Goal: Task Accomplishment & Management: Manage account settings

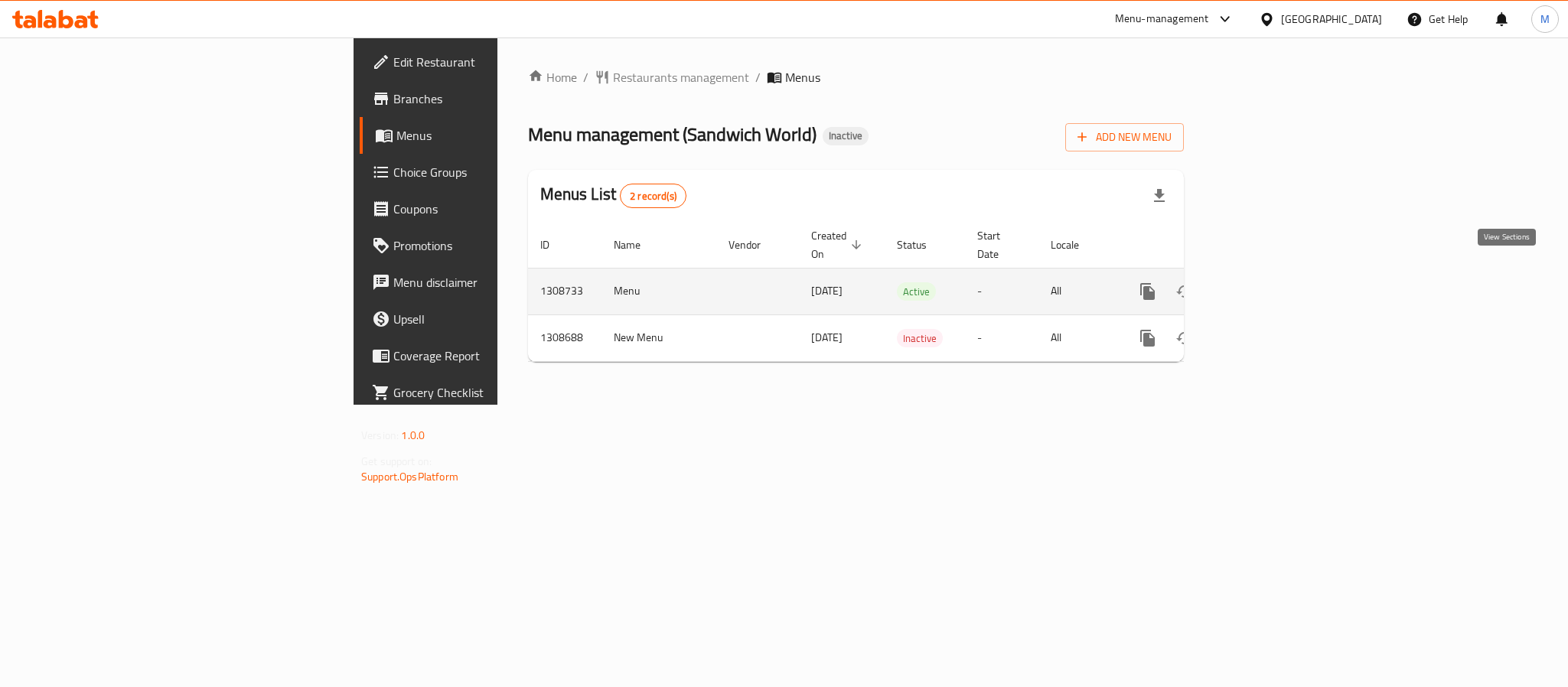
click at [1267, 283] on icon "enhanced table" at bounding box center [1258, 291] width 18 height 18
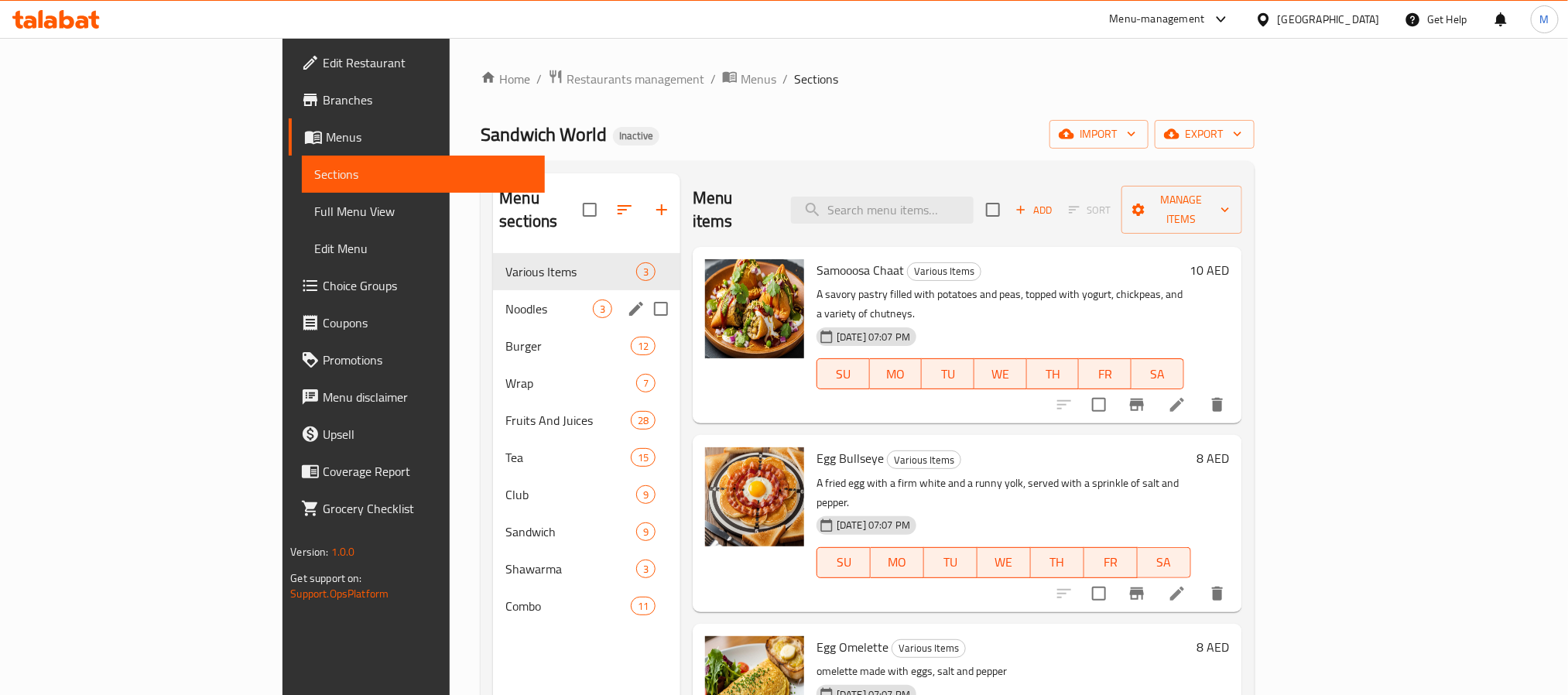
click at [493, 290] on div "Noodles 3" at bounding box center [586, 308] width 188 height 38
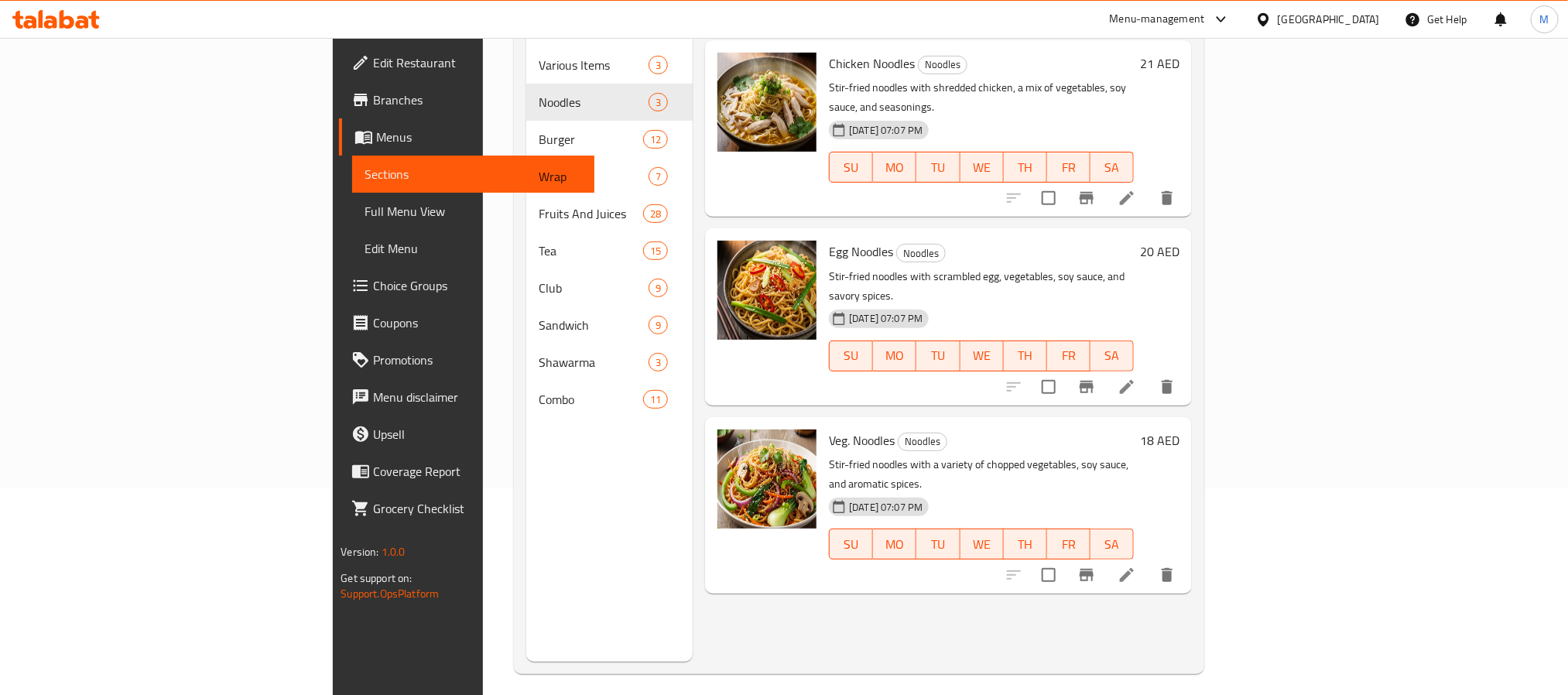
scroll to position [217, 0]
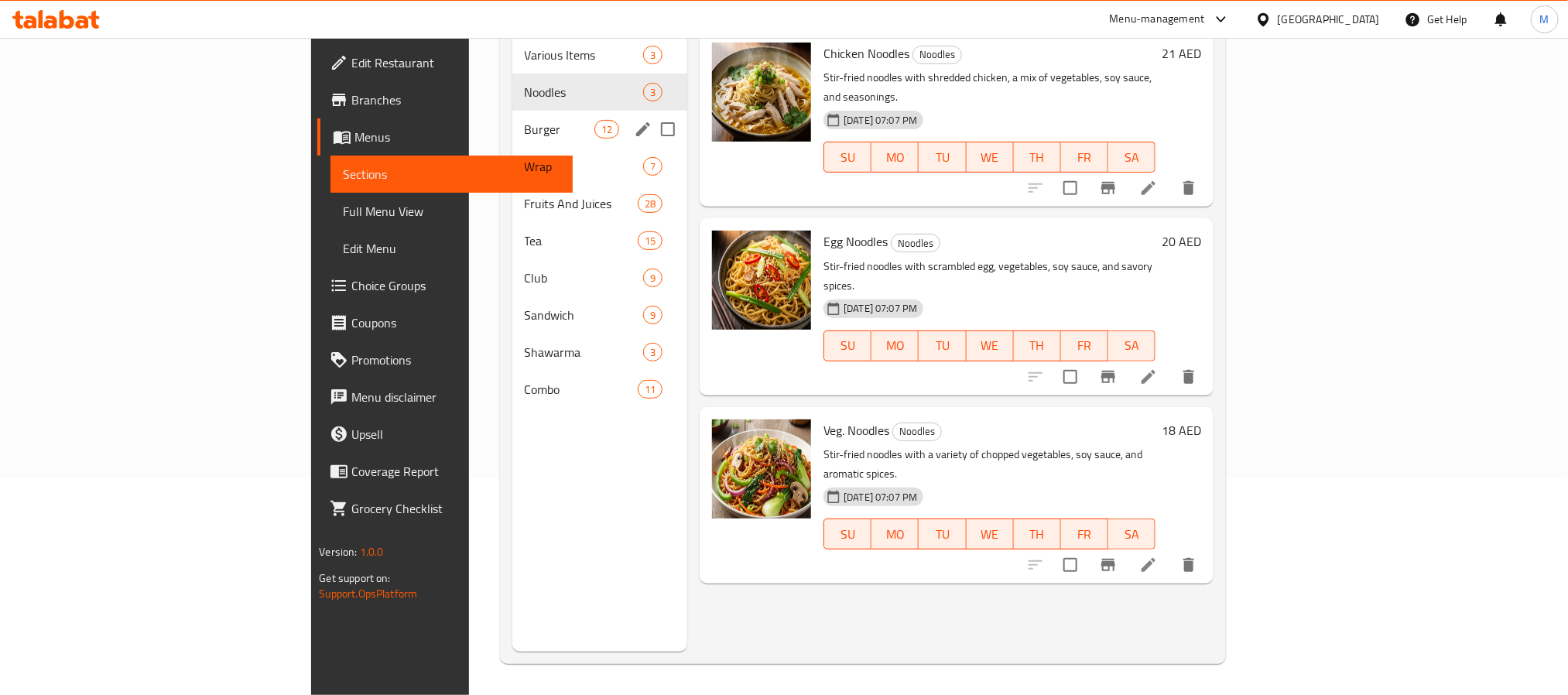
click at [512, 119] on div "Burger 12" at bounding box center [600, 129] width 176 height 38
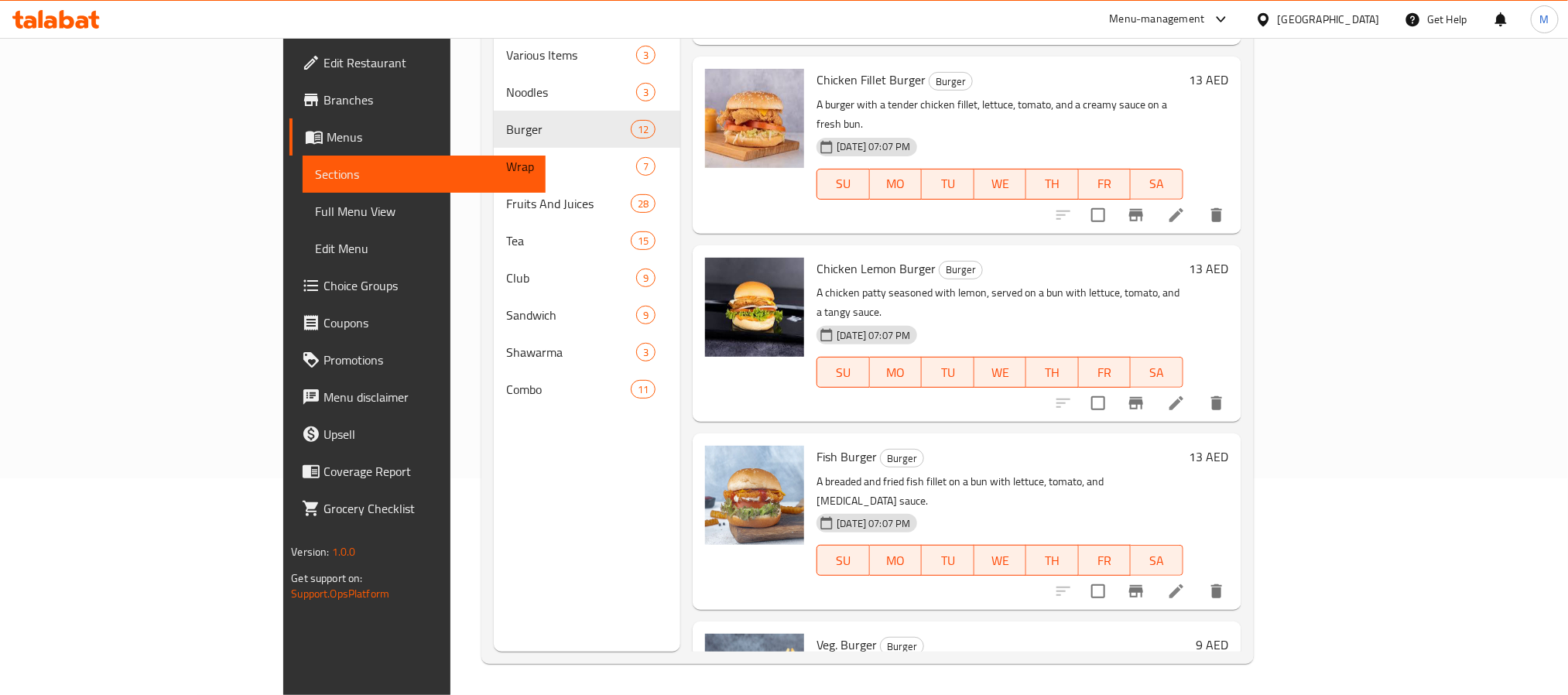
scroll to position [1371, 0]
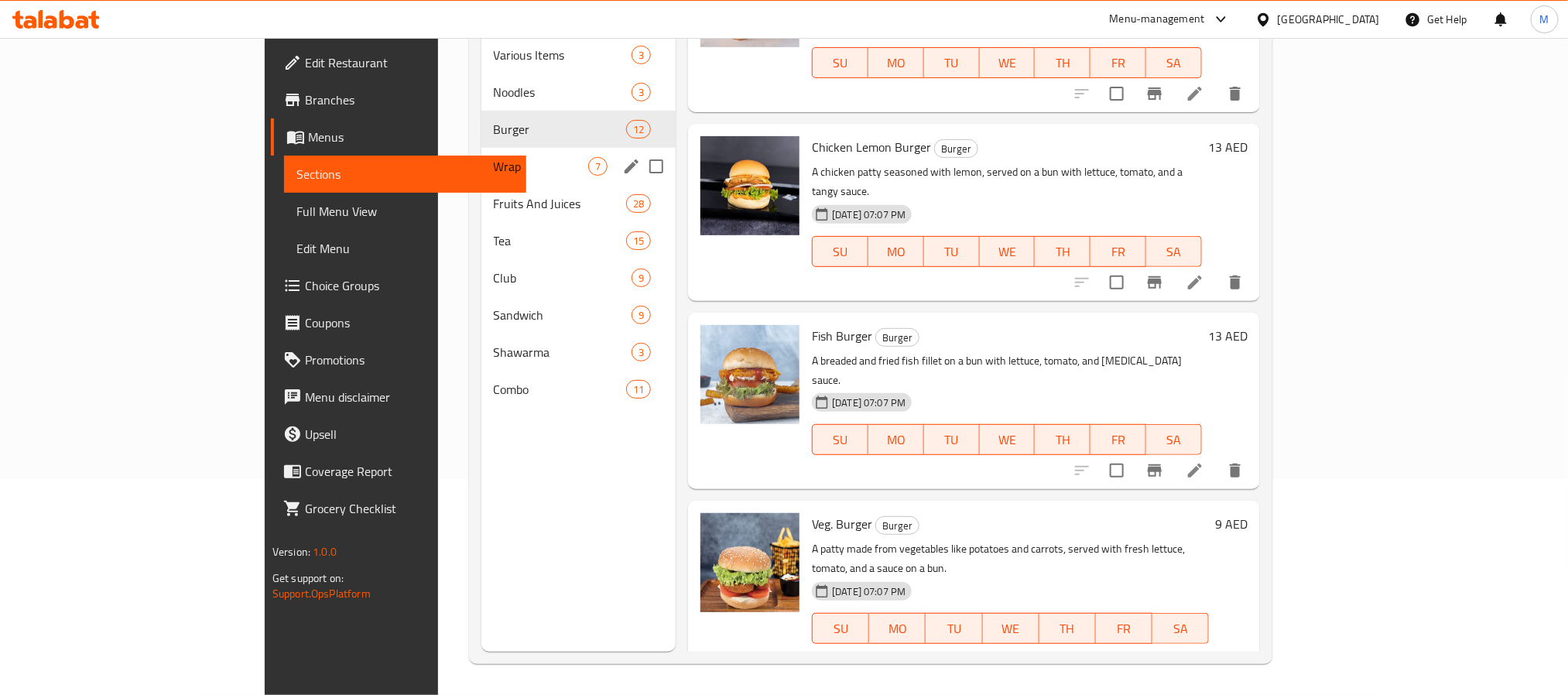
click at [494, 157] on span "Wrap" at bounding box center [541, 166] width 94 height 18
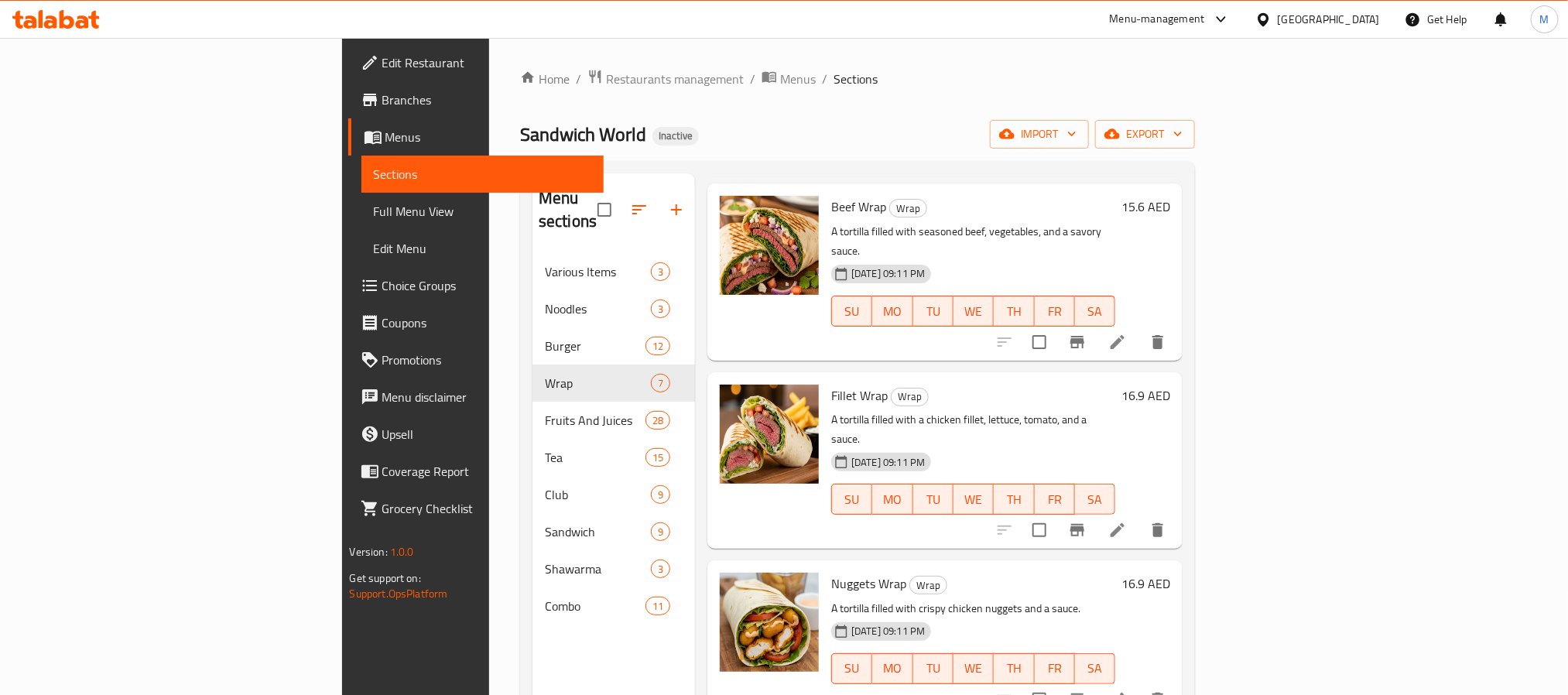
scroll to position [116, 0]
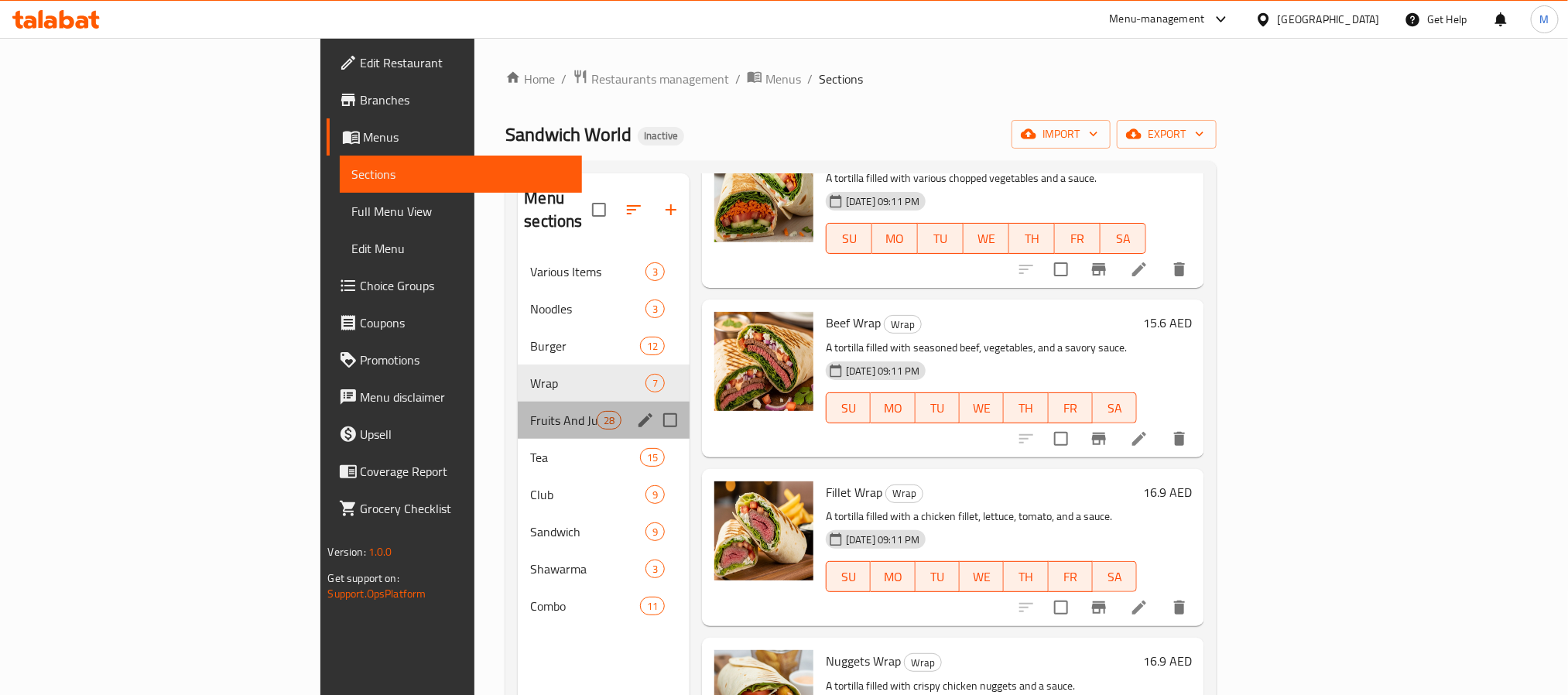
click at [518, 401] on div "Fruits And Juices 28" at bounding box center [604, 420] width 171 height 38
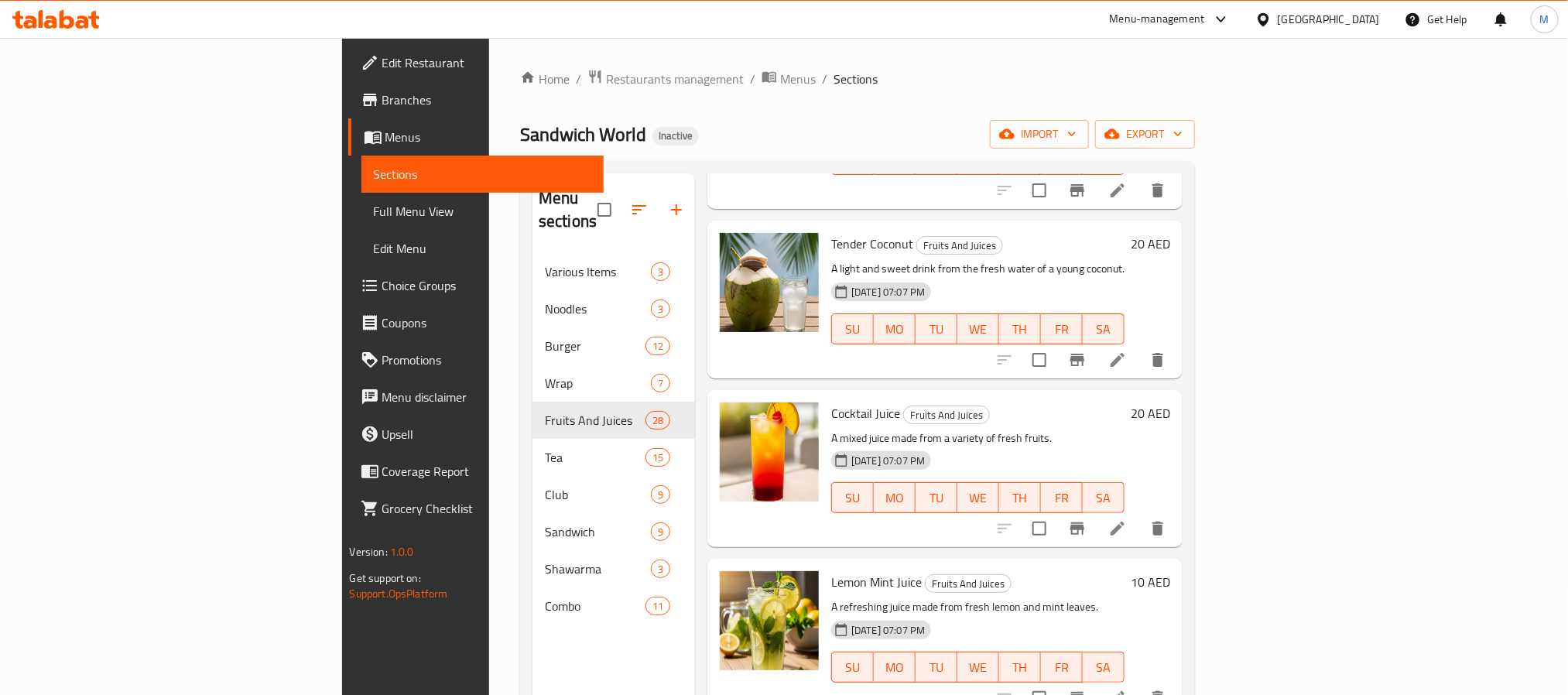
scroll to position [2090, 0]
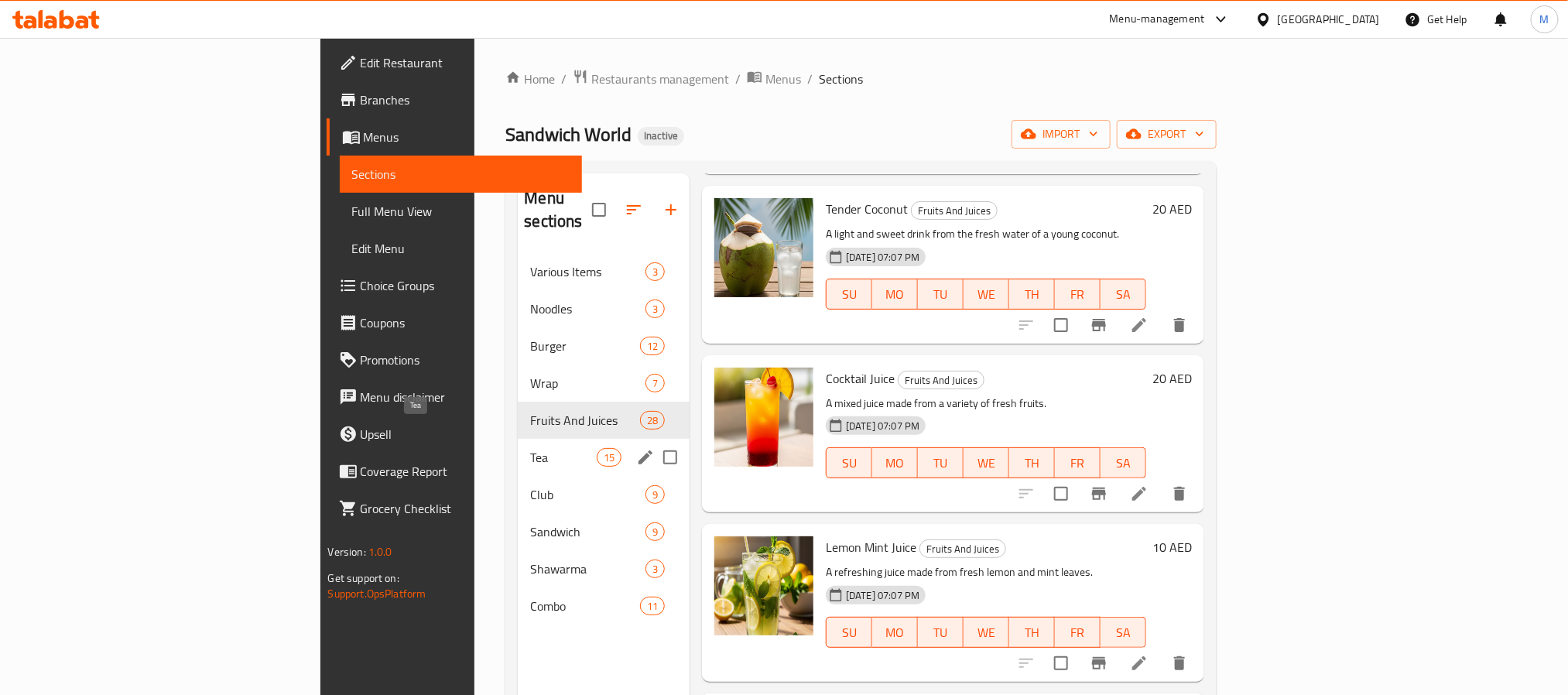
drag, startPoint x: 384, startPoint y: 440, endPoint x: 393, endPoint y: 435, distance: 10.3
click at [530, 449] on span "Tea" at bounding box center [563, 457] width 65 height 18
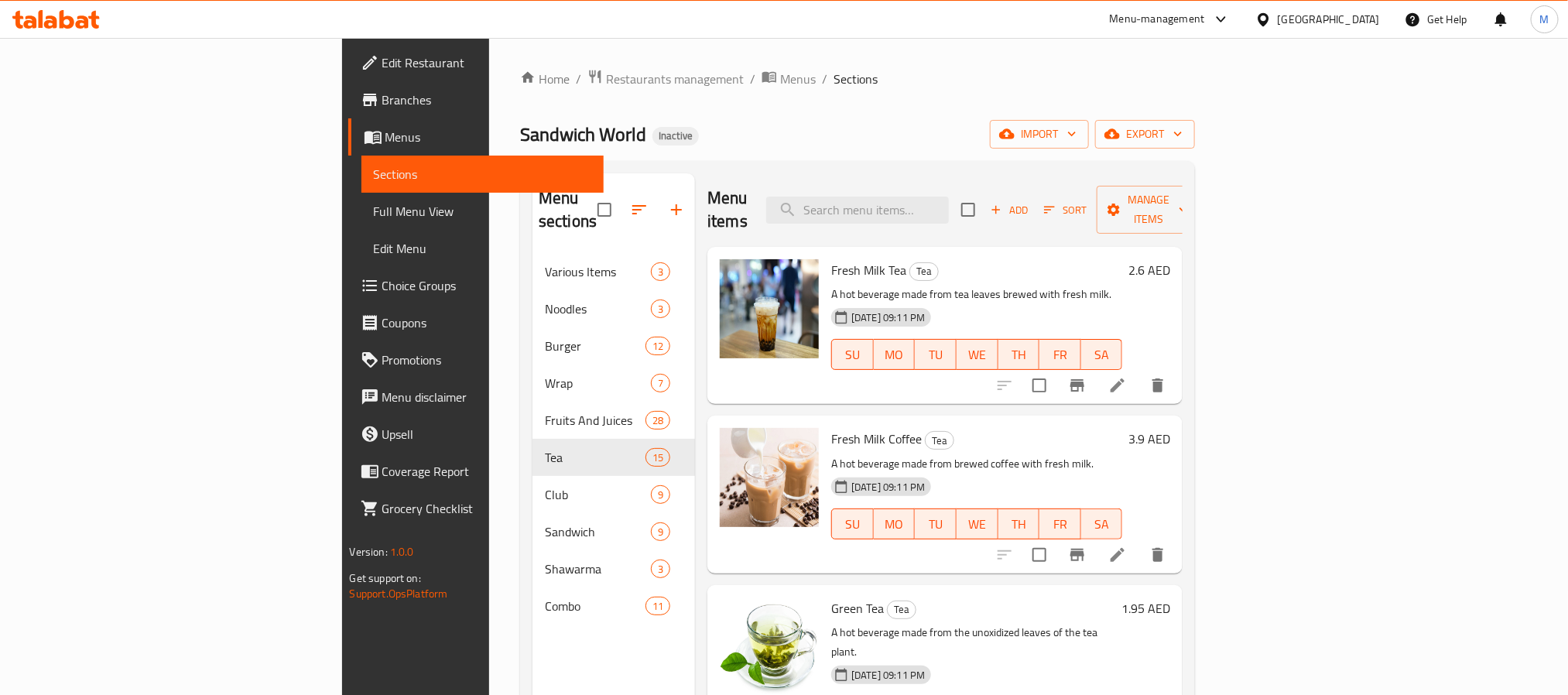
click at [382, 105] on span "Branches" at bounding box center [486, 99] width 209 height 18
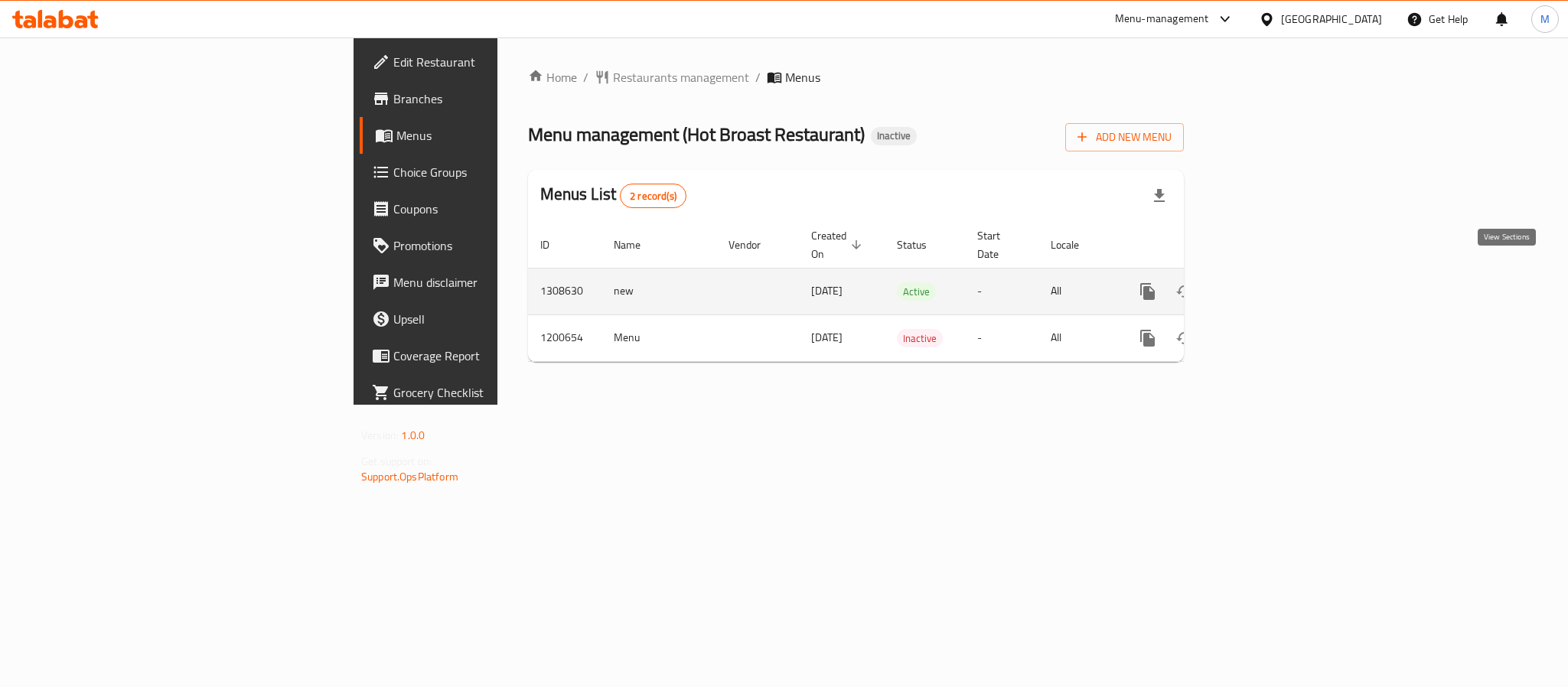
click at [1277, 273] on link "enhanced table" at bounding box center [1258, 291] width 37 height 37
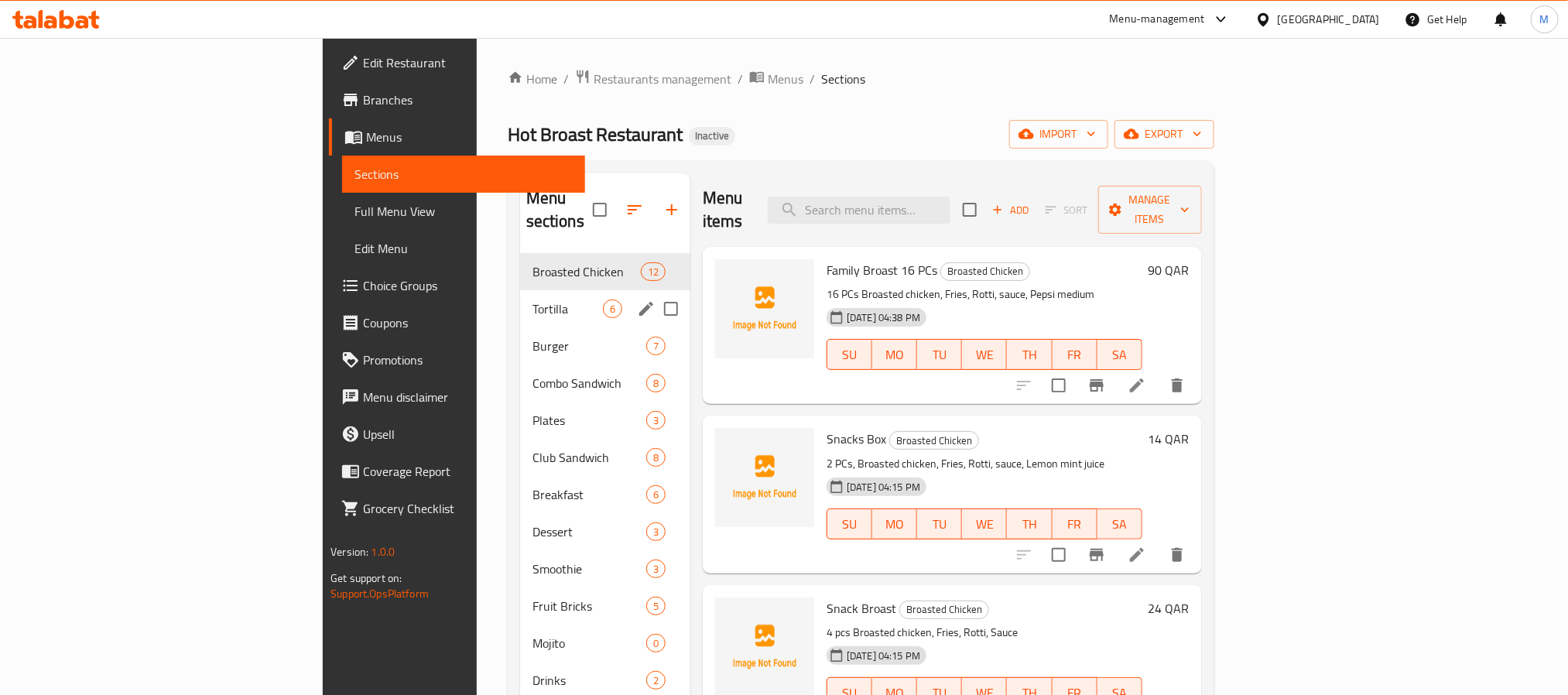
click at [520, 290] on div "Tortilla 6" at bounding box center [604, 308] width 170 height 38
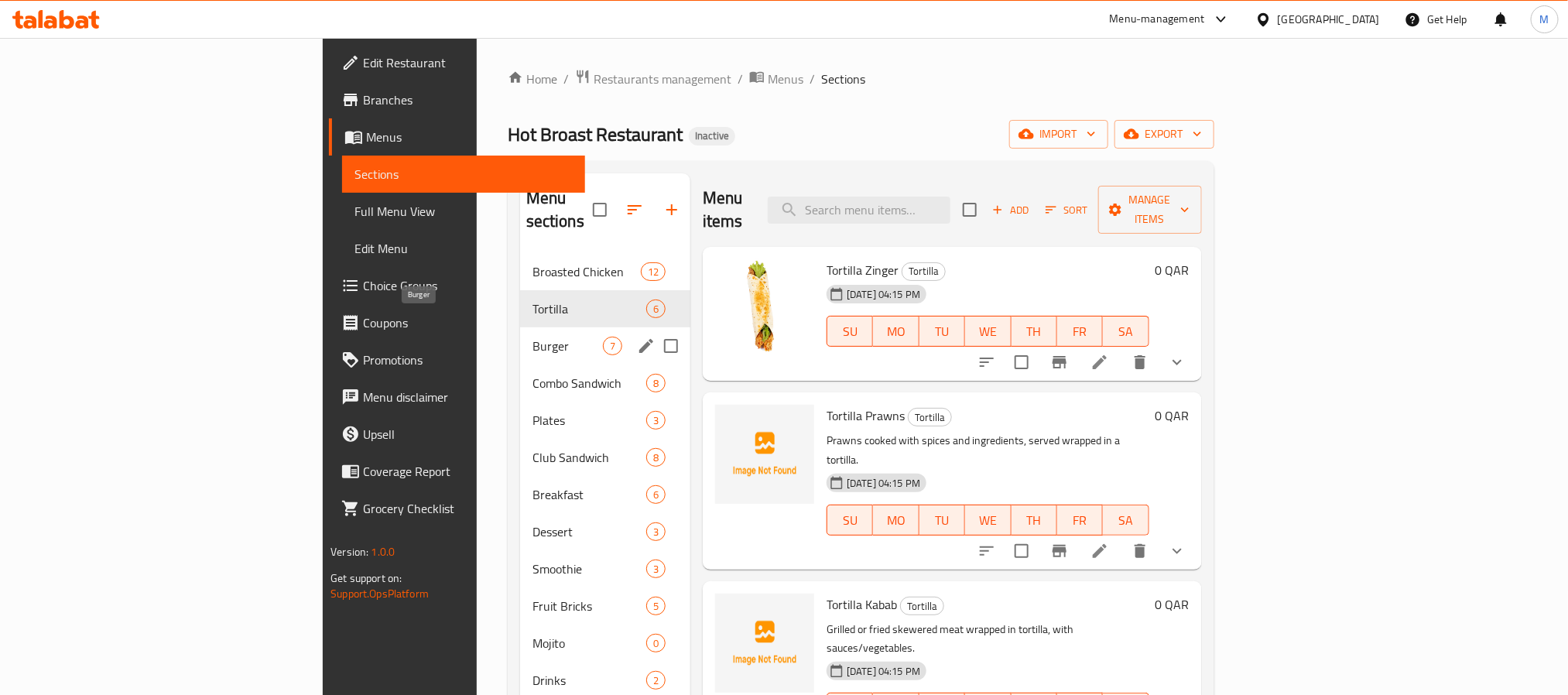
click at [532, 337] on span "Burger" at bounding box center [567, 346] width 70 height 18
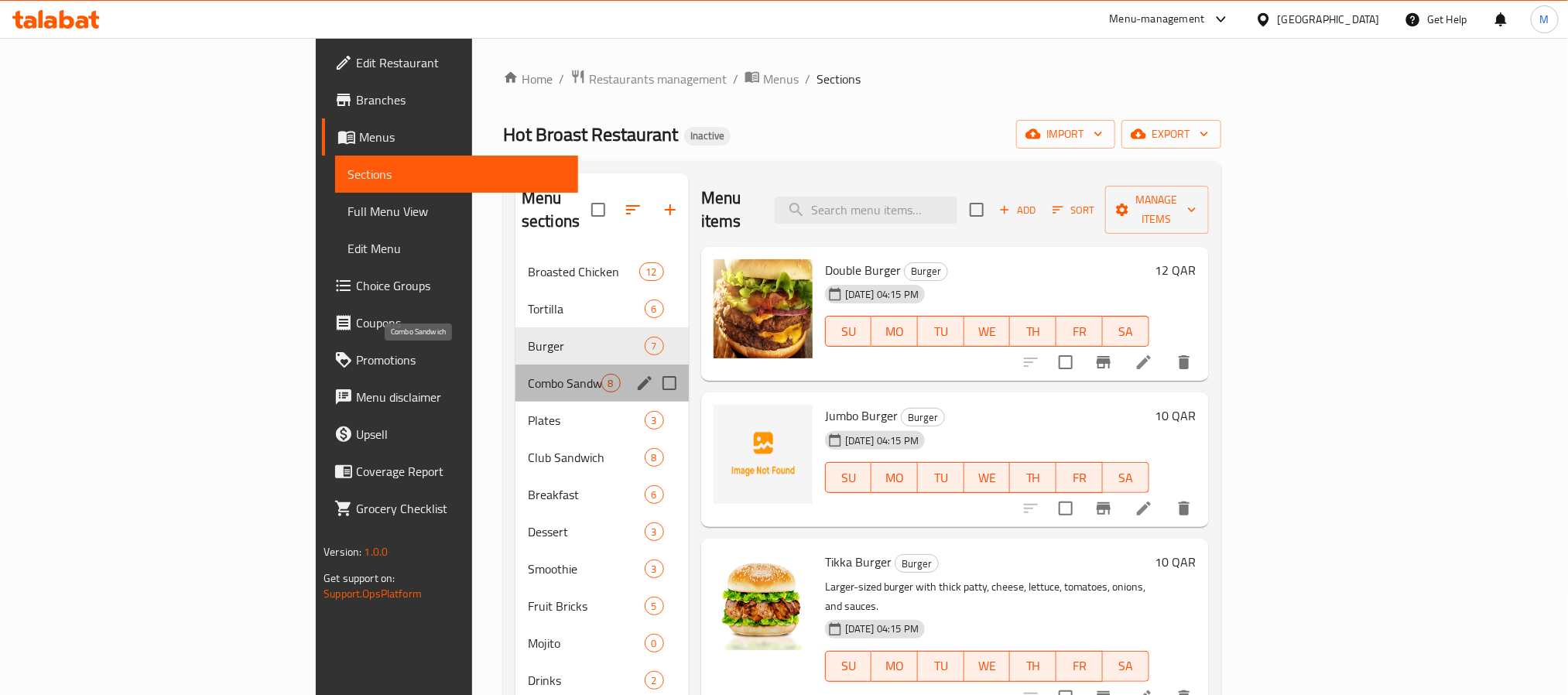
click at [527, 373] on span "Combo Sandwich" at bounding box center [564, 382] width 73 height 18
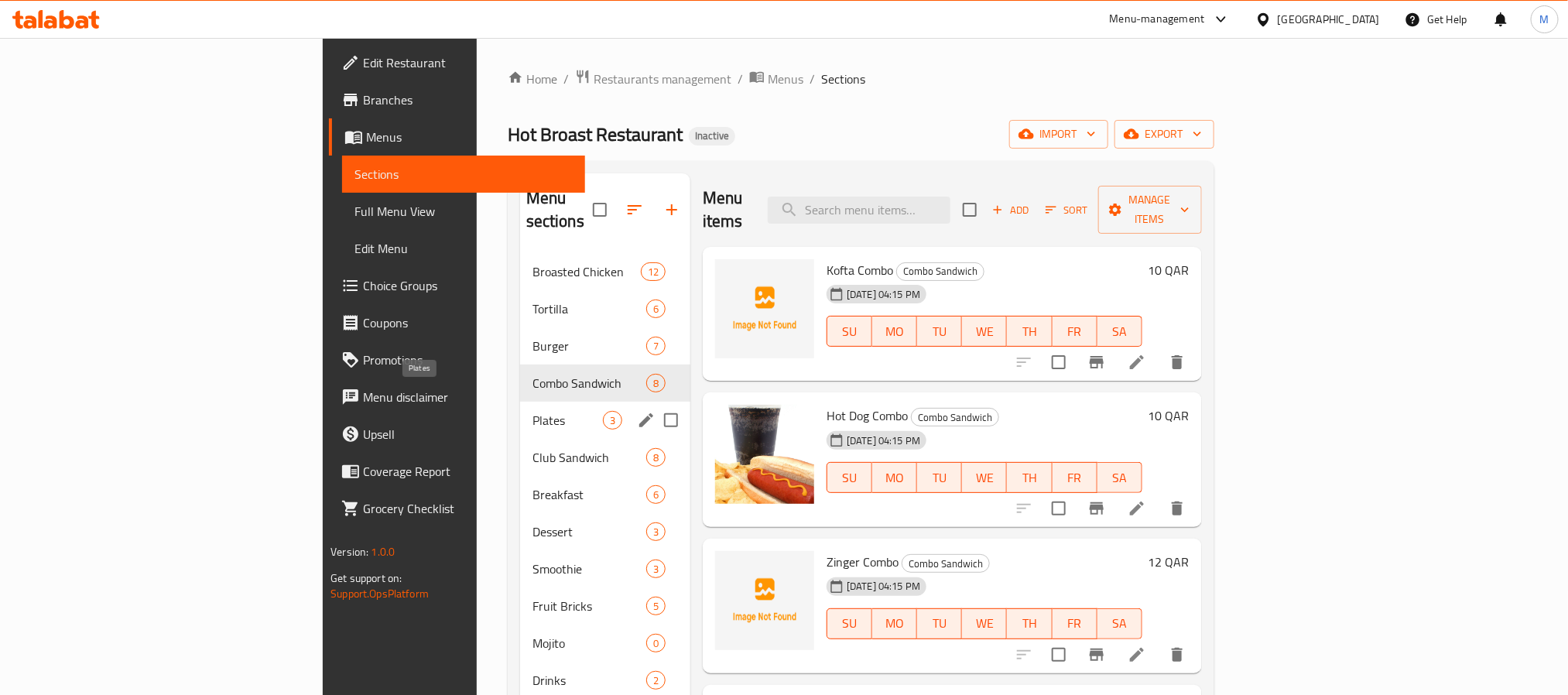
click at [532, 411] on span "Plates" at bounding box center [567, 420] width 70 height 18
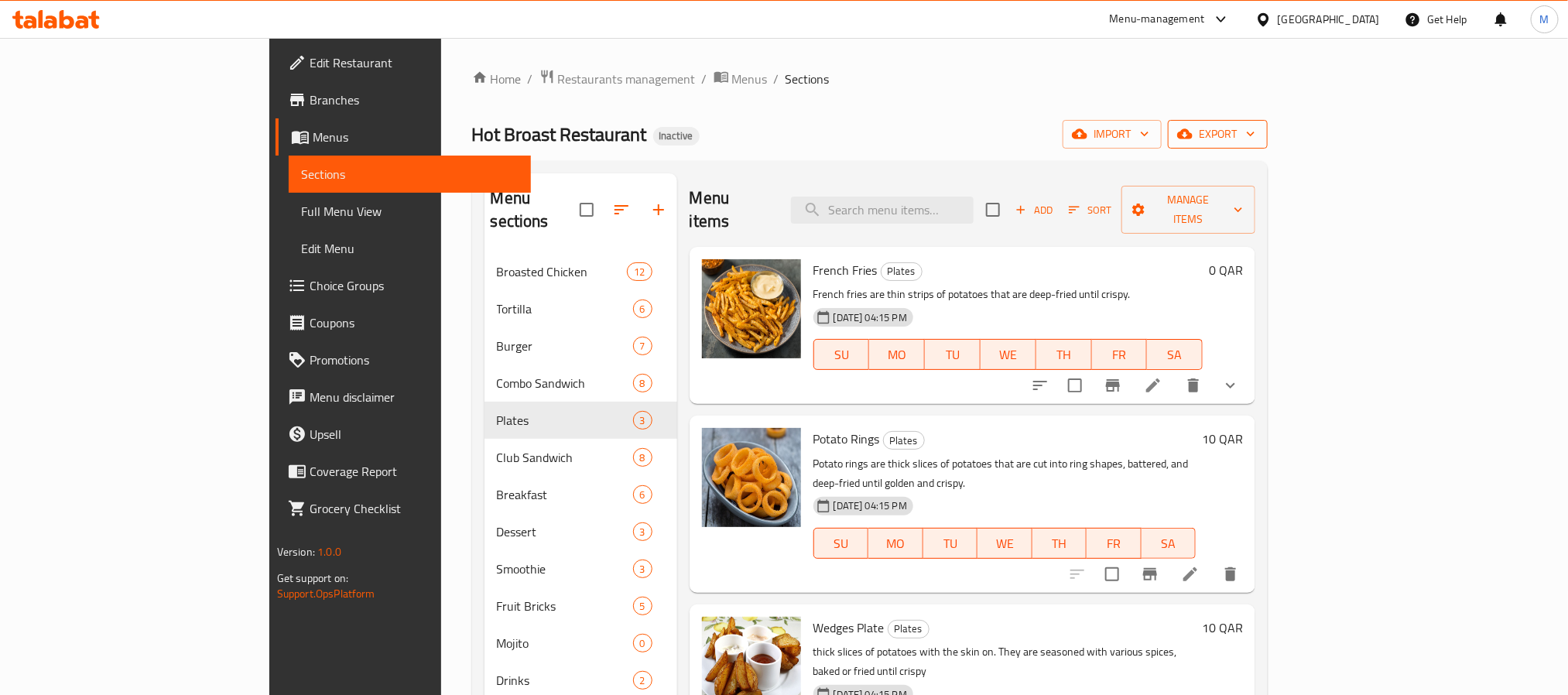
click at [1255, 128] on span "export" at bounding box center [1218, 134] width 75 height 19
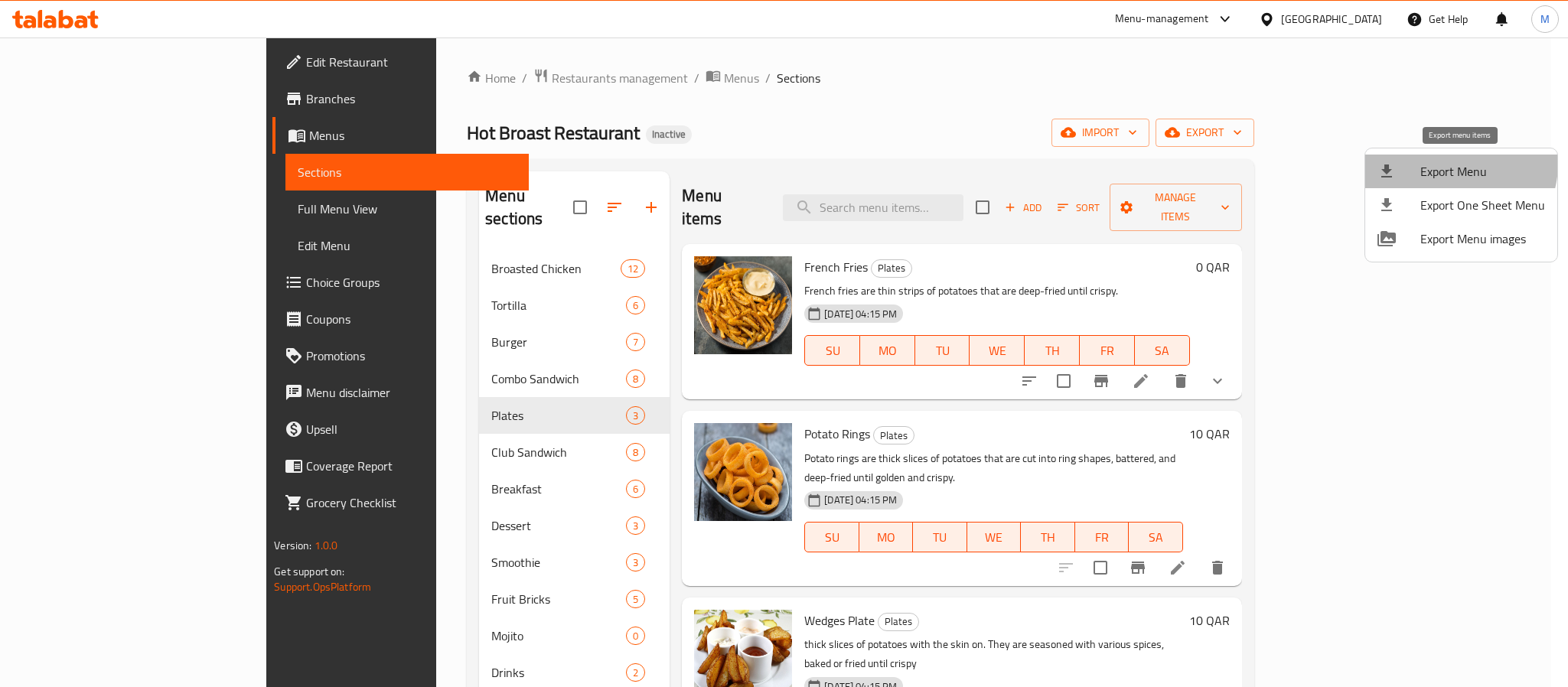
click at [1454, 166] on span "Export Menu" at bounding box center [1482, 170] width 125 height 18
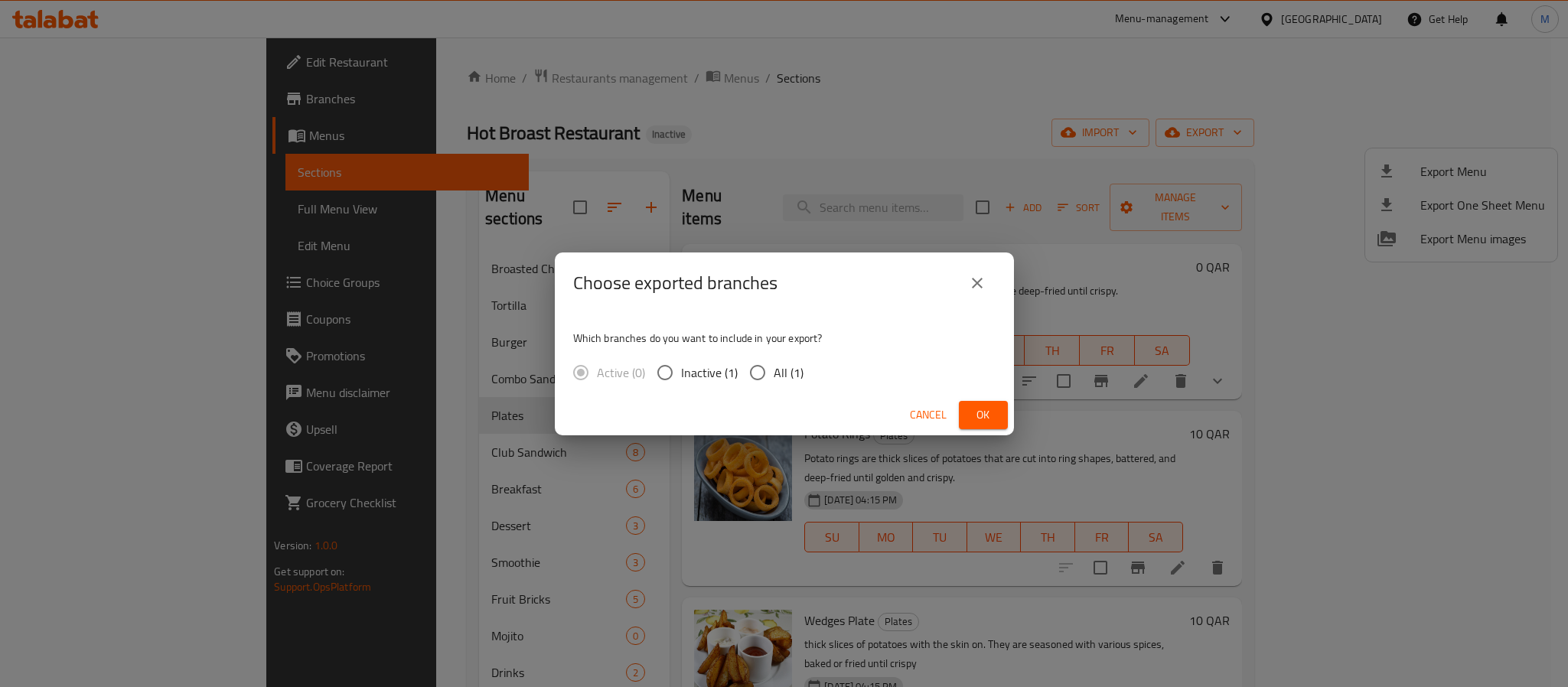
click at [797, 375] on span "All (1)" at bounding box center [788, 372] width 30 height 18
click at [774, 375] on input "All (1)" at bounding box center [758, 373] width 32 height 32
radio input "true"
click at [981, 405] on span "Ok" at bounding box center [983, 415] width 25 height 19
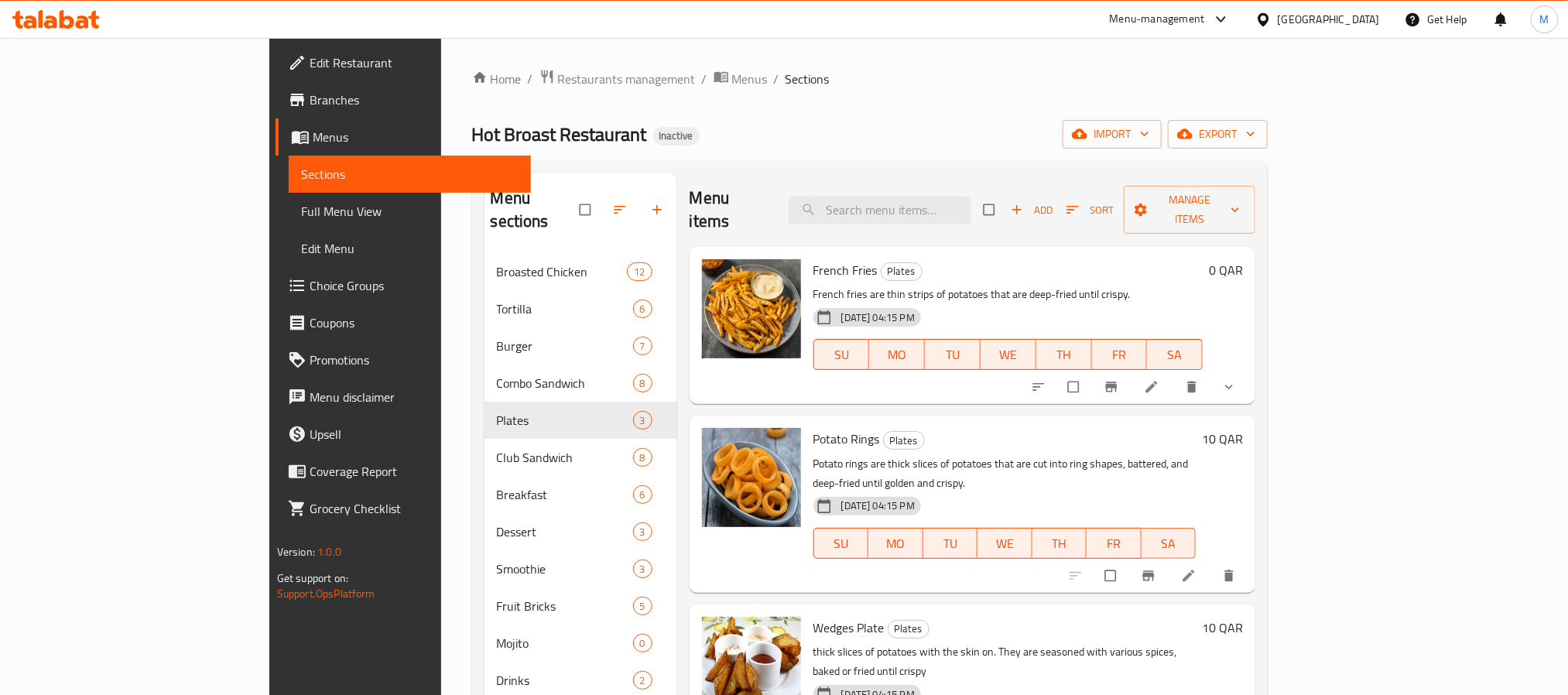
click at [1372, 13] on div "[GEOGRAPHIC_DATA]" at bounding box center [1328, 19] width 102 height 17
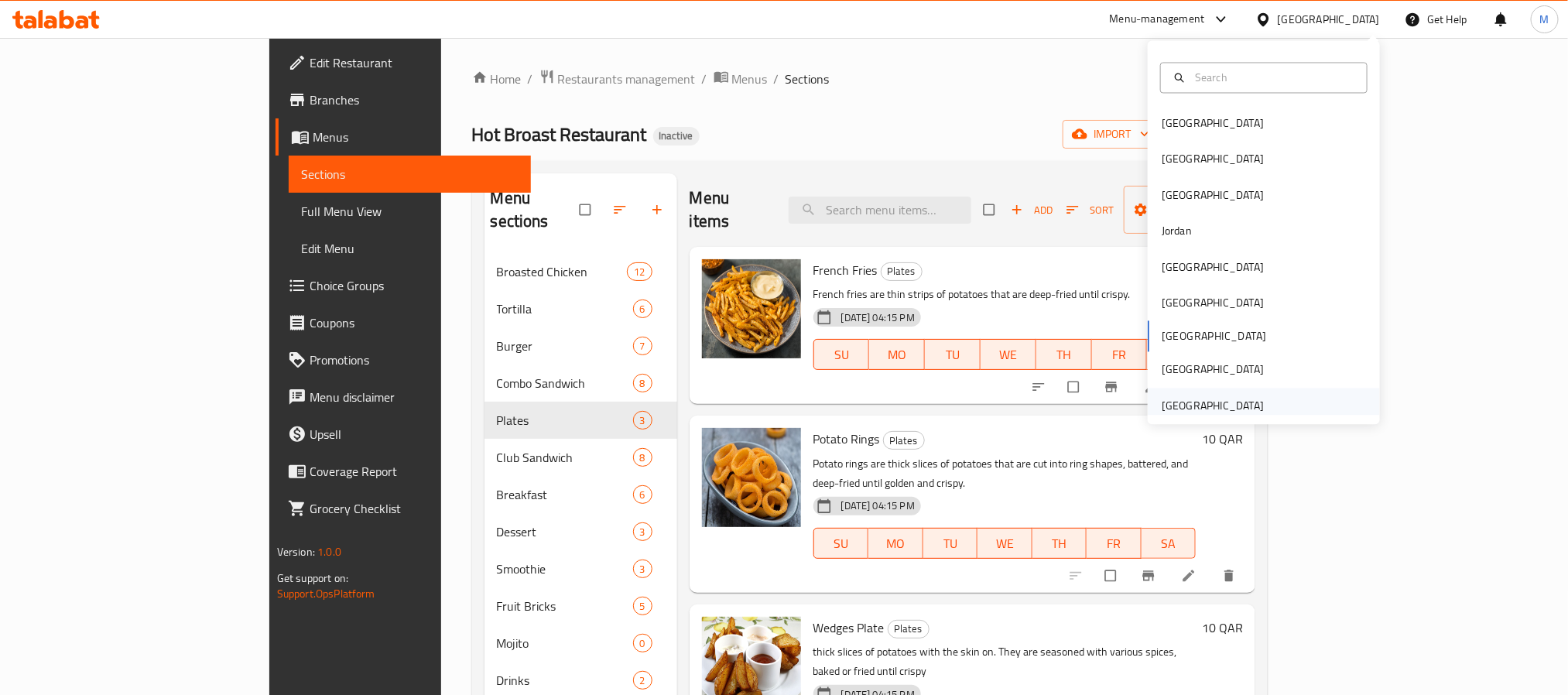
click at [1253, 397] on div "[GEOGRAPHIC_DATA]" at bounding box center [1213, 405] width 127 height 36
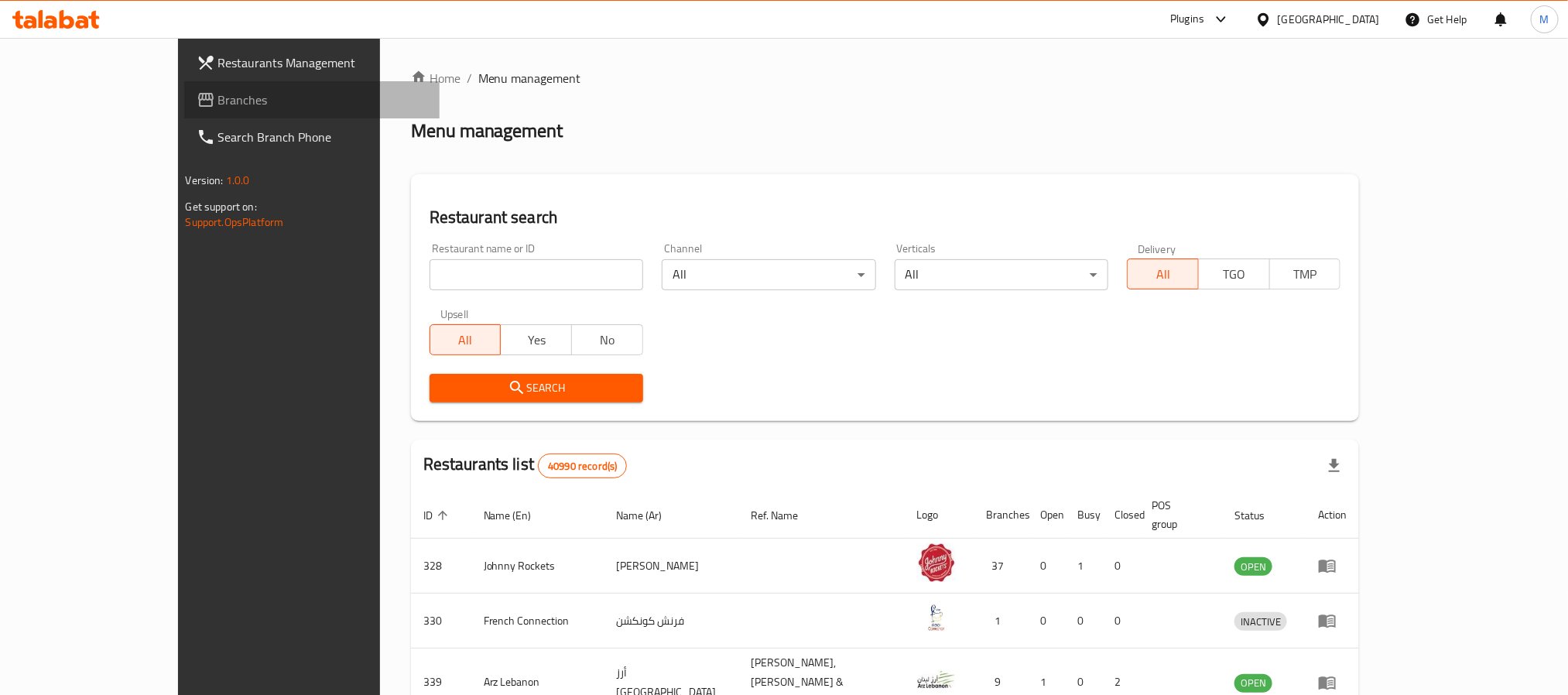
click at [218, 90] on span "Branches" at bounding box center [322, 99] width 209 height 18
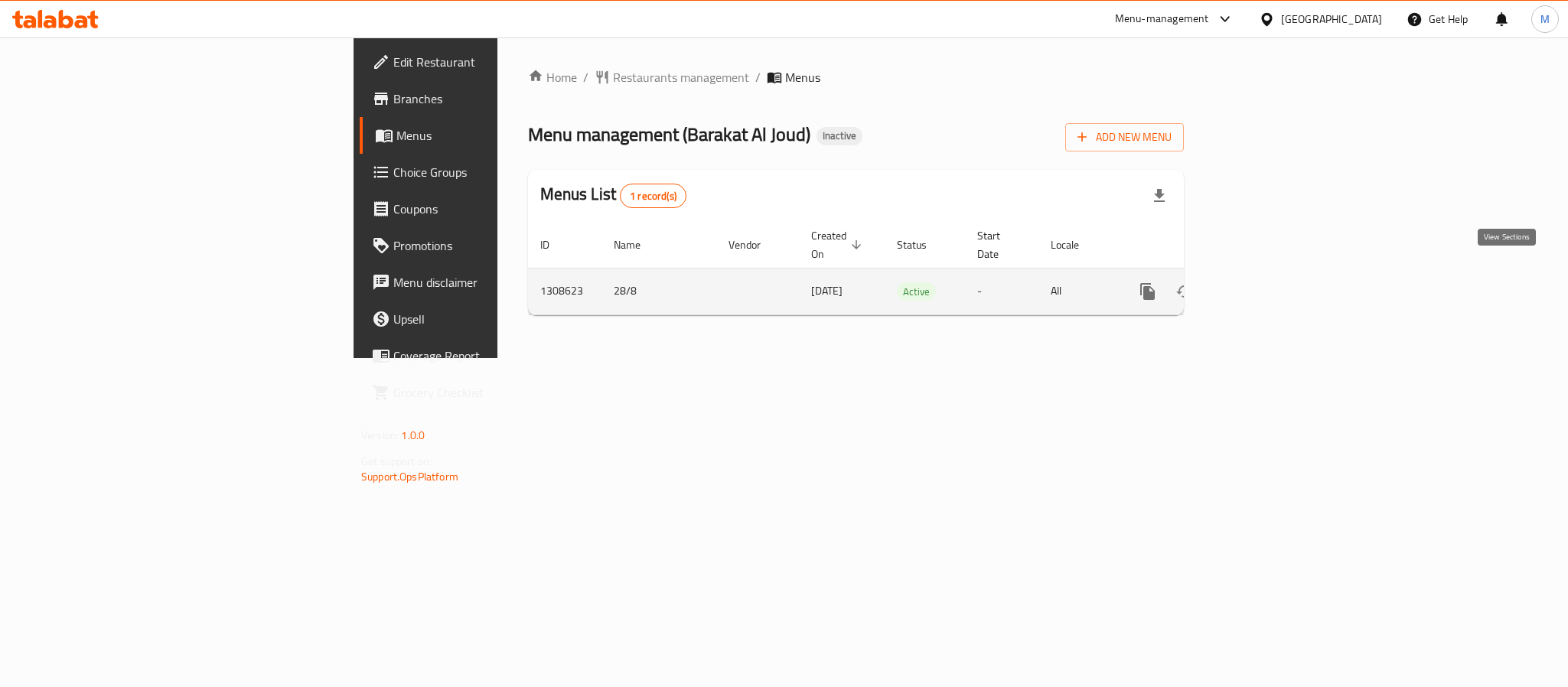
click at [1267, 283] on icon "enhanced table" at bounding box center [1258, 291] width 18 height 18
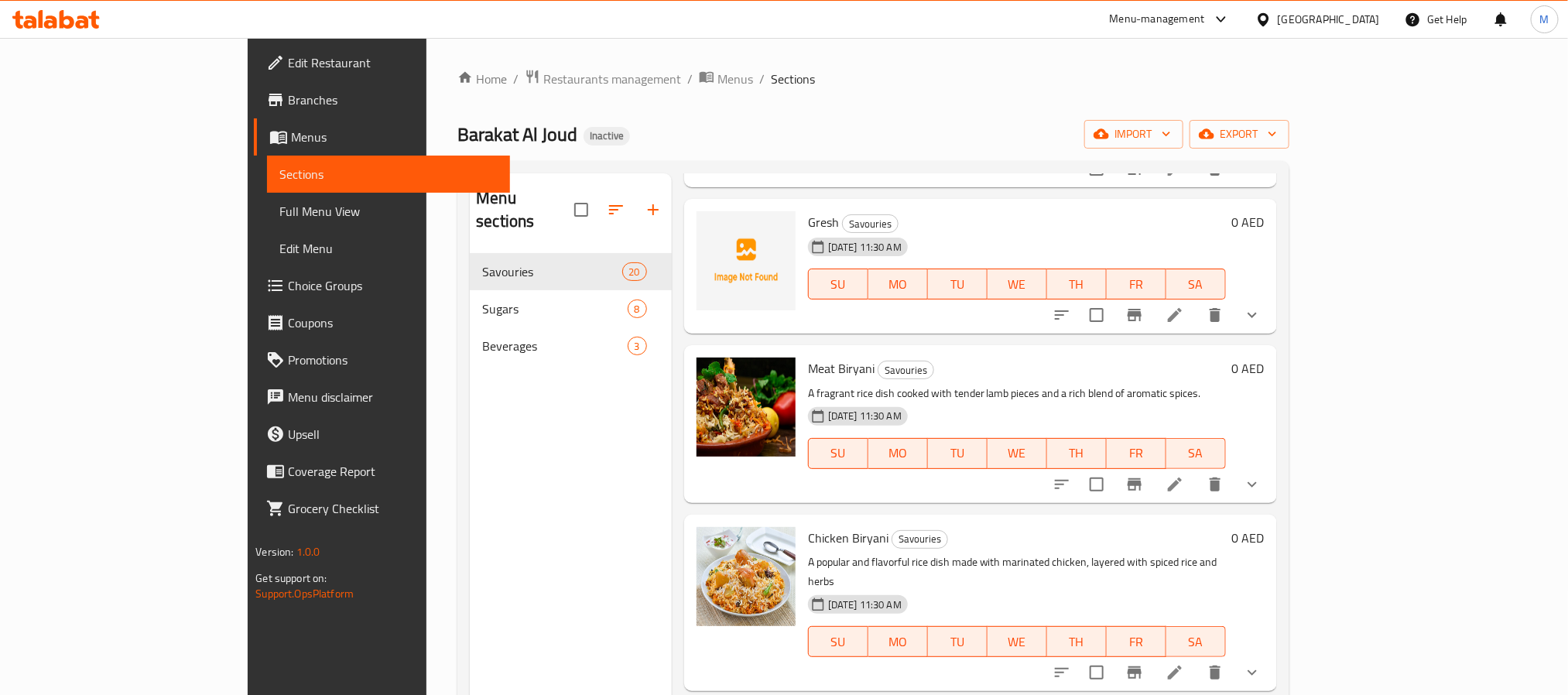
scroll to position [464, 0]
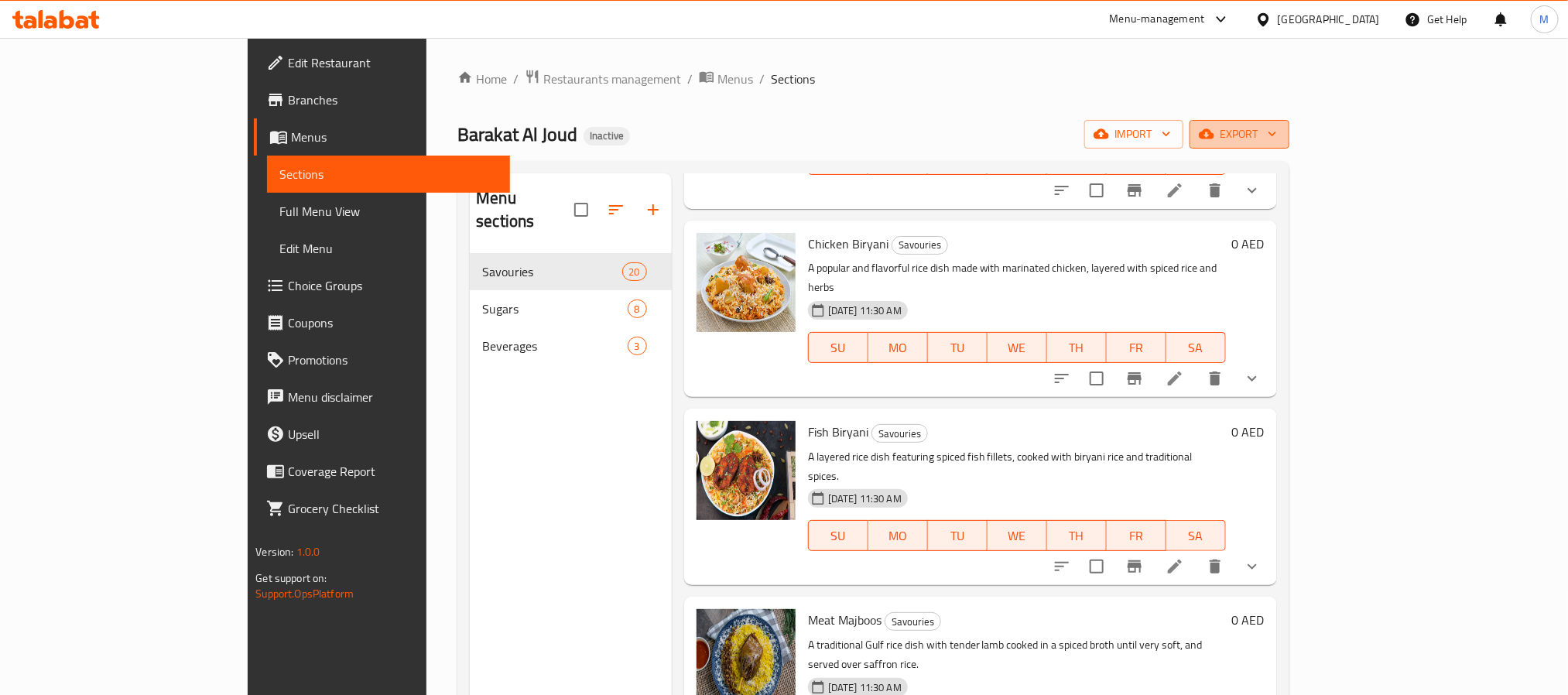
click at [1289, 123] on button "export" at bounding box center [1240, 135] width 100 height 29
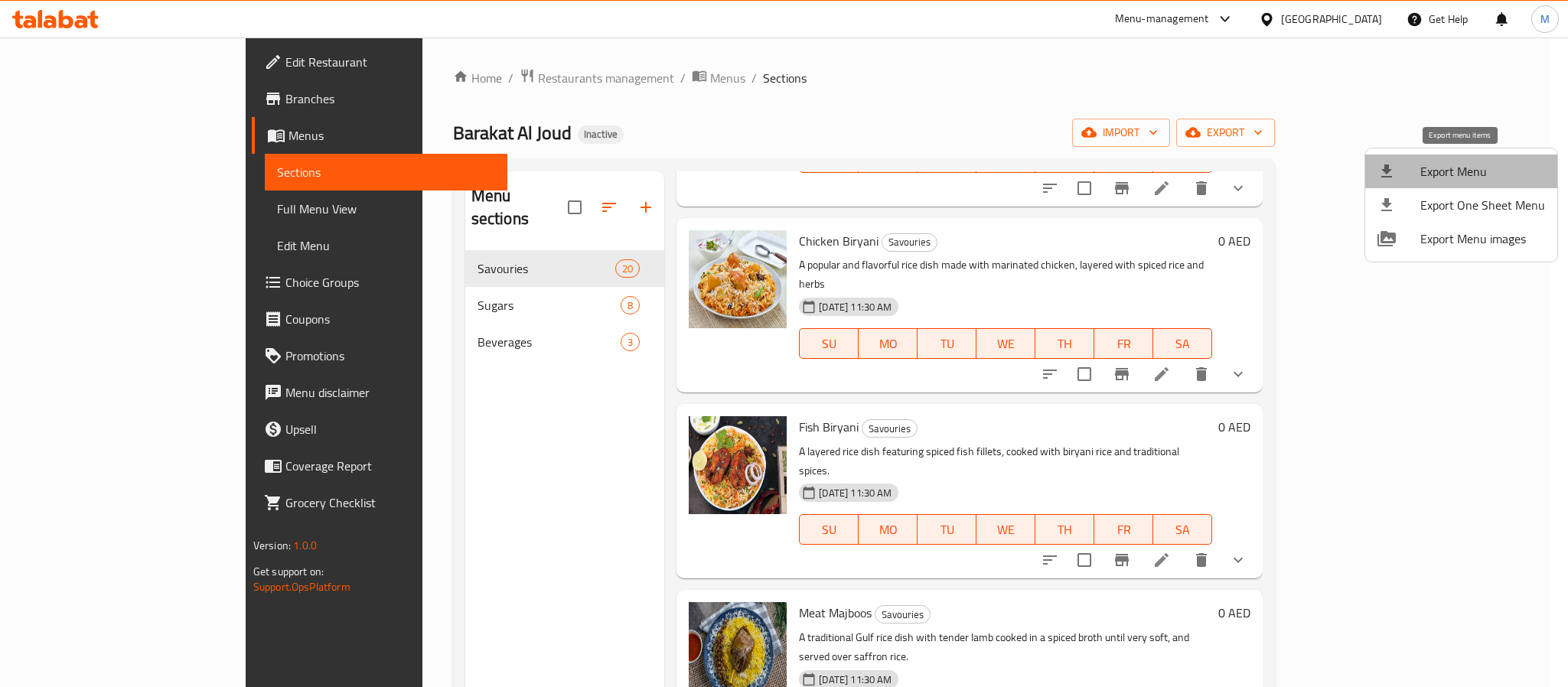
click at [1477, 169] on span "Export Menu" at bounding box center [1482, 170] width 125 height 18
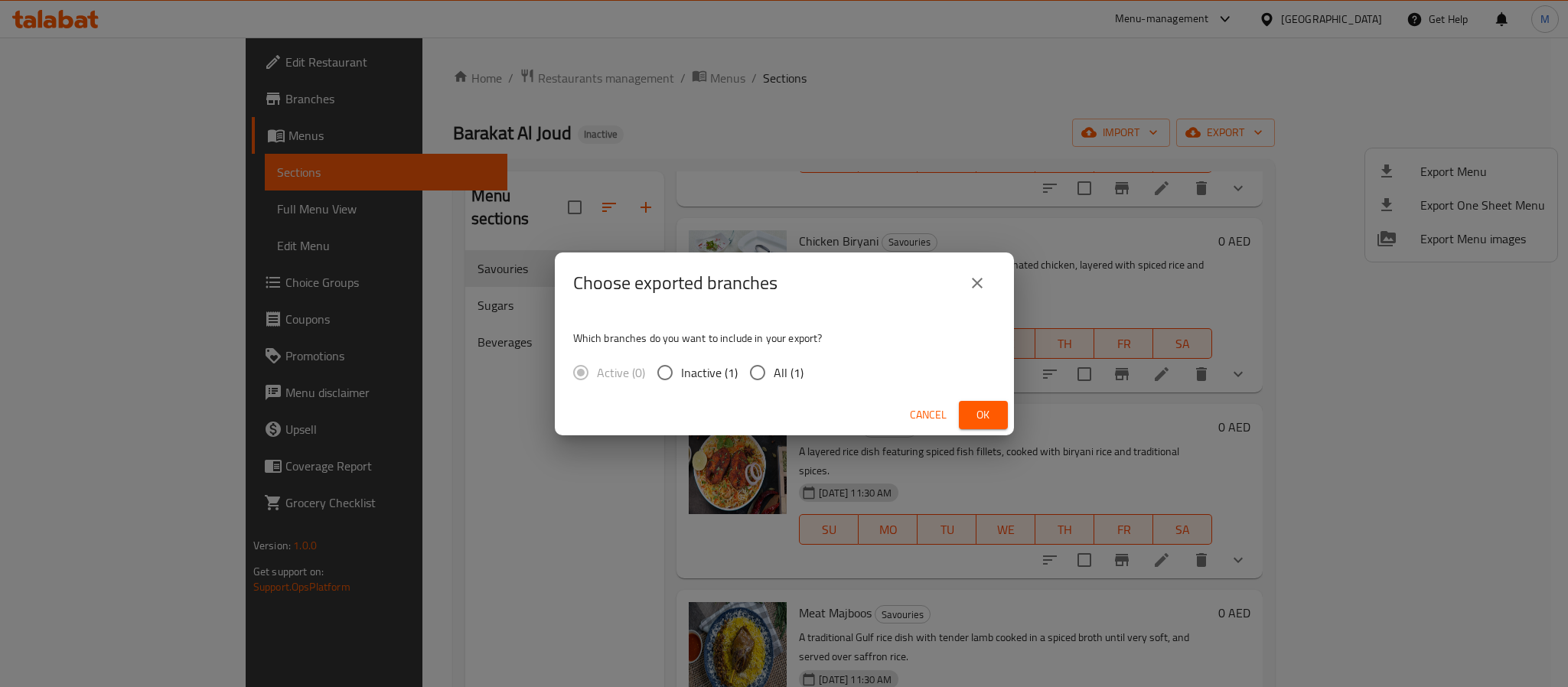
click at [760, 384] on input "All (1)" at bounding box center [758, 373] width 32 height 32
radio input "true"
click at [979, 405] on span "Ok" at bounding box center [983, 415] width 25 height 19
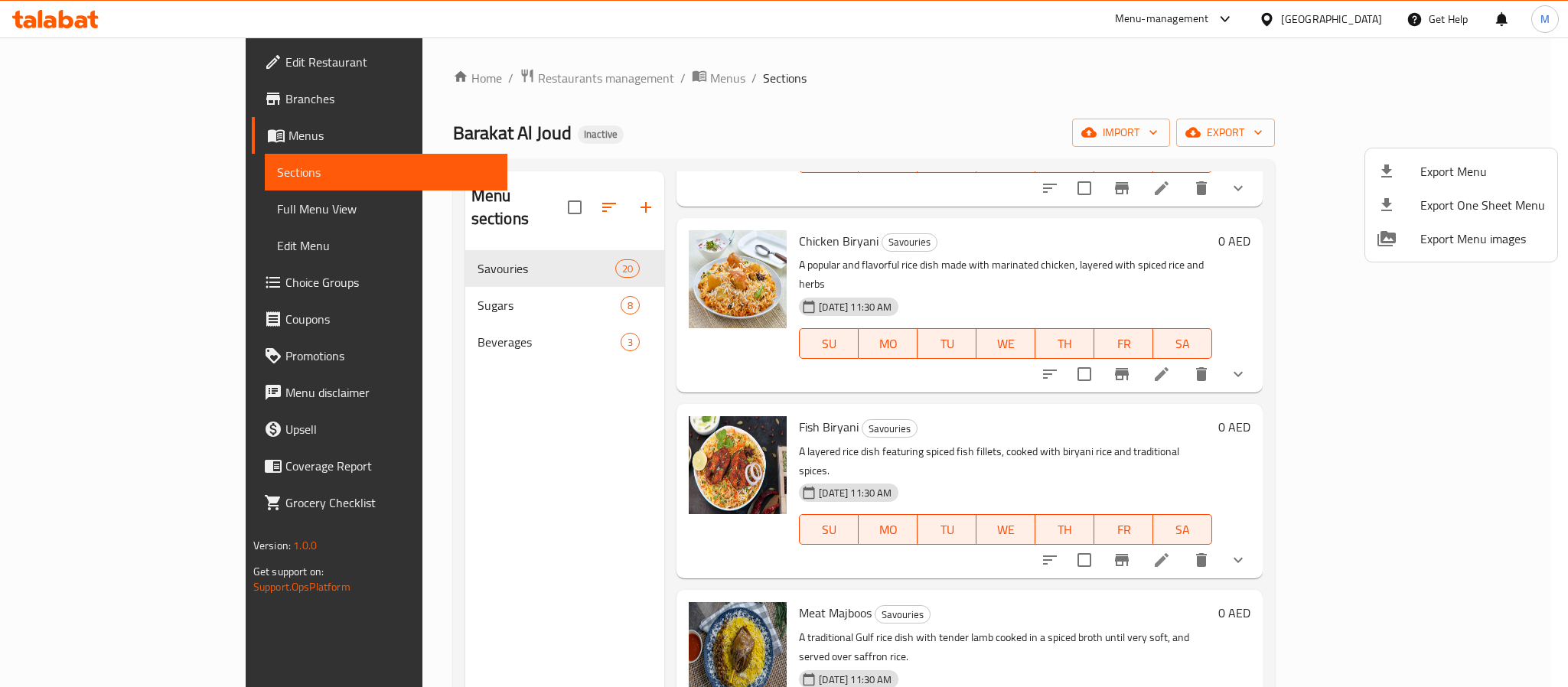
click at [405, 308] on div at bounding box center [784, 344] width 1568 height 687
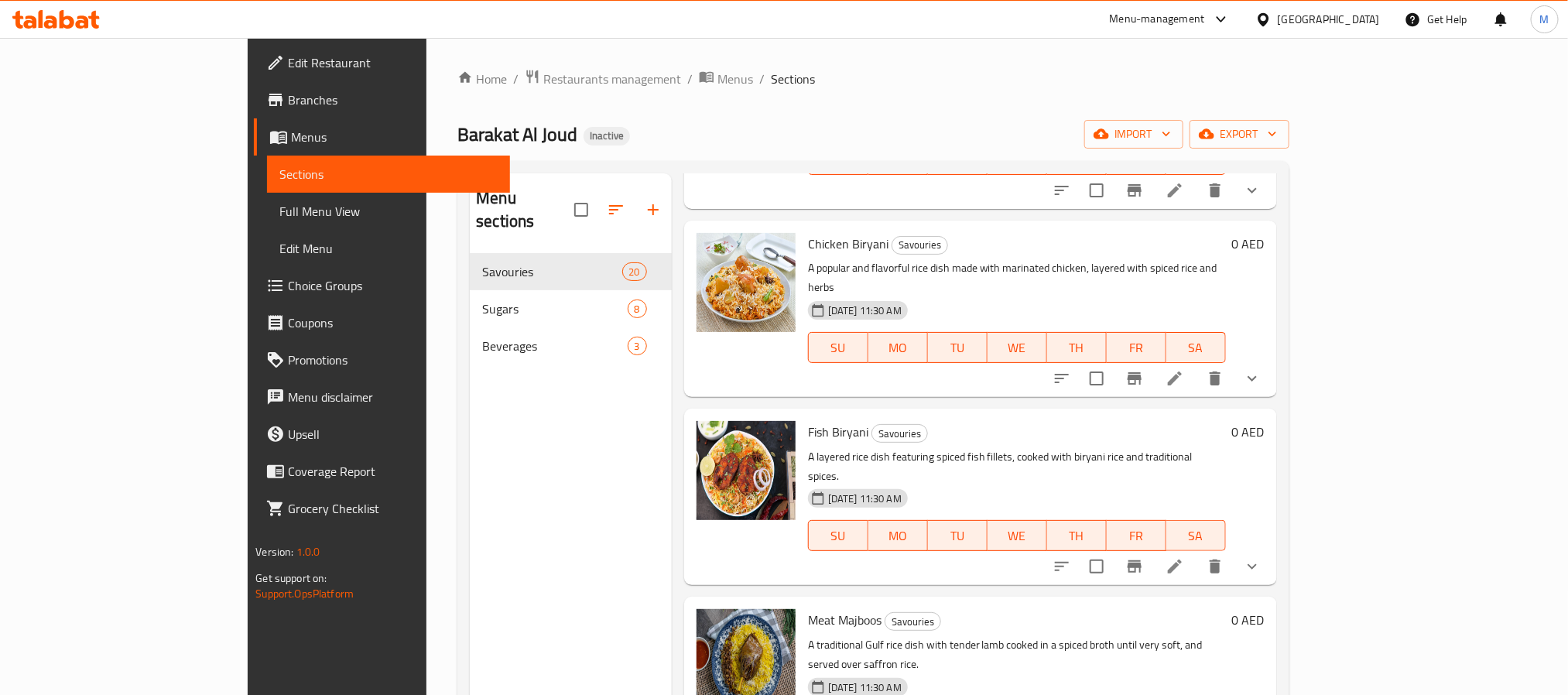
click at [470, 327] on div "Beverages 3" at bounding box center [571, 346] width 202 height 38
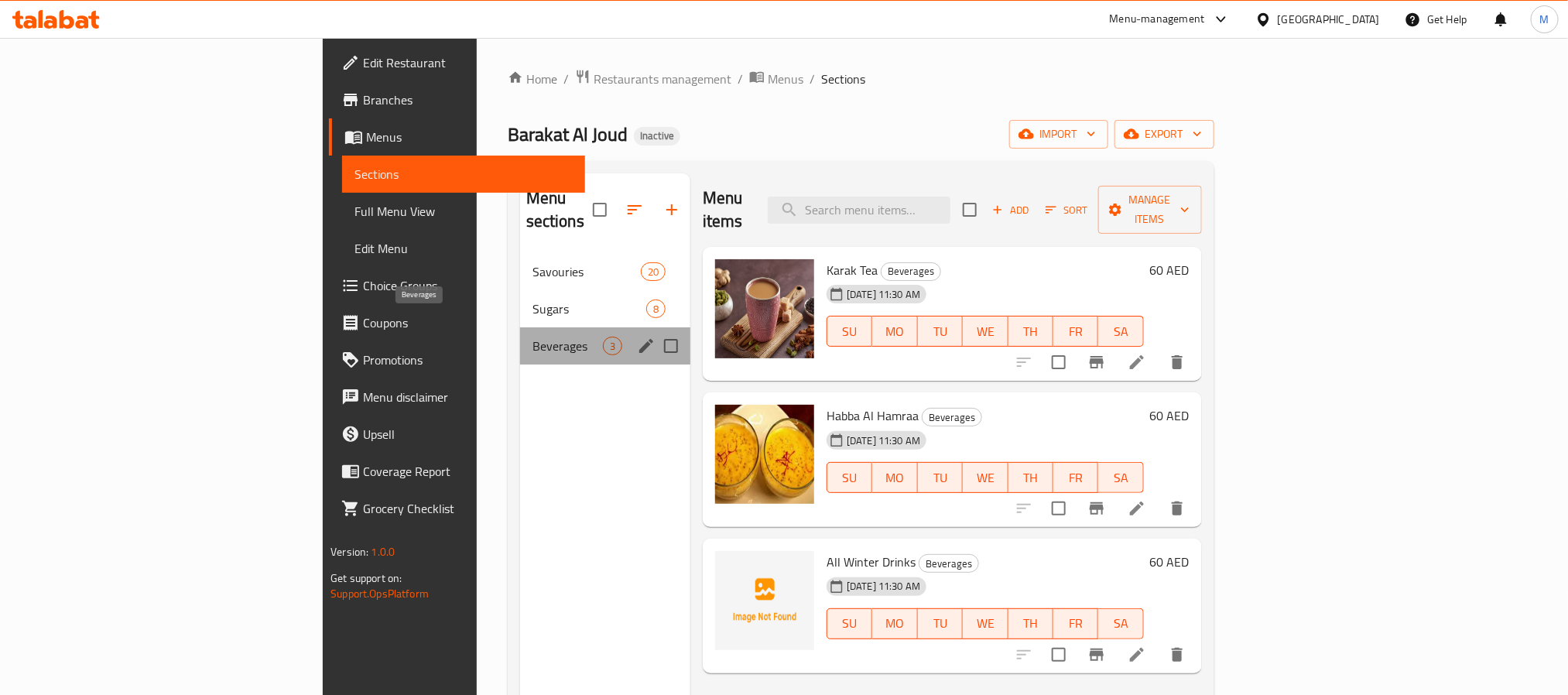
click at [532, 337] on span "Beverages" at bounding box center [567, 346] width 70 height 18
click at [532, 299] on span "Sugars" at bounding box center [567, 308] width 70 height 18
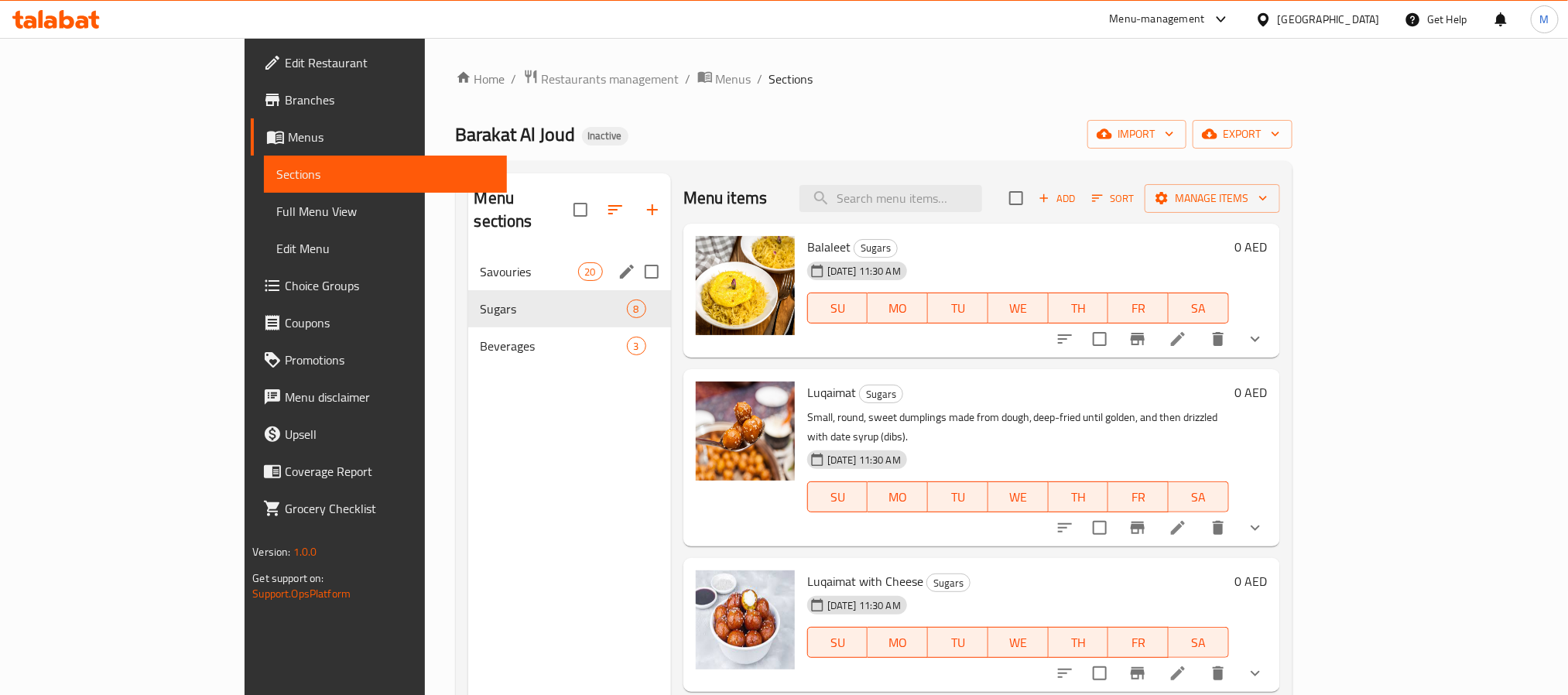
click at [480, 263] on span "Savouries" at bounding box center [528, 271] width 97 height 18
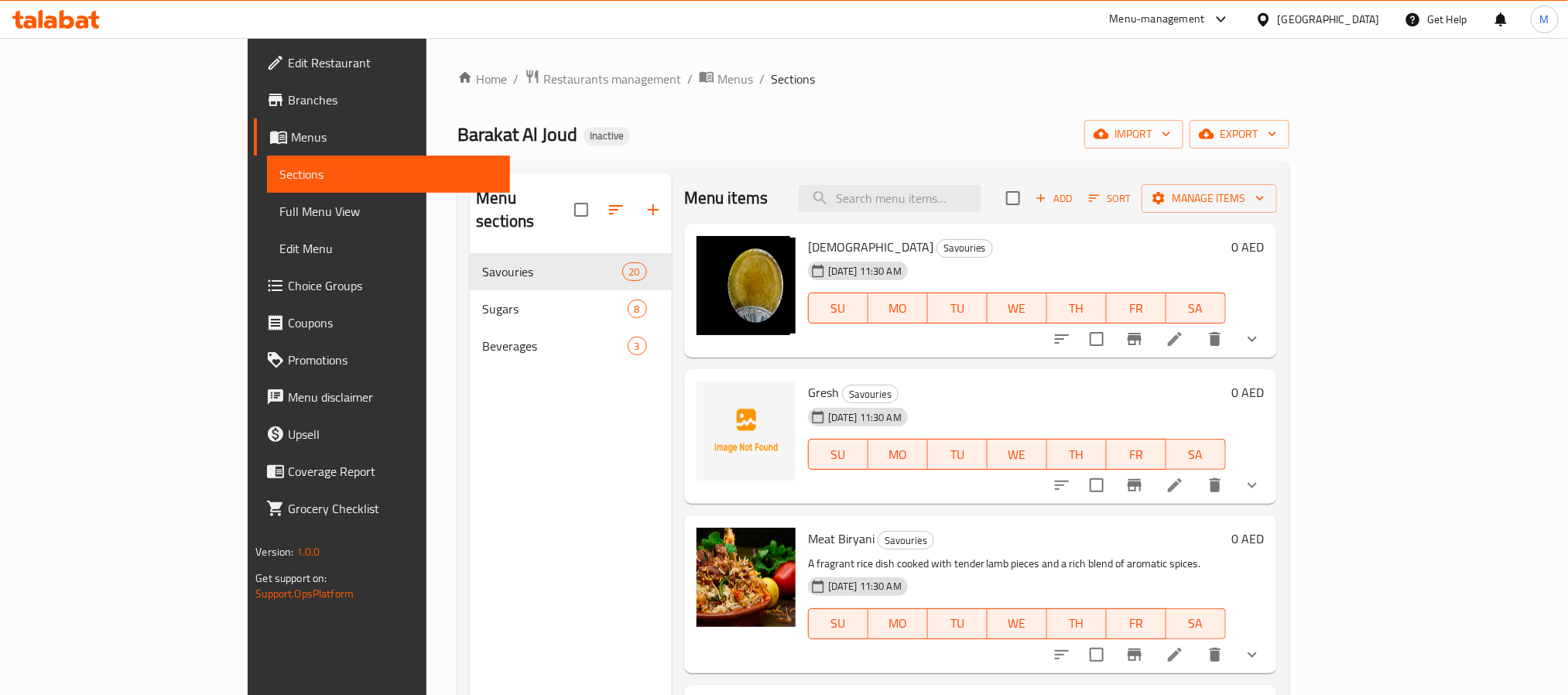
click at [808, 391] on span "Gresh" at bounding box center [823, 393] width 31 height 23
copy h6 "Gresh"
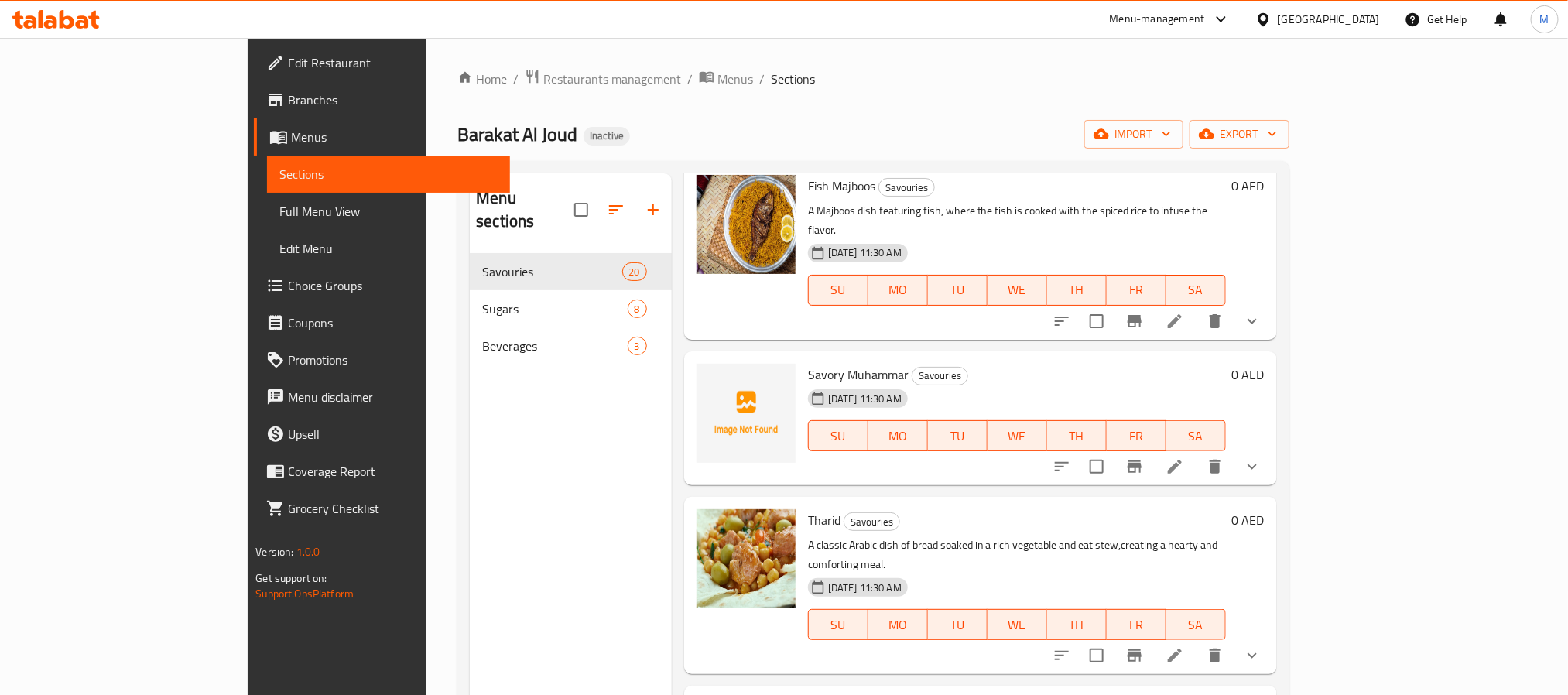
scroll to position [1277, 0]
click at [809, 361] on span "Savory Muhammar" at bounding box center [858, 373] width 101 height 23
copy h6 "Muhammar"
click at [819, 361] on span "Savory Muhammar" at bounding box center [858, 373] width 101 height 23
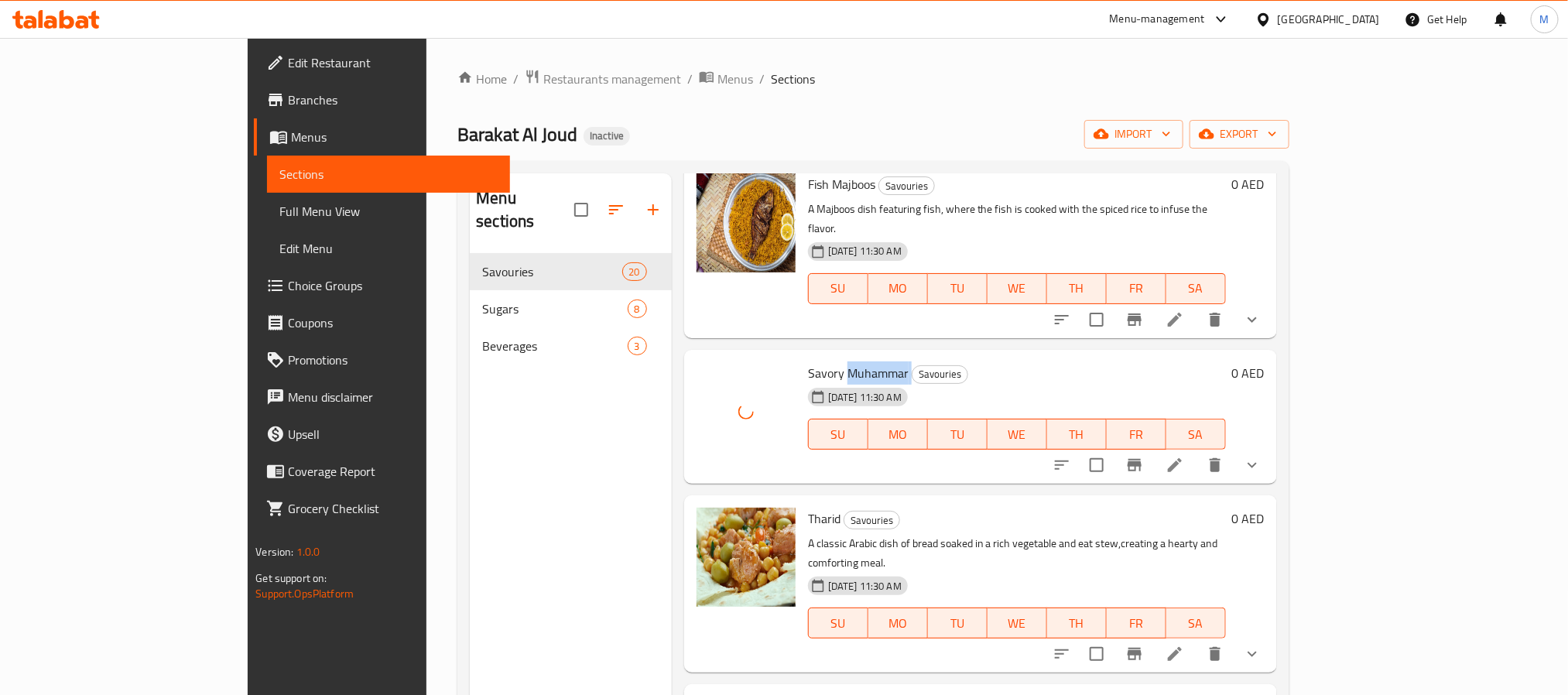
click at [819, 361] on span "Savory Muhammar" at bounding box center [858, 373] width 101 height 23
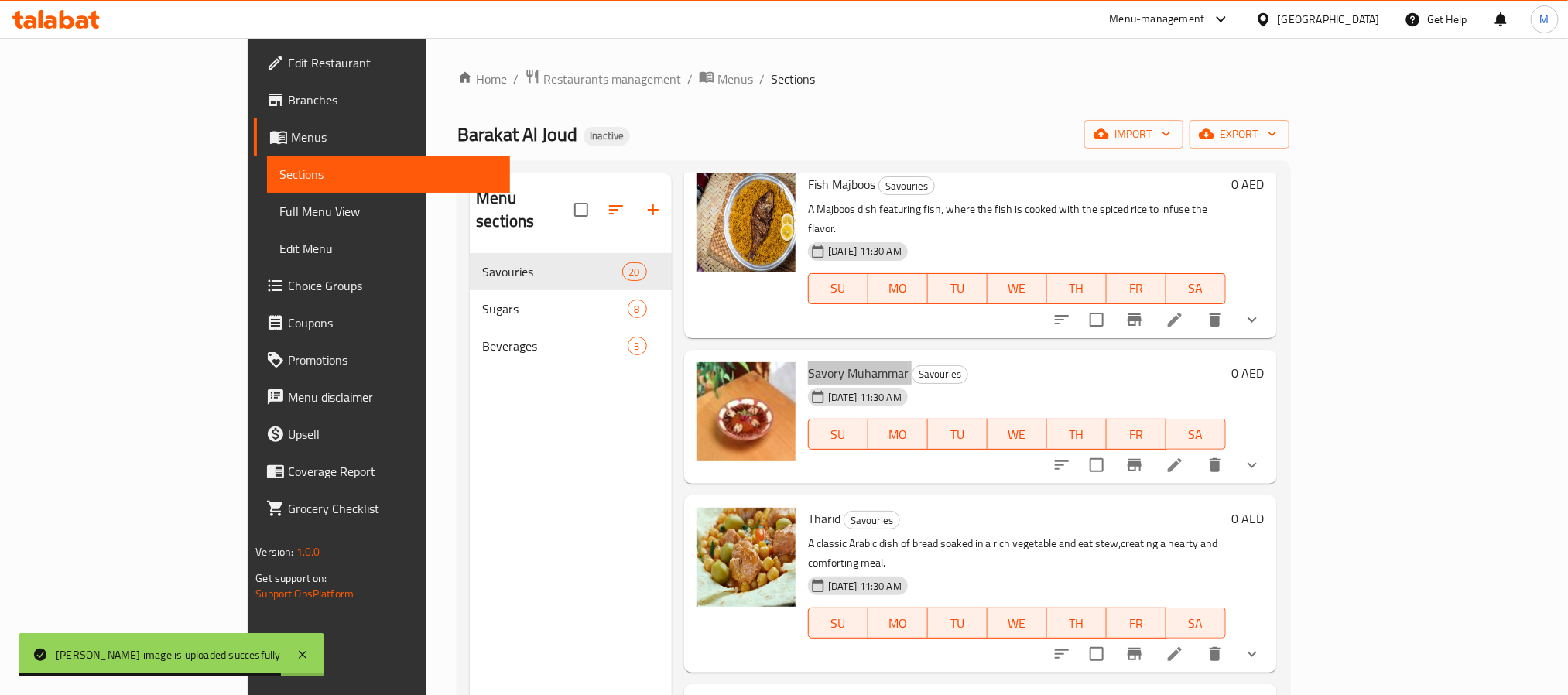
scroll to position [217, 0]
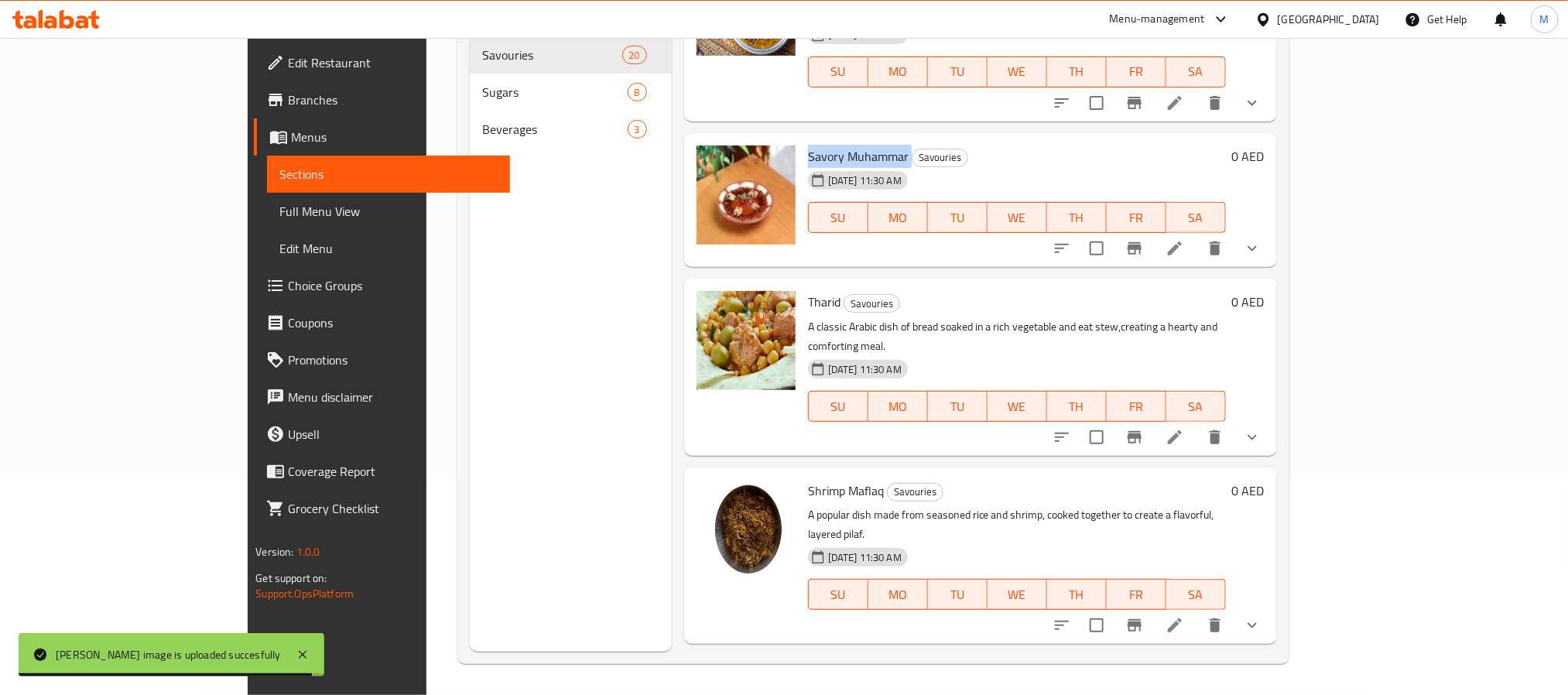
click at [514, 465] on div "Menu sections Savouries 20 Sugars 8 Beverages 3" at bounding box center [571, 304] width 202 height 695
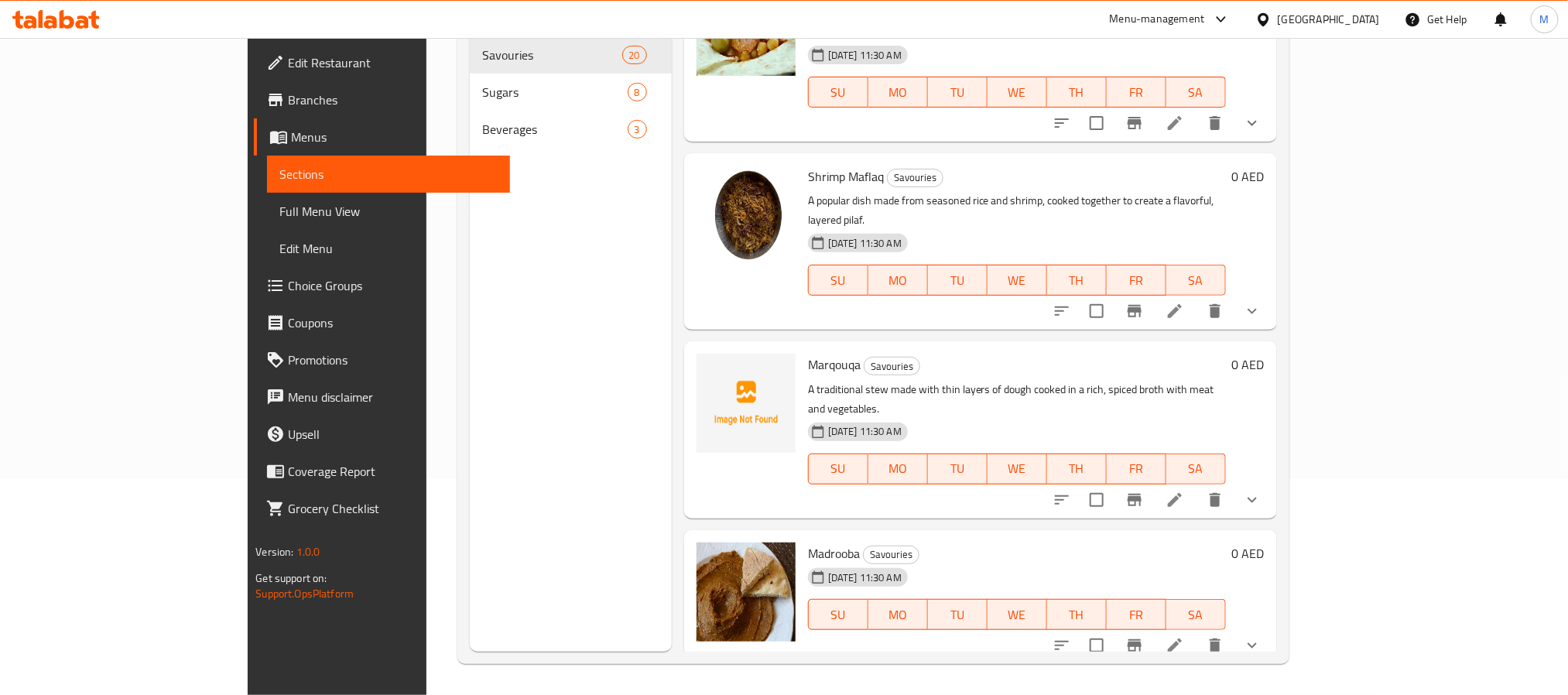
scroll to position [1625, 0]
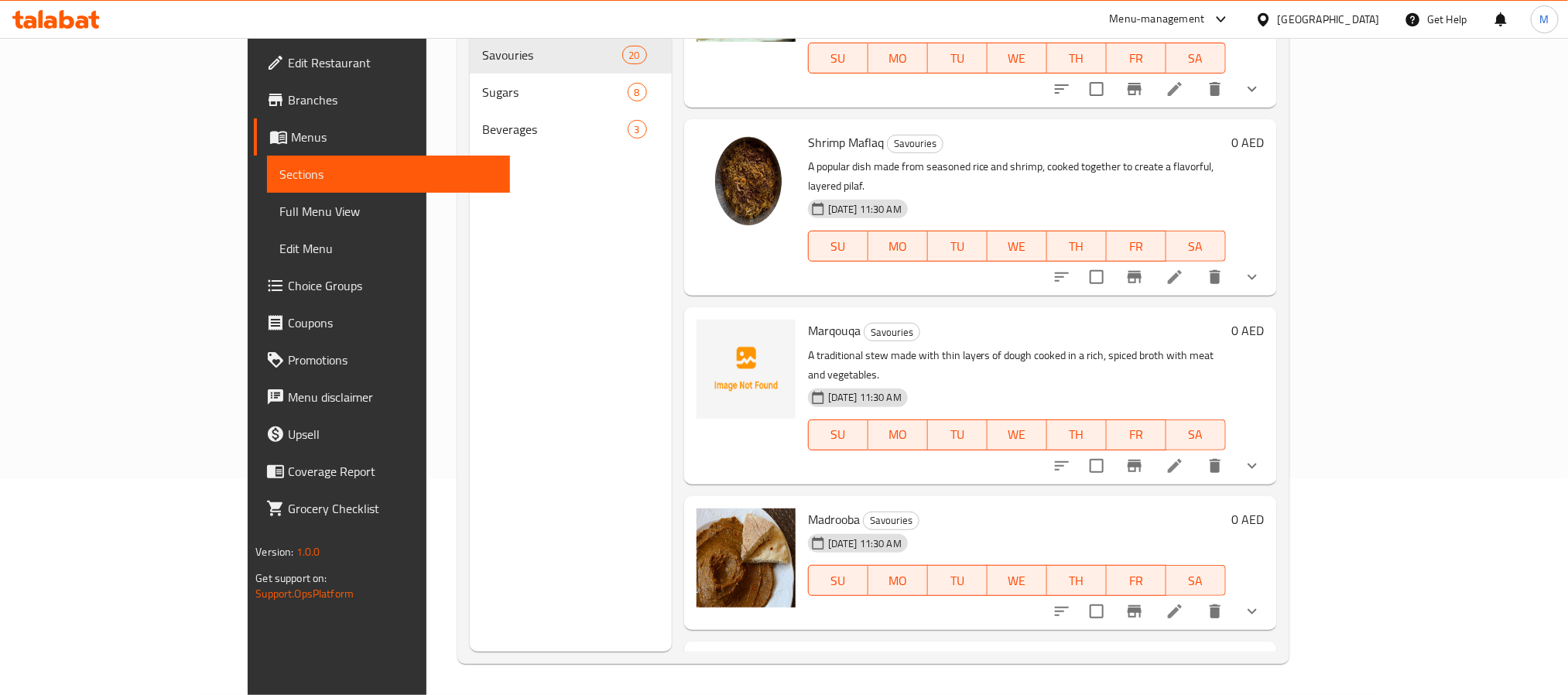
click at [808, 319] on span "Marqouqa" at bounding box center [834, 330] width 53 height 23
copy h6 "Marqouqa"
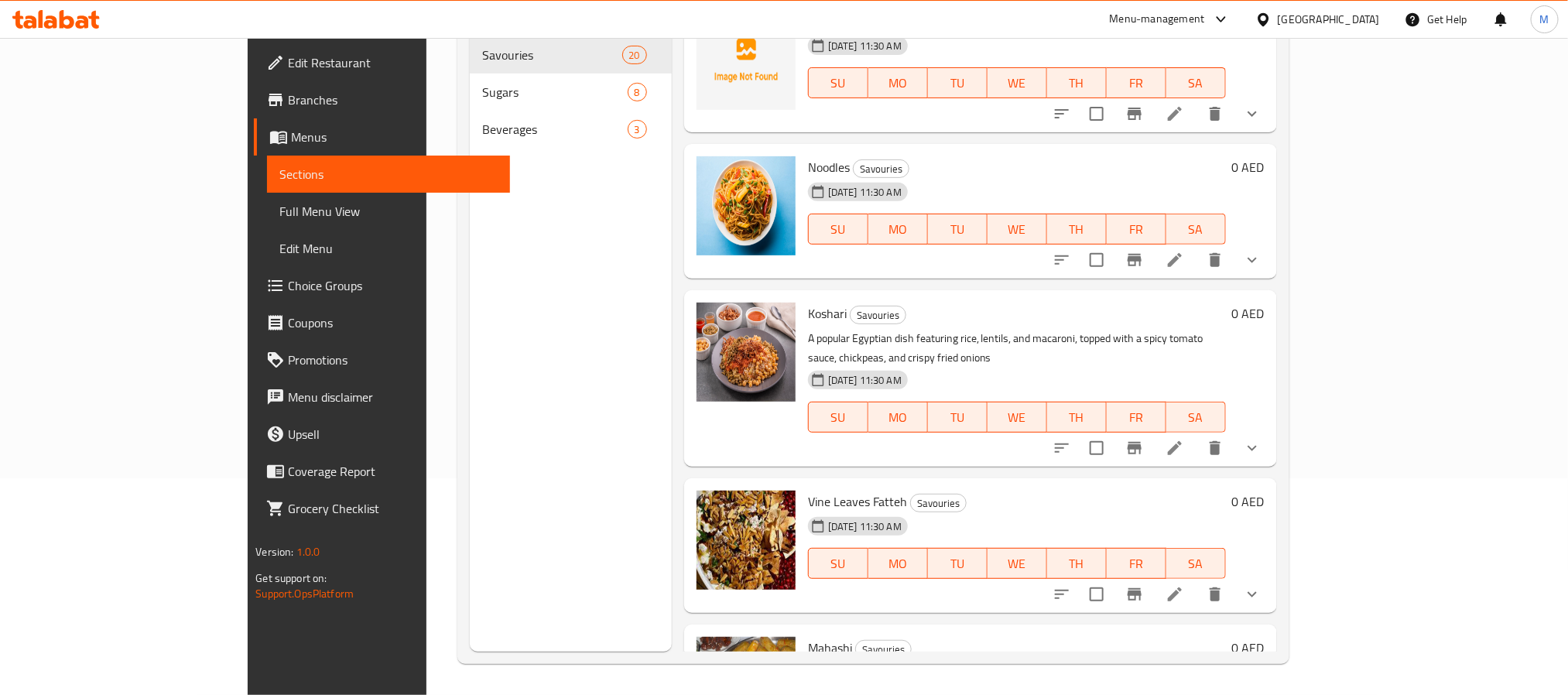
scroll to position [2515, 0]
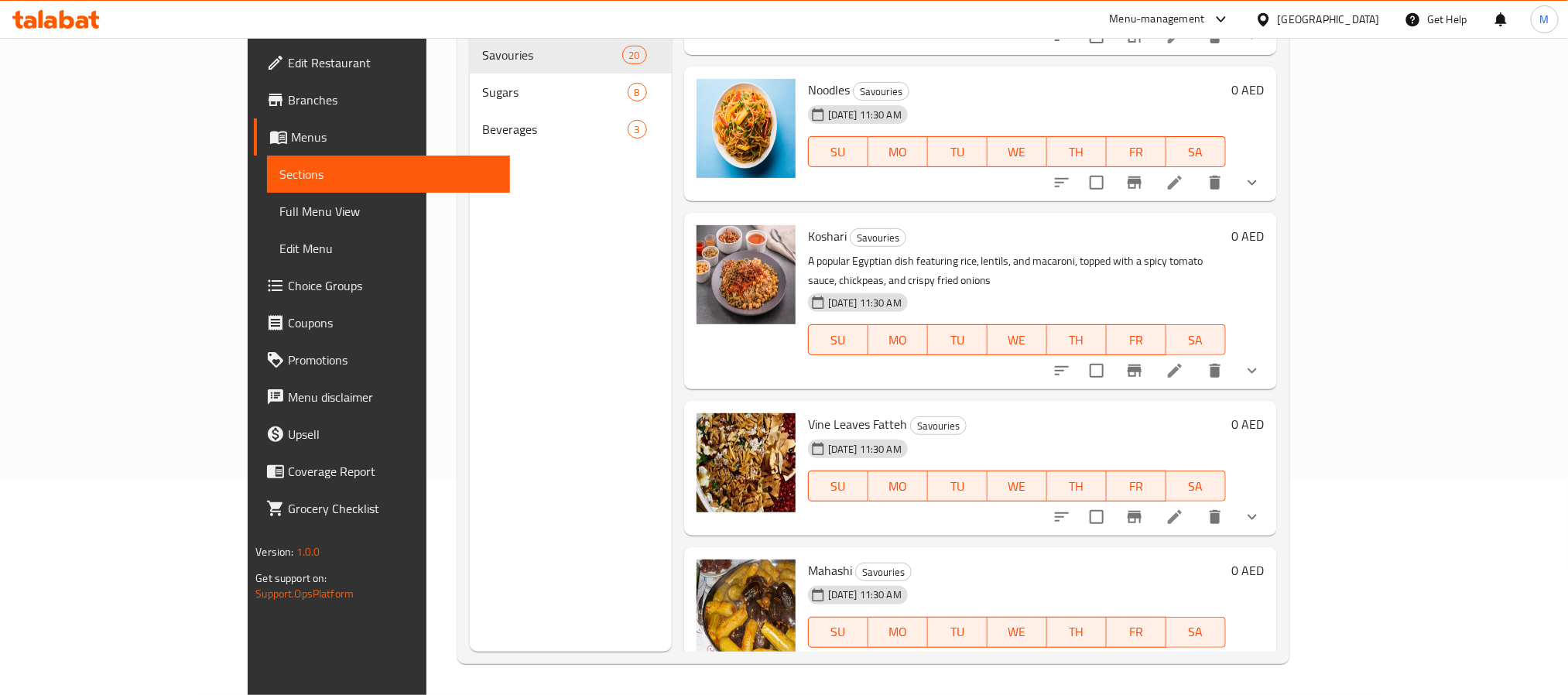
copy span "Samosa"
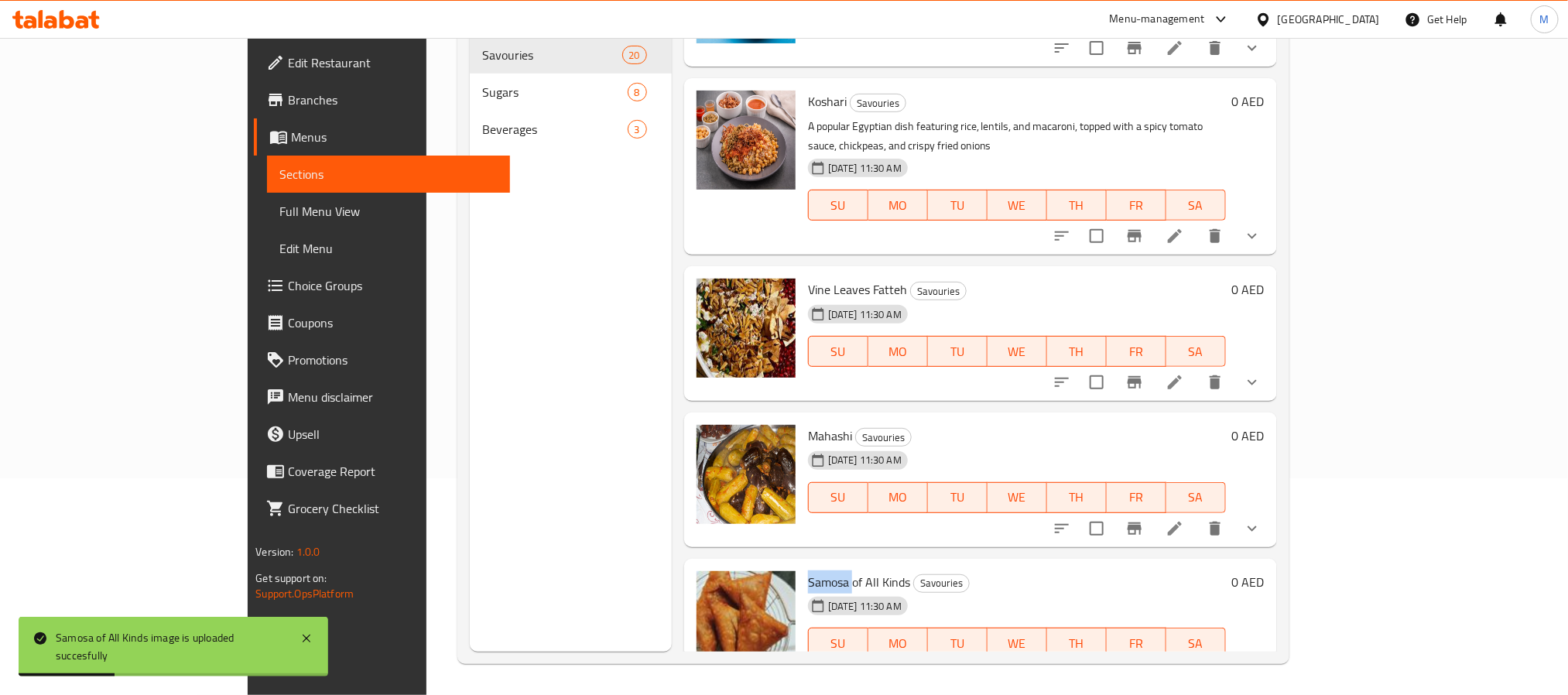
scroll to position [0, 0]
click at [823, 571] on span "Samosa of All Kinds" at bounding box center [859, 582] width 102 height 23
copy h6 "Samosa of All Kinds"
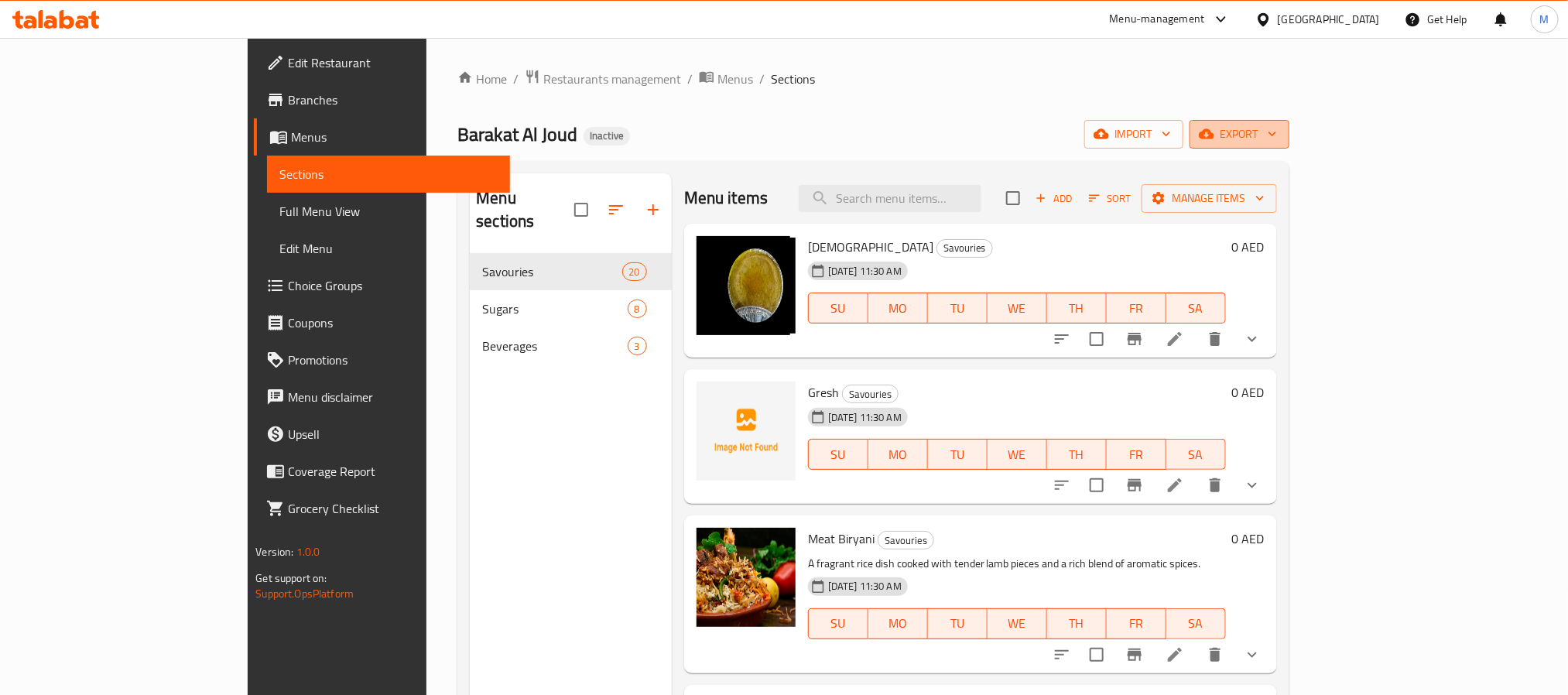
click at [1289, 120] on button "export" at bounding box center [1240, 135] width 100 height 29
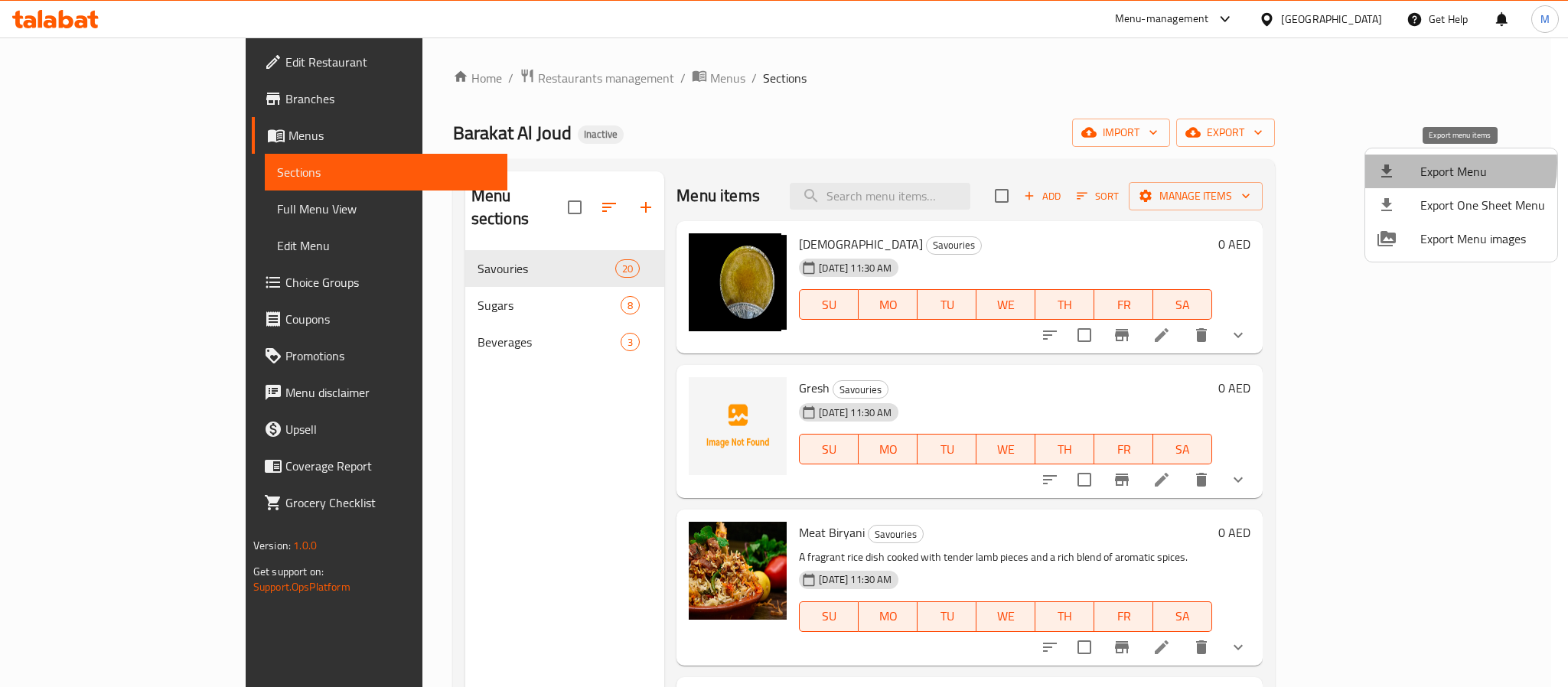
click at [1419, 163] on div at bounding box center [1399, 170] width 43 height 18
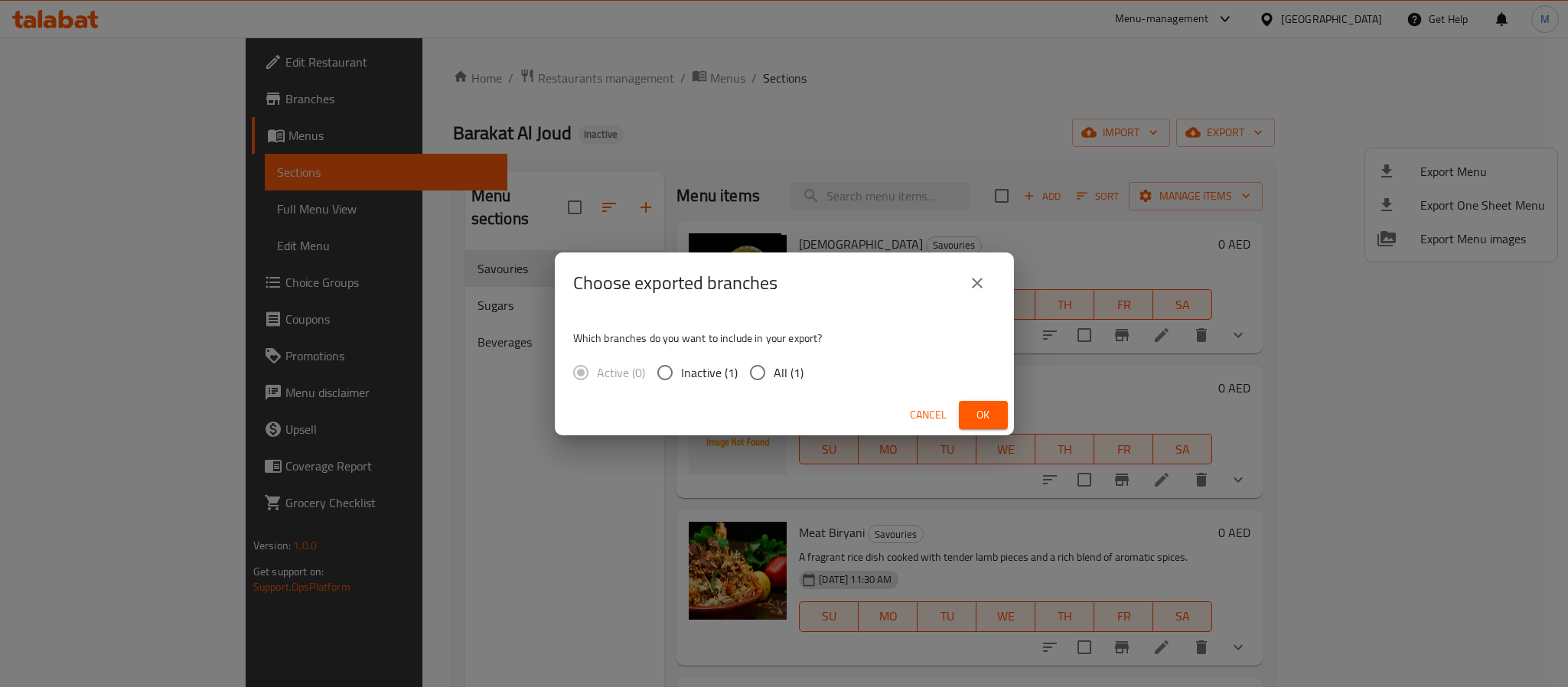
drag, startPoint x: 798, startPoint y: 365, endPoint x: 824, endPoint y: 365, distance: 26.0
click at [797, 365] on span "All (1)" at bounding box center [788, 372] width 30 height 18
click at [774, 365] on input "All (1)" at bounding box center [758, 373] width 32 height 32
radio input "true"
drag, startPoint x: 965, startPoint y: 402, endPoint x: 871, endPoint y: 363, distance: 101.8
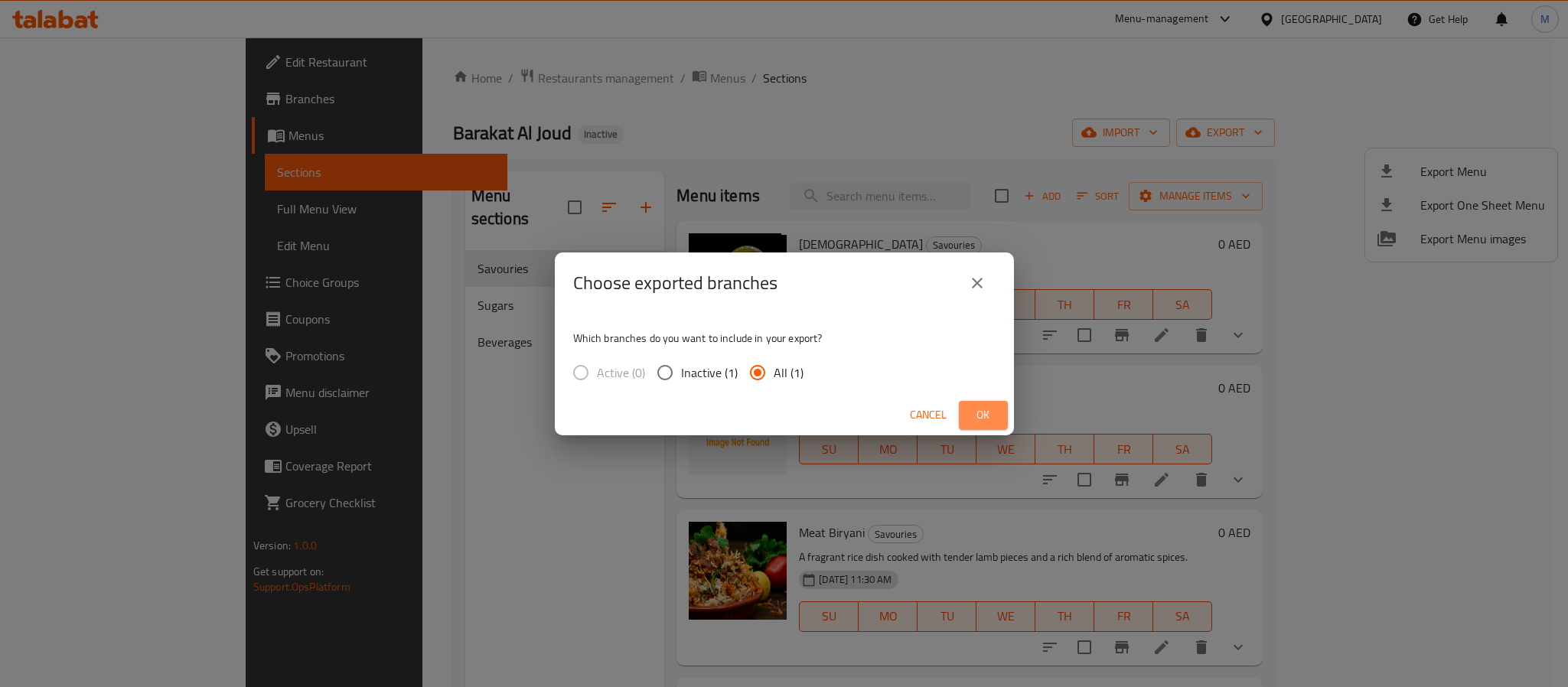
click at [966, 402] on button "Ok" at bounding box center [982, 415] width 49 height 29
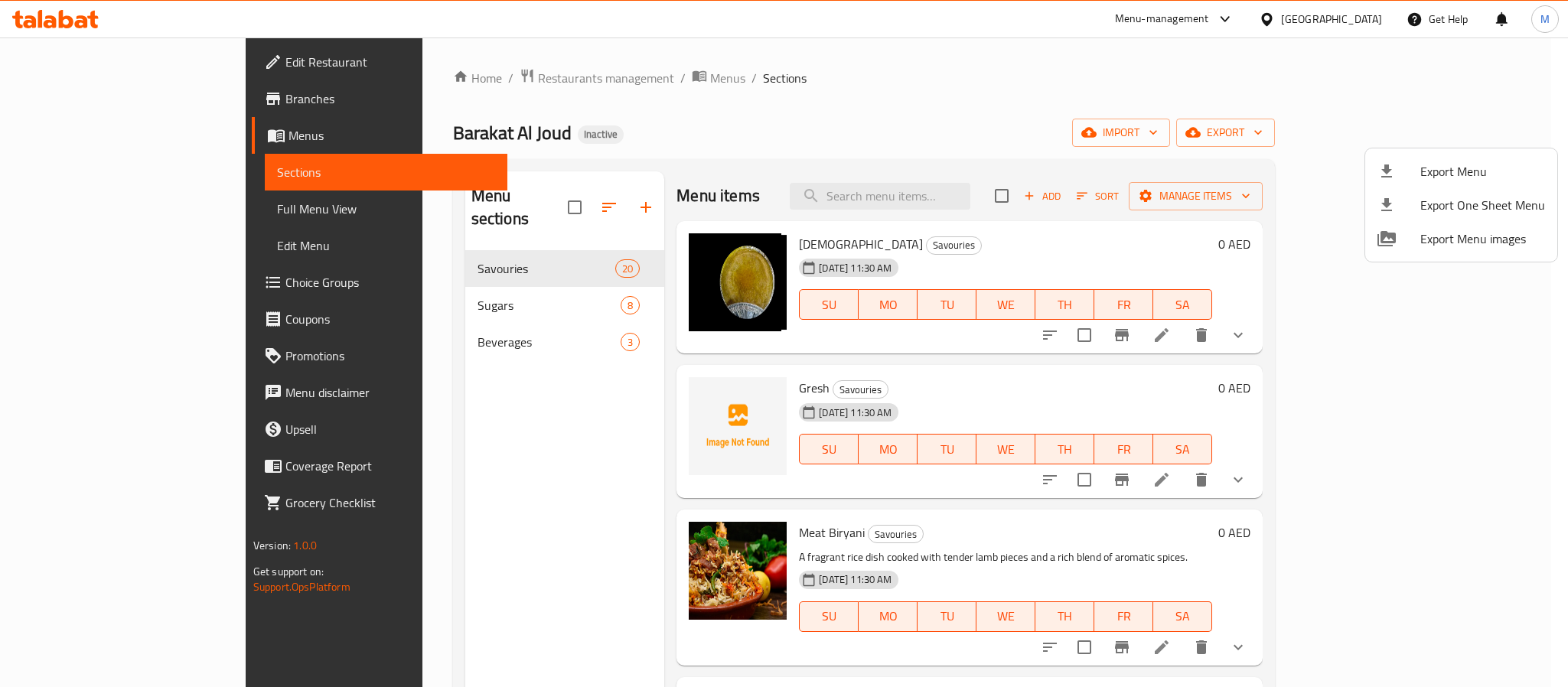
click at [1335, 5] on div at bounding box center [784, 344] width 1568 height 687
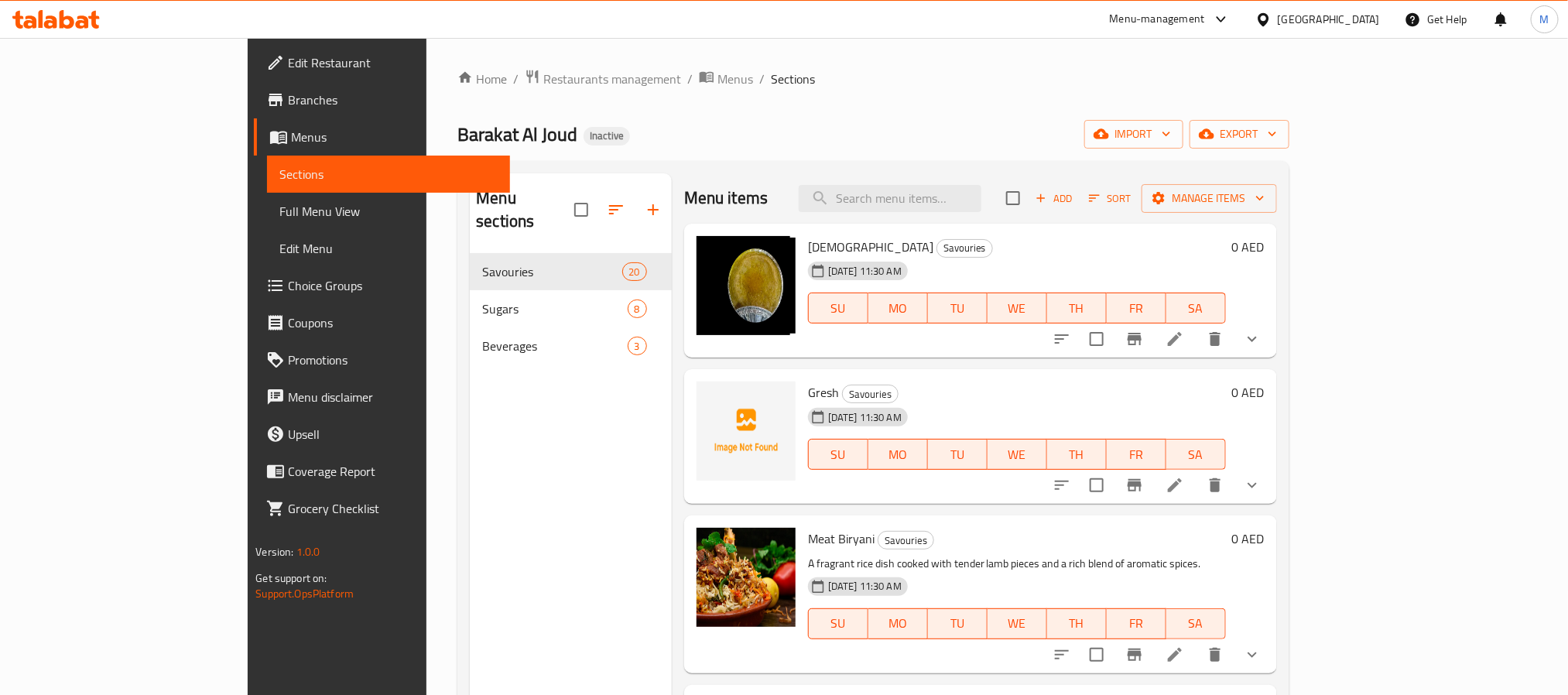
click at [1349, 13] on div "[GEOGRAPHIC_DATA]" at bounding box center [1328, 19] width 102 height 17
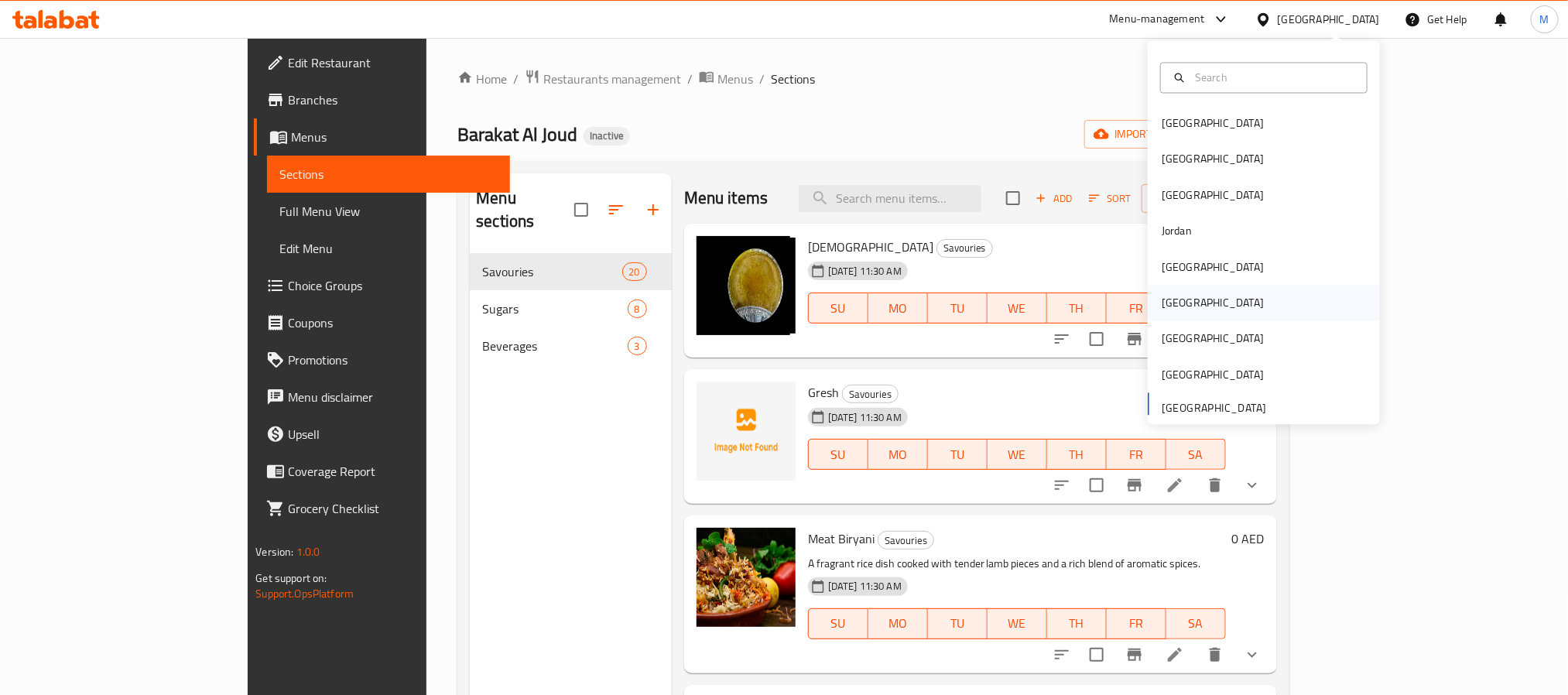
click at [1184, 304] on div "[GEOGRAPHIC_DATA]" at bounding box center [1213, 303] width 127 height 36
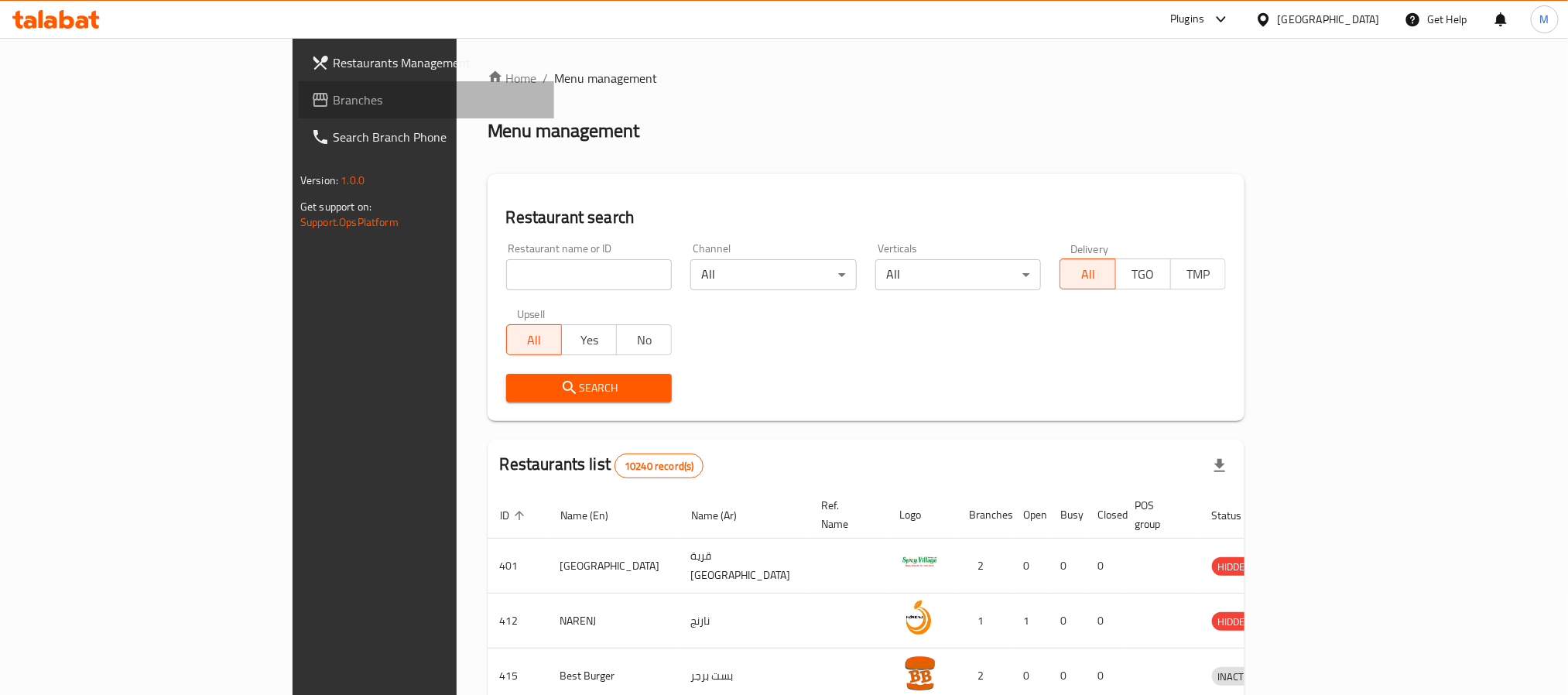
click at [333, 100] on span "Branches" at bounding box center [437, 99] width 209 height 18
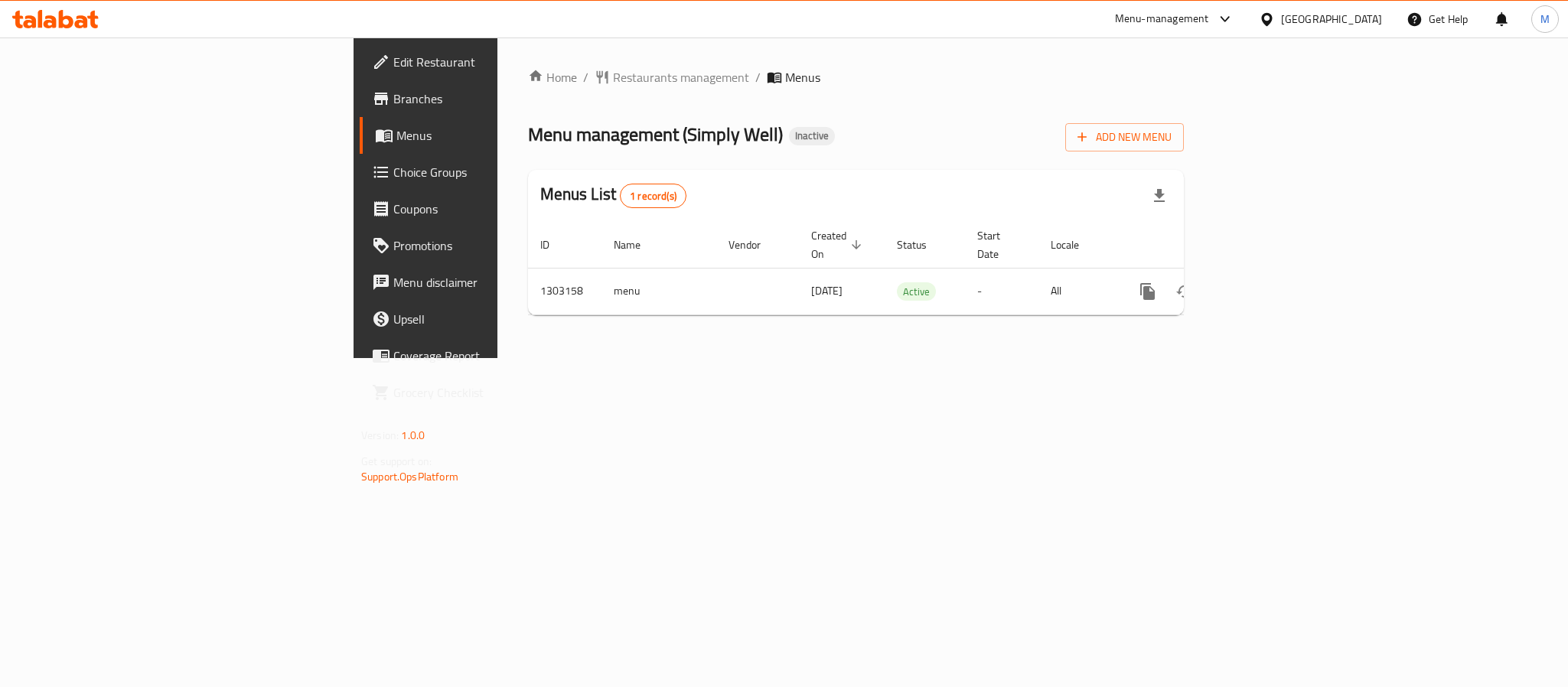
click at [1356, 10] on div "[GEOGRAPHIC_DATA]" at bounding box center [1332, 19] width 101 height 17
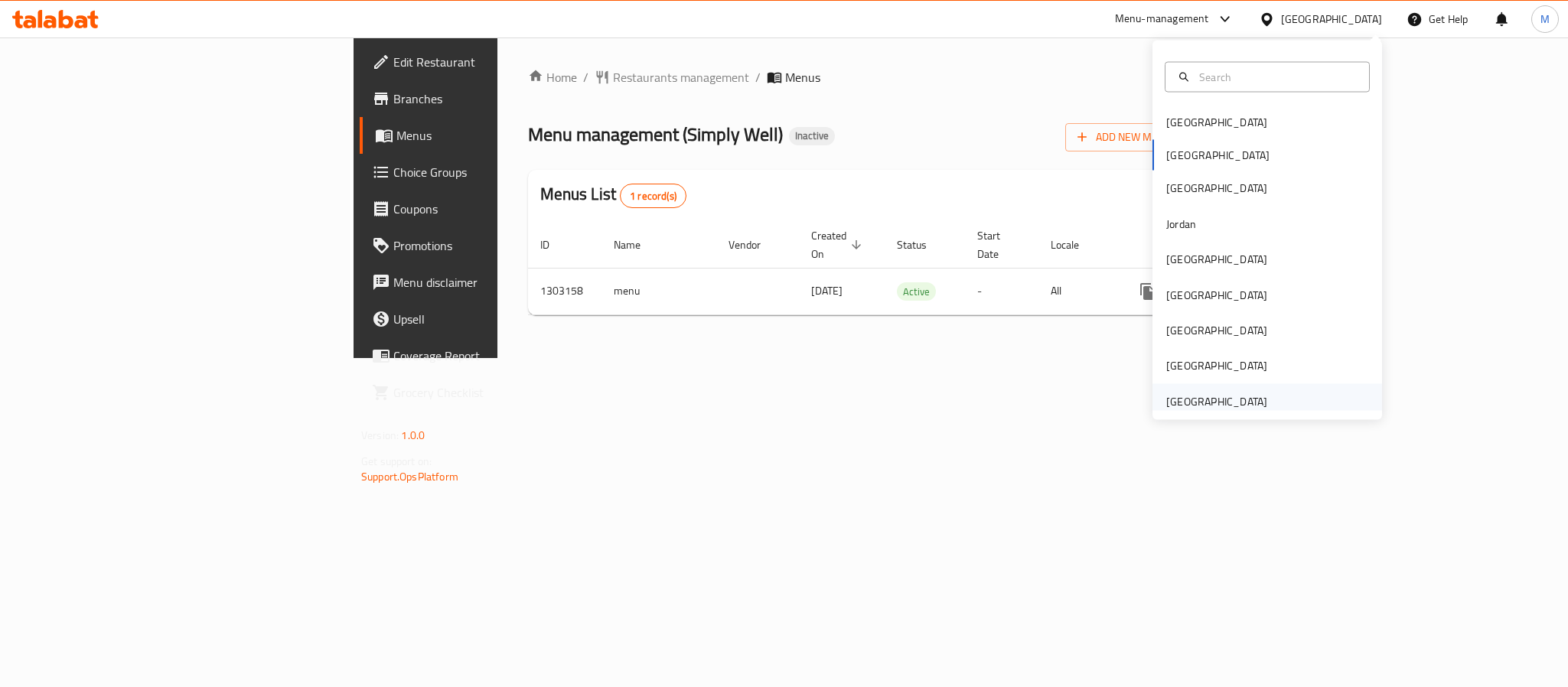
click at [1197, 392] on div "[GEOGRAPHIC_DATA]" at bounding box center [1217, 401] width 101 height 17
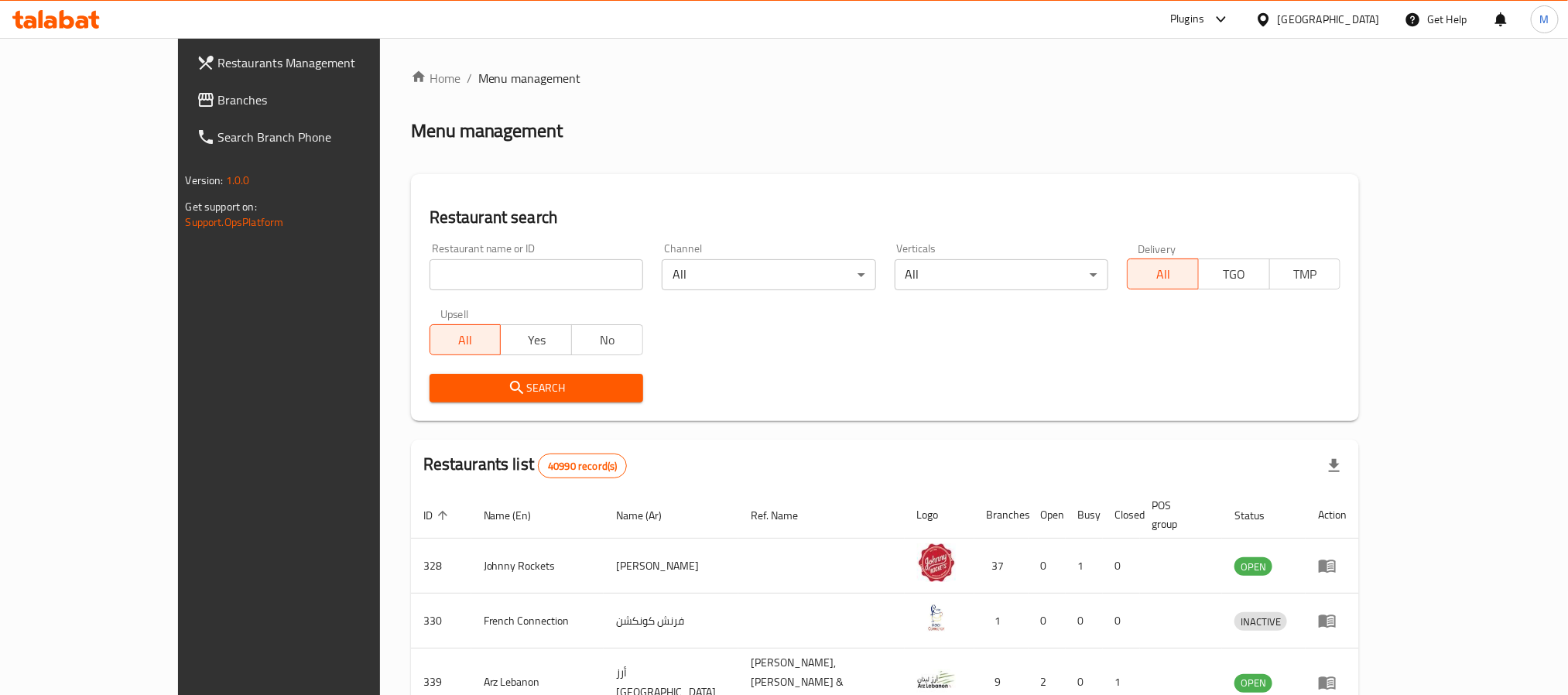
drag, startPoint x: 140, startPoint y: 102, endPoint x: 358, endPoint y: 217, distance: 246.5
click at [218, 102] on span "Branches" at bounding box center [322, 99] width 209 height 18
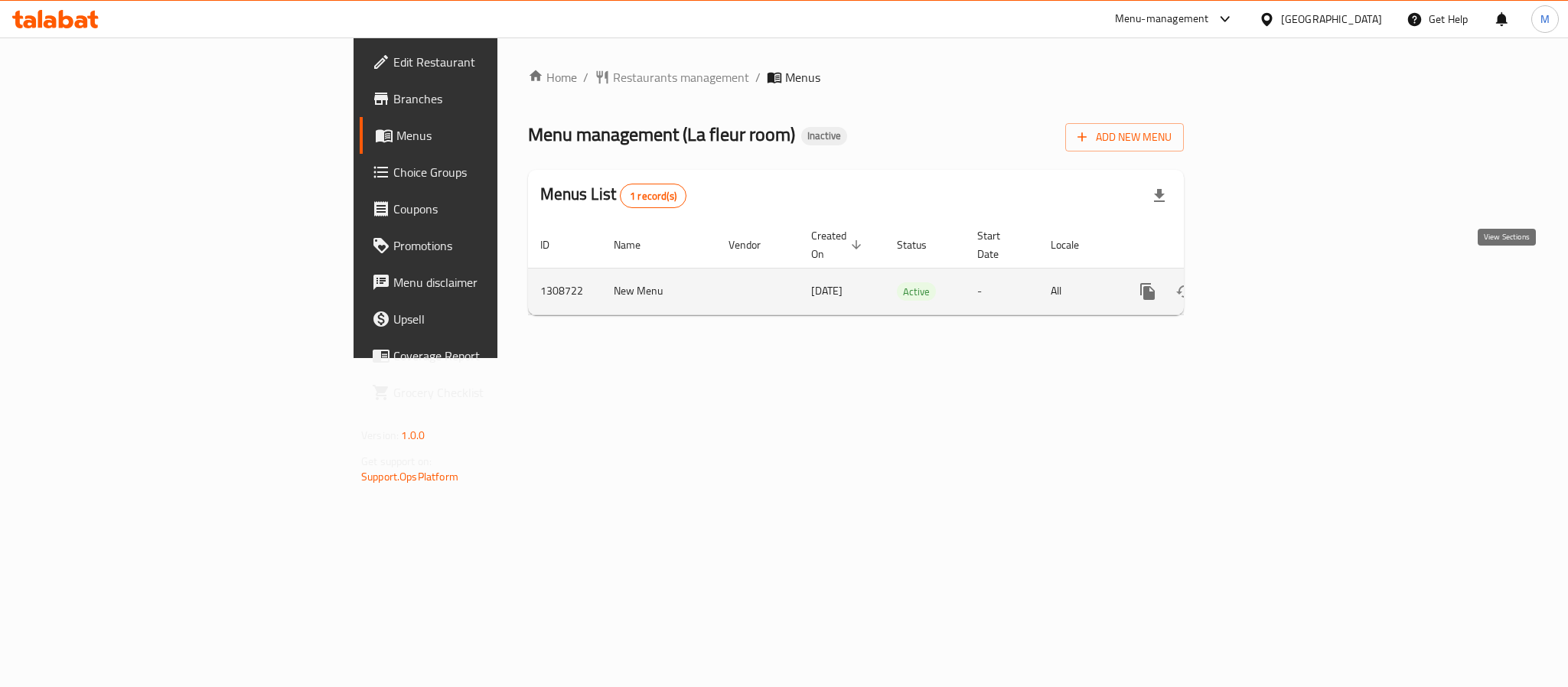
click at [1265, 285] on icon "enhanced table" at bounding box center [1259, 291] width 13 height 13
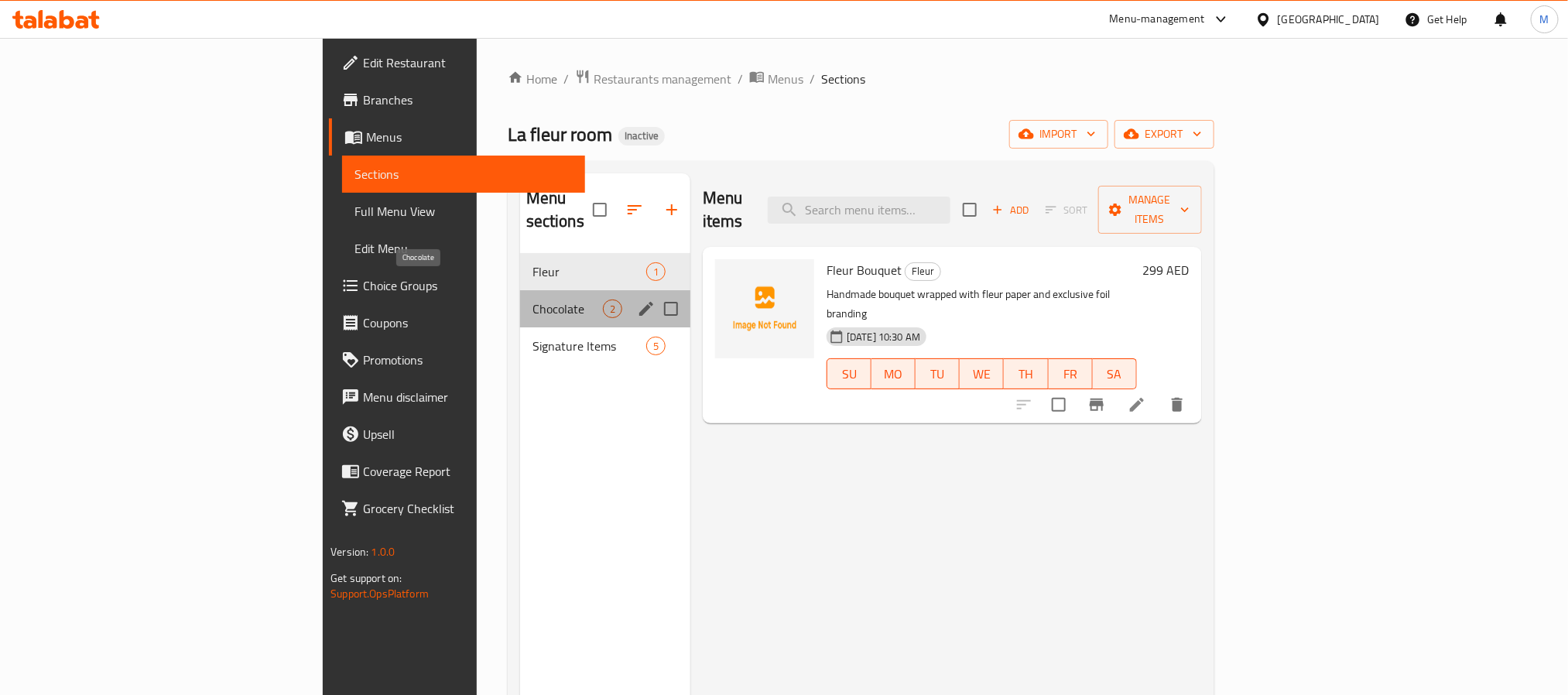
click at [532, 299] on span "Chocolate" at bounding box center [567, 308] width 70 height 18
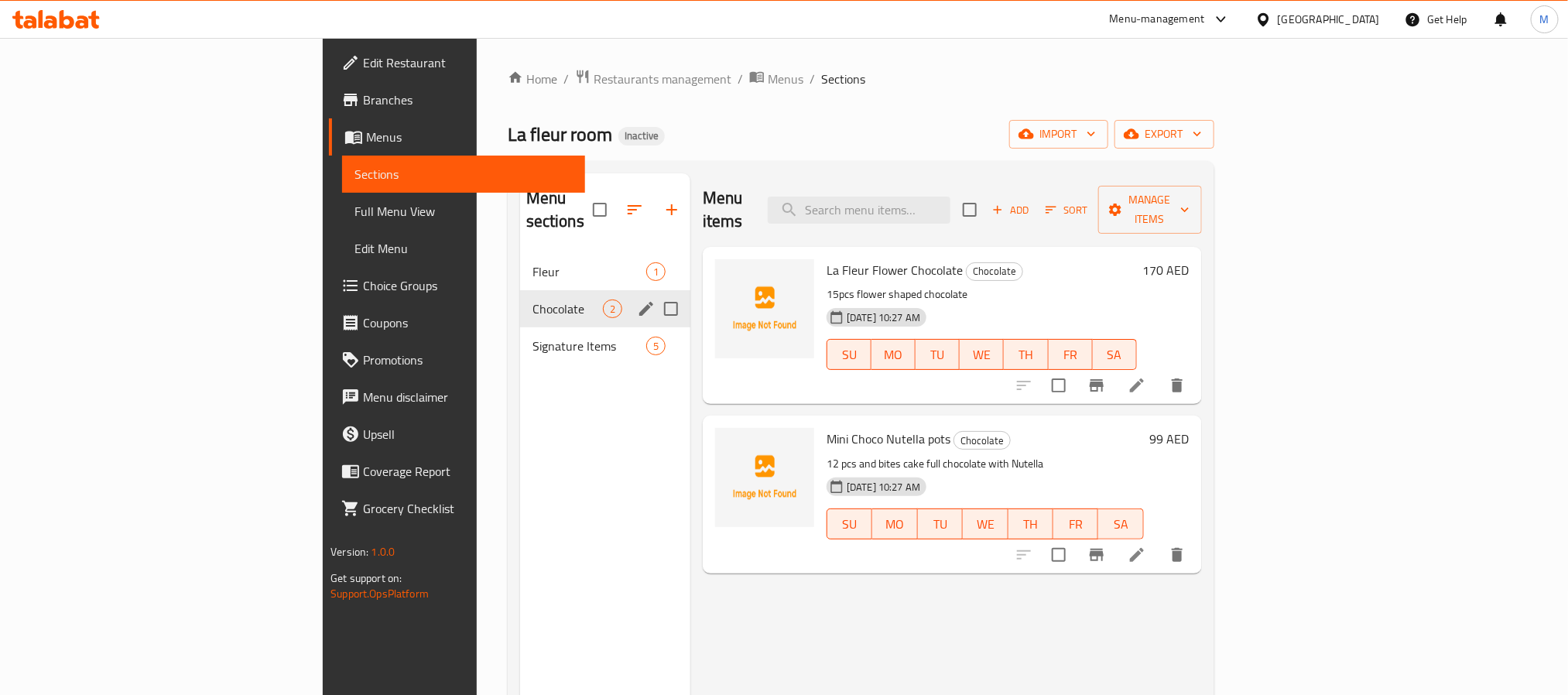
click at [520, 302] on div "Chocolate 2" at bounding box center [604, 308] width 170 height 38
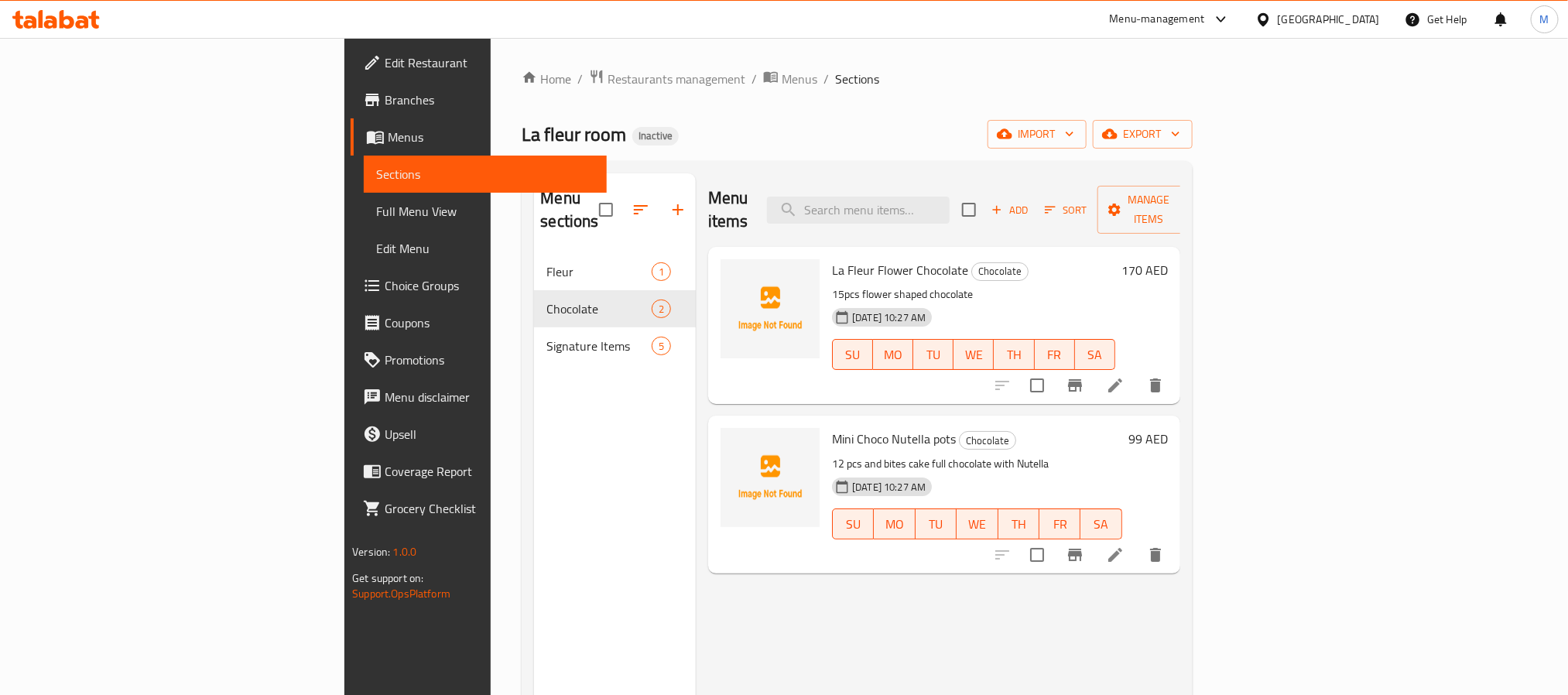
click at [376, 214] on span "Full Menu View" at bounding box center [485, 211] width 218 height 18
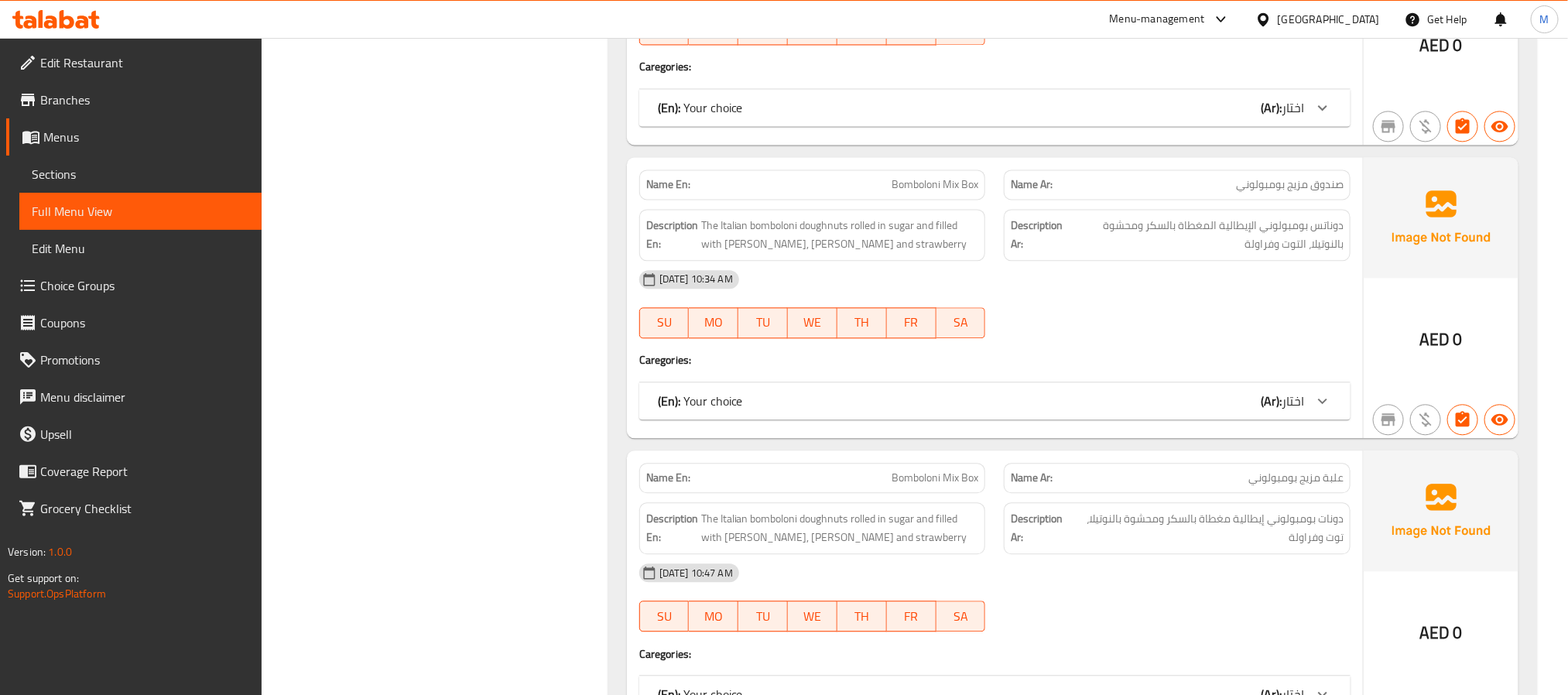
scroll to position [1850, 0]
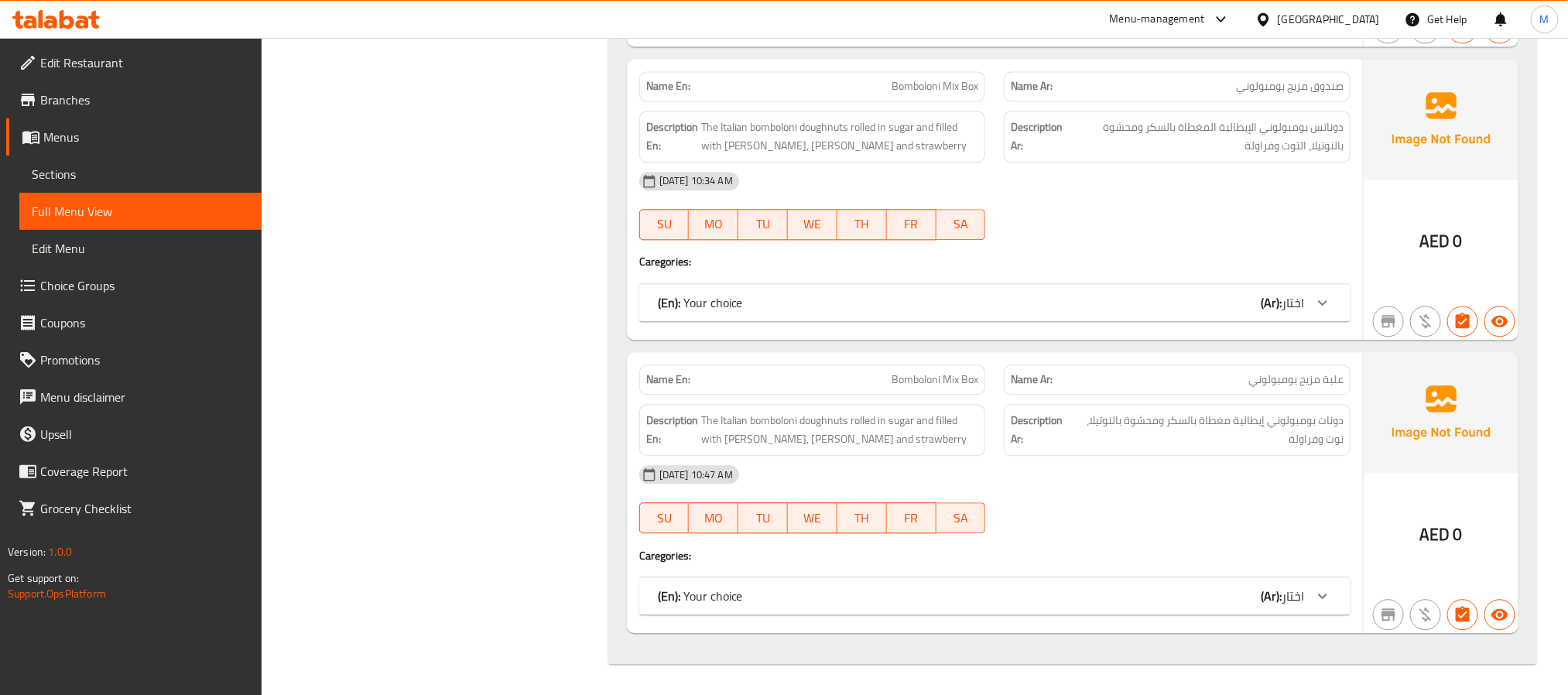
click at [932, 307] on div "(En): Your choice (Ar): اختار" at bounding box center [980, 302] width 646 height 18
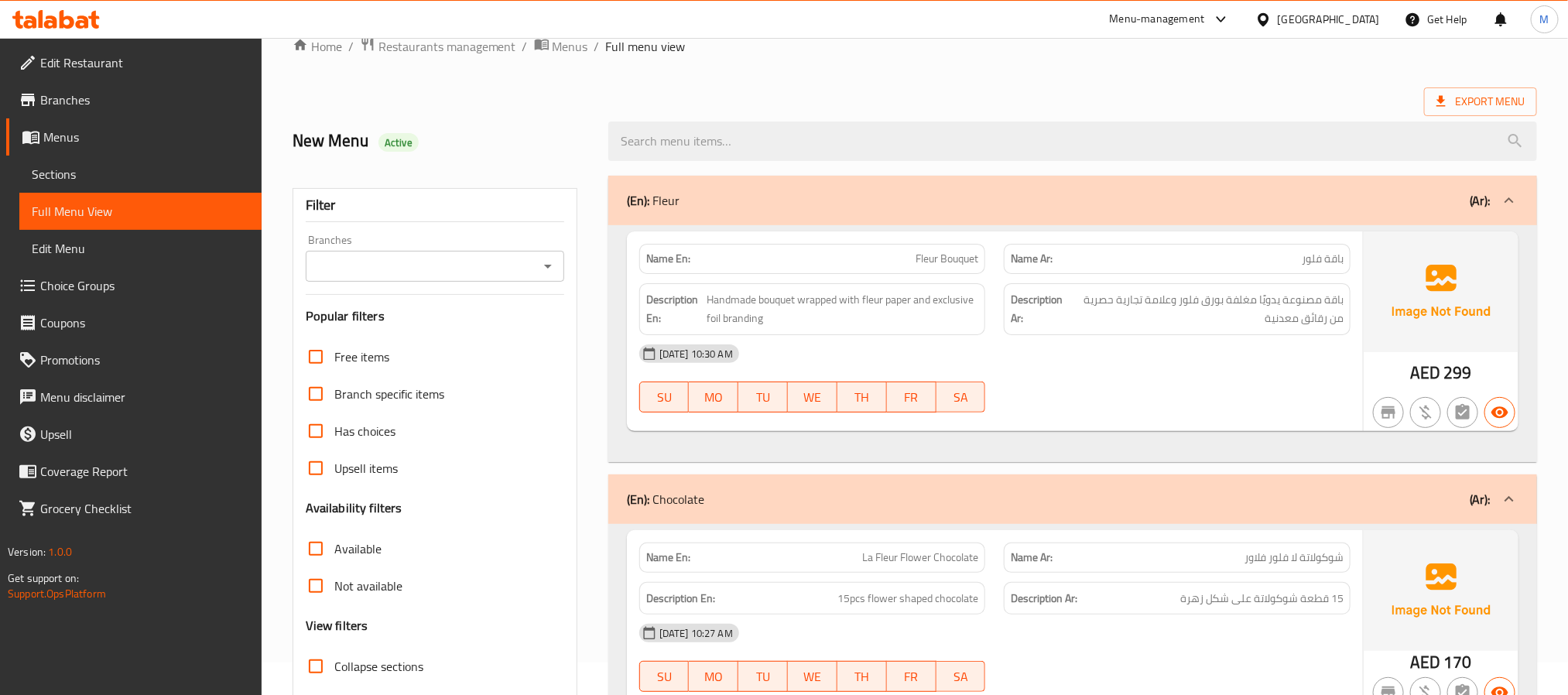
scroll to position [0, 0]
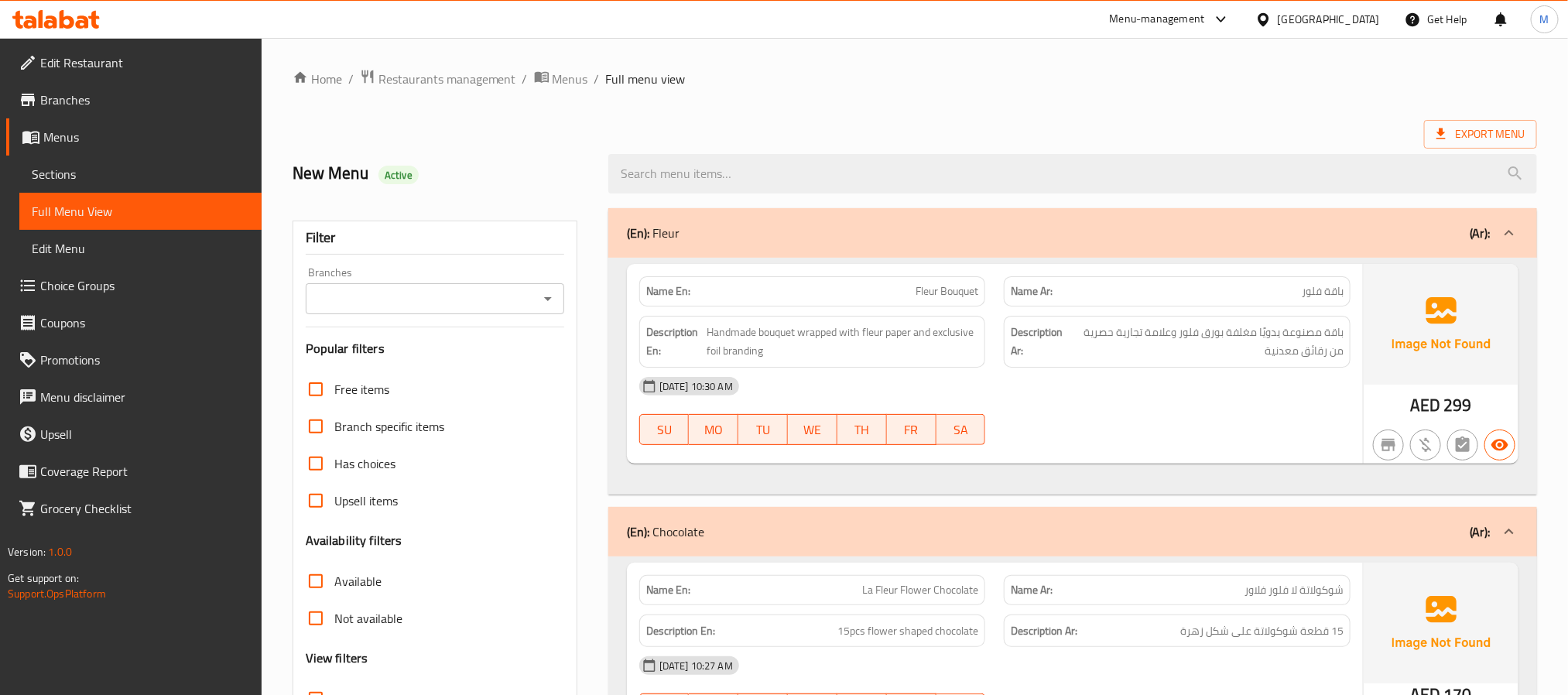
click at [1338, 12] on div "United Arab Emirates" at bounding box center [1328, 19] width 102 height 17
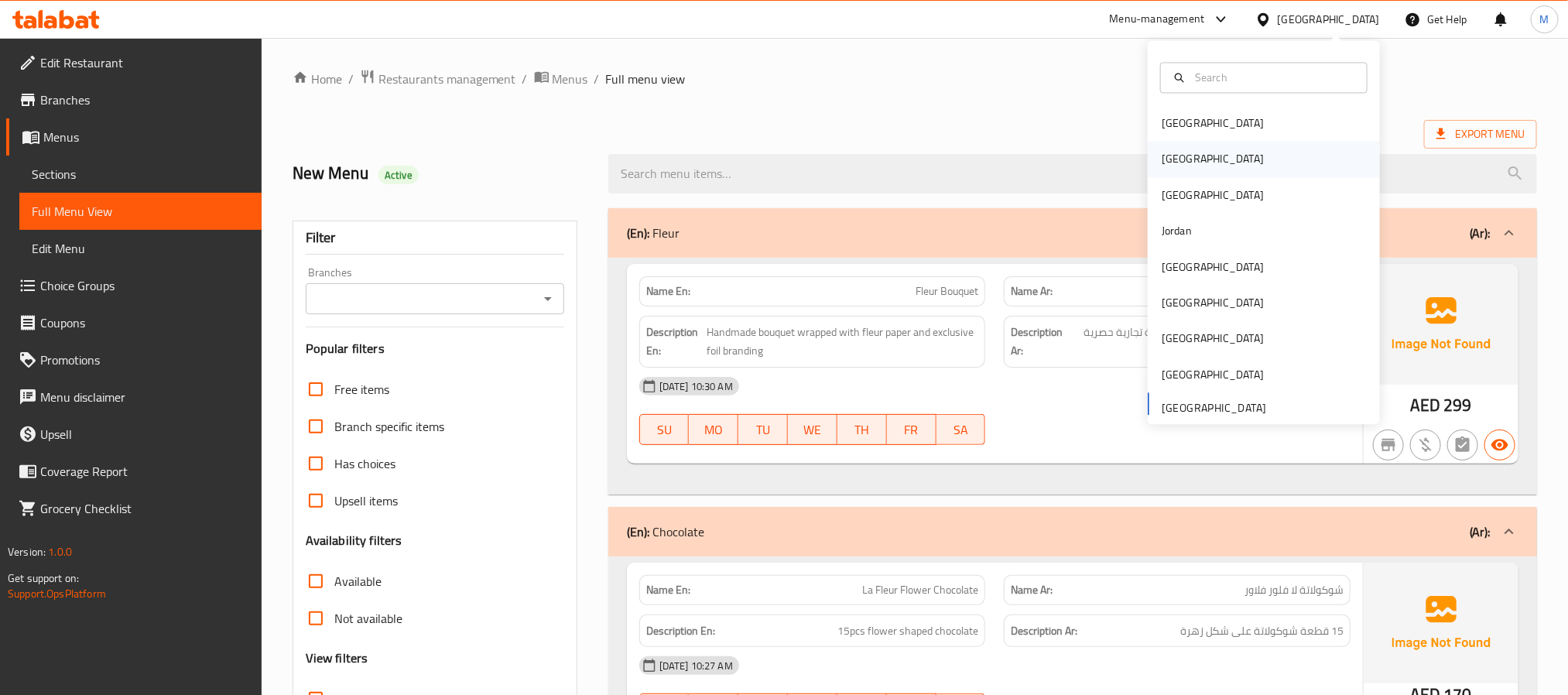
click at [1201, 164] on div "[GEOGRAPHIC_DATA]" at bounding box center [1263, 159] width 232 height 36
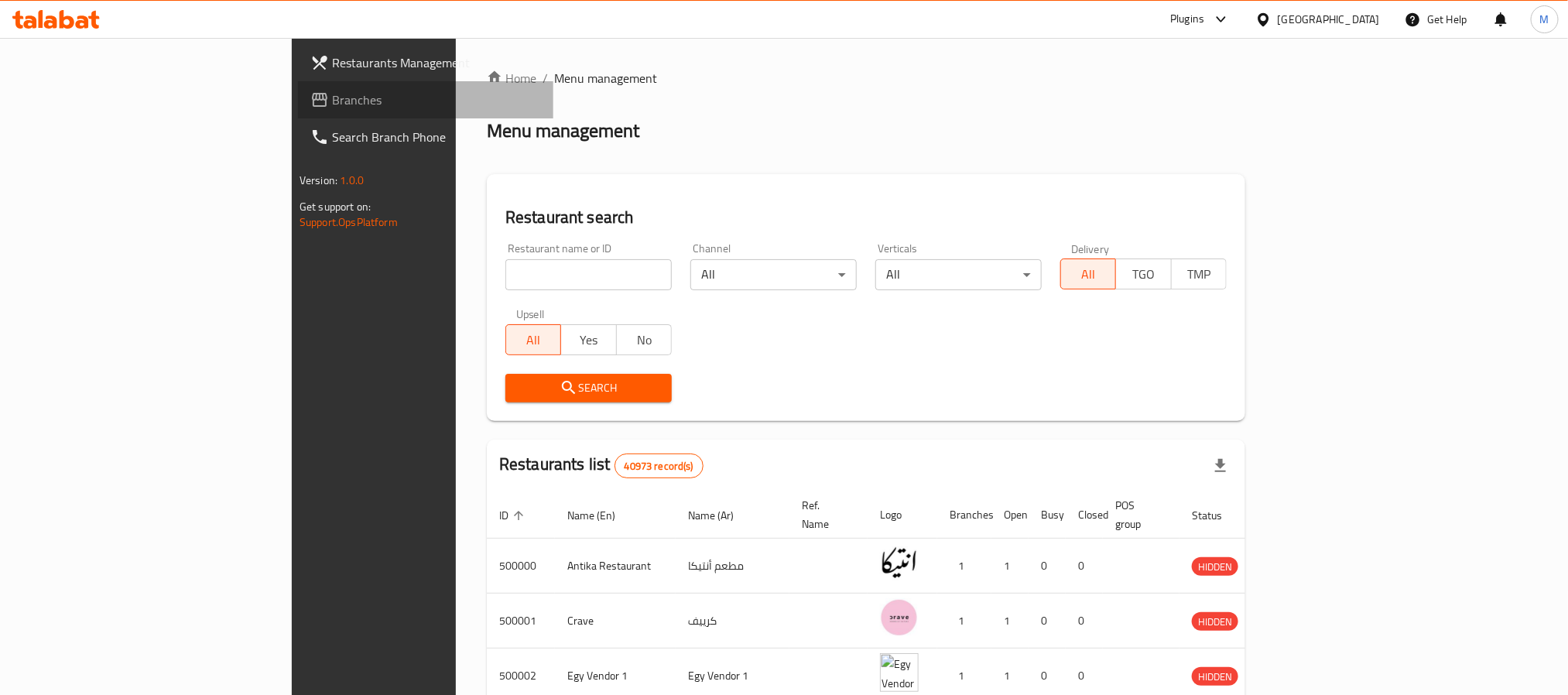
click at [332, 101] on span "Branches" at bounding box center [436, 99] width 209 height 18
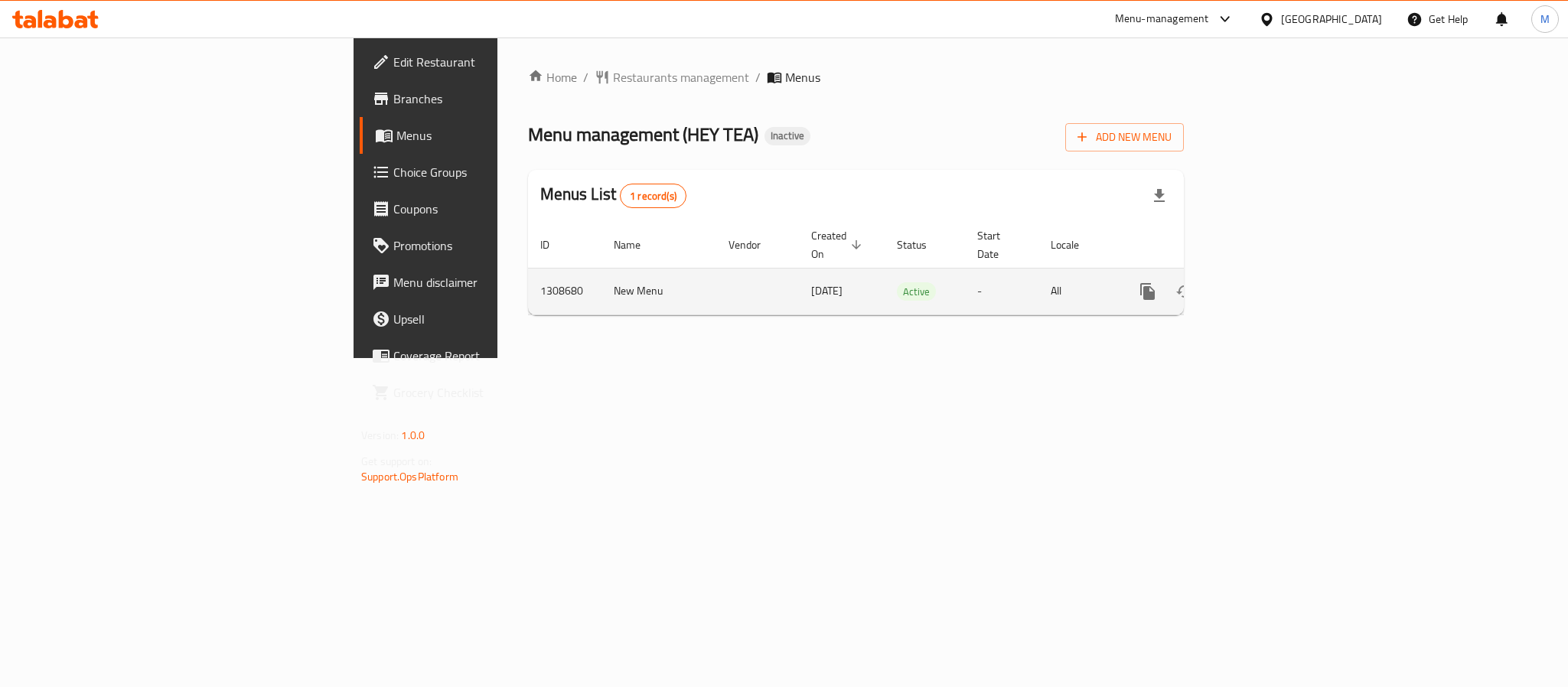
click at [1267, 283] on icon "enhanced table" at bounding box center [1258, 291] width 18 height 18
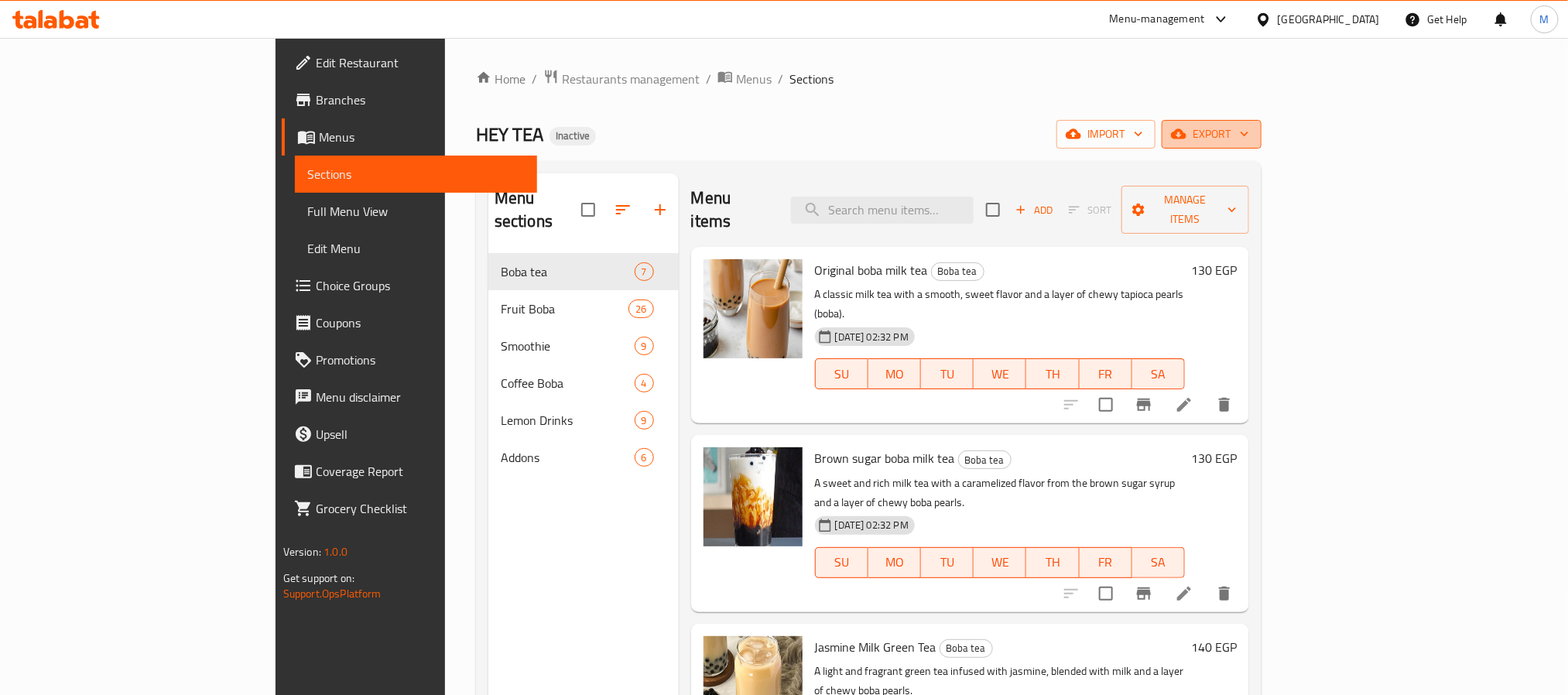
click at [1249, 135] on span "export" at bounding box center [1212, 134] width 75 height 19
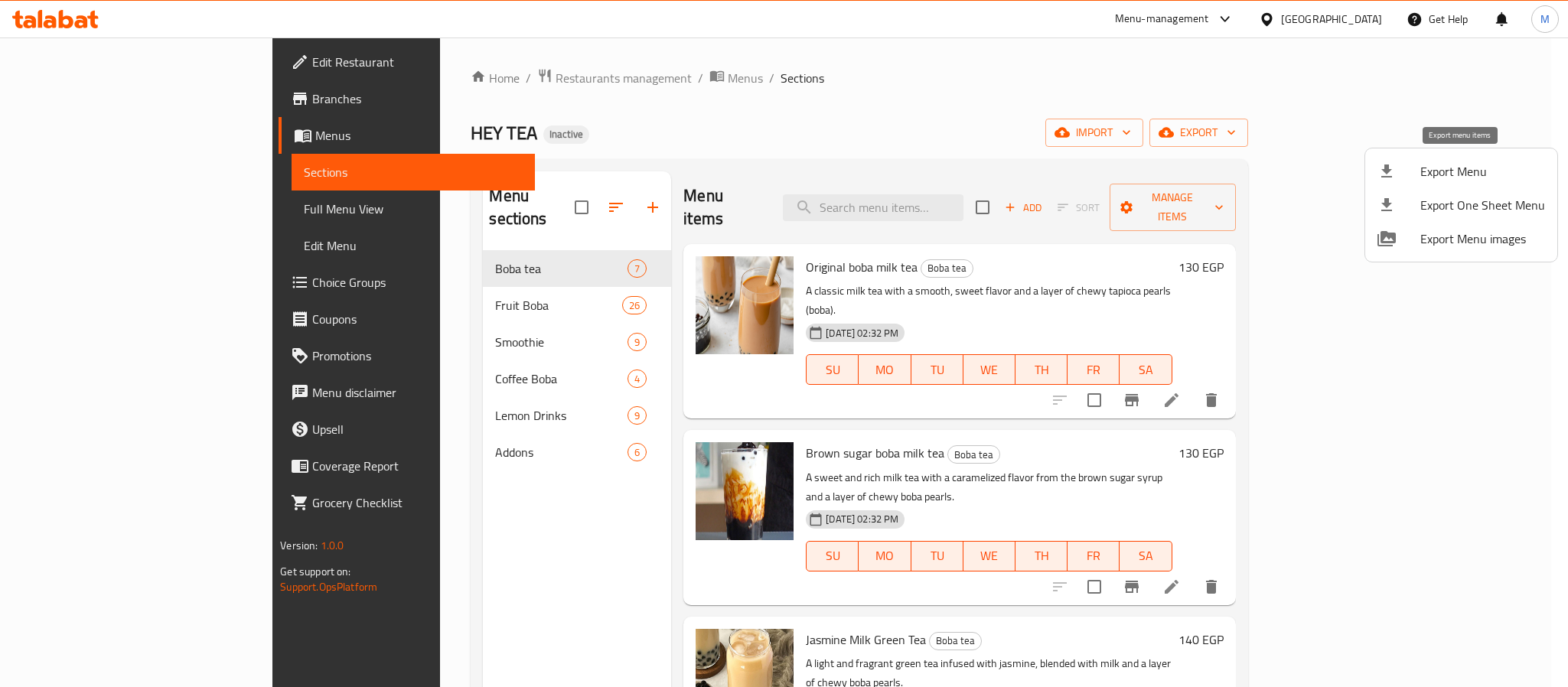
click at [1439, 159] on li "Export Menu" at bounding box center [1461, 170] width 192 height 33
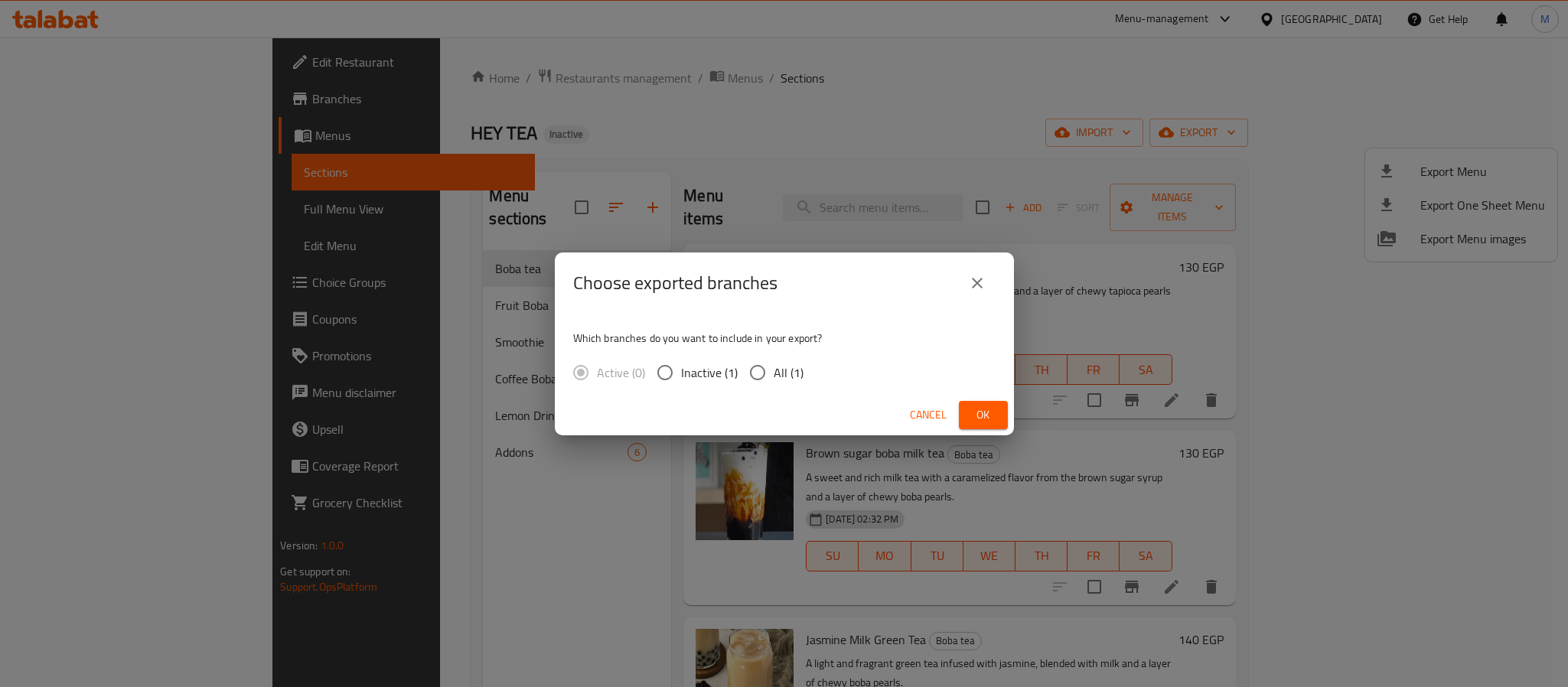
click at [782, 367] on span "All (1)" at bounding box center [788, 372] width 30 height 18
click at [774, 367] on input "All (1)" at bounding box center [758, 373] width 32 height 32
radio input "true"
click at [977, 413] on span "Ok" at bounding box center [983, 415] width 25 height 19
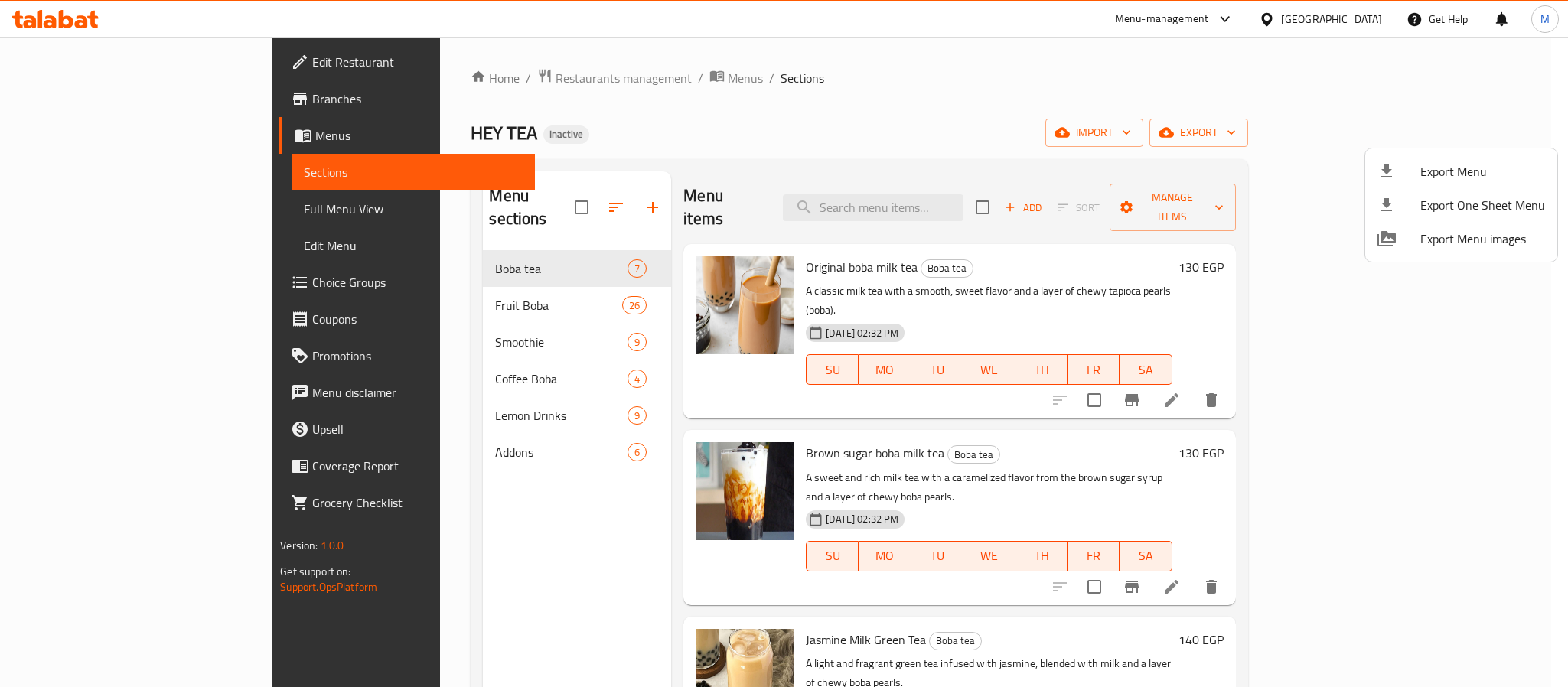
click at [49, 104] on div at bounding box center [784, 344] width 1568 height 687
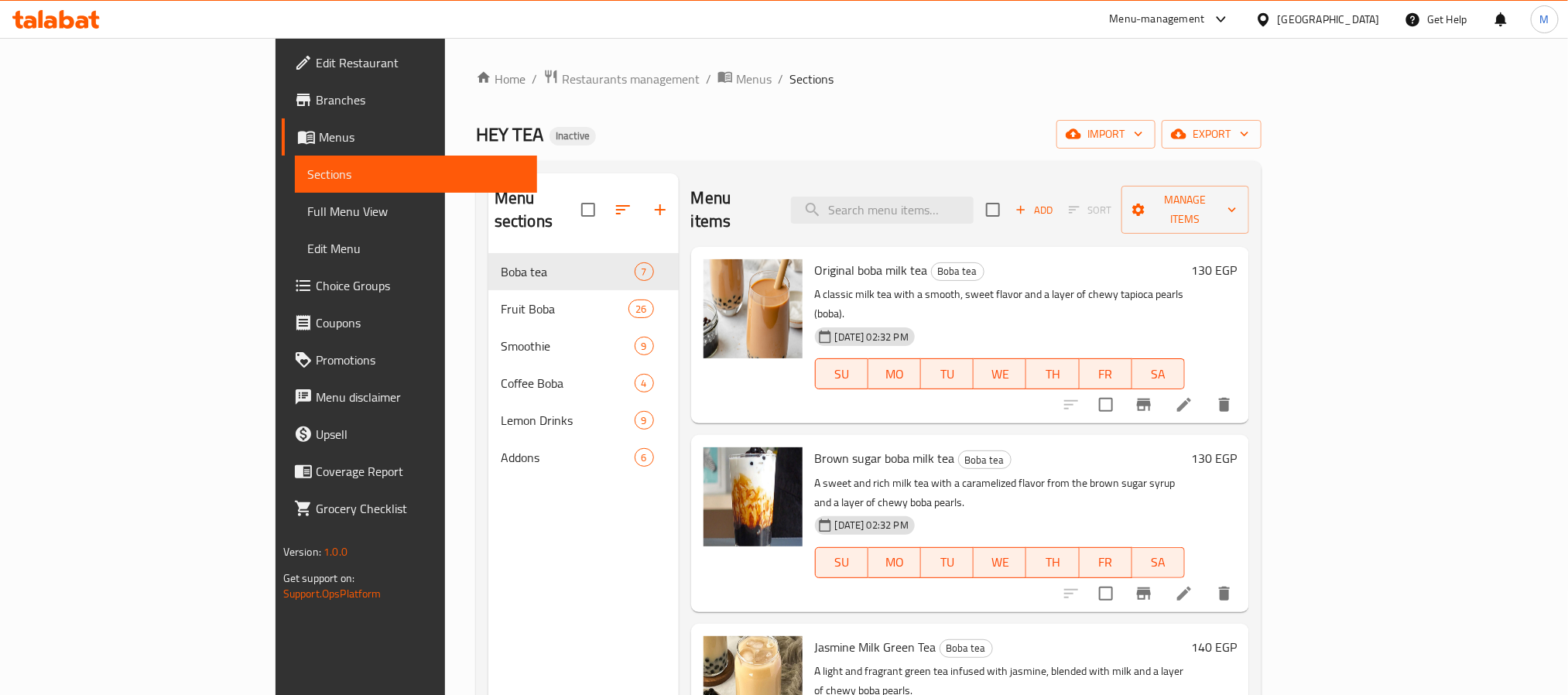
click at [316, 105] on span "Branches" at bounding box center [420, 99] width 209 height 18
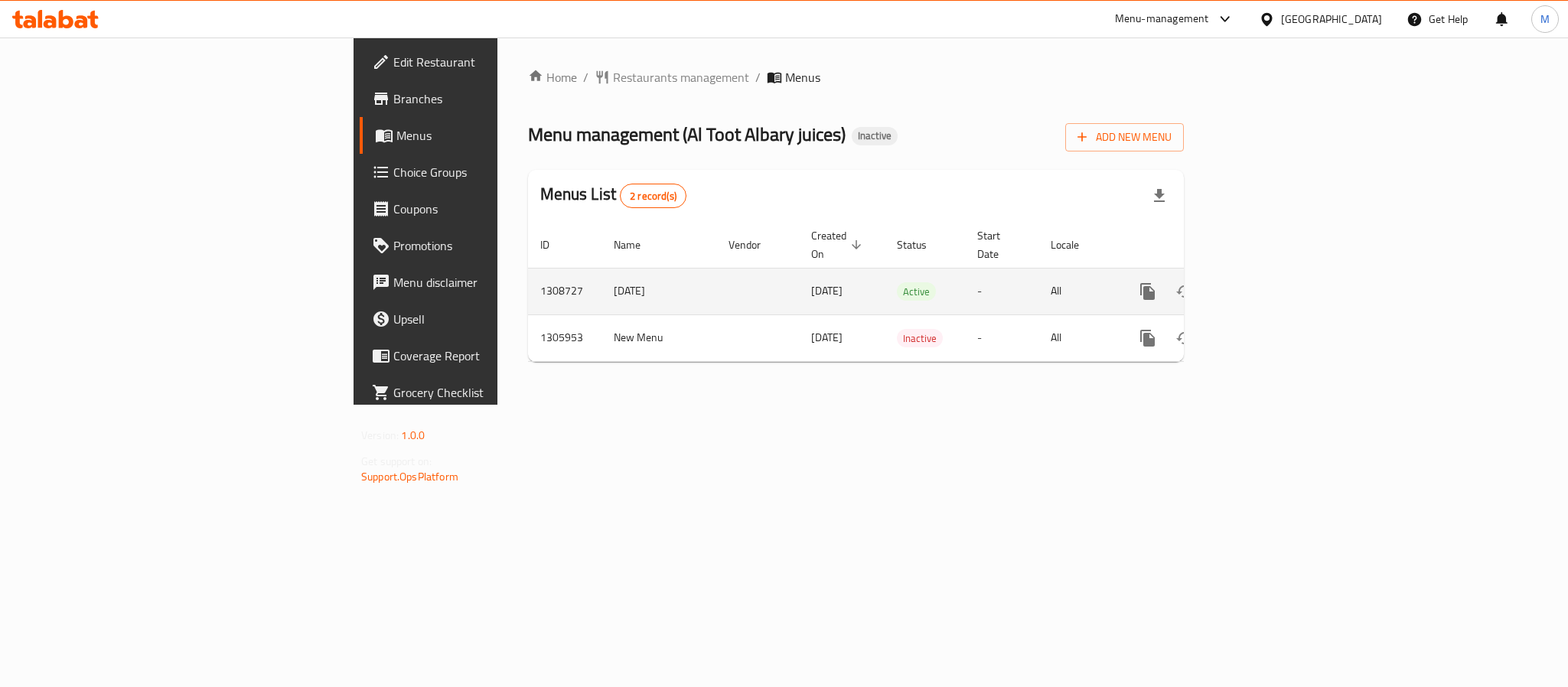
click at [1265, 285] on icon "enhanced table" at bounding box center [1259, 291] width 13 height 13
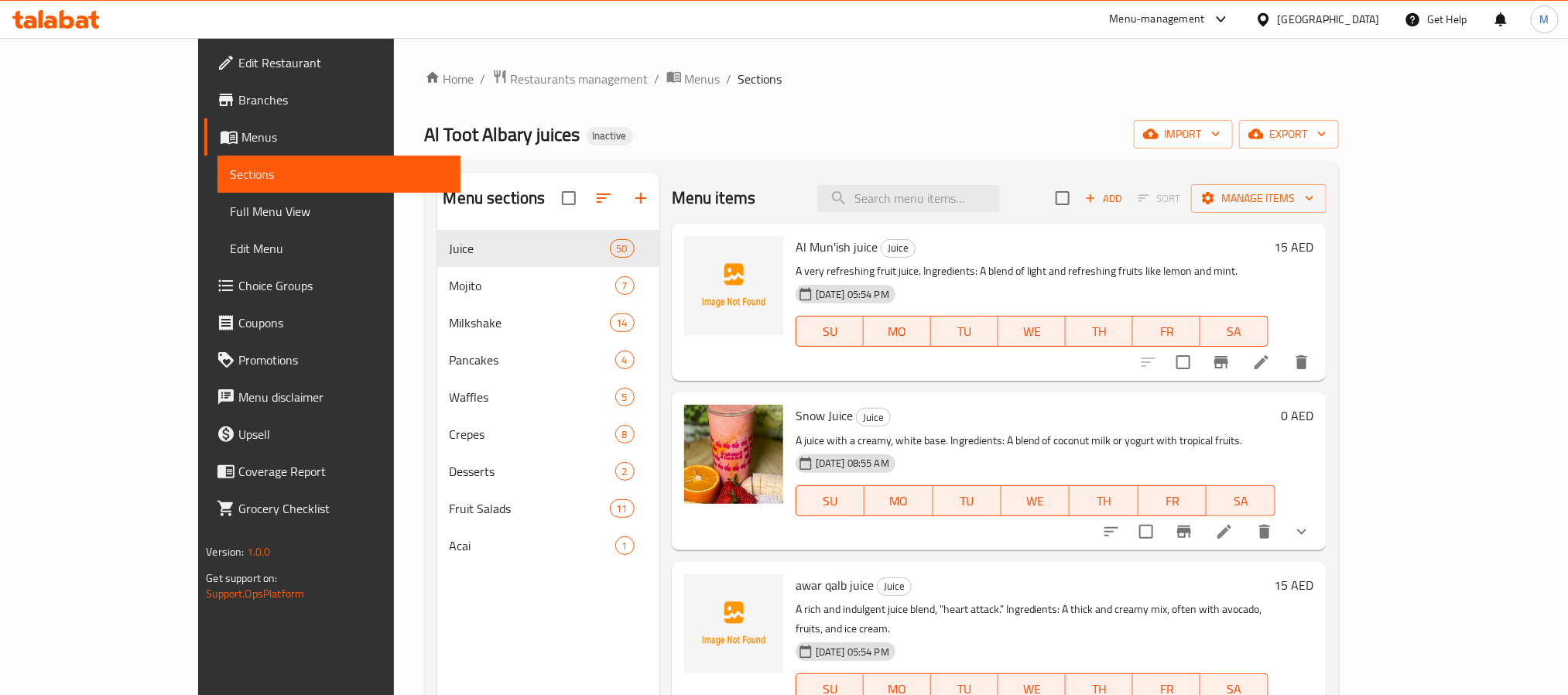
click at [1339, 116] on div "Home / Restaurants management / Menus / Sections Al Toot Albary juices Inactive…" at bounding box center [882, 475] width 914 height 811
click at [1326, 135] on span "export" at bounding box center [1289, 134] width 75 height 19
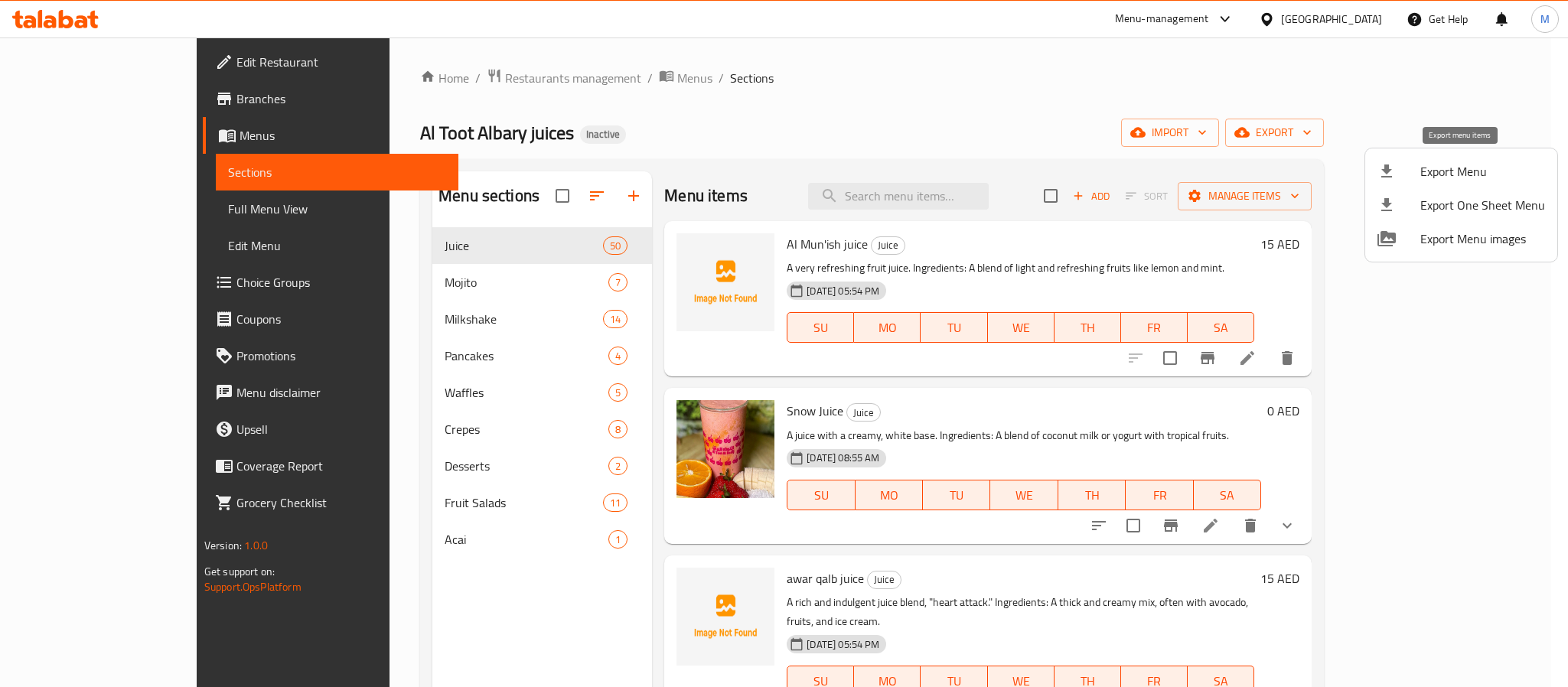
click at [1439, 162] on span "Export Menu" at bounding box center [1482, 170] width 125 height 18
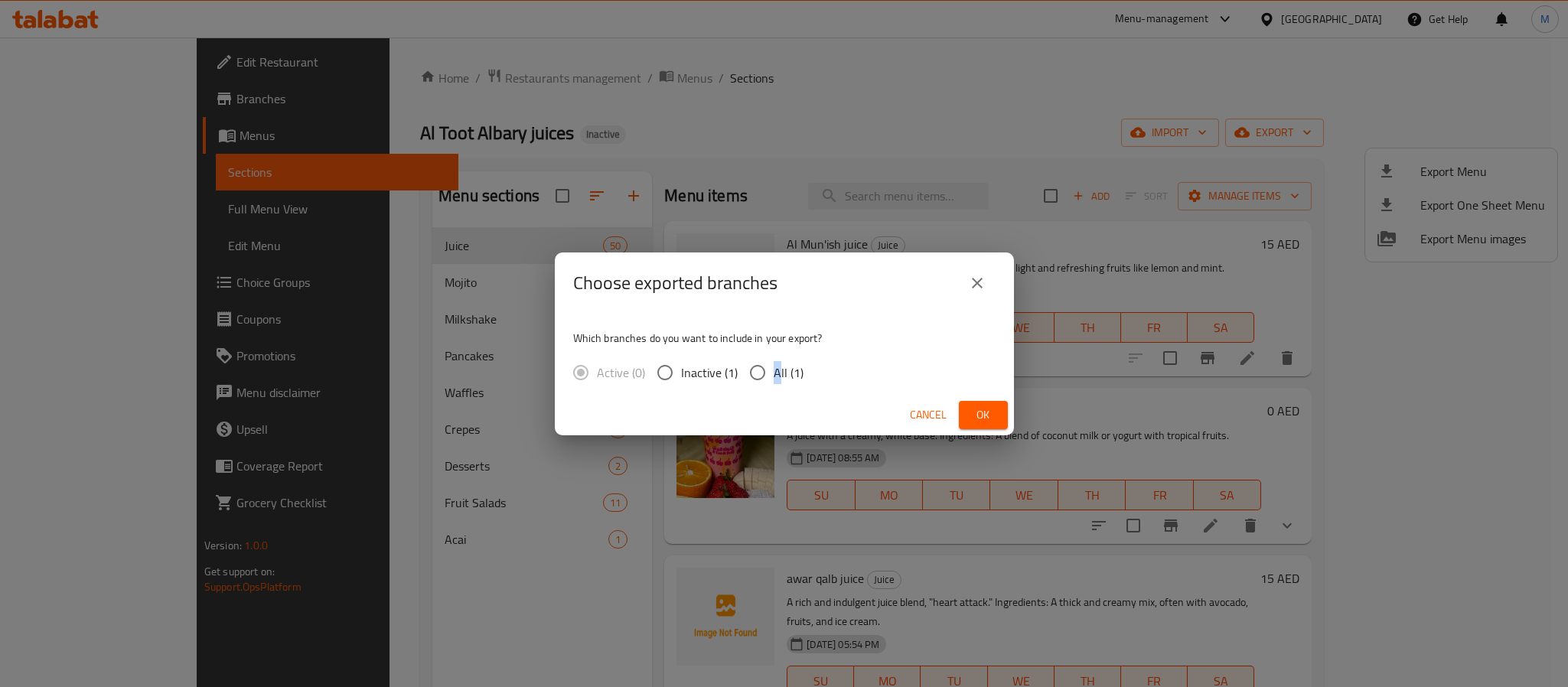
drag, startPoint x: 775, startPoint y: 375, endPoint x: 826, endPoint y: 397, distance: 55.5
click at [779, 375] on span "All (1)" at bounding box center [788, 372] width 30 height 18
click at [971, 411] on span "Ok" at bounding box center [983, 415] width 25 height 19
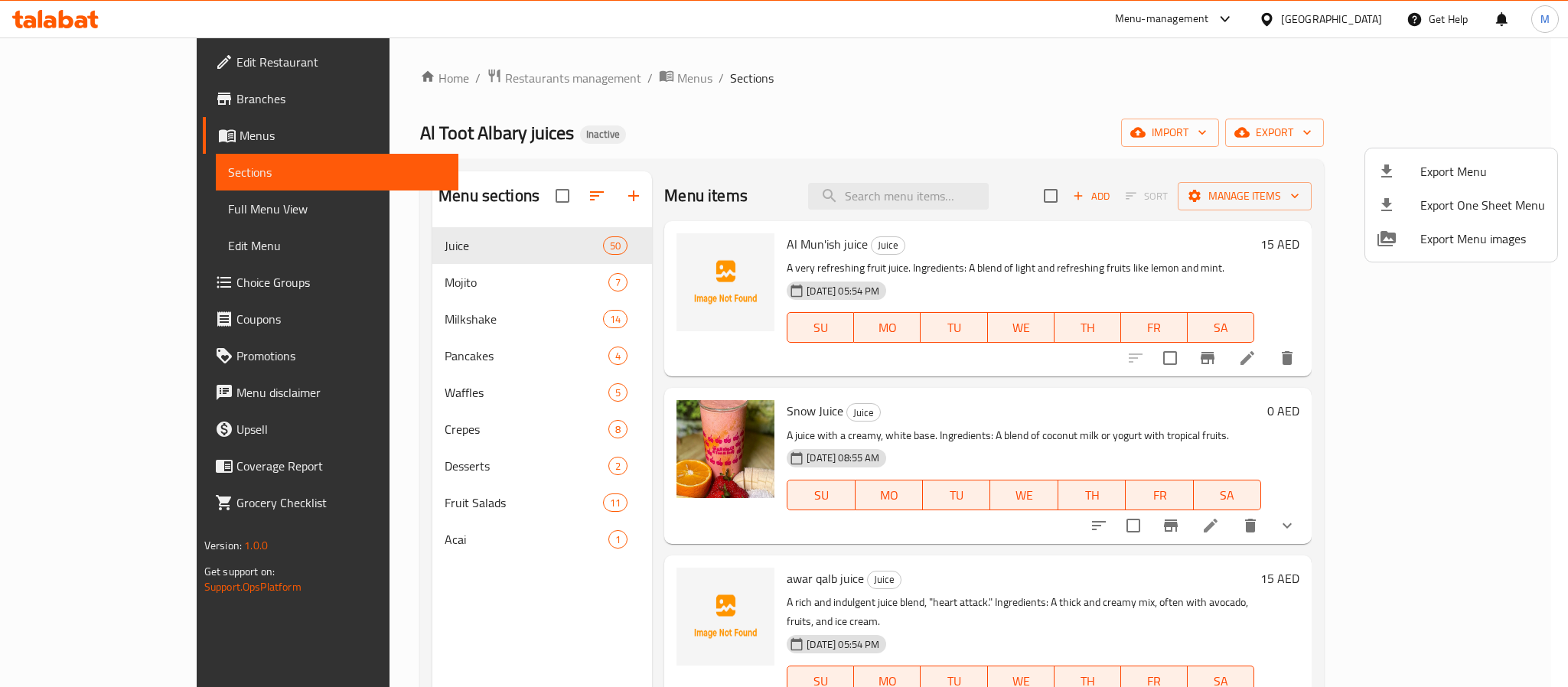
click at [1330, 10] on div at bounding box center [784, 344] width 1568 height 687
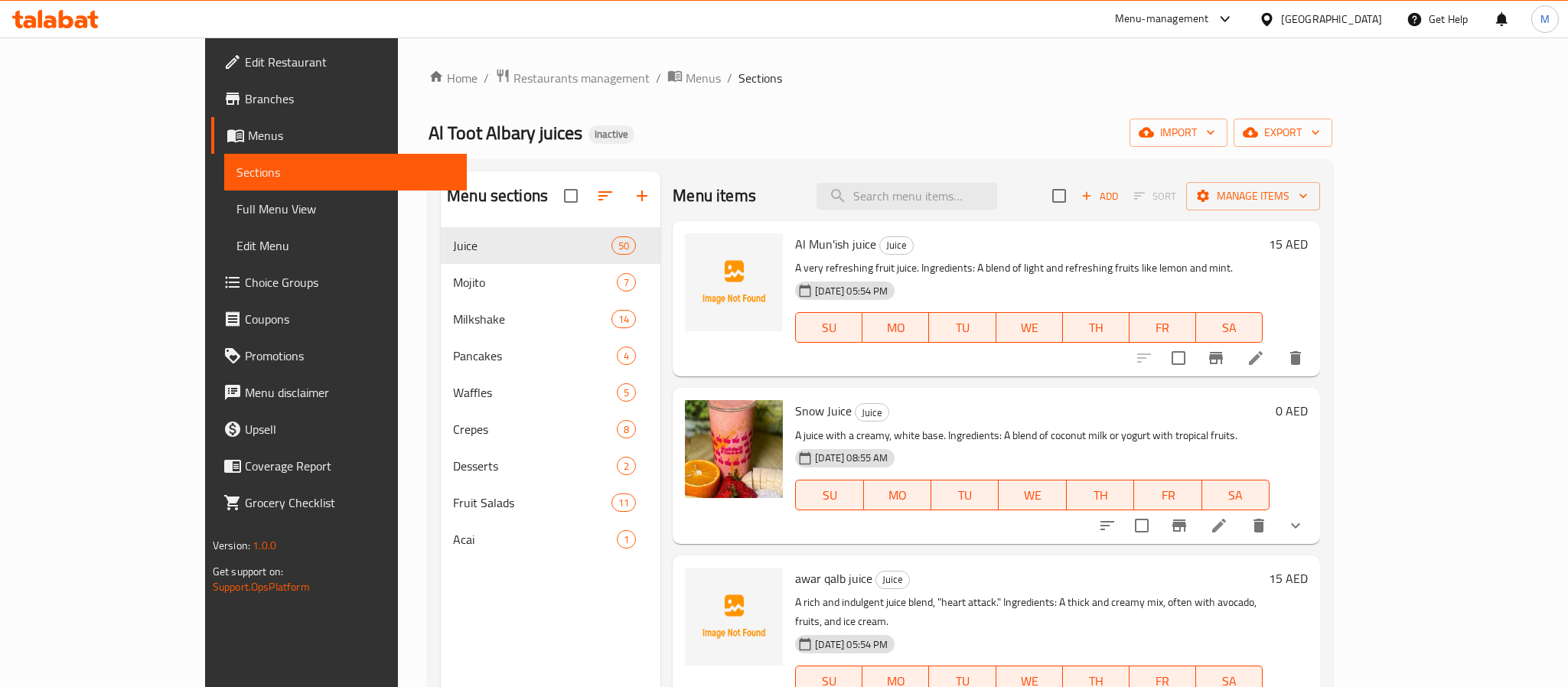
click at [1330, 13] on div "[GEOGRAPHIC_DATA]" at bounding box center [1332, 19] width 101 height 17
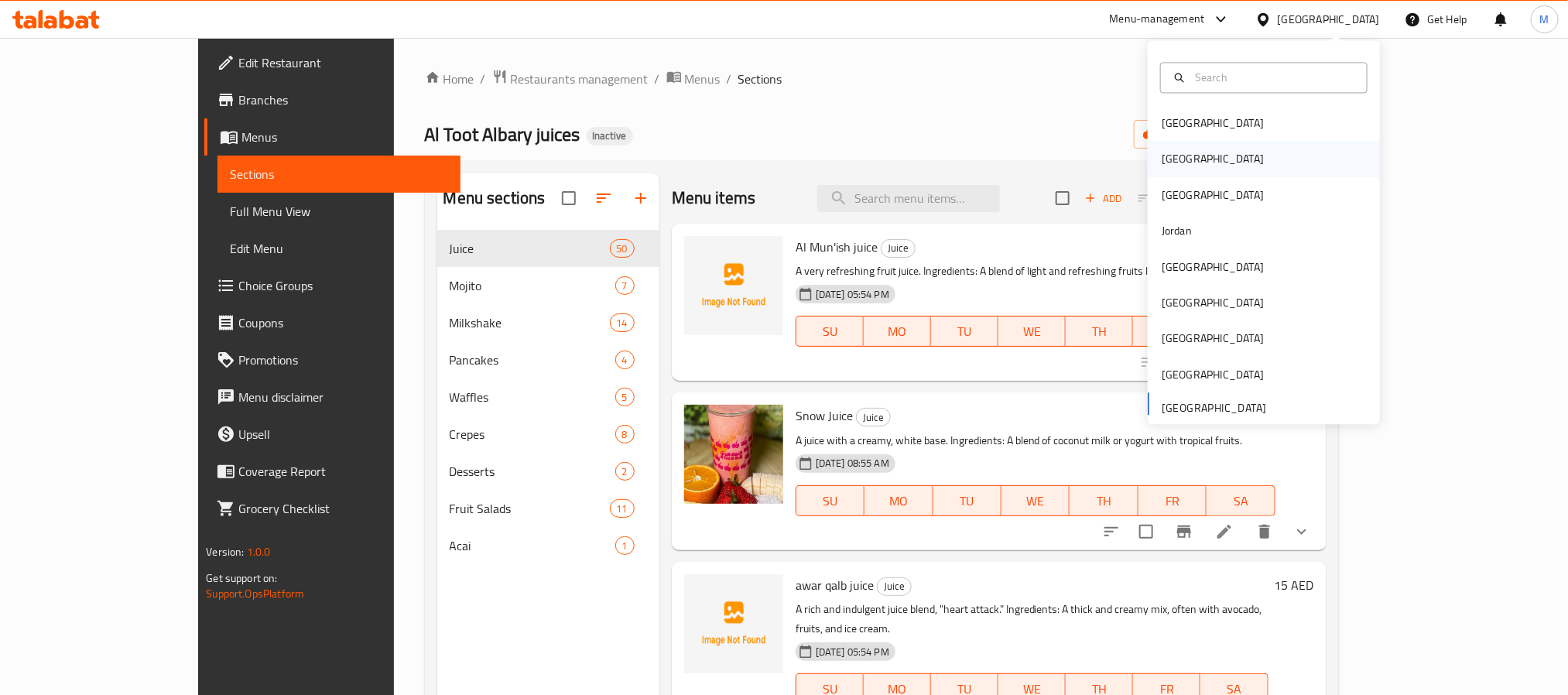
click at [1162, 160] on div "Egypt" at bounding box center [1213, 160] width 102 height 17
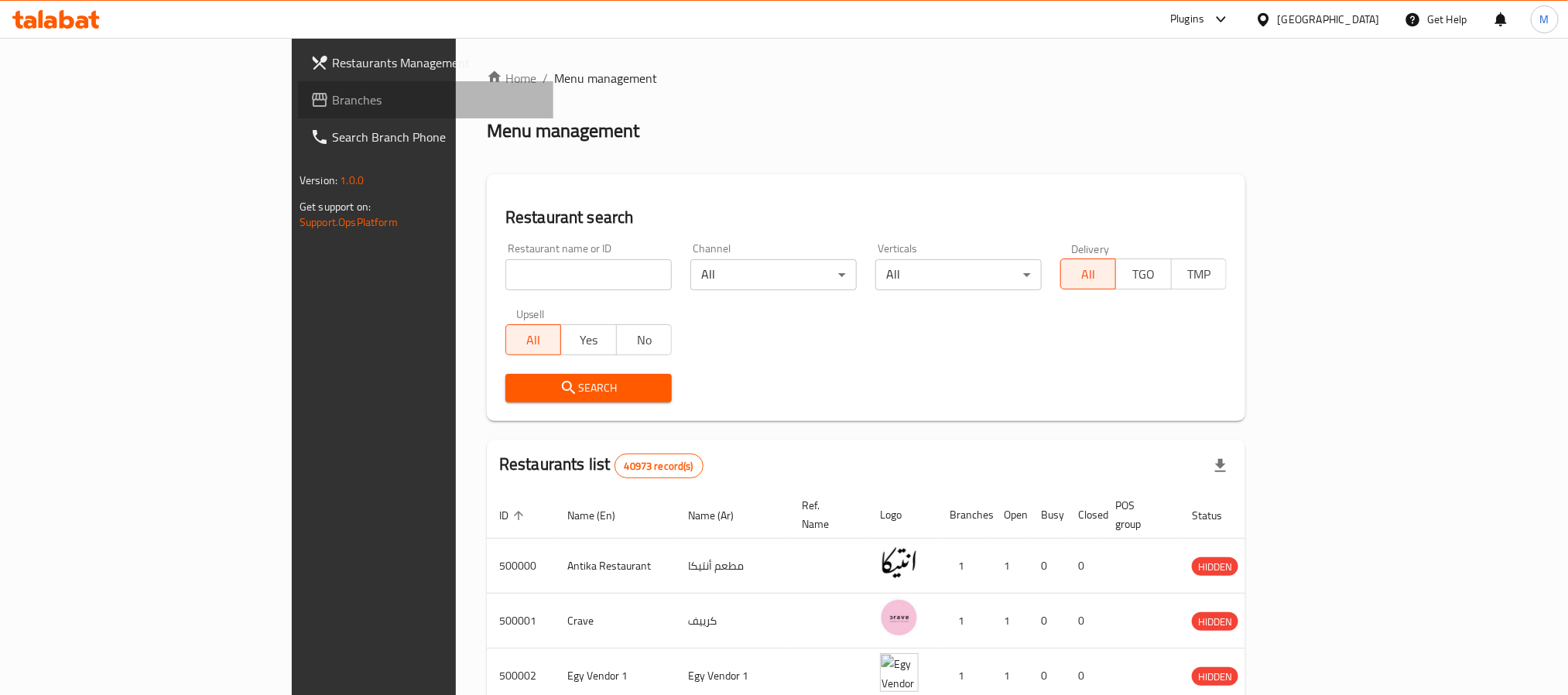
drag, startPoint x: 138, startPoint y: 102, endPoint x: 147, endPoint y: 105, distance: 9.5
click at [332, 102] on span "Branches" at bounding box center [436, 99] width 209 height 18
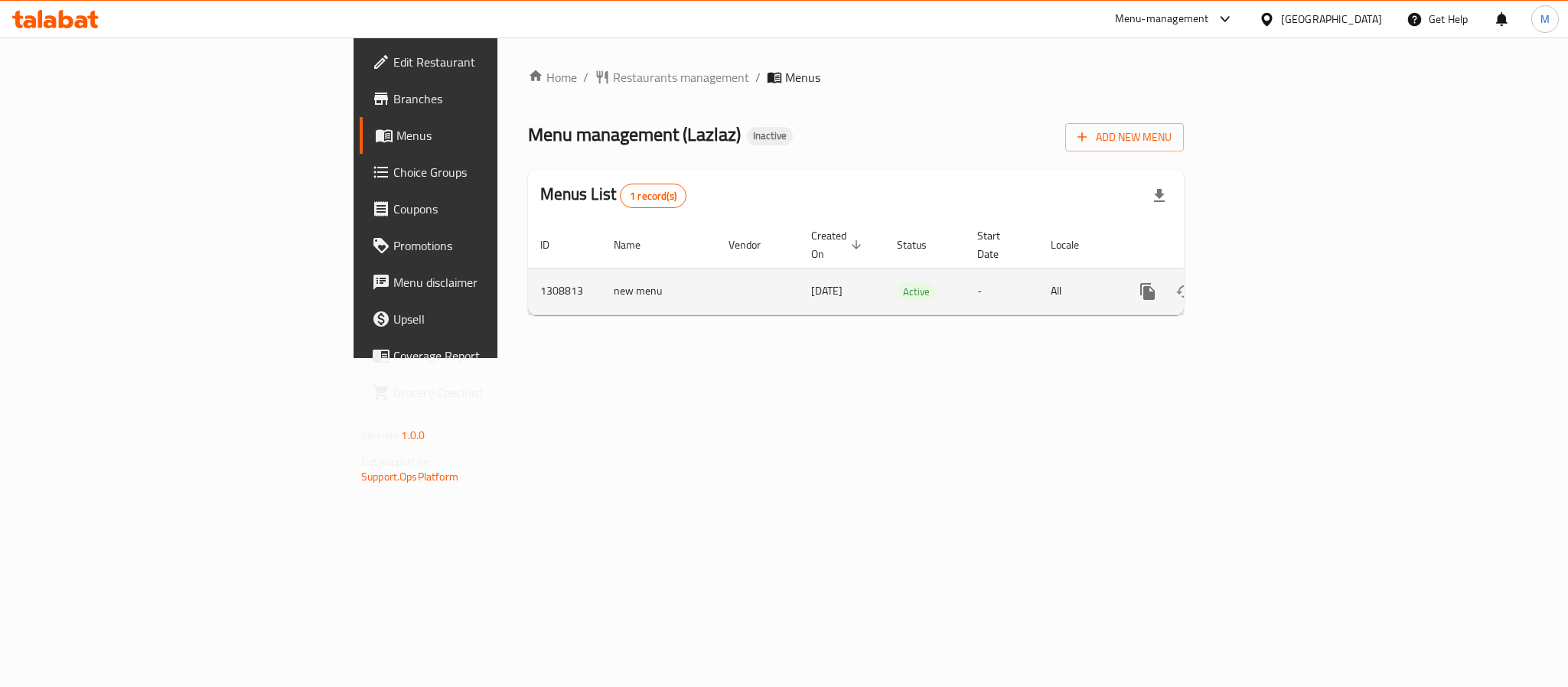
click at [1277, 273] on link "enhanced table" at bounding box center [1258, 291] width 37 height 37
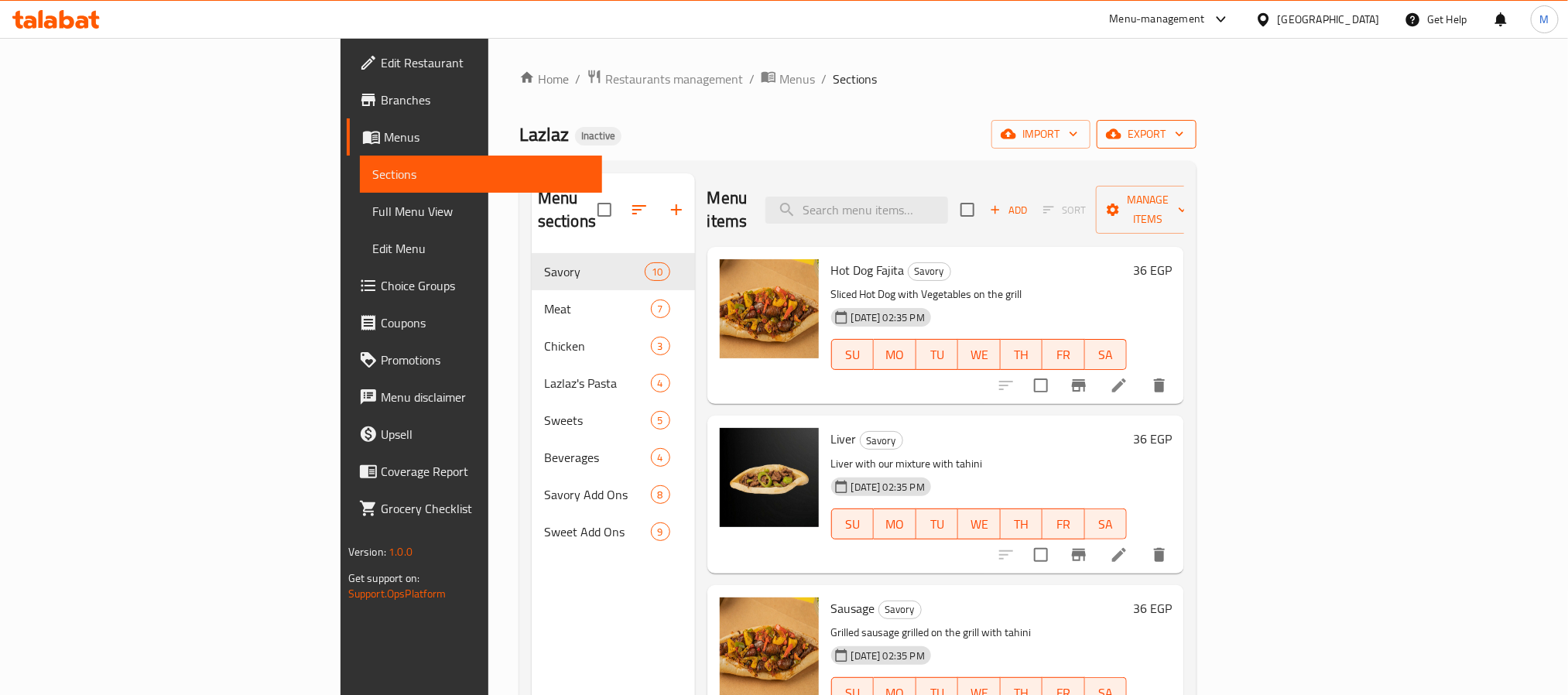
click at [1184, 124] on span "export" at bounding box center [1146, 134] width 75 height 19
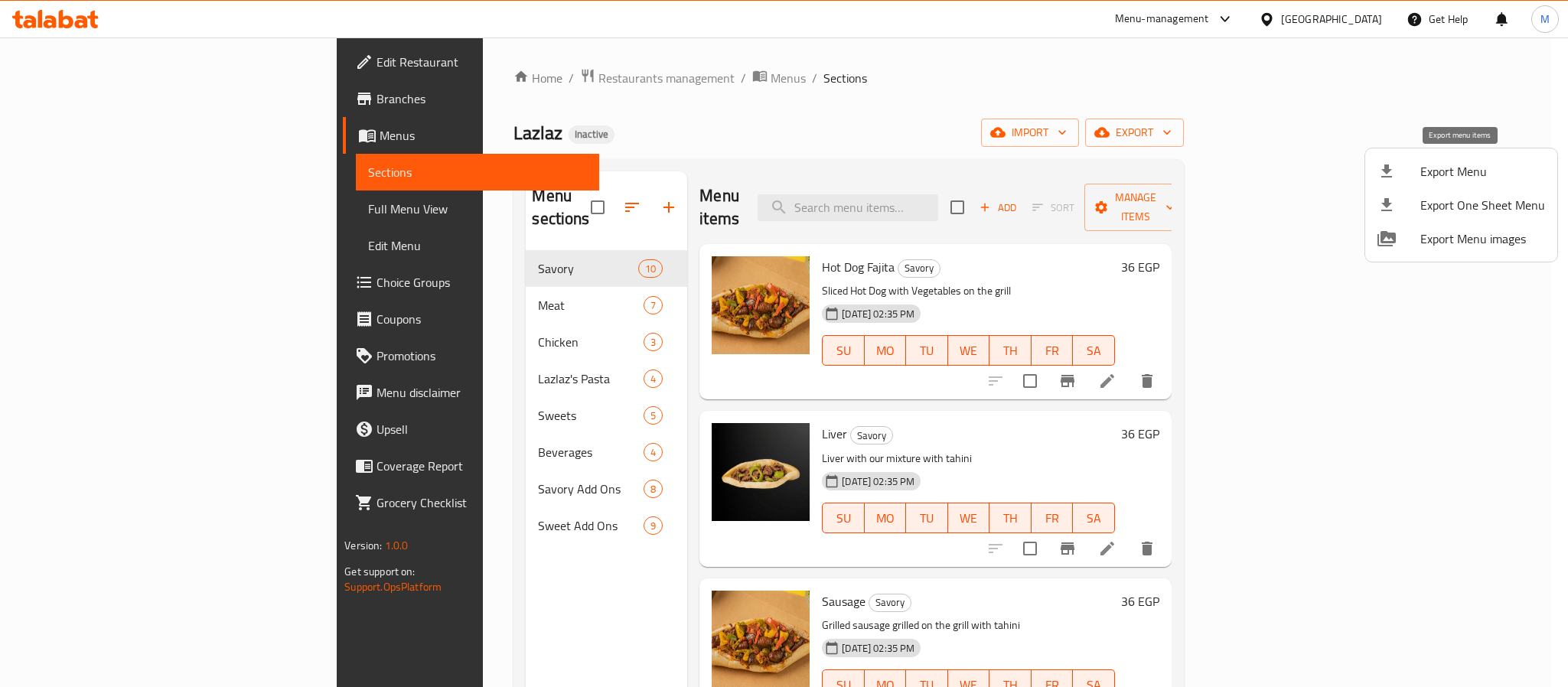
click at [1459, 162] on span "Export Menu" at bounding box center [1482, 170] width 125 height 18
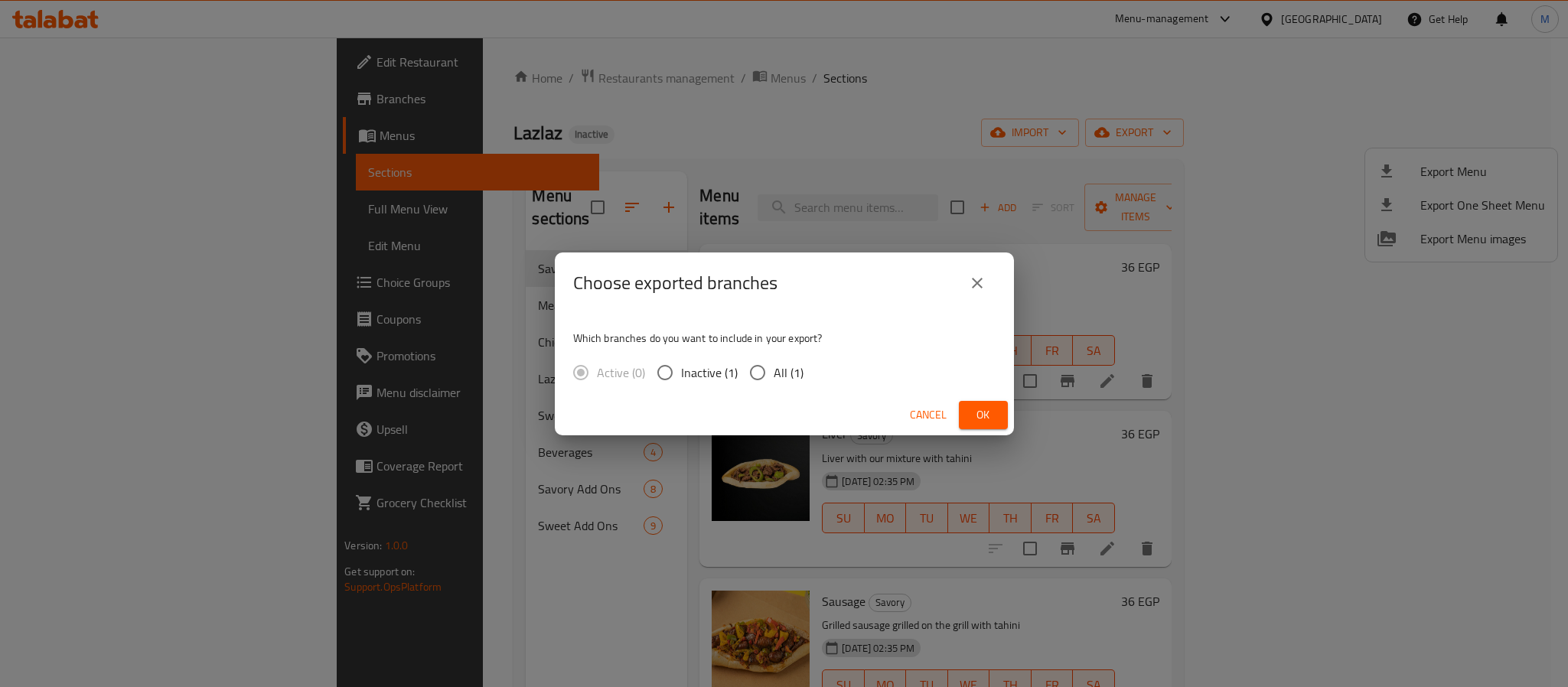
click at [776, 374] on span "All (1)" at bounding box center [788, 372] width 30 height 18
click at [774, 374] on input "All (1)" at bounding box center [758, 373] width 32 height 32
radio input "true"
click at [979, 408] on span "Ok" at bounding box center [983, 415] width 25 height 19
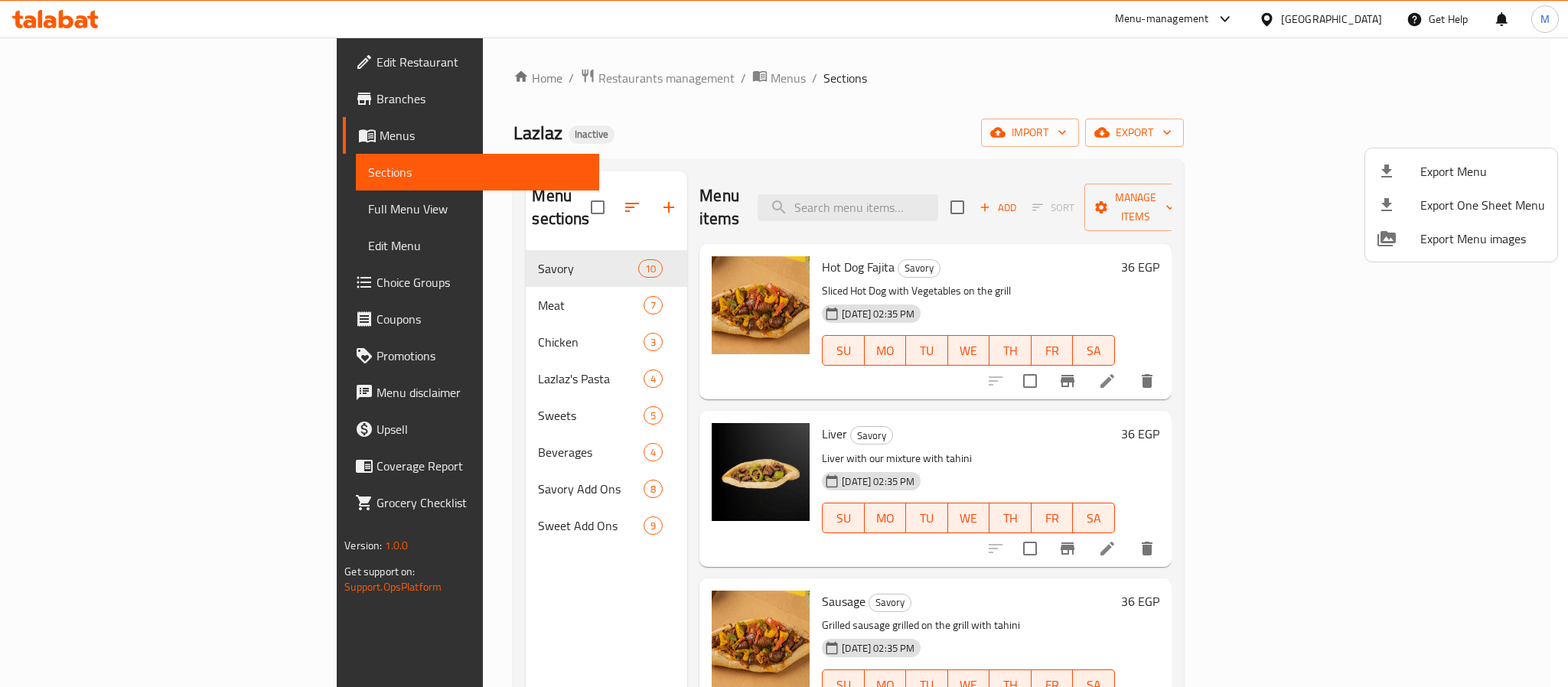
click at [470, 502] on div at bounding box center [784, 344] width 1568 height 687
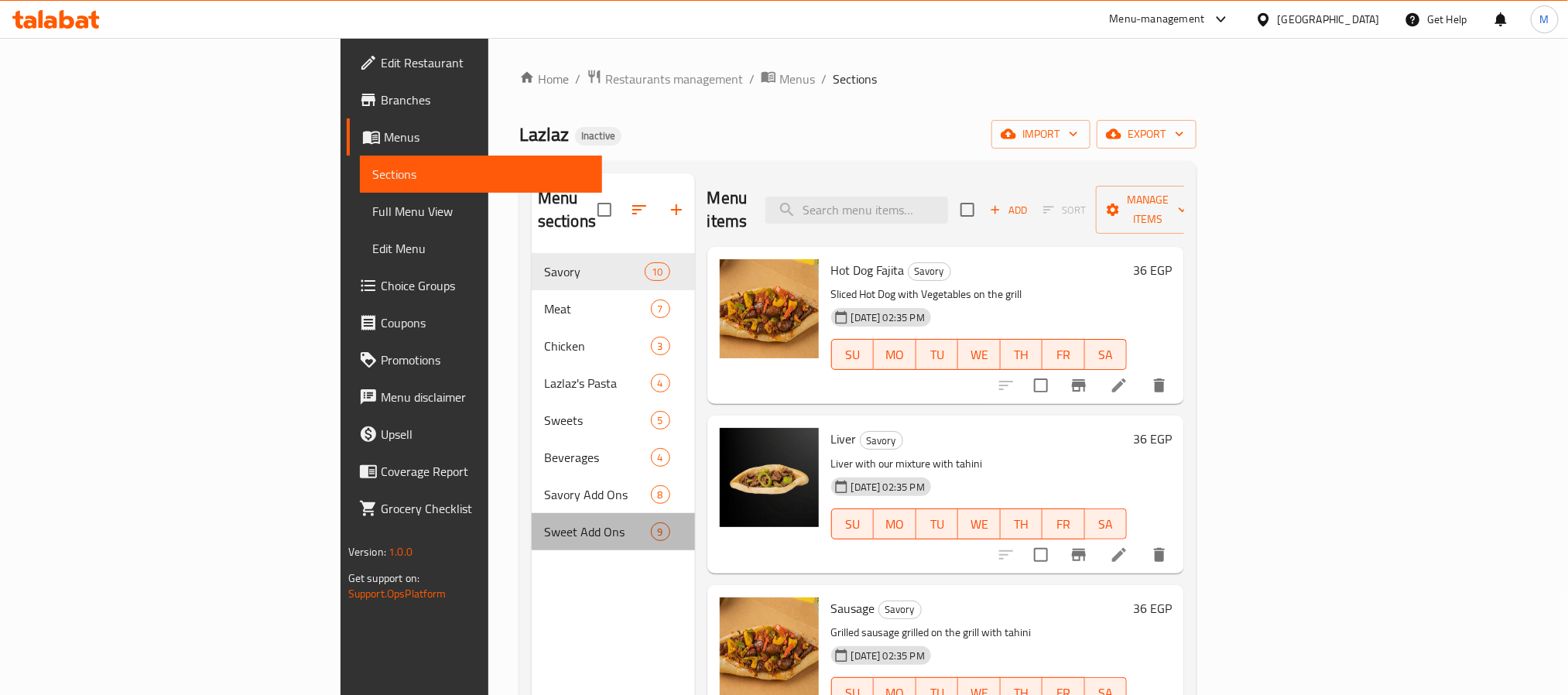
click at [531, 513] on div "Sweet Add Ons 9" at bounding box center [613, 531] width 164 height 38
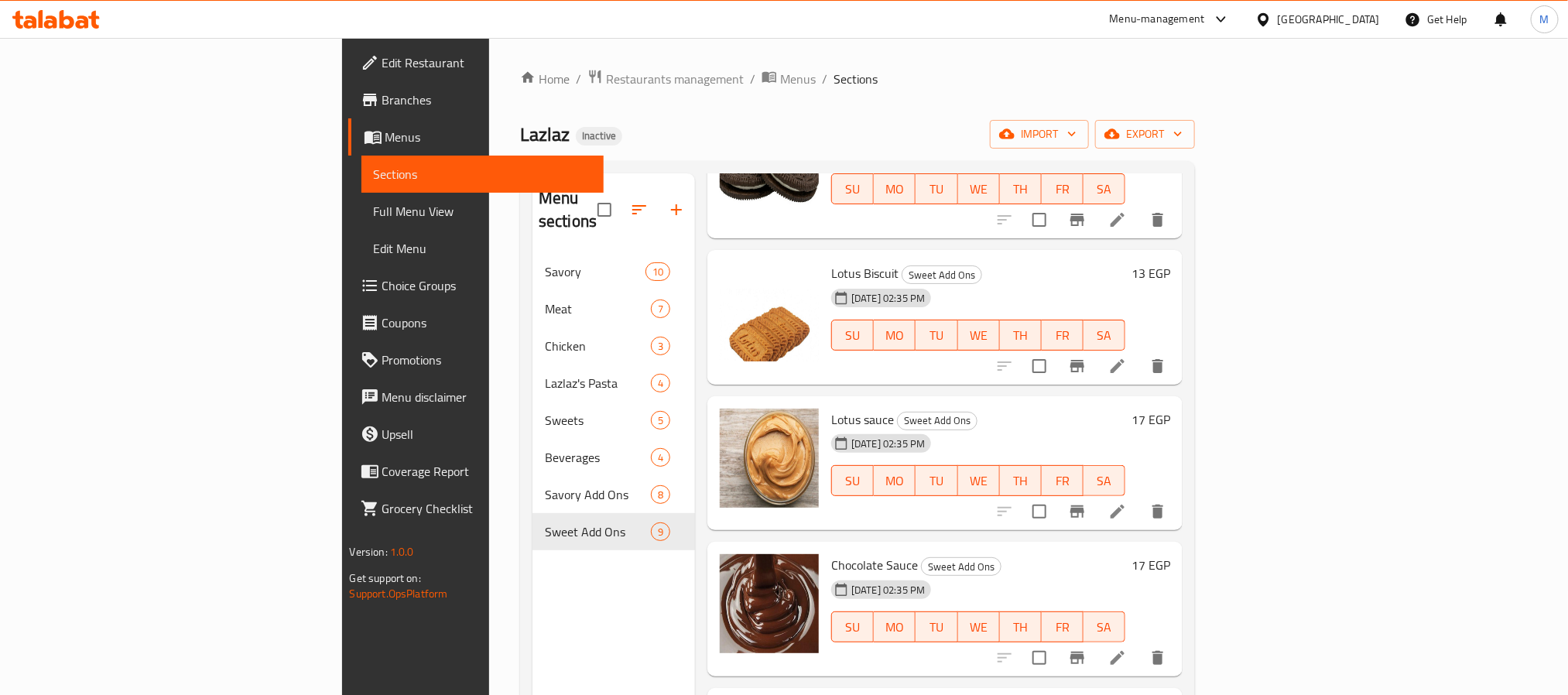
scroll to position [656, 0]
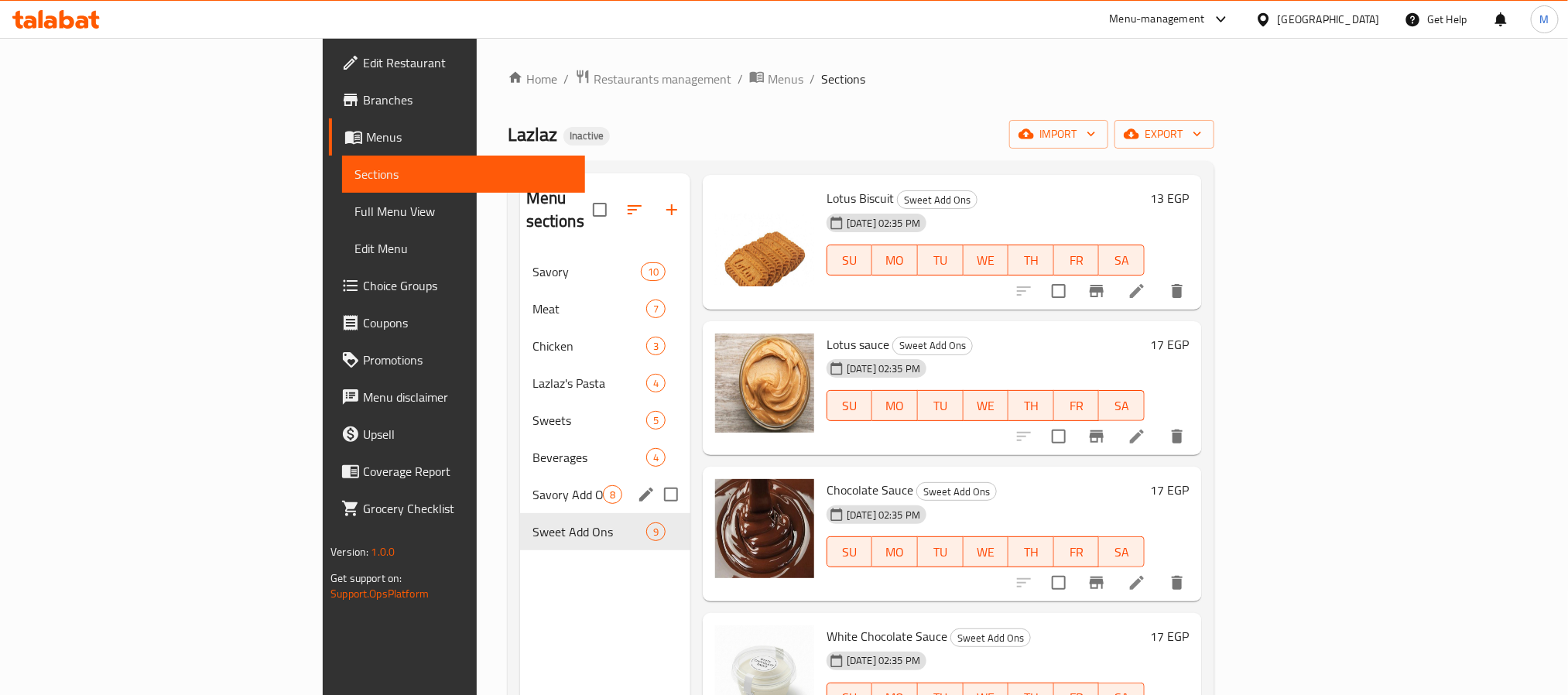
click at [532, 485] on span "Savory Add Ons" at bounding box center [567, 494] width 70 height 18
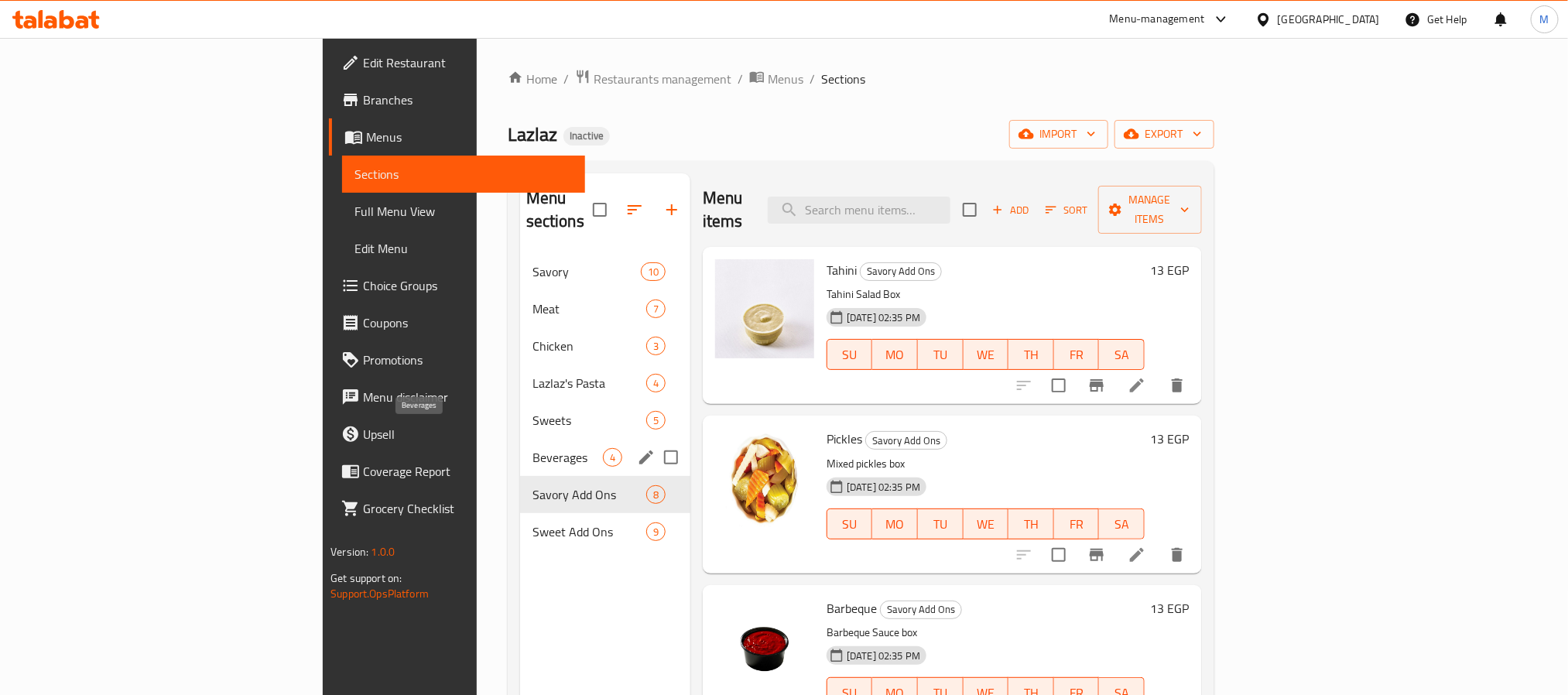
click at [532, 449] on span "Beverages" at bounding box center [567, 457] width 70 height 18
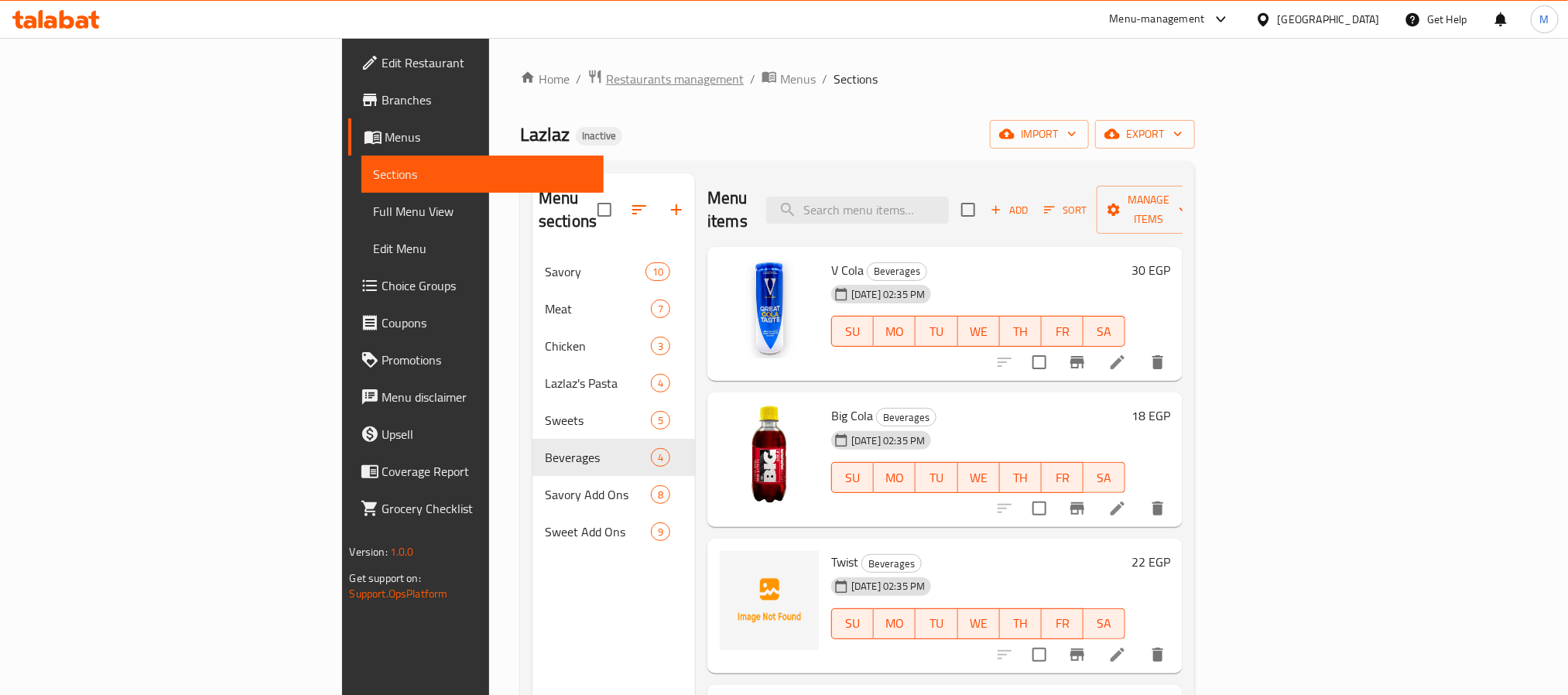
click at [606, 86] on span "Restaurants management" at bounding box center [675, 78] width 138 height 18
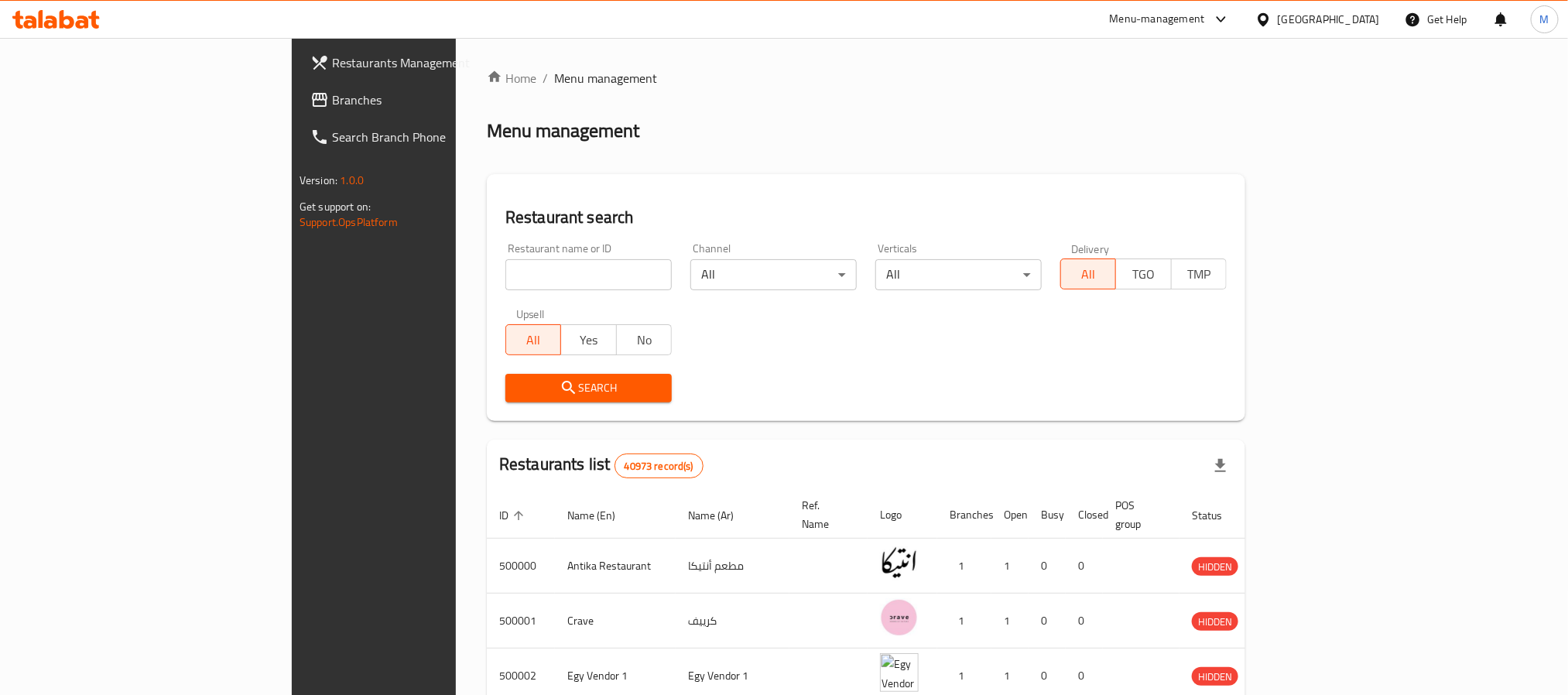
drag, startPoint x: 98, startPoint y: 102, endPoint x: 123, endPoint y: 7, distance: 98.2
click at [332, 102] on span "Branches" at bounding box center [436, 99] width 209 height 18
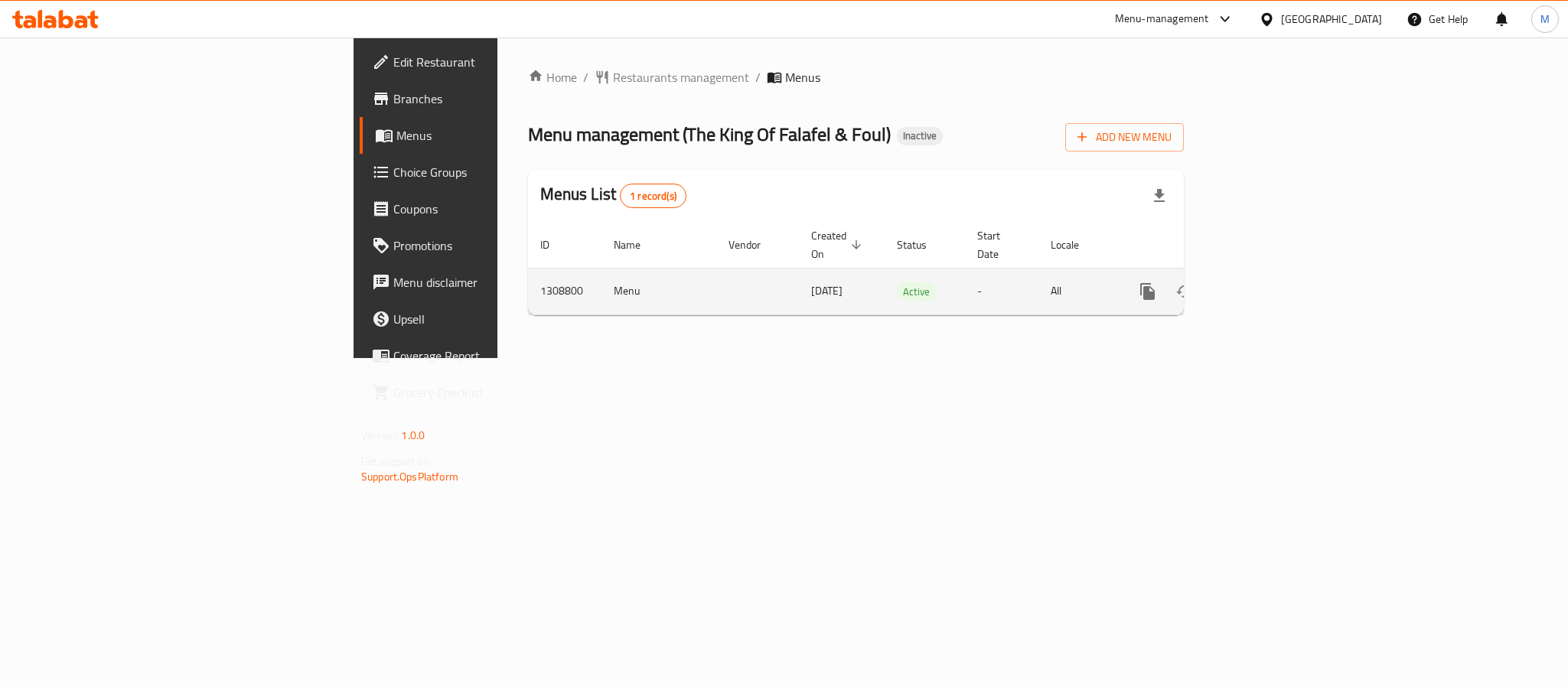
click at [1265, 285] on icon "enhanced table" at bounding box center [1259, 291] width 13 height 13
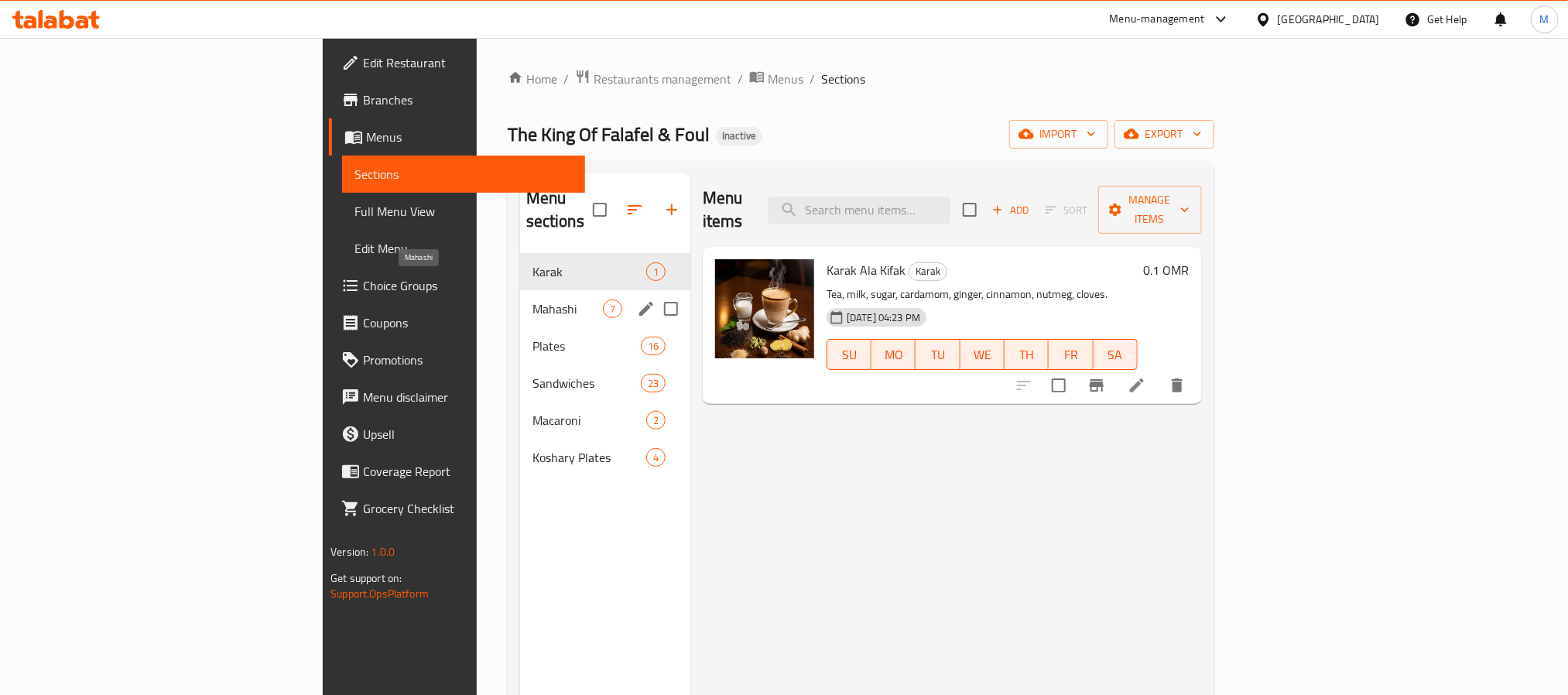
click at [532, 299] on span "Mahashi" at bounding box center [567, 308] width 70 height 18
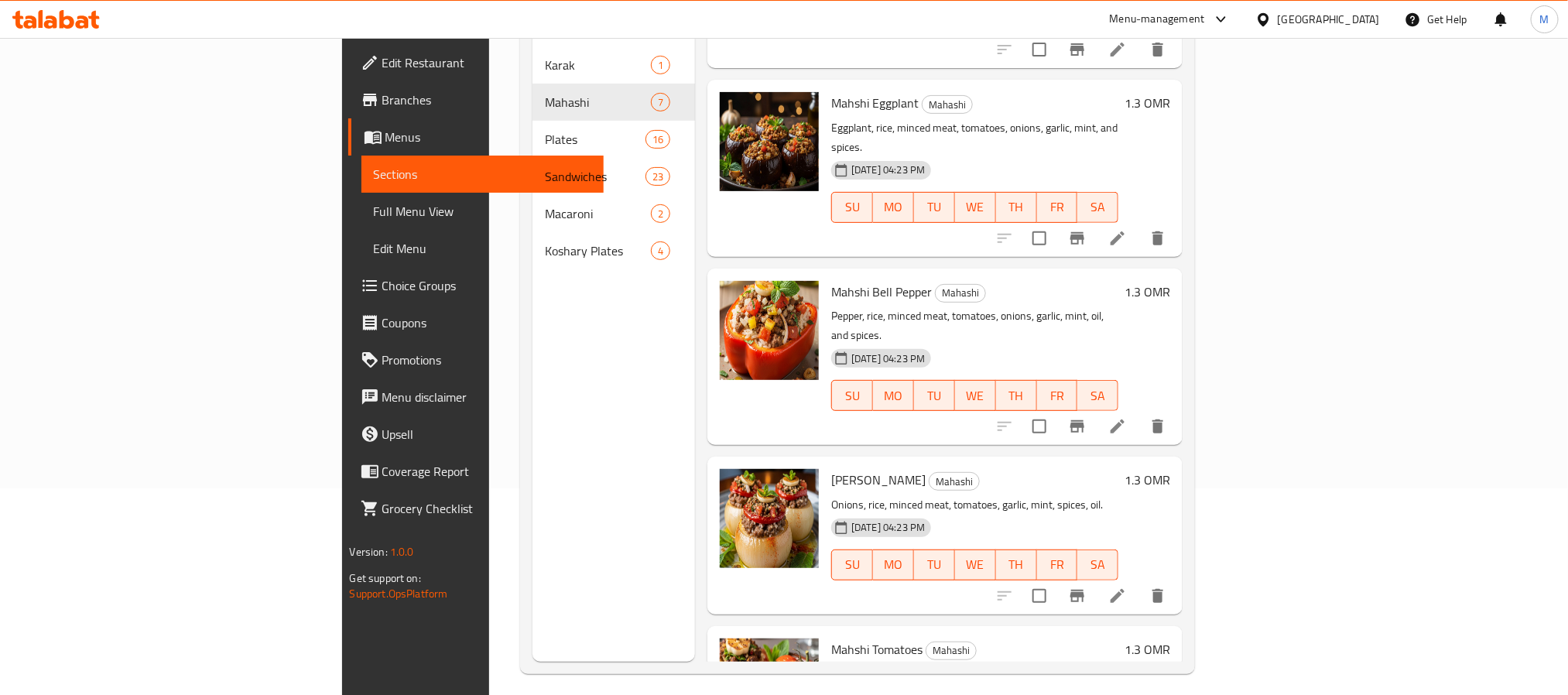
scroll to position [217, 0]
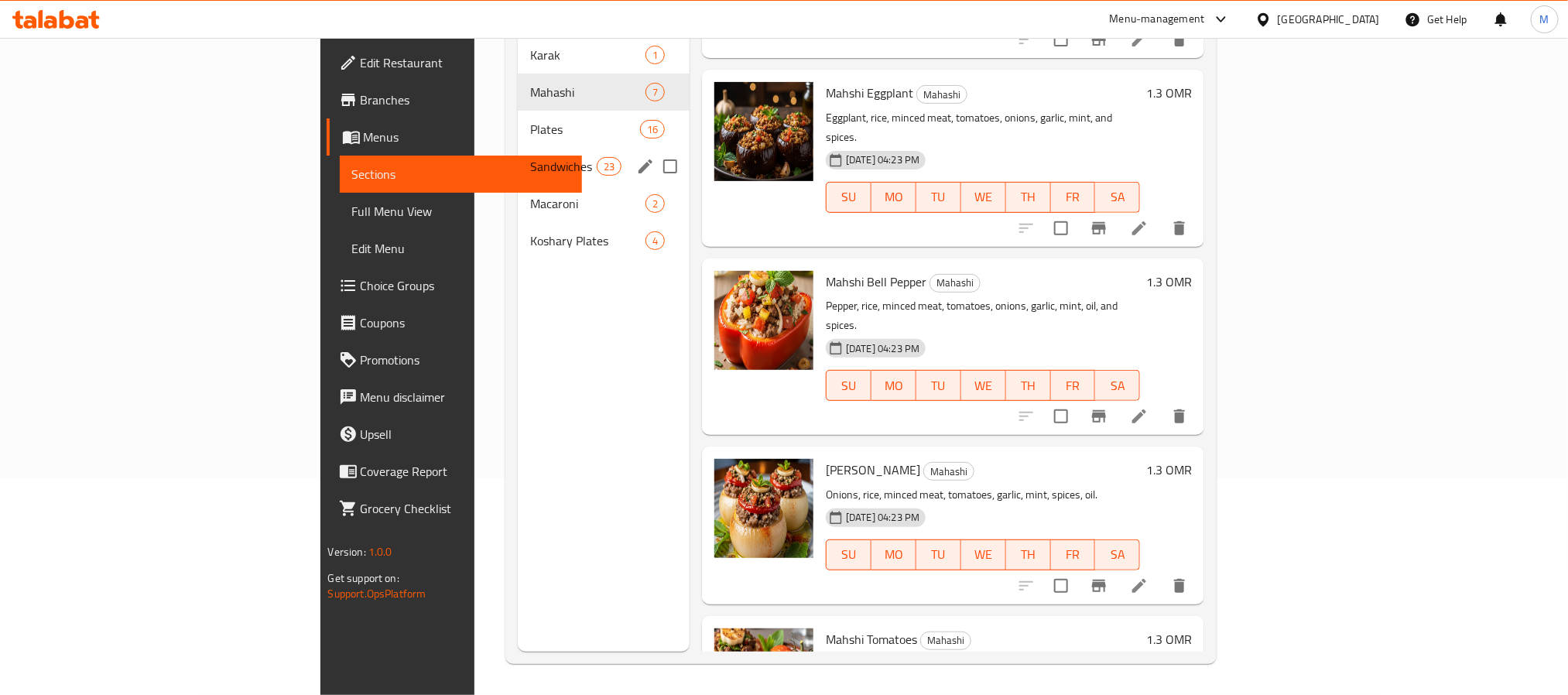
click at [518, 148] on div "Sandwiches 23" at bounding box center [604, 167] width 171 height 38
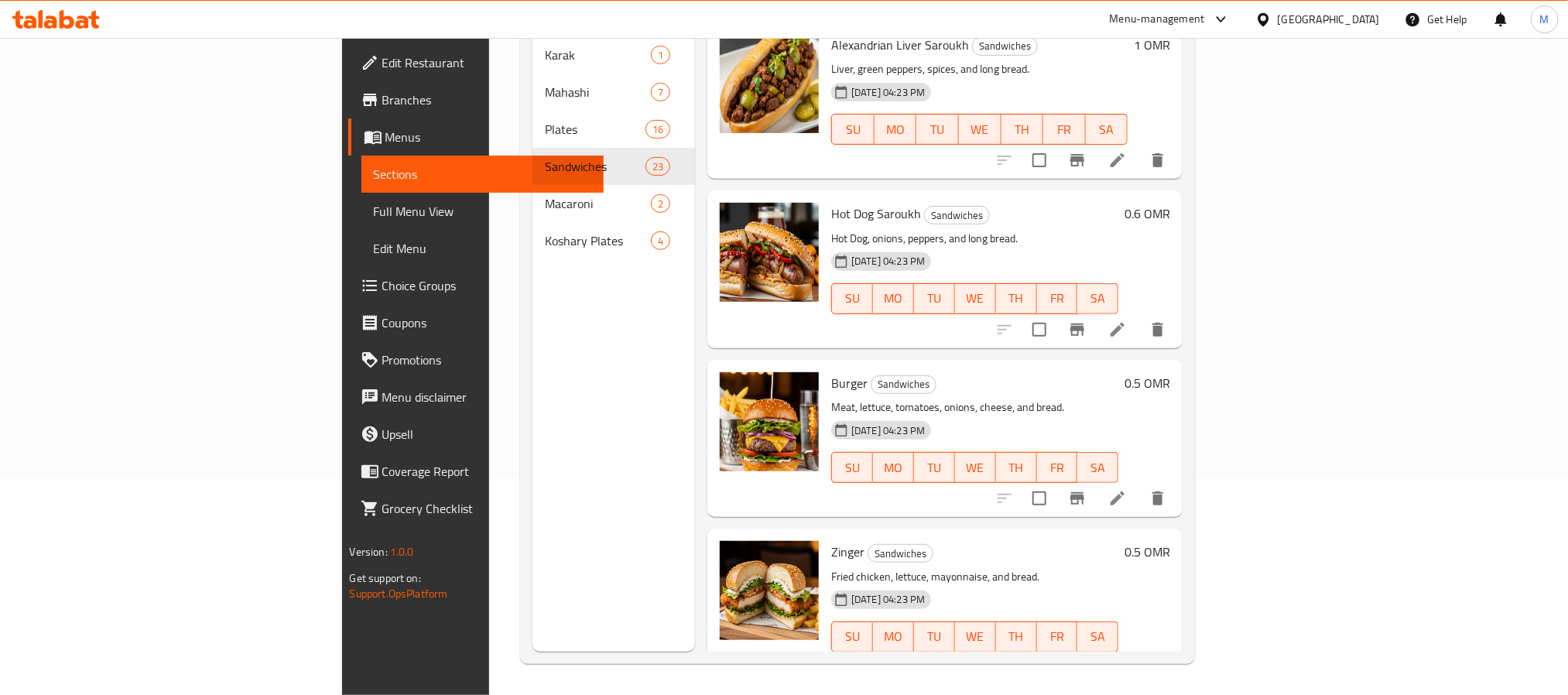
scroll to position [3230, 0]
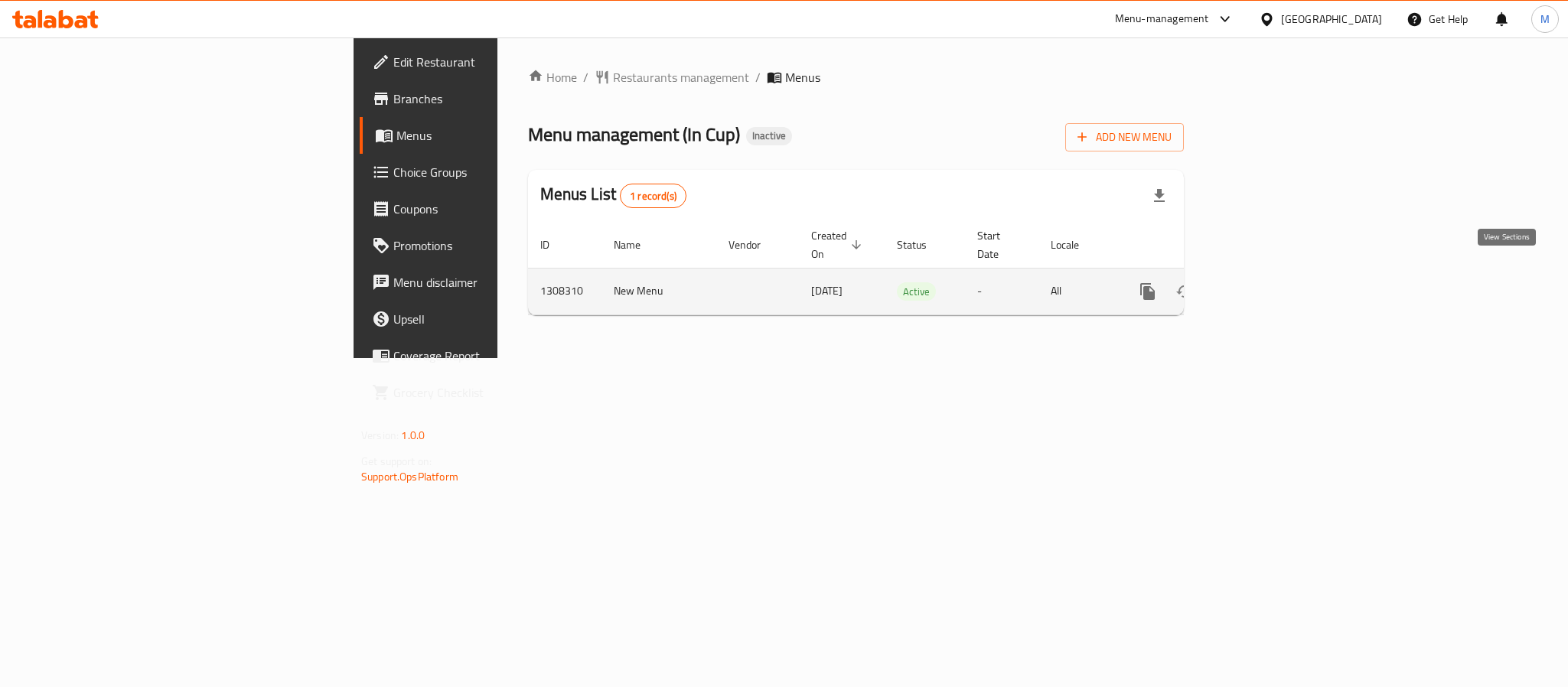
click at [1277, 285] on link "enhanced table" at bounding box center [1258, 291] width 37 height 37
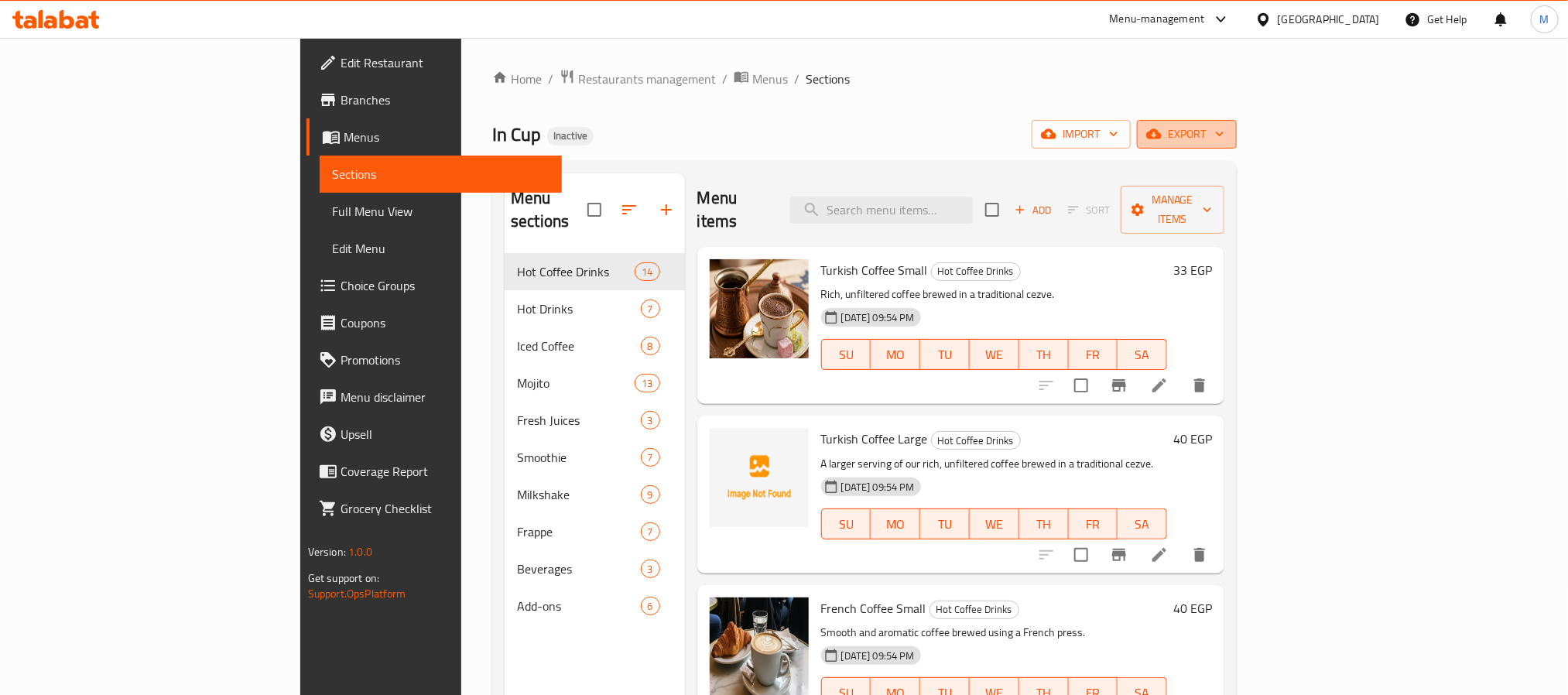
click at [1224, 132] on span "export" at bounding box center [1187, 134] width 75 height 19
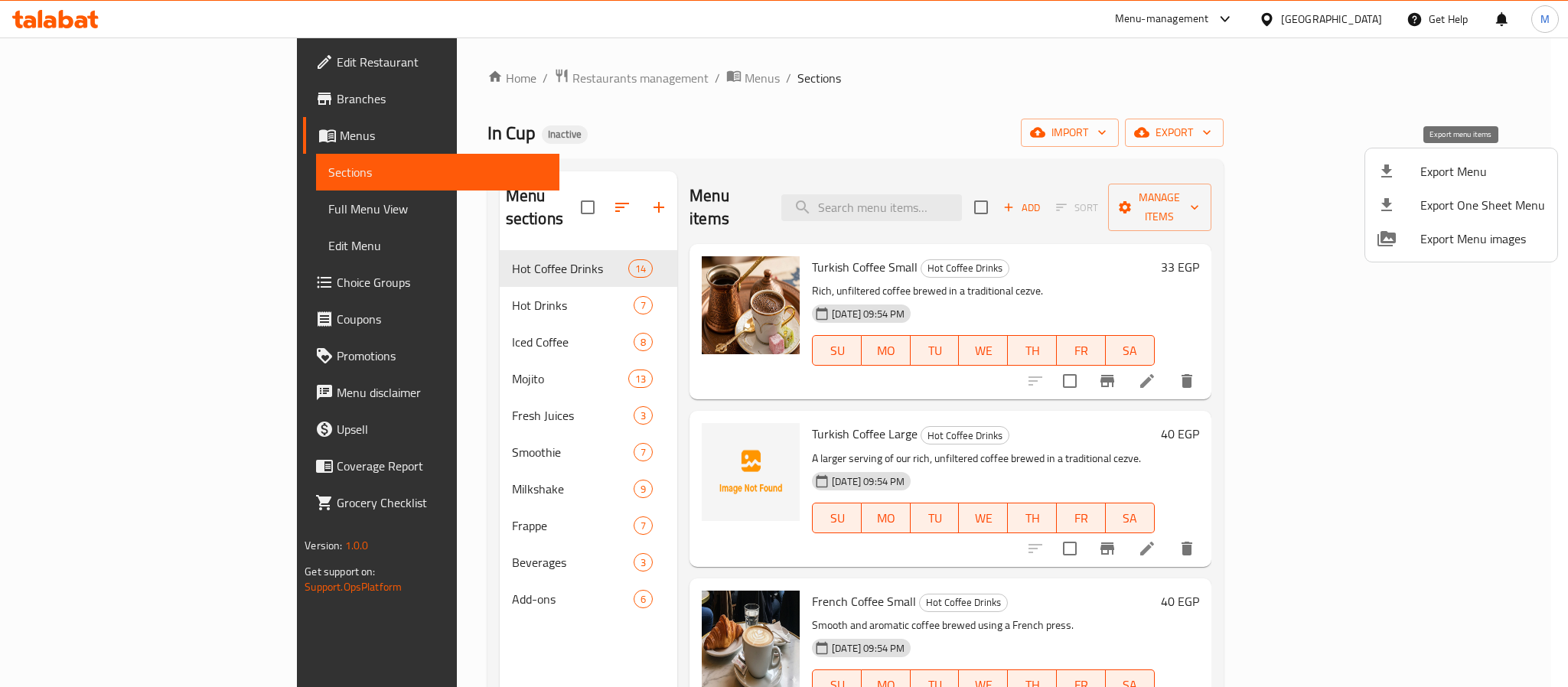
click at [1445, 163] on span "Export Menu" at bounding box center [1482, 170] width 125 height 18
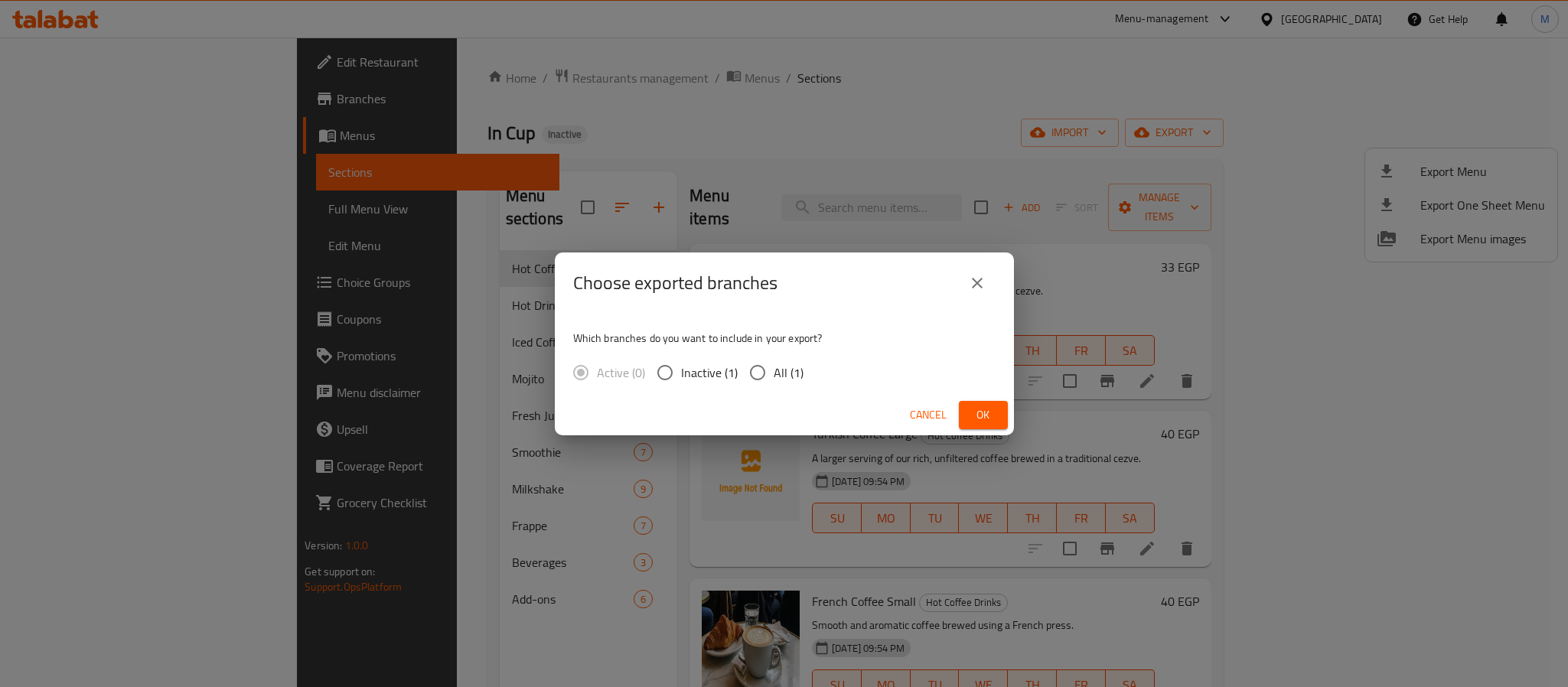
click at [783, 369] on span "All (1)" at bounding box center [788, 372] width 30 height 18
click at [774, 369] on input "All (1)" at bounding box center [758, 373] width 32 height 32
radio input "true"
click at [988, 418] on span "Ok" at bounding box center [983, 415] width 25 height 19
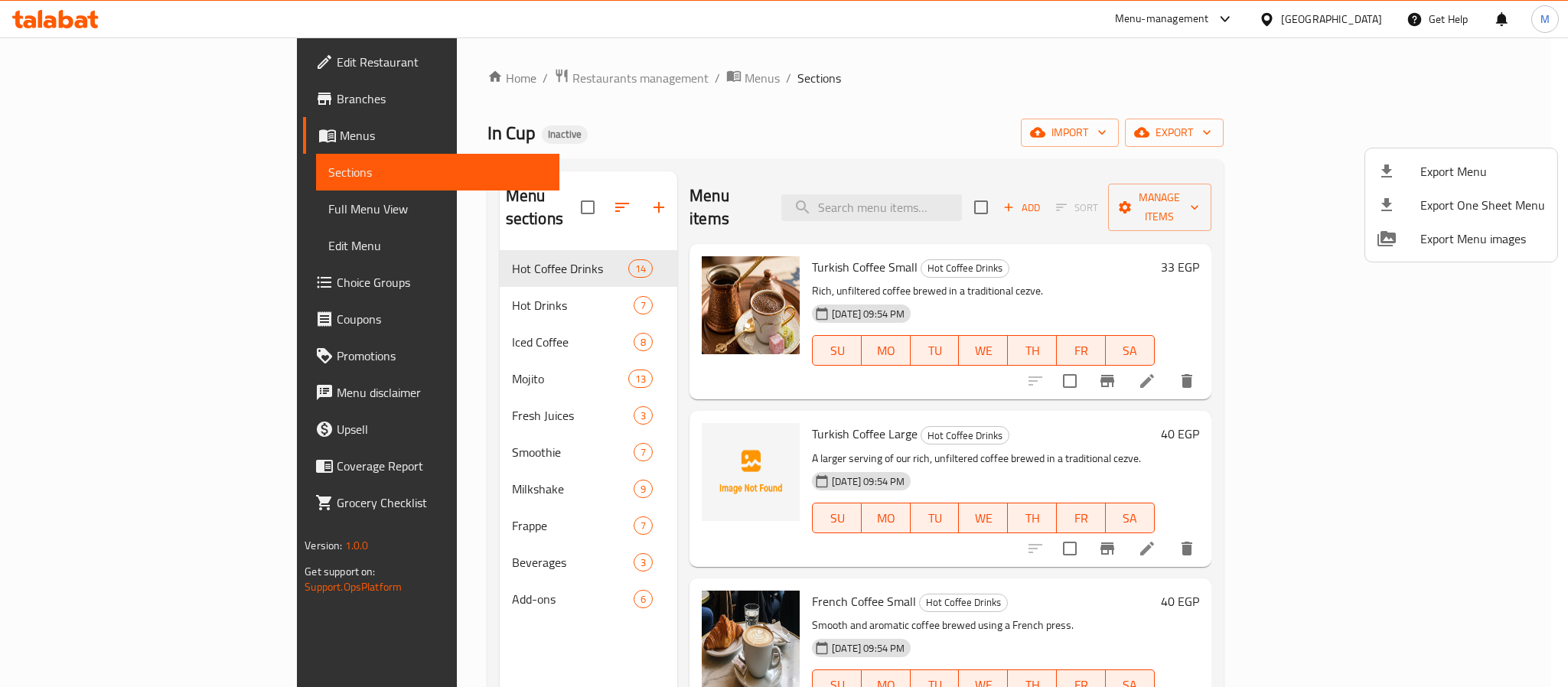
click at [701, 150] on div at bounding box center [784, 344] width 1568 height 687
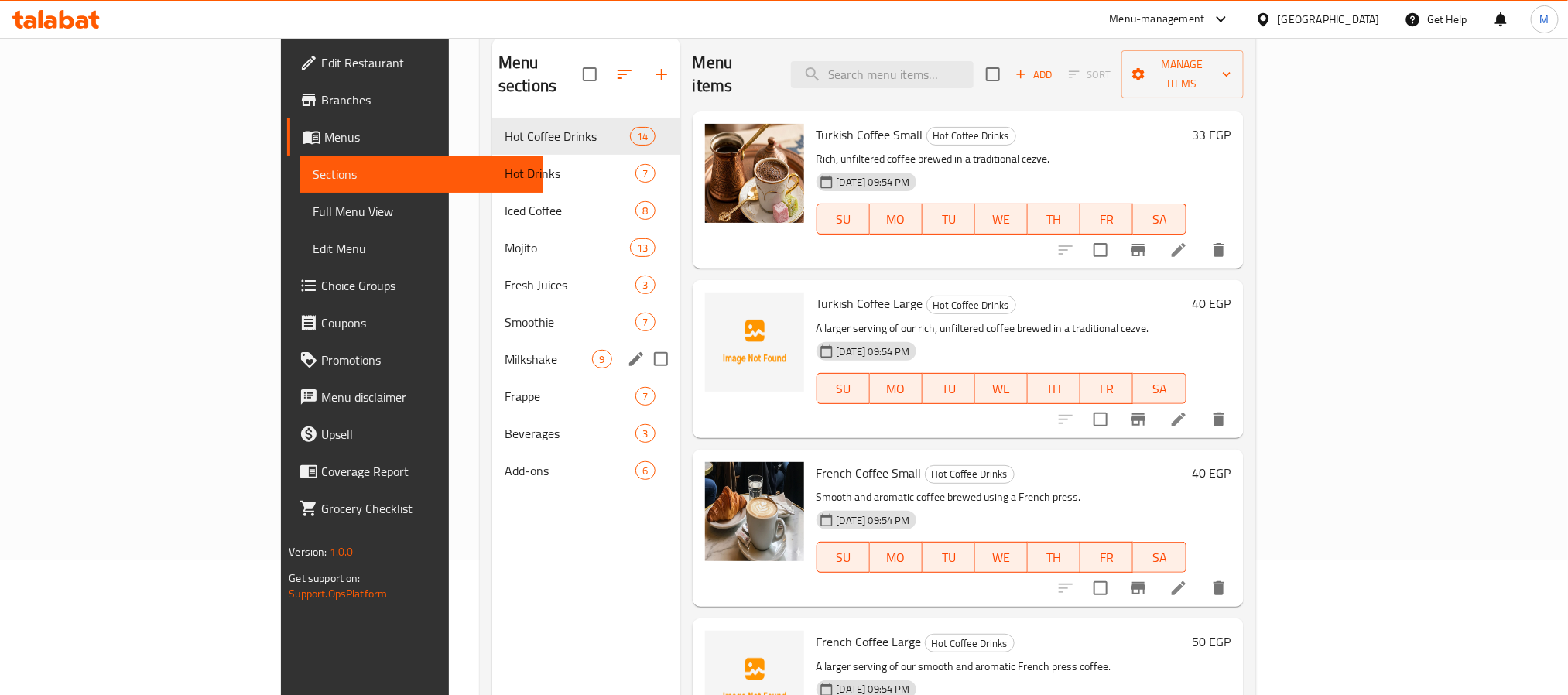
scroll to position [217, 0]
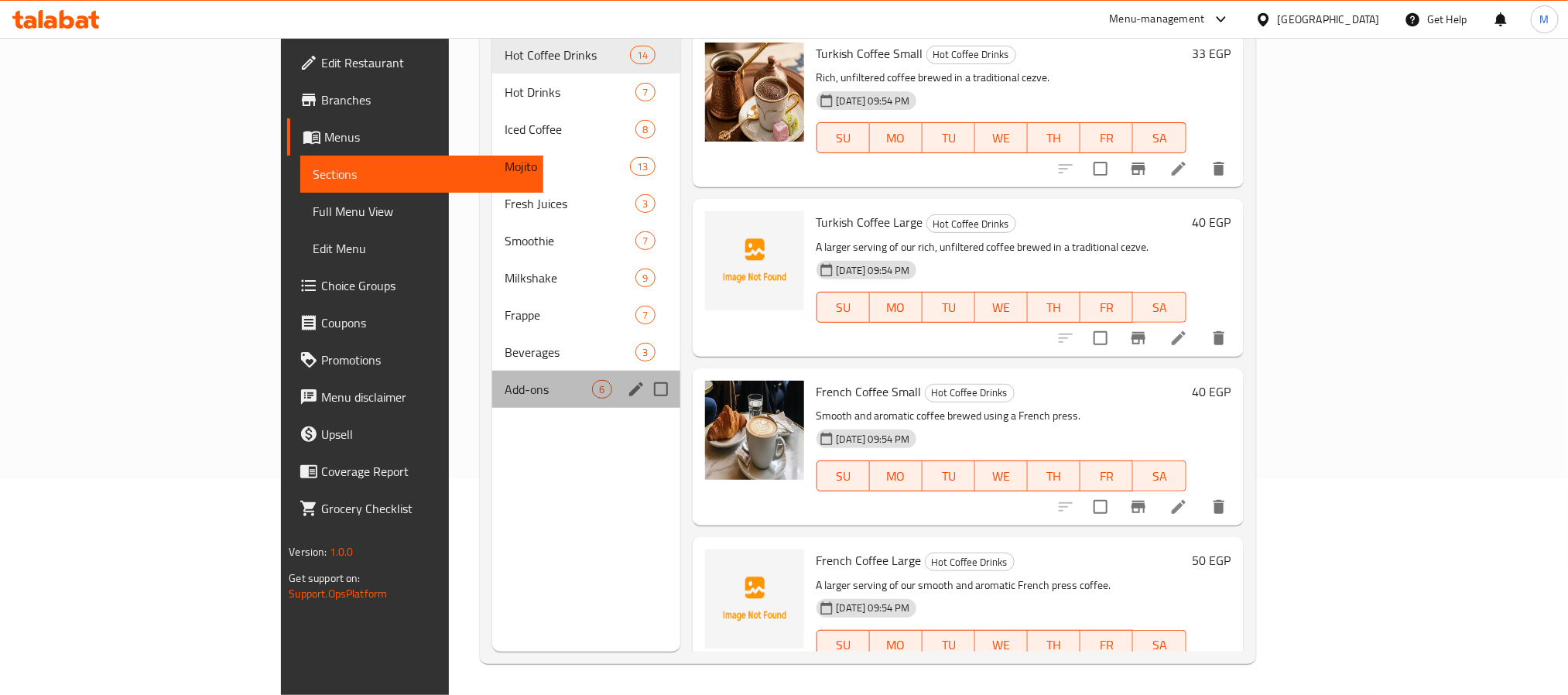
click at [492, 376] on div "Add-ons 6" at bounding box center [585, 389] width 188 height 38
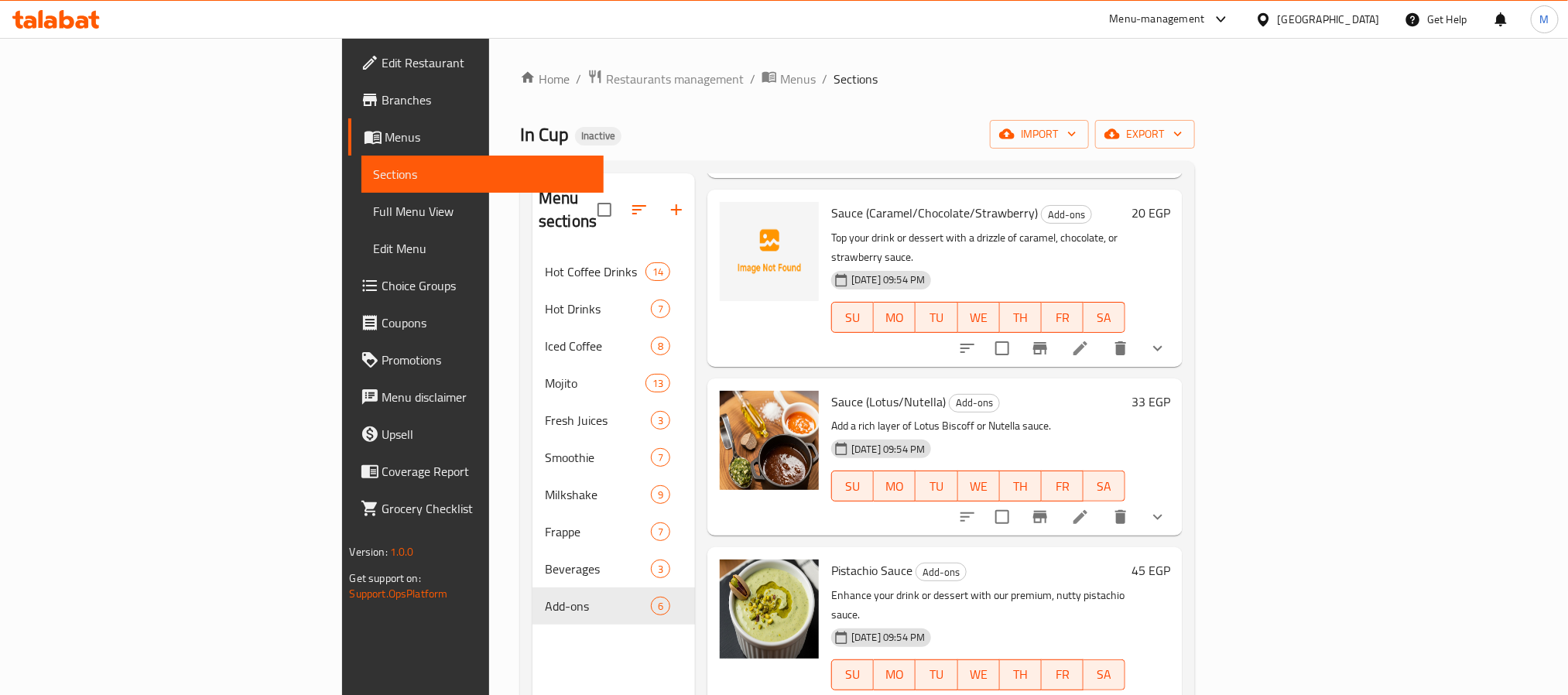
scroll to position [232, 0]
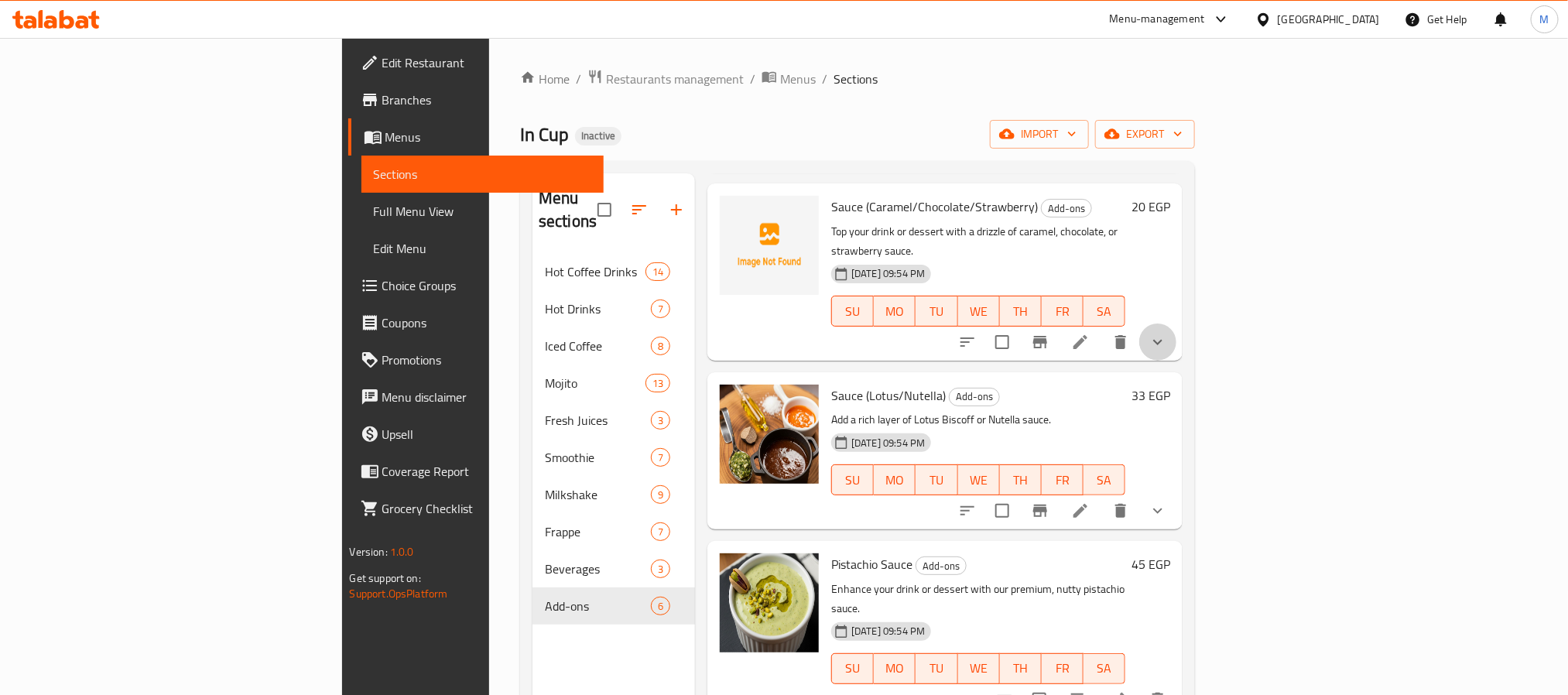
click at [1167, 333] on icon "show more" at bounding box center [1157, 342] width 18 height 18
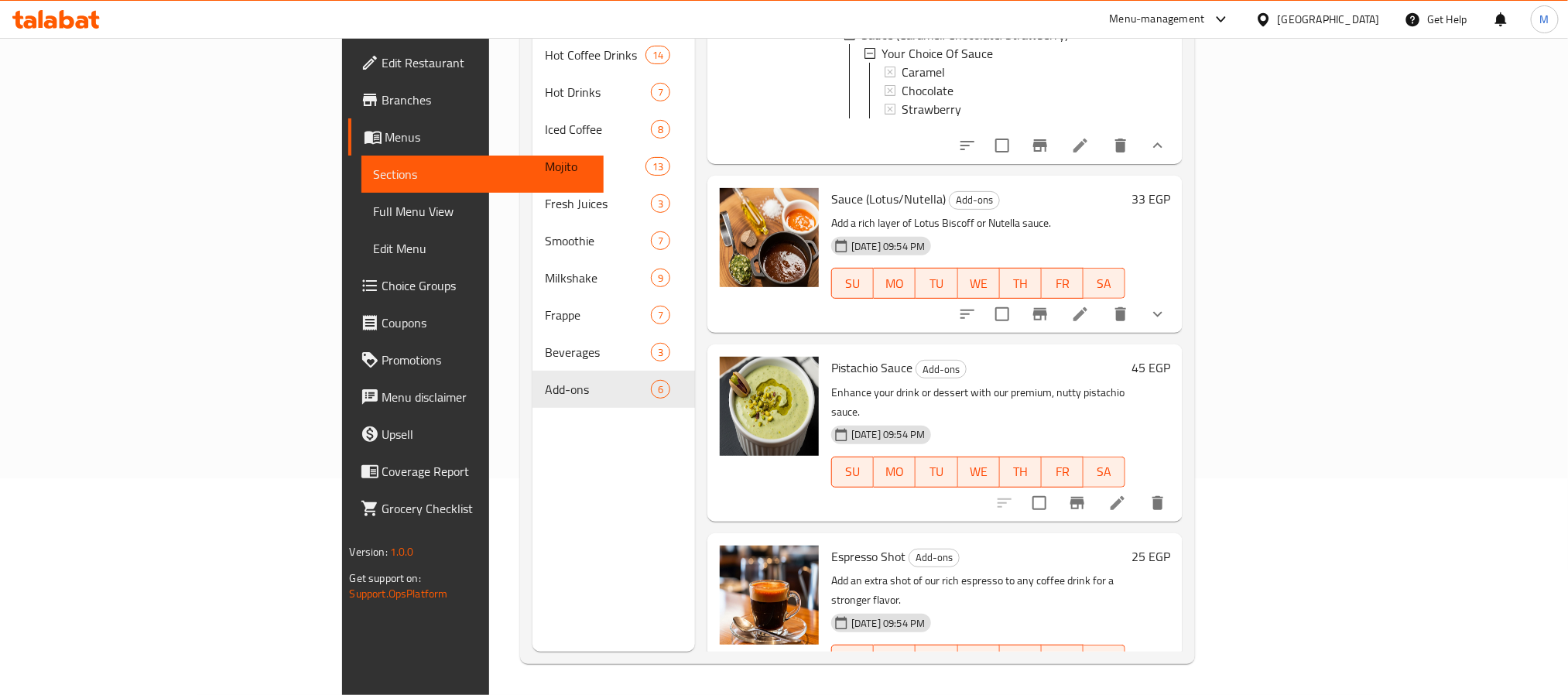
scroll to position [511, 0]
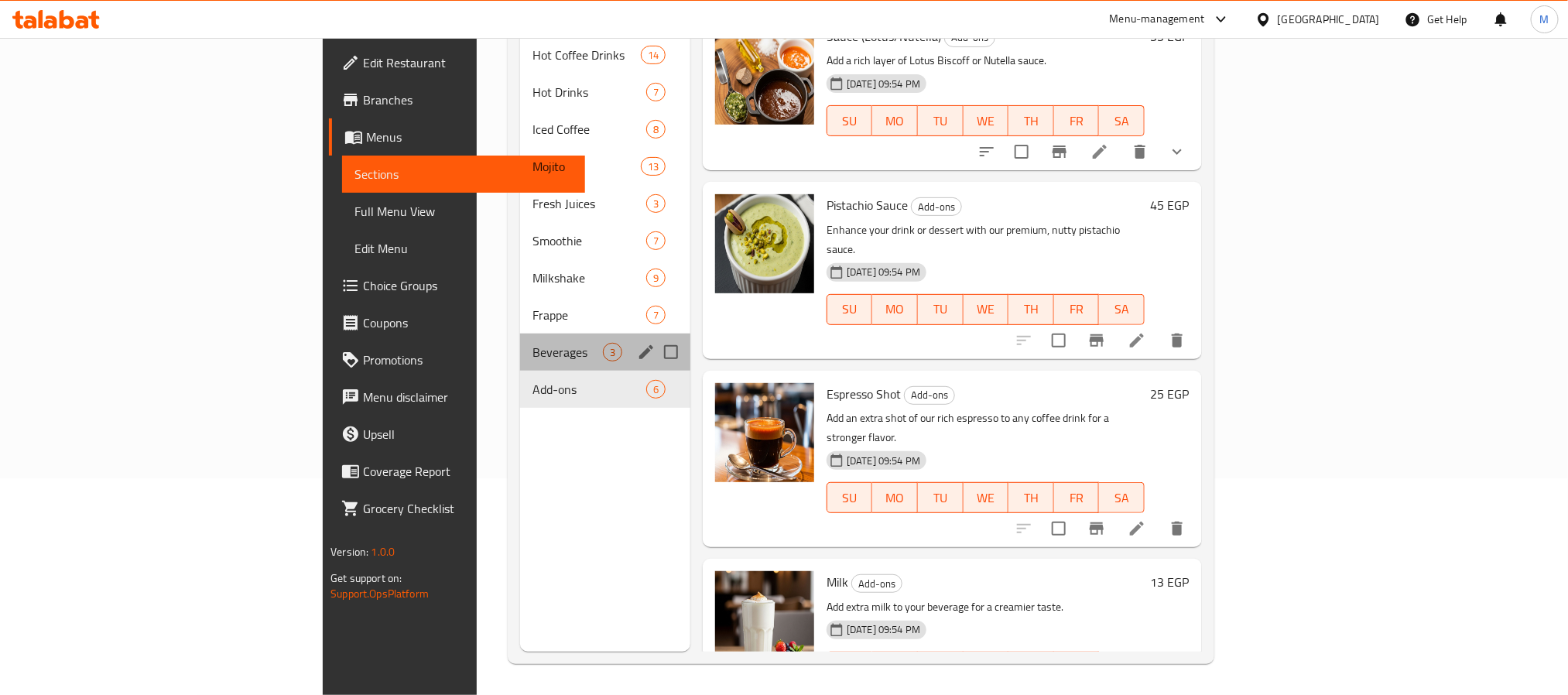
click at [520, 334] on div "Beverages 3" at bounding box center [604, 352] width 170 height 38
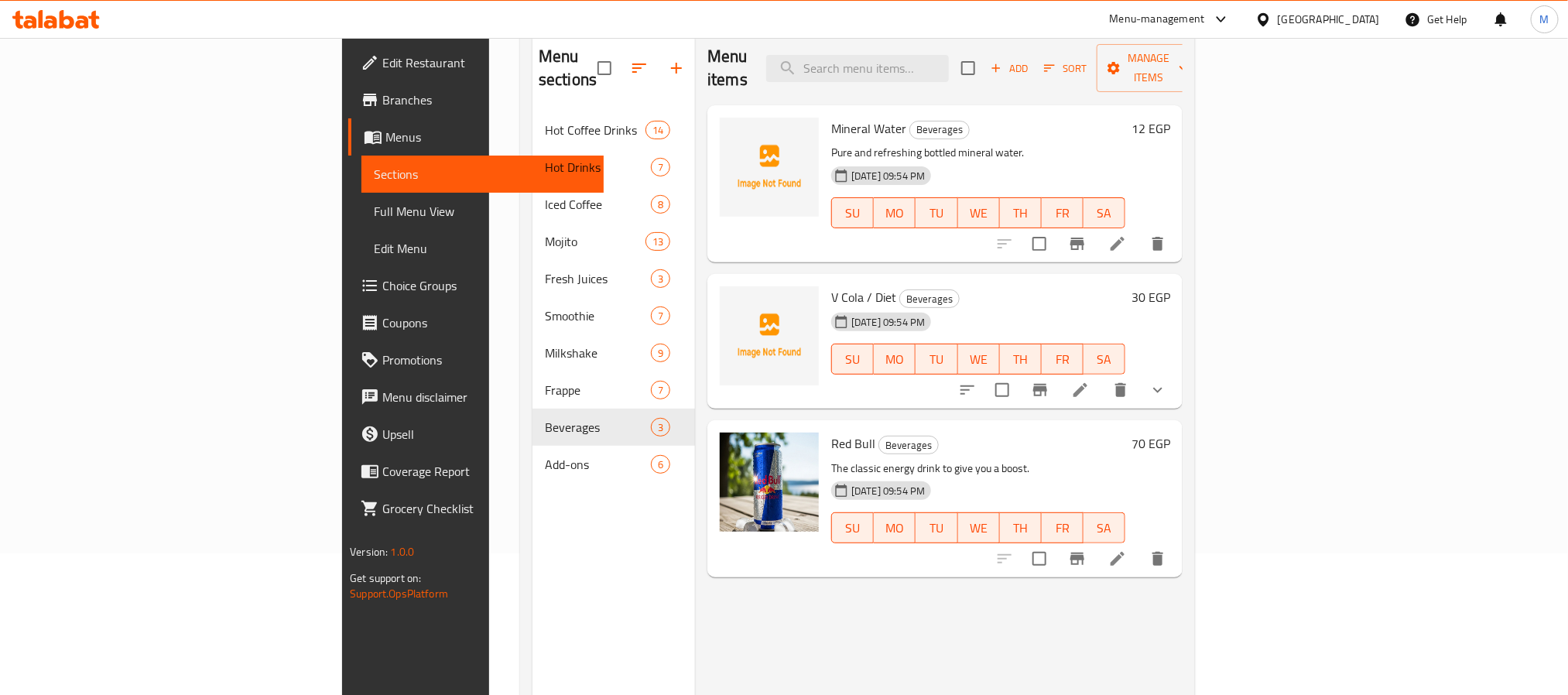
scroll to position [101, 0]
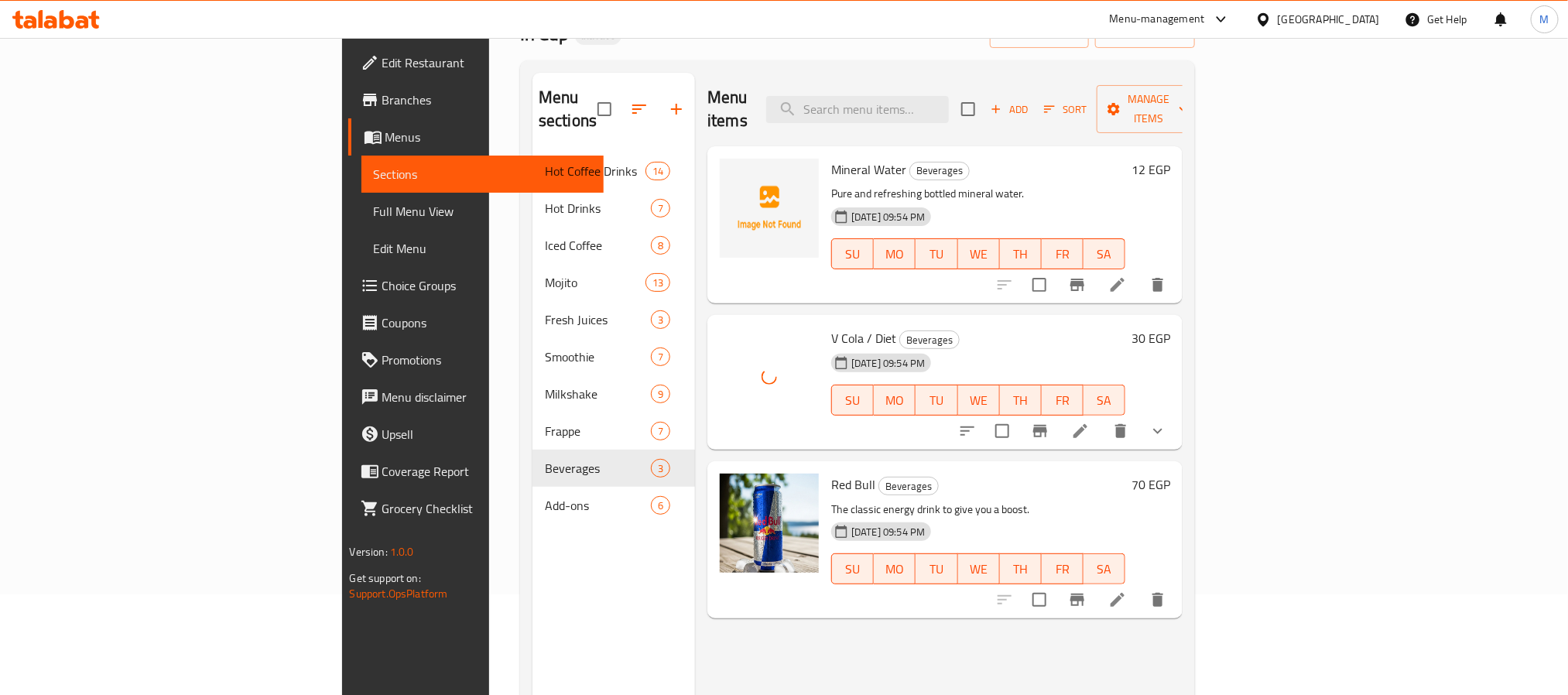
click at [831, 158] on span "Mineral Water" at bounding box center [868, 169] width 75 height 23
copy h6 "Mineral Water"
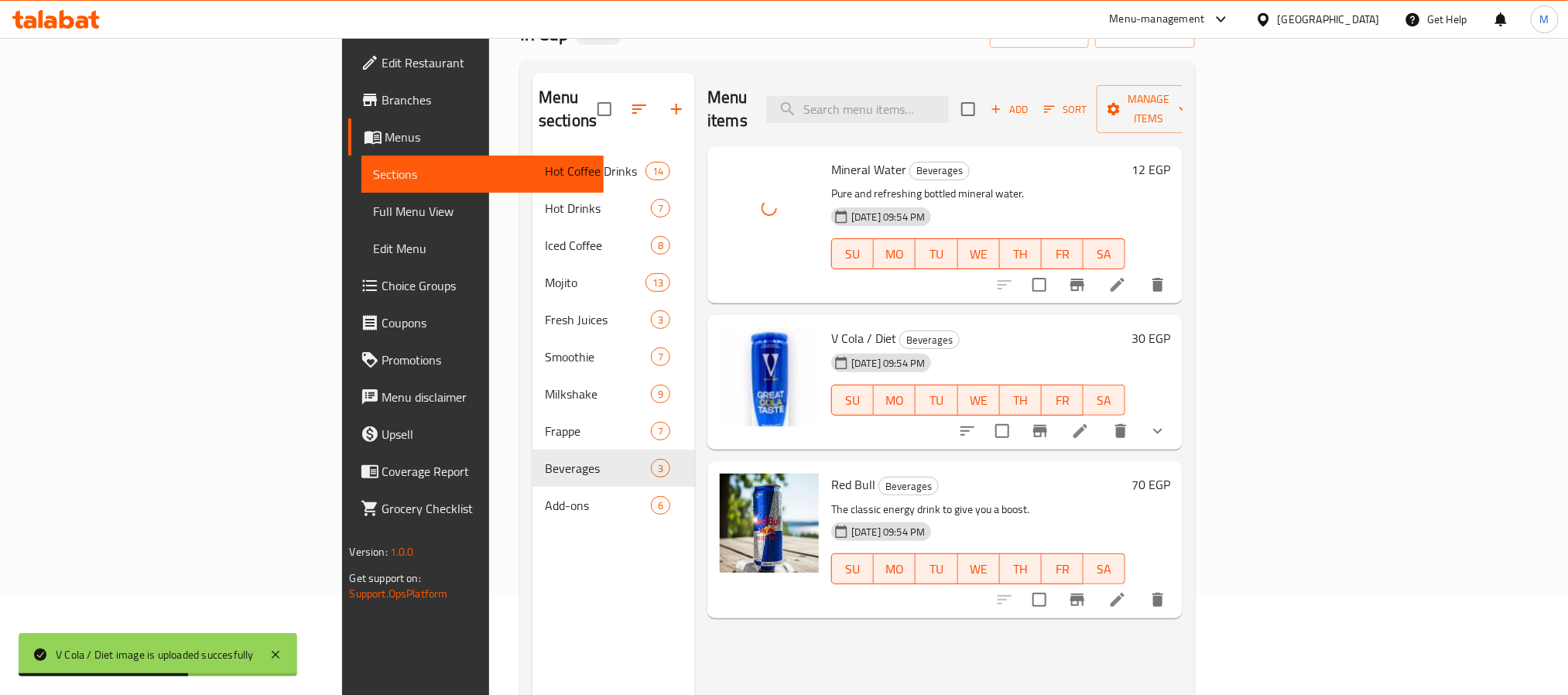
click at [831, 326] on span "V Cola / Diet" at bounding box center [863, 338] width 65 height 23
copy h6 "V Cola / Diet"
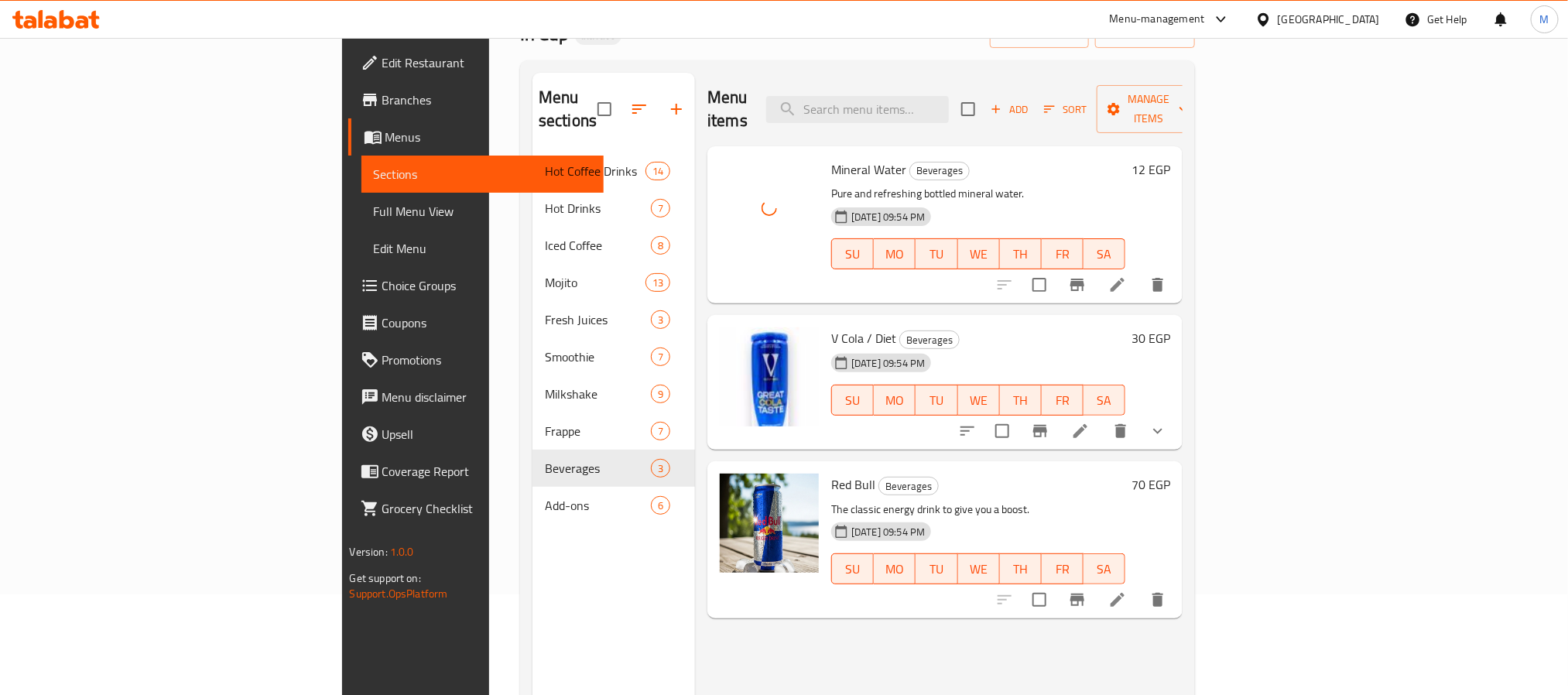
click at [831, 158] on span "Mineral Water" at bounding box center [868, 169] width 75 height 23
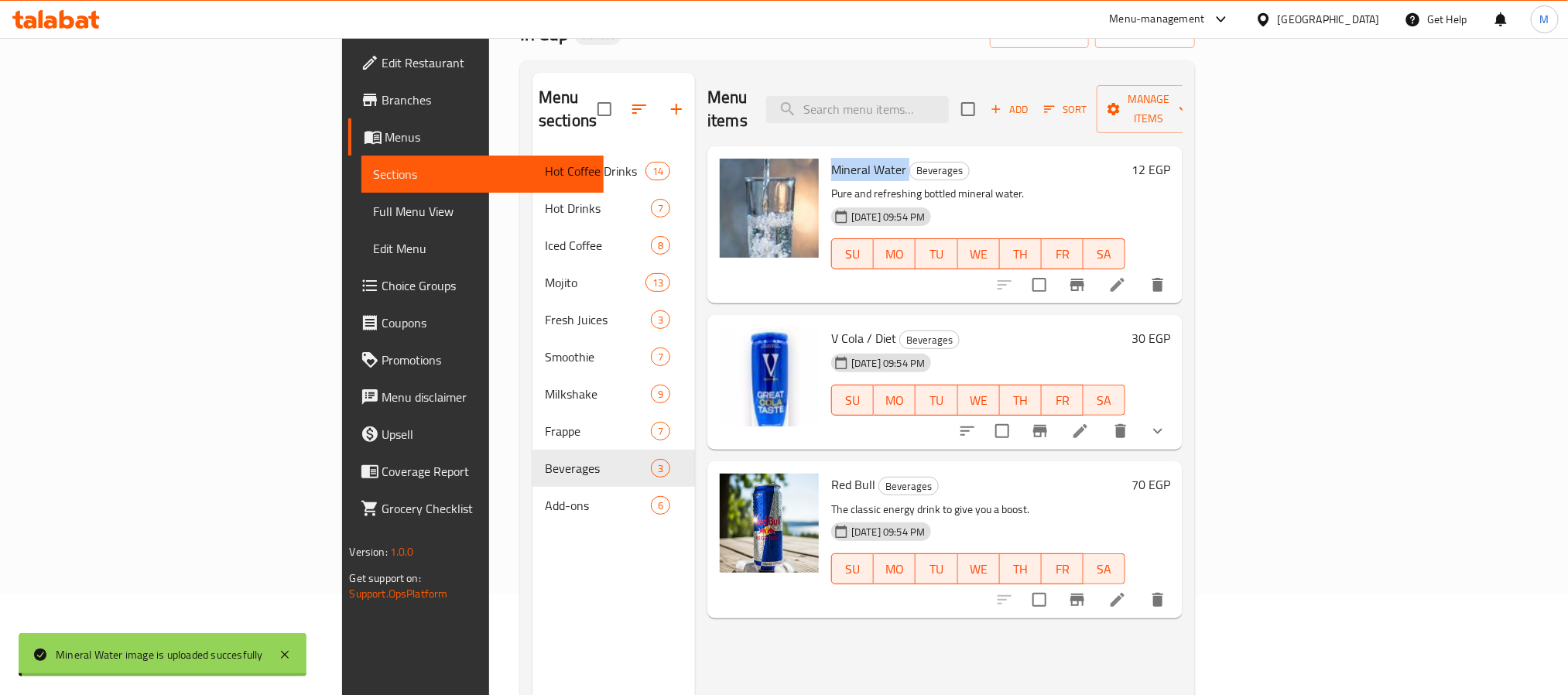
click at [831, 158] on span "Mineral Water" at bounding box center [868, 169] width 75 height 23
copy h6 "Mineral Water"
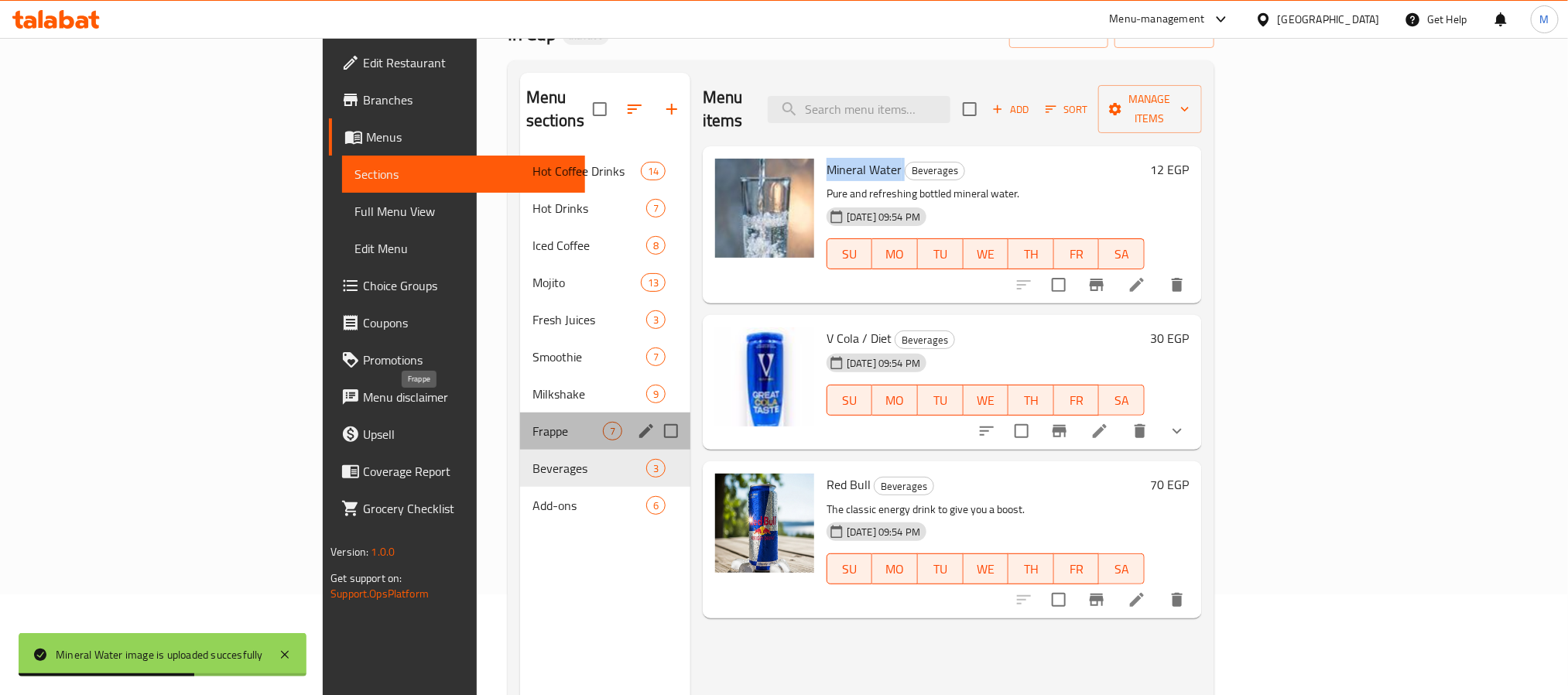
click at [532, 422] on span "Frappe" at bounding box center [567, 430] width 70 height 18
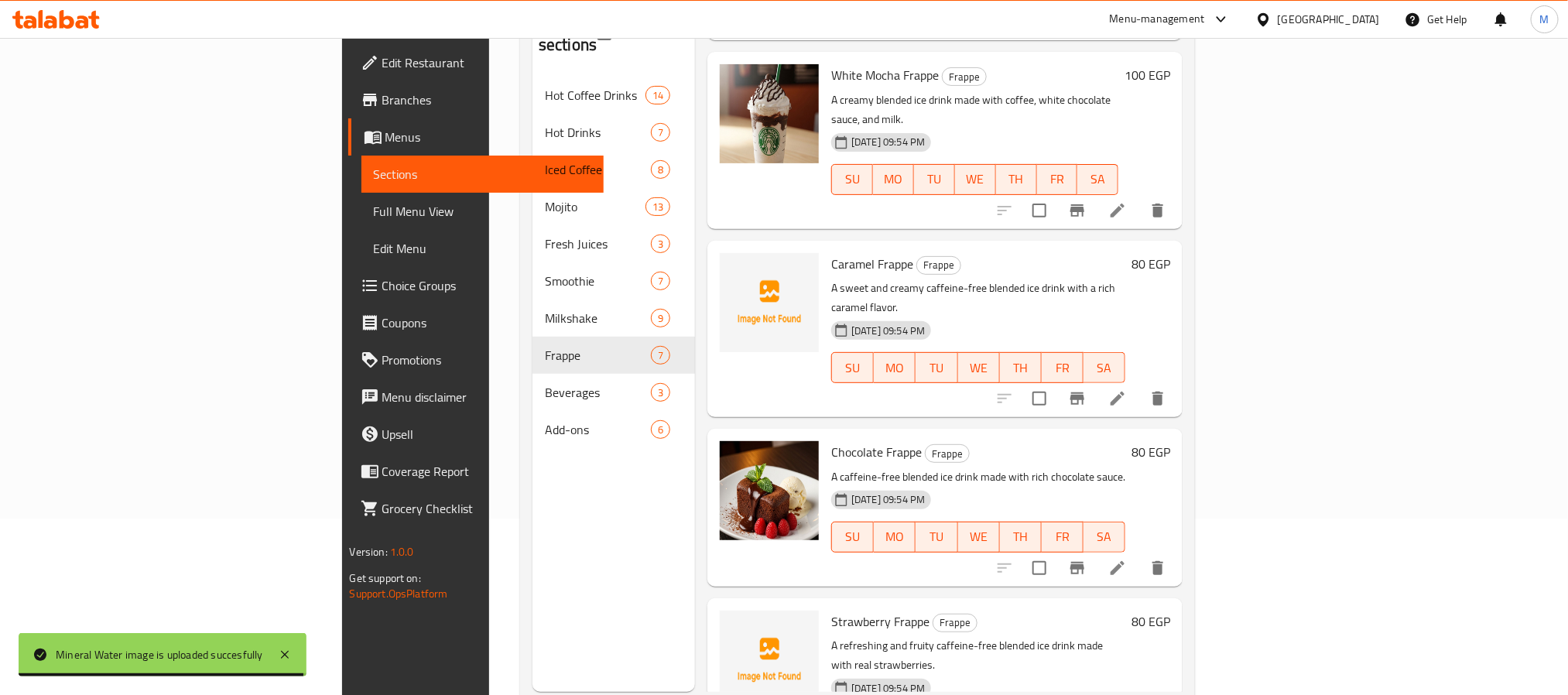
scroll to position [217, 0]
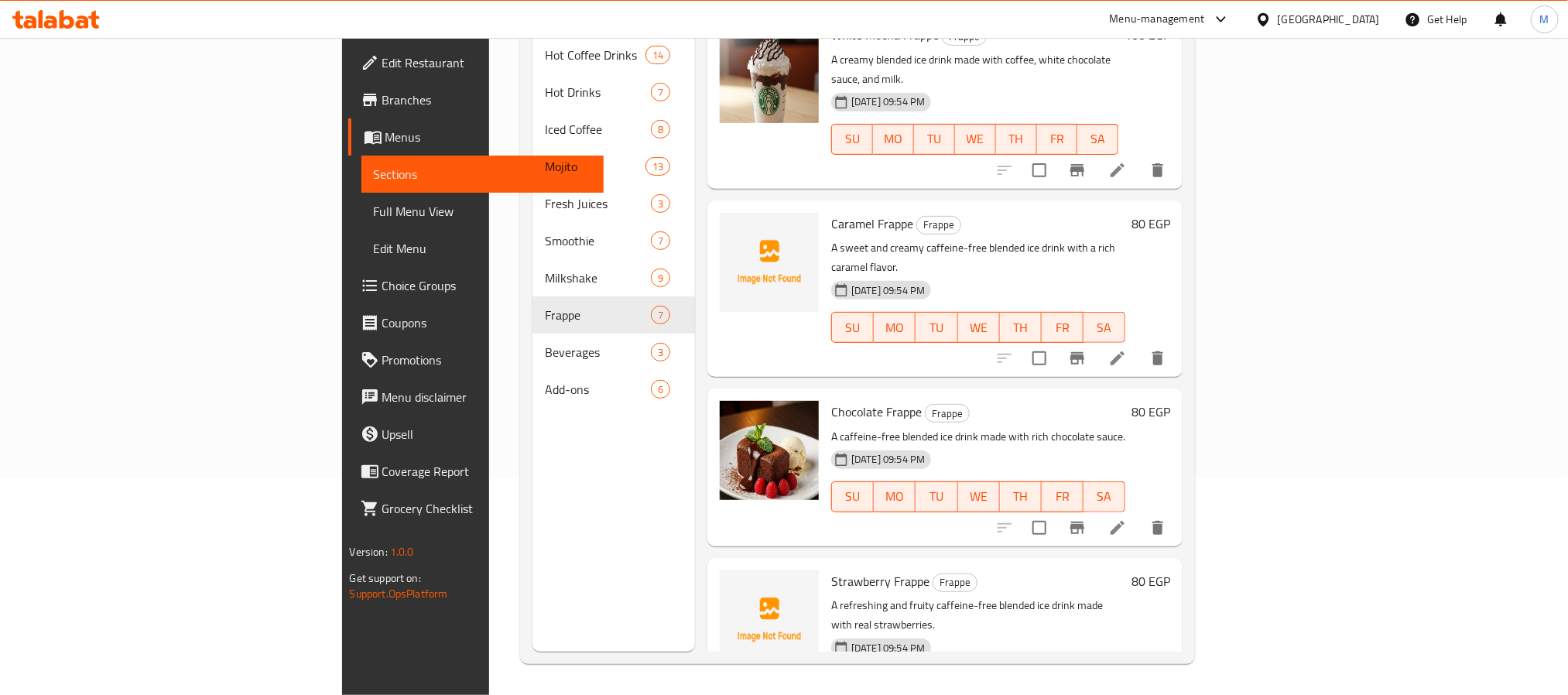
click at [831, 212] on span "Caramel Frappe" at bounding box center [871, 223] width 82 height 23
copy h6 "Caramel Frappe"
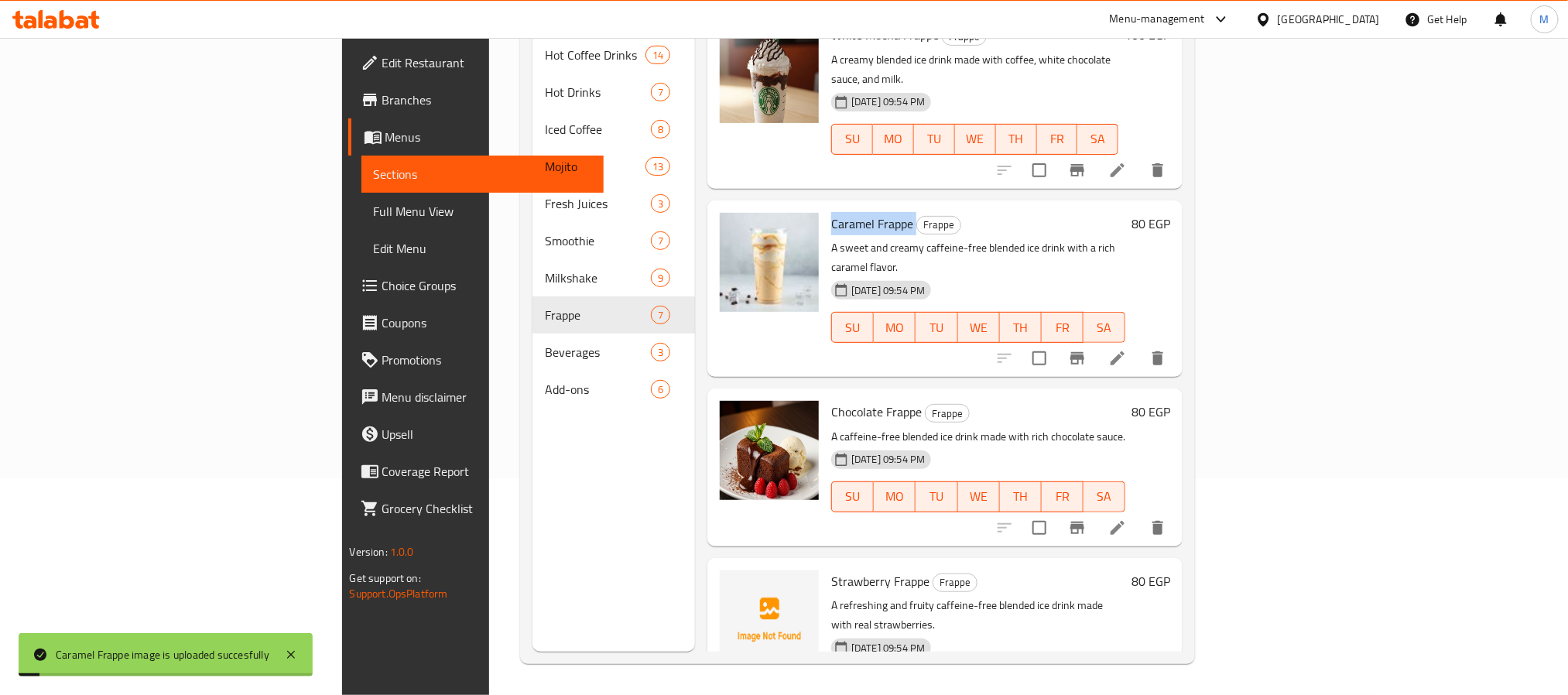
click at [831, 570] on span "Strawberry Frappe" at bounding box center [880, 581] width 98 height 23
copy h6 "Strawberry Frappe"
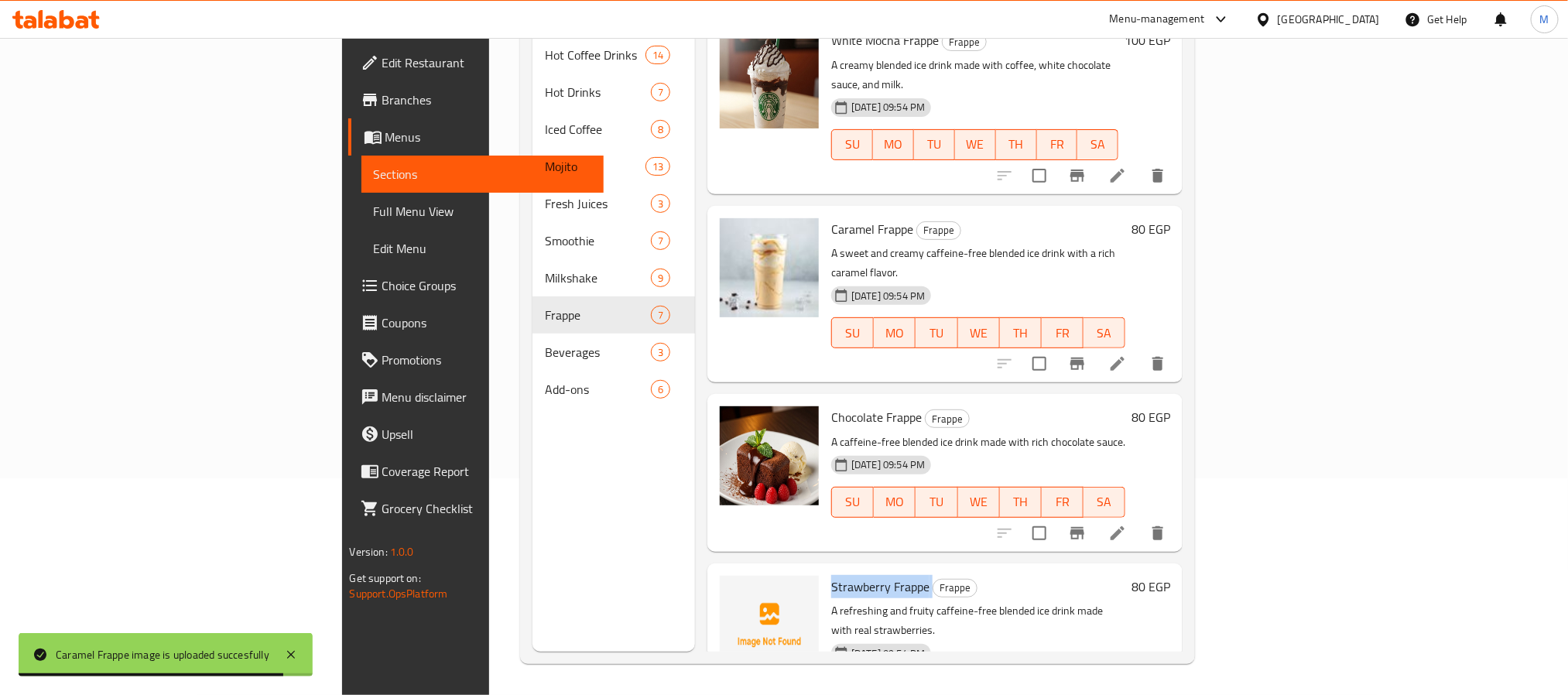
scroll to position [526, 0]
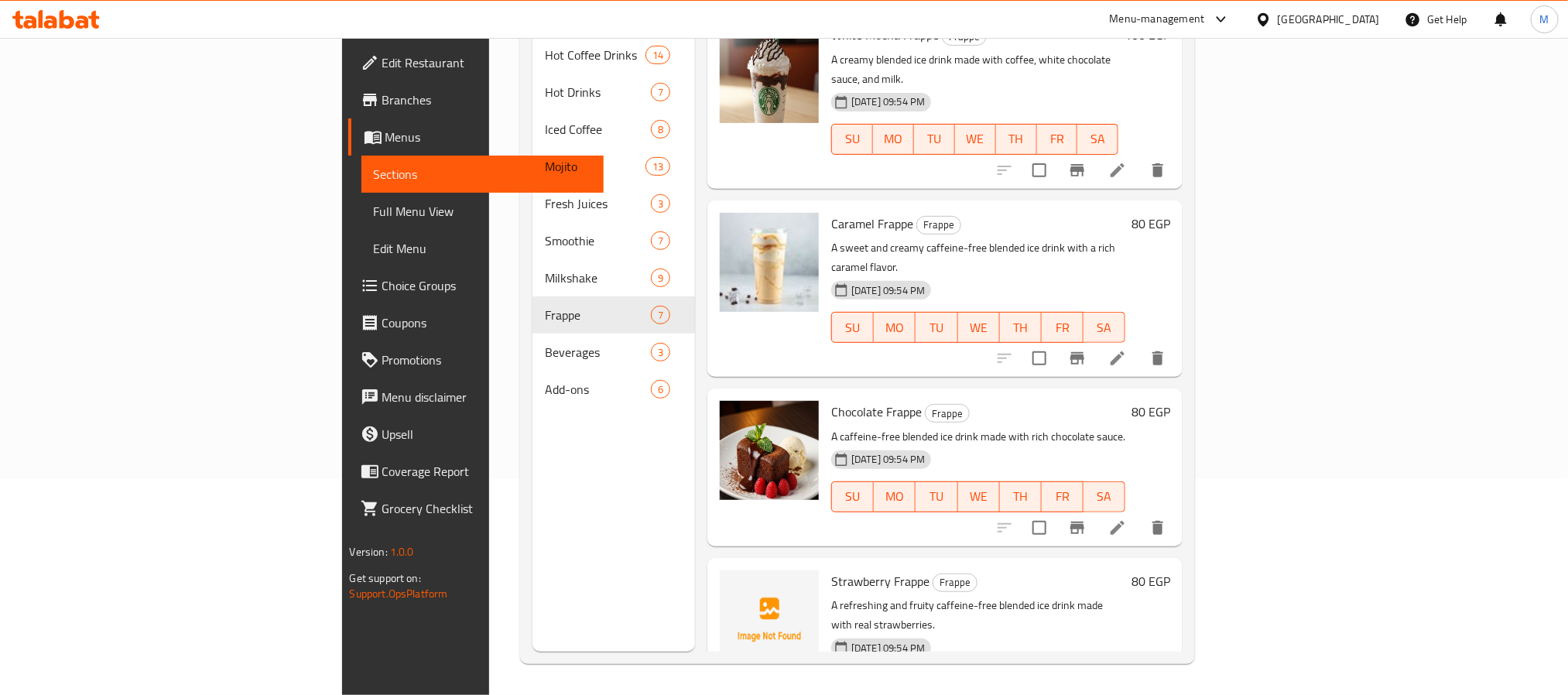
click at [831, 400] on span "Chocolate Frappe" at bounding box center [876, 412] width 90 height 23
copy h6 "Chocolate Frappe"
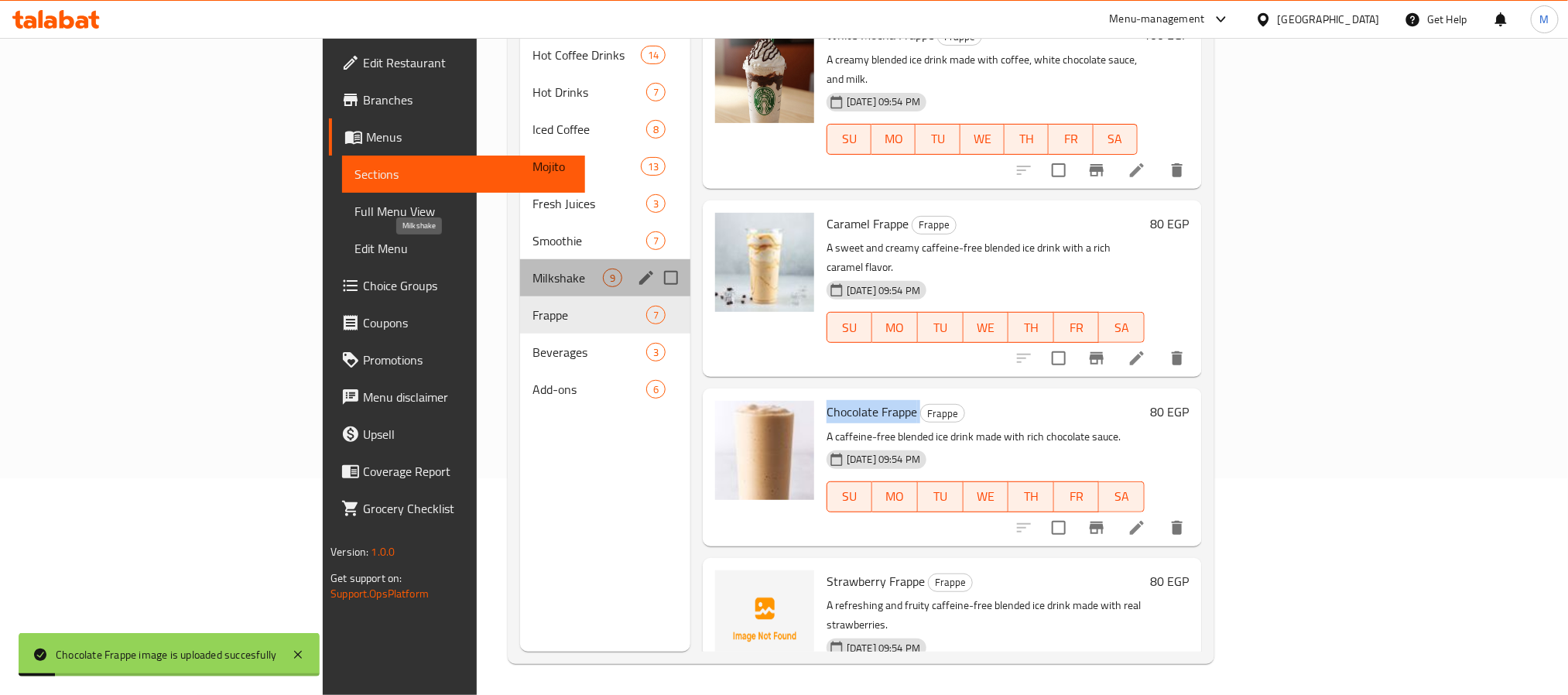
click at [532, 269] on span "Milkshake" at bounding box center [567, 277] width 70 height 18
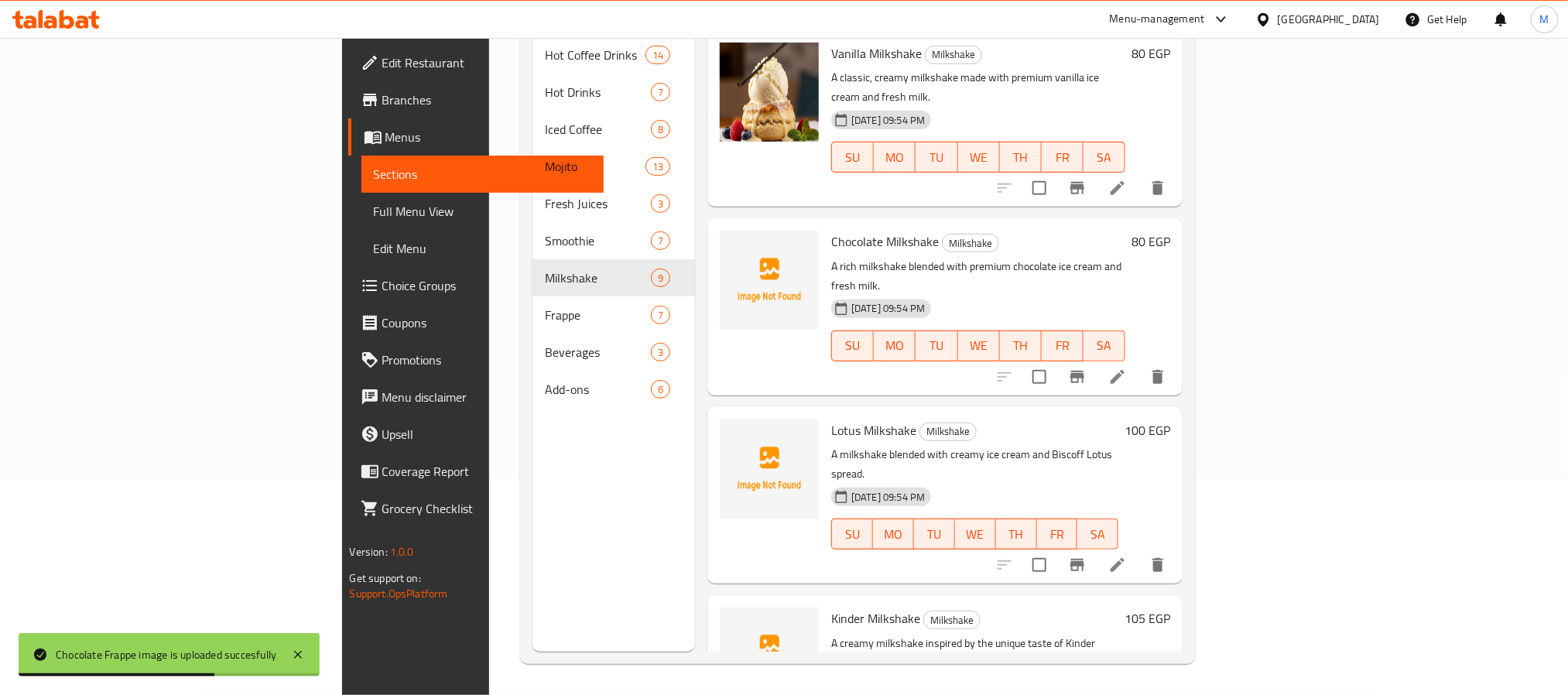
click at [831, 419] on span "Lotus Milkshake" at bounding box center [873, 430] width 85 height 23
copy h6 "Lotus Milkshake"
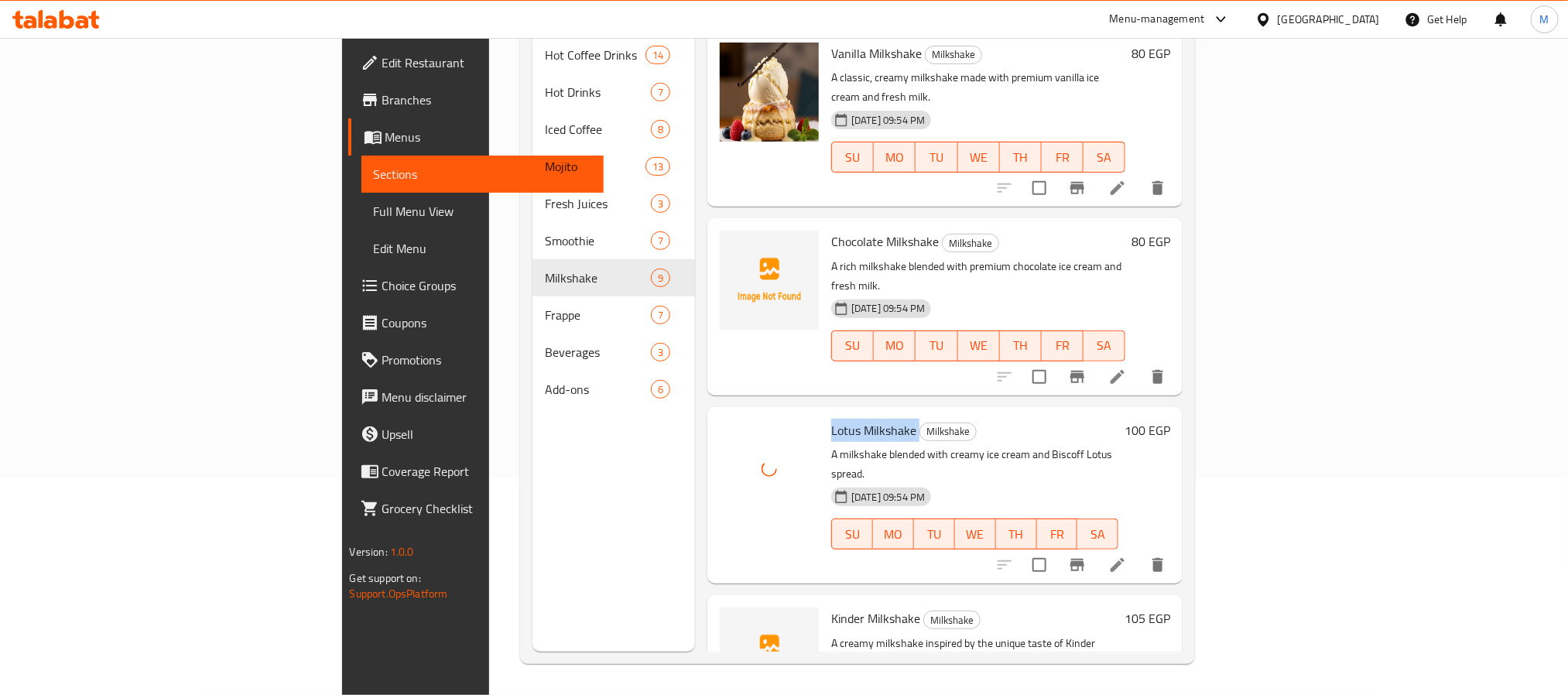
click at [831, 419] on span "Lotus Milkshake" at bounding box center [873, 430] width 85 height 23
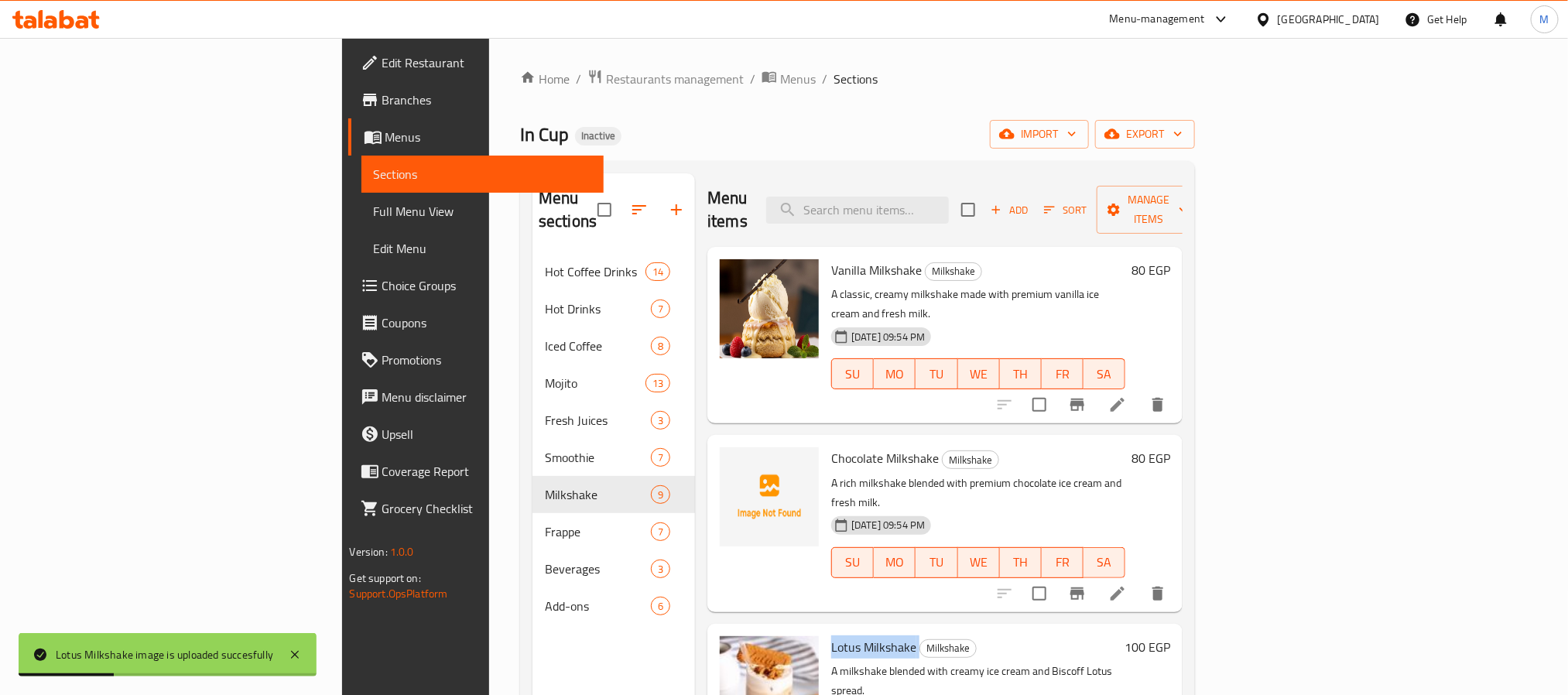
click at [831, 447] on span "Chocolate Milkshake" at bounding box center [885, 458] width 108 height 23
copy h6 "Chocolate Milkshake"
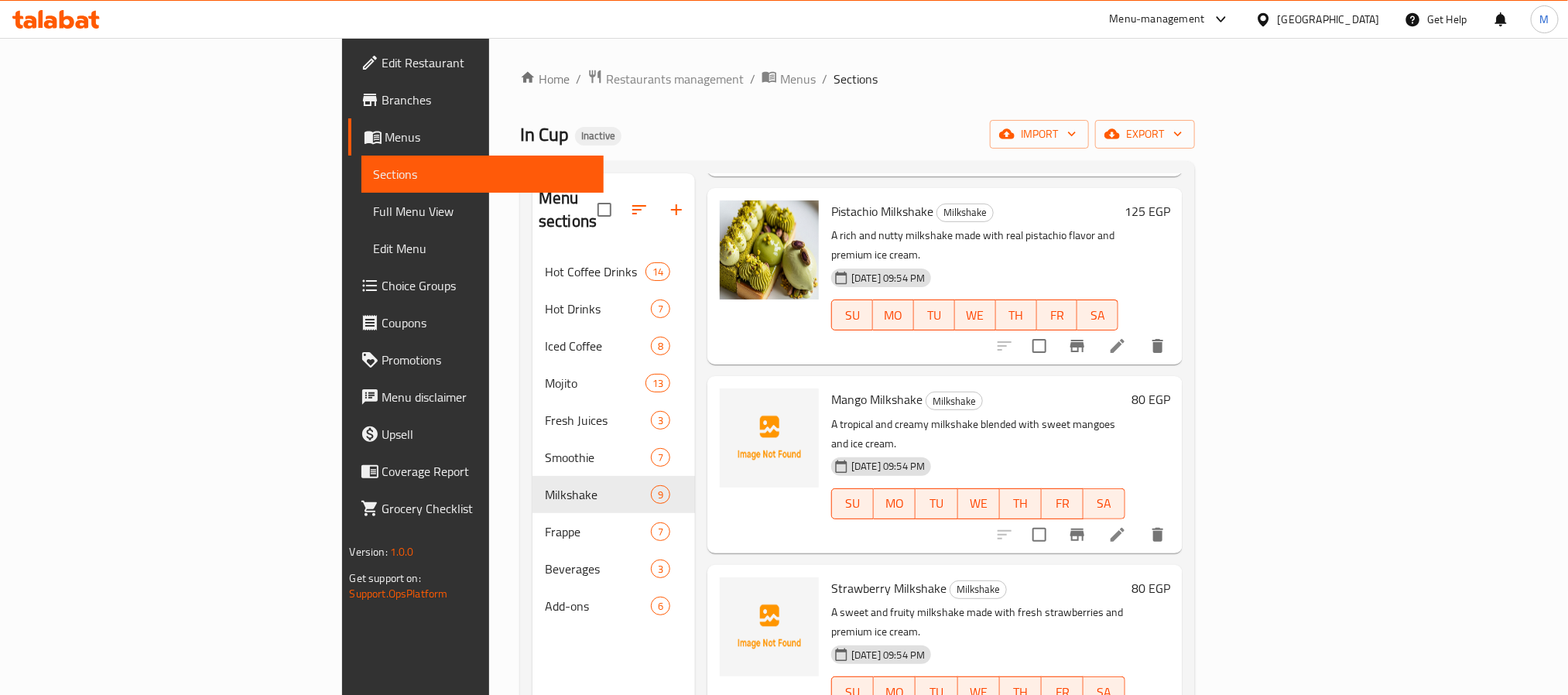
scroll to position [697, 0]
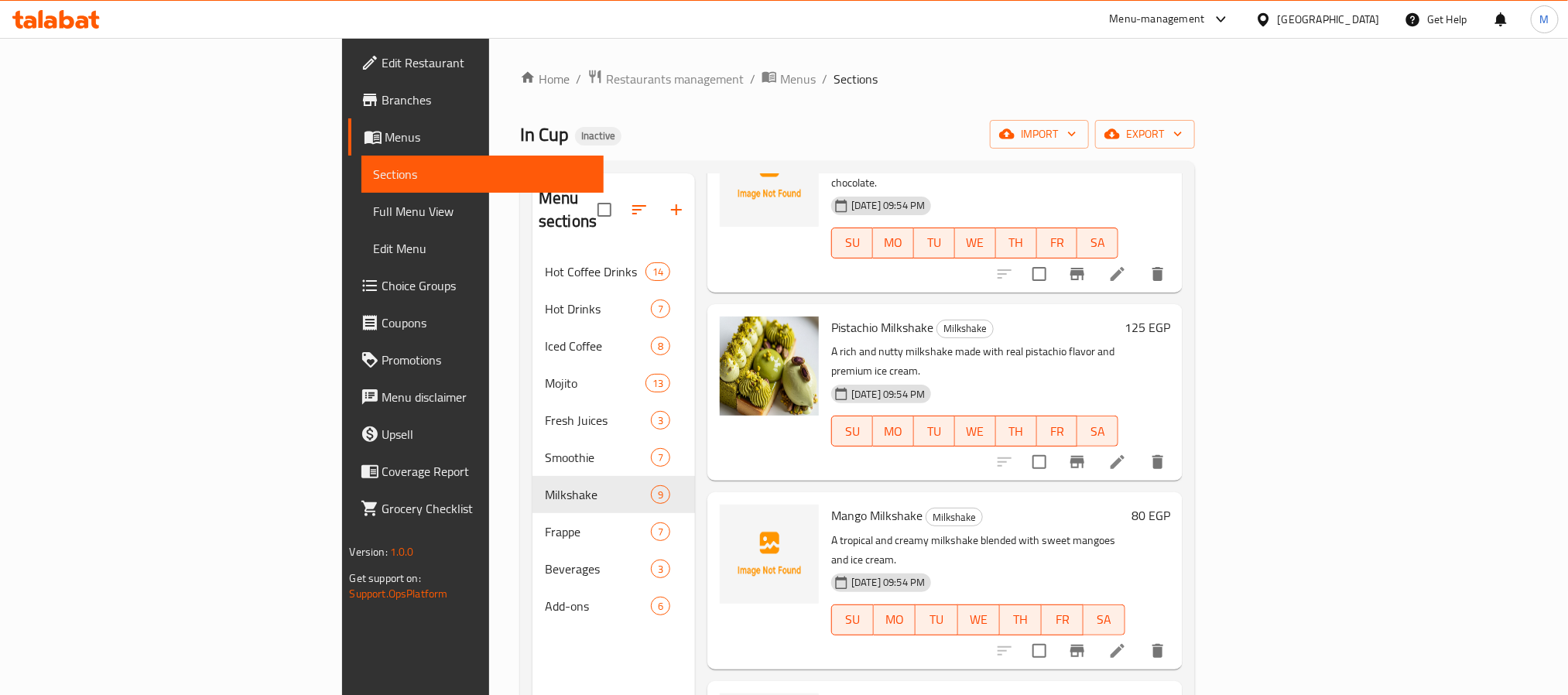
click at [831, 316] on span "Pistachio Milkshake" at bounding box center [882, 327] width 102 height 23
copy h6 "Pistachio Milkshake"
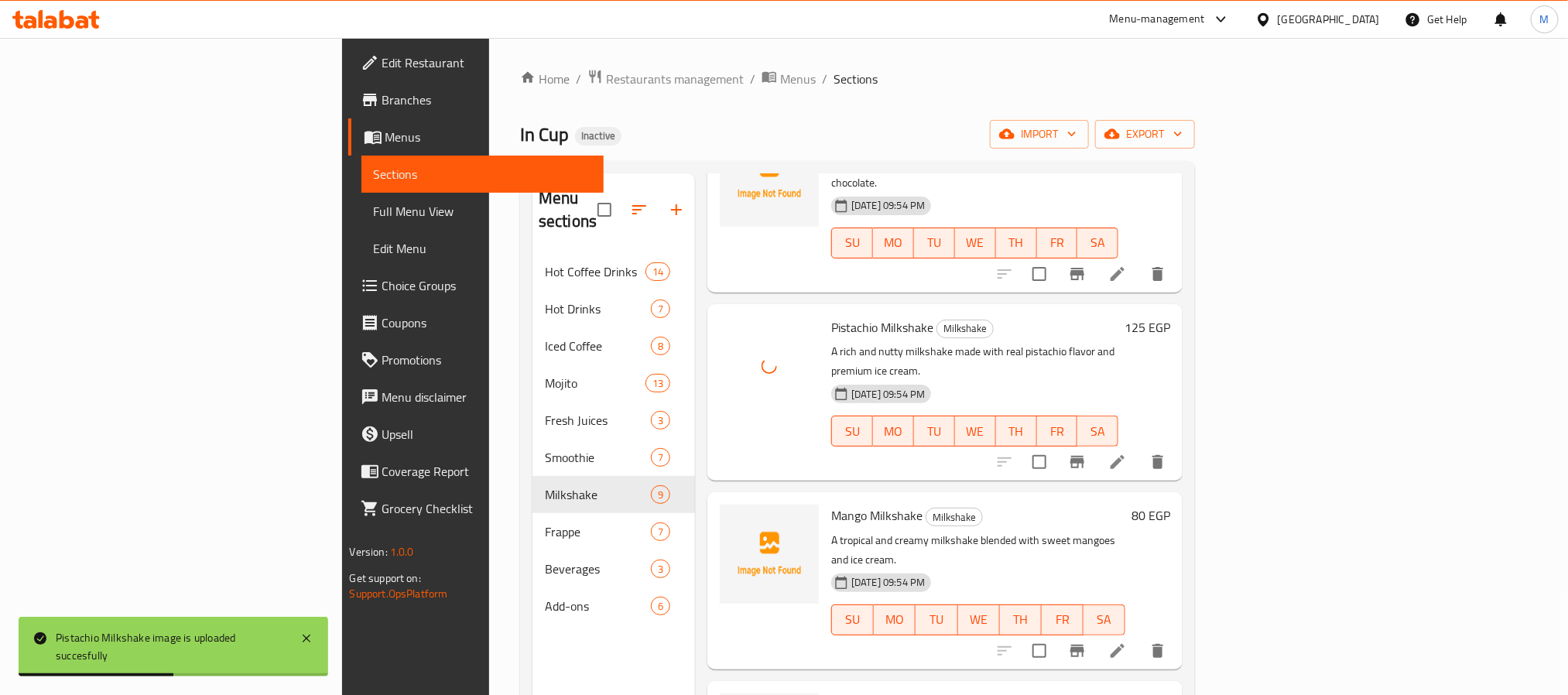
click at [831, 503] on span "Mango Milkshake" at bounding box center [876, 515] width 91 height 23
copy h6 "Mango Milkshake"
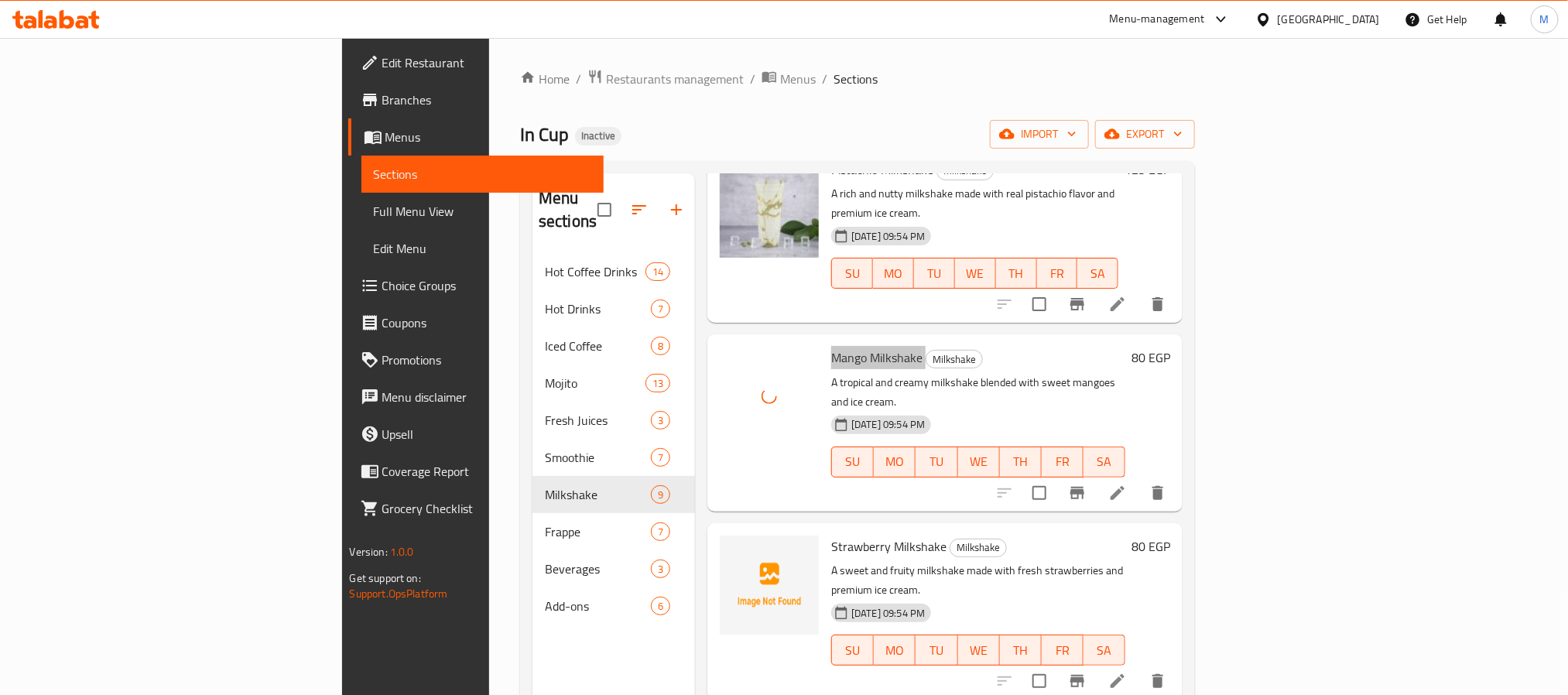
scroll to position [863, 0]
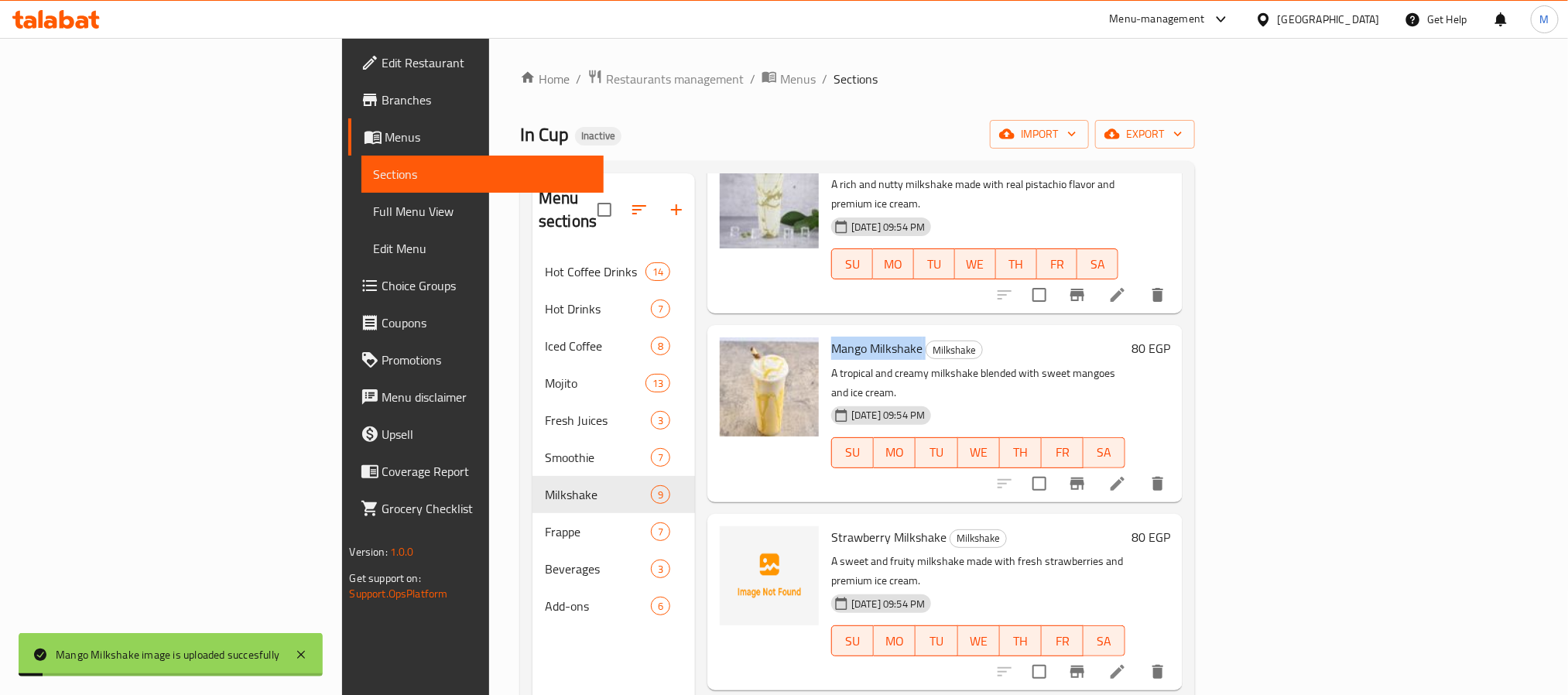
click at [831, 526] on span "Strawberry Milkshake" at bounding box center [888, 537] width 116 height 23
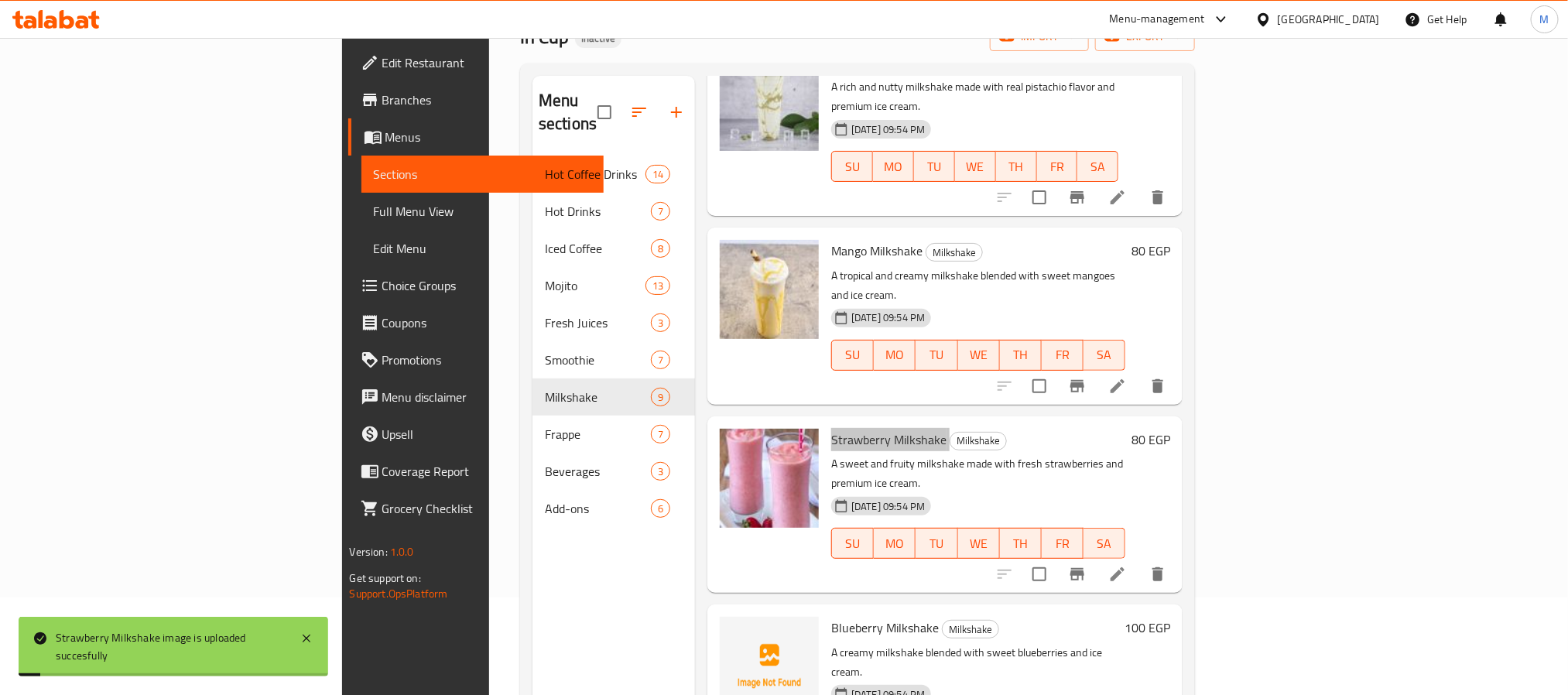
scroll to position [217, 0]
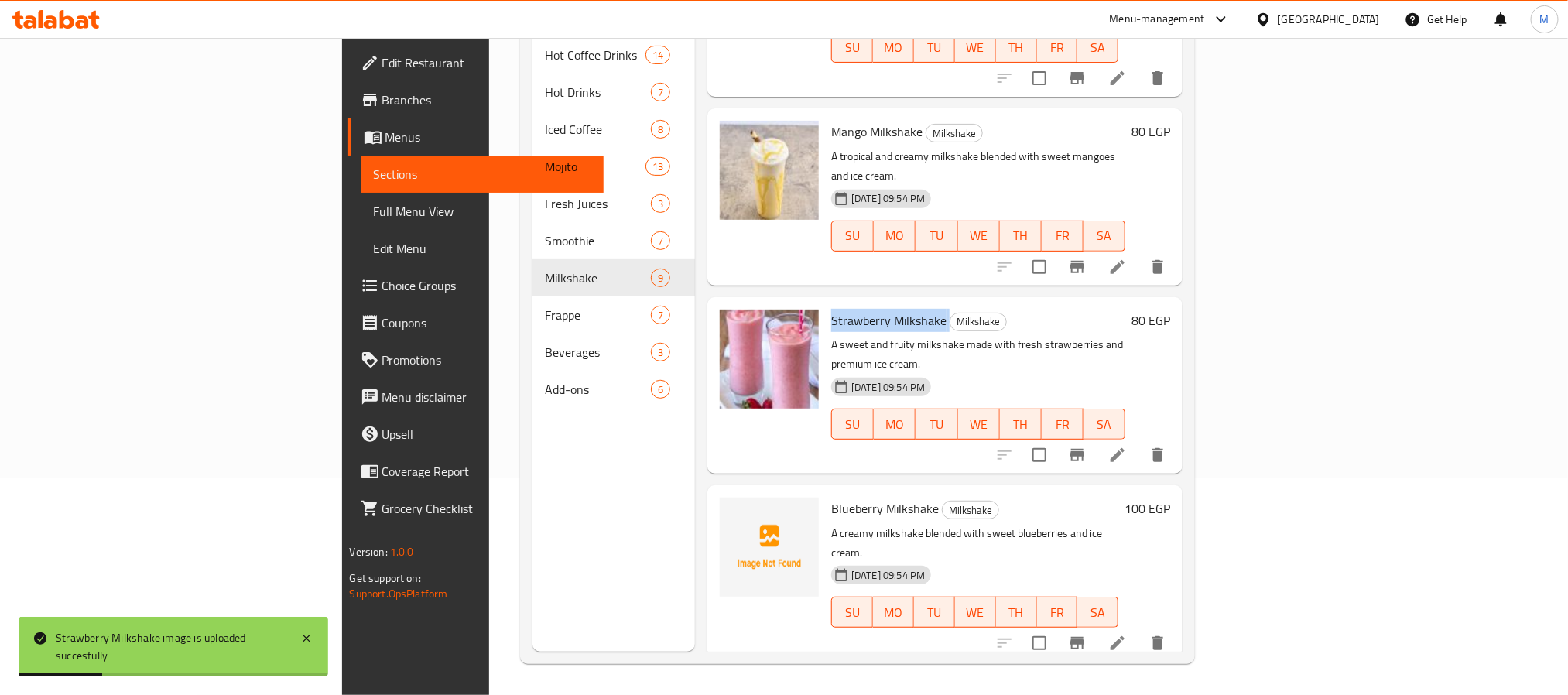
click at [831, 497] on span "Blueberry Milkshake" at bounding box center [885, 508] width 108 height 23
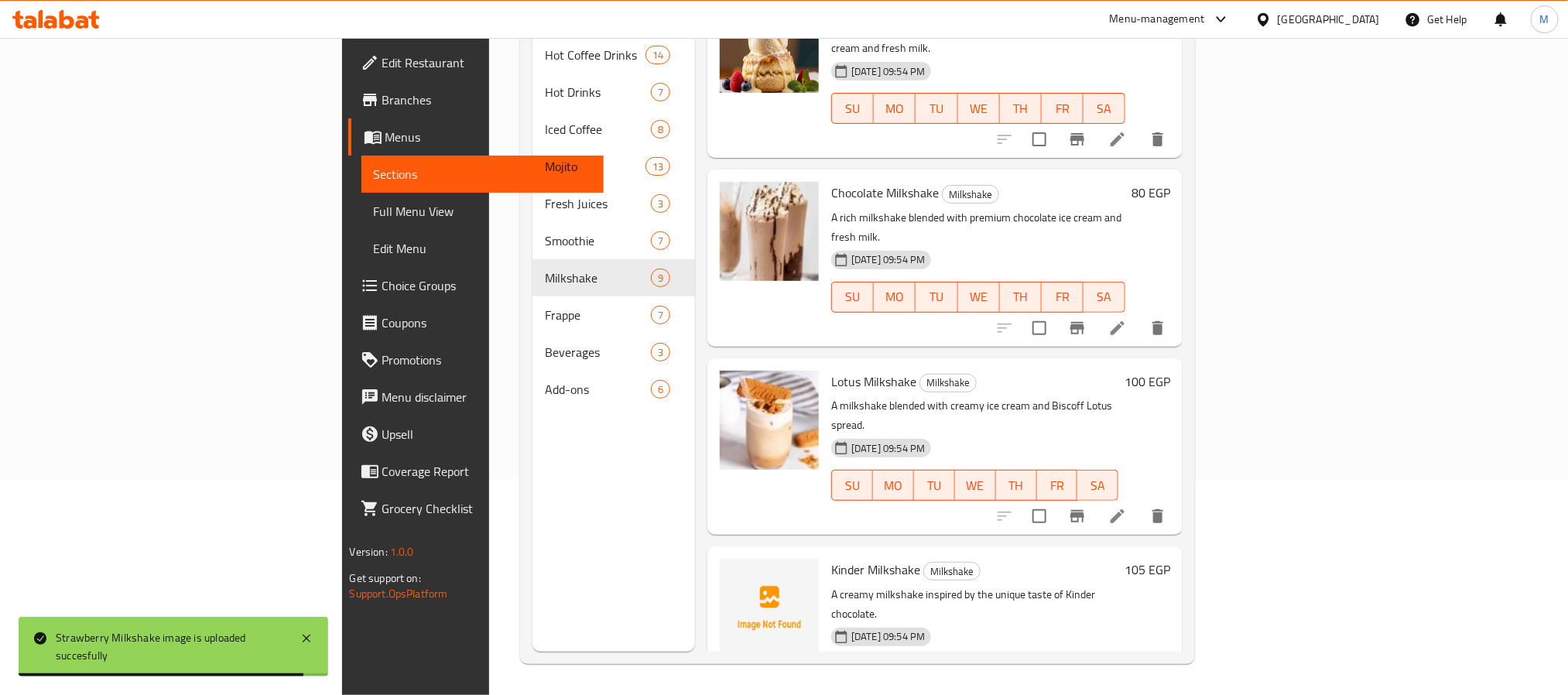
scroll to position [0, 0]
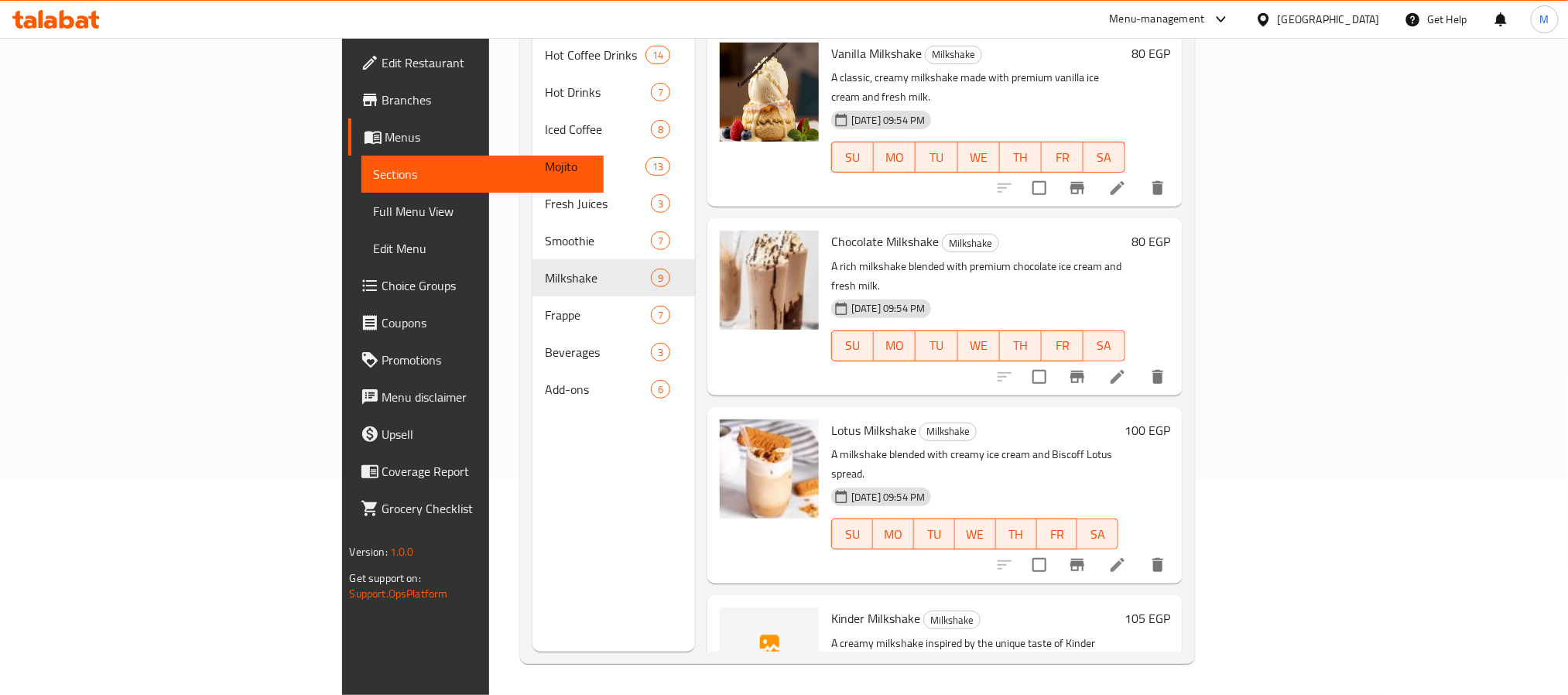
click at [831, 606] on span "Kinder Milkshake" at bounding box center [875, 618] width 89 height 23
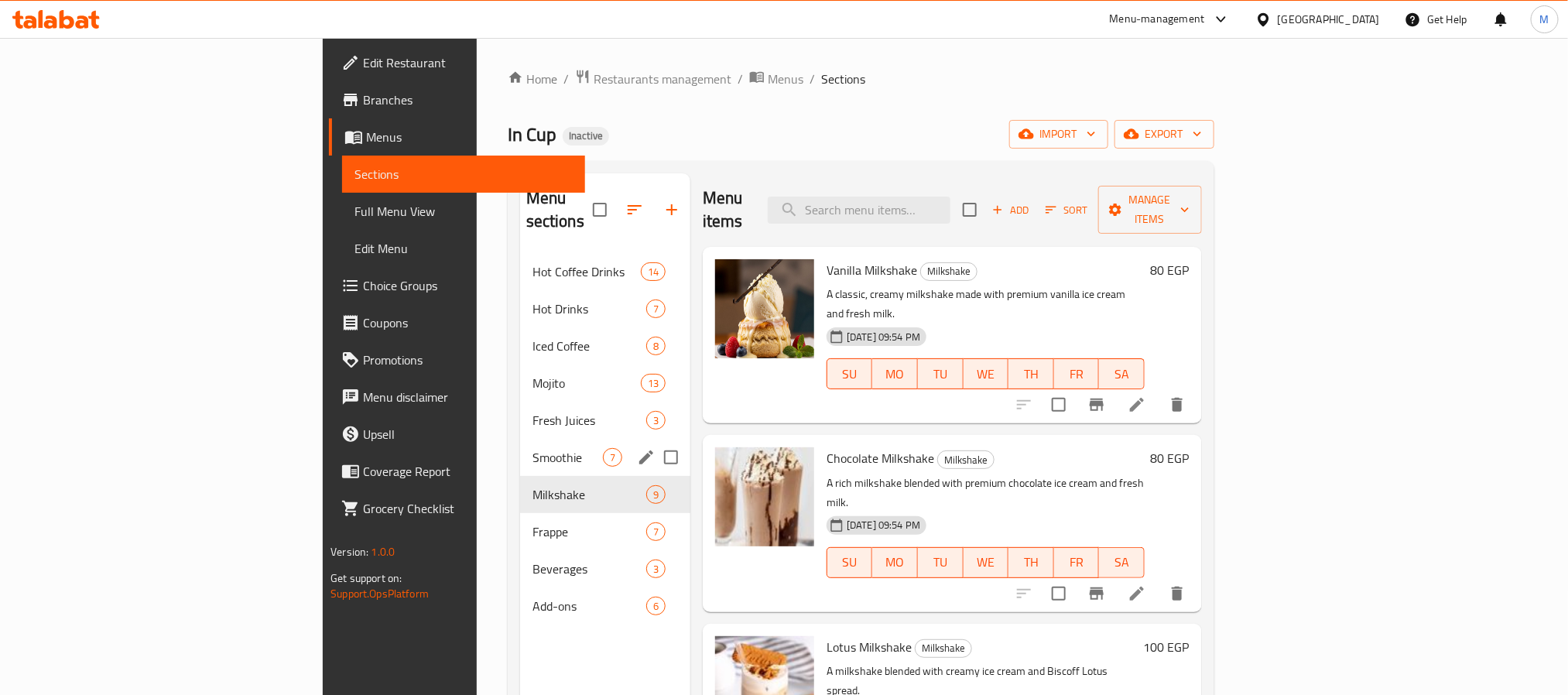
click at [532, 449] on span "Smoothie" at bounding box center [567, 457] width 70 height 18
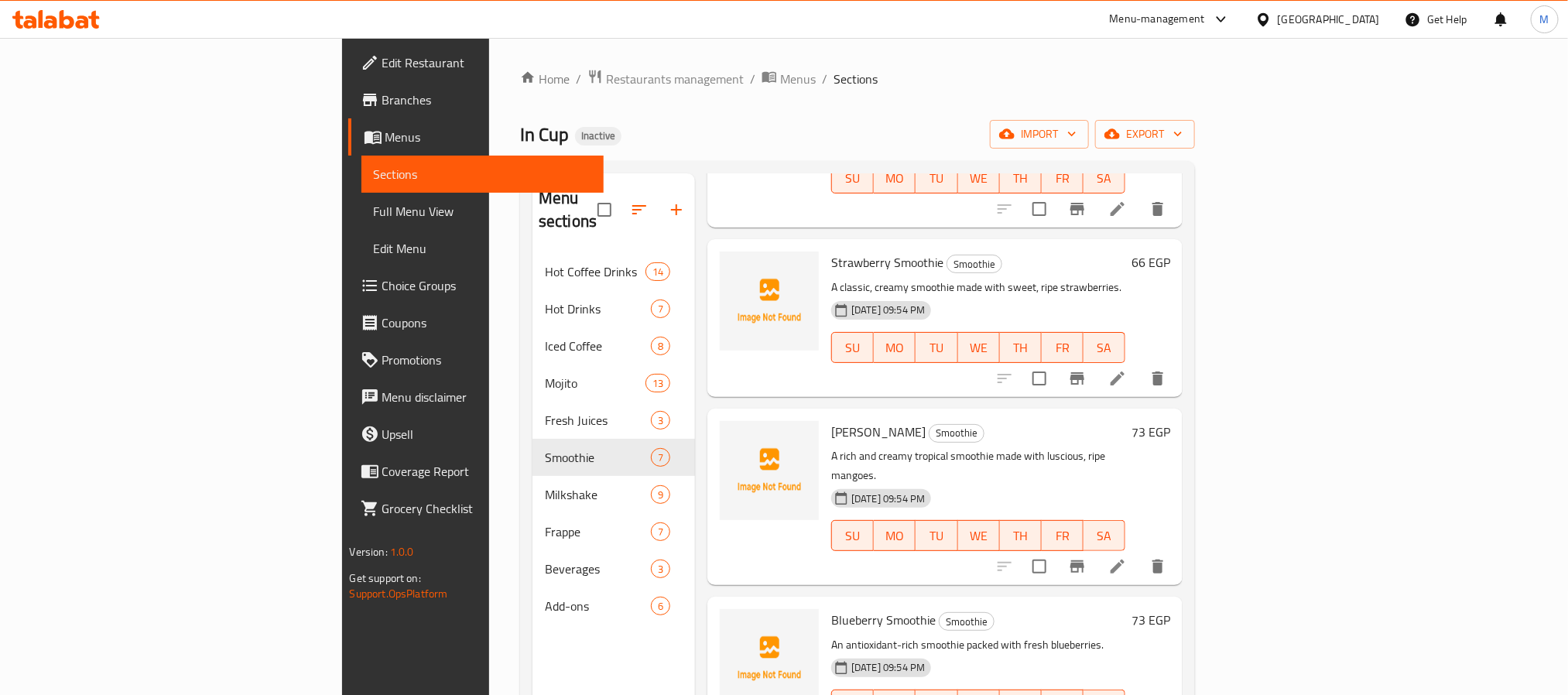
scroll to position [232, 0]
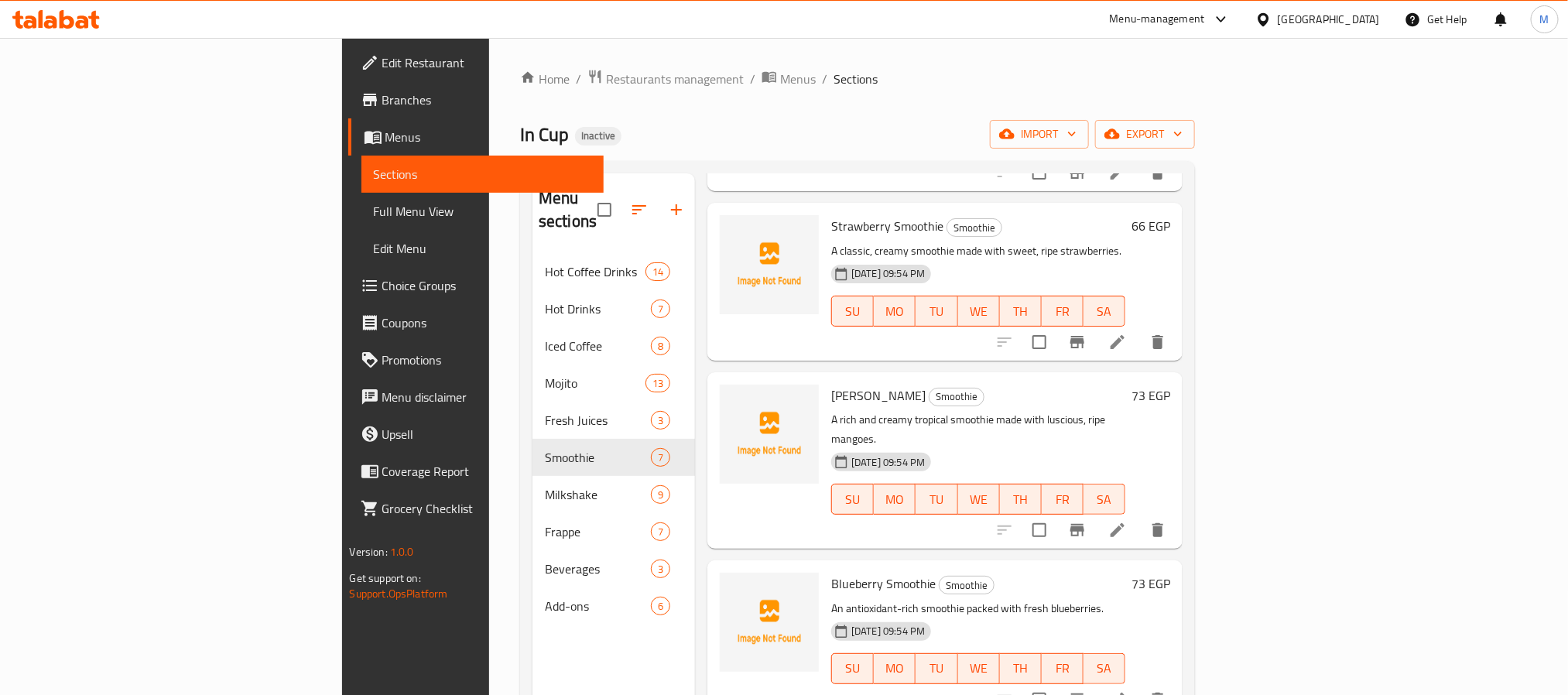
click at [831, 215] on span "Strawberry Smoothie" at bounding box center [887, 226] width 113 height 23
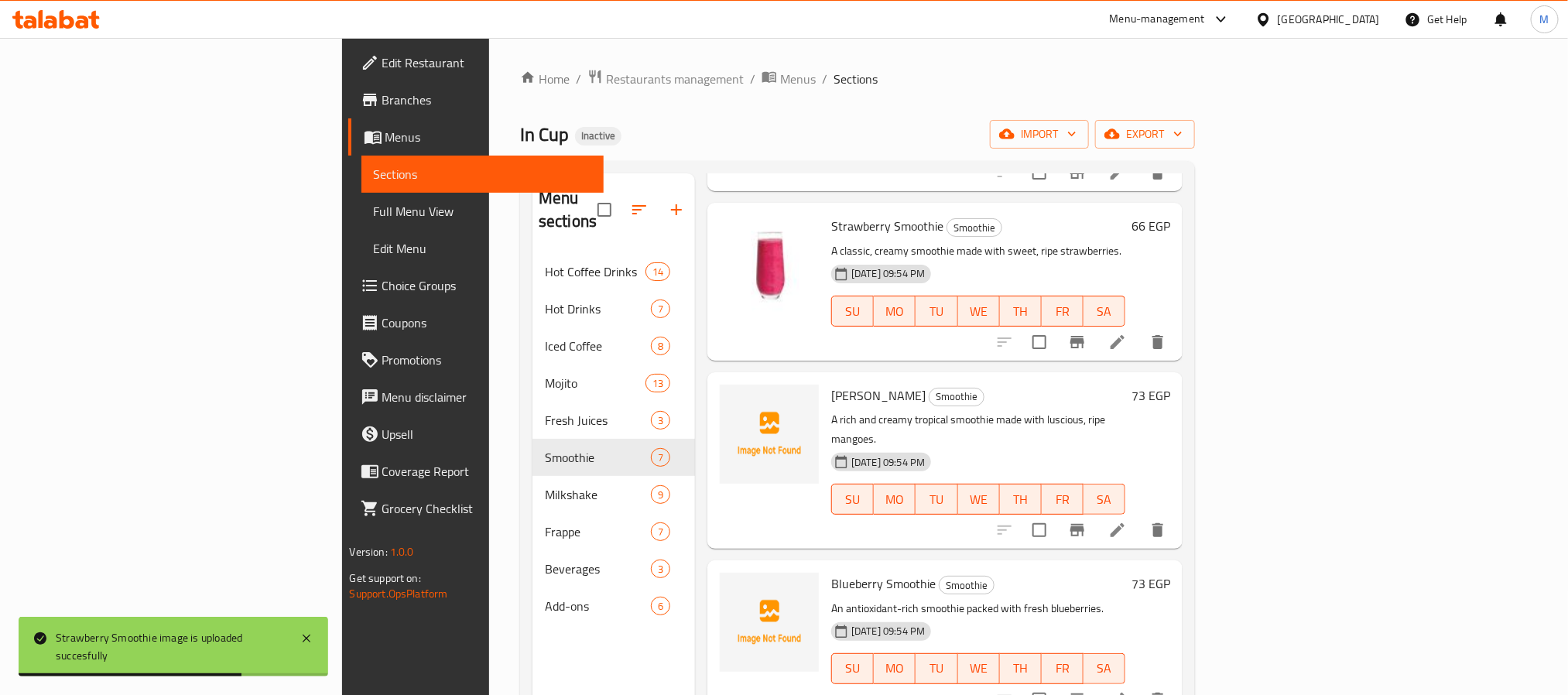
drag, startPoint x: 913, startPoint y: 362, endPoint x: 945, endPoint y: 370, distance: 33.0
click at [913, 385] on h6 "Mango Smoothie Smoothie" at bounding box center [978, 396] width 295 height 22
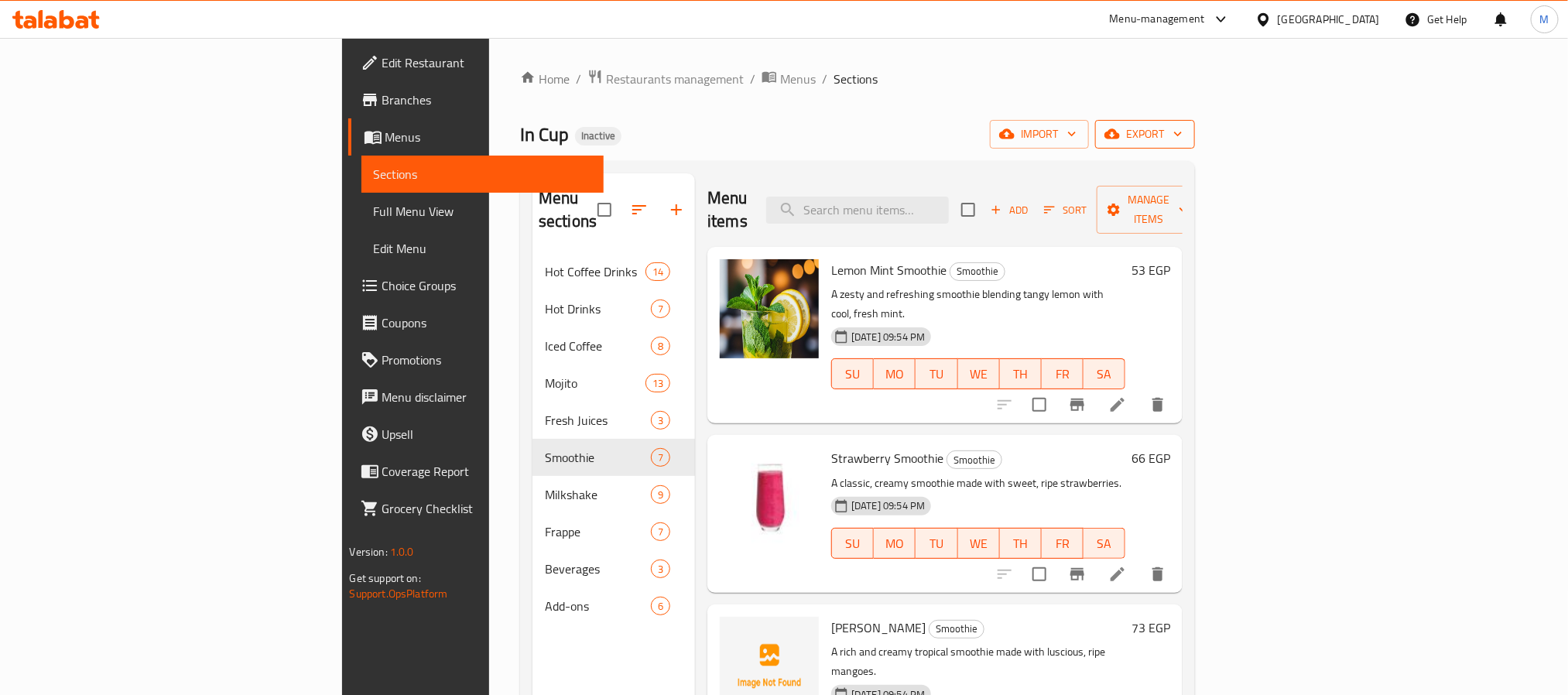
click at [1183, 133] on span "export" at bounding box center [1145, 134] width 75 height 19
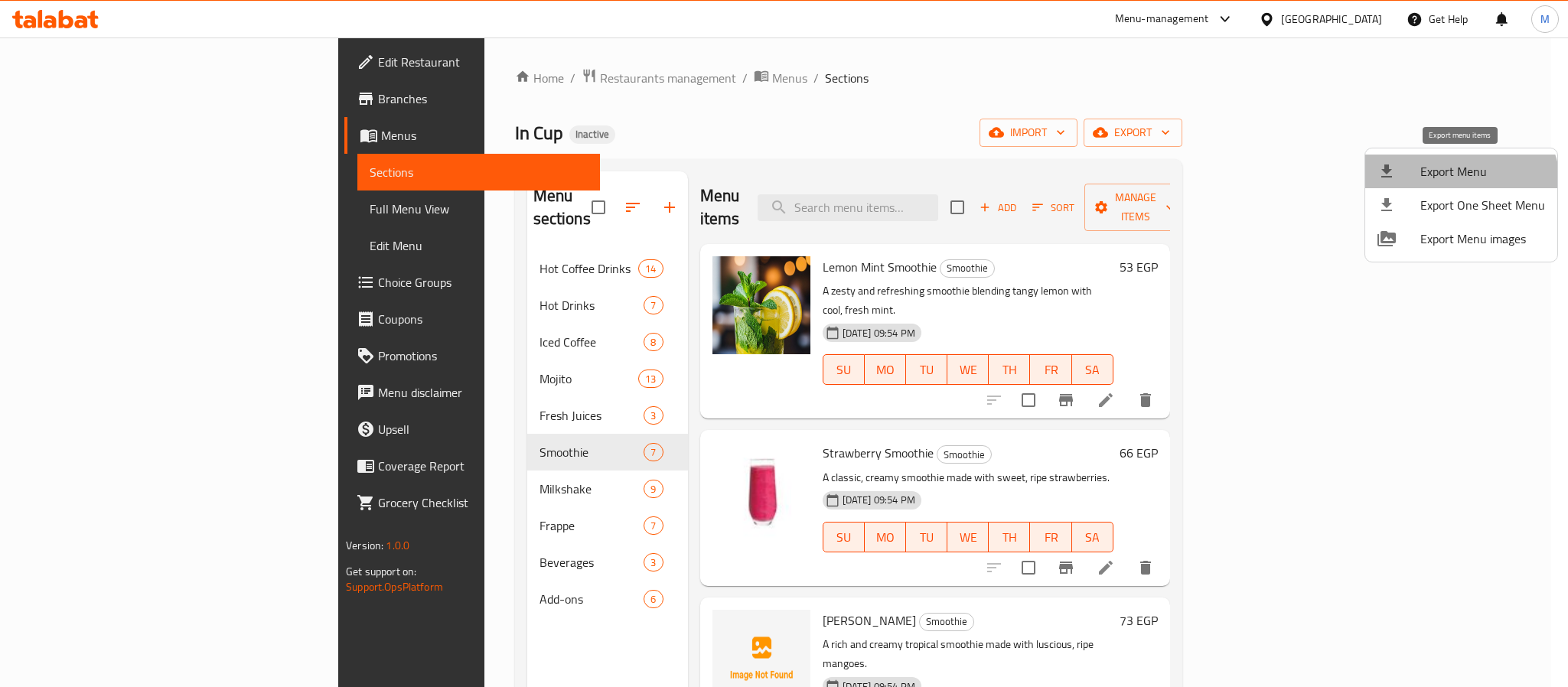
click at [1457, 186] on li "Export Menu" at bounding box center [1461, 170] width 192 height 33
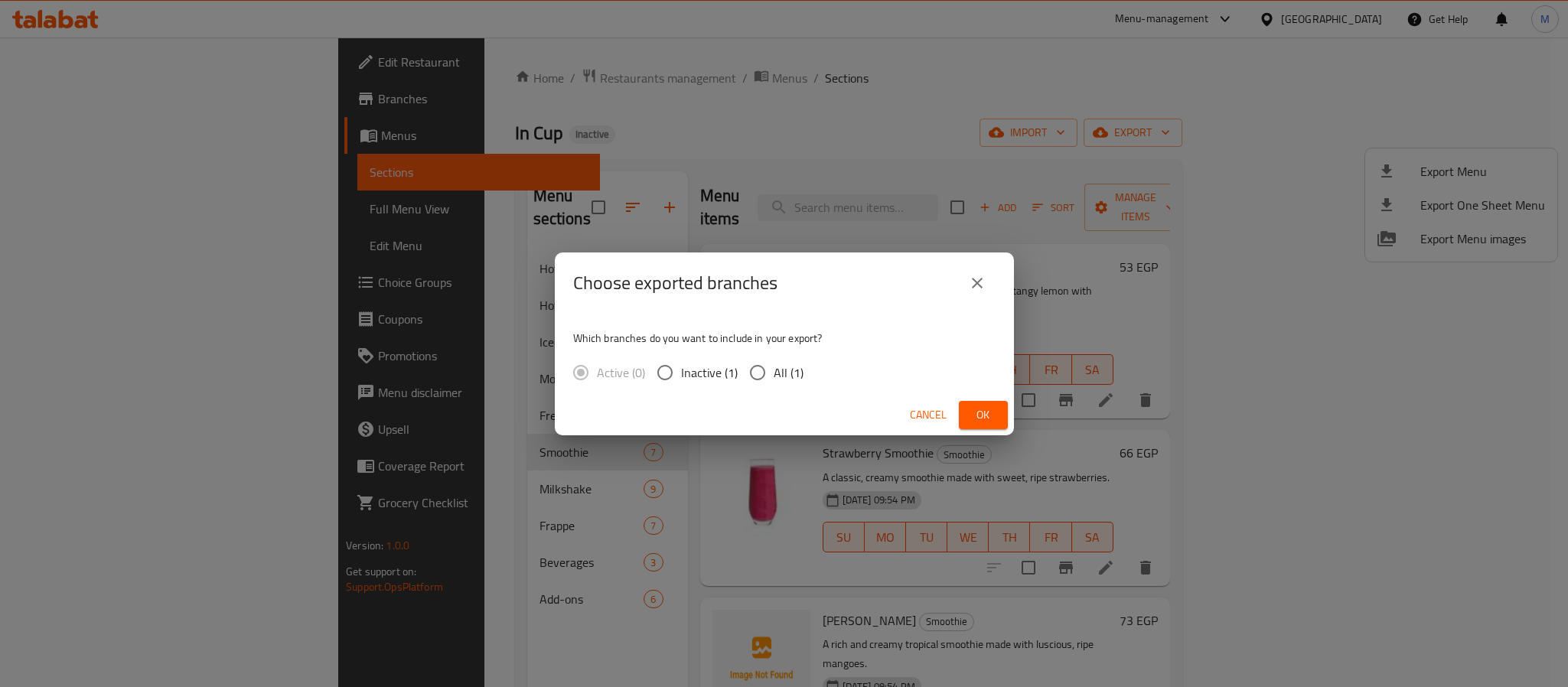
click at [787, 377] on span "All (1)" at bounding box center [788, 372] width 30 height 18
click at [774, 377] on input "All (1)" at bounding box center [758, 373] width 32 height 32
radio input "true"
click at [979, 422] on span "Ok" at bounding box center [983, 415] width 25 height 19
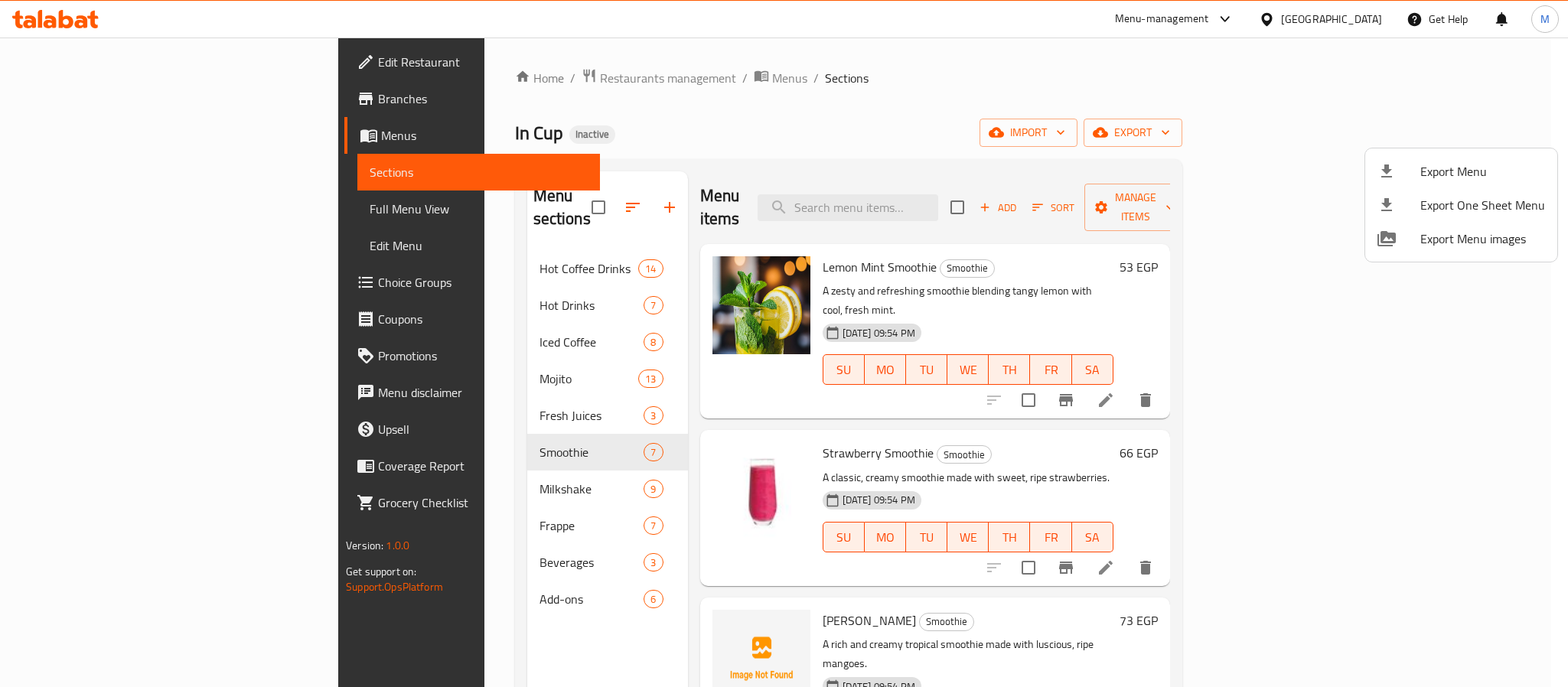
click at [1348, 14] on div at bounding box center [784, 344] width 1568 height 687
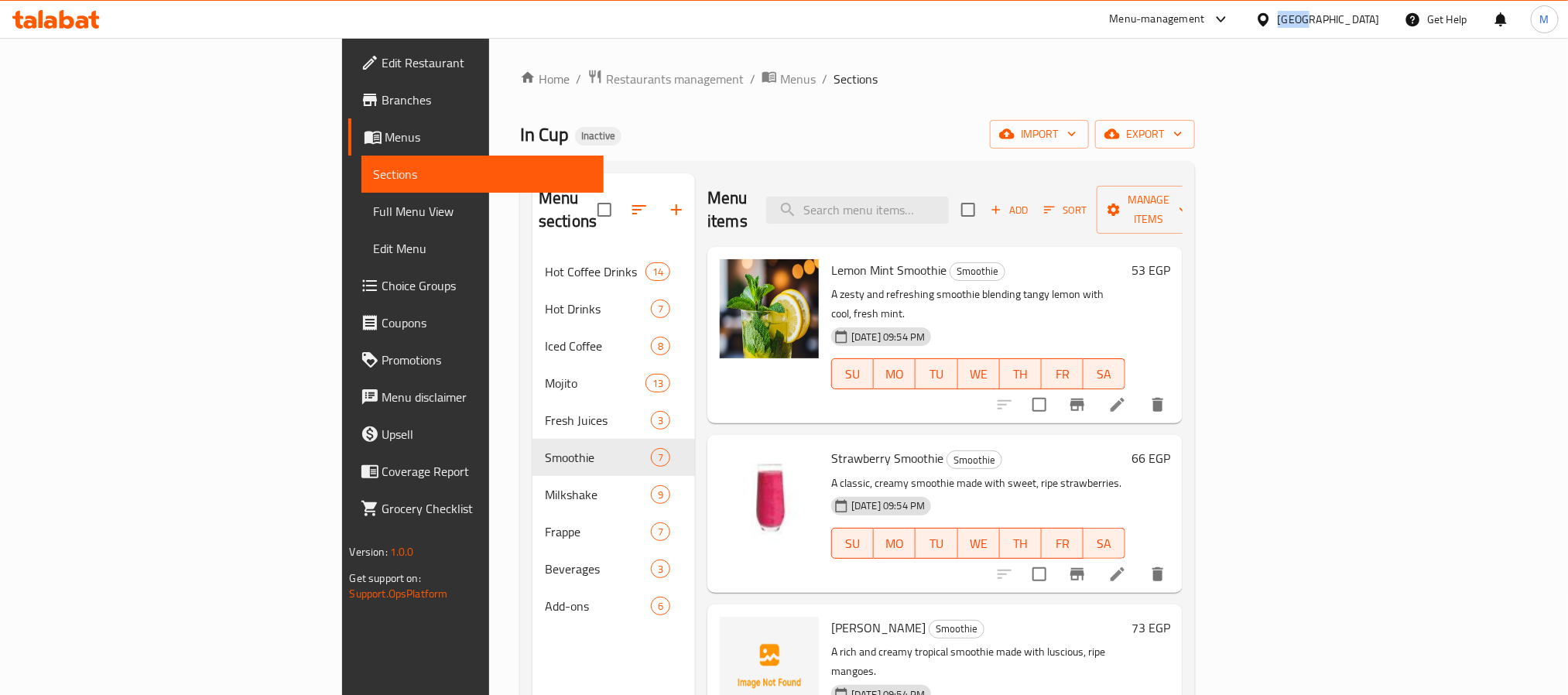
click at [1363, 14] on div "Egypt" at bounding box center [1328, 19] width 102 height 17
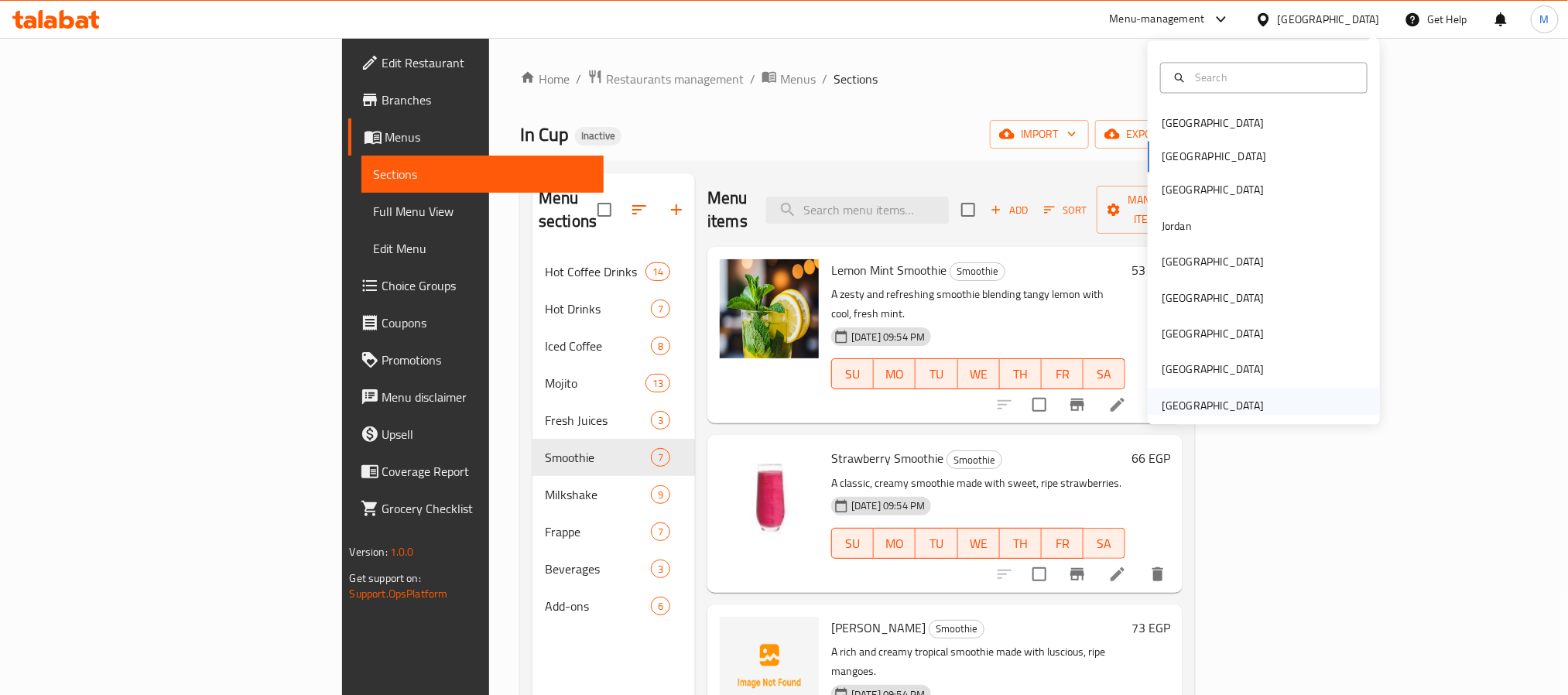
click at [1200, 406] on div "[GEOGRAPHIC_DATA]" at bounding box center [1213, 405] width 102 height 17
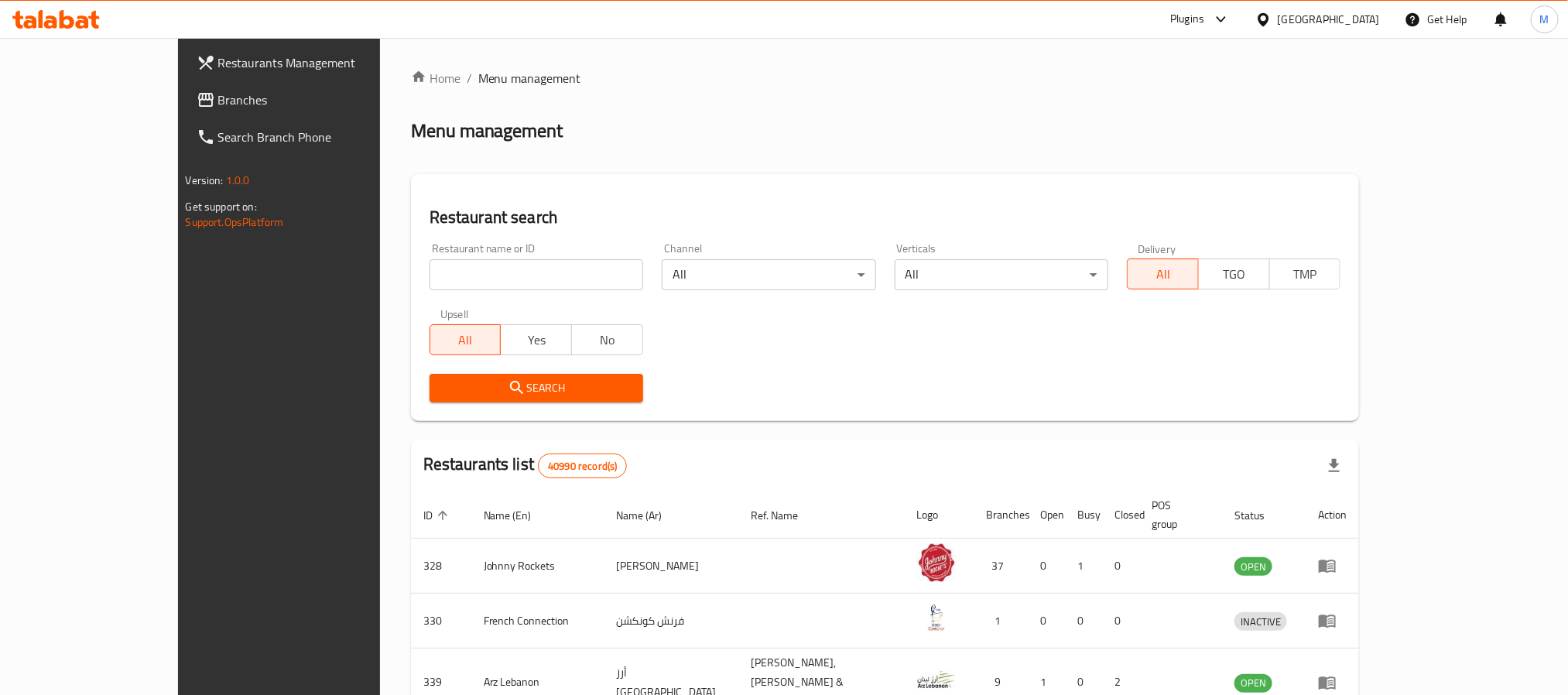
click at [218, 105] on span "Branches" at bounding box center [322, 99] width 209 height 18
click at [472, 284] on input "search" at bounding box center [536, 274] width 214 height 31
click at [218, 91] on span "Branches" at bounding box center [322, 99] width 209 height 18
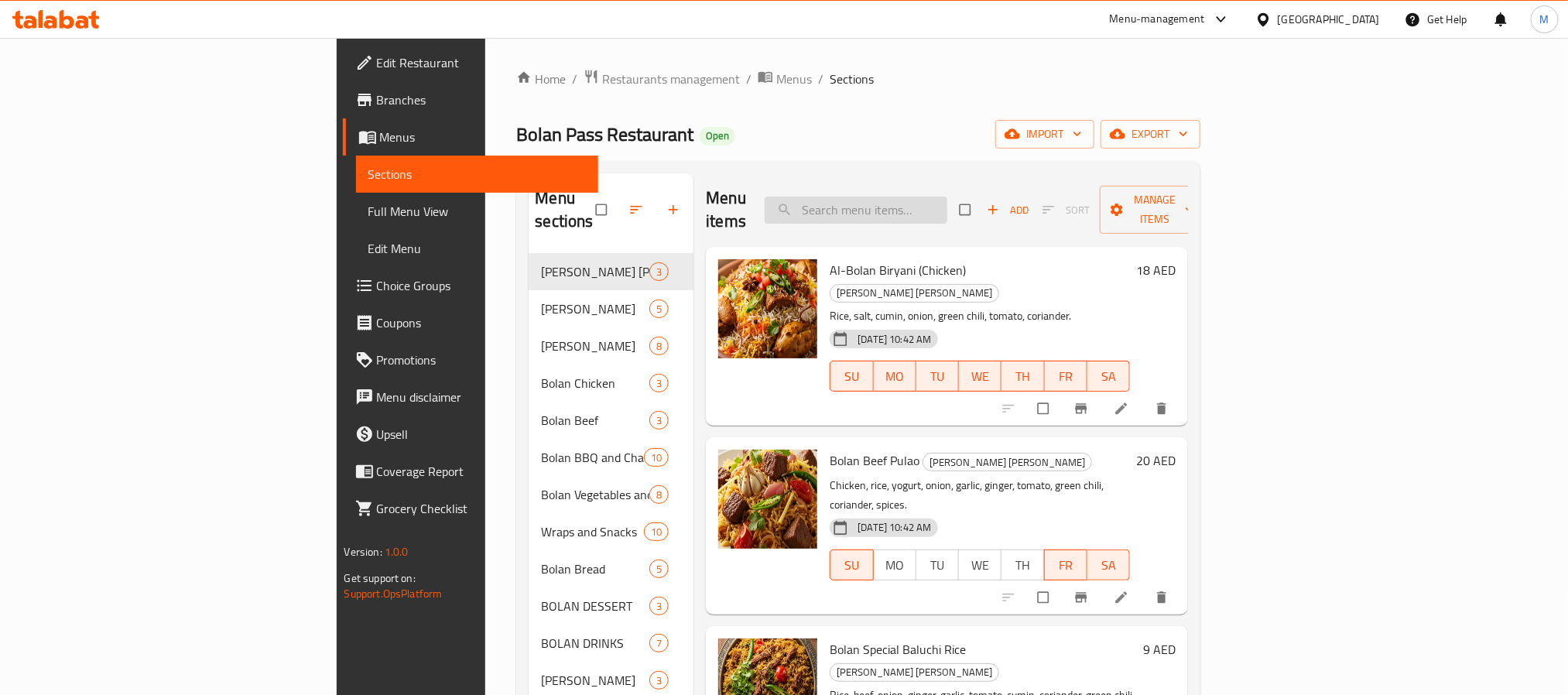
click at [947, 196] on input "search" at bounding box center [856, 210] width 183 height 27
paste input "Beef Nihari"
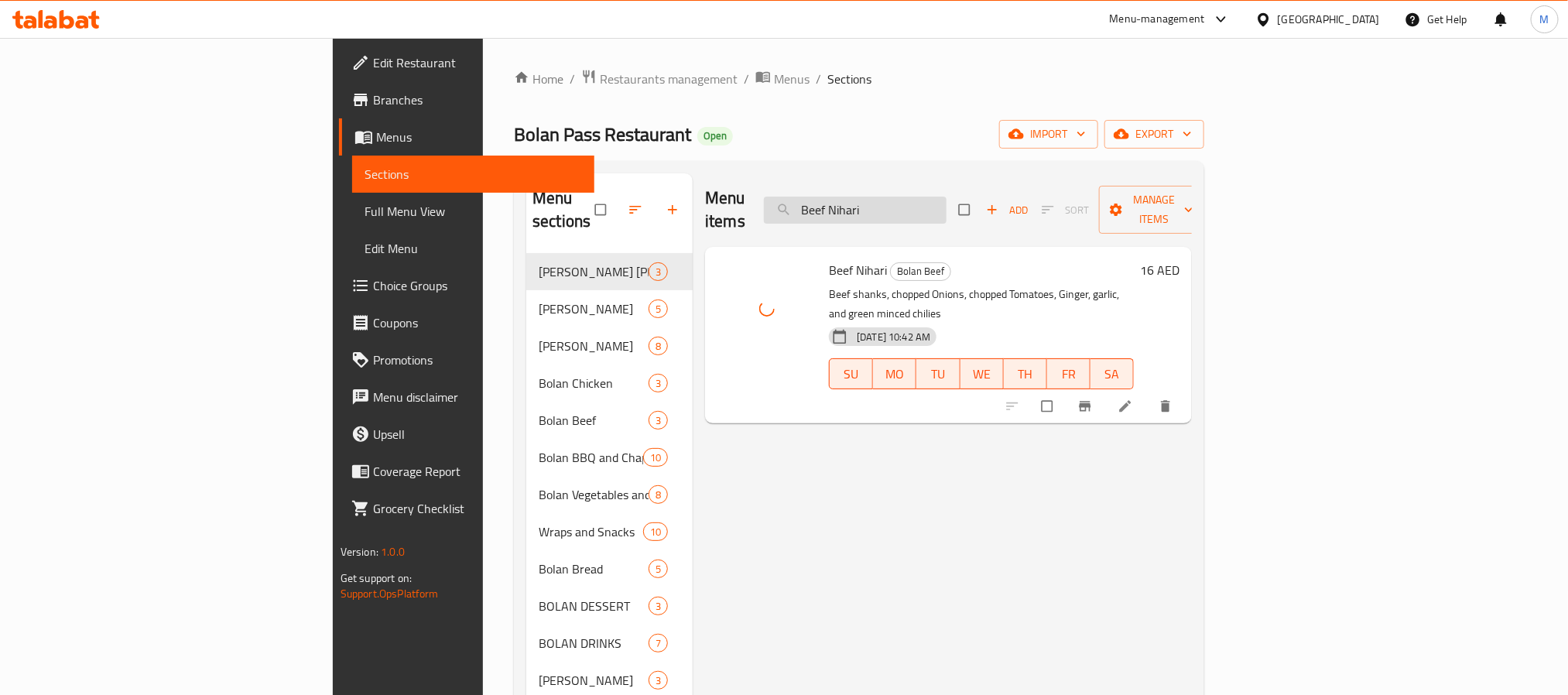
click at [946, 200] on input "Beef Nihari" at bounding box center [856, 210] width 183 height 27
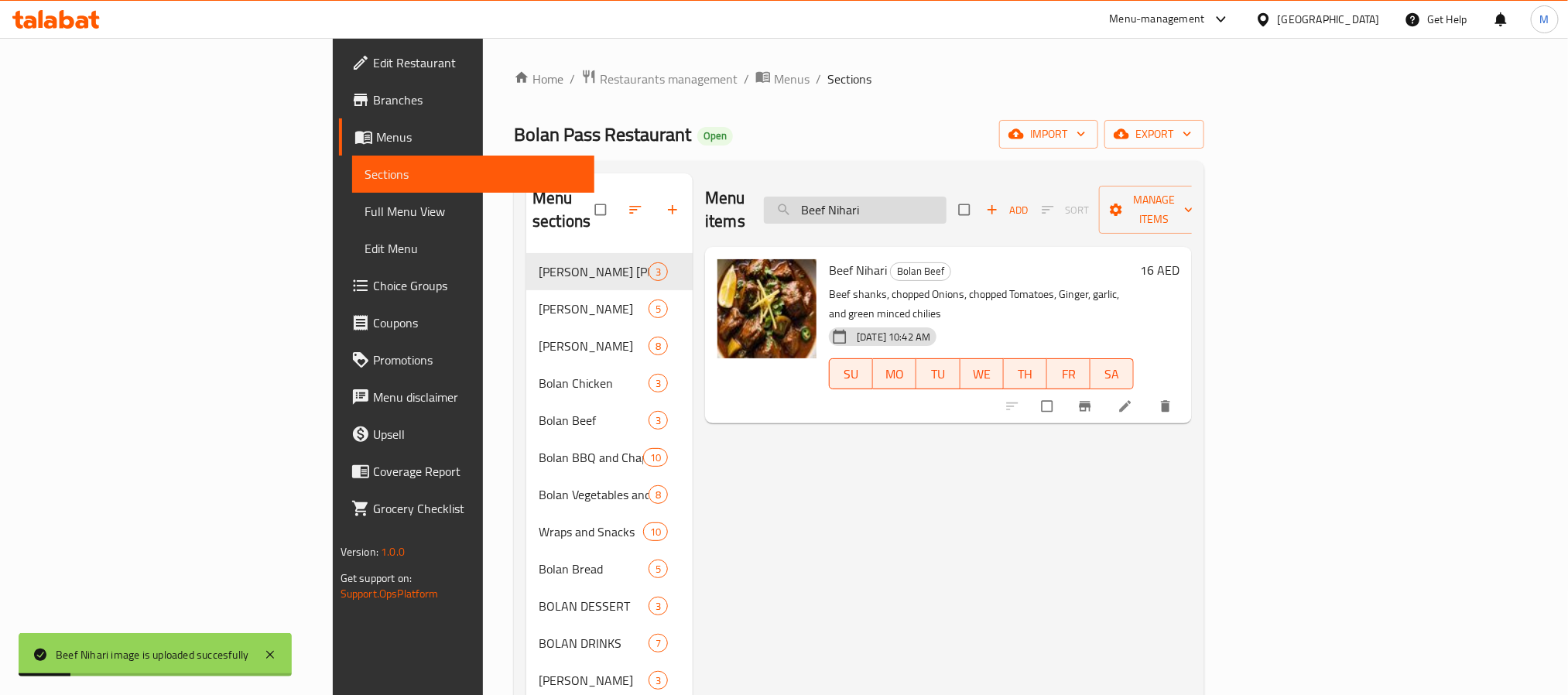
click at [946, 198] on input "Beef Nihari" at bounding box center [856, 210] width 183 height 27
click at [950, 472] on div "Menu items Beef Nihari Add Sort Manage items Beef Nihari Bolan Beef Beef shanks…" at bounding box center [942, 521] width 500 height 695
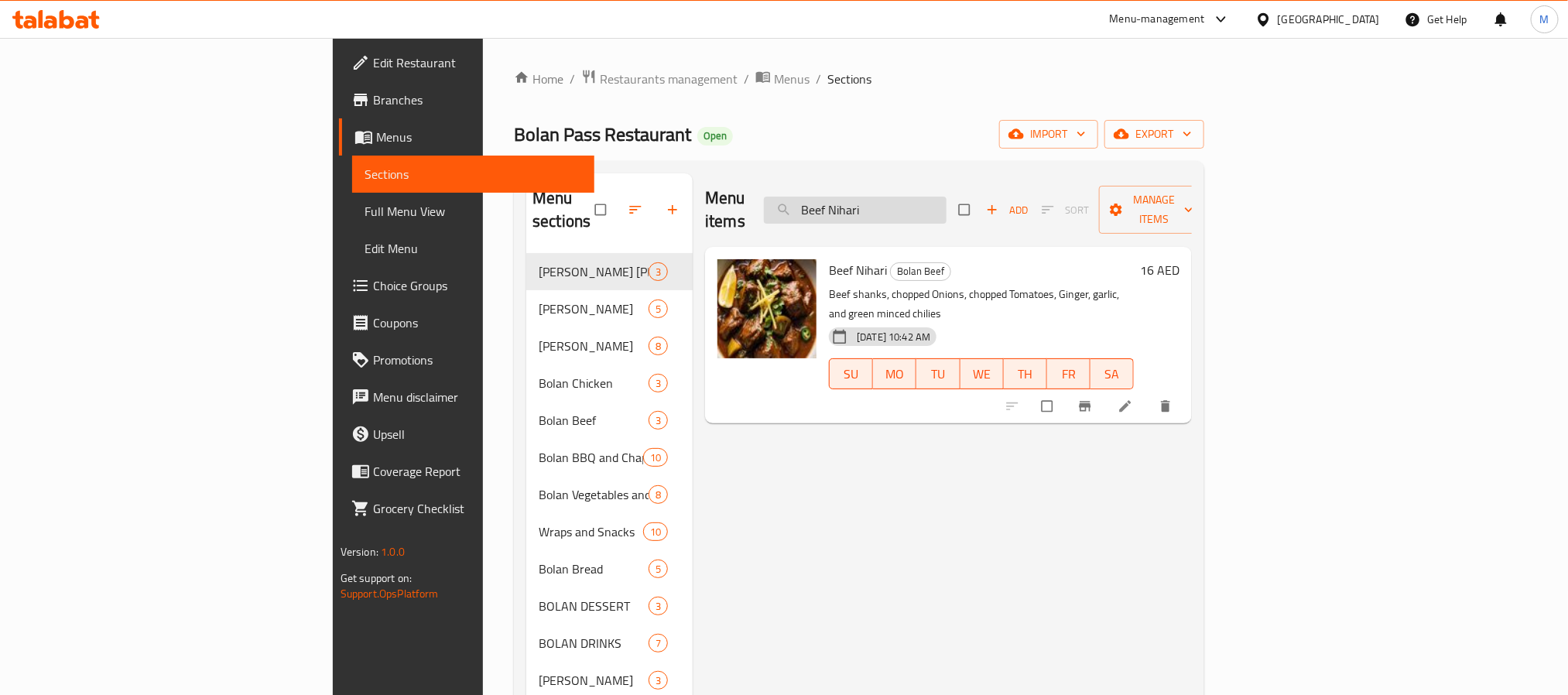
click at [946, 198] on input "Beef Nihari" at bounding box center [856, 210] width 183 height 27
paste input "Bolan mango lass"
click at [946, 198] on input "Beef Bolan mango lassi" at bounding box center [856, 210] width 183 height 27
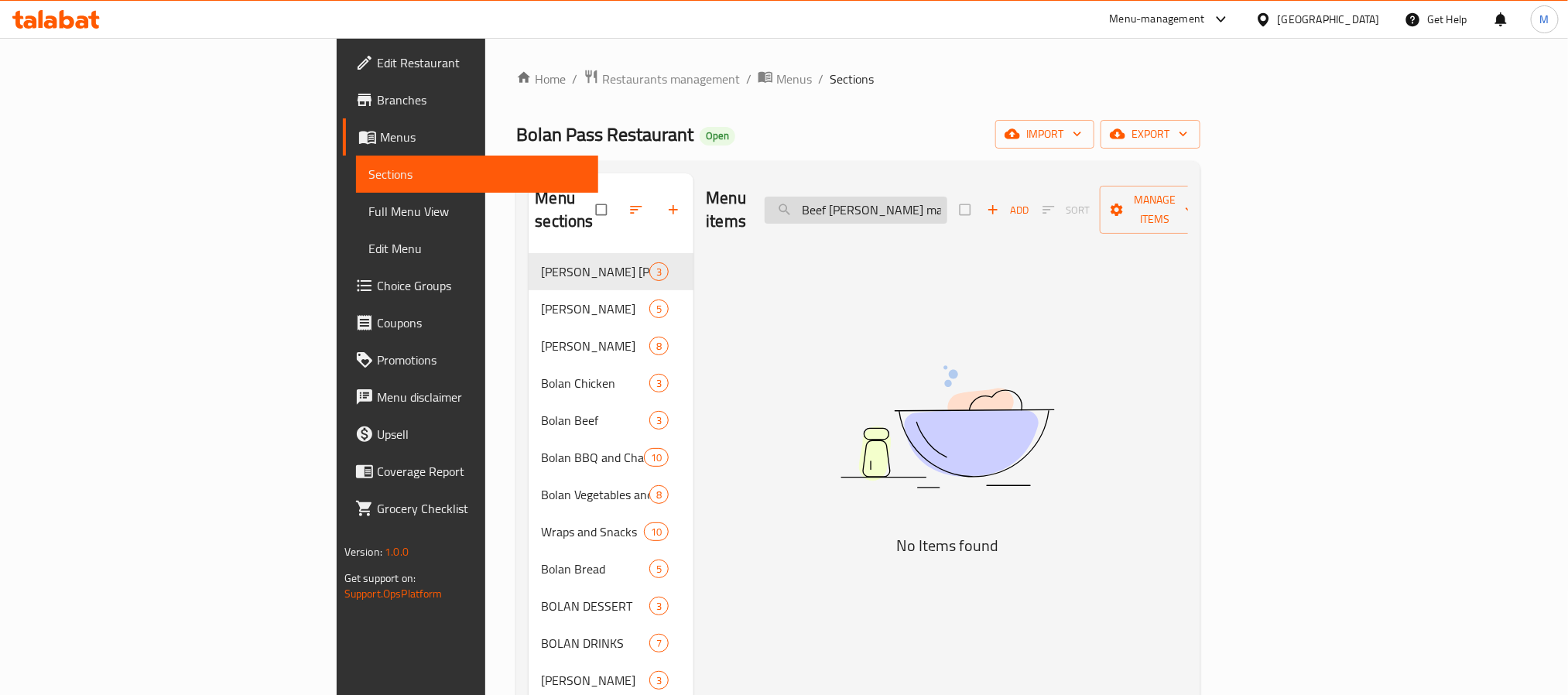
click at [947, 198] on input "Beef Bolan mango lassi" at bounding box center [856, 210] width 183 height 27
paste input "search"
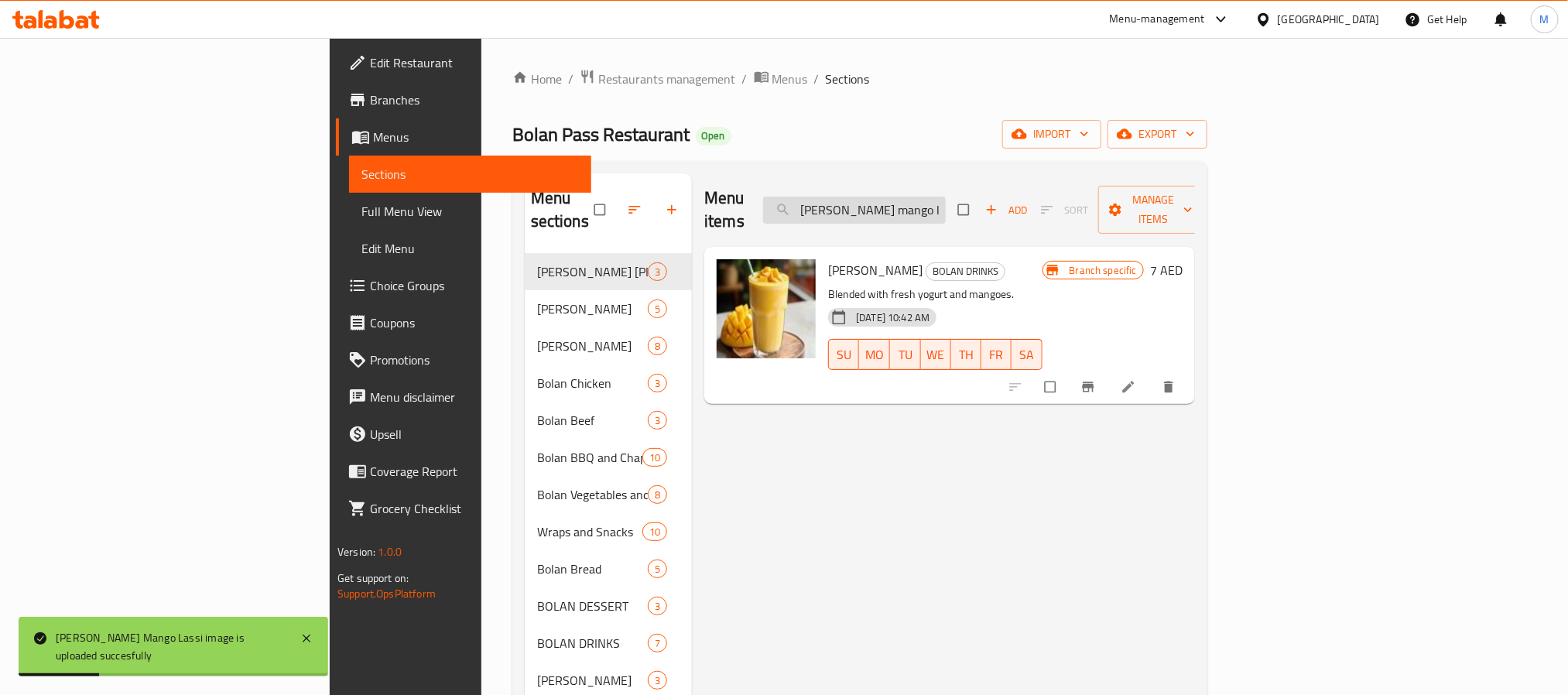
click at [945, 209] on input "Bolan mango lassi" at bounding box center [855, 210] width 183 height 27
paste input "int lemonade"
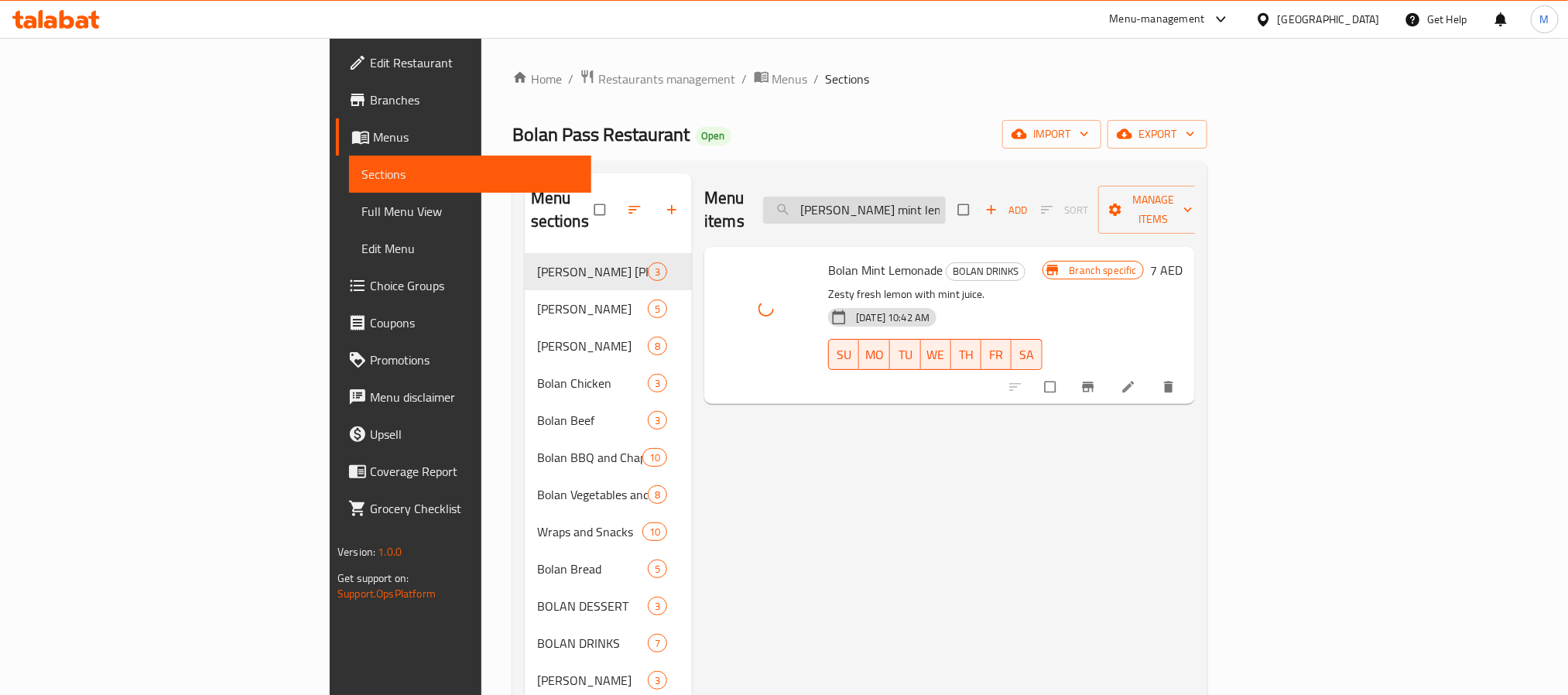
click at [945, 196] on input "Bolan mint lemonade" at bounding box center [855, 210] width 183 height 27
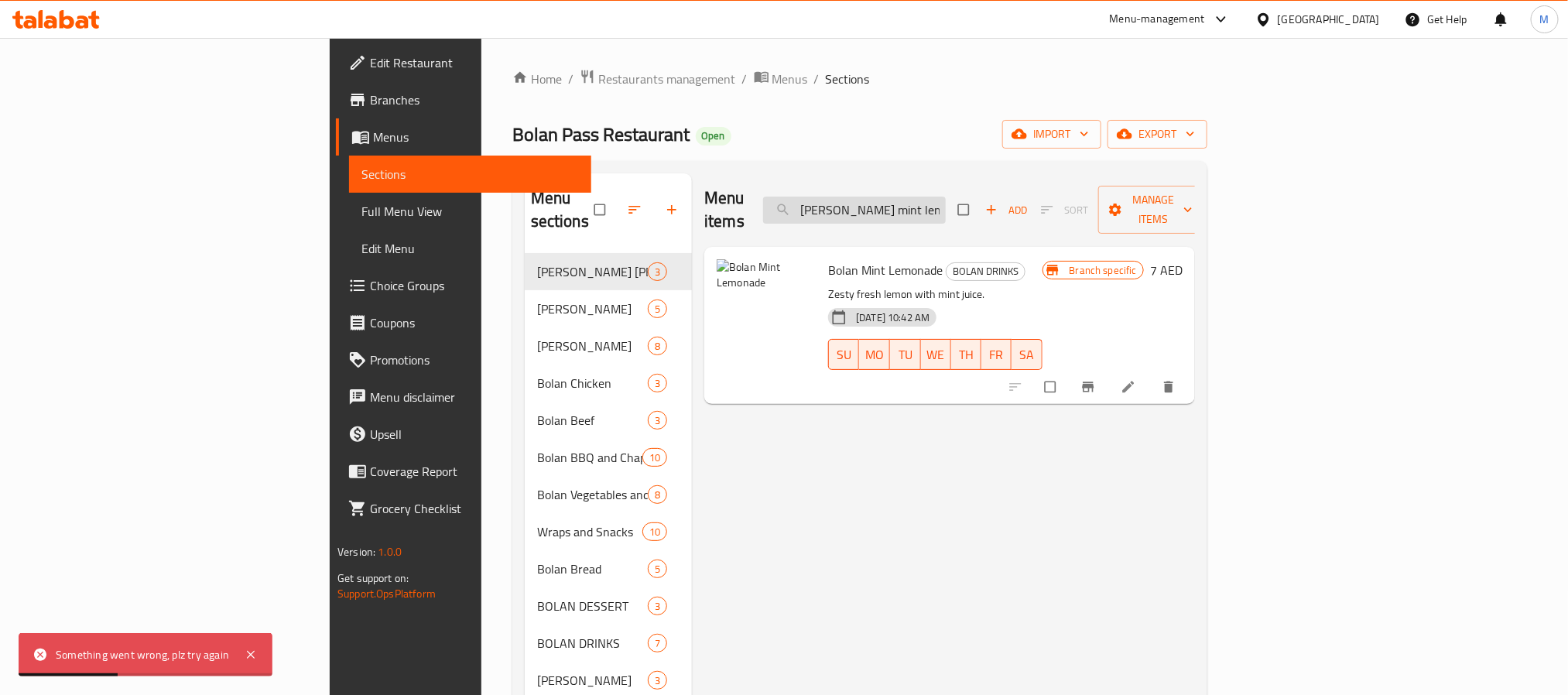
paste input "specail Gajerla sweet"
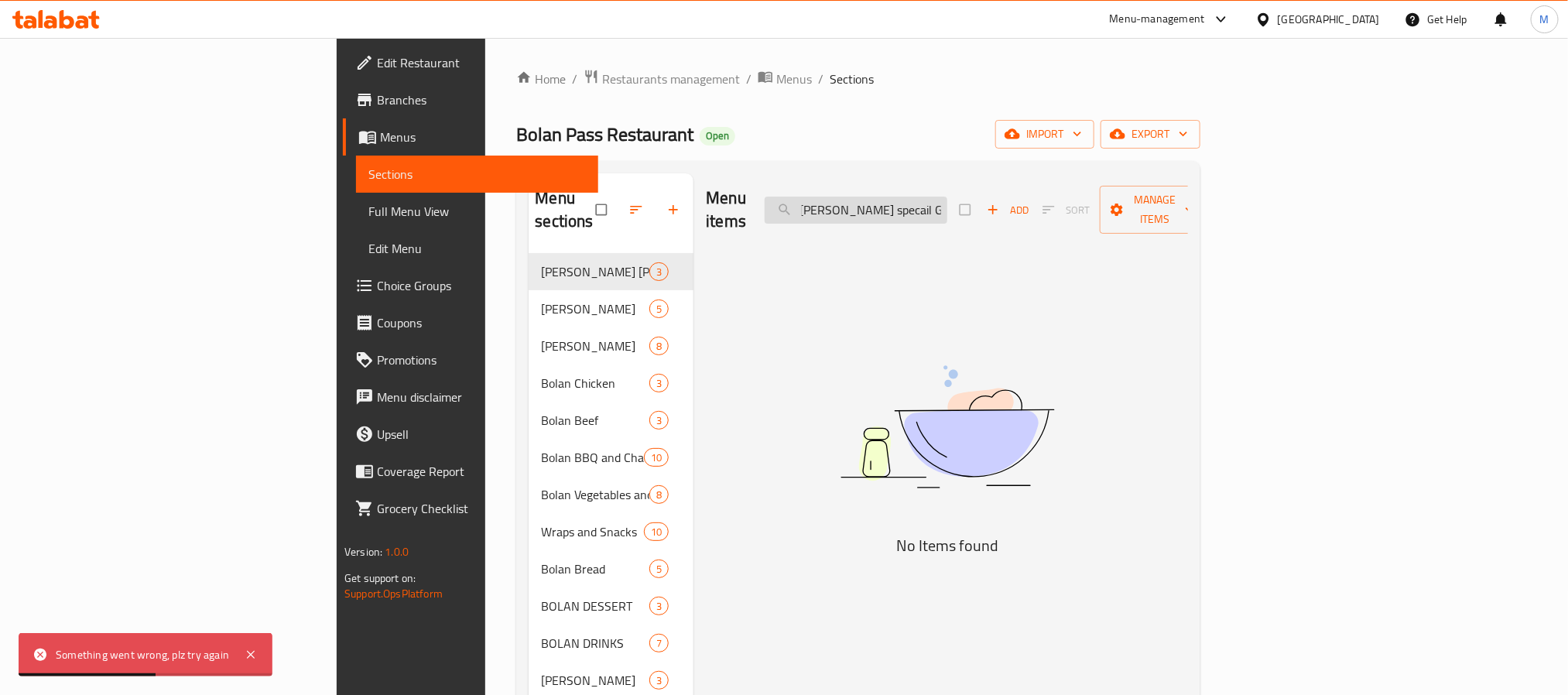
click at [947, 199] on input "Bolan specail Gajerla sweet" at bounding box center [856, 210] width 183 height 27
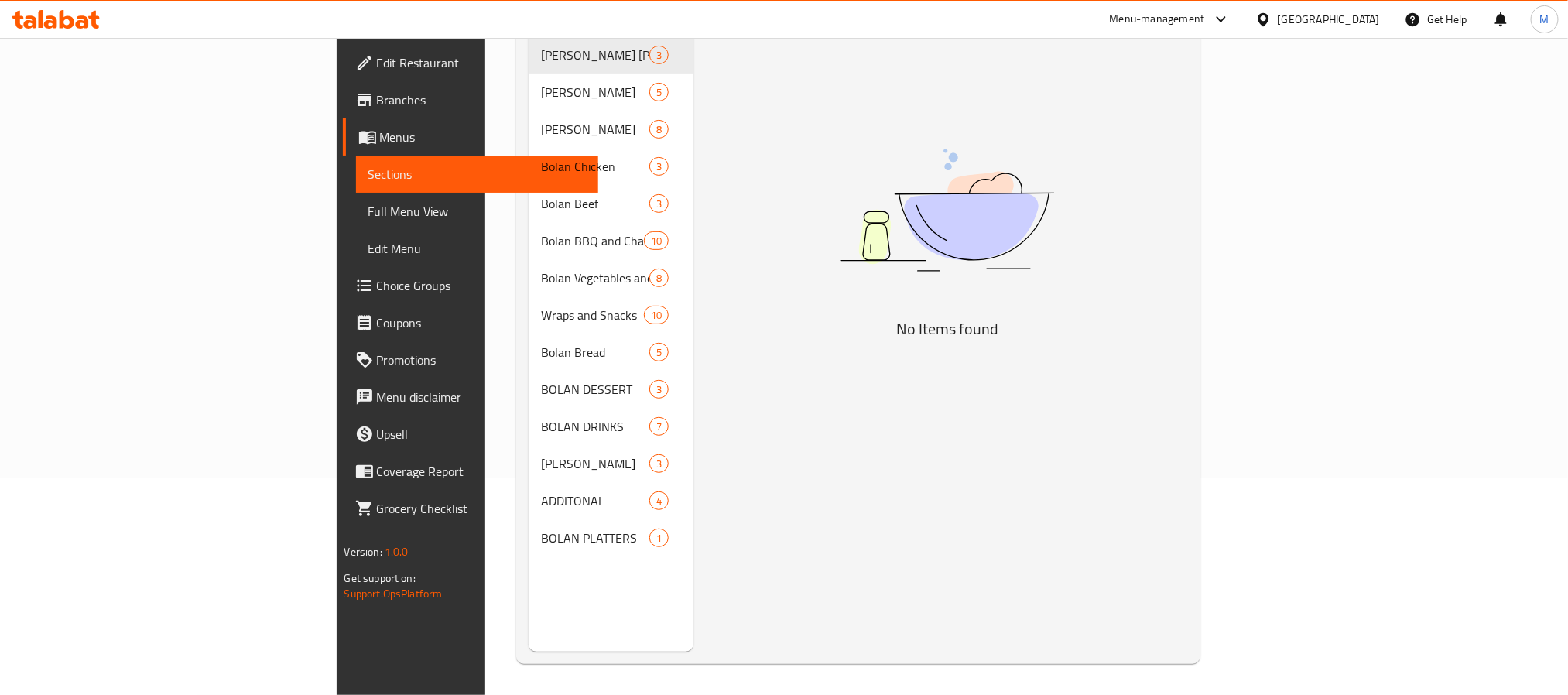
scroll to position [0, 0]
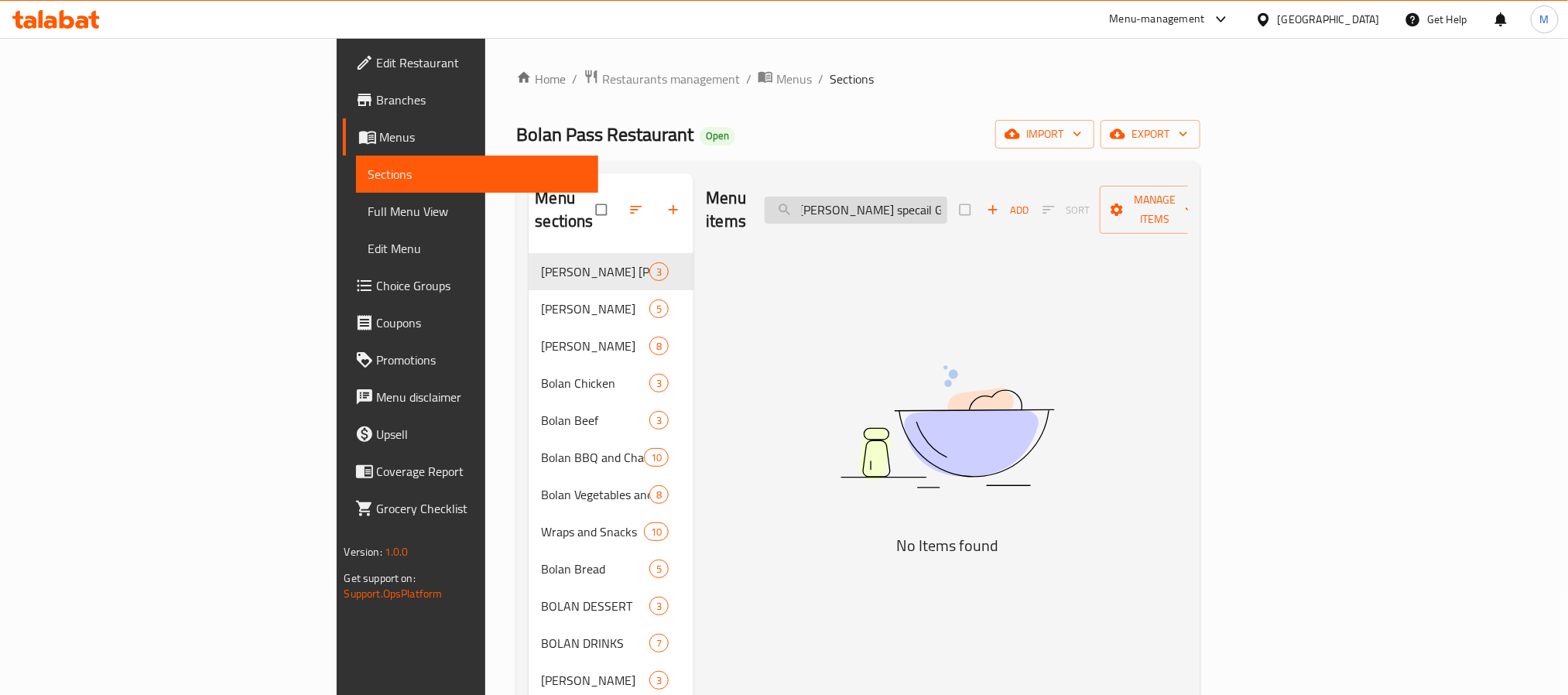
paste input "search"
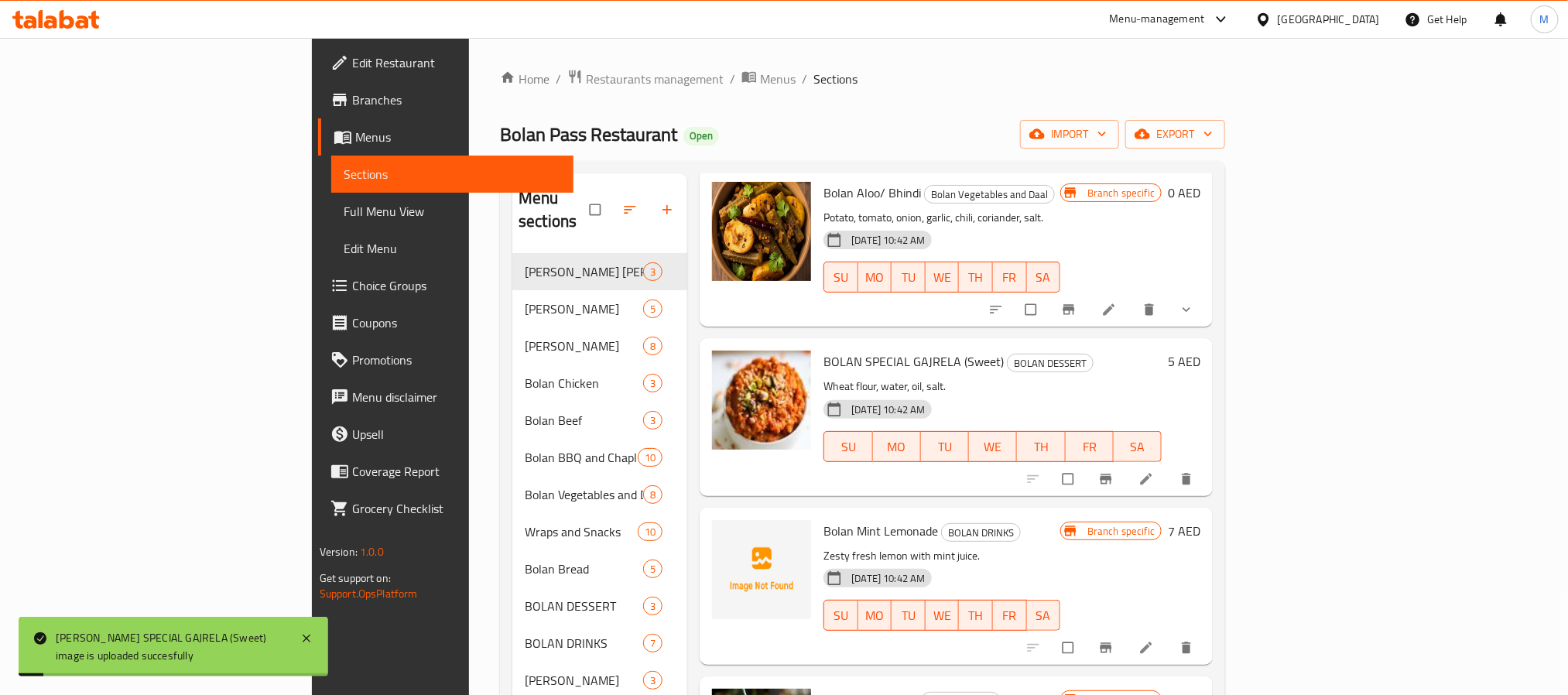
scroll to position [3483, 0]
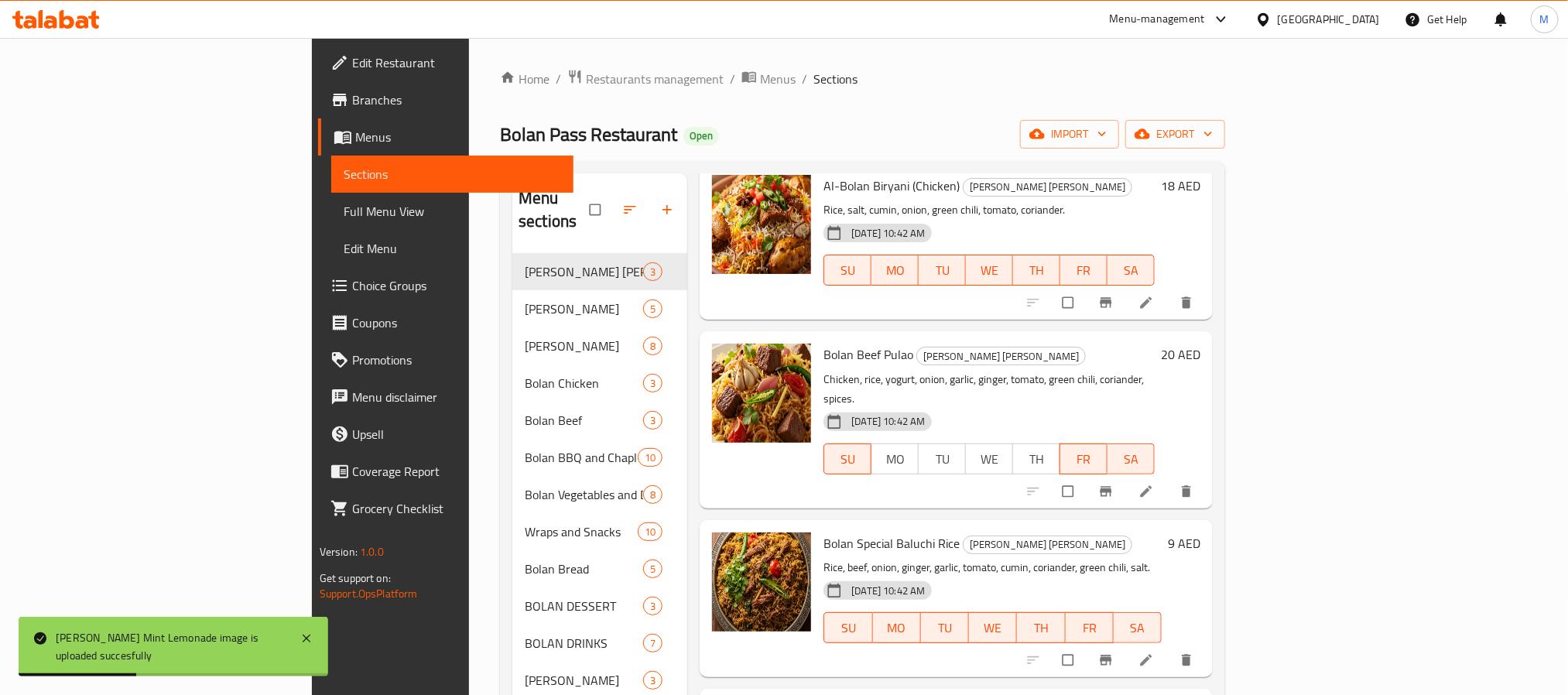
scroll to position [0, 0]
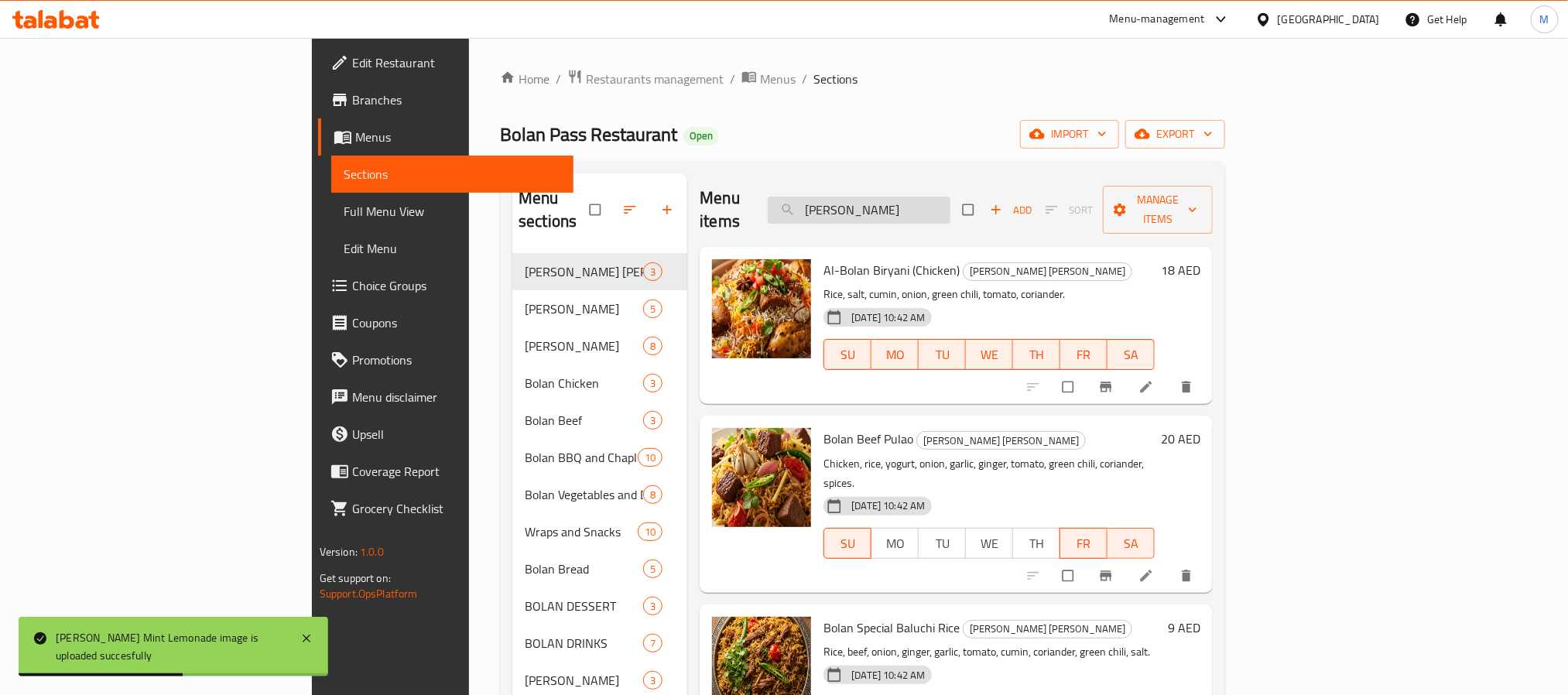
click at [950, 196] on input "Bolan" at bounding box center [860, 210] width 183 height 27
paste input "Bolied egg"
click at [950, 196] on input "BolanBolied egg" at bounding box center [860, 210] width 183 height 27
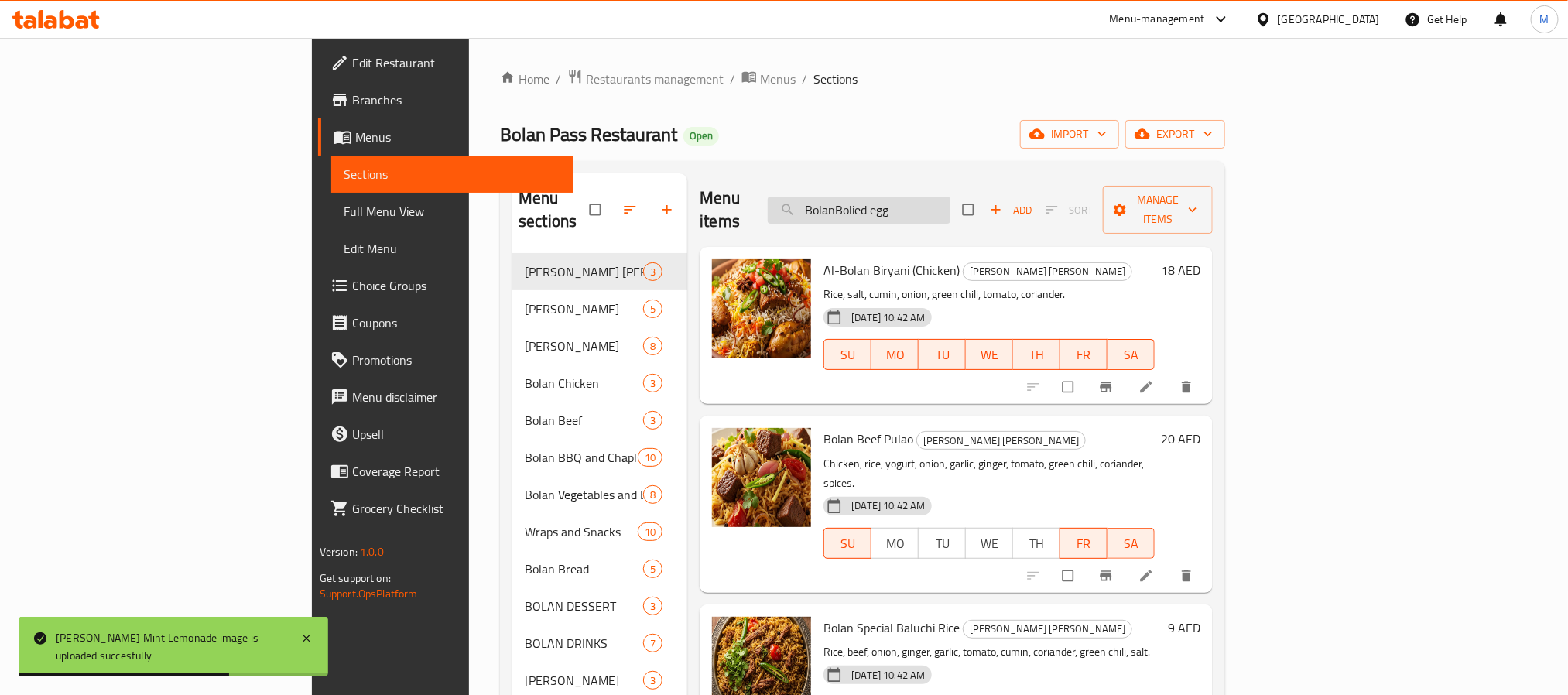
paste input "search"
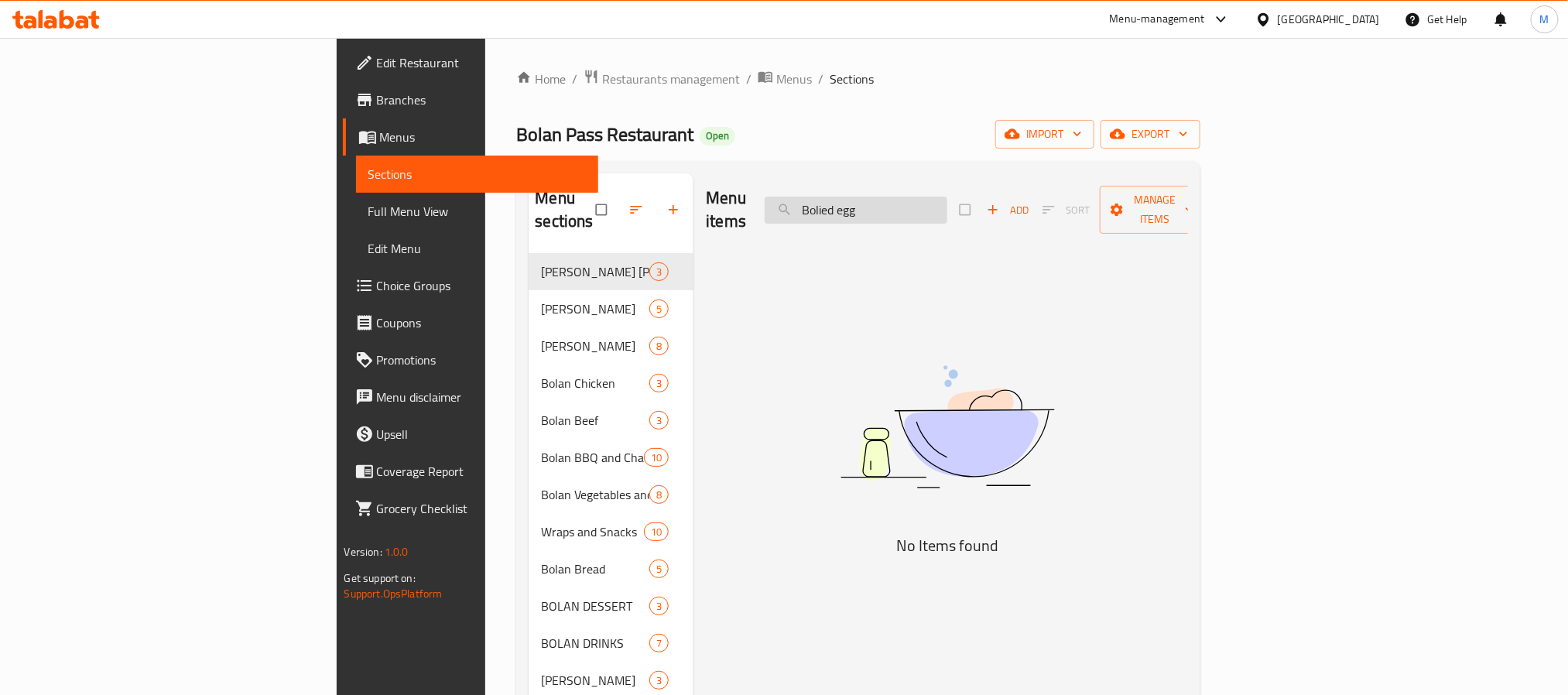
click at [941, 203] on input "Bolied egg" at bounding box center [856, 210] width 183 height 27
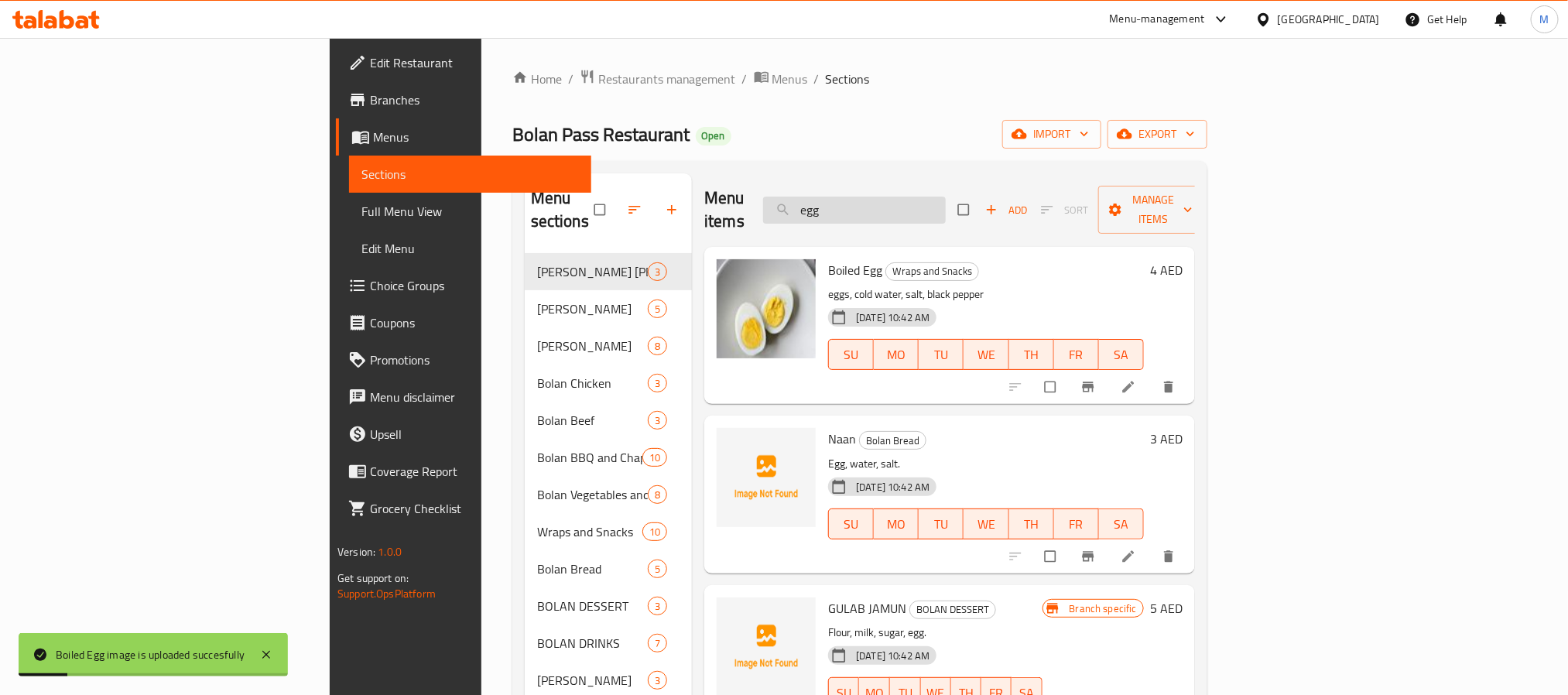
click at [945, 202] on input "egg" at bounding box center [855, 210] width 183 height 27
paste input "Butter Naan"
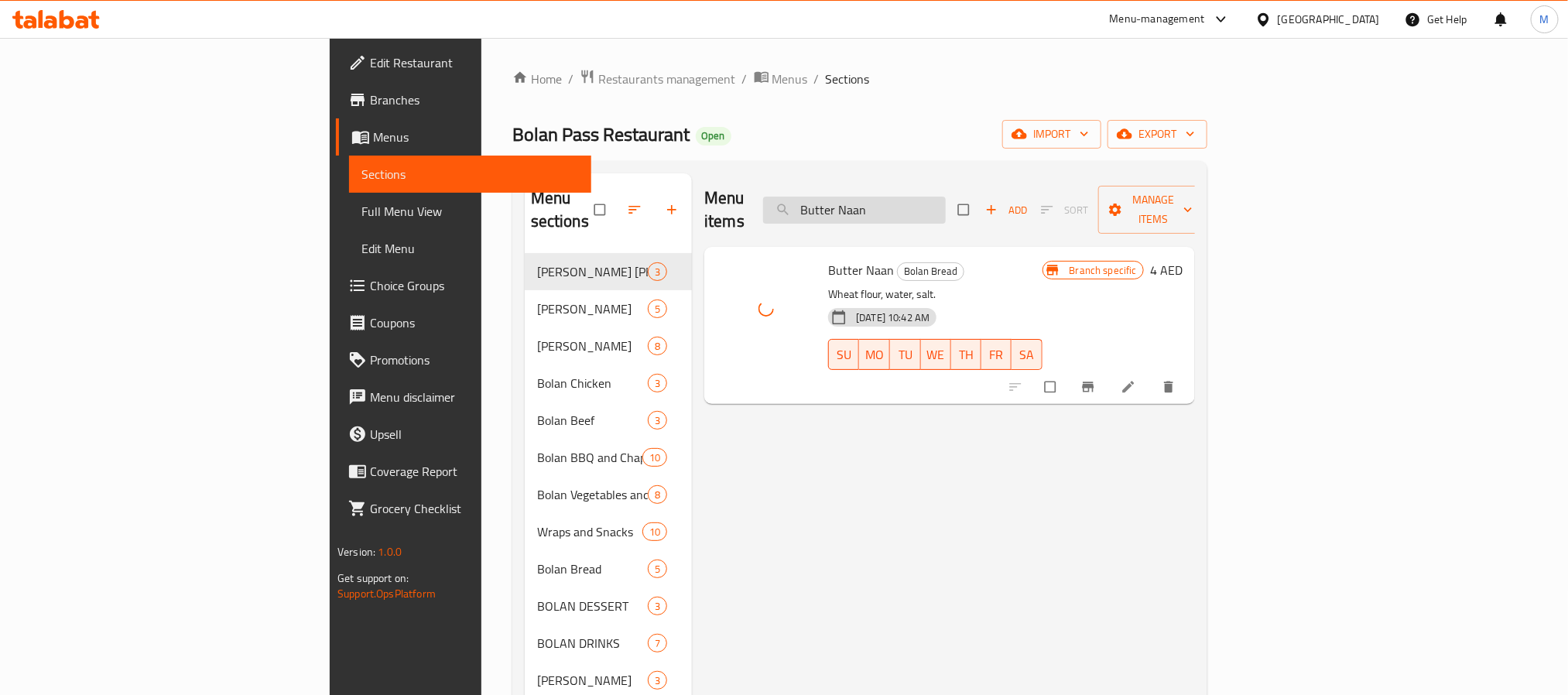
click at [945, 199] on input "Butter Naan" at bounding box center [855, 210] width 183 height 27
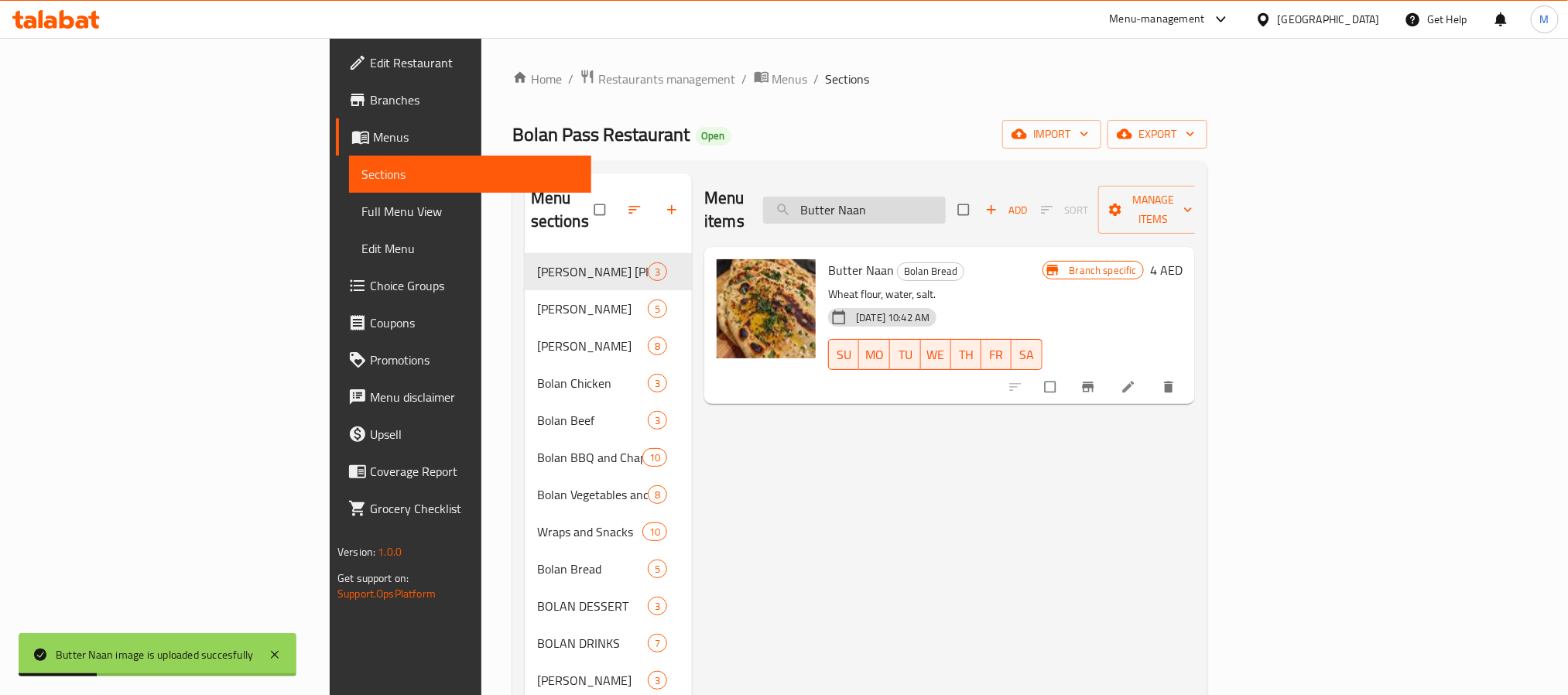
click at [945, 196] on input "Butter Naan" at bounding box center [855, 210] width 183 height 27
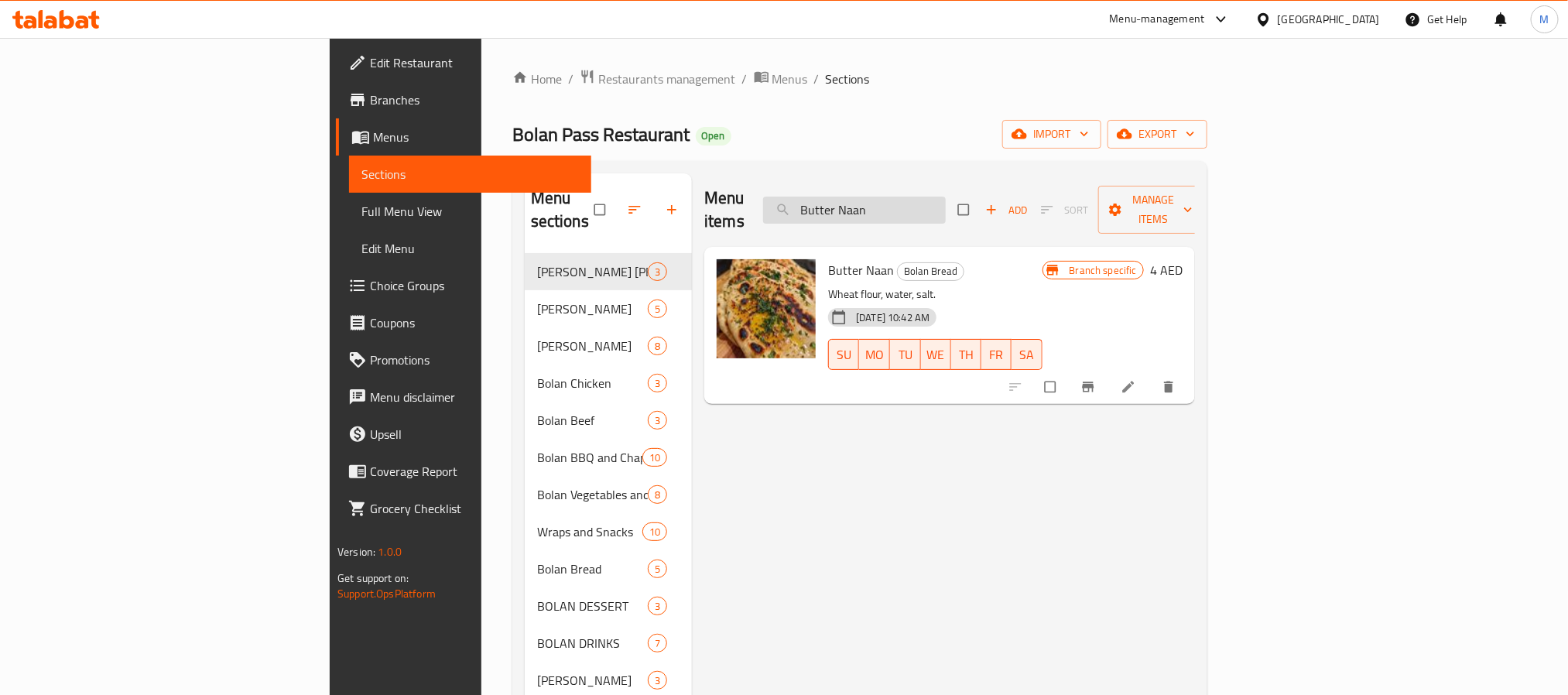
click at [945, 200] on input "Butter Naan" at bounding box center [855, 210] width 183 height 27
paste input "Chicken Malai Boti"
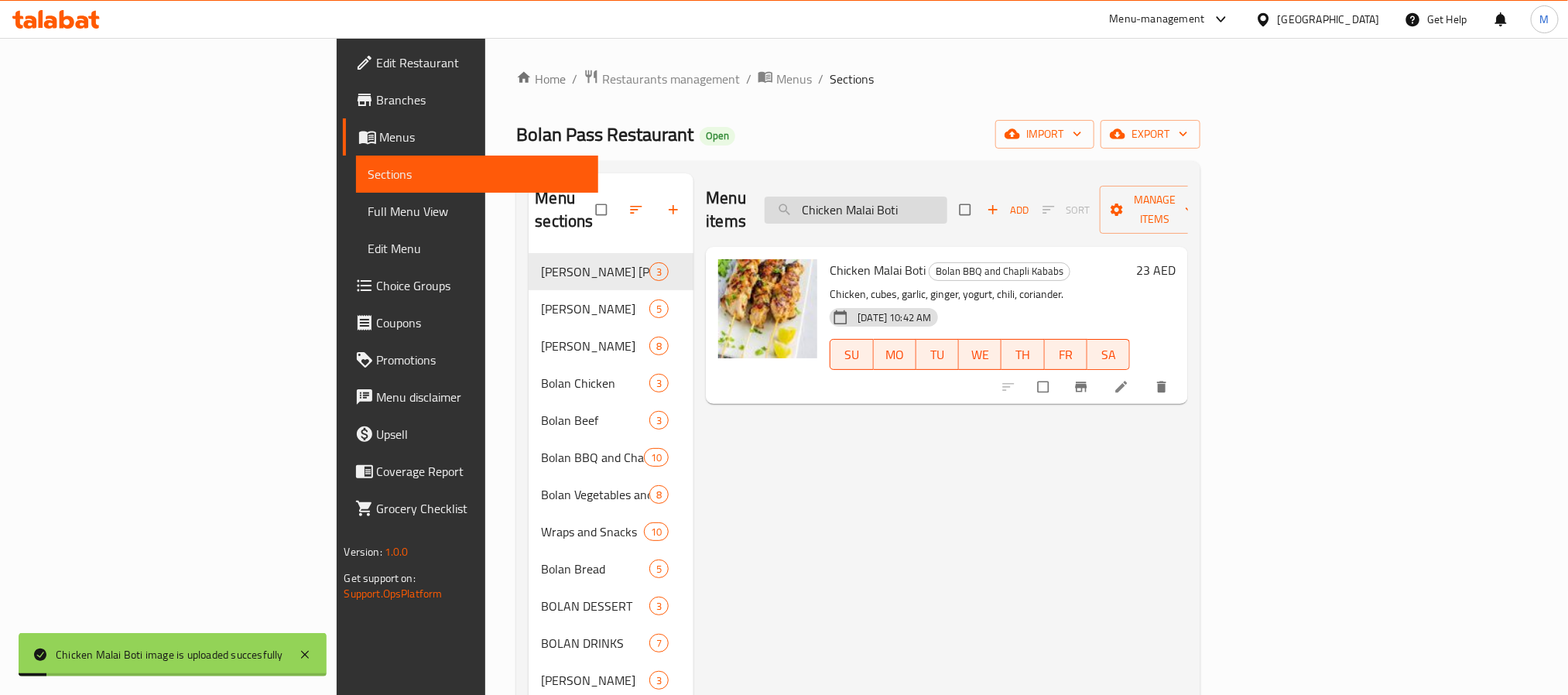
click at [947, 204] on input "Chicken Malai Boti" at bounding box center [856, 210] width 183 height 27
paste input "patties"
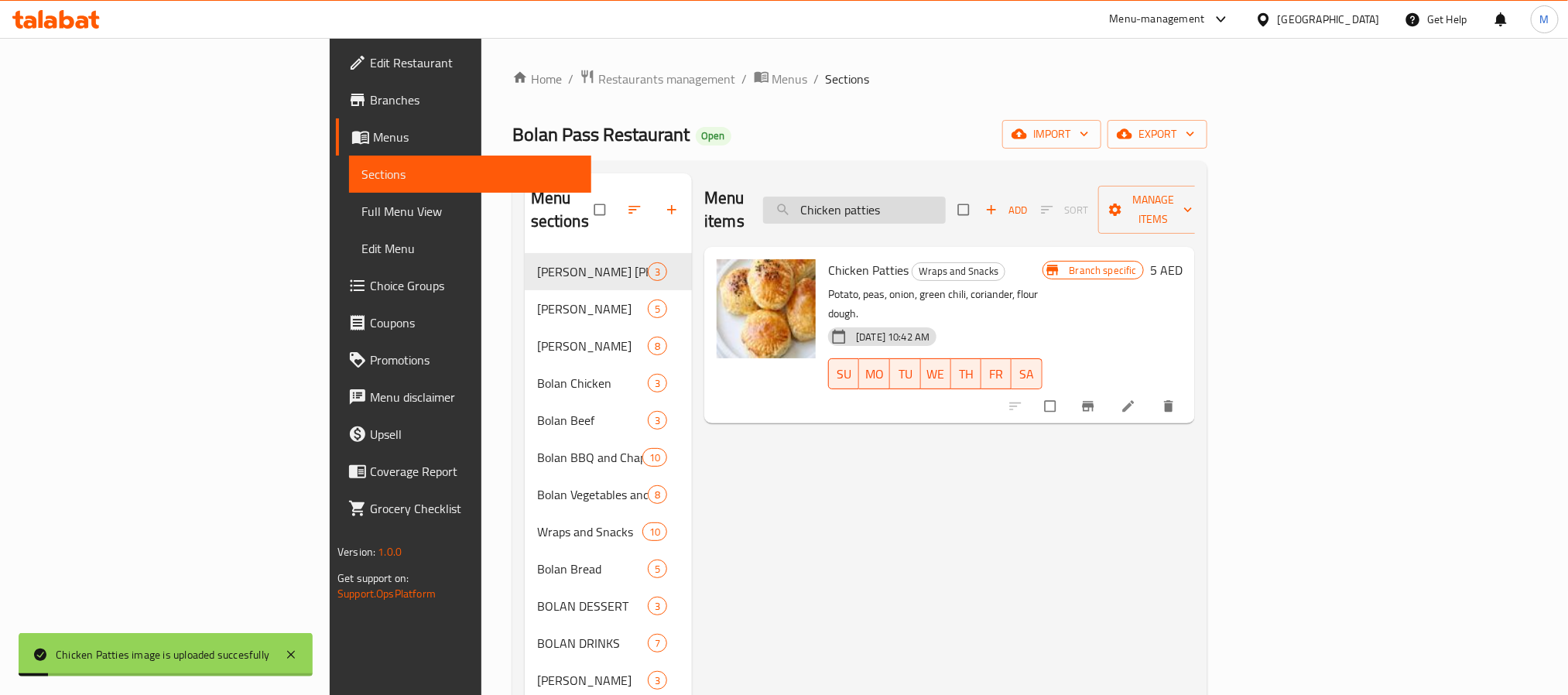
click at [945, 196] on input "Chicken patties" at bounding box center [855, 210] width 183 height 27
paste input "Gulab Jamun"
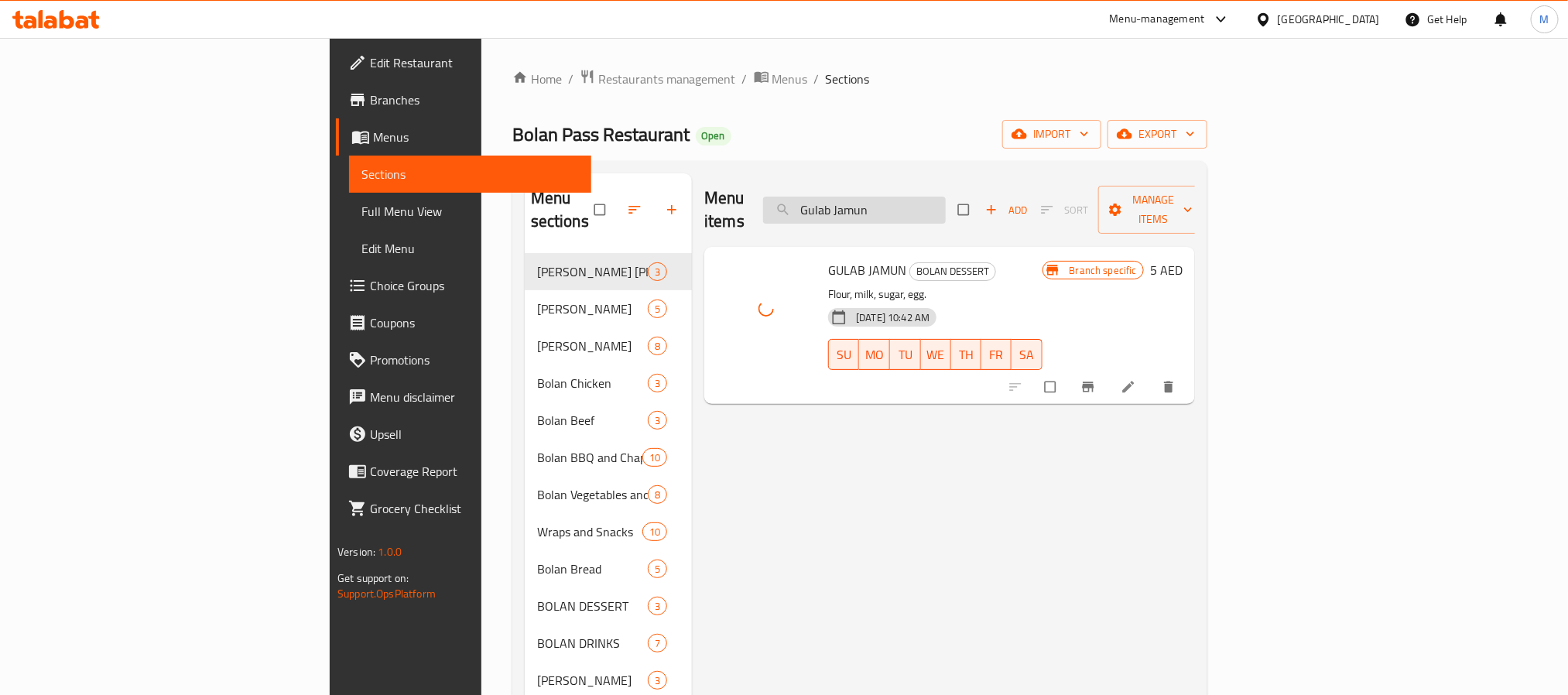
click at [945, 198] on input "Gulab Jamun" at bounding box center [855, 210] width 183 height 27
paste input "naa"
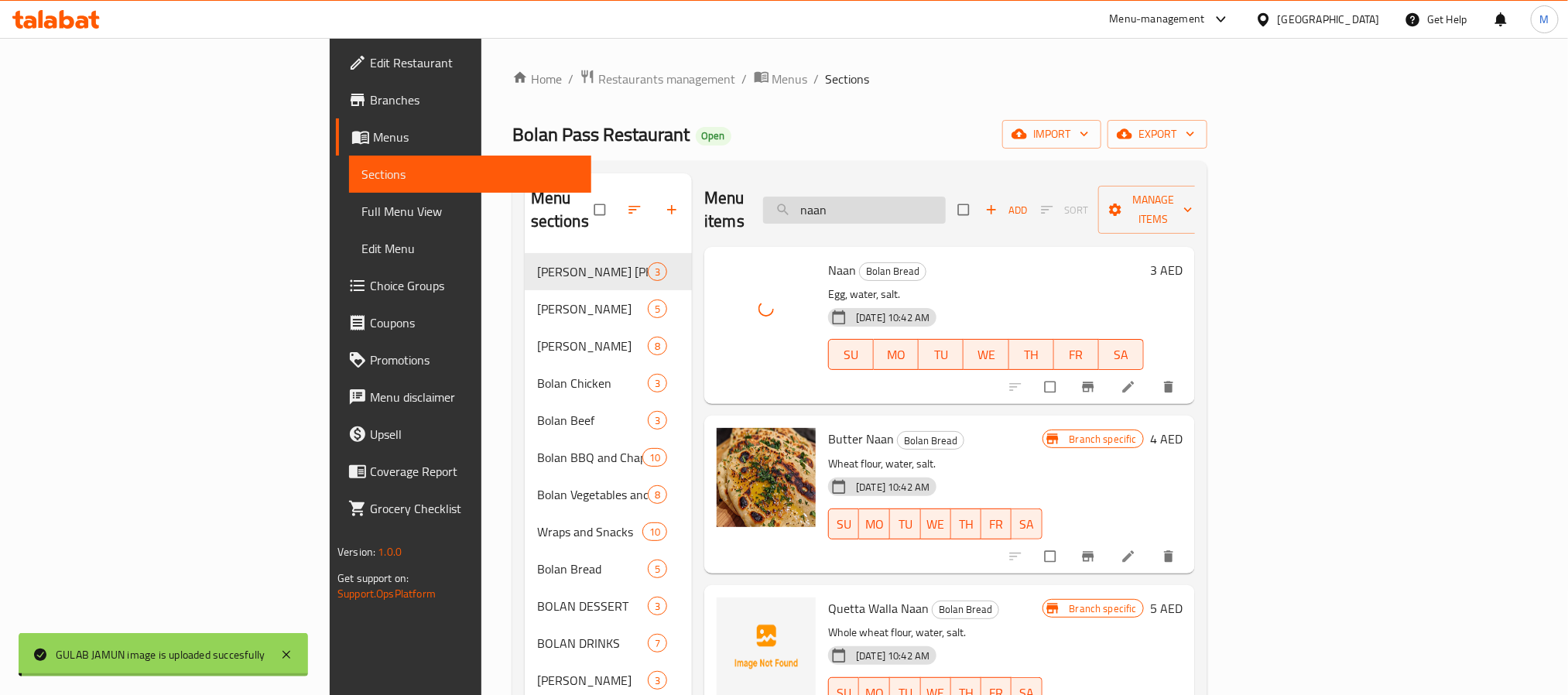
click at [945, 205] on input "naan" at bounding box center [855, 210] width 183 height 27
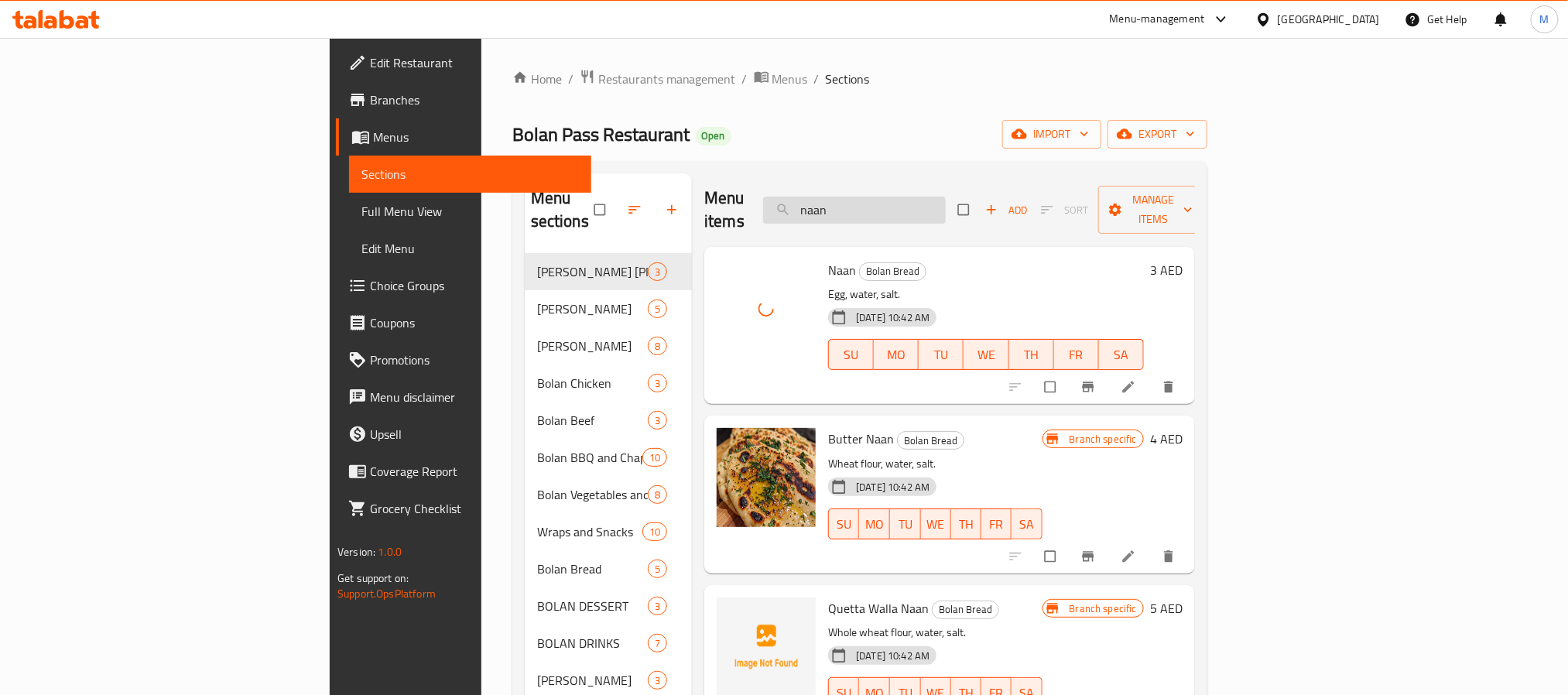
paste input "Pakora"
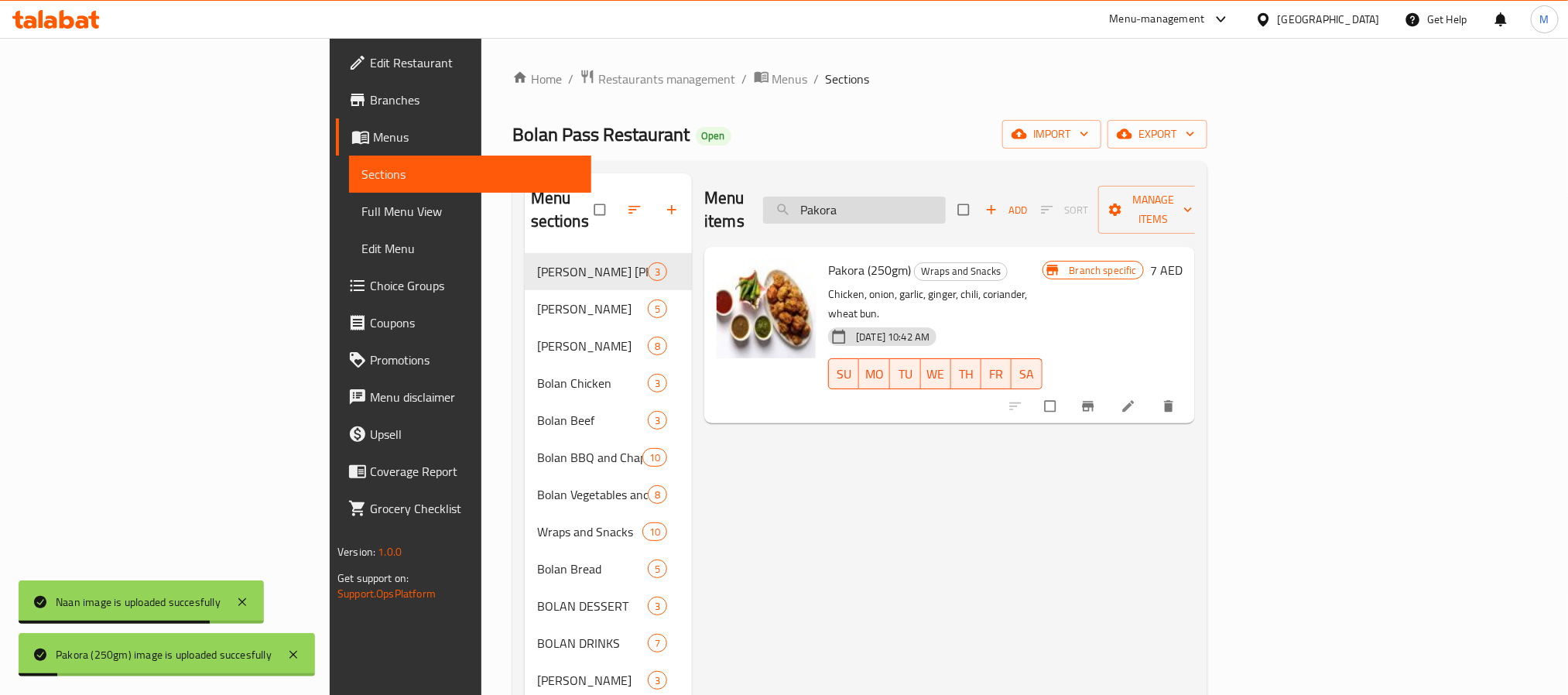
click at [945, 196] on input "Pakora" at bounding box center [855, 210] width 183 height 27
paste input "Quetta parath"
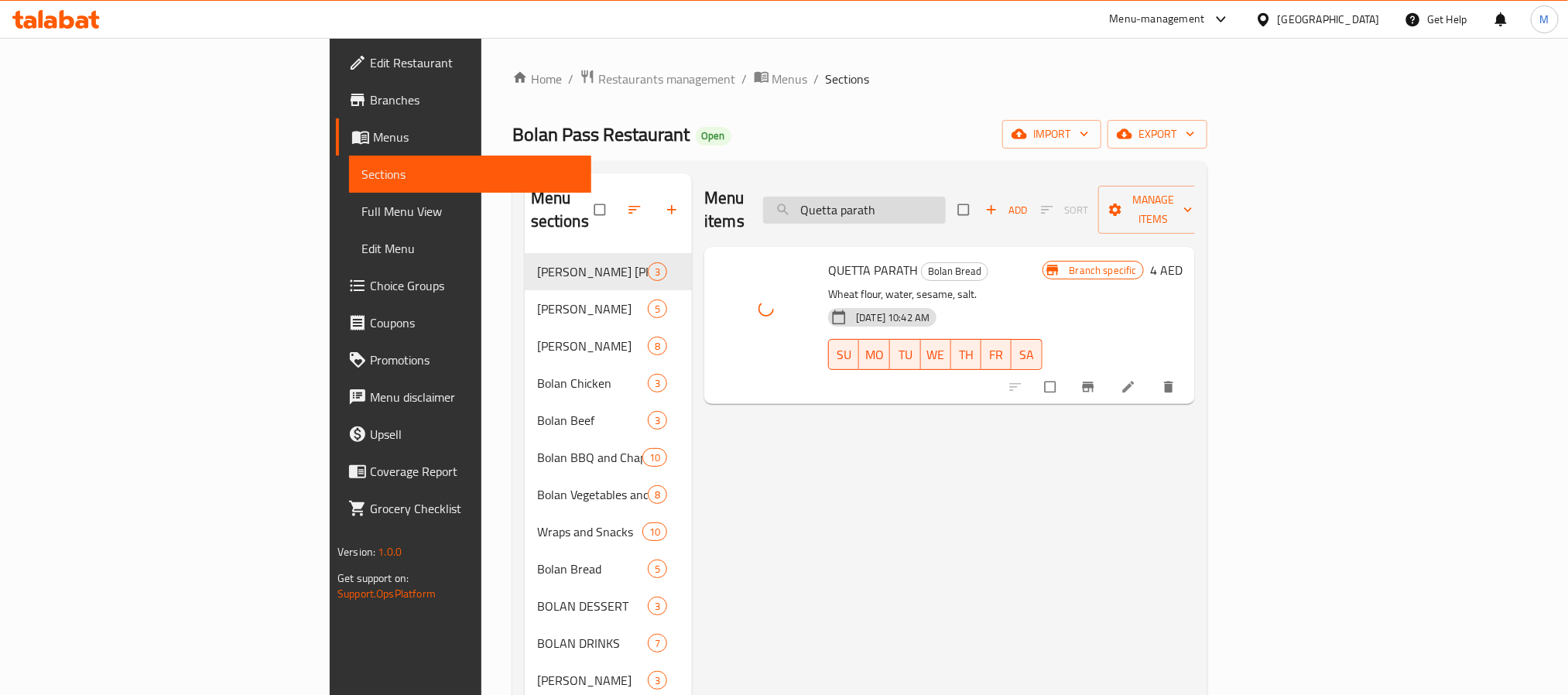
click at [945, 207] on input "Quetta parath" at bounding box center [855, 210] width 183 height 27
paste input "walla naan"
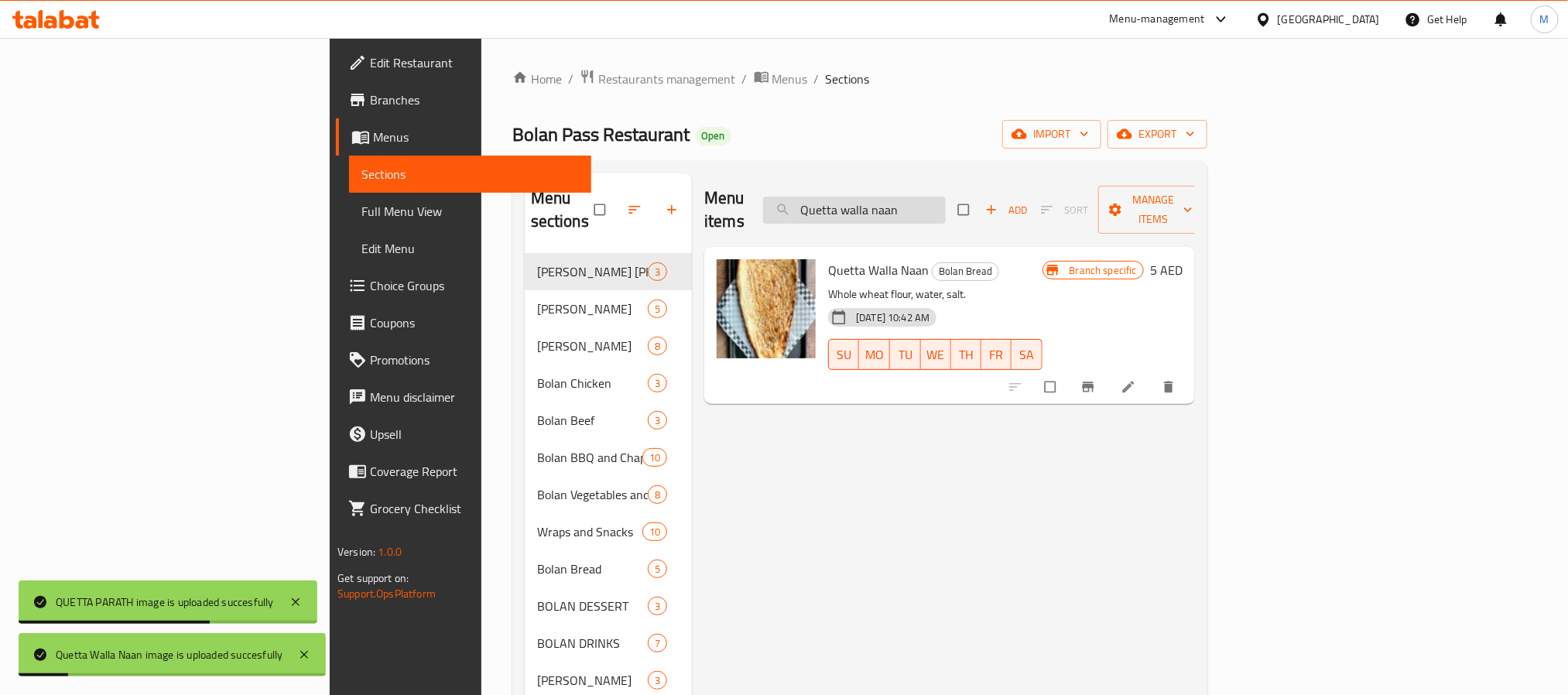
click at [945, 209] on input "Quetta walla naan" at bounding box center [855, 210] width 183 height 27
paste input "Waffle"
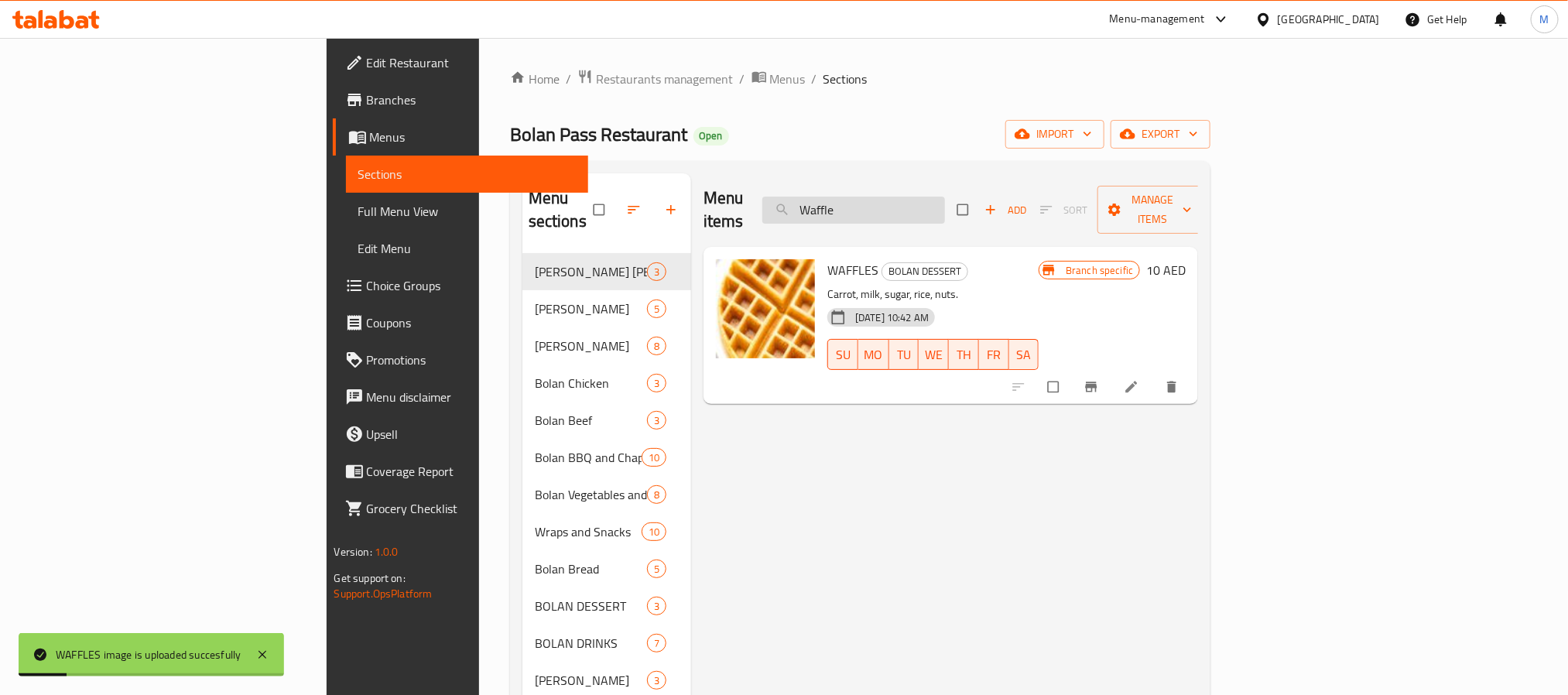
click at [945, 196] on input "Waffle" at bounding box center [854, 210] width 183 height 27
paste input "whole wheat roti"
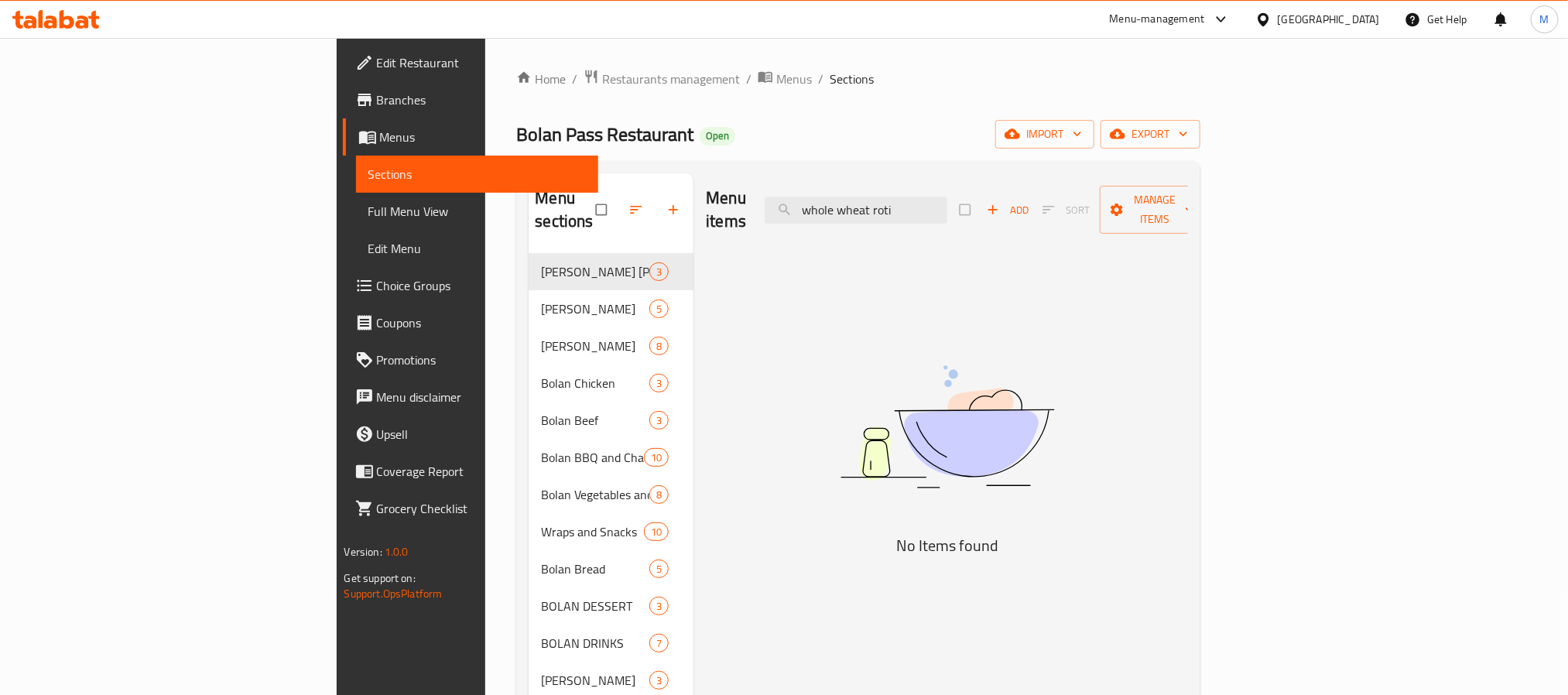
drag, startPoint x: 996, startPoint y: 197, endPoint x: 859, endPoint y: 209, distance: 137.5
click at [859, 209] on div "Menu items whole wheat roti Add Sort Manage items" at bounding box center [946, 210] width 482 height 73
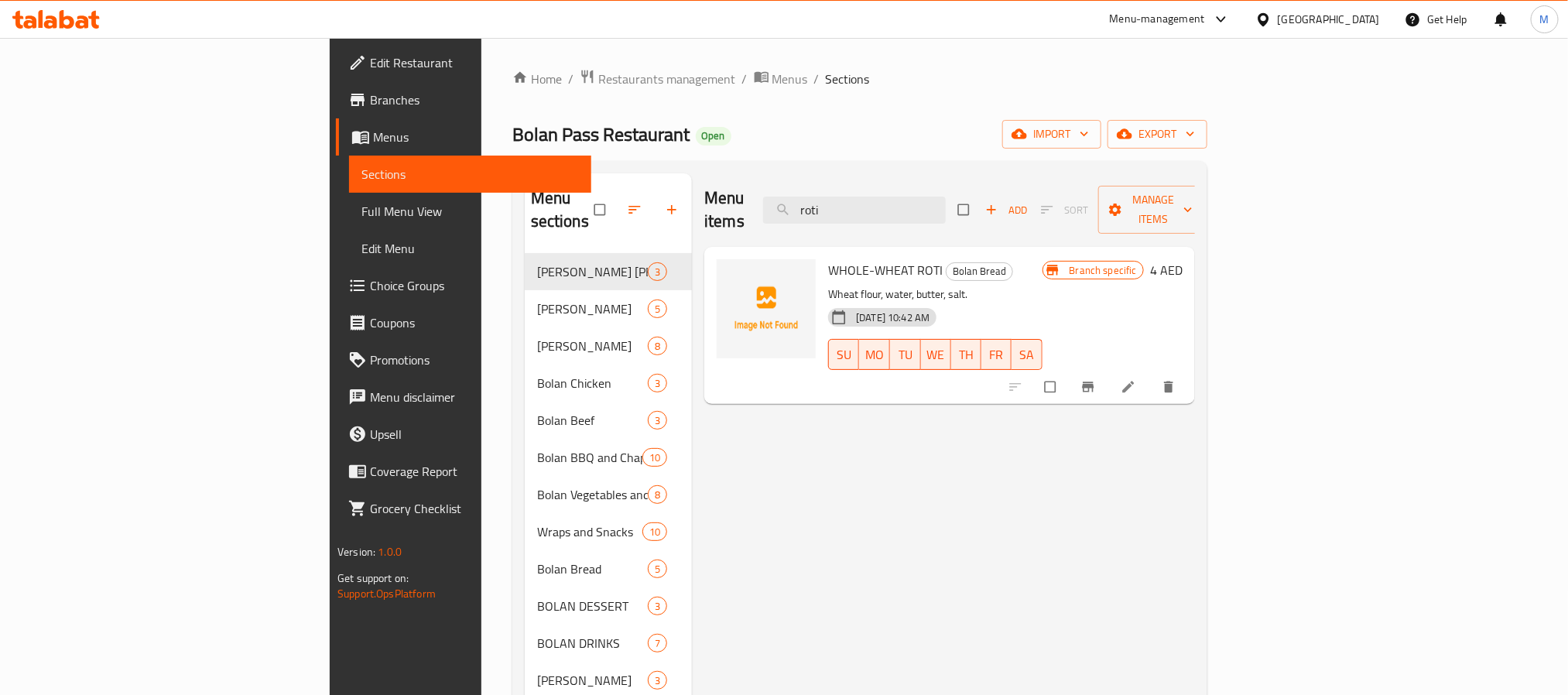
type input "roti"
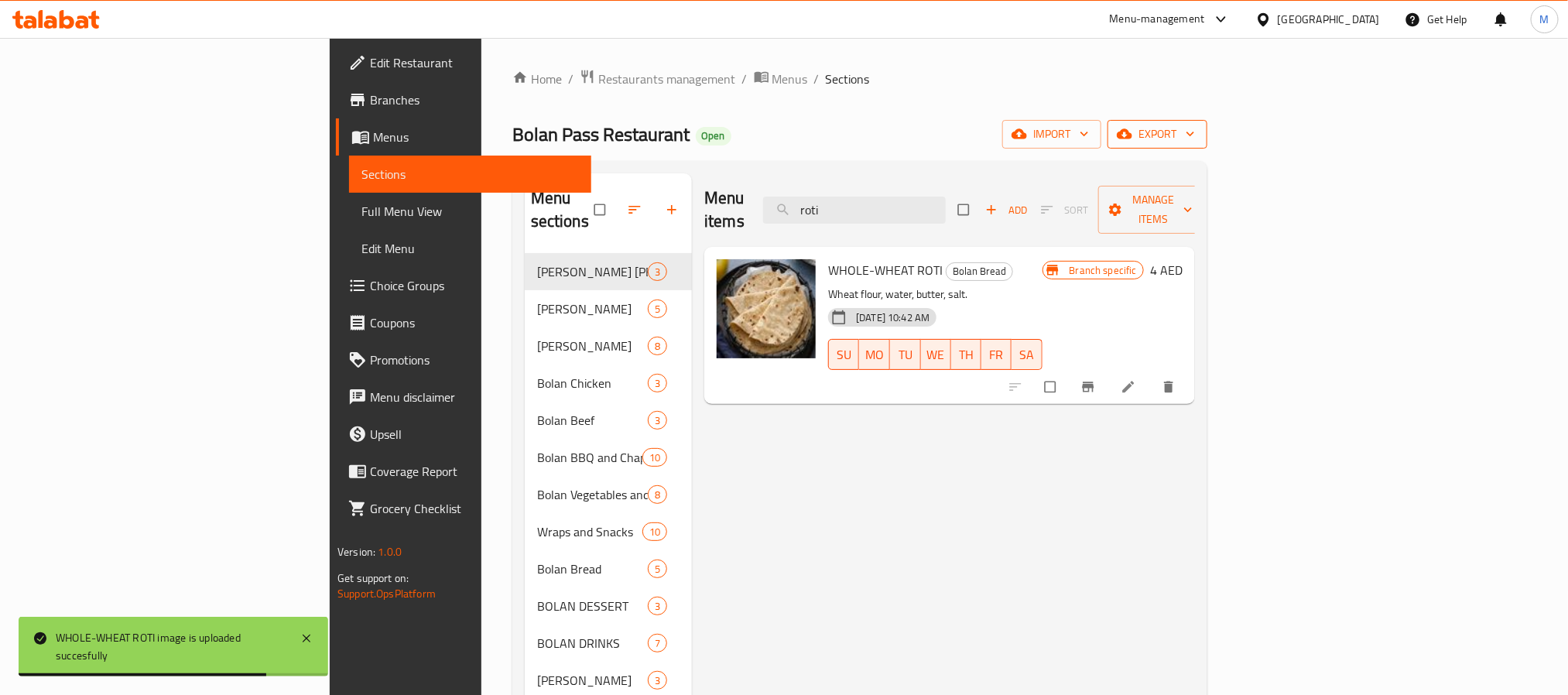
click at [1195, 142] on span "export" at bounding box center [1157, 134] width 75 height 19
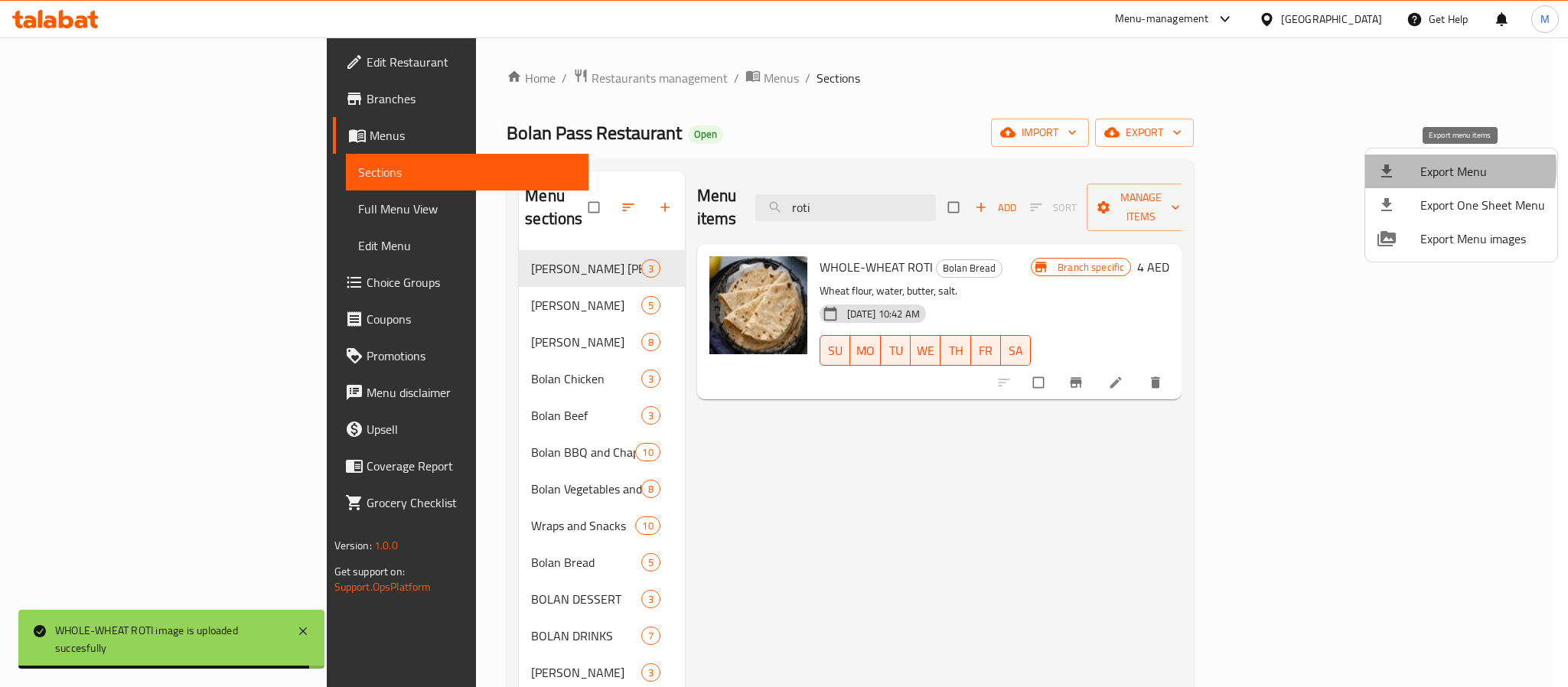
click at [1442, 168] on span "Export Menu" at bounding box center [1482, 170] width 125 height 18
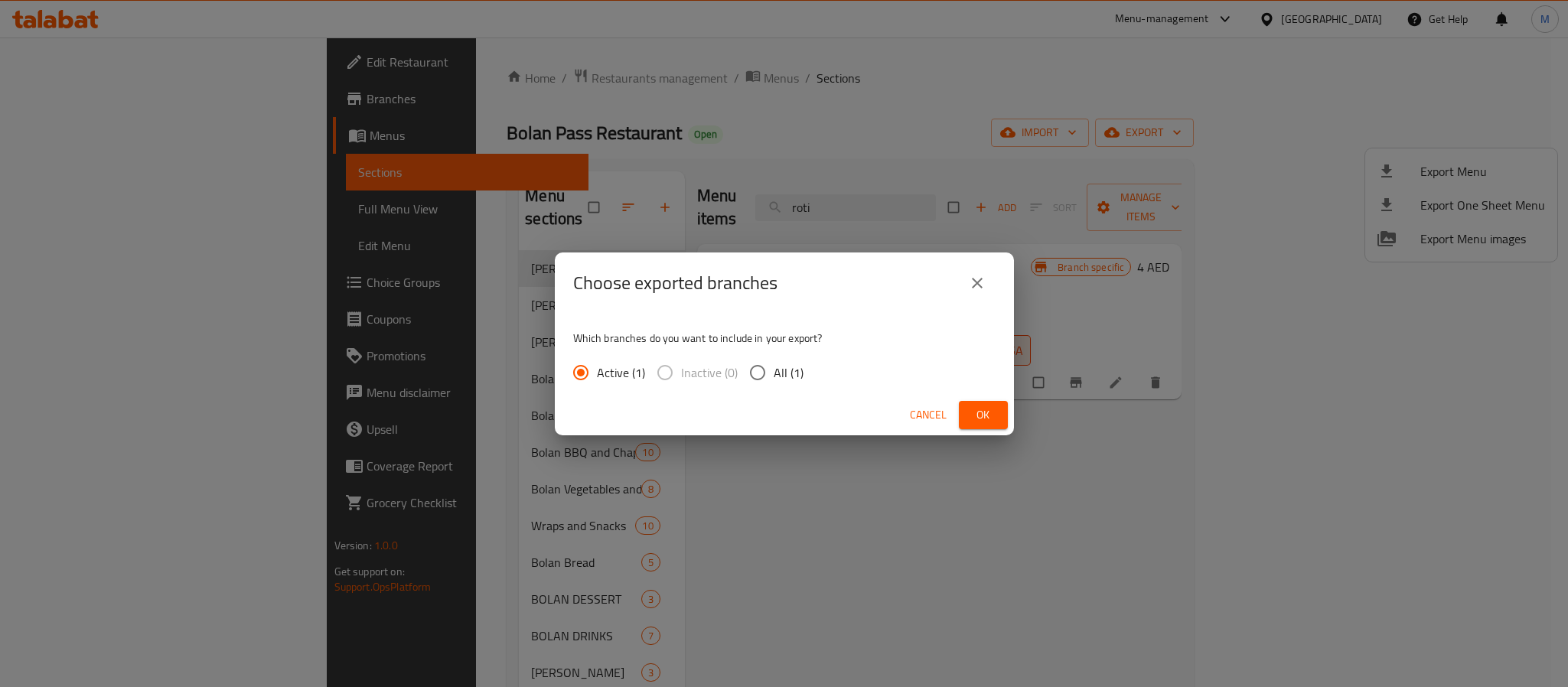
click at [781, 374] on span "All (1)" at bounding box center [788, 372] width 30 height 18
click at [774, 374] on input "All (1)" at bounding box center [758, 373] width 32 height 32
radio input "true"
click at [990, 412] on span "Ok" at bounding box center [983, 415] width 25 height 19
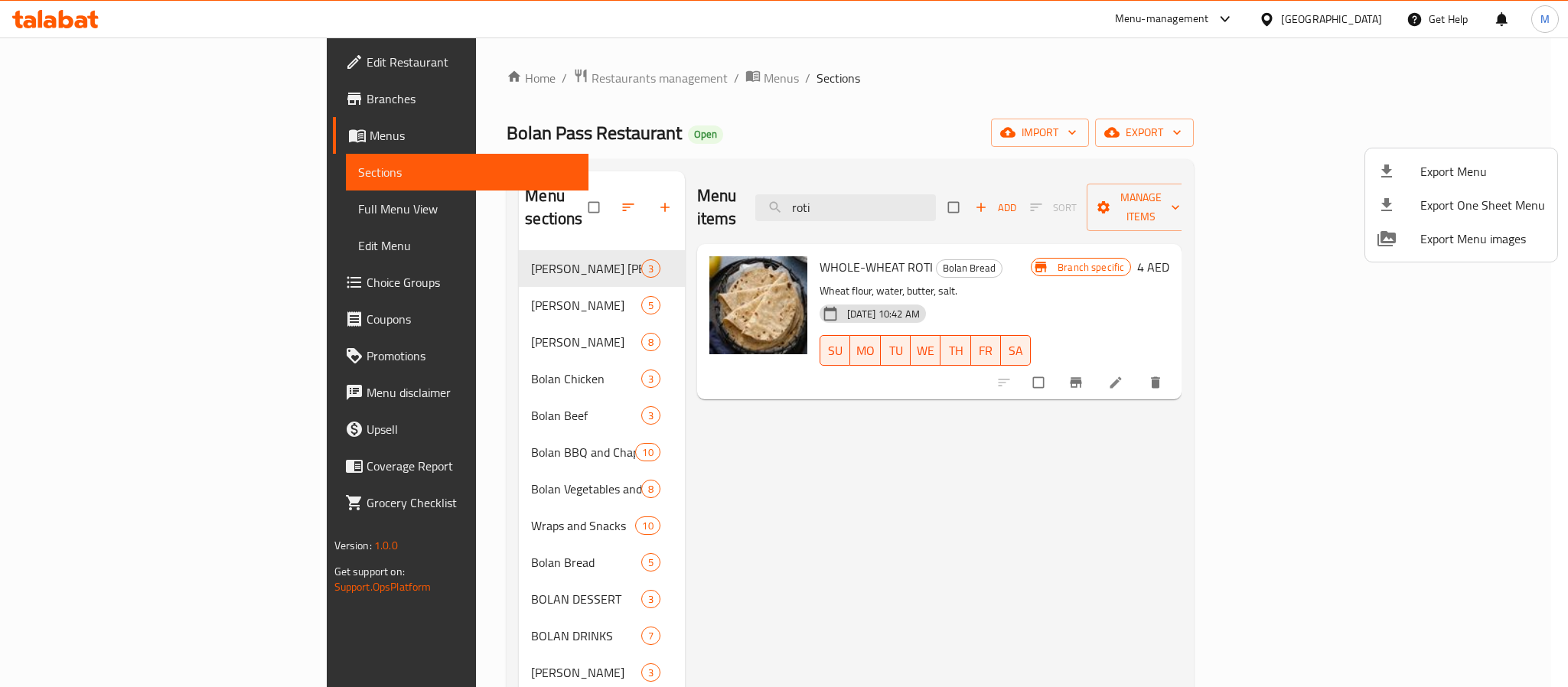
click at [877, 147] on div at bounding box center [784, 344] width 1568 height 687
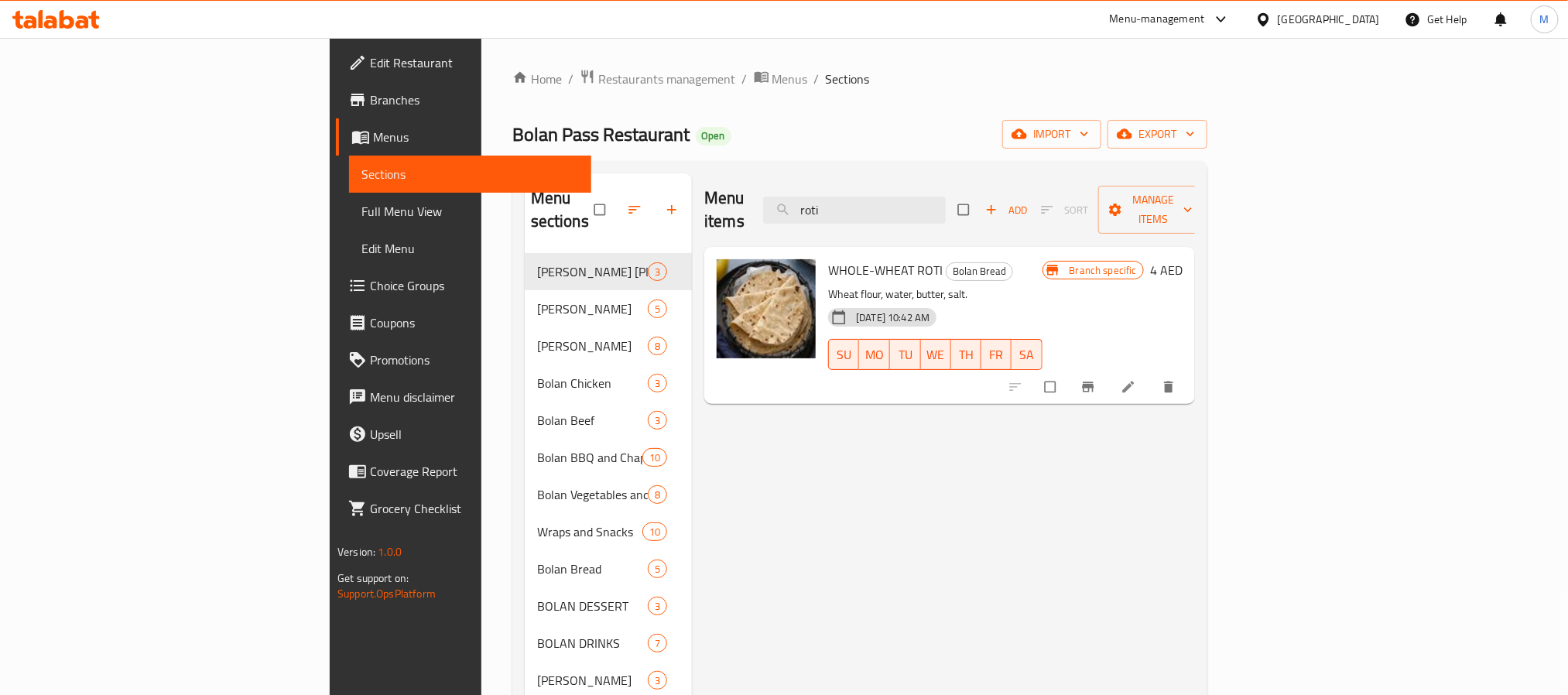
click at [1325, 34] on div "United Arab Emirates" at bounding box center [1317, 19] width 149 height 38
click at [1331, 23] on div "United Arab Emirates" at bounding box center [1328, 19] width 102 height 17
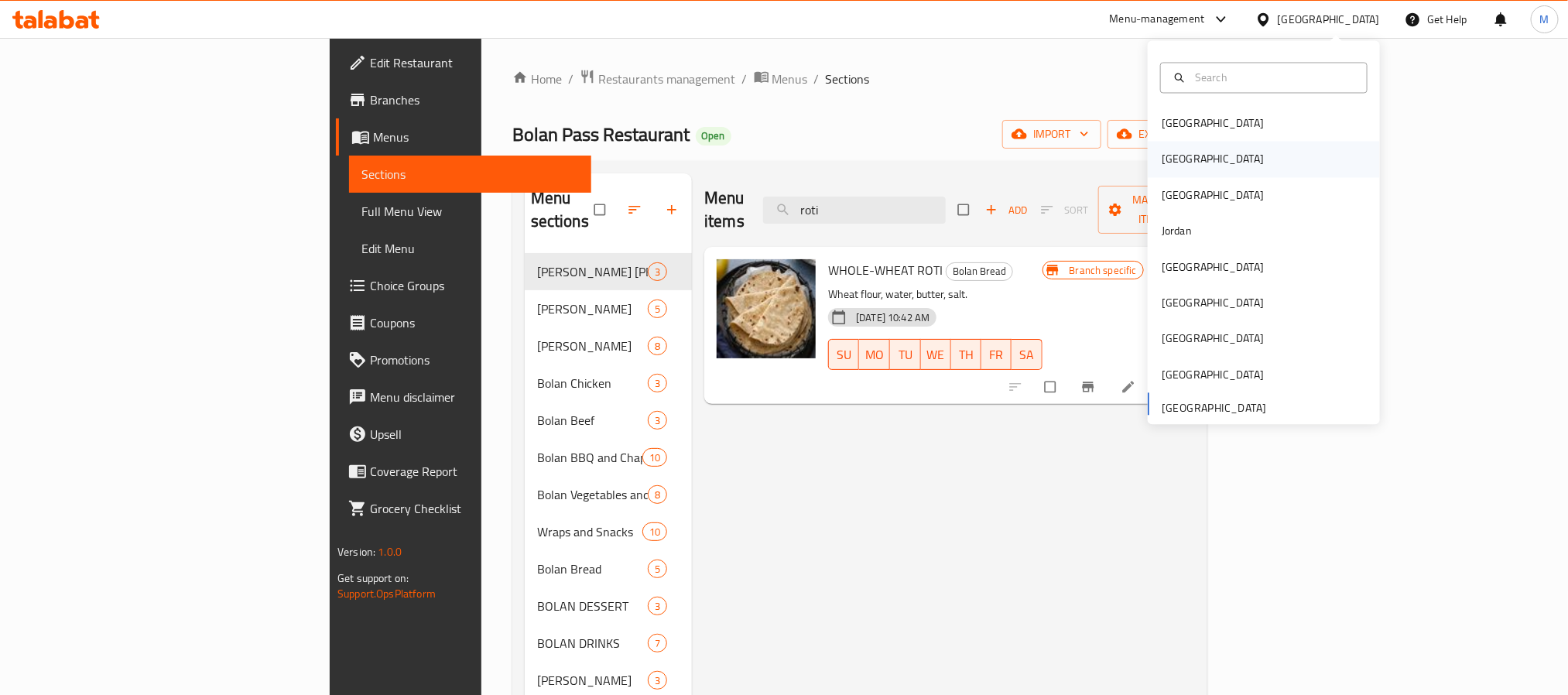
click at [1215, 171] on div "[GEOGRAPHIC_DATA]" at bounding box center [1263, 159] width 232 height 36
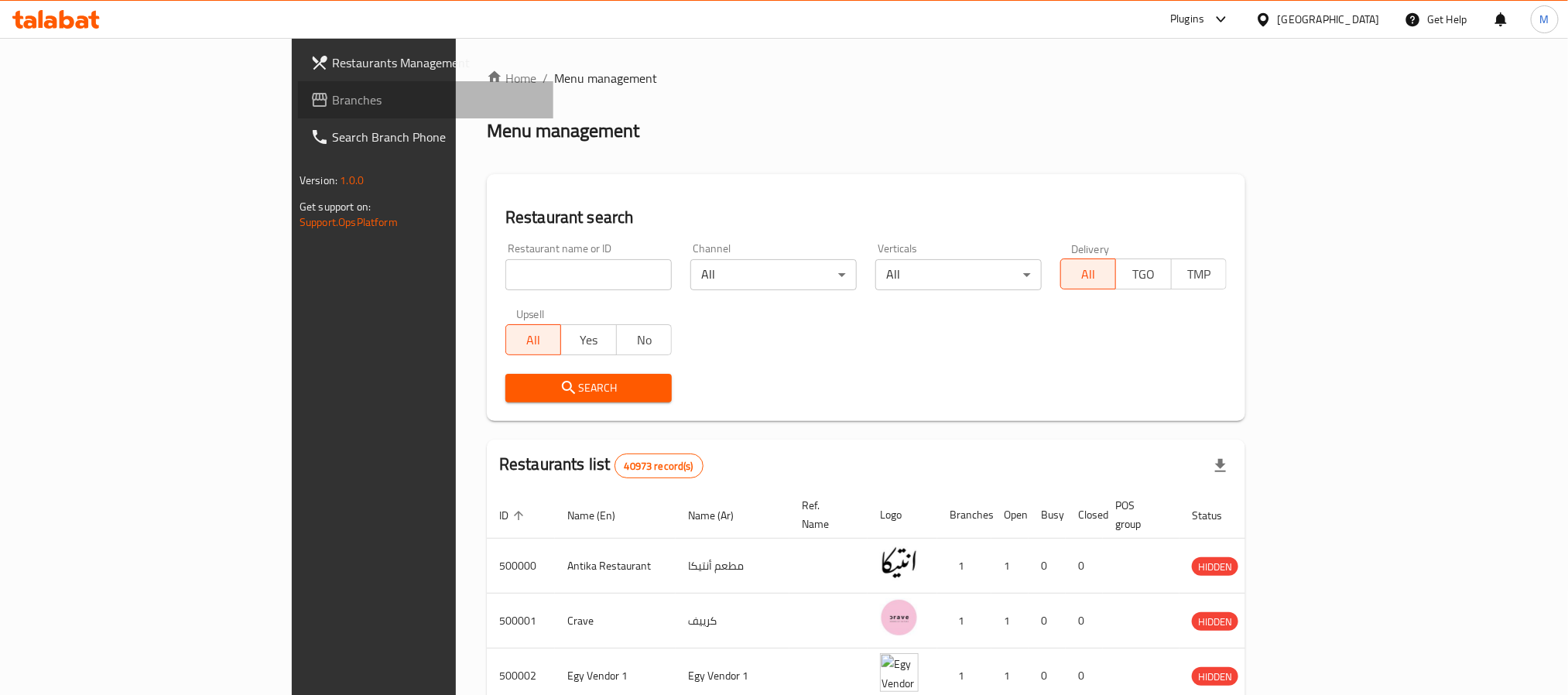
click at [332, 105] on span "Branches" at bounding box center [436, 99] width 209 height 18
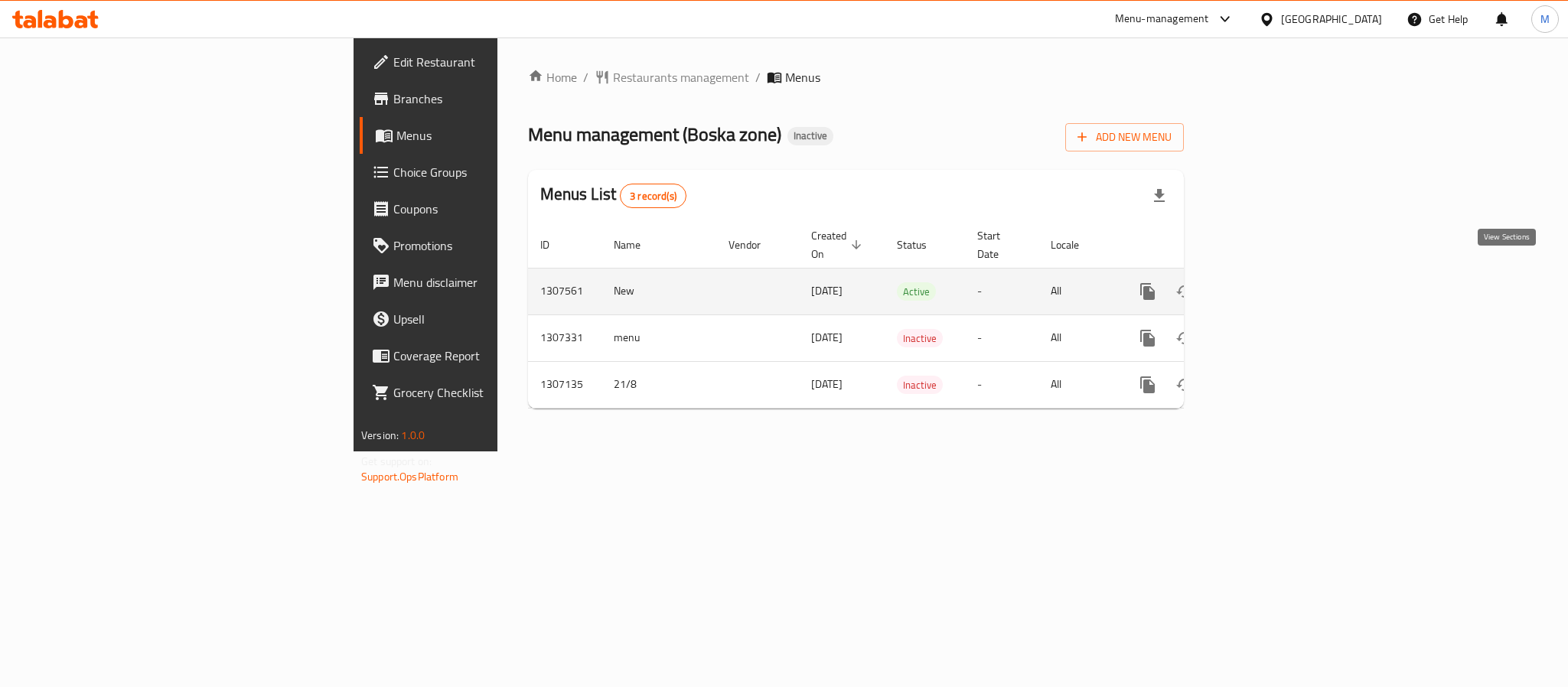
click at [1267, 283] on icon "enhanced table" at bounding box center [1258, 291] width 18 height 18
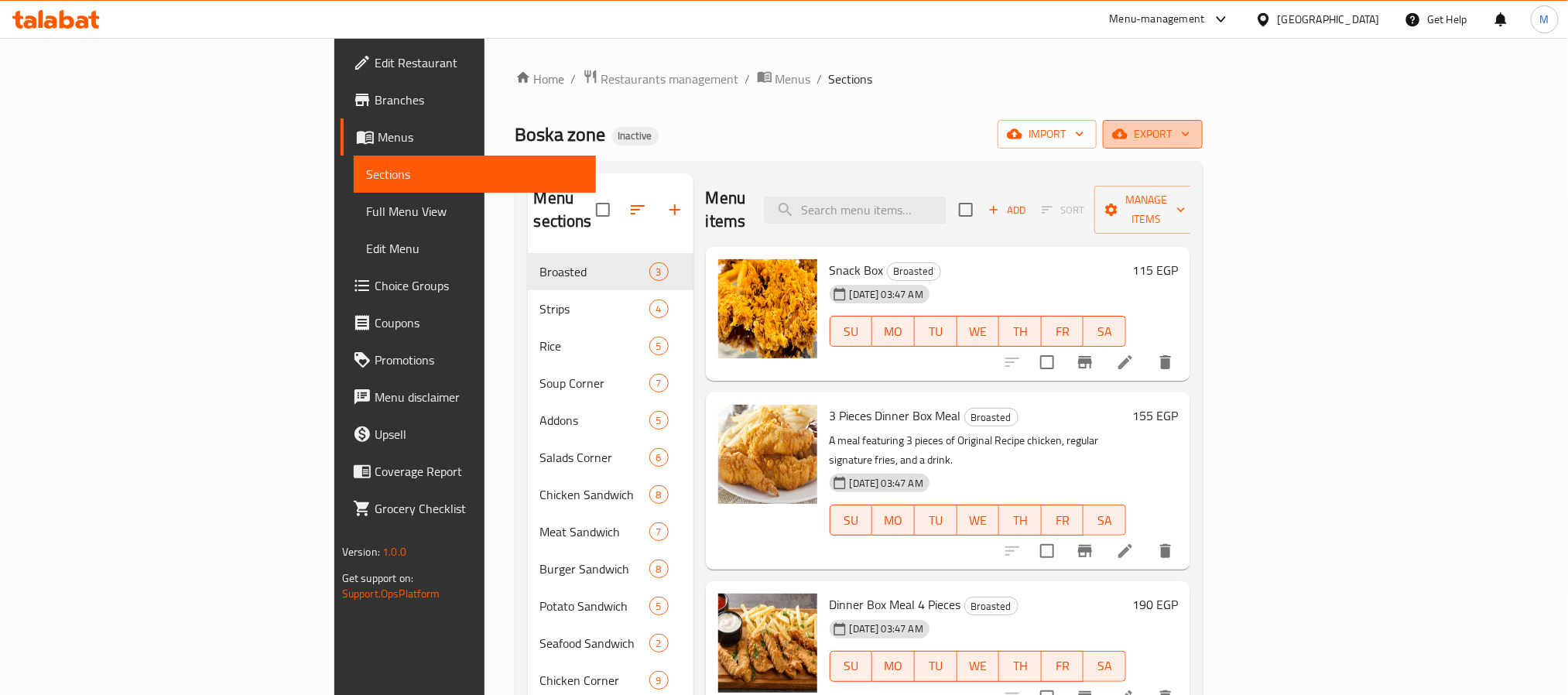
click at [1194, 128] on icon "button" at bounding box center [1186, 134] width 15 height 15
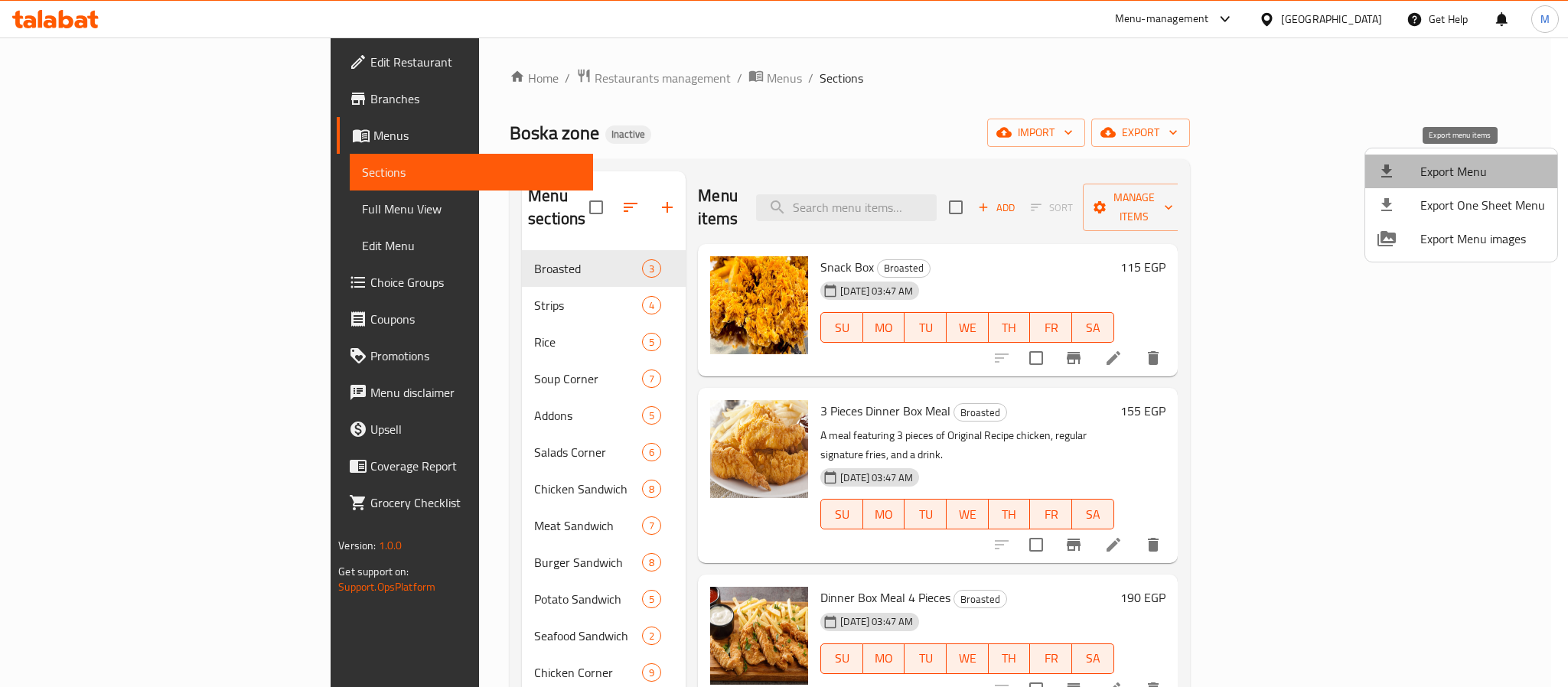
click at [1478, 159] on li "Export Menu" at bounding box center [1461, 170] width 192 height 33
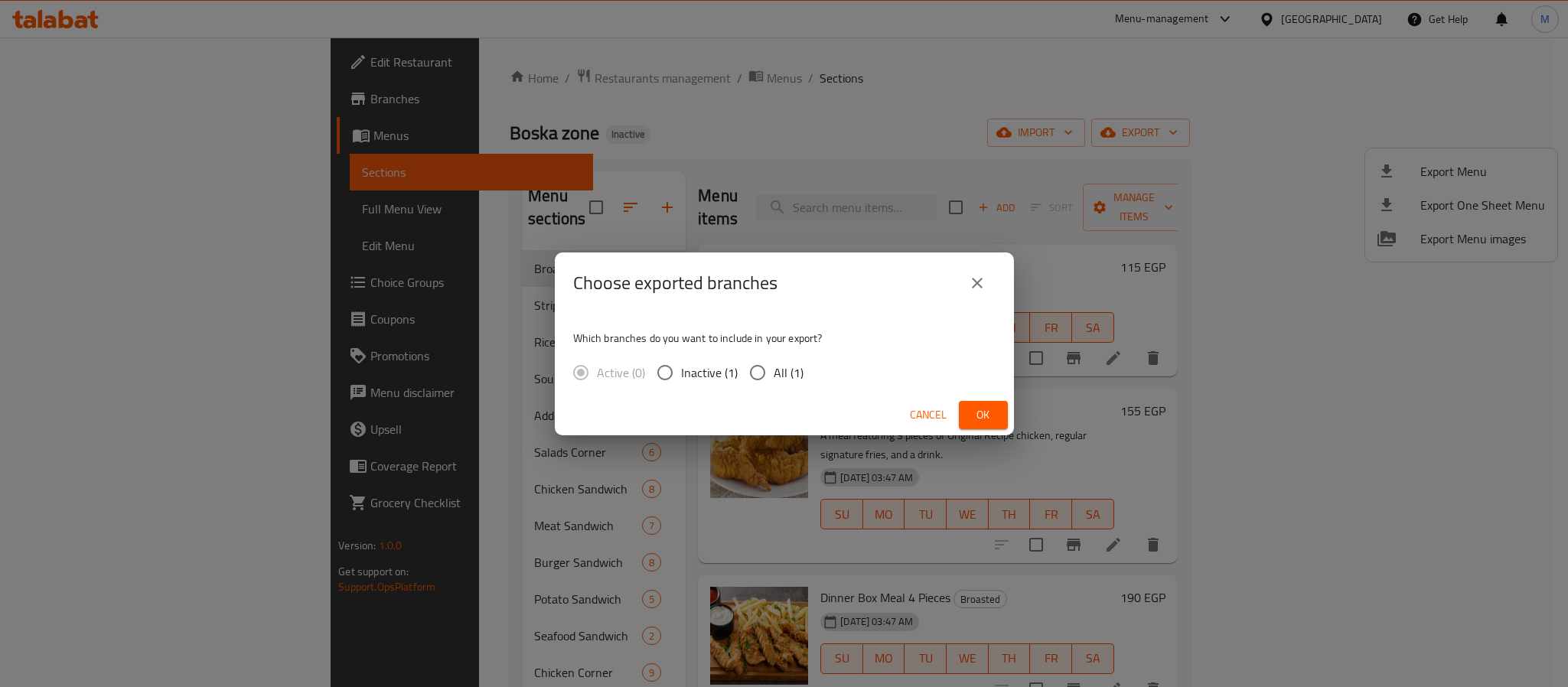
click at [760, 368] on input "All (1)" at bounding box center [758, 373] width 32 height 32
radio input "true"
click at [979, 413] on span "Ok" at bounding box center [983, 415] width 25 height 19
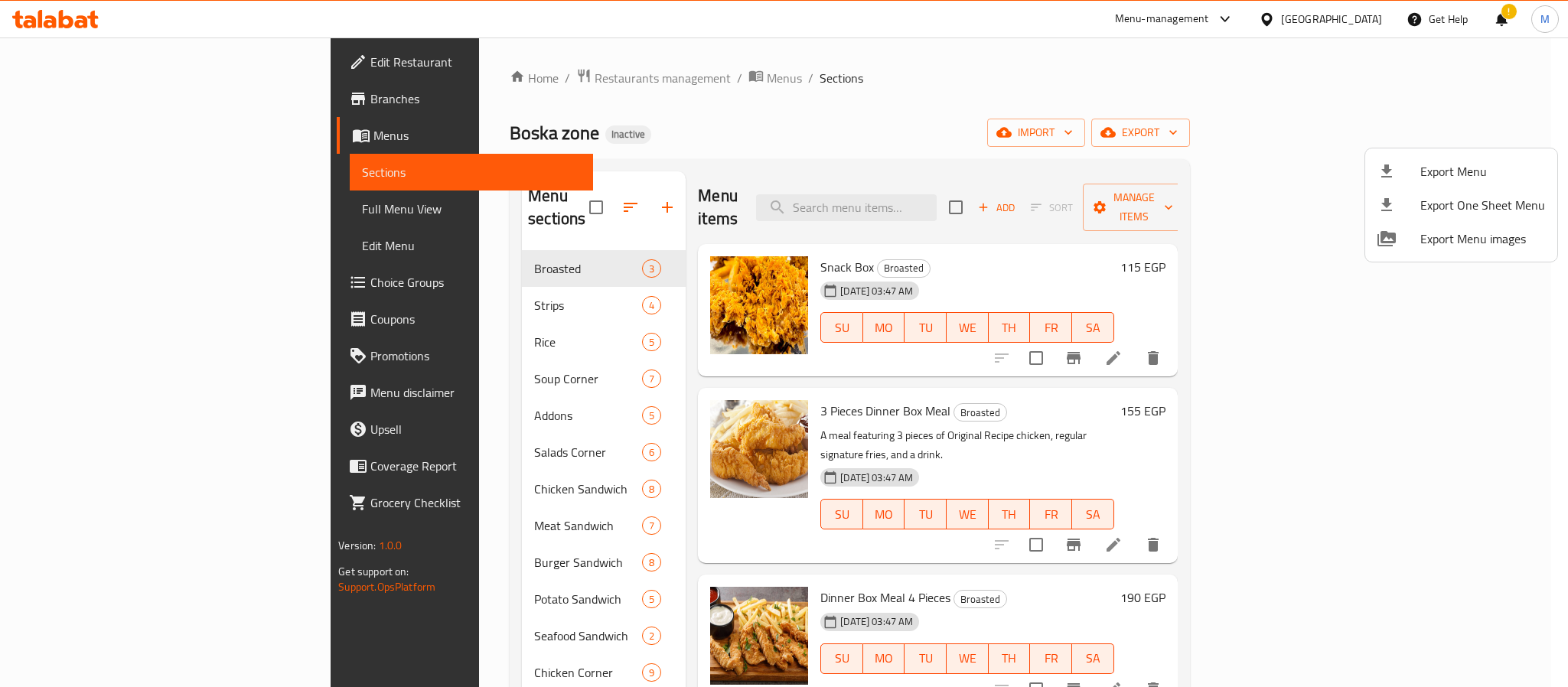
click at [1122, 175] on div at bounding box center [784, 344] width 1568 height 687
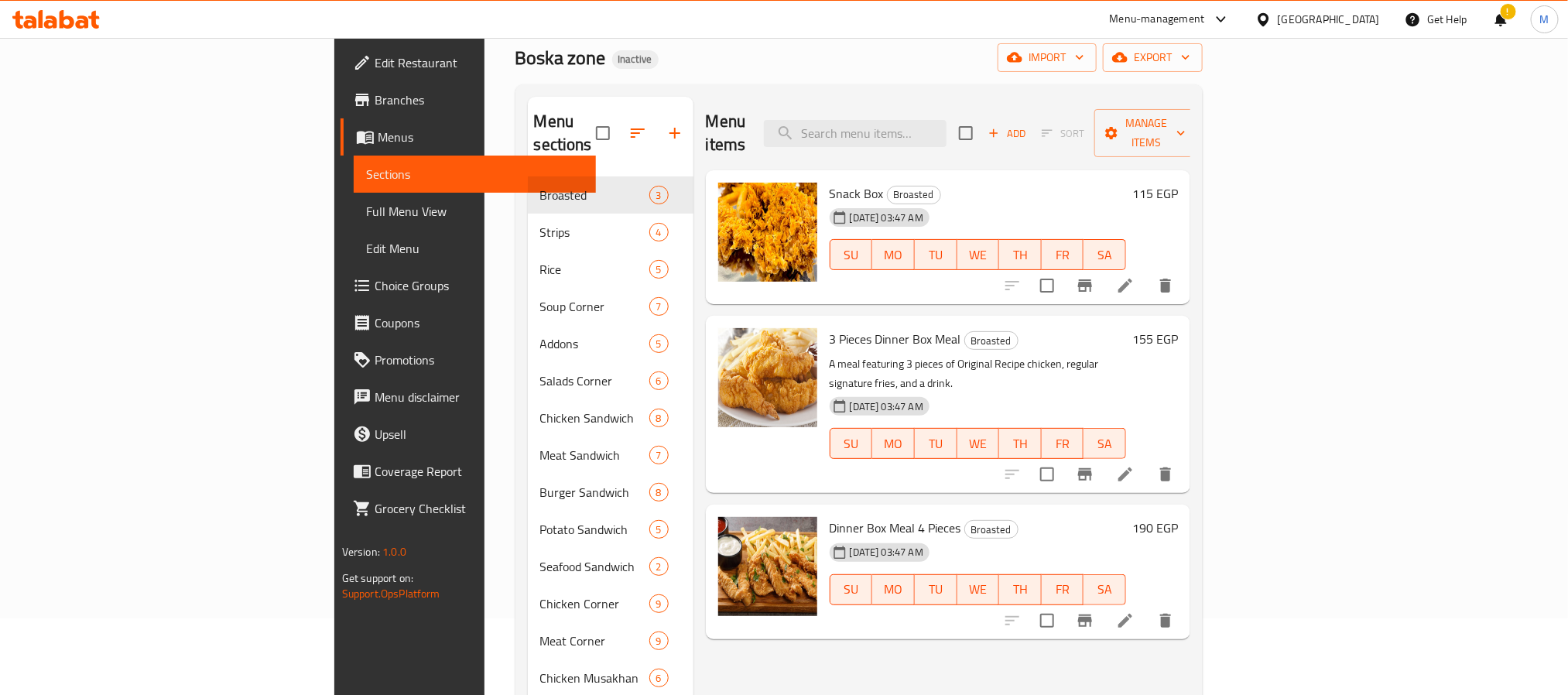
scroll to position [116, 0]
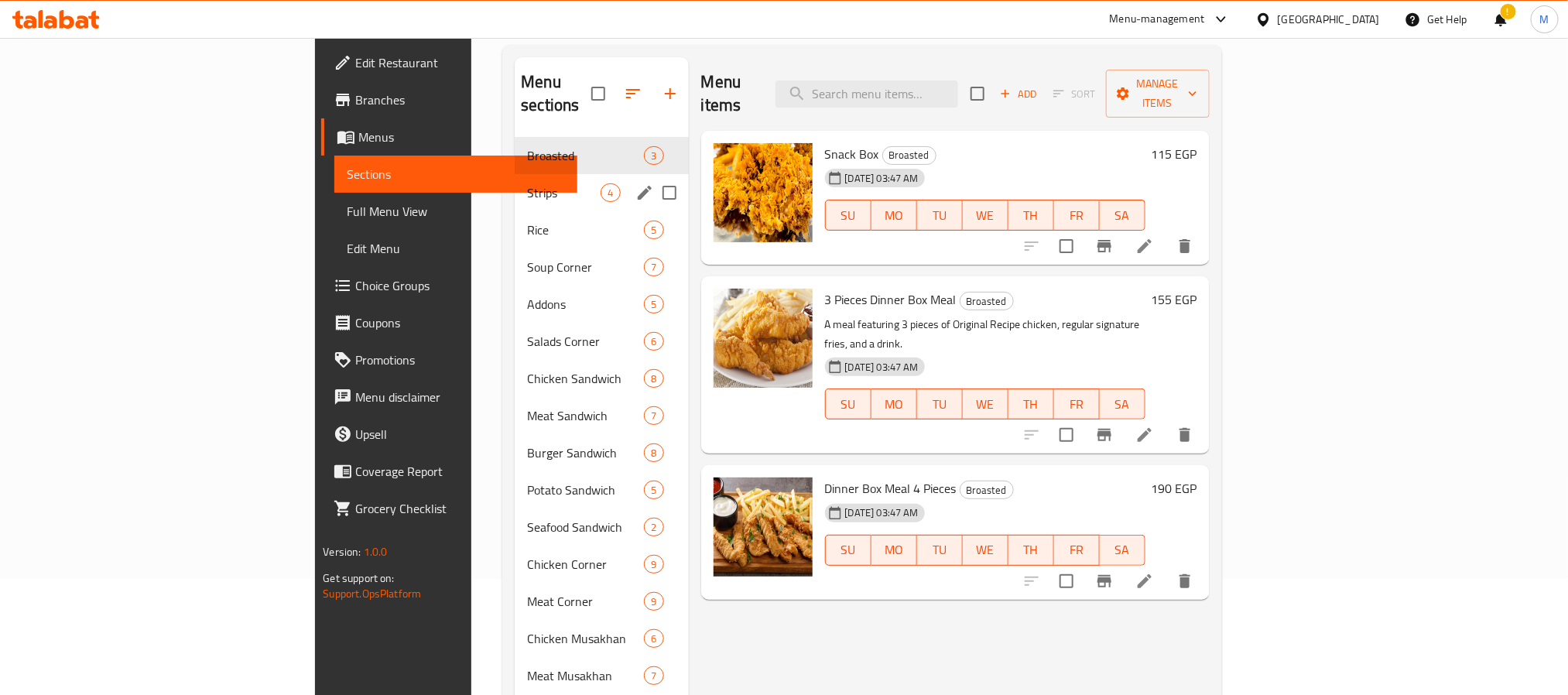
click at [527, 184] on span "Strips" at bounding box center [564, 193] width 73 height 18
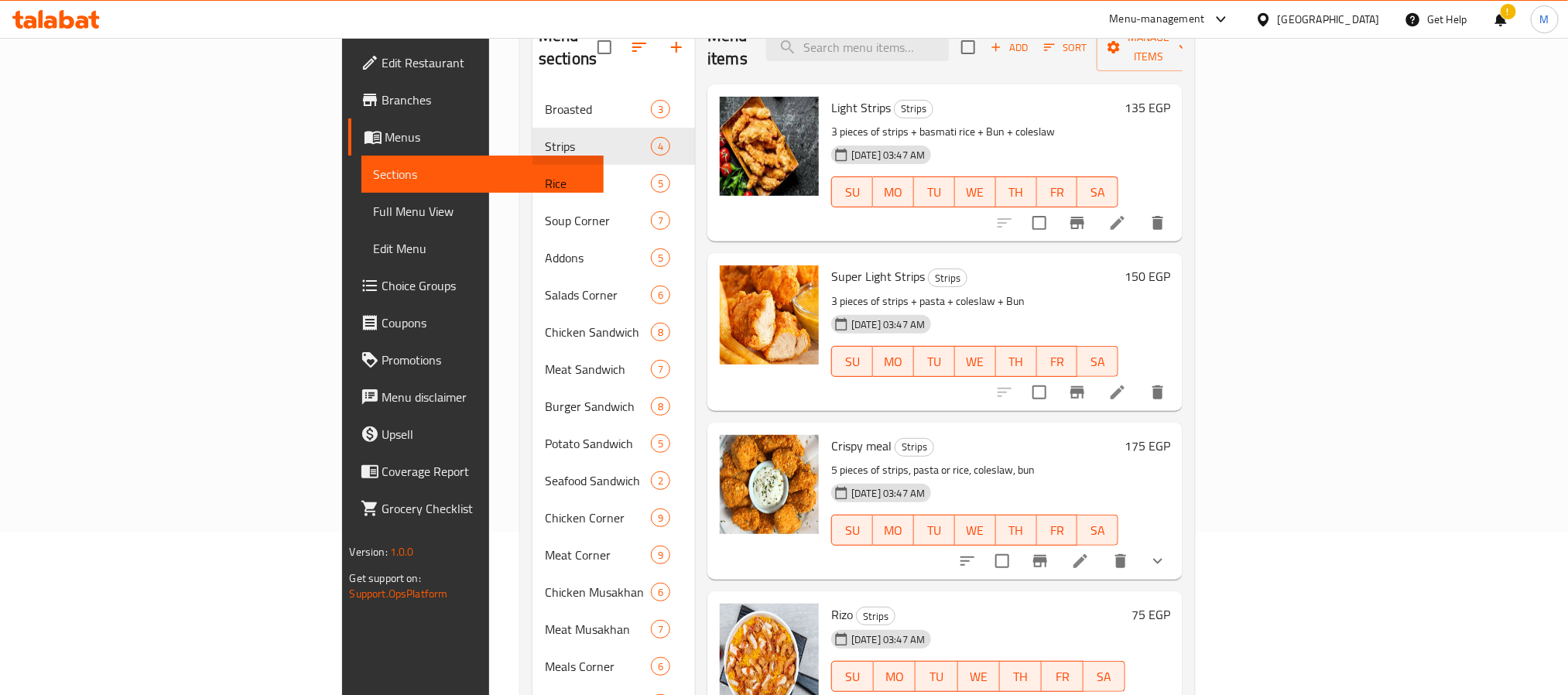
scroll to position [404, 0]
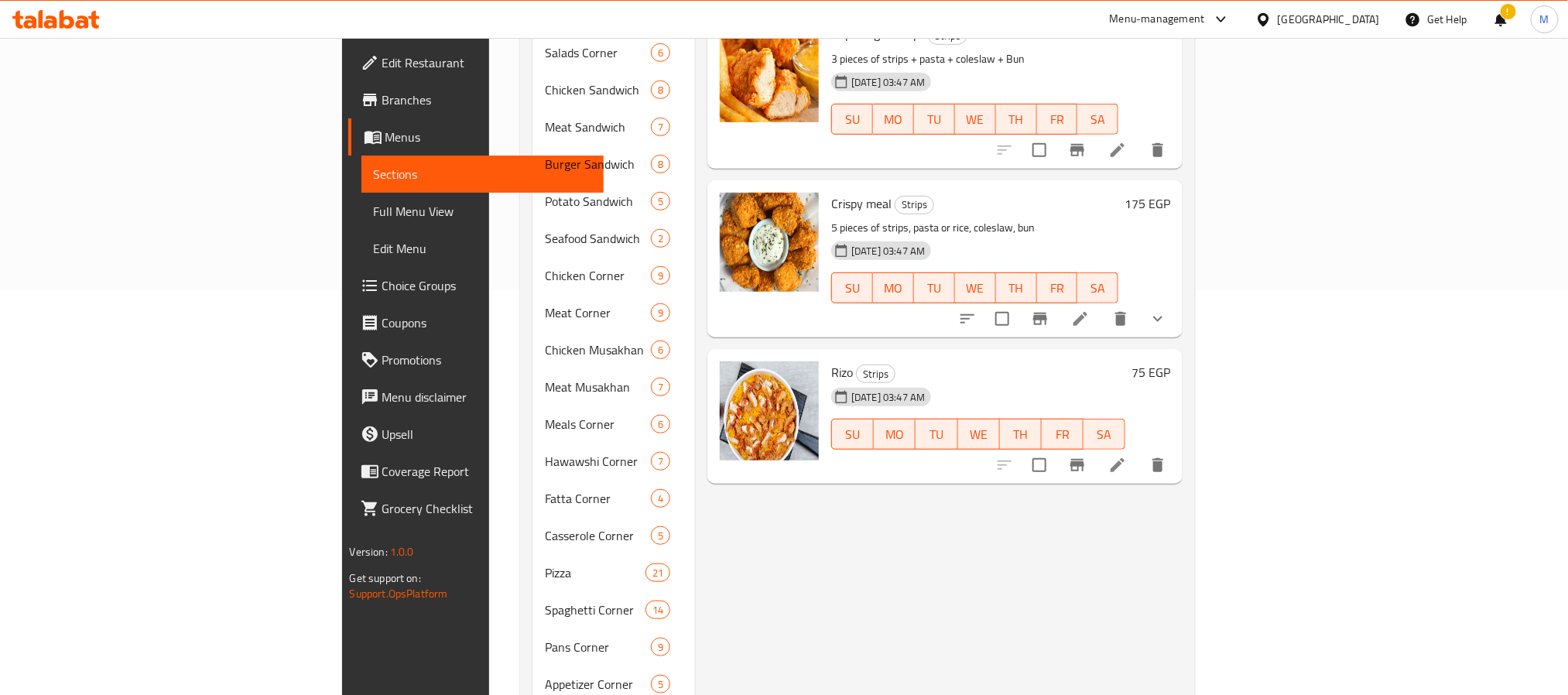
click at [831, 361] on span "Rizo" at bounding box center [841, 373] width 22 height 23
copy h6 "Rizo"
click at [879, 567] on div "Menu items Add Sort Manage items Light Strips Strips 3 pieces of strips + basma…" at bounding box center [938, 629] width 488 height 1720
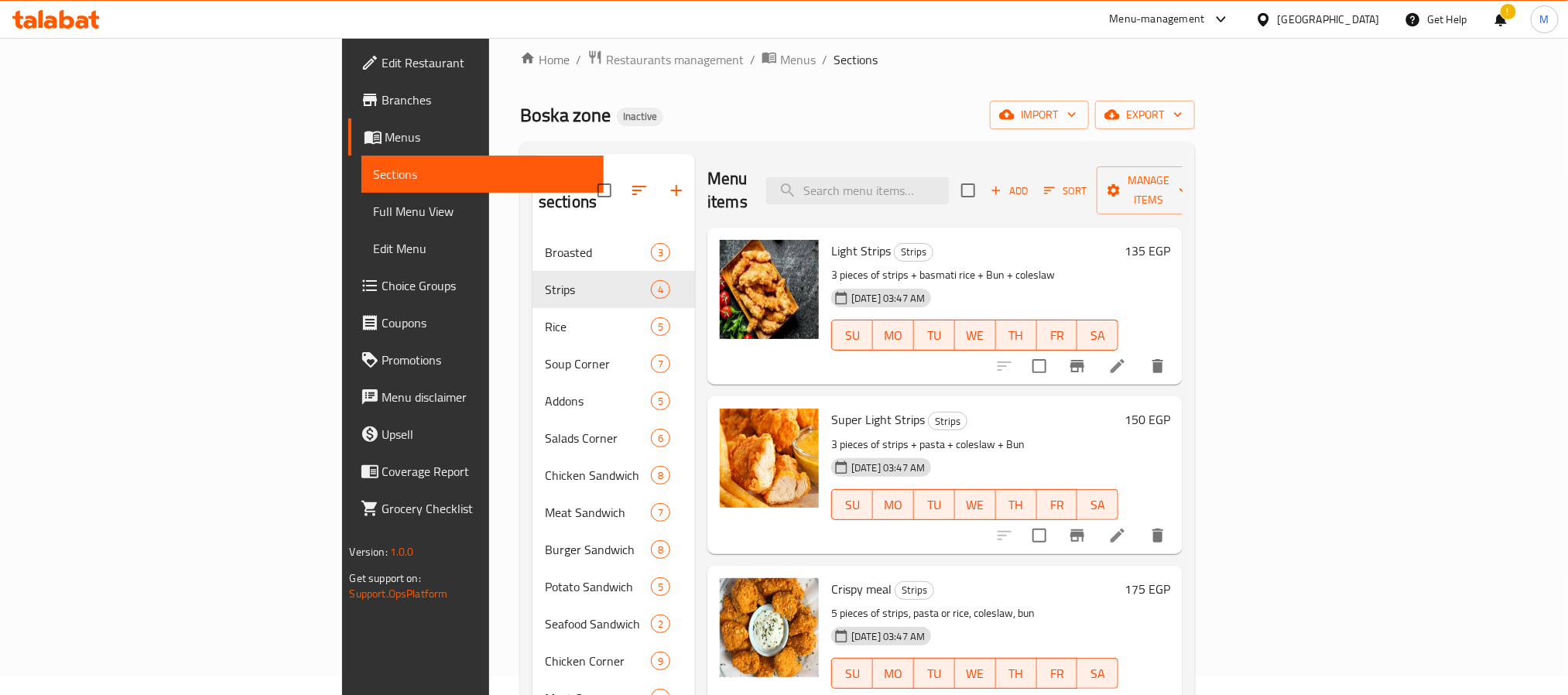
scroll to position [0, 0]
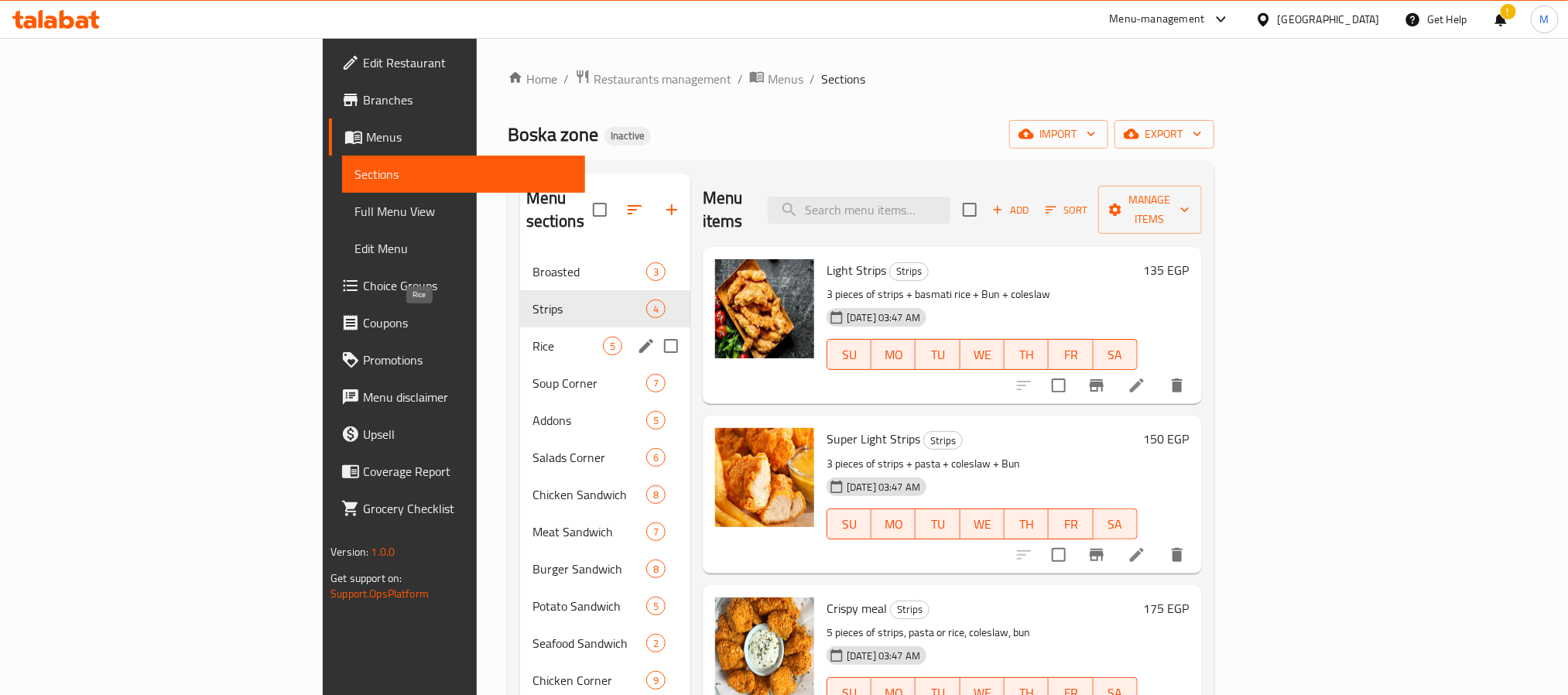
click at [532, 337] on span "Rice" at bounding box center [567, 346] width 70 height 18
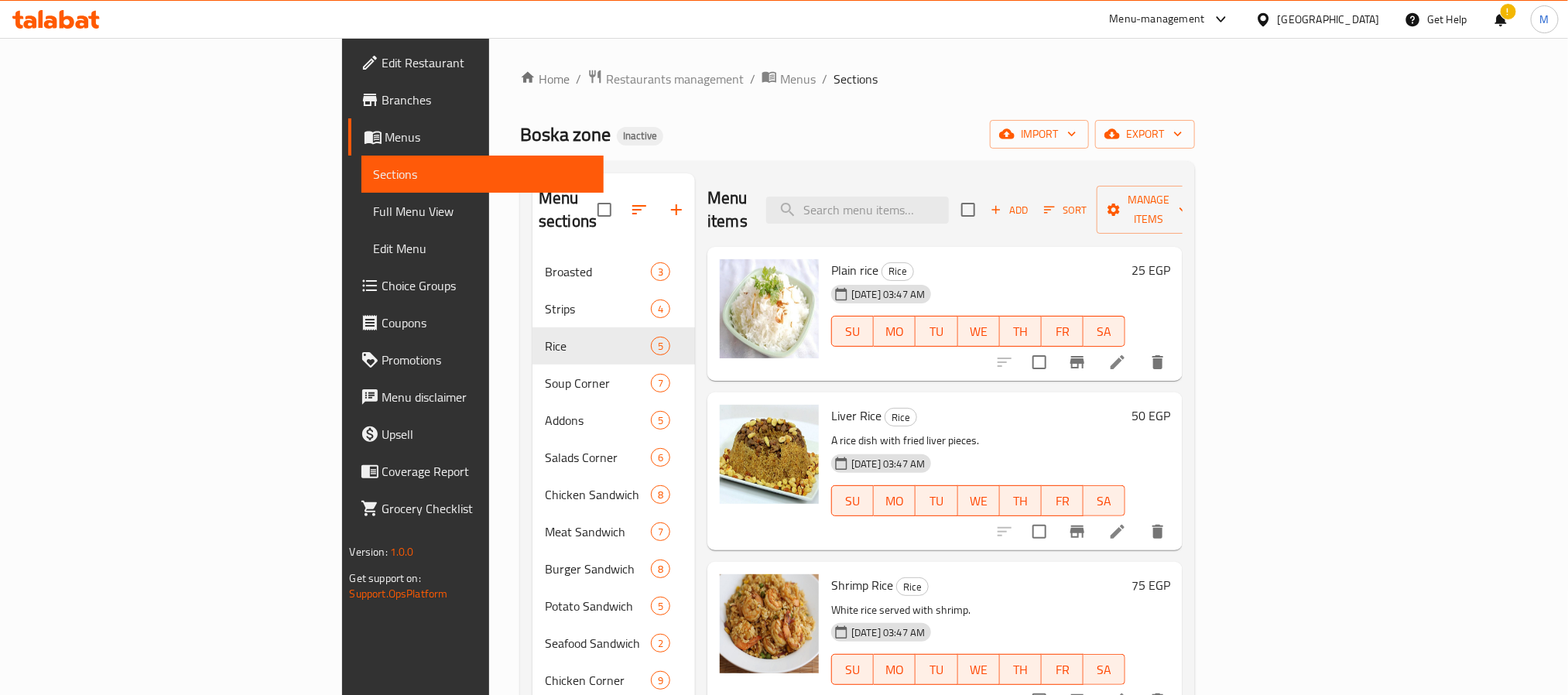
click at [831, 259] on span "Plain rice" at bounding box center [854, 270] width 47 height 23
copy h6 "Plain rice"
click at [1127, 353] on icon at bounding box center [1117, 362] width 18 height 18
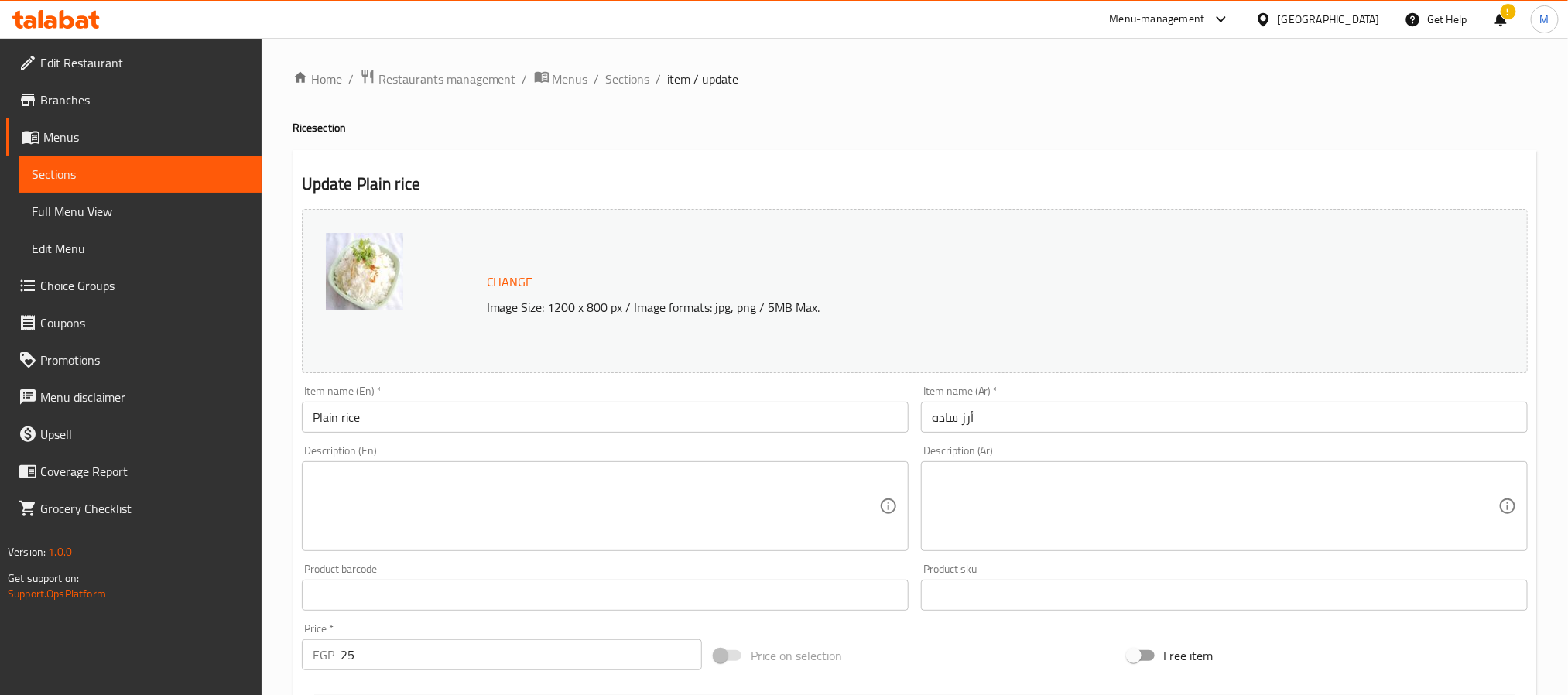
click at [650, 534] on textarea at bounding box center [596, 506] width 567 height 73
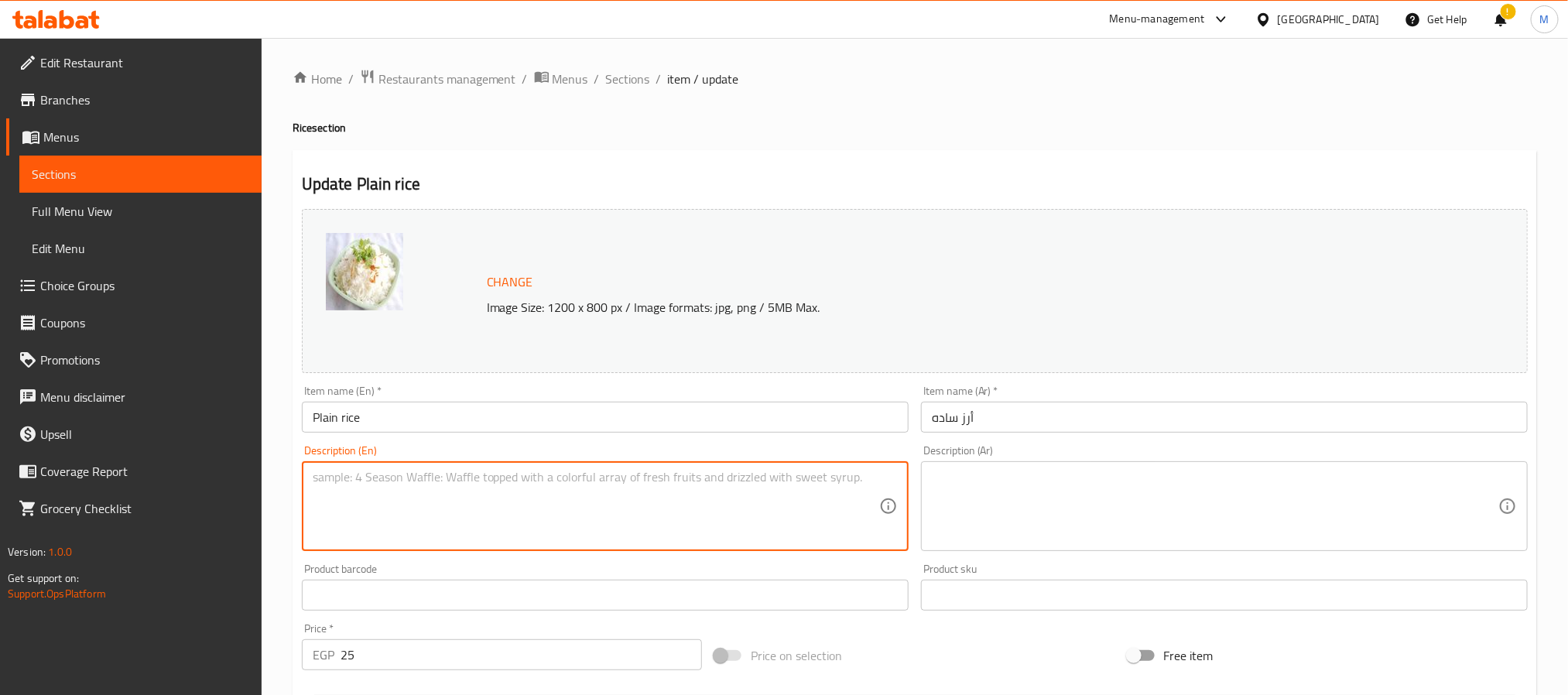
paste textarea "Rice, water, salt أرز، ماء، ملح"
drag, startPoint x: 541, startPoint y: 519, endPoint x: 400, endPoint y: 511, distance: 141.2
click at [400, 511] on textarea "Rice, water, salt أرز، ماء، ملح" at bounding box center [596, 506] width 567 height 73
type textarea "Rice, water, salt"
click at [1015, 530] on textarea at bounding box center [1215, 506] width 567 height 73
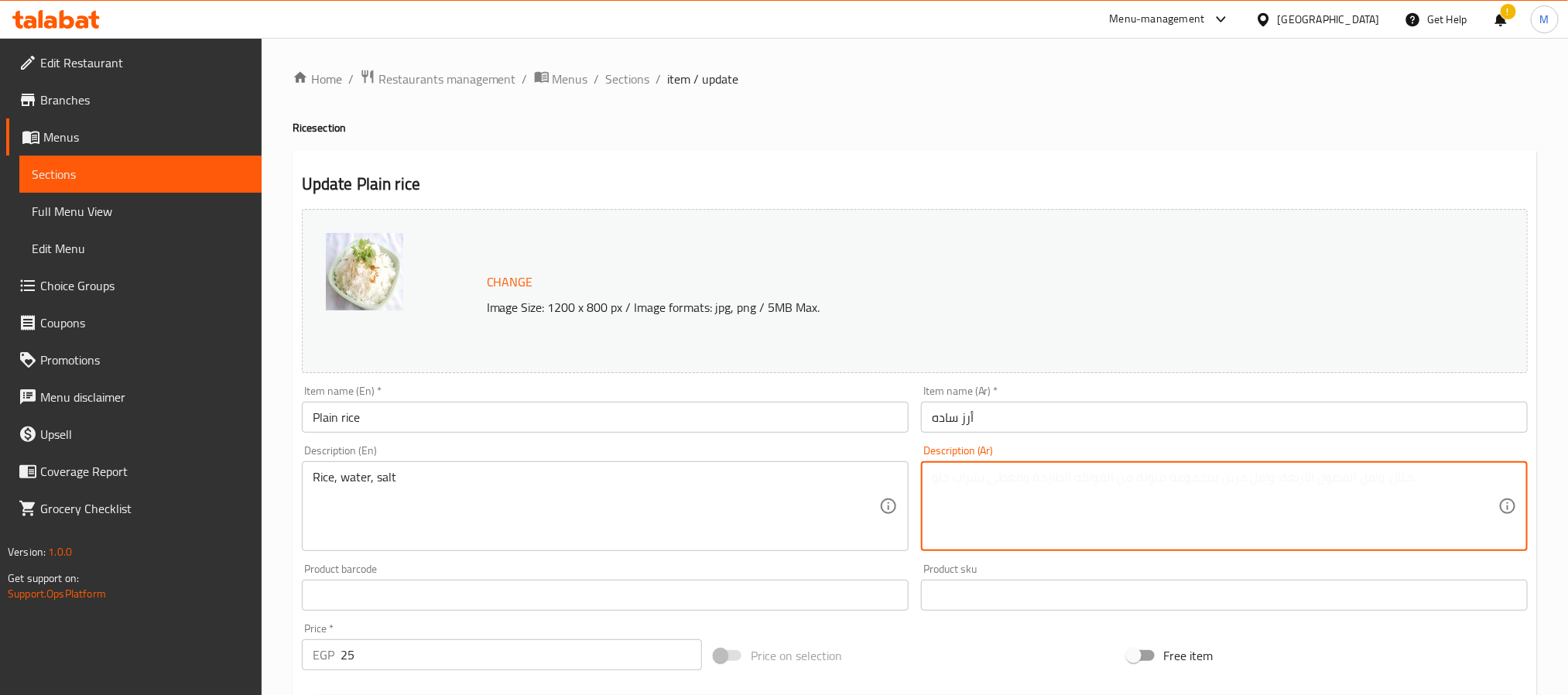
paste textarea "أرز، ماء، ملح"
type textarea "أرز، ماء، ملح"
click at [755, 430] on input "Plain rice" at bounding box center [605, 417] width 606 height 31
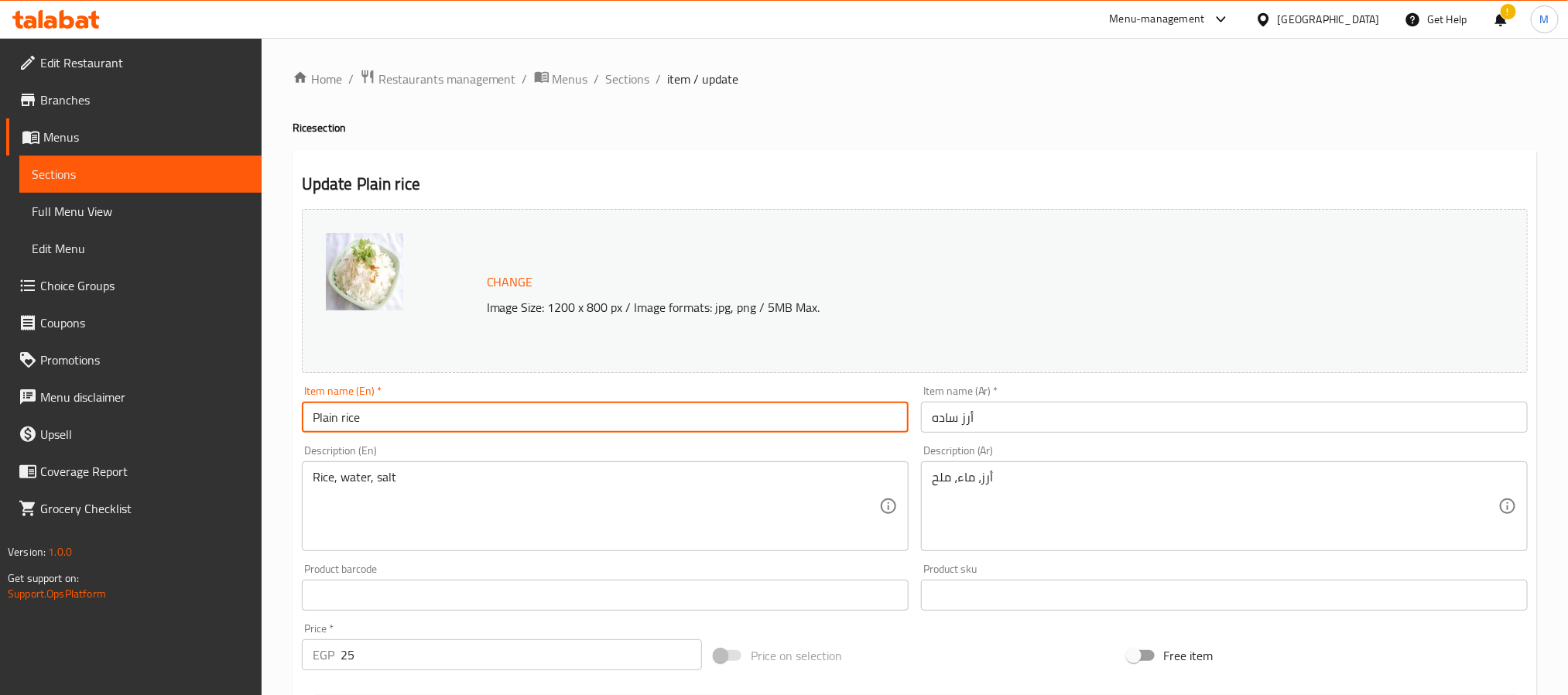
click at [626, 79] on span "Sections" at bounding box center [629, 78] width 44 height 18
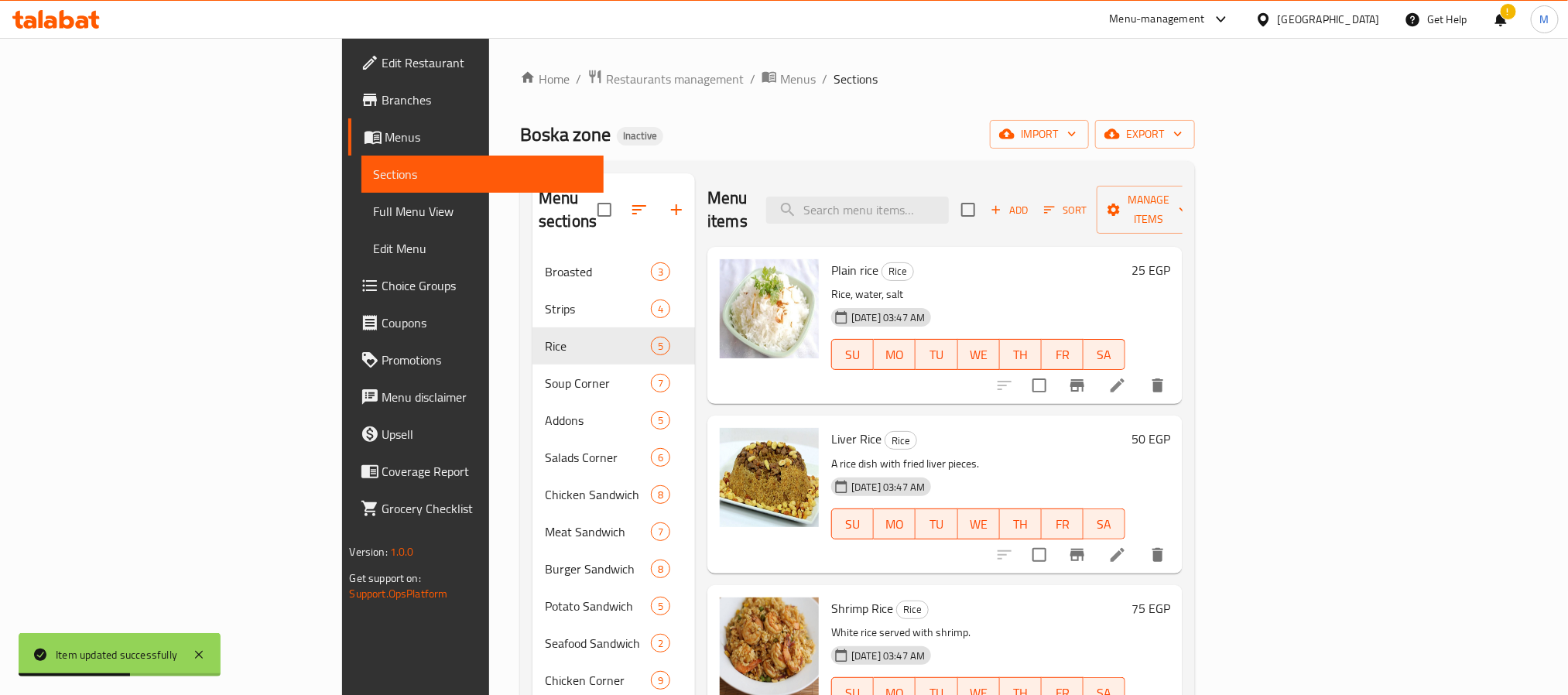
click at [831, 259] on span "Plain rice" at bounding box center [854, 270] width 47 height 23
copy h6 "Plain rice"
drag, startPoint x: 832, startPoint y: 149, endPoint x: 883, endPoint y: 212, distance: 81.1
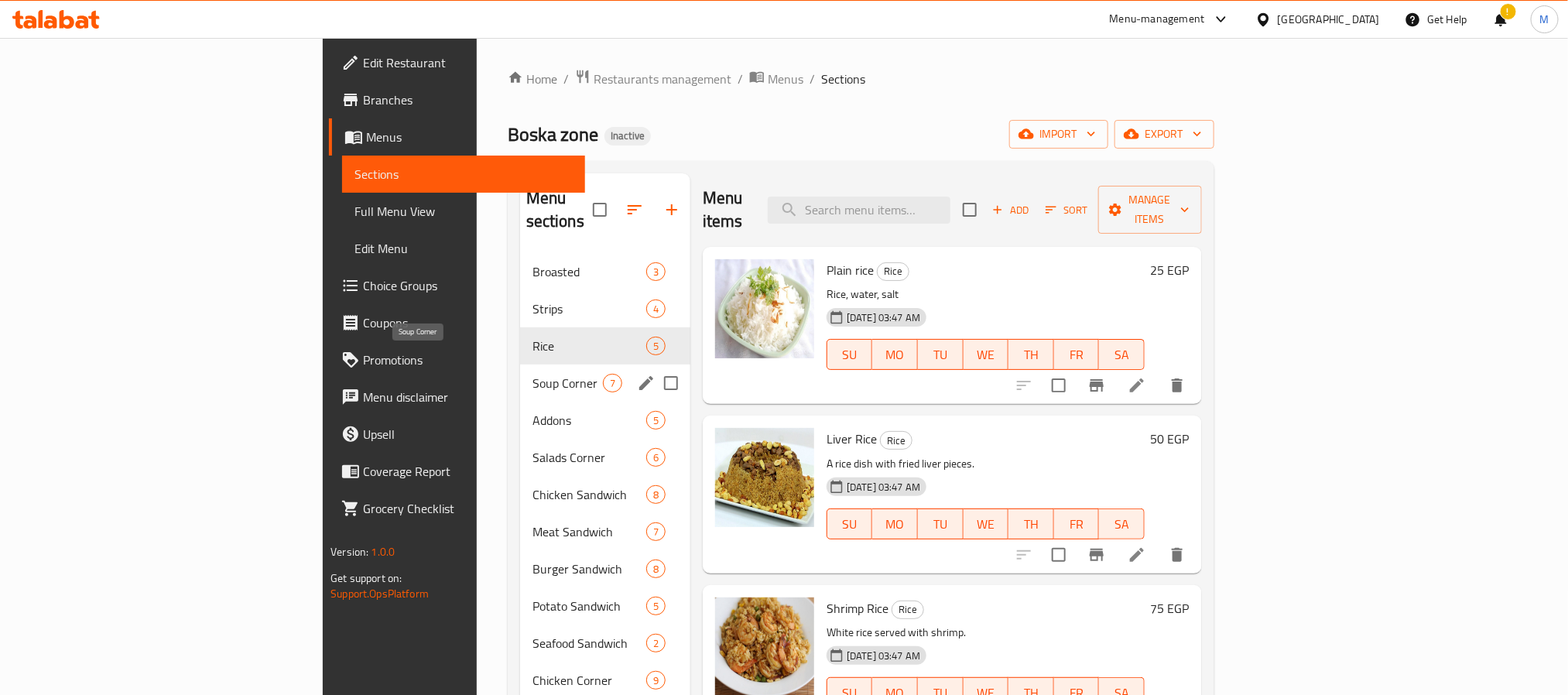
click at [532, 373] on span "Soup Corner" at bounding box center [567, 382] width 70 height 18
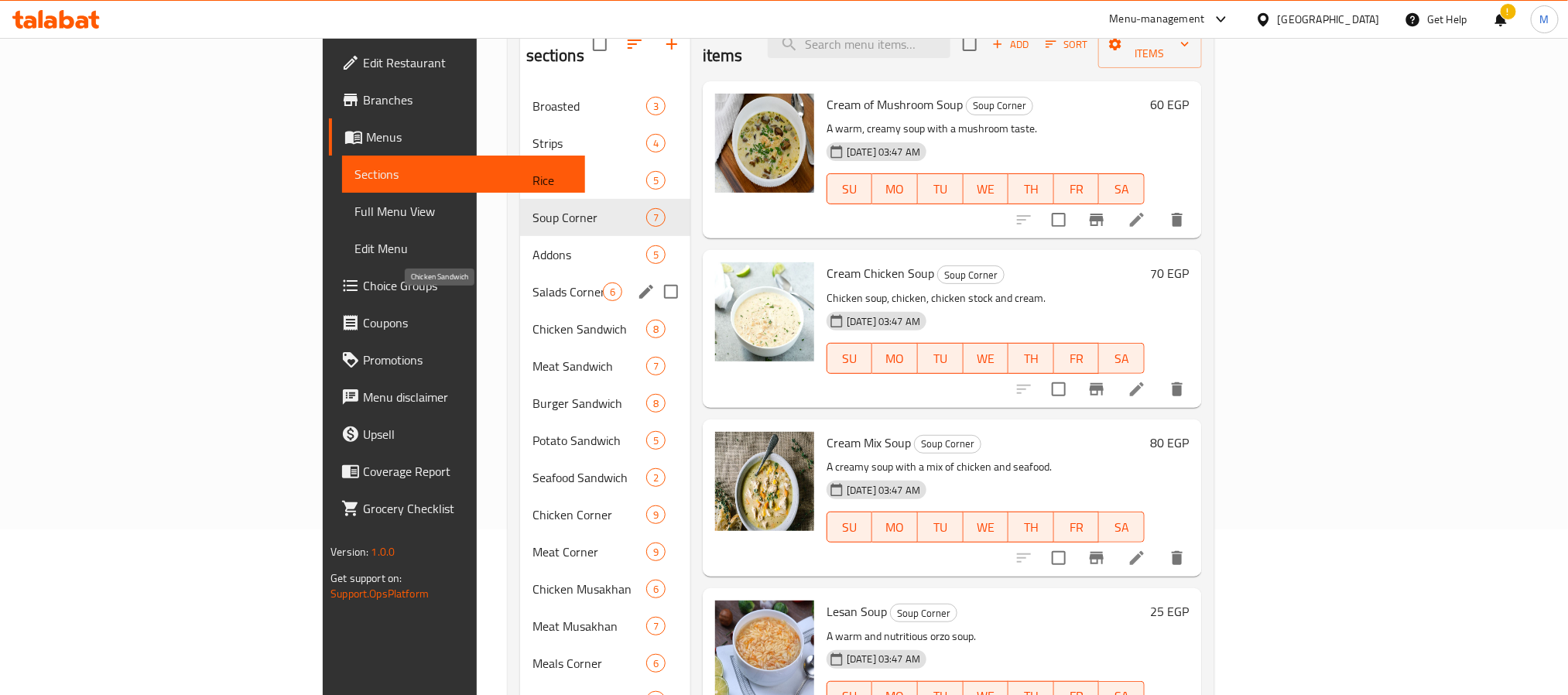
scroll to position [116, 0]
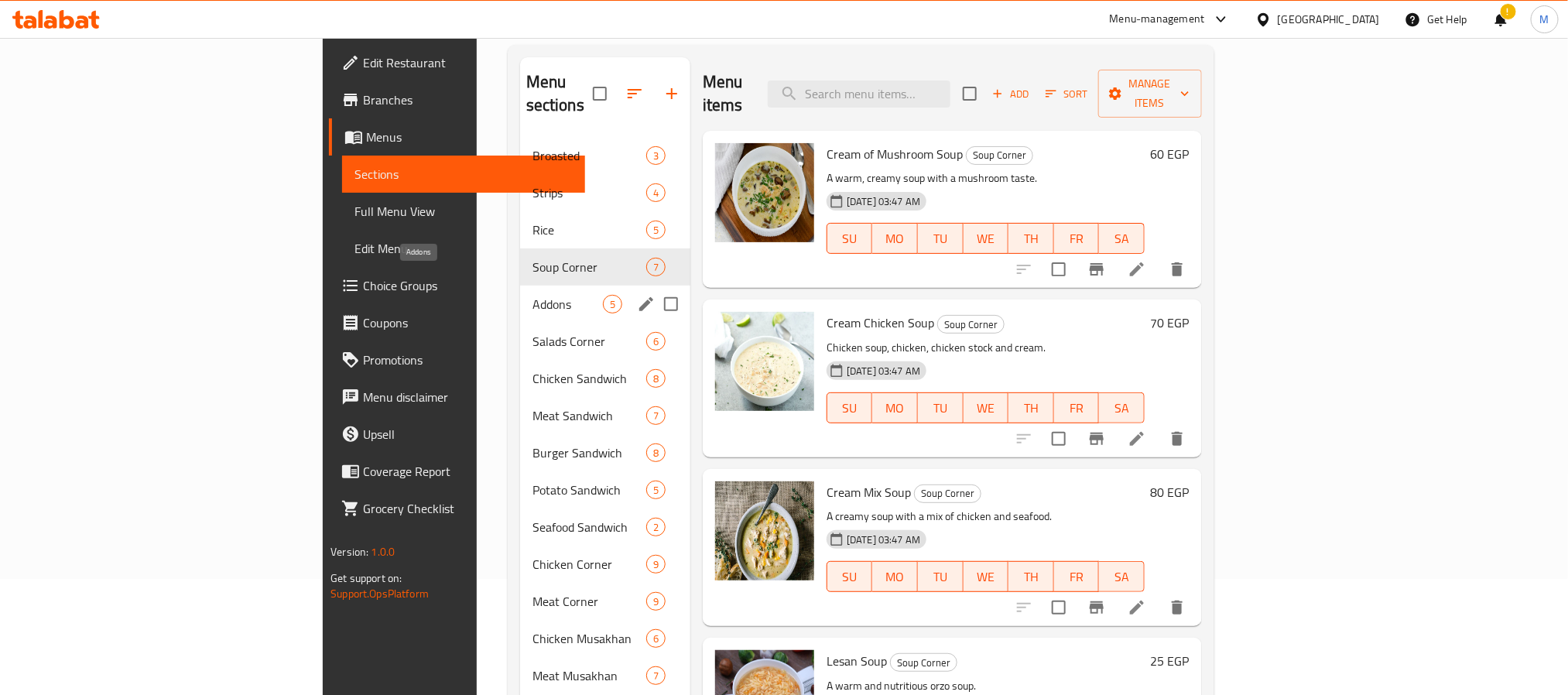
click at [532, 295] on span "Addons" at bounding box center [567, 303] width 70 height 18
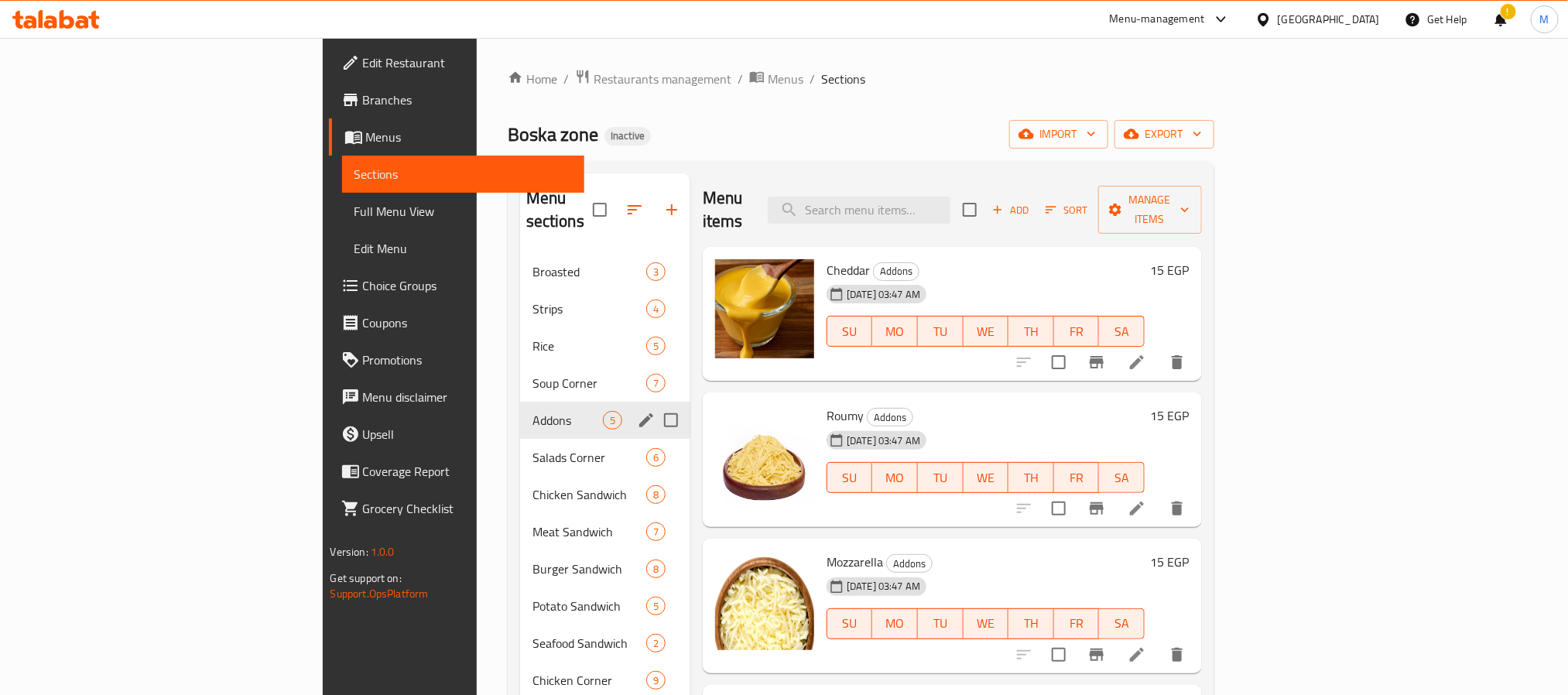
click at [520, 413] on div "Addons 5" at bounding box center [604, 420] width 170 height 38
click at [532, 449] on span "Salads Corner" at bounding box center [567, 457] width 70 height 18
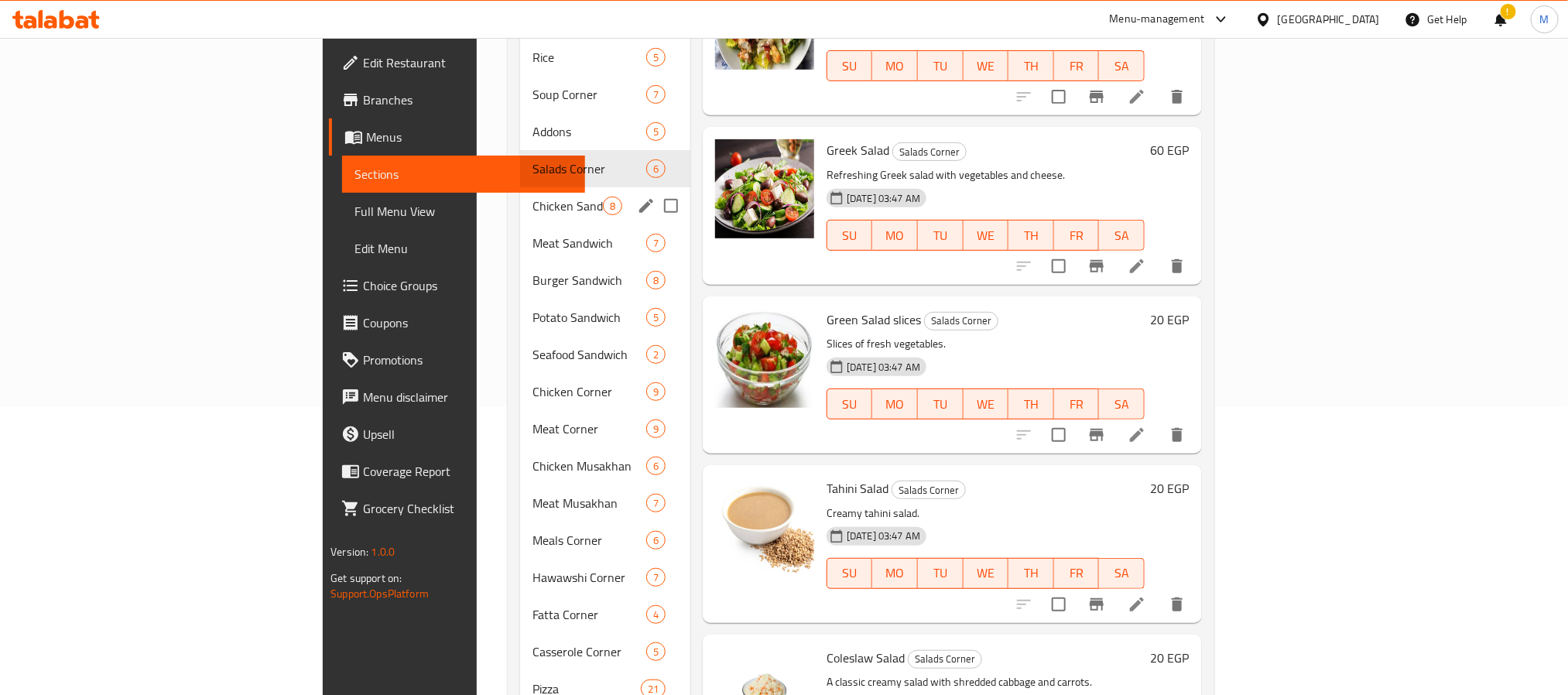
scroll to position [116, 0]
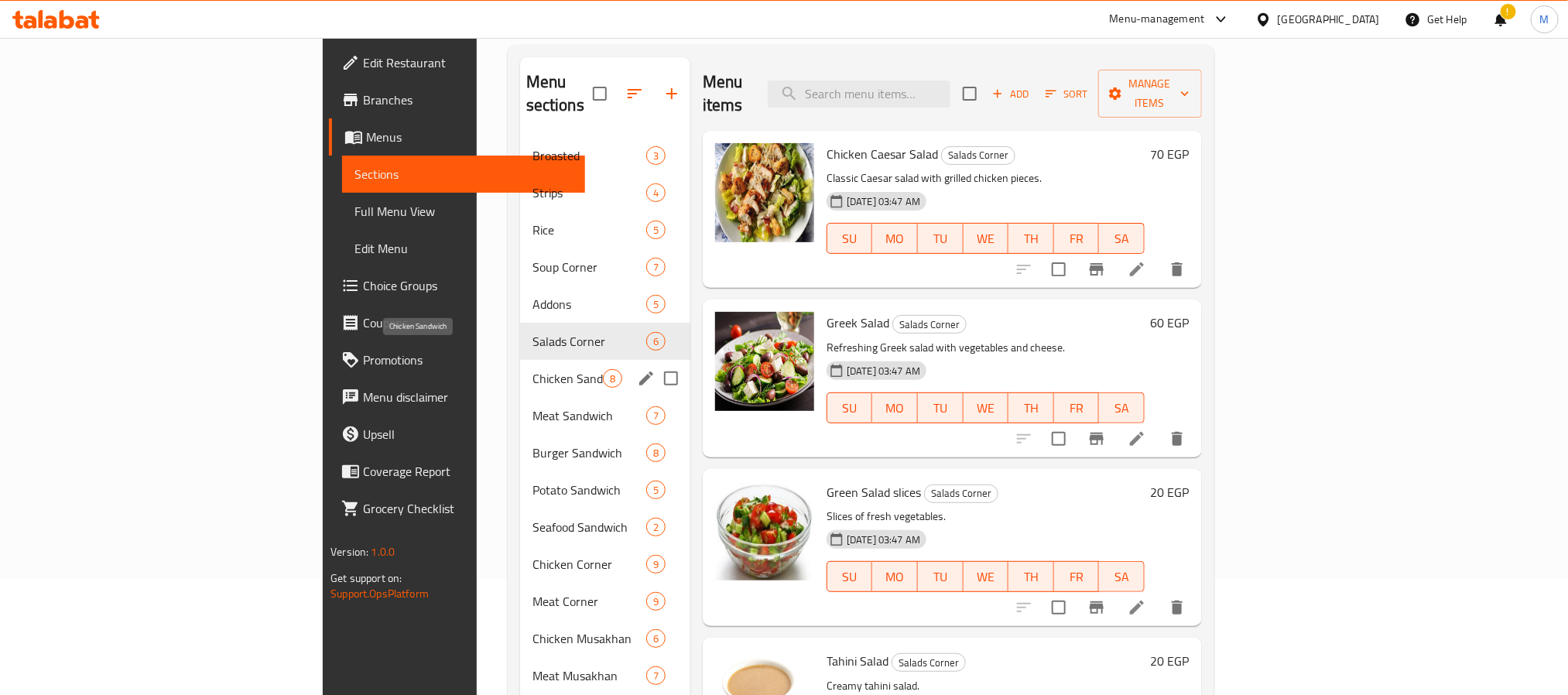
click at [532, 370] on span "Chicken Sandwich" at bounding box center [567, 378] width 70 height 18
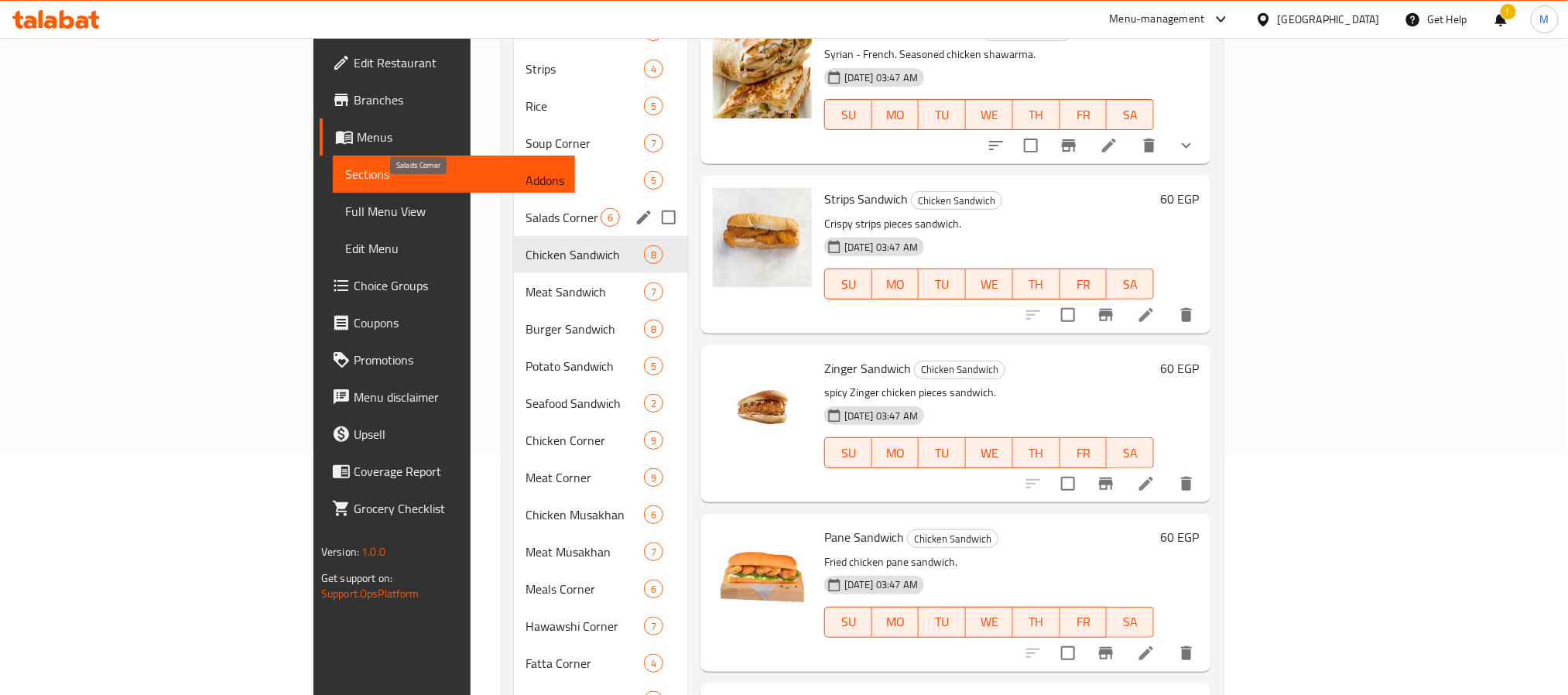
scroll to position [116, 0]
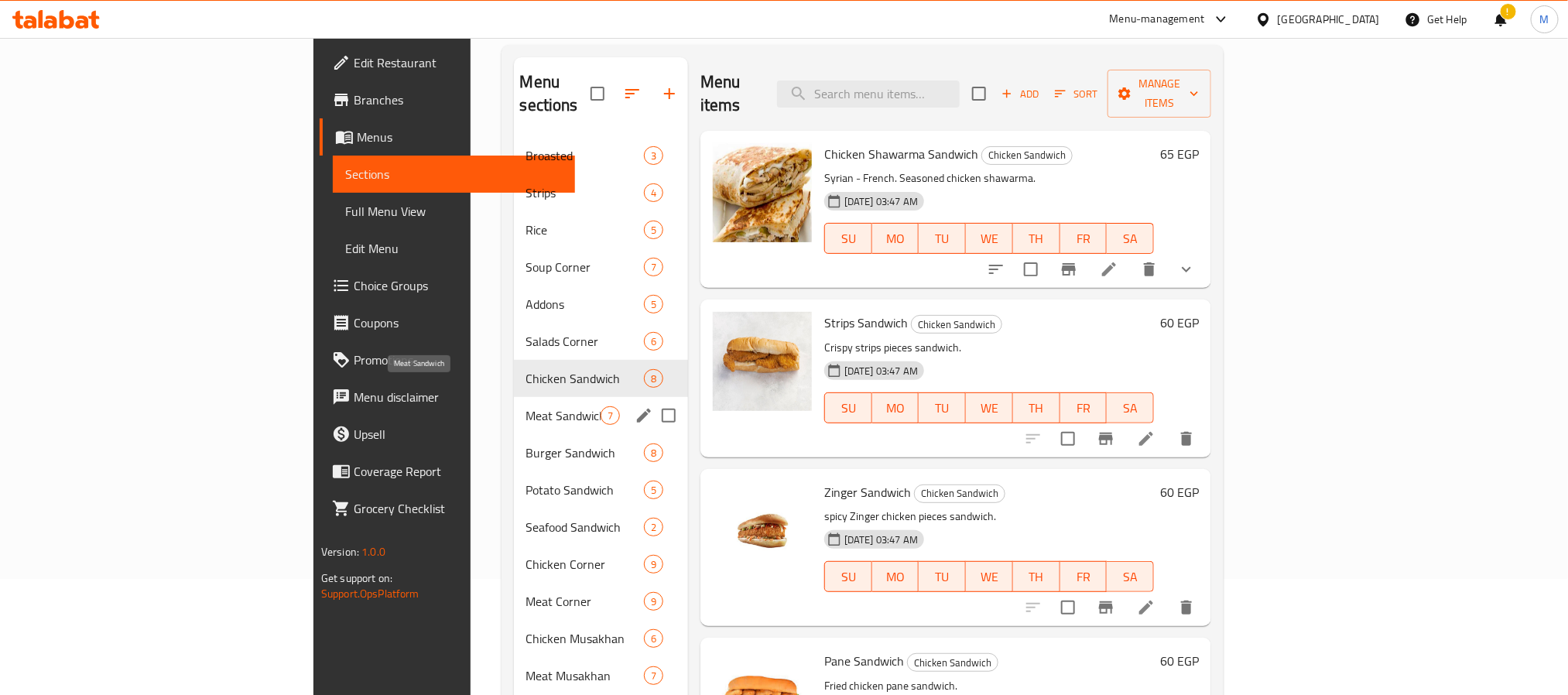
click at [527, 406] on span "Meat Sandwich" at bounding box center [563, 415] width 74 height 18
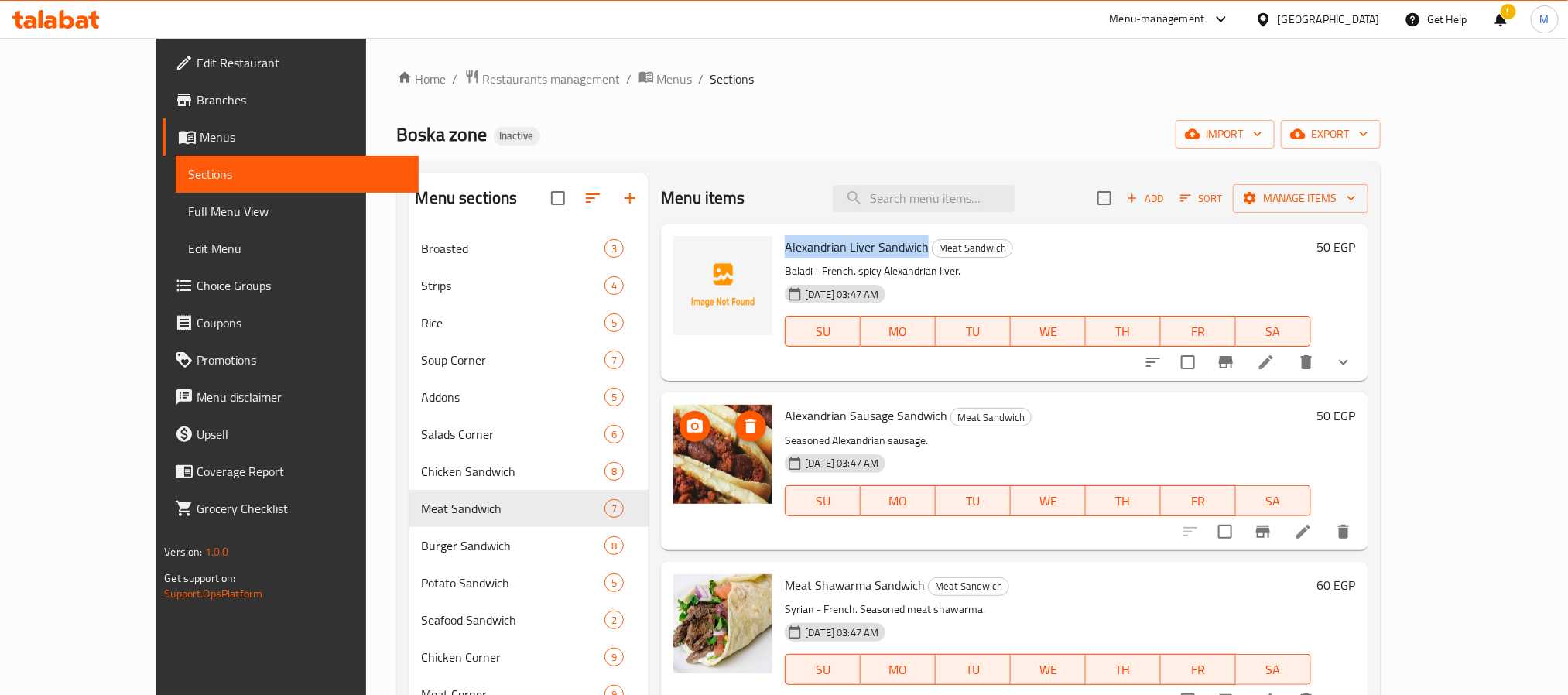
drag, startPoint x: 887, startPoint y: 243, endPoint x: 746, endPoint y: 239, distance: 141.1
click at [784, 239] on h6 "Alexandrian Liver Sandwich Meat Sandwich" at bounding box center [1047, 246] width 526 height 22
copy span "Alexandrian Liver Sandwich"
click at [819, 237] on span "Alexandrian Liver Sandwich" at bounding box center [857, 246] width 144 height 23
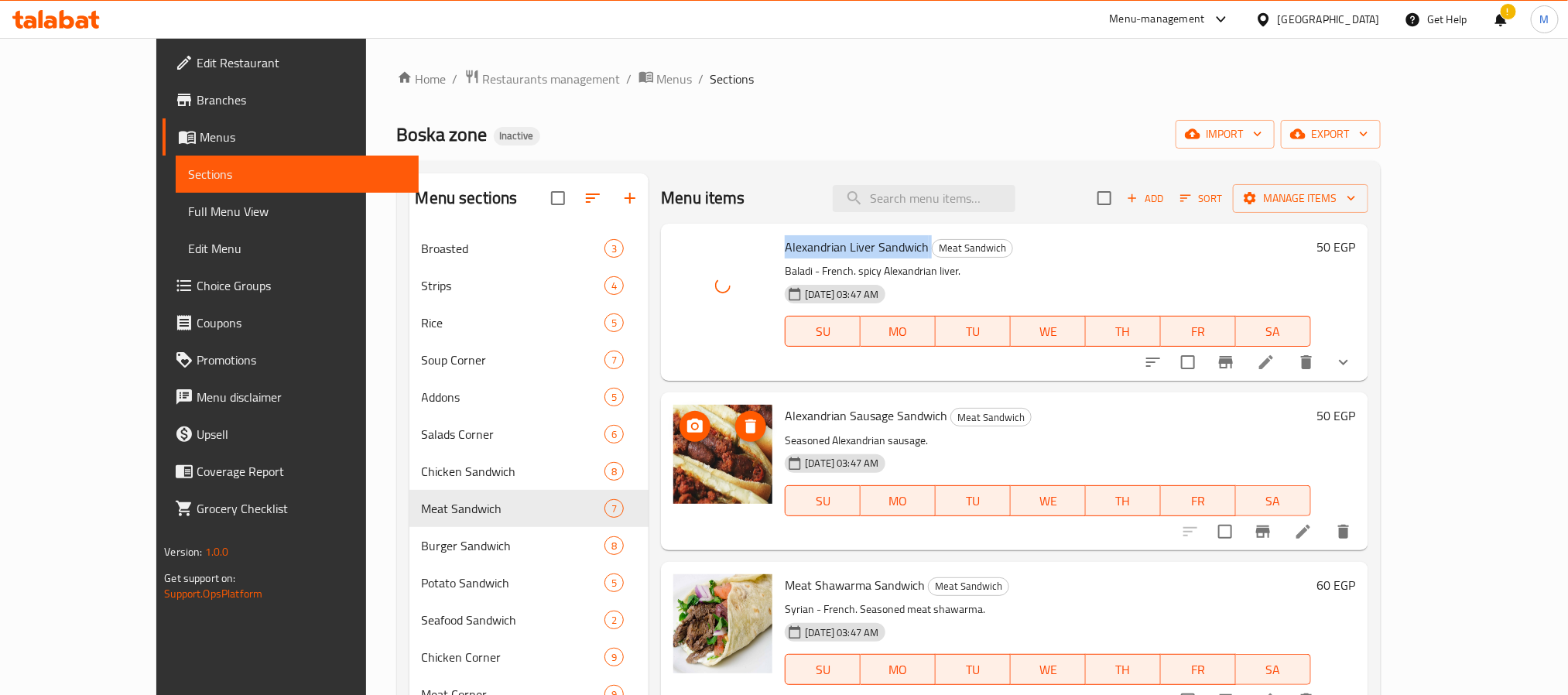
click at [819, 237] on span "Alexandrian Liver Sandwich" at bounding box center [857, 246] width 144 height 23
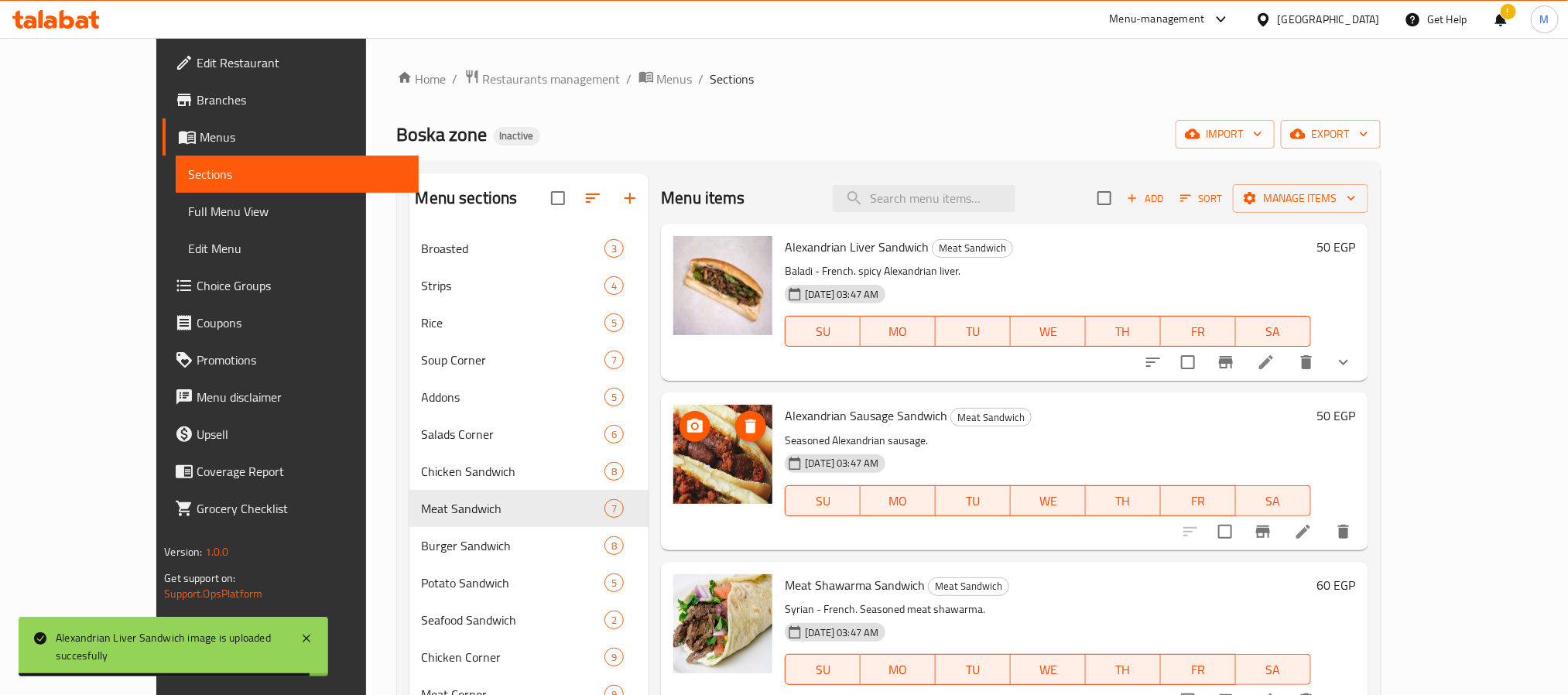
drag, startPoint x: 779, startPoint y: 179, endPoint x: 794, endPoint y: 205, distance: 30.0
click at [779, 179] on div "Menu items Add Sort Manage items" at bounding box center [1015, 198] width 707 height 50
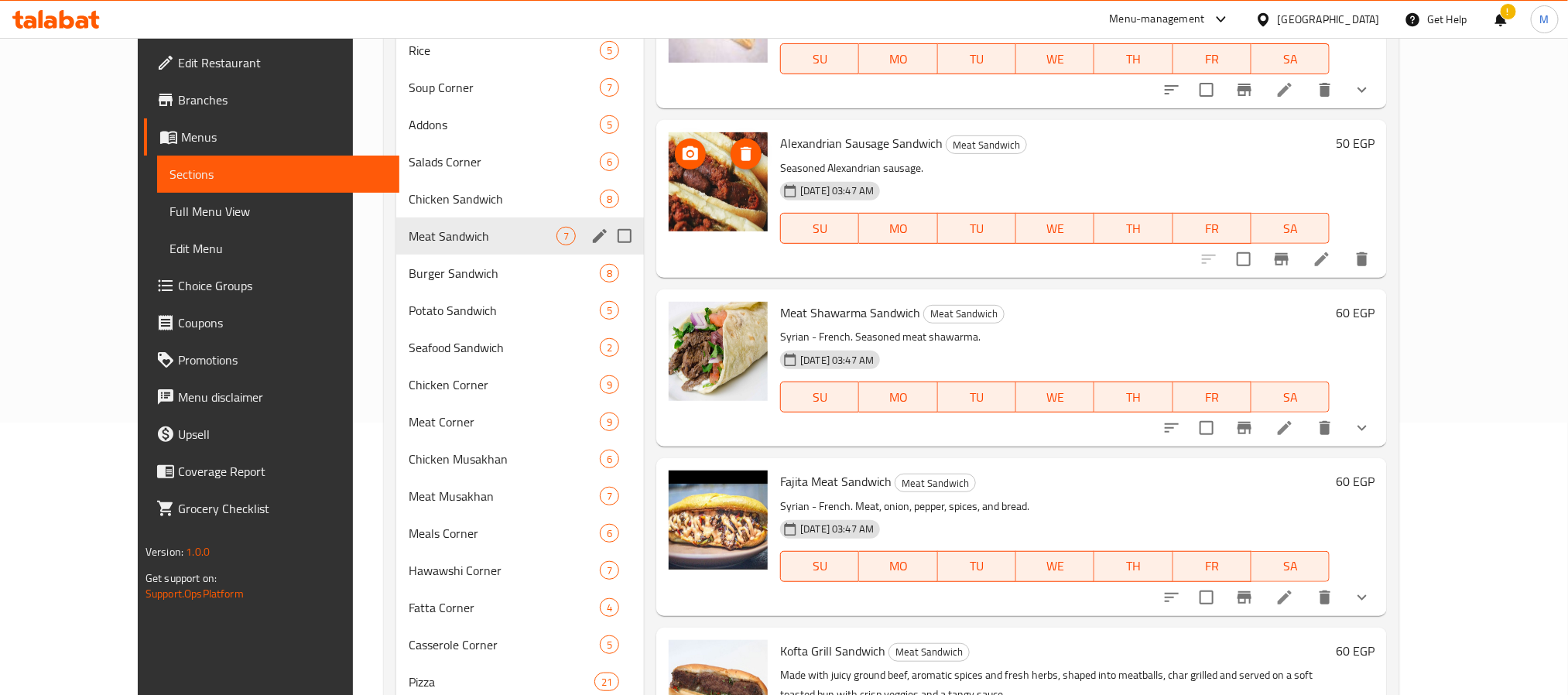
scroll to position [232, 0]
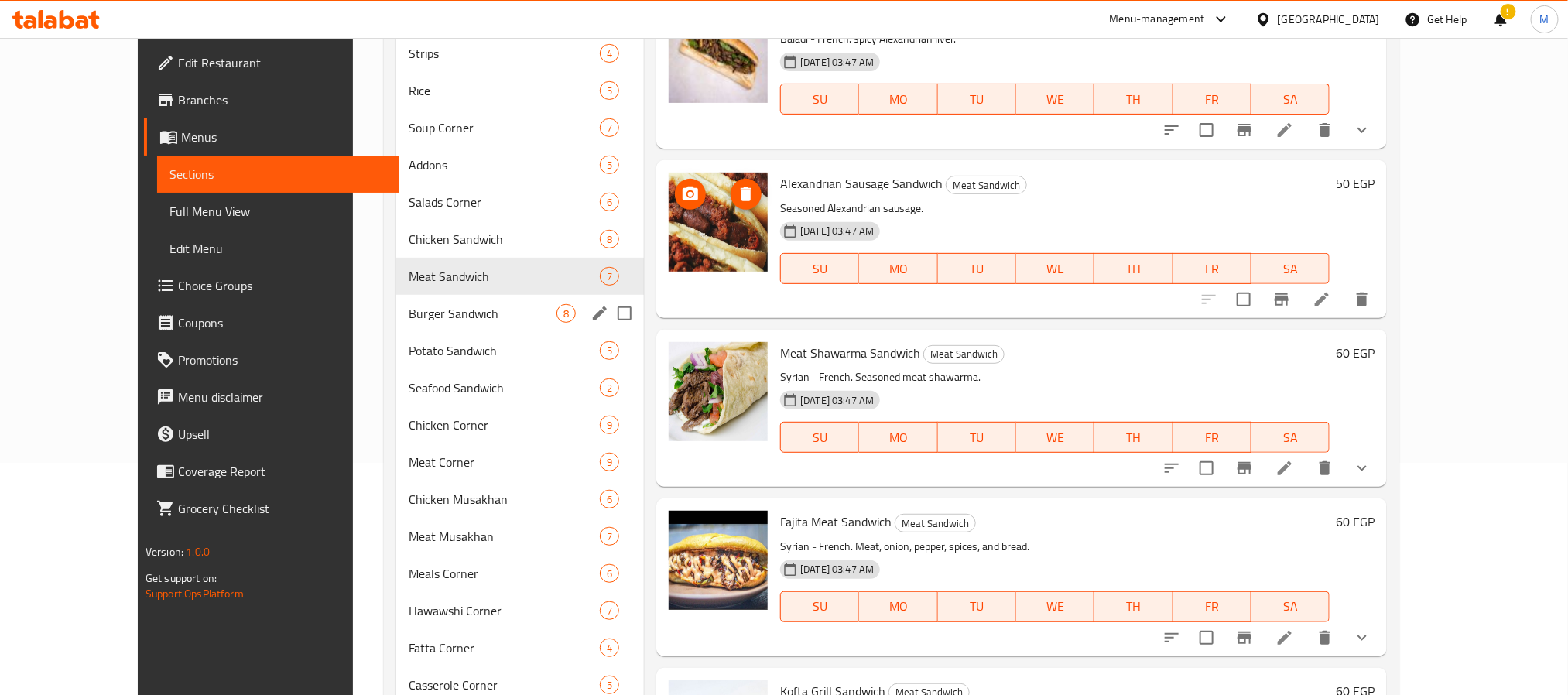
click at [432, 322] on span "Burger Sandwich" at bounding box center [483, 313] width 148 height 18
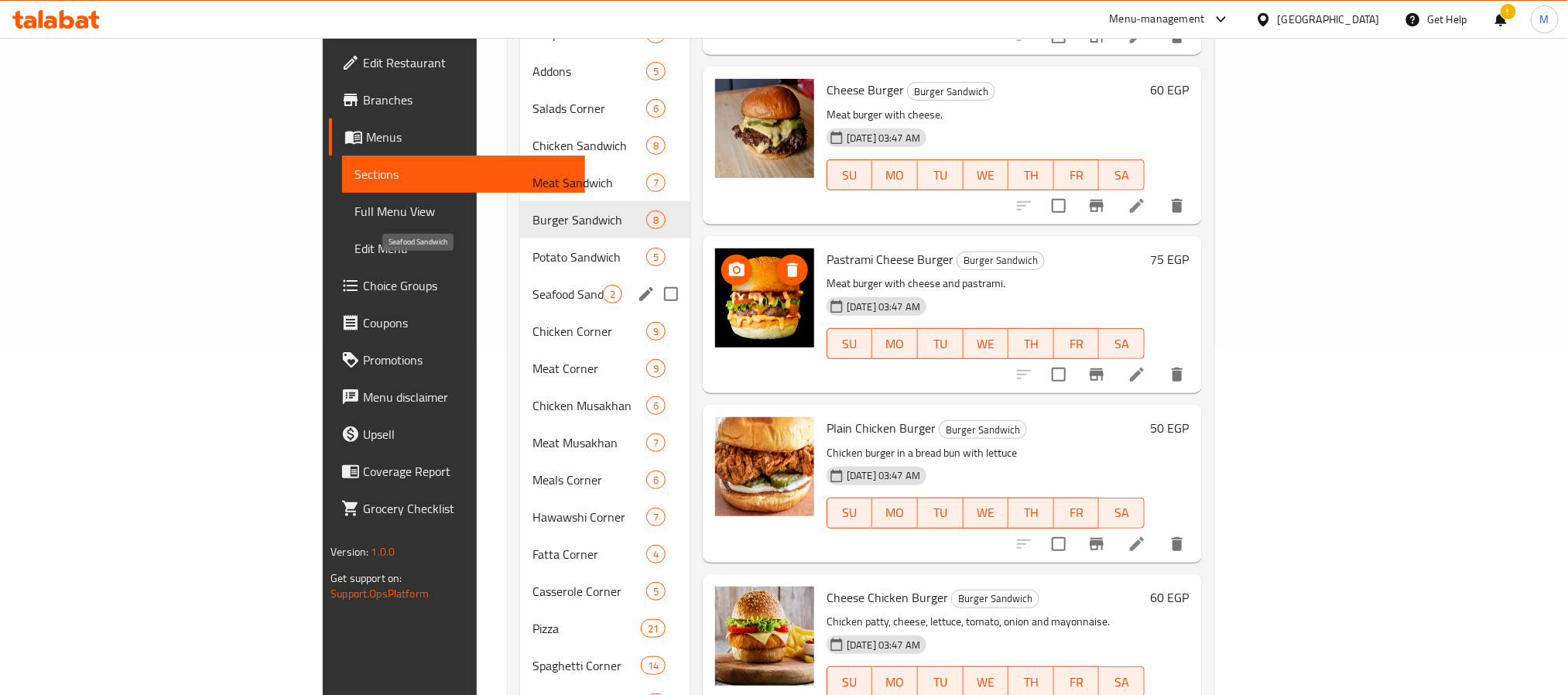
scroll to position [348, 0]
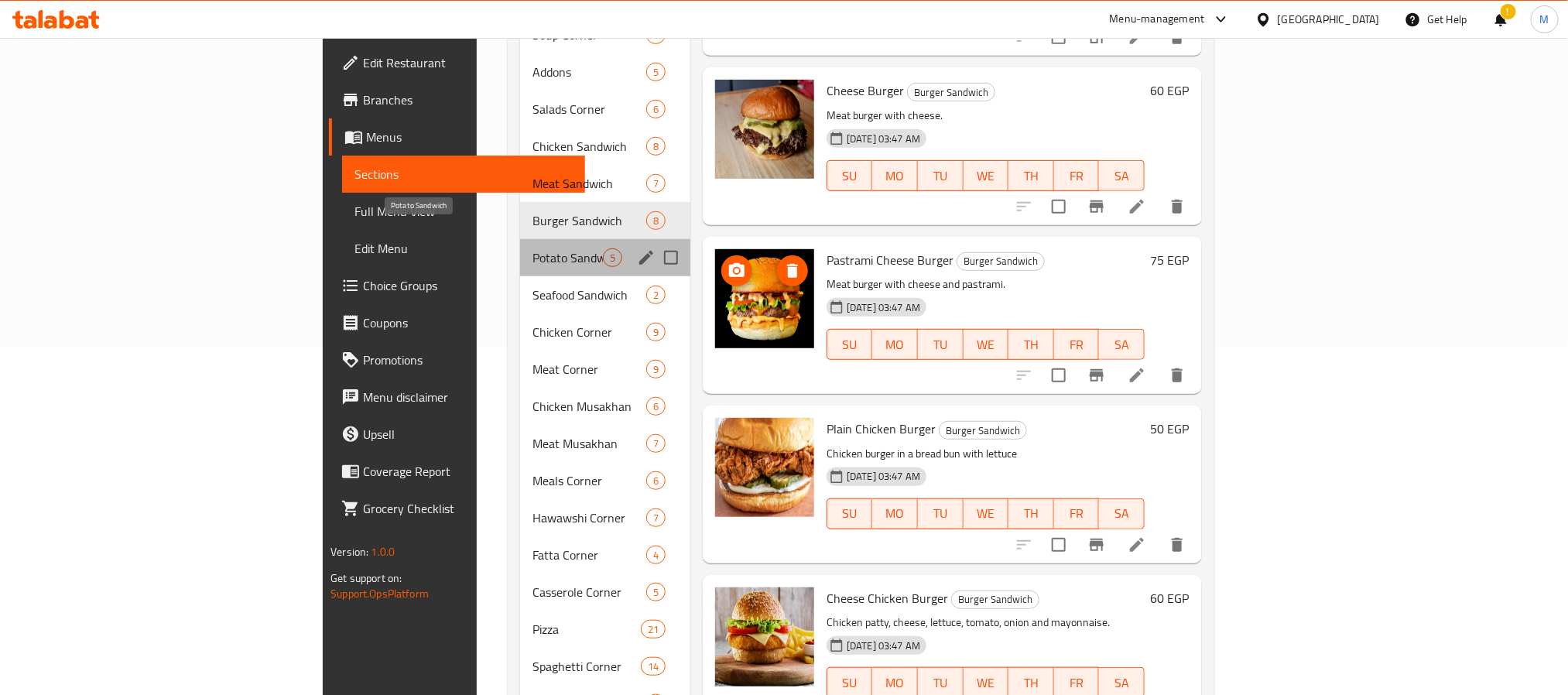
click at [532, 248] on span "Potato Sandwich" at bounding box center [567, 257] width 70 height 18
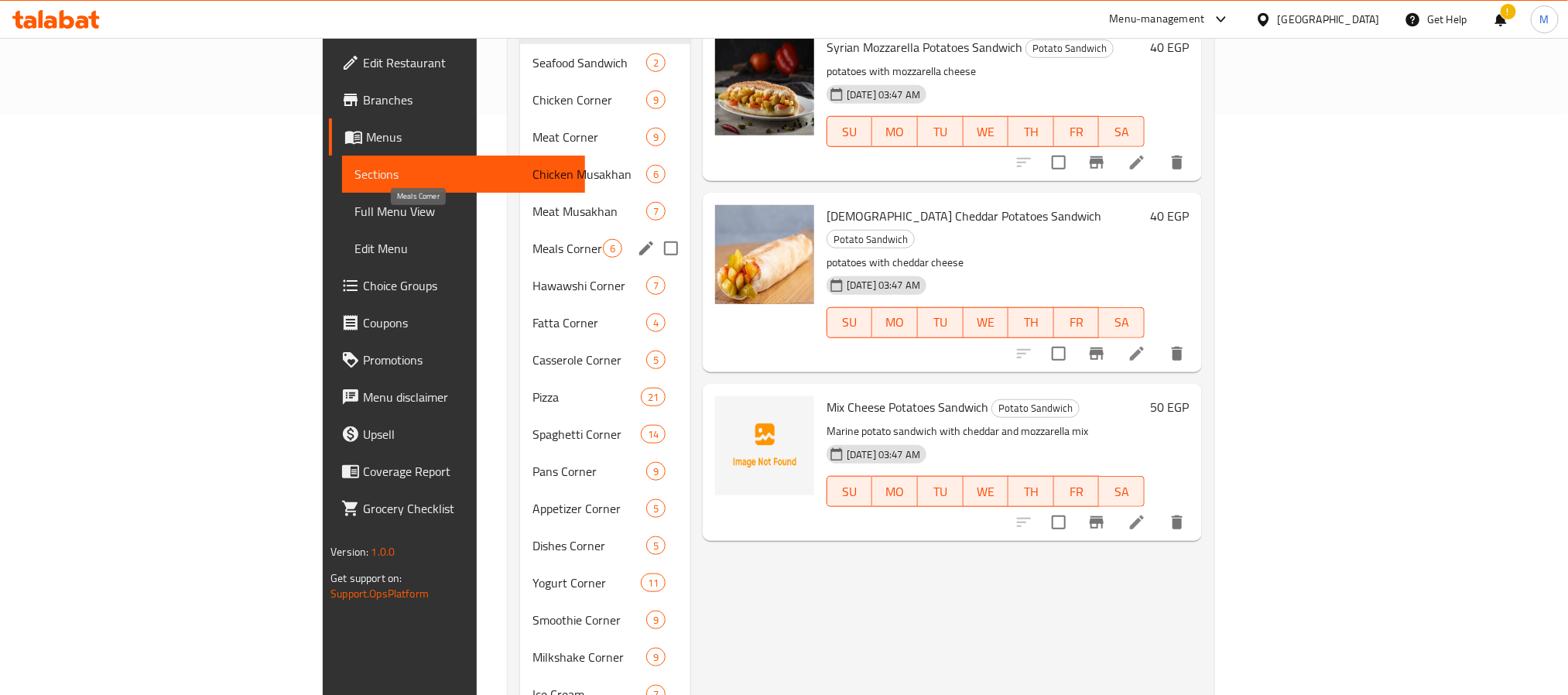
scroll to position [348, 0]
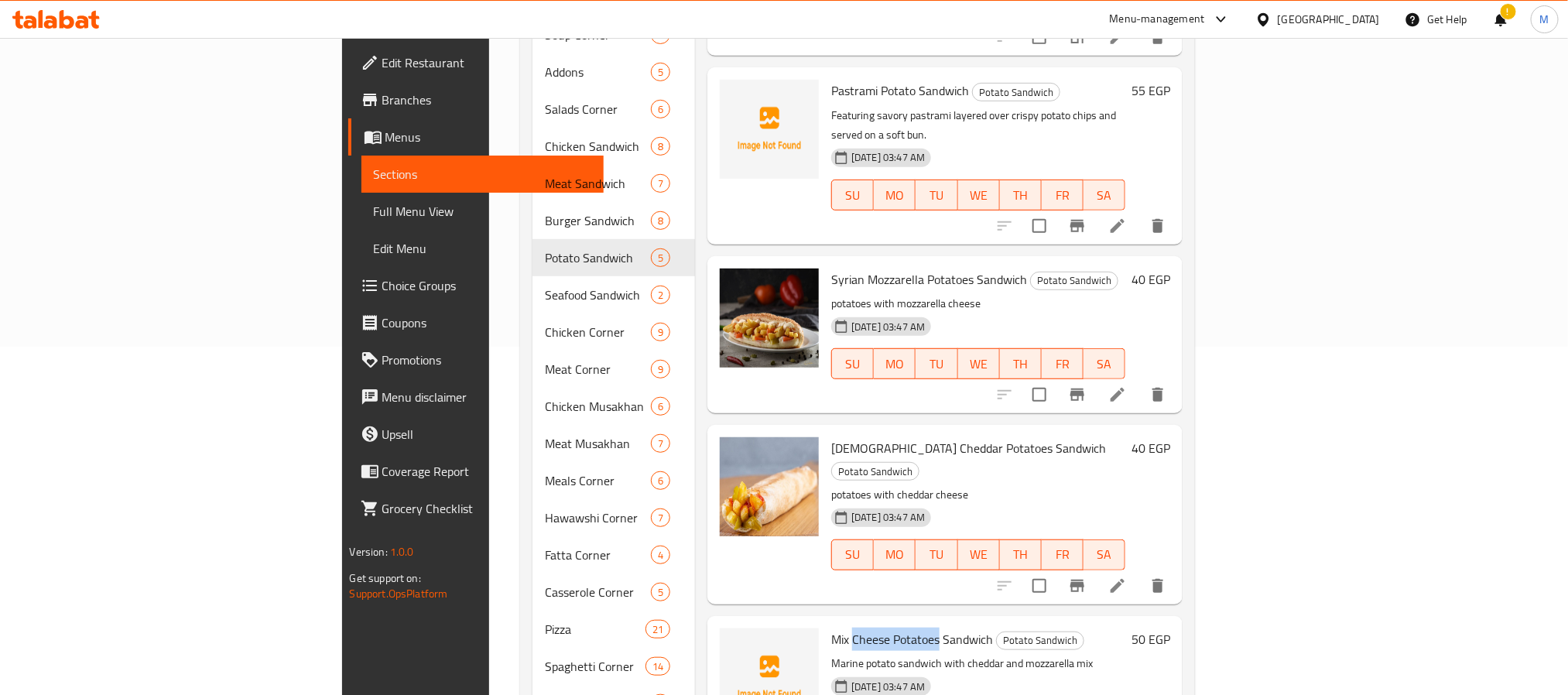
drag, startPoint x: 767, startPoint y: 572, endPoint x: 855, endPoint y: 581, distance: 88.5
click at [855, 628] on span "Mix Cheese Potatoes Sandwich" at bounding box center [912, 639] width 162 height 23
copy span "Cheese Potatoes"
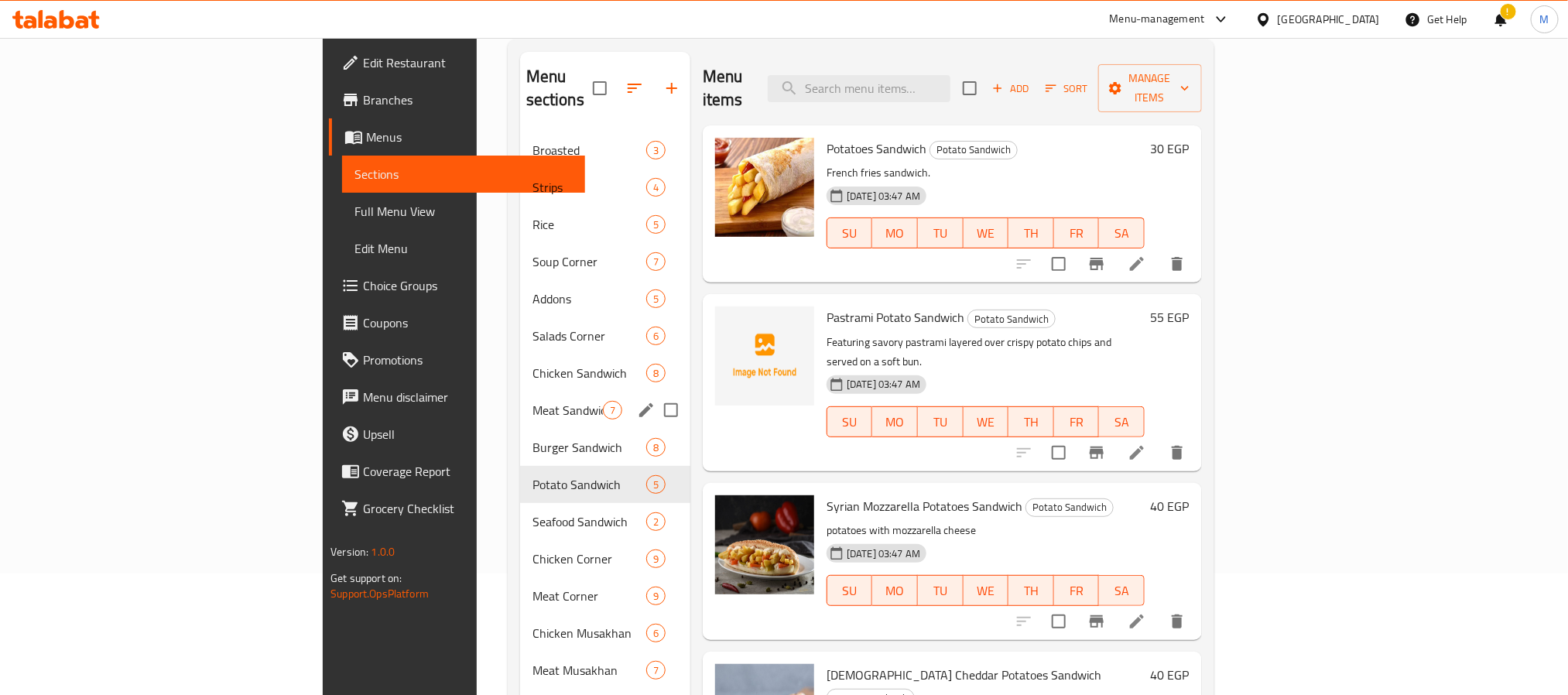
scroll to position [116, 0]
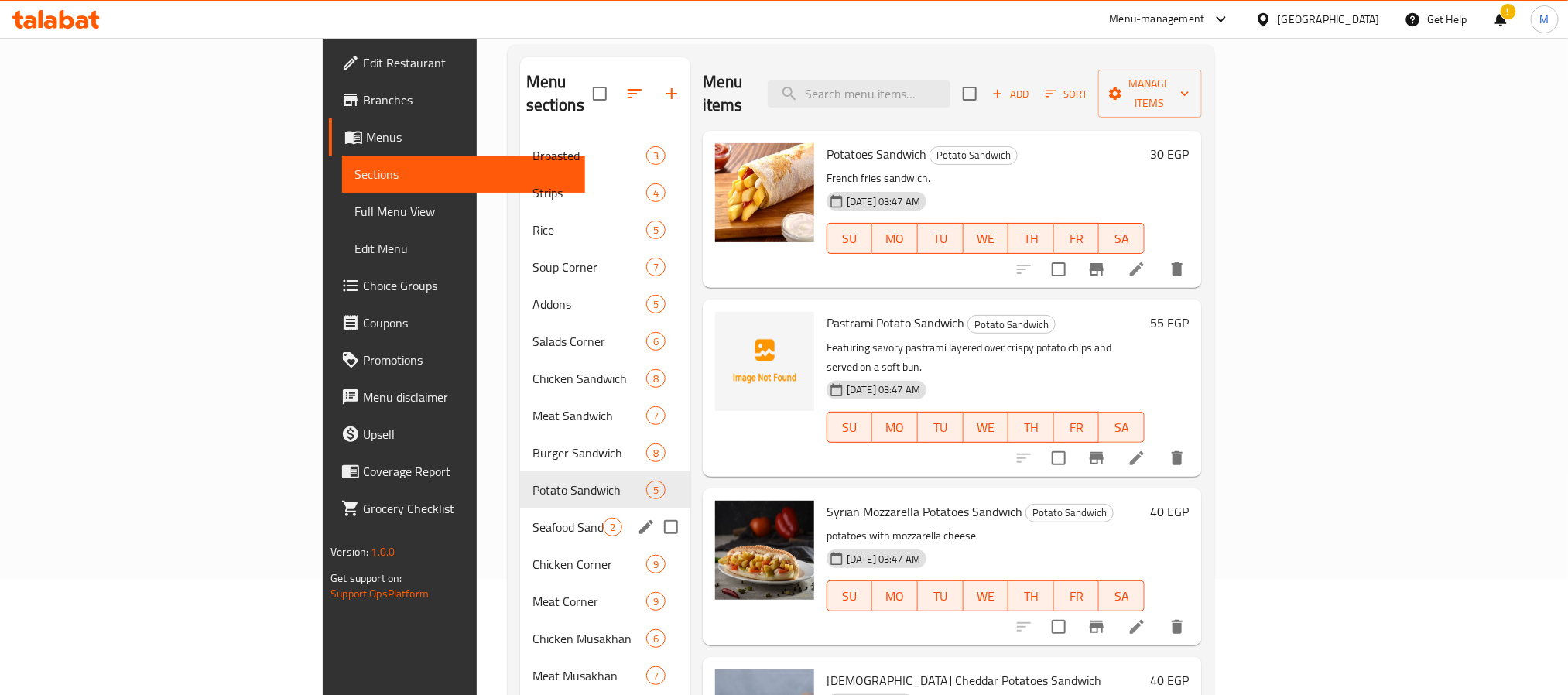
click at [520, 508] on div "Seafood Sandwich 2" at bounding box center [604, 527] width 170 height 38
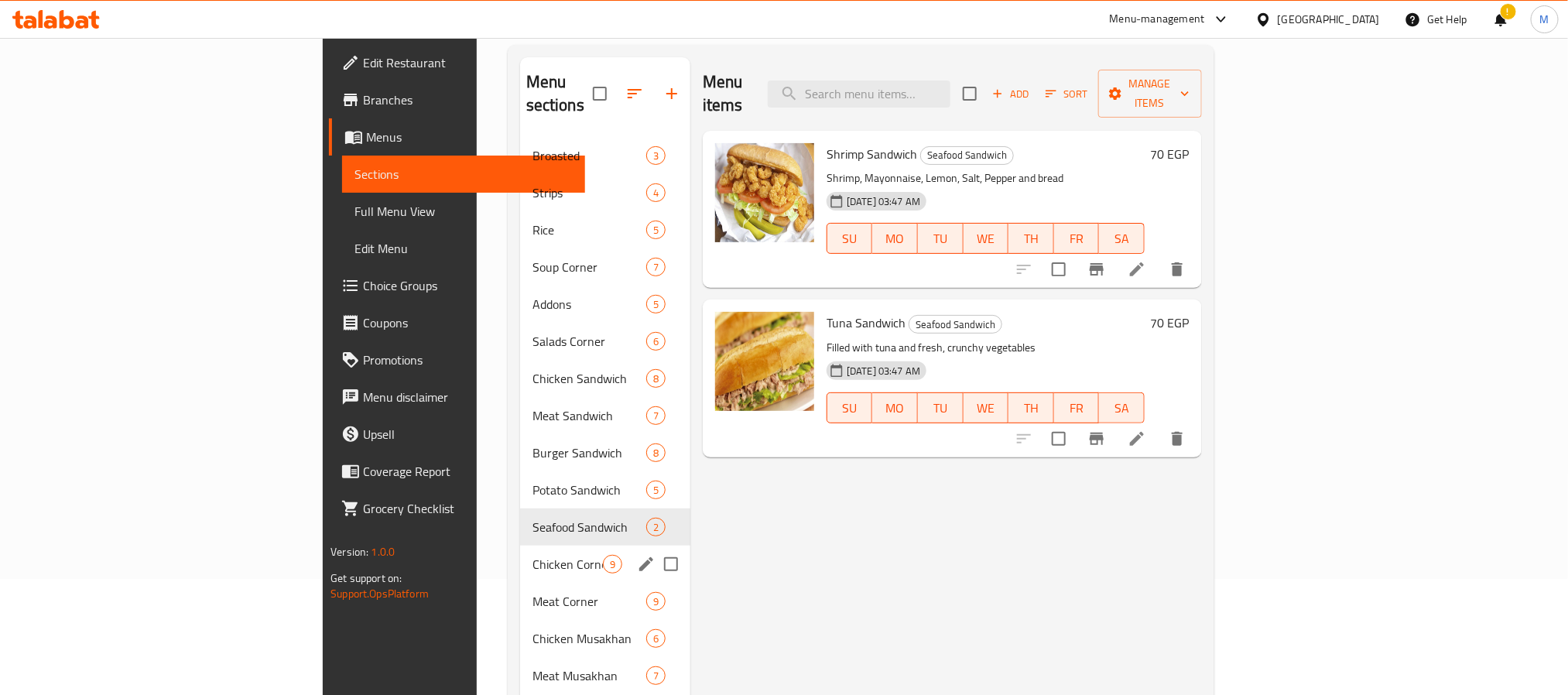
click at [532, 554] on span "Chicken Corner" at bounding box center [567, 563] width 70 height 18
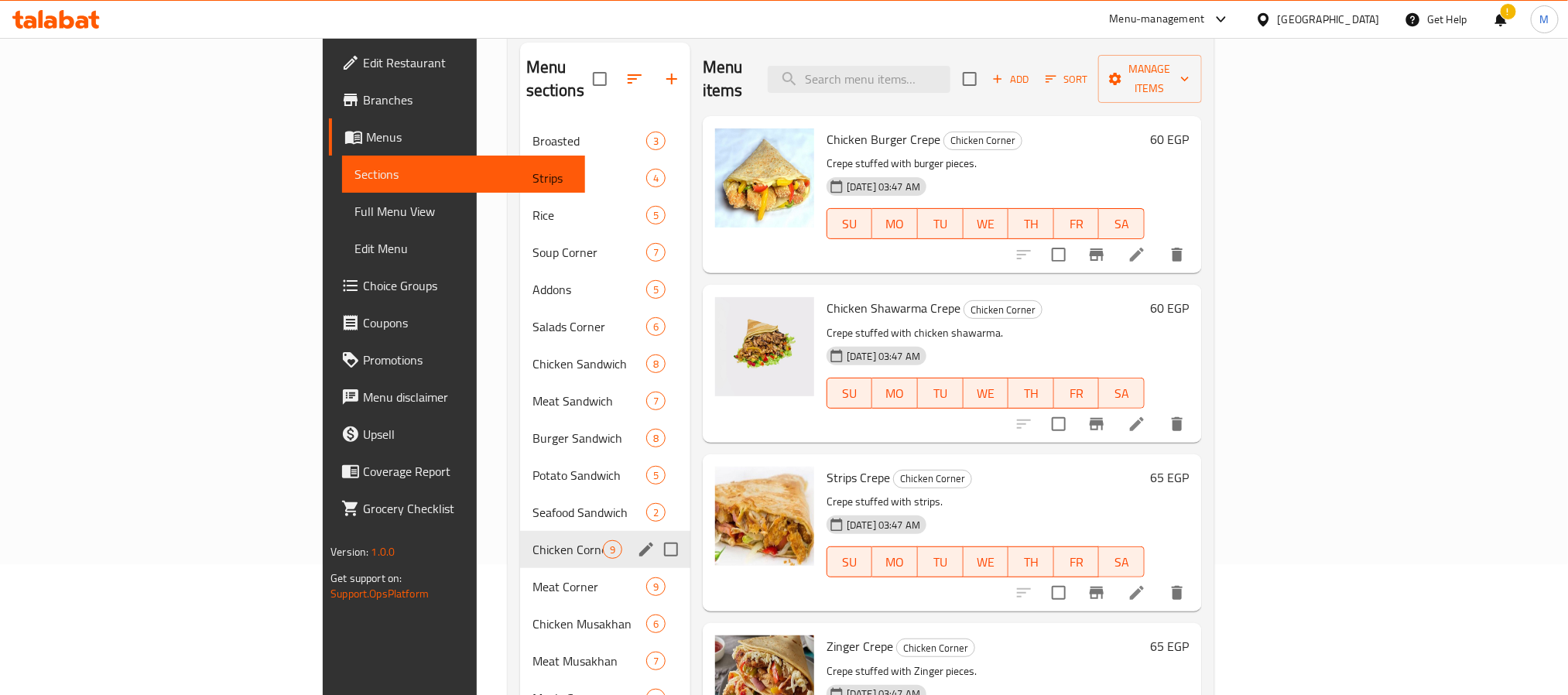
scroll to position [172, 0]
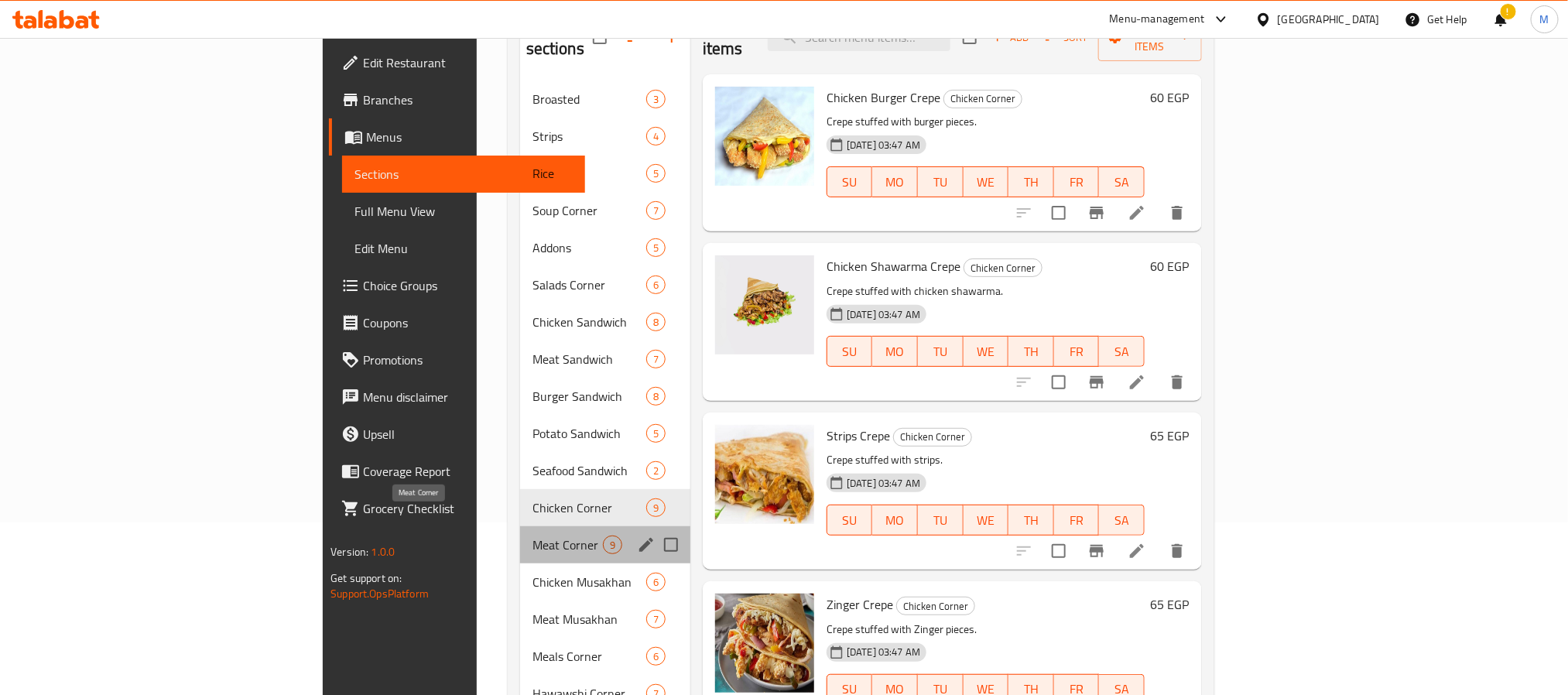
click at [532, 535] on span "Meat Corner" at bounding box center [567, 544] width 70 height 18
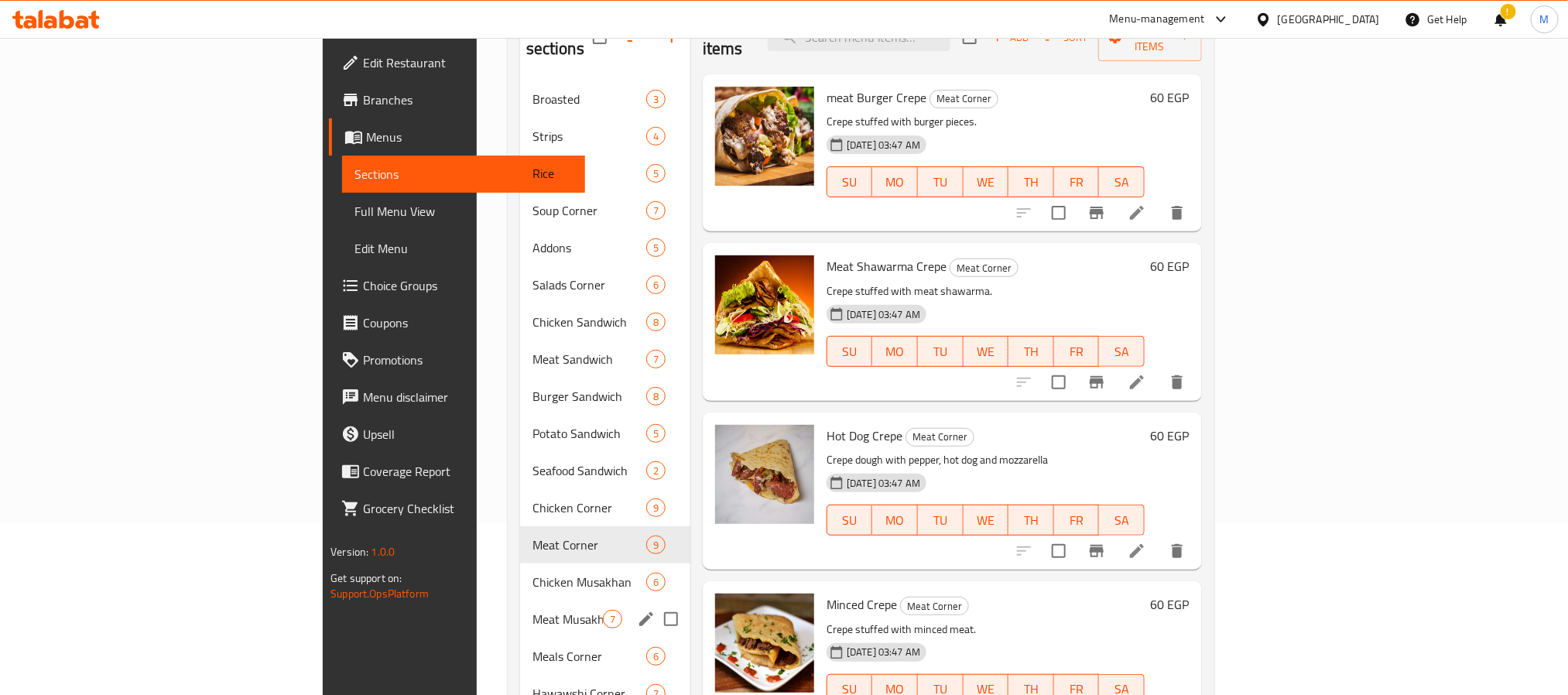
scroll to position [404, 0]
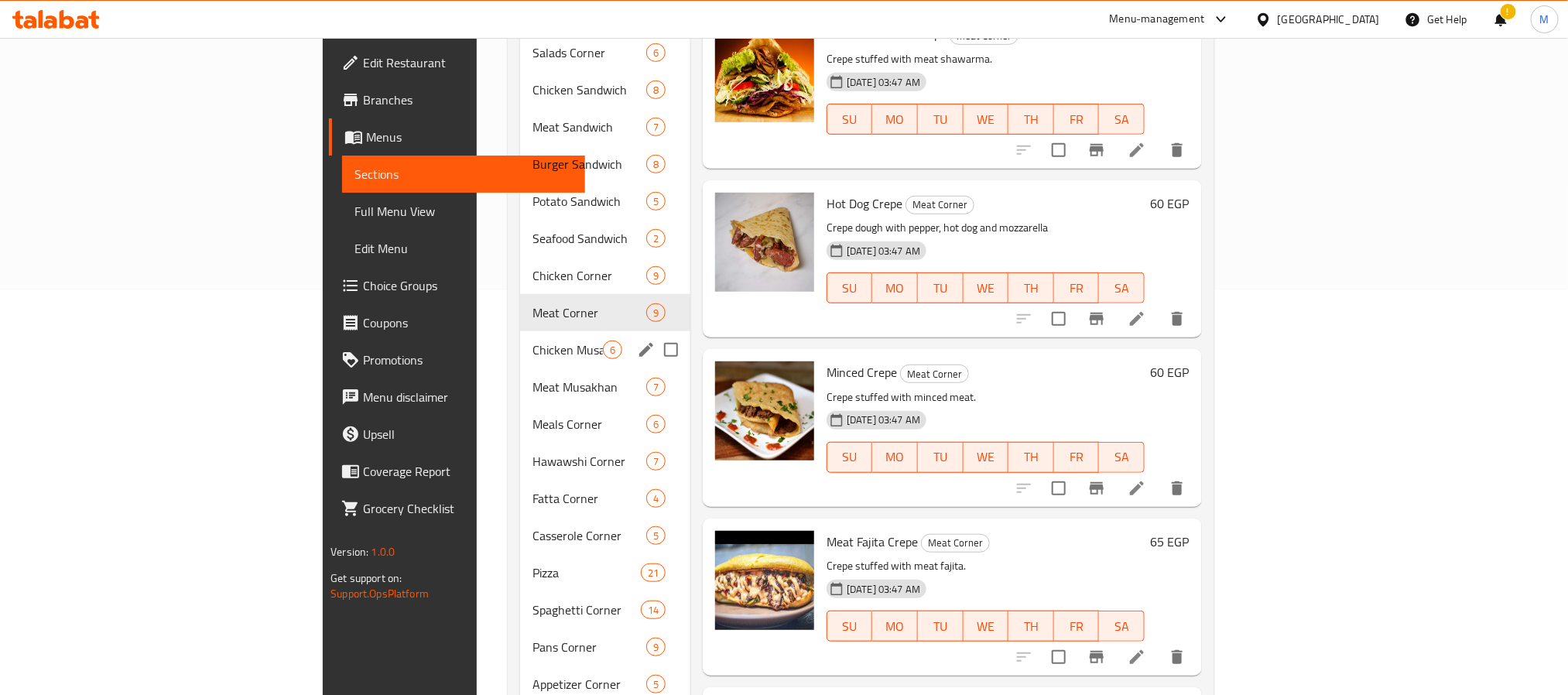
click at [520, 331] on div "Chicken Musakhan 6" at bounding box center [604, 349] width 170 height 38
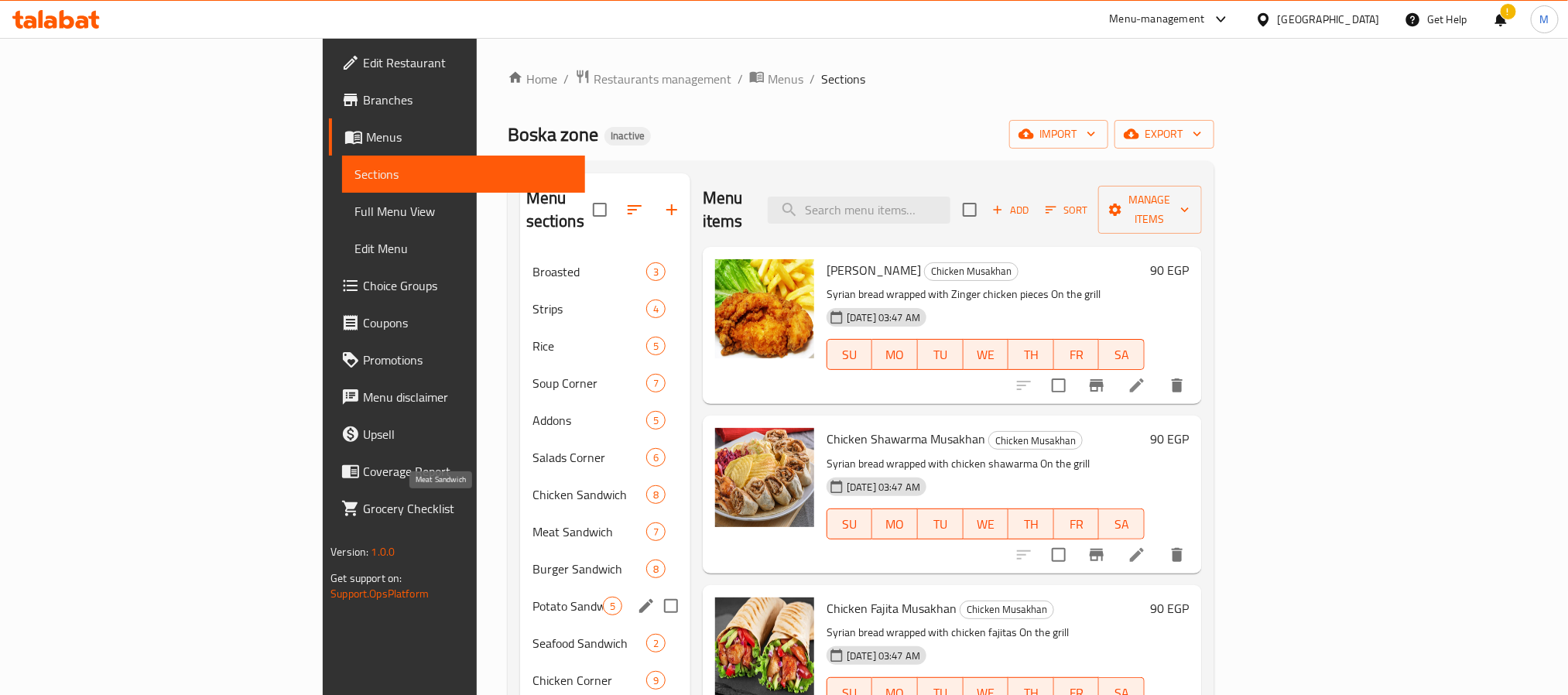
scroll to position [464, 0]
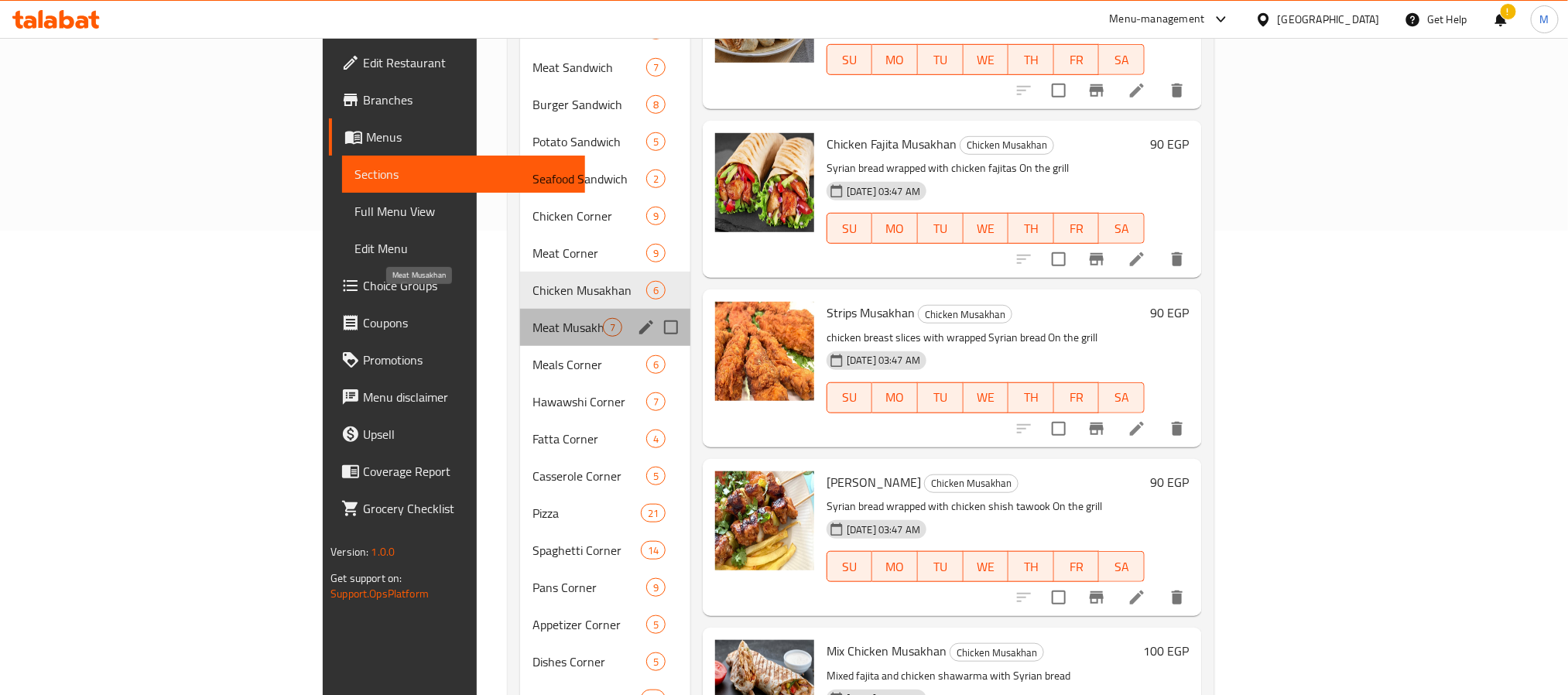
click at [532, 318] on span "Meat Musakhan" at bounding box center [567, 326] width 70 height 18
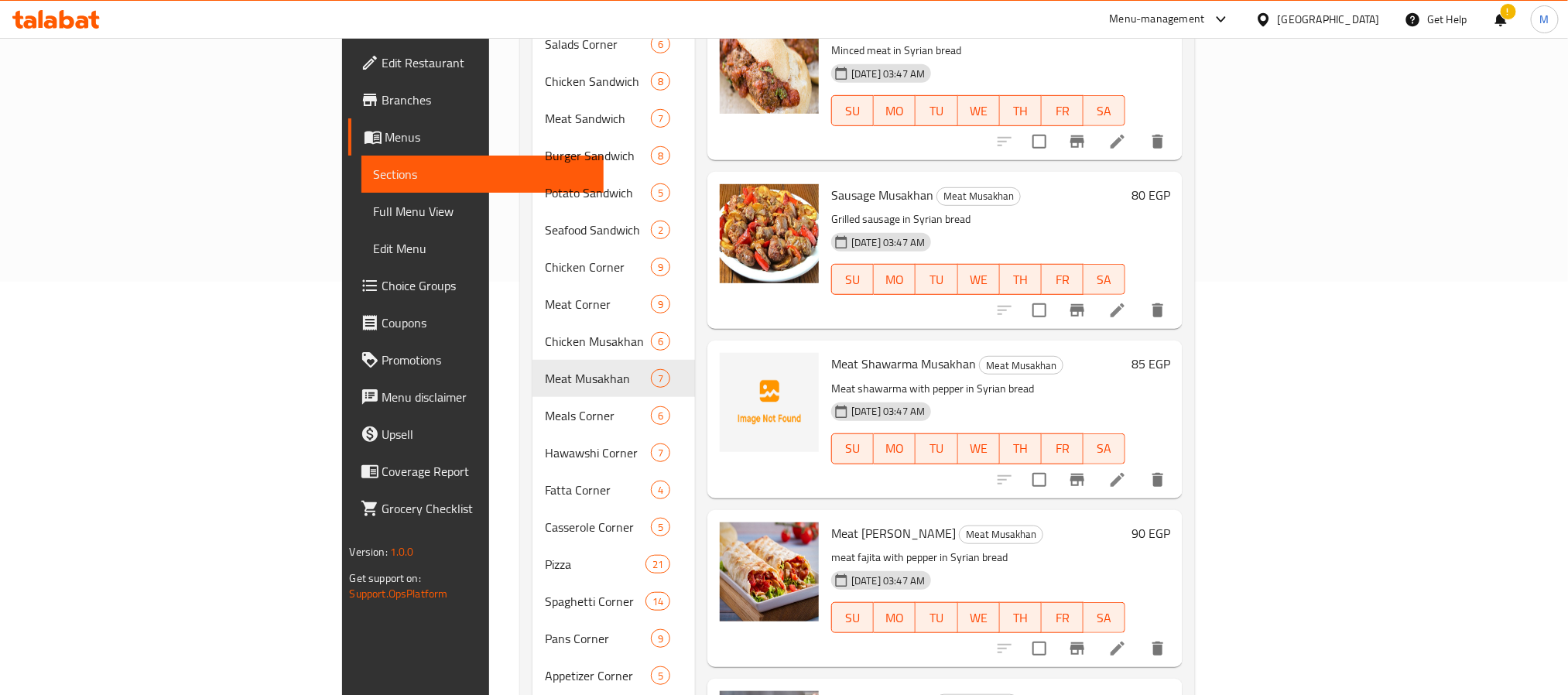
scroll to position [464, 0]
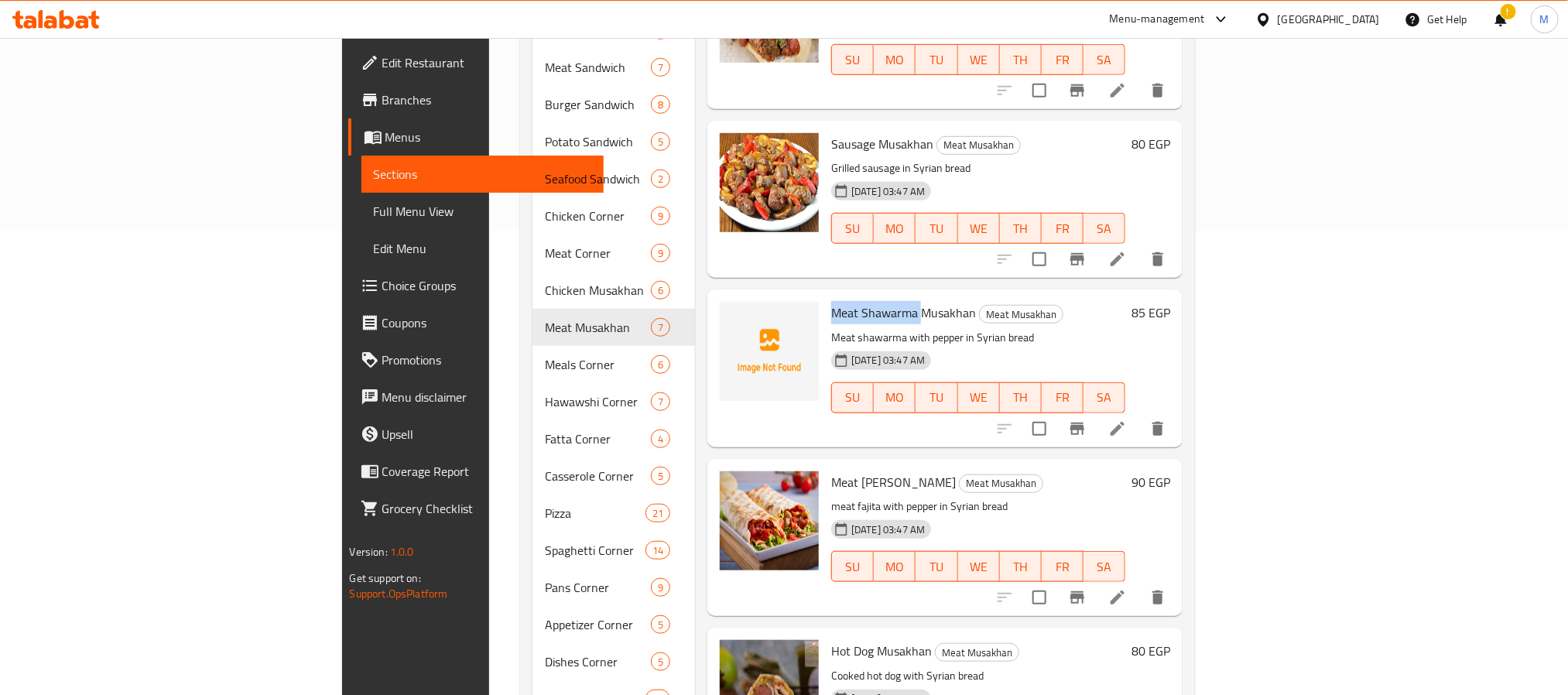
drag, startPoint x: 834, startPoint y: 290, endPoint x: 748, endPoint y: 288, distance: 86.0
click at [831, 301] on span "Meat Shawarma Musakhan" at bounding box center [903, 313] width 144 height 23
copy span "Meat Shawarma"
click at [841, 328] on p "Meat shawarma with pepper in Syrian bread" at bounding box center [978, 338] width 295 height 19
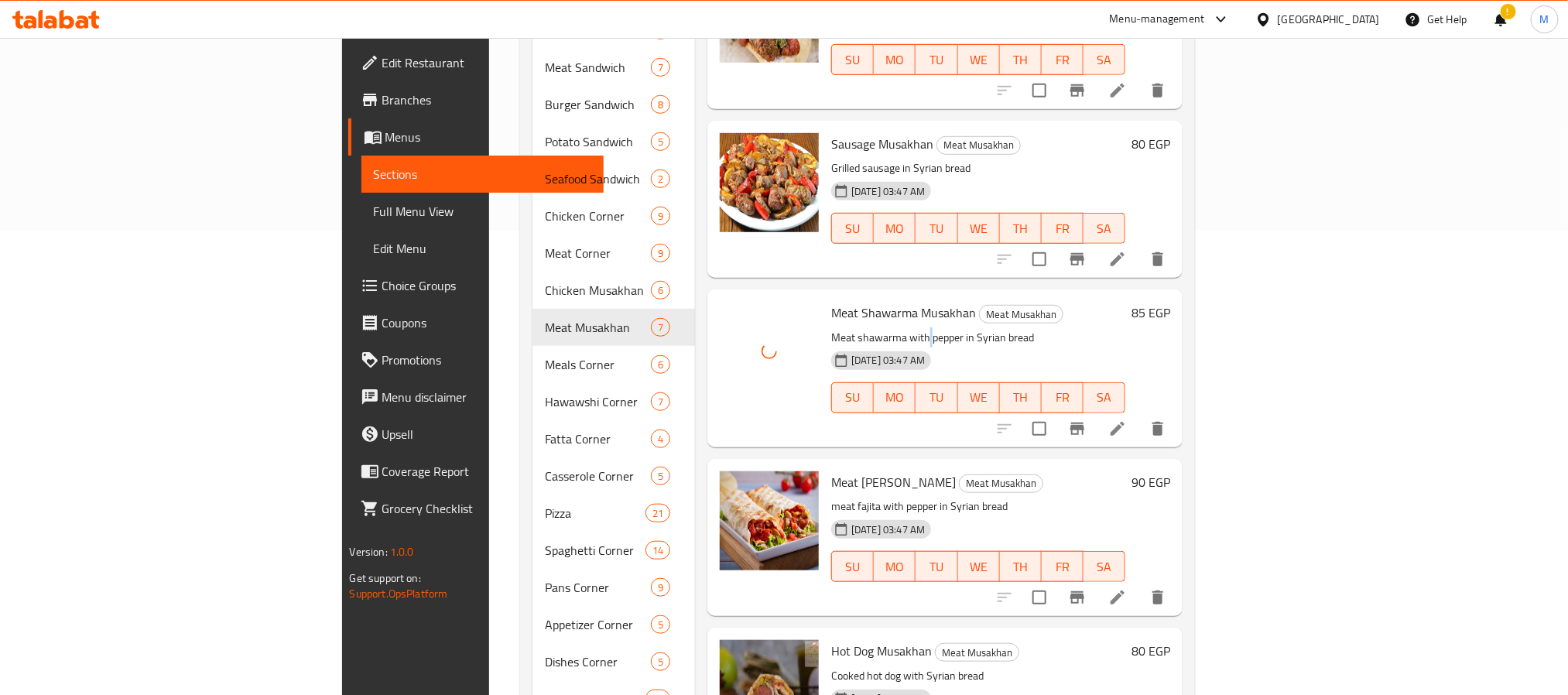
click at [841, 328] on p "Meat shawarma with pepper in Syrian bread" at bounding box center [978, 338] width 295 height 19
click at [843, 301] on span "Meat Shawarma Musakhan" at bounding box center [903, 313] width 144 height 23
copy h6 "Meat Shawarma Musakhan"
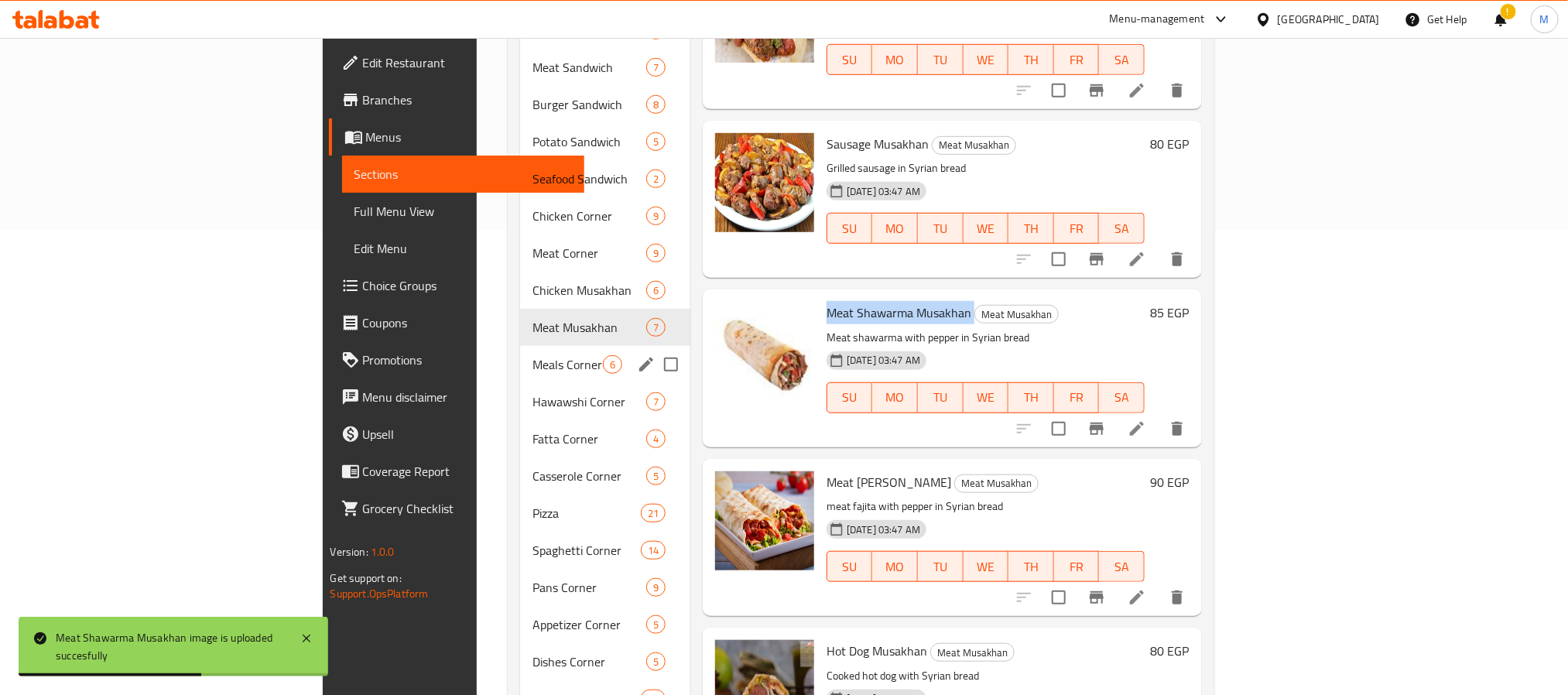
click at [532, 355] on span "Meals Corner" at bounding box center [567, 364] width 70 height 18
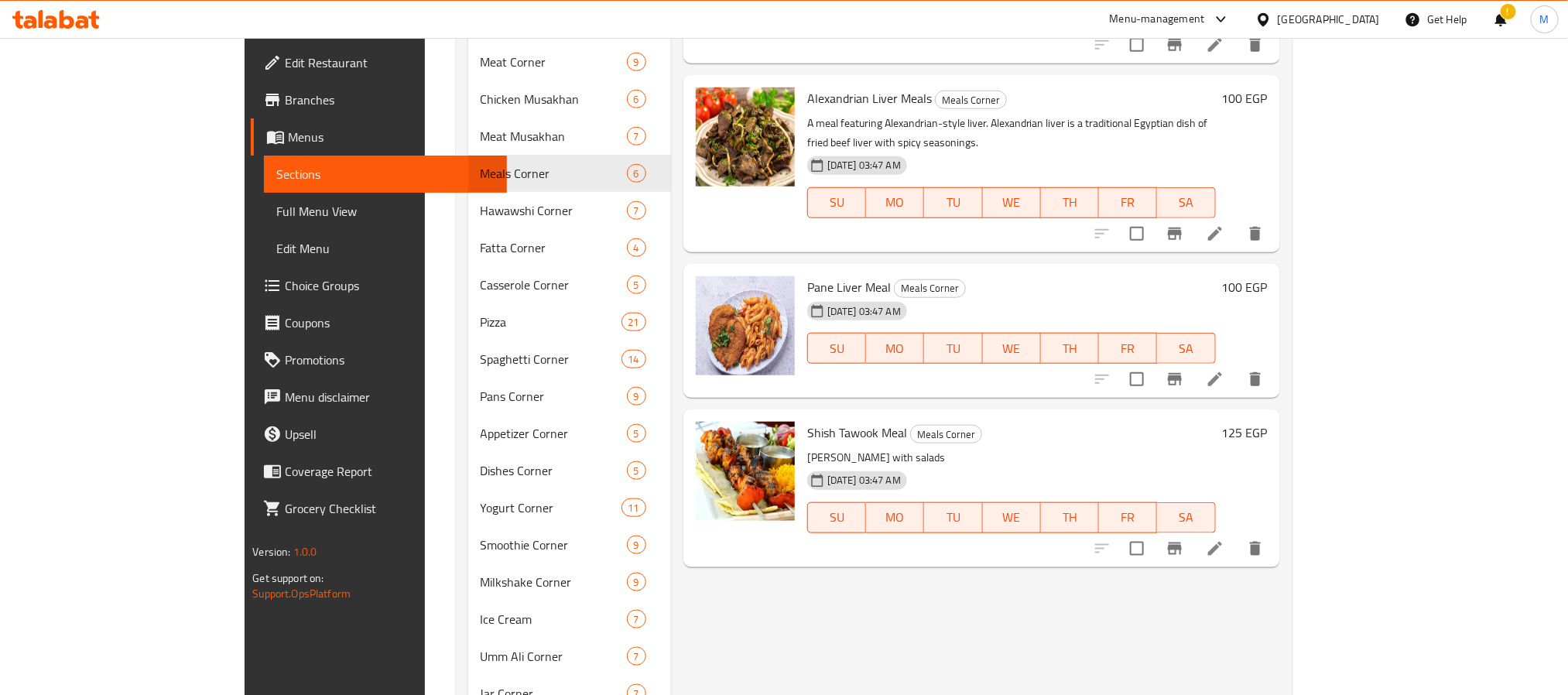
scroll to position [697, 0]
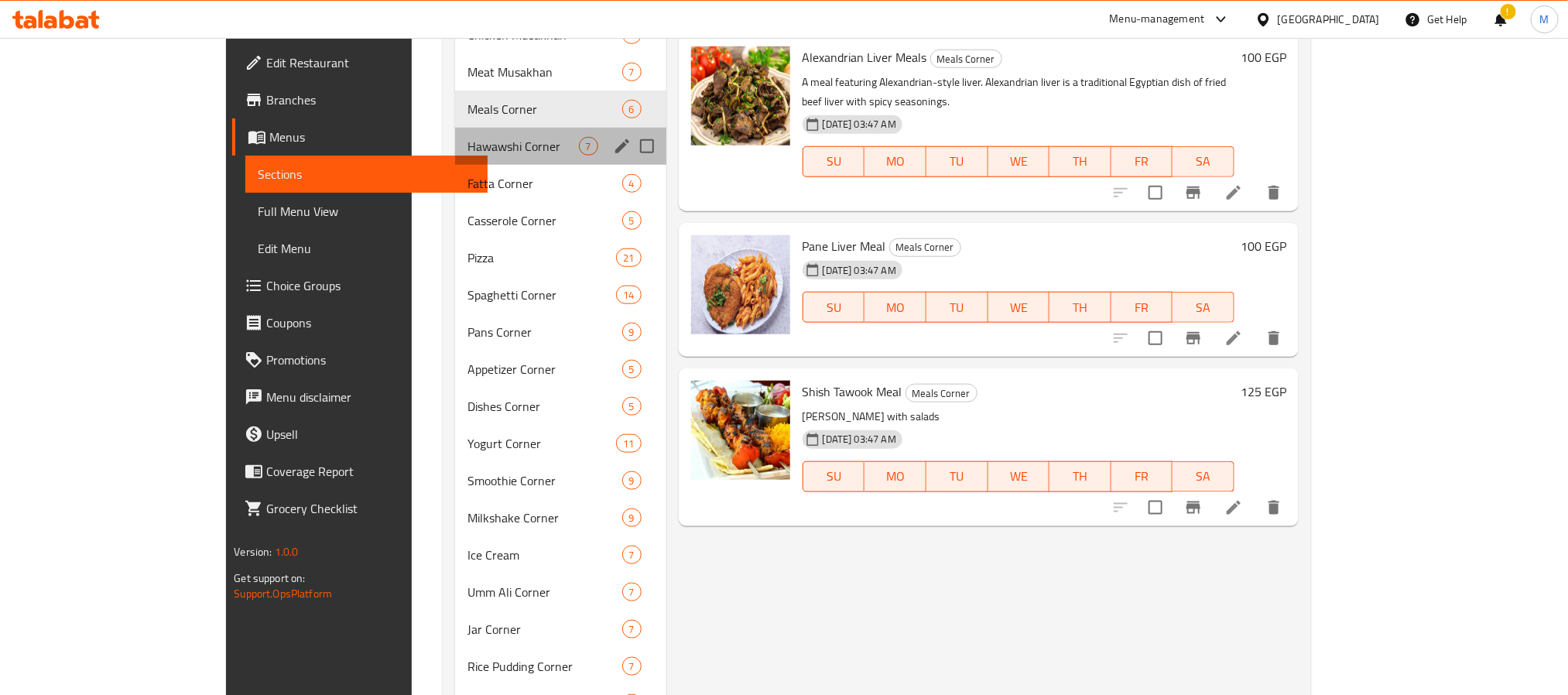
click at [468, 154] on span "Hawawshi Corner" at bounding box center [523, 145] width 111 height 18
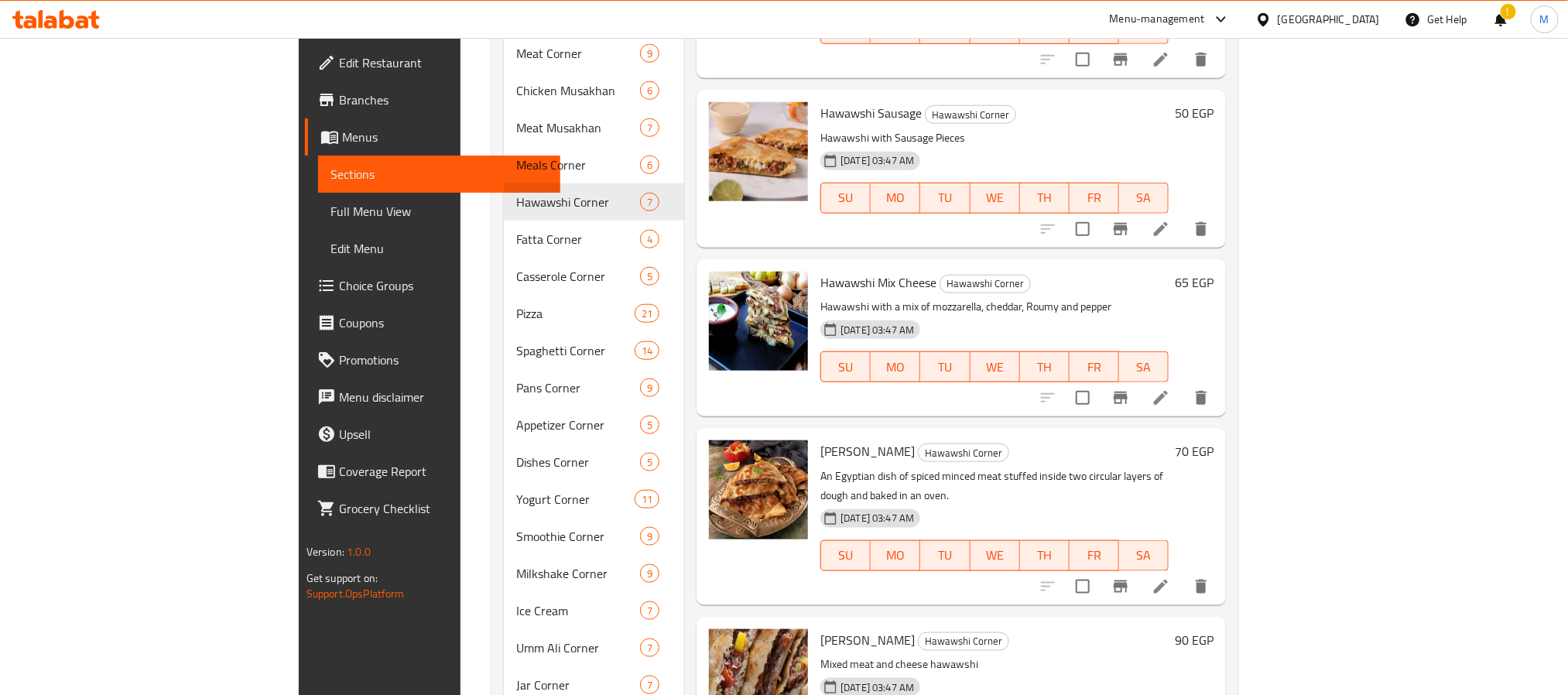
scroll to position [580, 0]
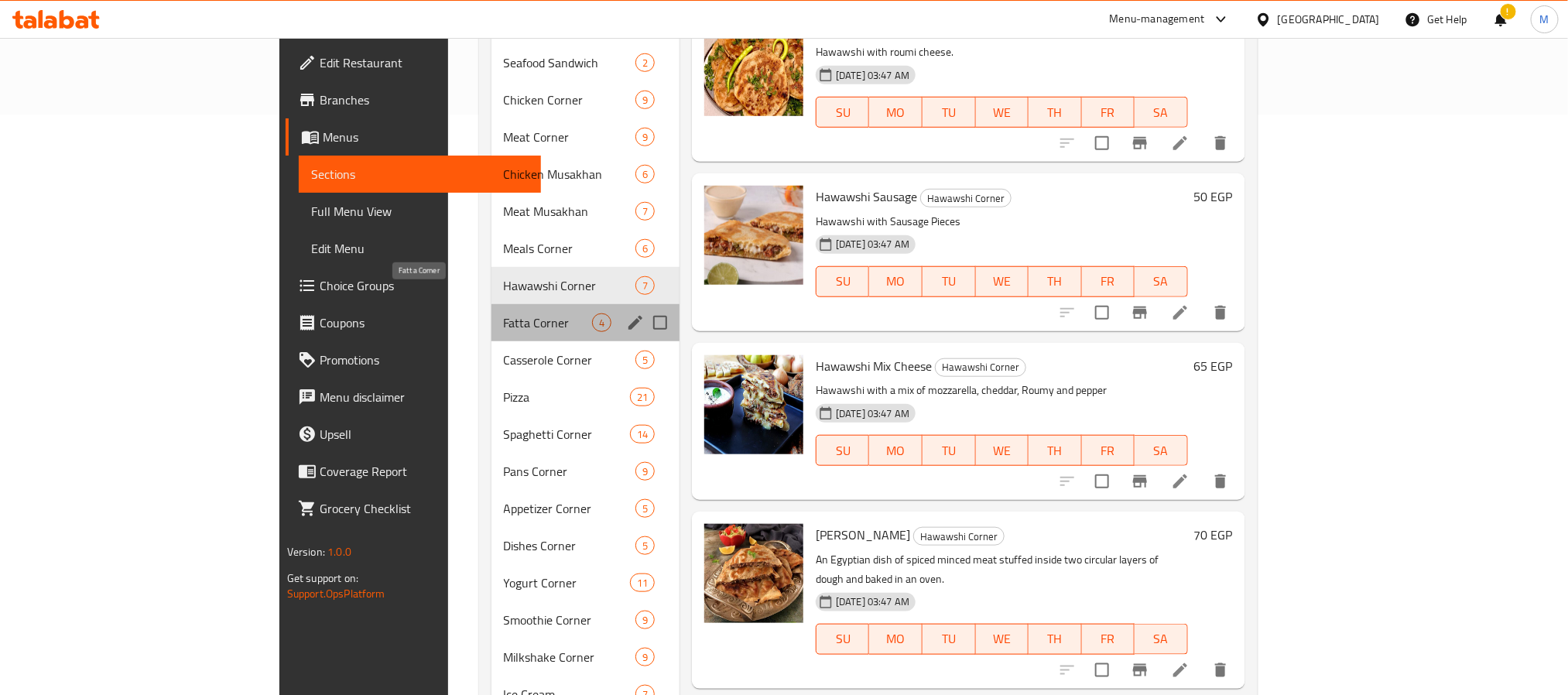
click at [503, 314] on span "Fatta Corner" at bounding box center [548, 322] width 89 height 18
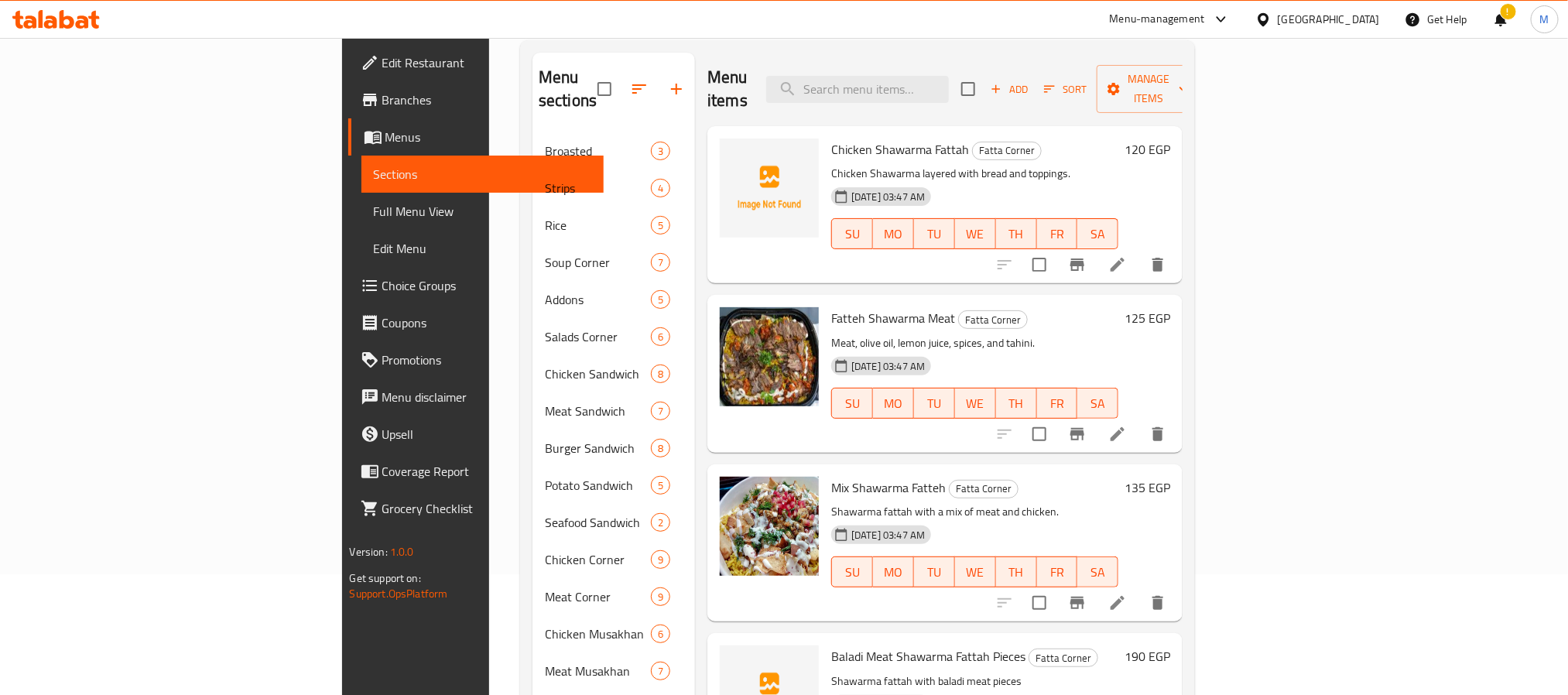
scroll to position [116, 0]
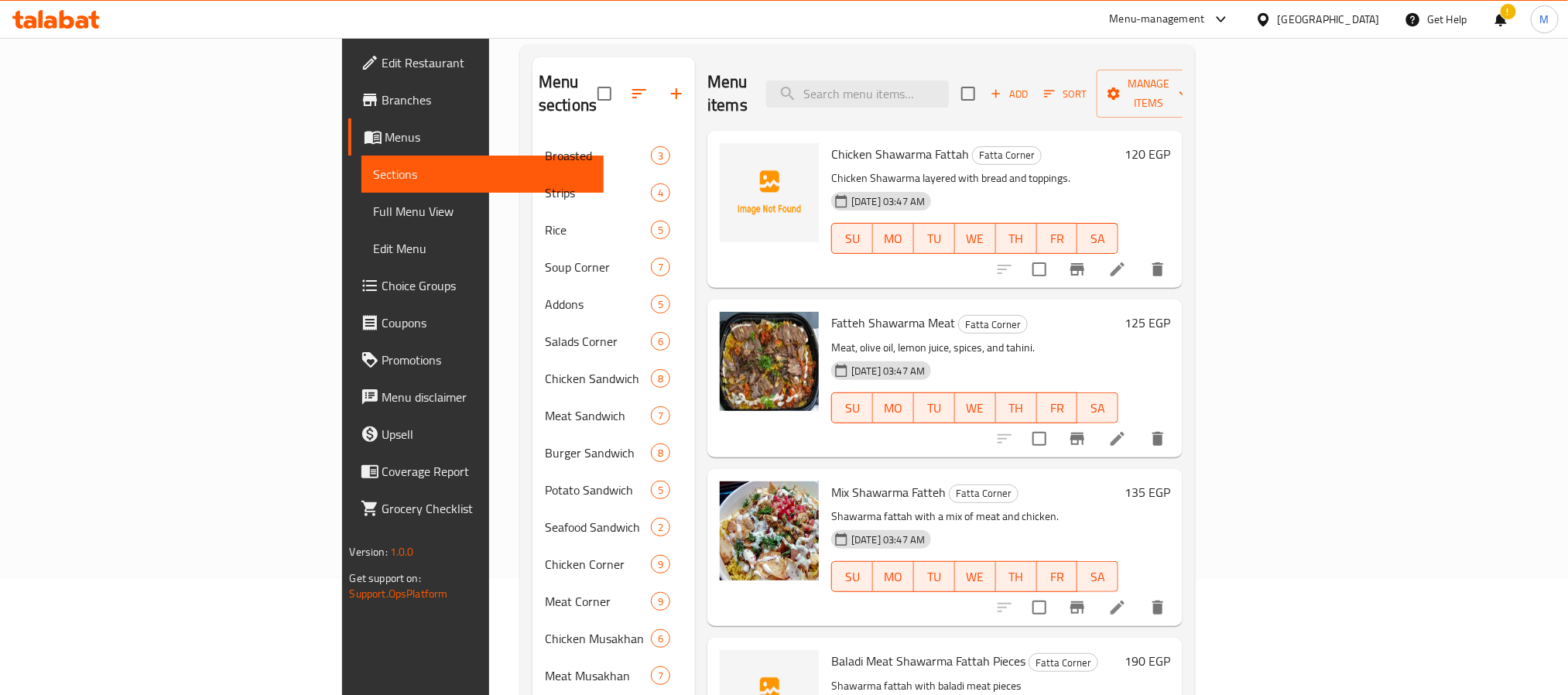
click at [864, 142] on span "Chicken Shawarma Fattah" at bounding box center [899, 154] width 138 height 23
copy h6 "Fattah"
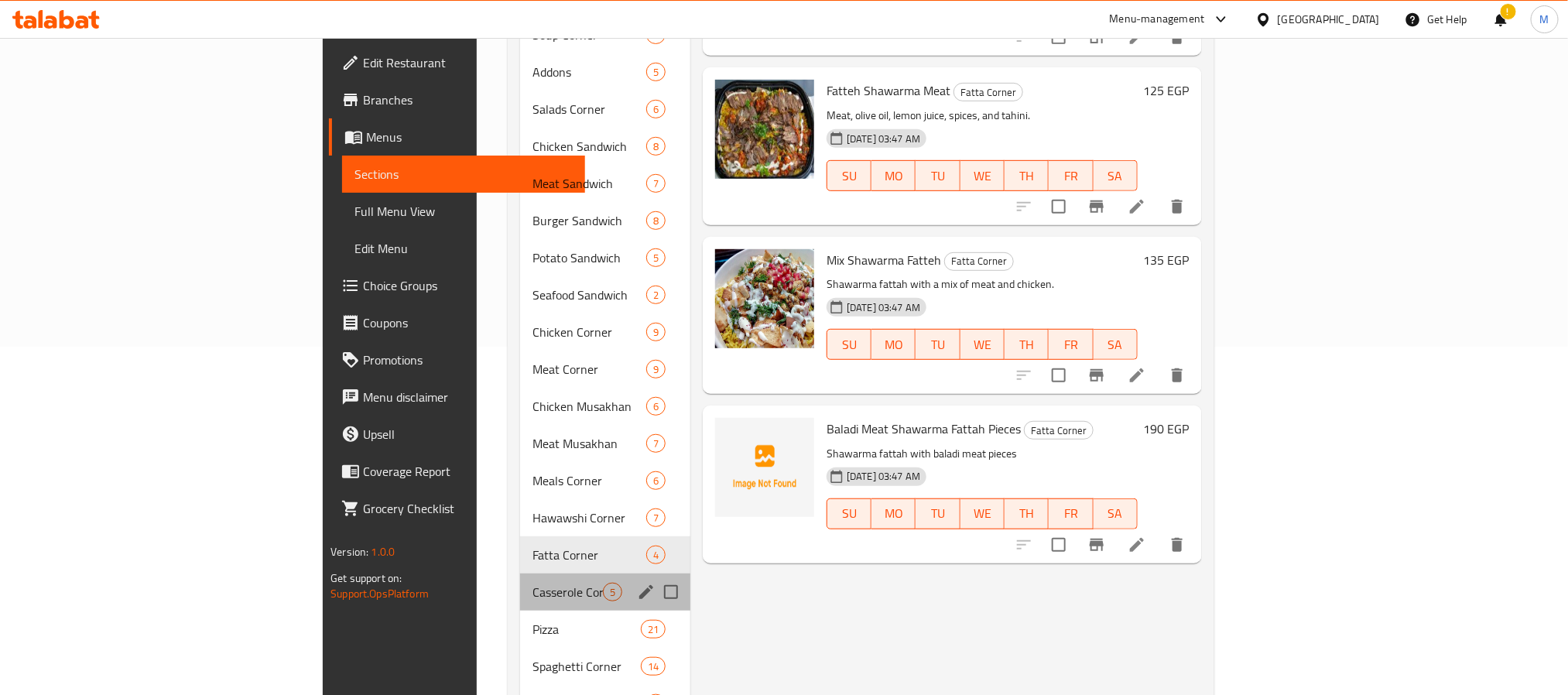
click at [520, 574] on div "Casserole Corner 5" at bounding box center [604, 592] width 170 height 38
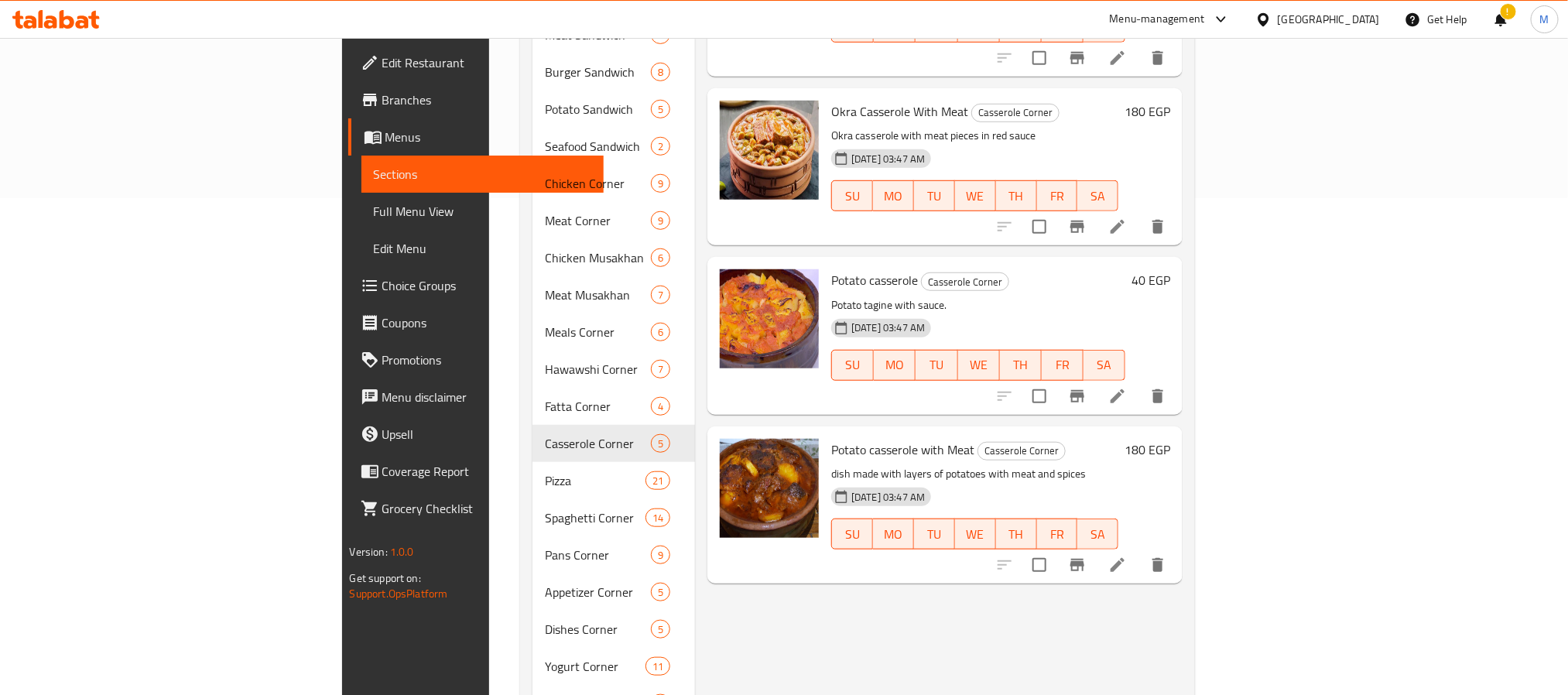
scroll to position [697, 0]
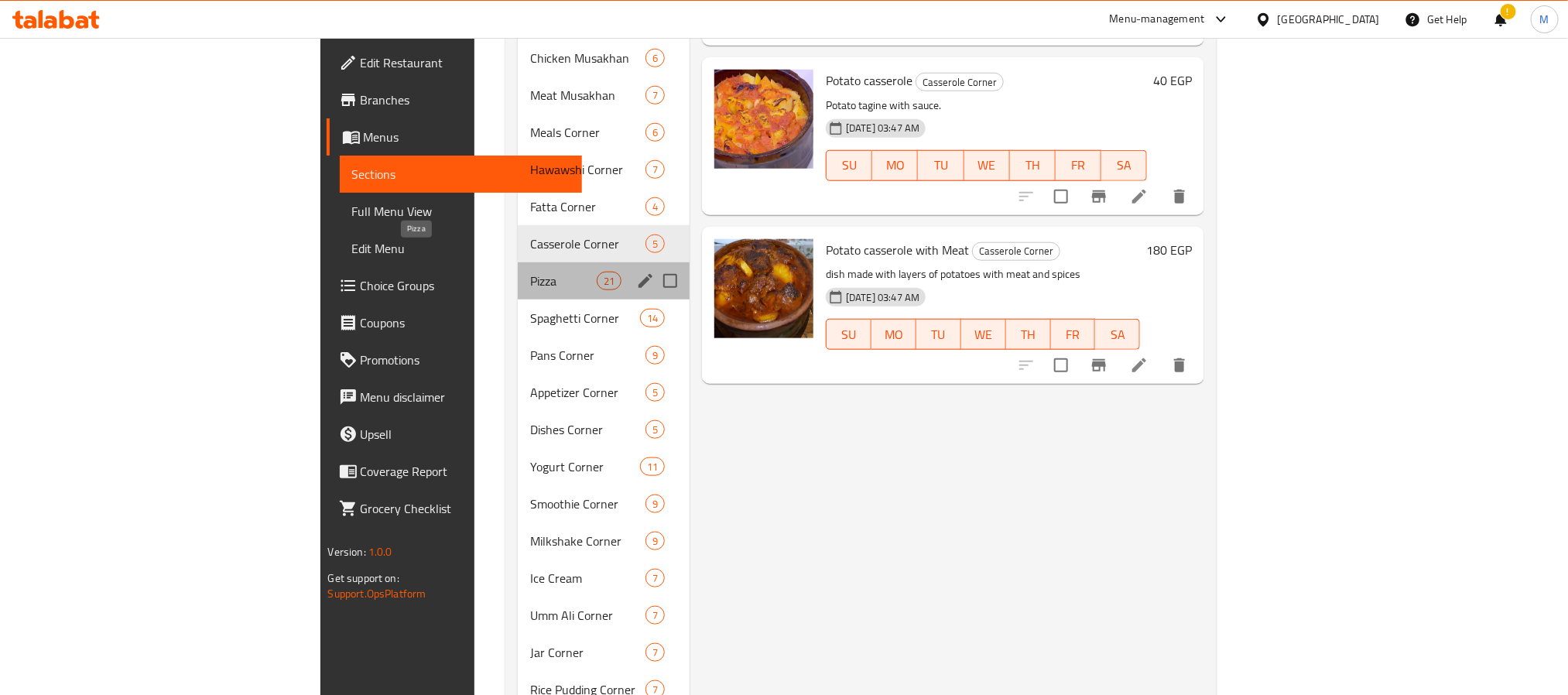
click at [530, 271] on span "Pizza" at bounding box center [563, 280] width 65 height 18
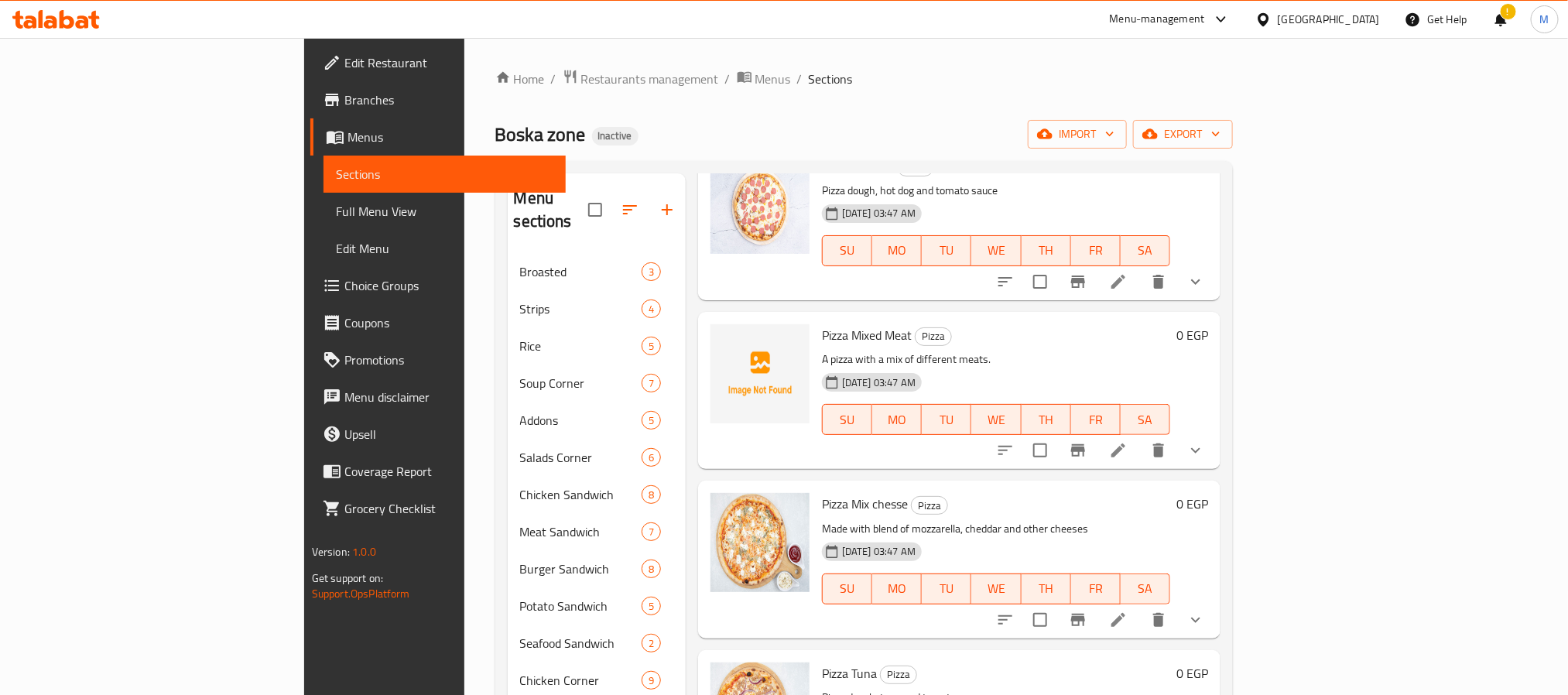
scroll to position [929, 0]
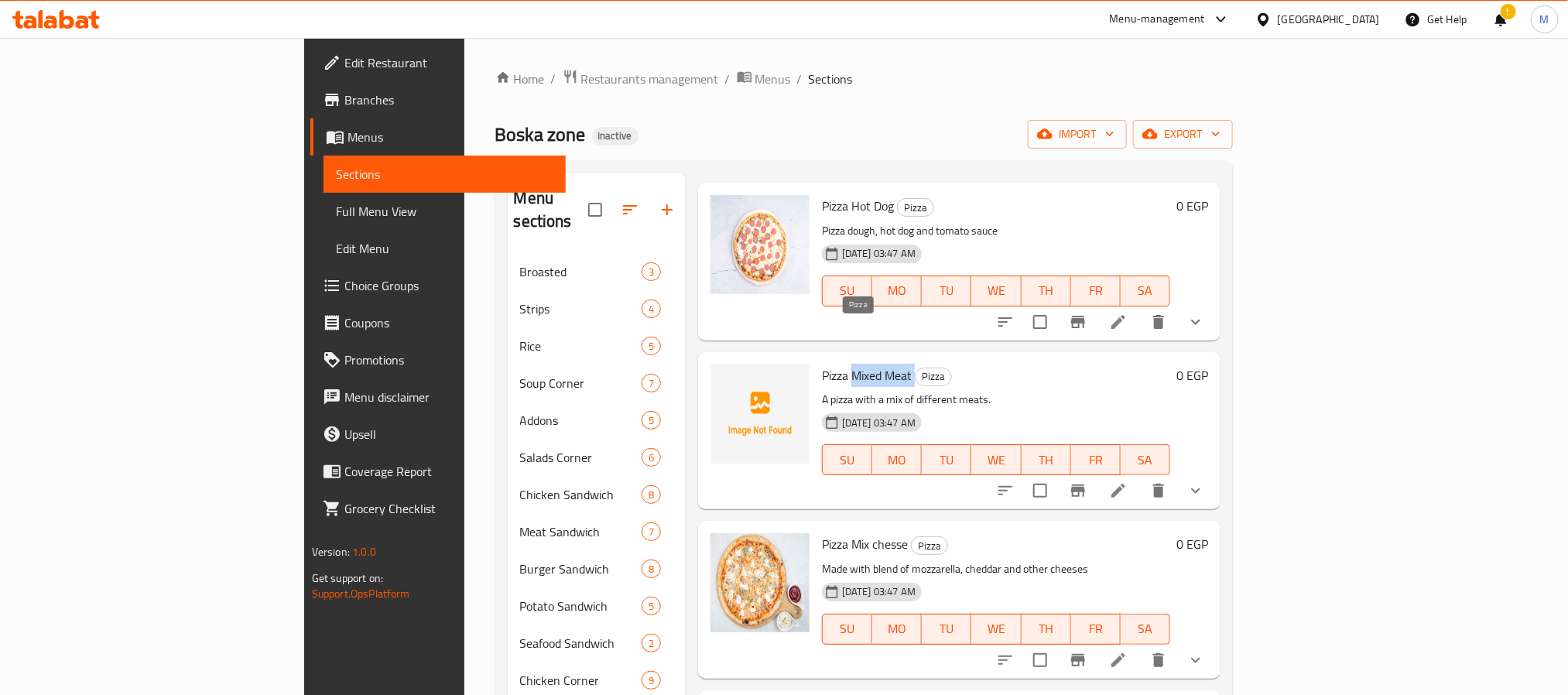
drag, startPoint x: 778, startPoint y: 325, endPoint x: 841, endPoint y: 337, distance: 64.1
click at [841, 365] on h6 "Pizza Mixed Meat Pizza" at bounding box center [996, 375] width 348 height 22
copy h6 "Mixed Meat"
click at [815, 358] on div "Pizza Mixed Meat Pizza A pizza with a mix of different meats. 25-08-2025 03:47 …" at bounding box center [995, 430] width 361 height 144
click at [822, 364] on span "Pizza Mixed Meat" at bounding box center [866, 375] width 90 height 23
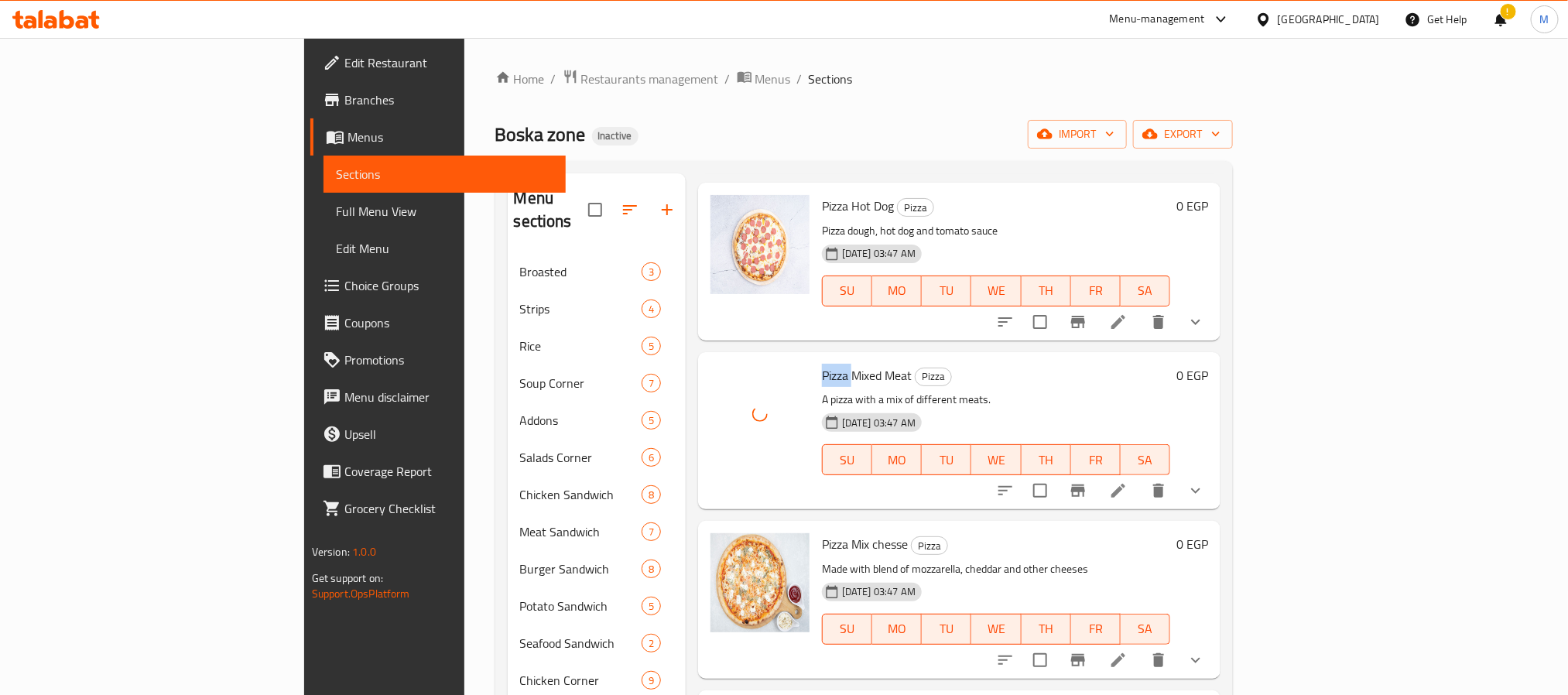
click at [822, 364] on span "Pizza Mixed Meat" at bounding box center [866, 375] width 90 height 23
copy h6 "Pizza Mixed Meat"
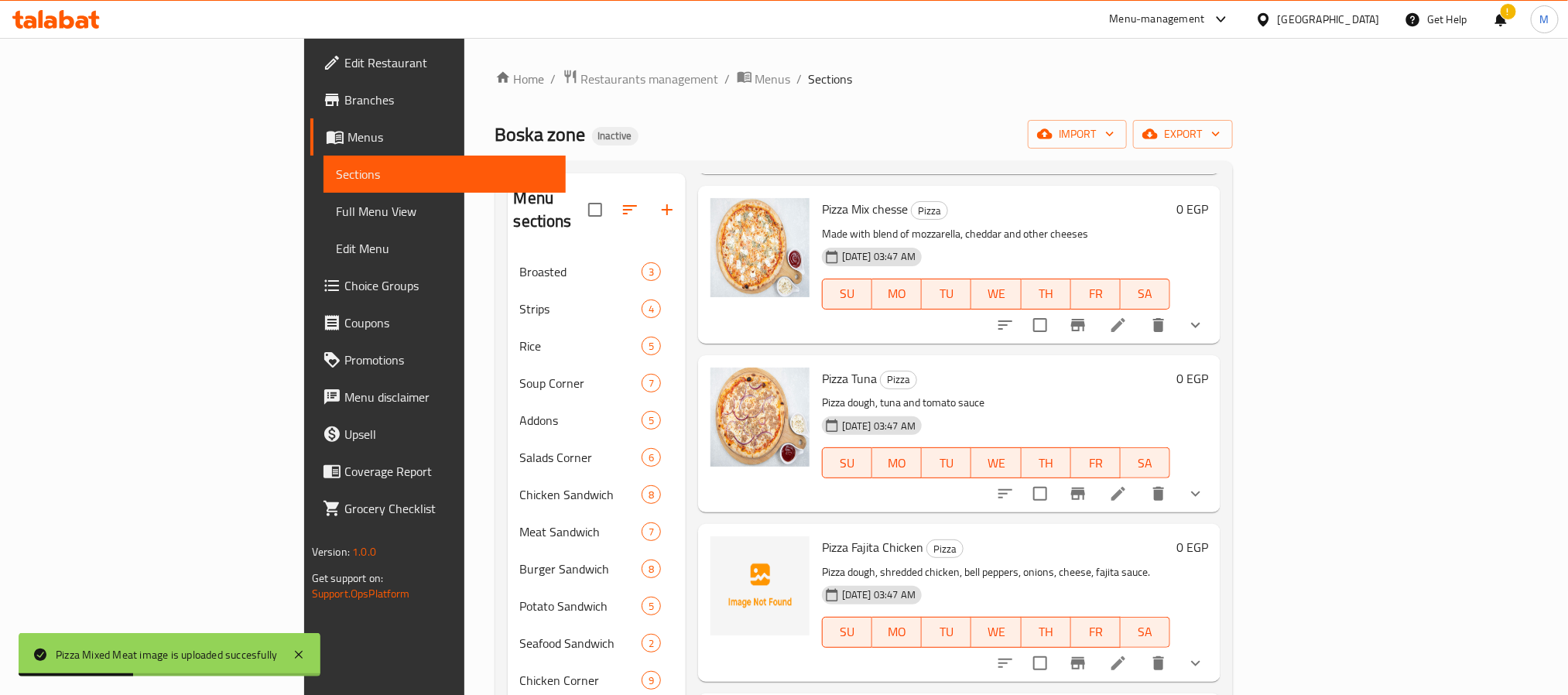
scroll to position [1509, 0]
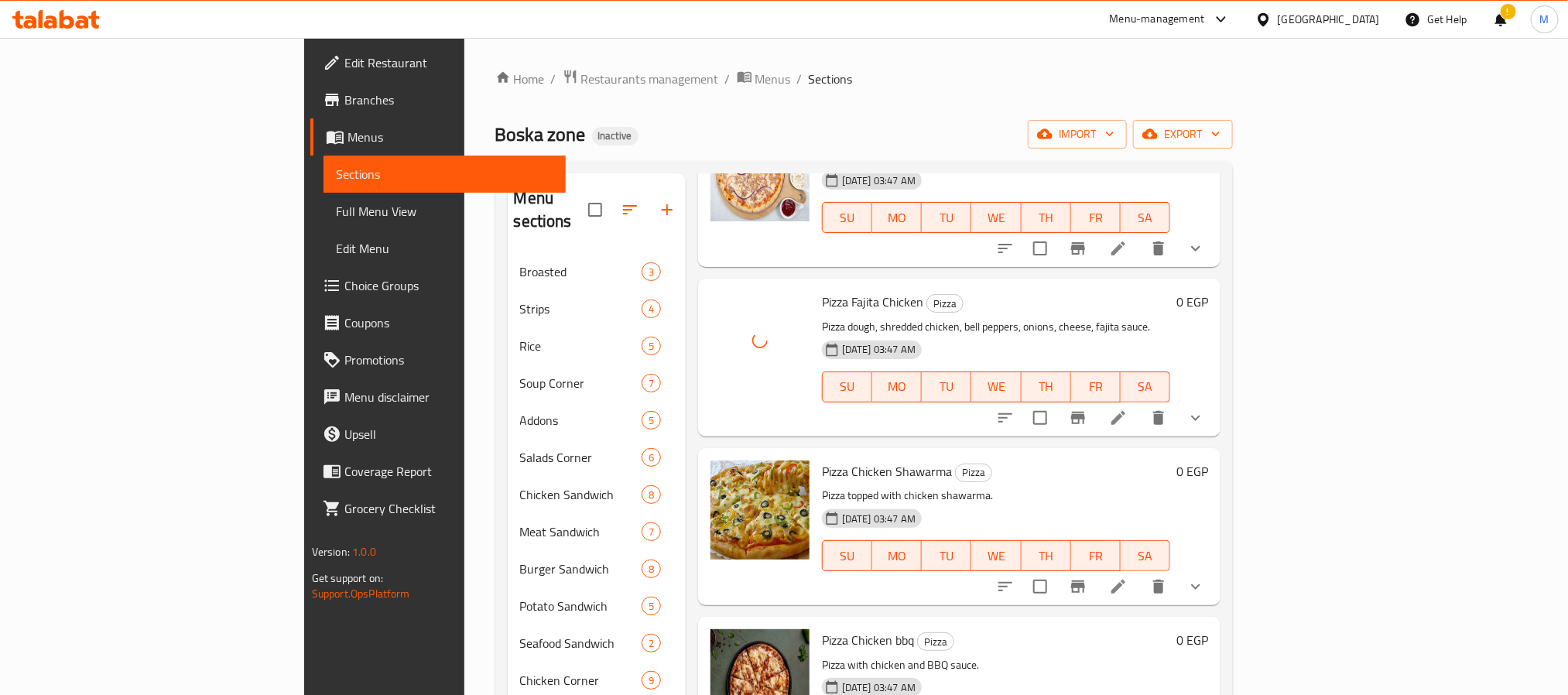
click at [822, 290] on span "Pizza Fajita Chicken" at bounding box center [872, 301] width 101 height 23
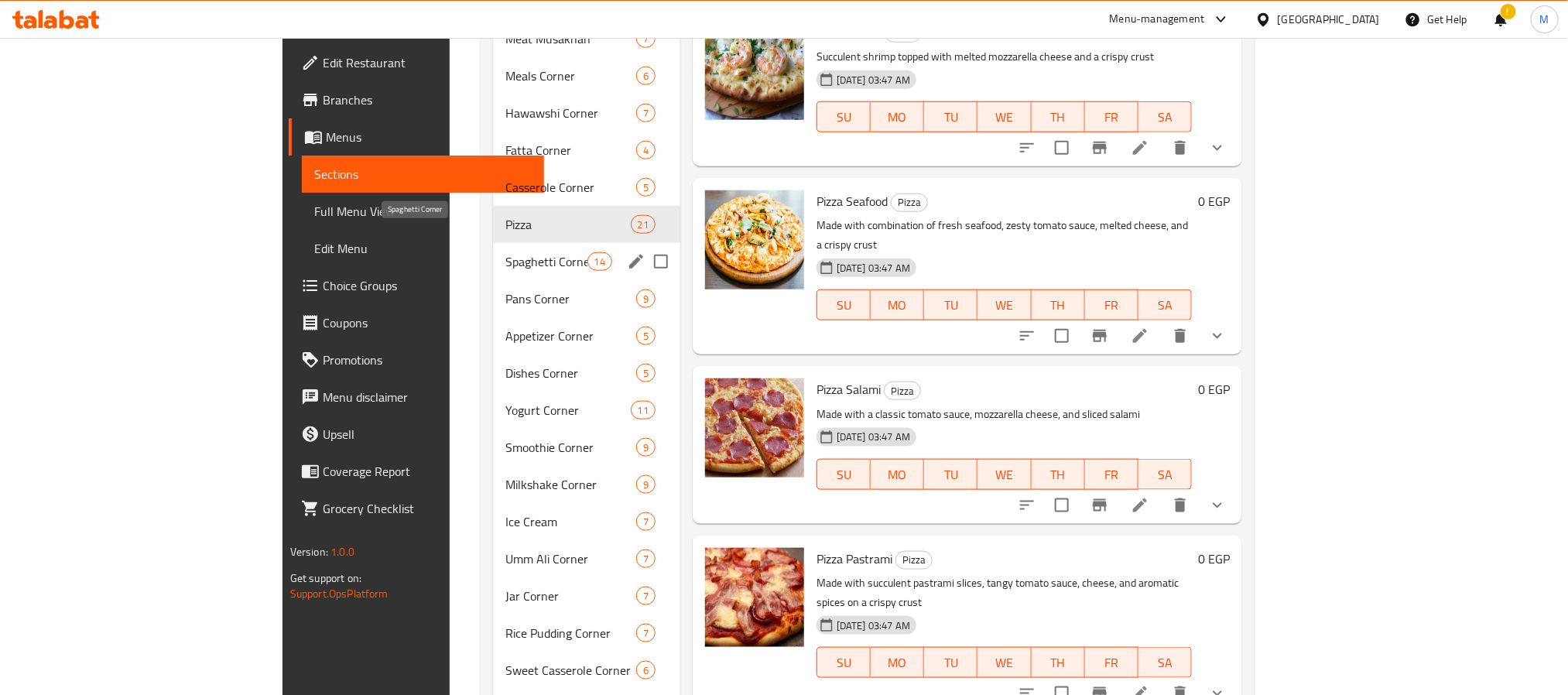
scroll to position [521, 0]
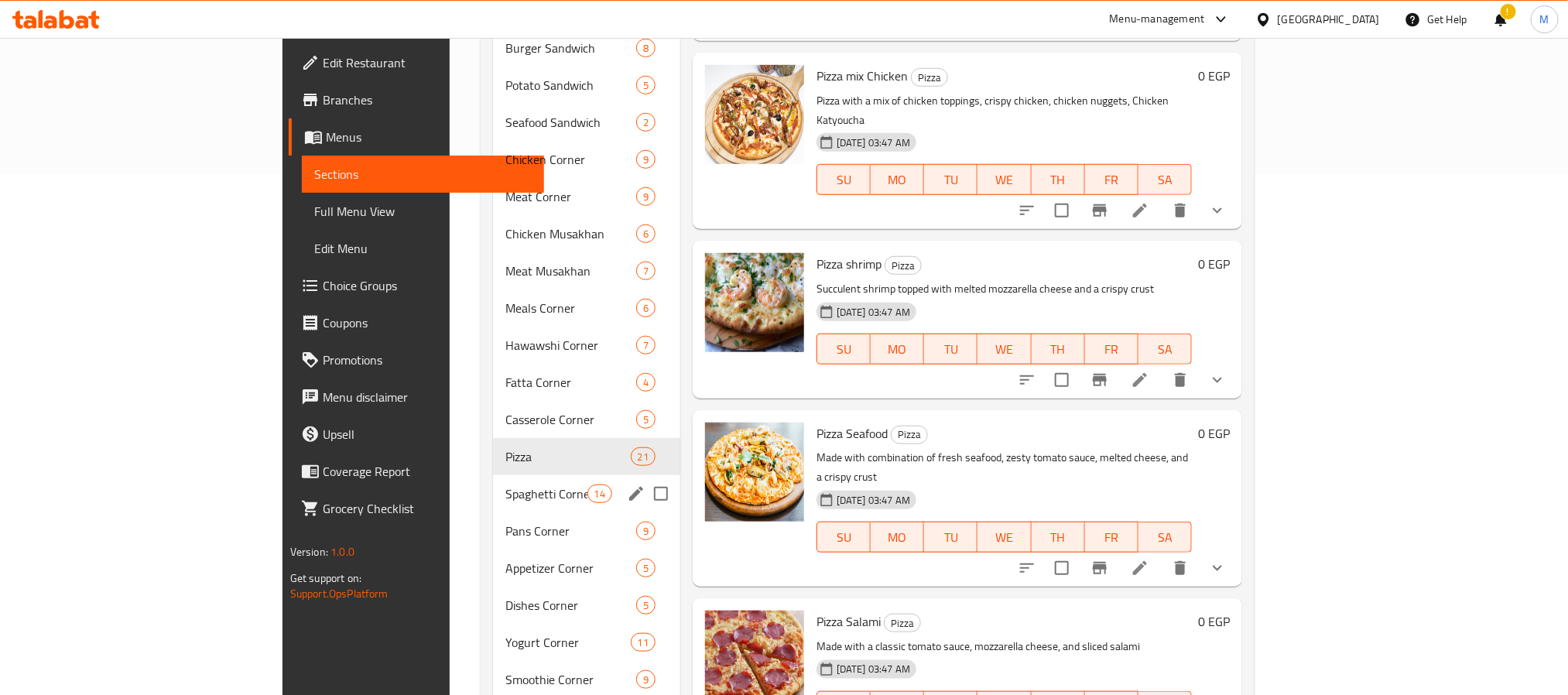
click at [493, 481] on div "Spaghetti Corner 14" at bounding box center [586, 494] width 188 height 38
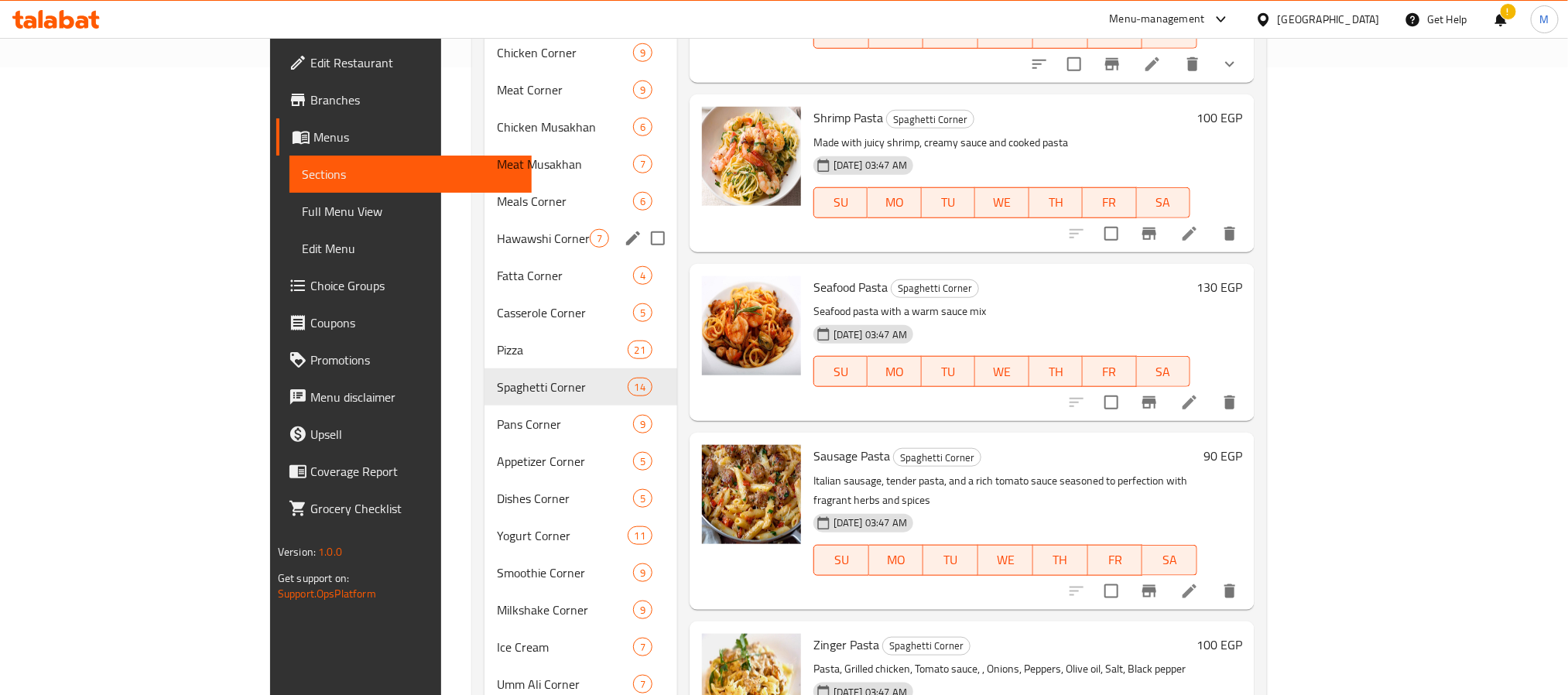
scroll to position [521, 0]
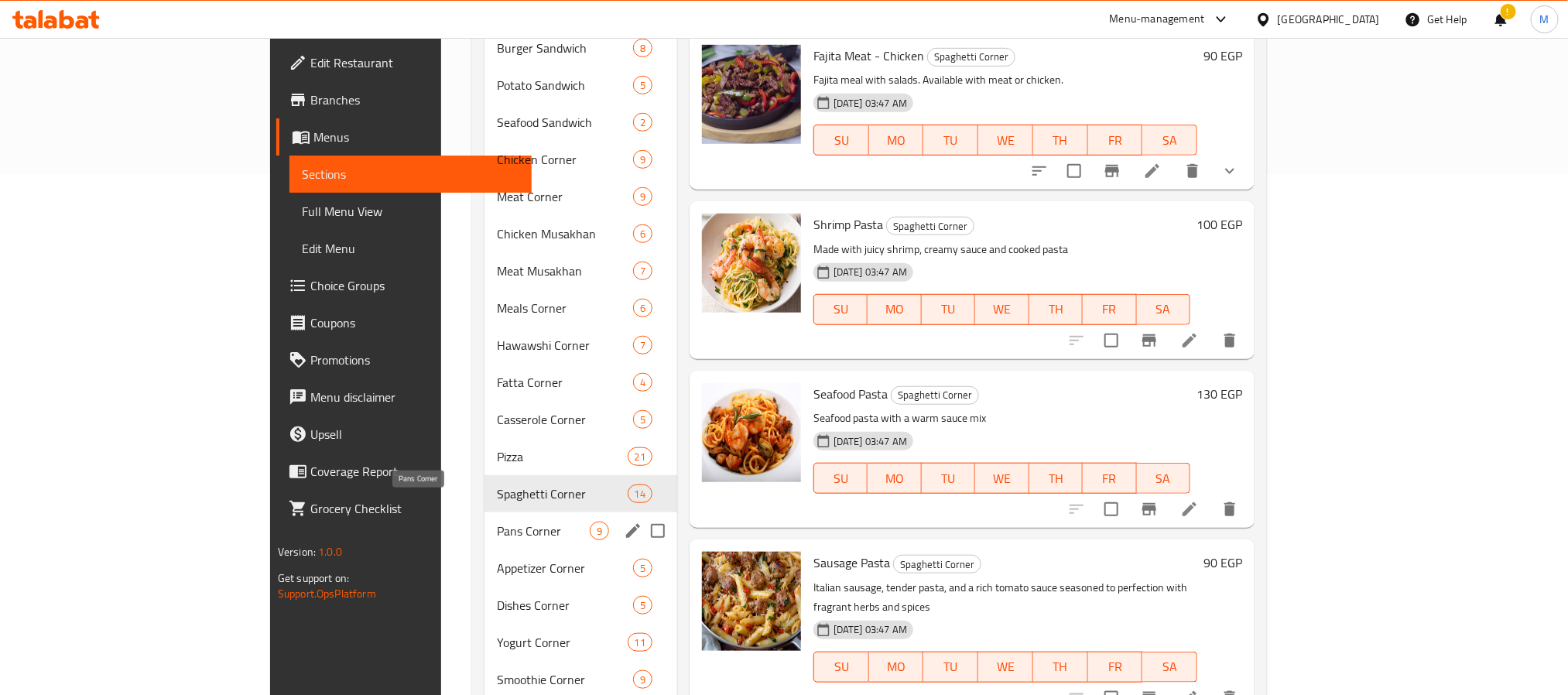
click at [497, 522] on span "Pans Corner" at bounding box center [543, 530] width 92 height 18
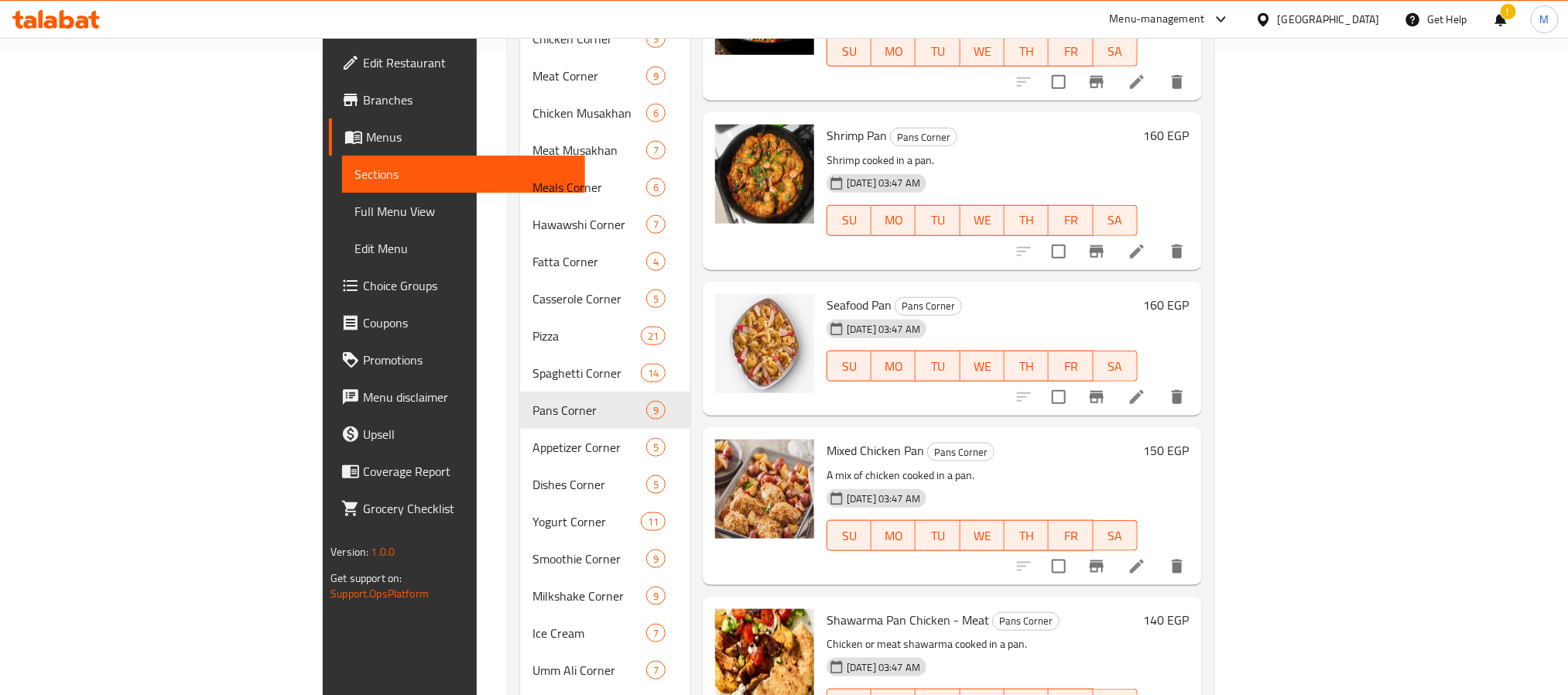
scroll to position [637, 0]
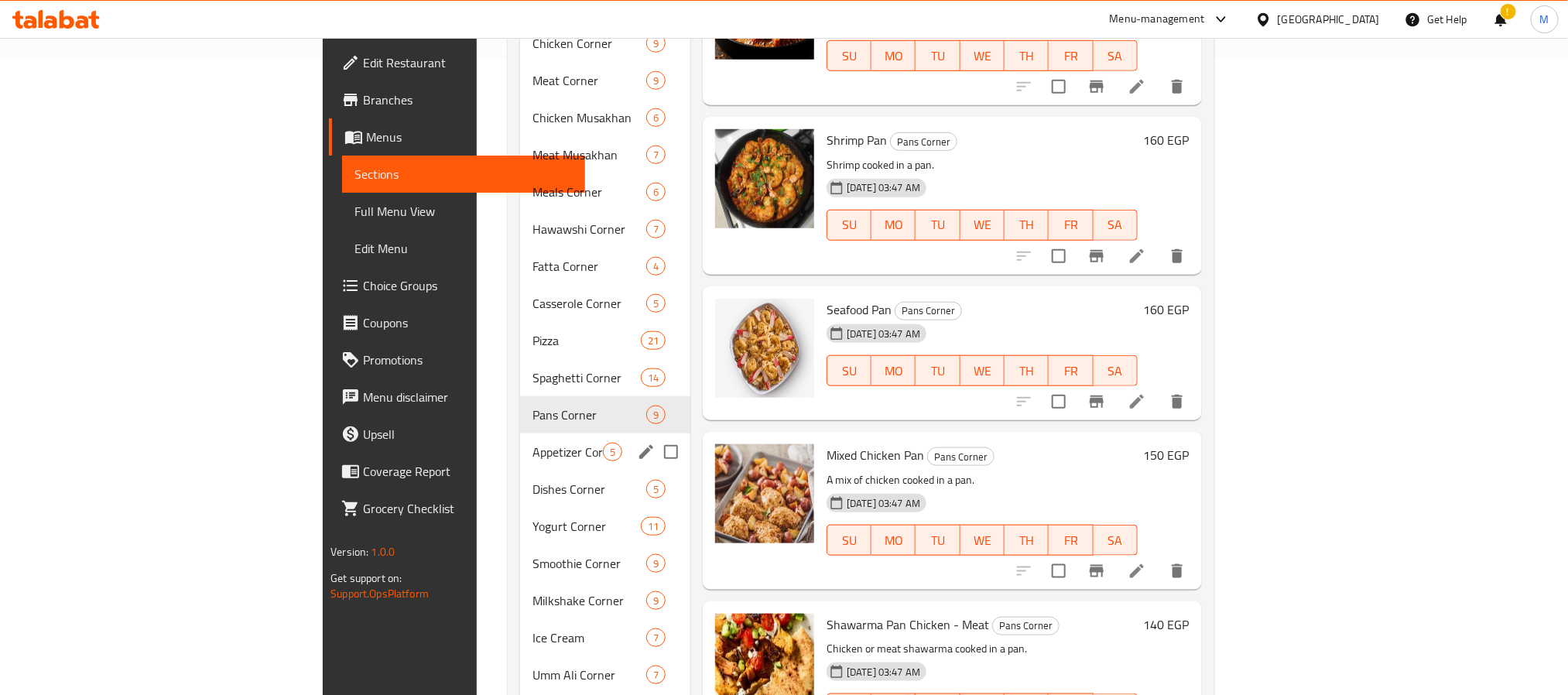
click at [520, 440] on div "Appetizer Corner 5" at bounding box center [604, 451] width 170 height 38
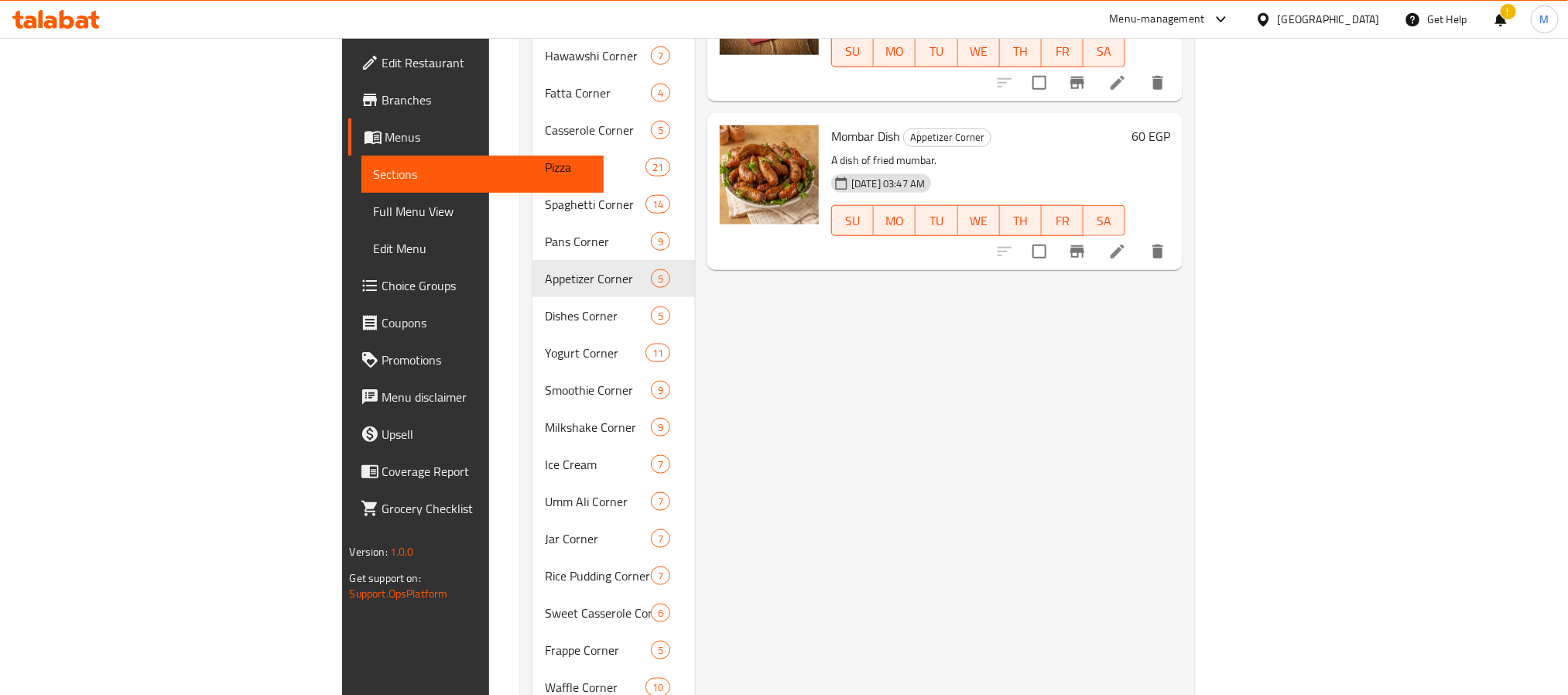
scroll to position [812, 0]
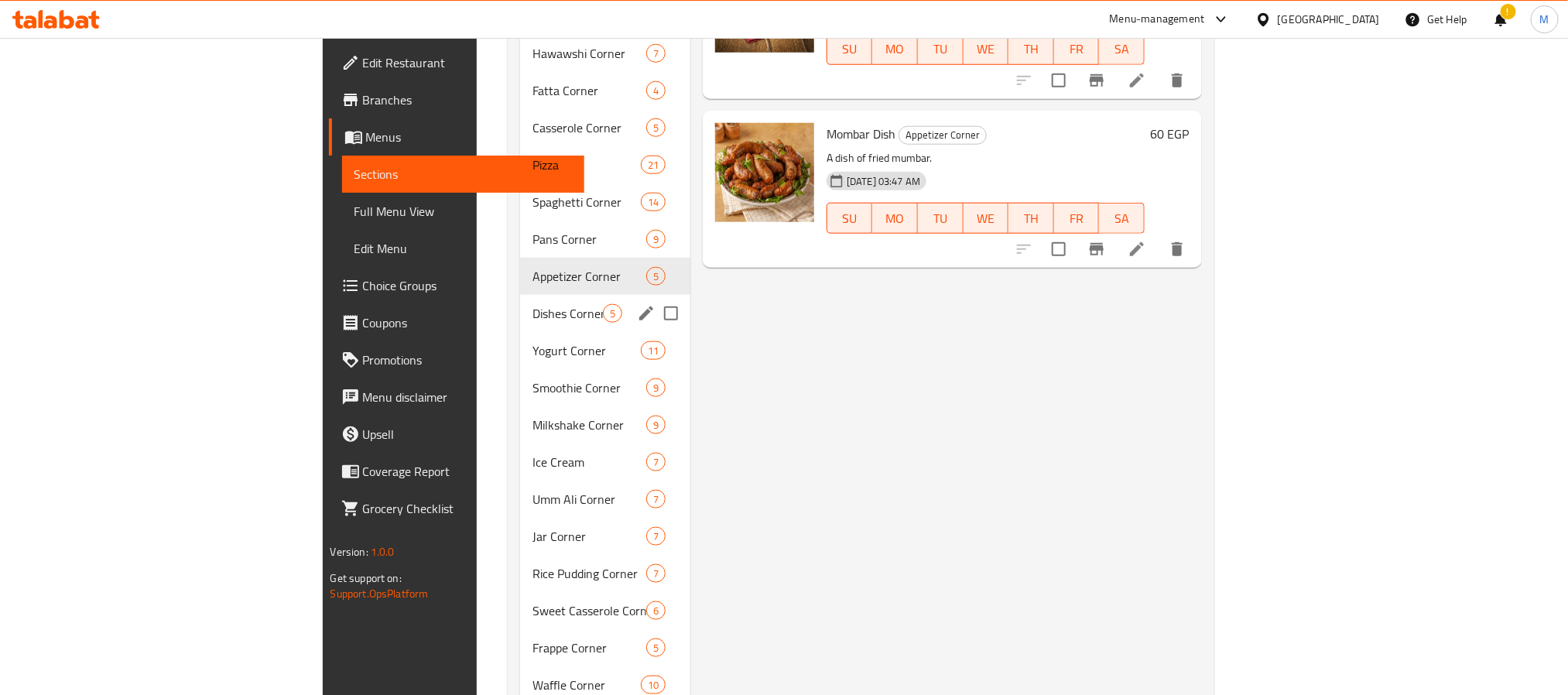
click at [520, 306] on div "Dishes Corner 5" at bounding box center [604, 313] width 170 height 38
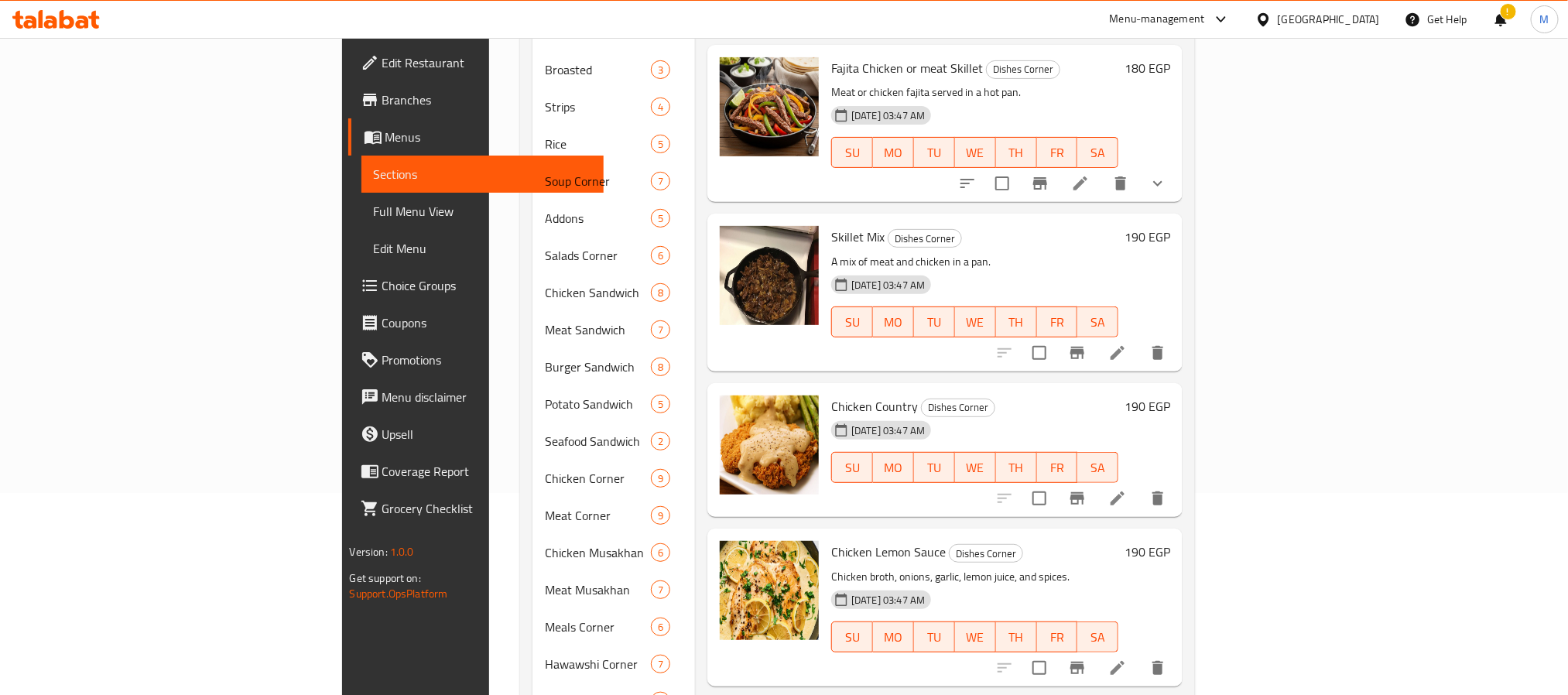
scroll to position [232, 0]
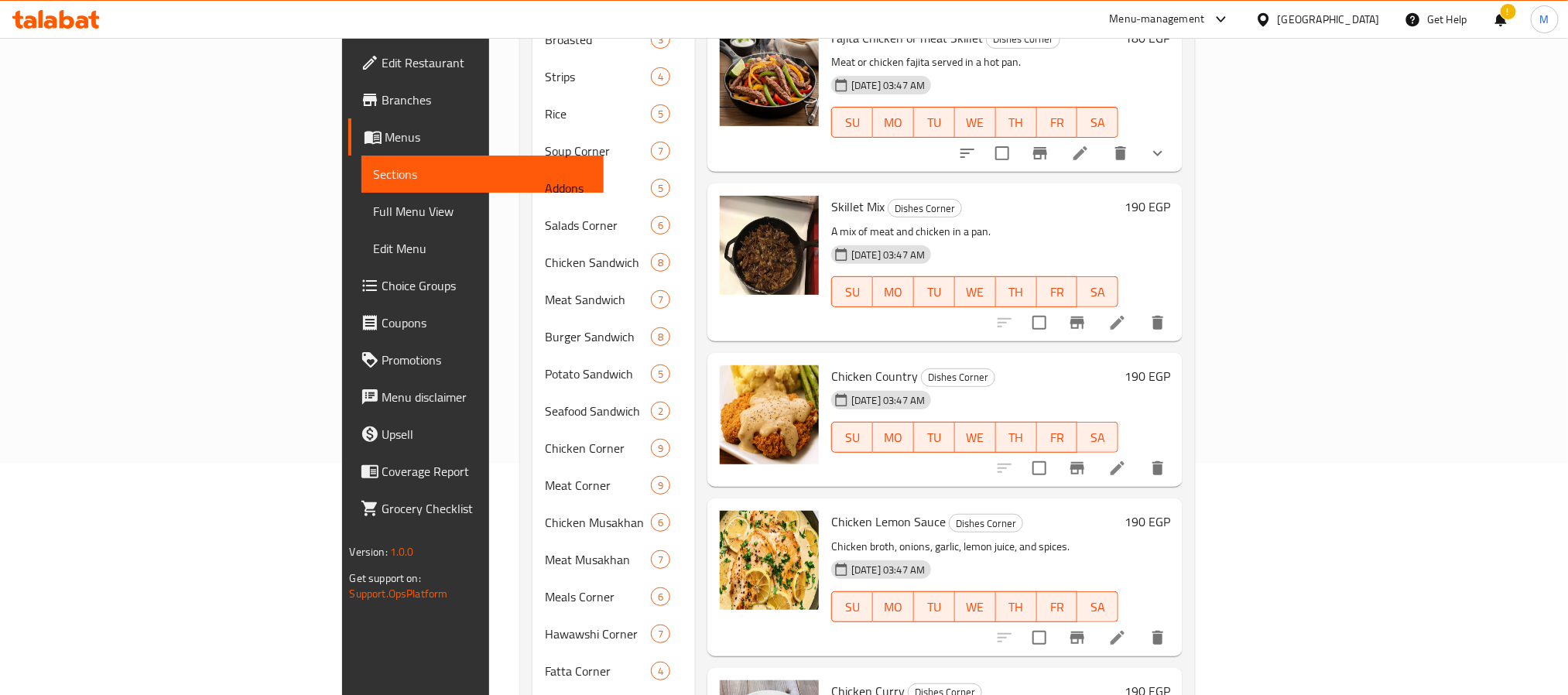
click at [831, 365] on span "Chicken Country" at bounding box center [874, 376] width 87 height 23
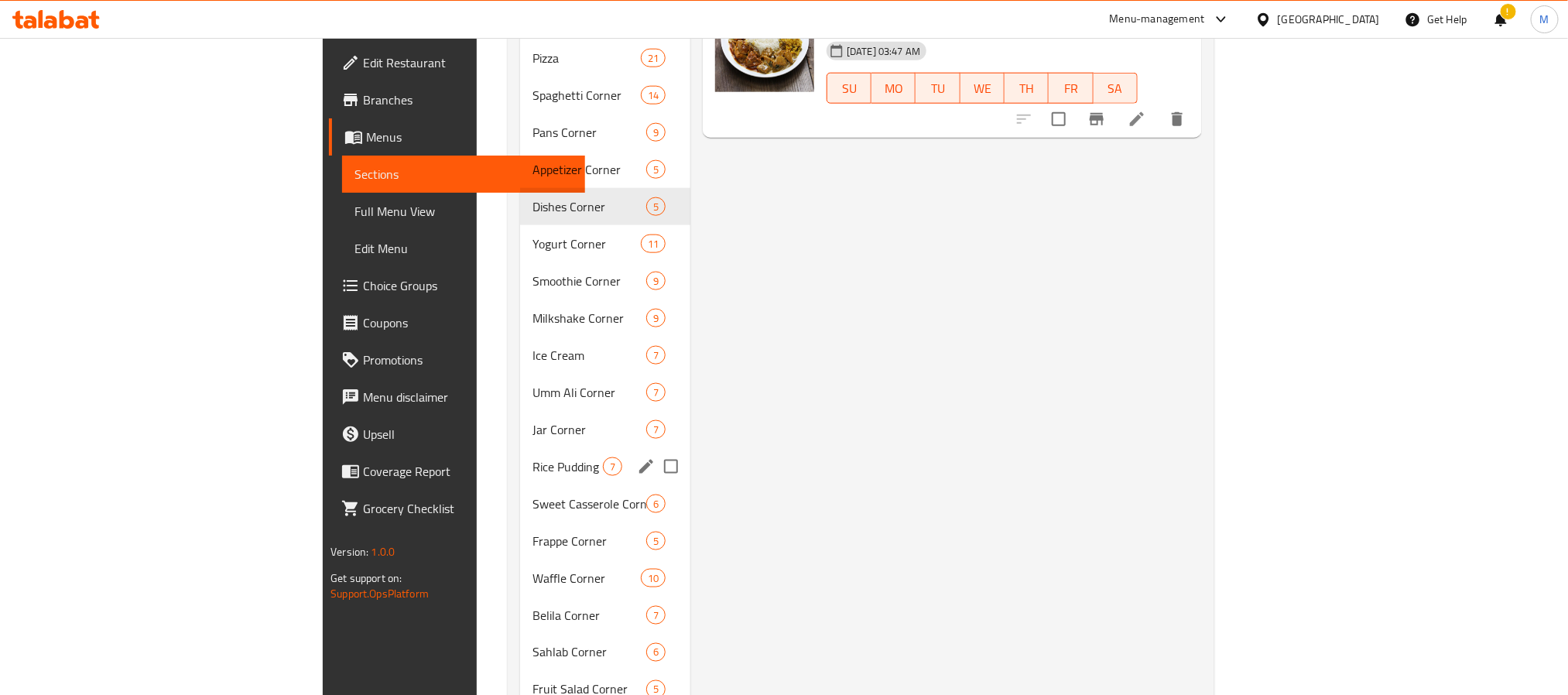
scroll to position [929, 0]
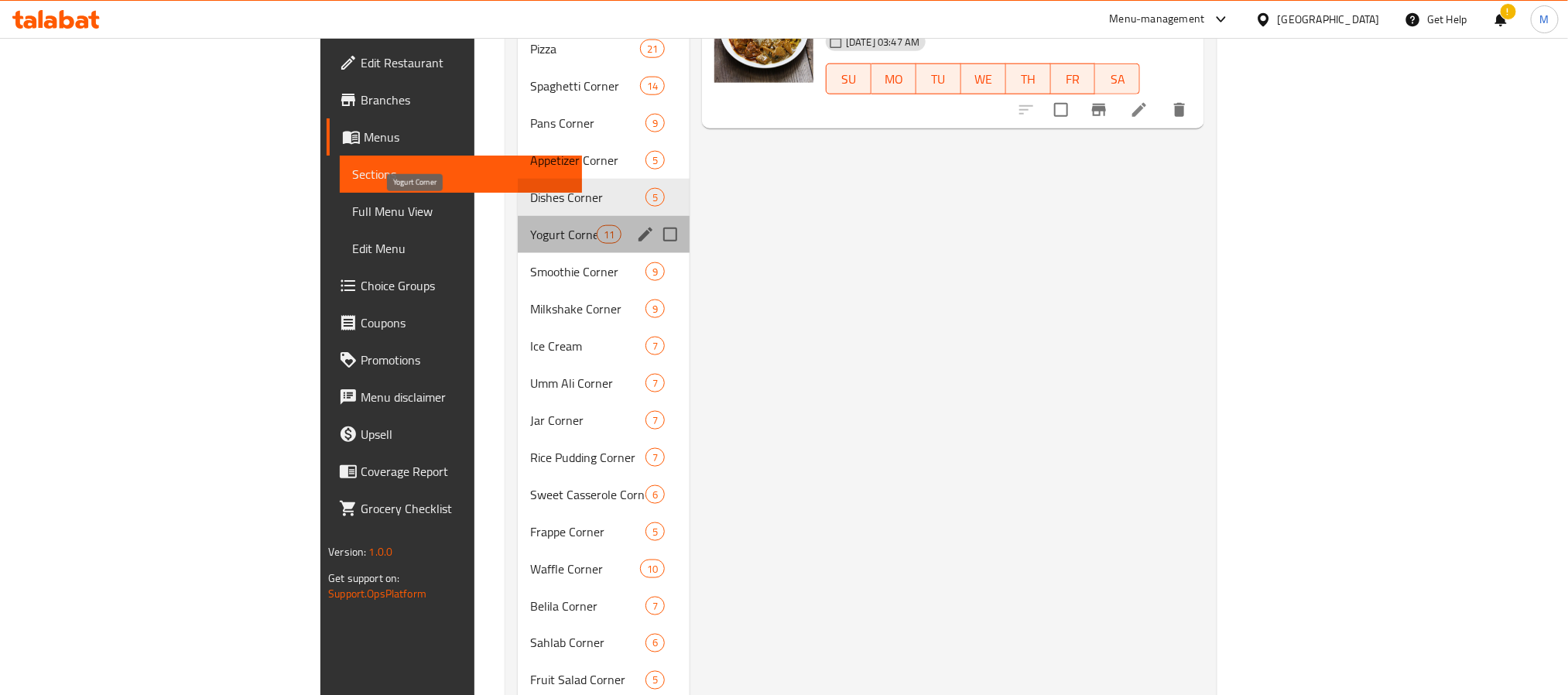
click at [530, 225] on span "Yogurt Corner" at bounding box center [563, 234] width 65 height 18
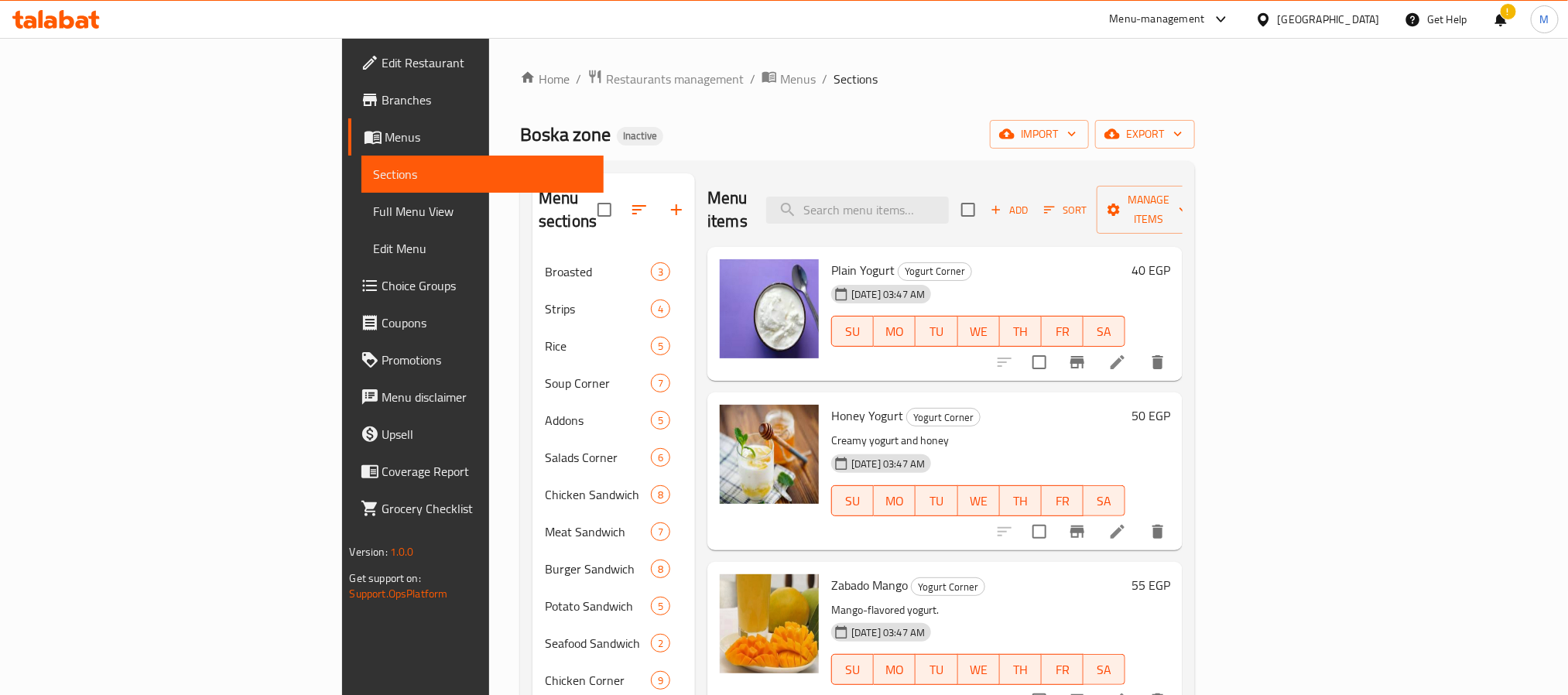
click at [831, 259] on span "Plain Yogurt" at bounding box center [862, 270] width 64 height 23
click at [1139, 348] on li at bounding box center [1117, 362] width 43 height 28
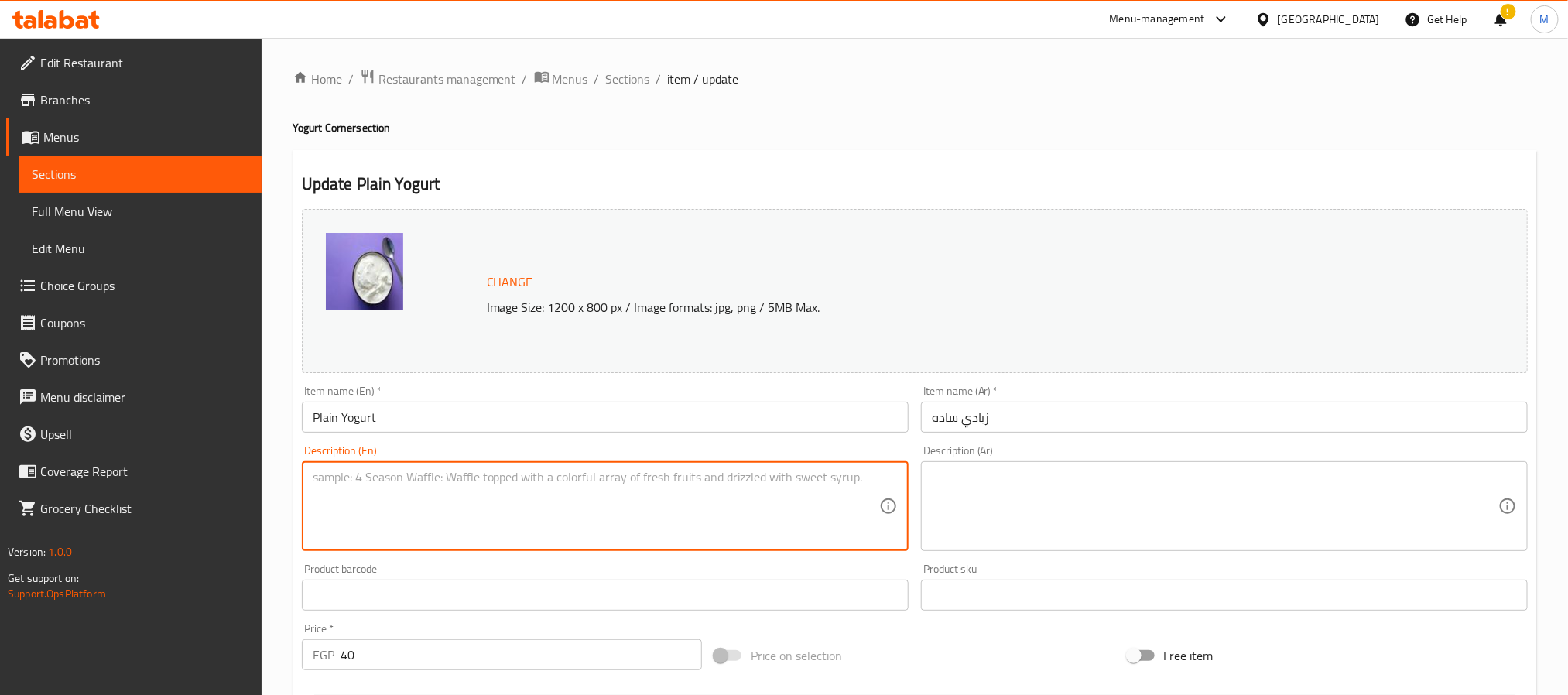
click at [456, 488] on textarea at bounding box center [596, 506] width 567 height 73
paste textarea "Yogurt-based drink blended with water and sugar with no additional ingredients.…"
drag, startPoint x: 634, startPoint y: 500, endPoint x: 852, endPoint y: 476, distance: 219.3
click at [852, 476] on textarea "Yogurt-based drink blended with water and sugar with no additional ingredients.…" at bounding box center [596, 506] width 567 height 73
type textarea "Yogurt-based drink blended with water and sugar with no additional ingredients."
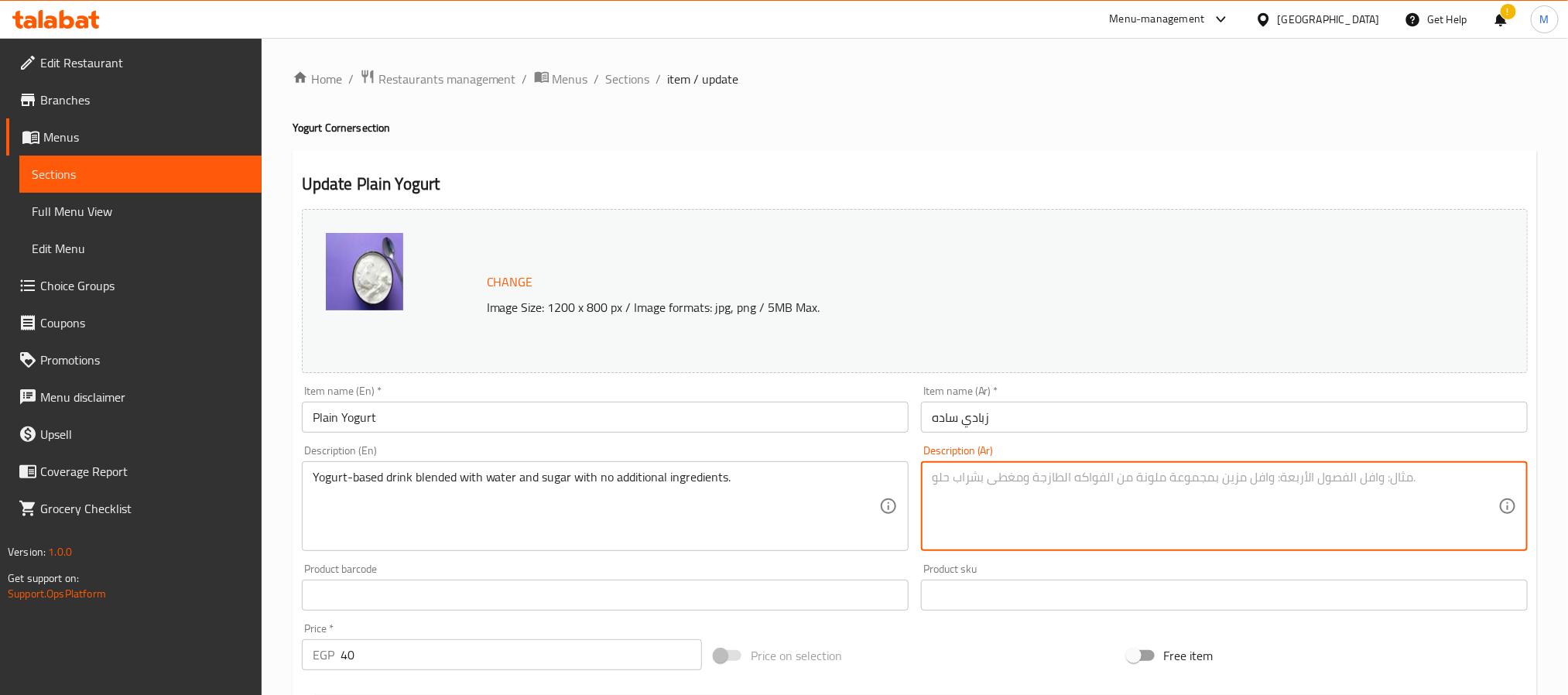
click at [1003, 511] on textarea at bounding box center [1215, 506] width 567 height 73
paste textarea "مشروب أساسه زبادي مخلوط بمياه وسكر بدون أي مكونات إضافية."
type textarea "مشروب أساسه زبادي مخلوط بمياه وسكر بدون أي مكونات إضافية."
click at [751, 432] on input "Plain Yogurt" at bounding box center [605, 417] width 606 height 31
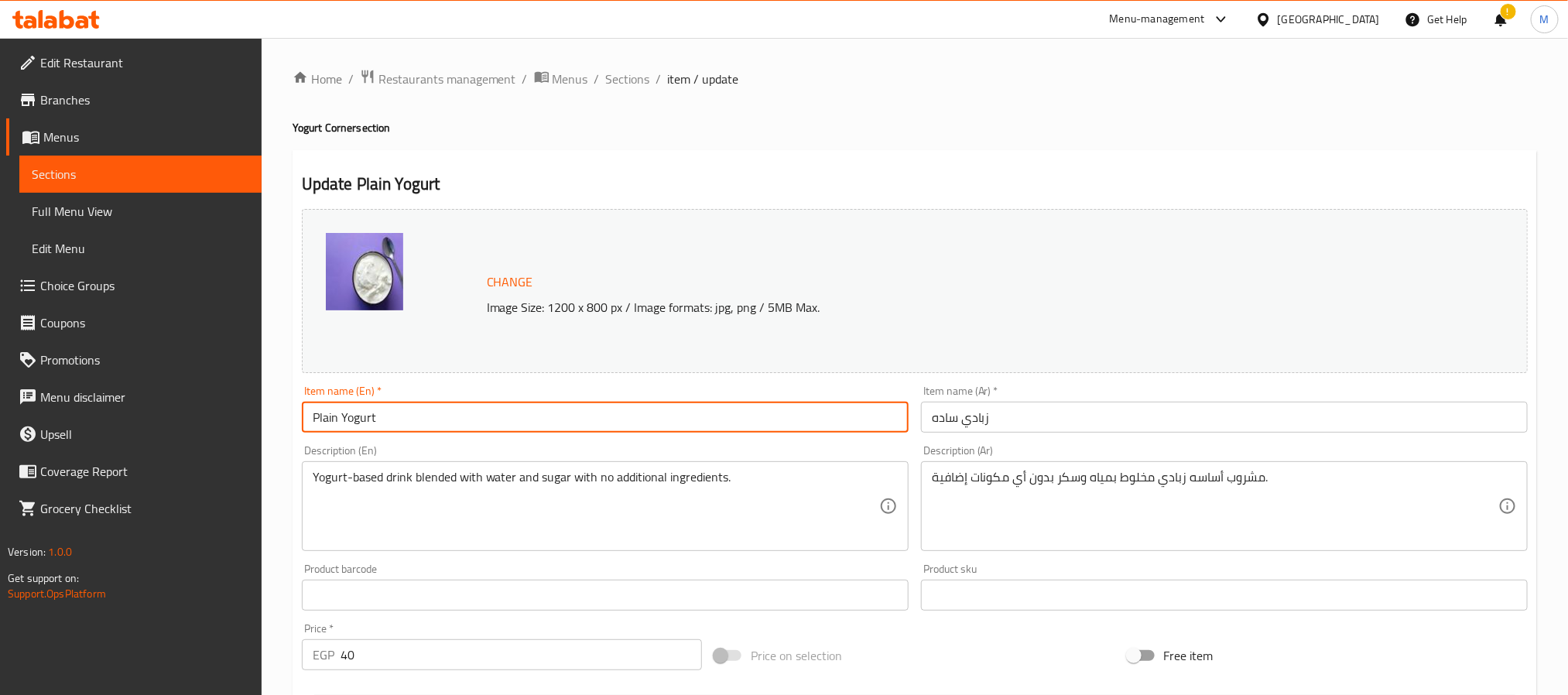
click at [576, 425] on input "Plain Yogurt" at bounding box center [605, 417] width 606 height 31
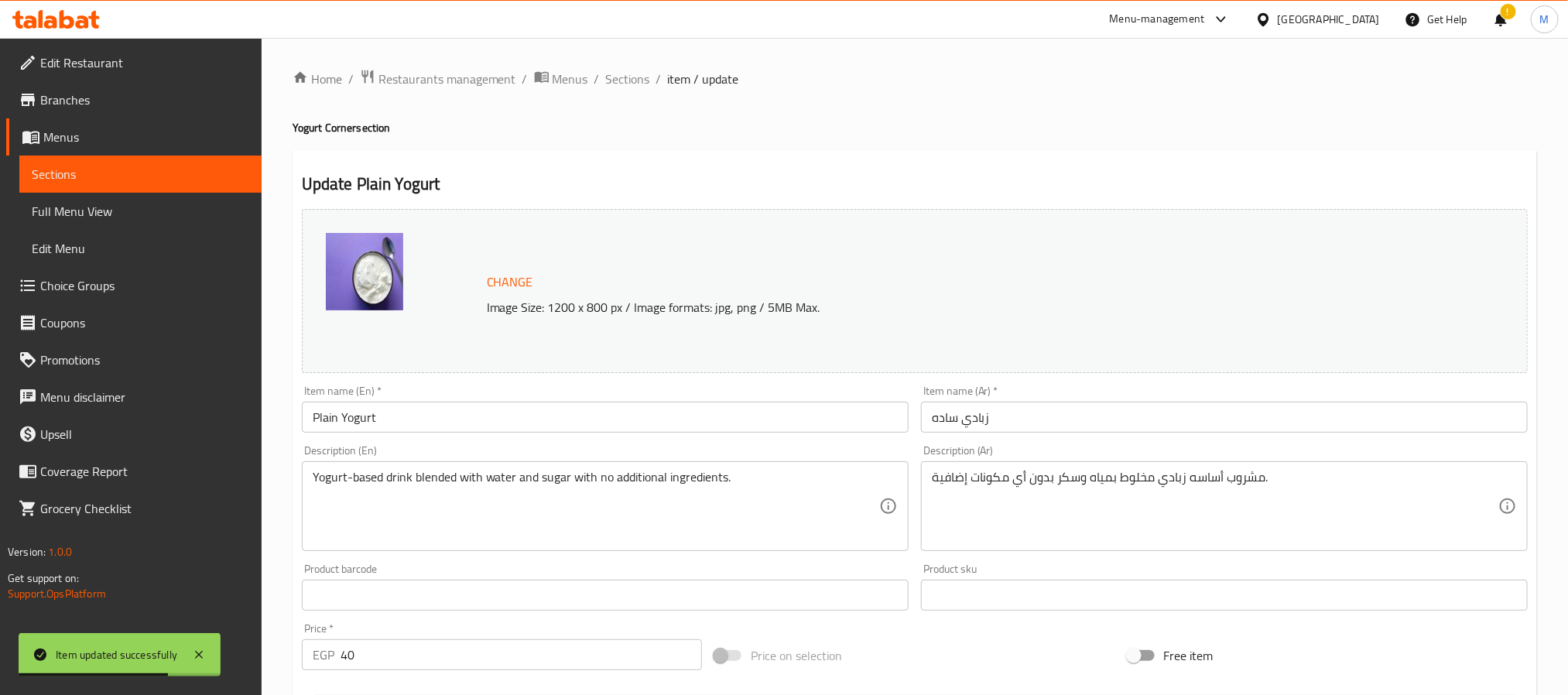
drag, startPoint x: 639, startPoint y: 82, endPoint x: 664, endPoint y: 0, distance: 85.7
click at [639, 82] on span "Sections" at bounding box center [629, 78] width 44 height 18
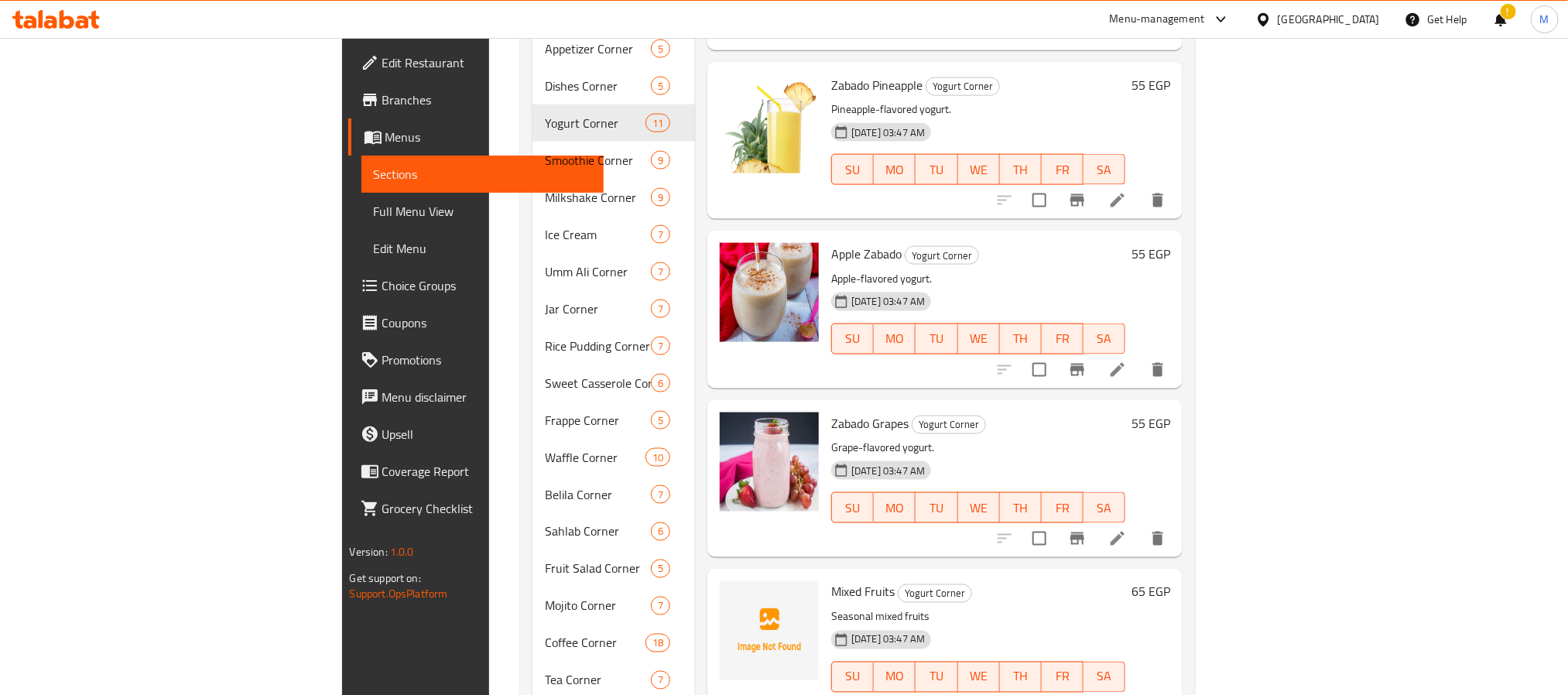
scroll to position [1044, 0]
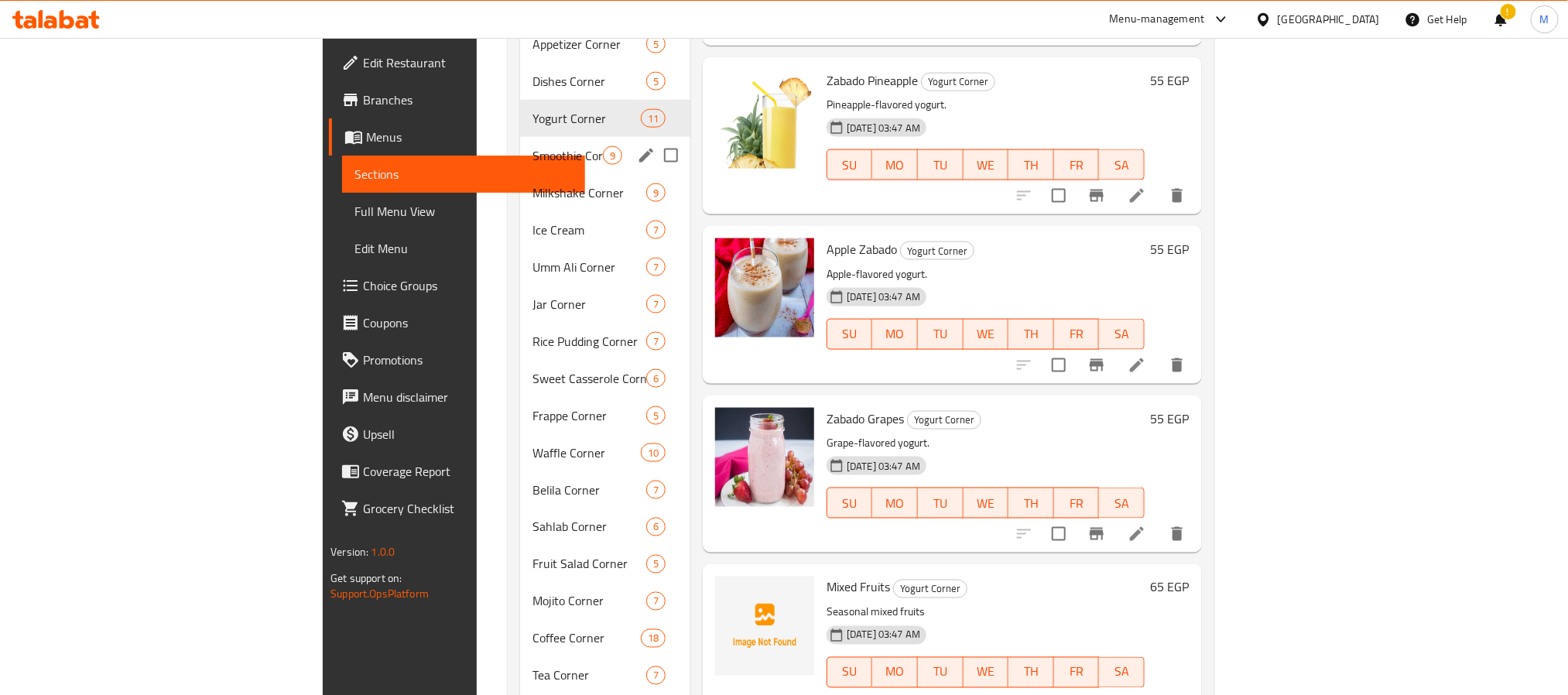
click at [520, 146] on div "Smoothie Corner 9" at bounding box center [604, 155] width 170 height 38
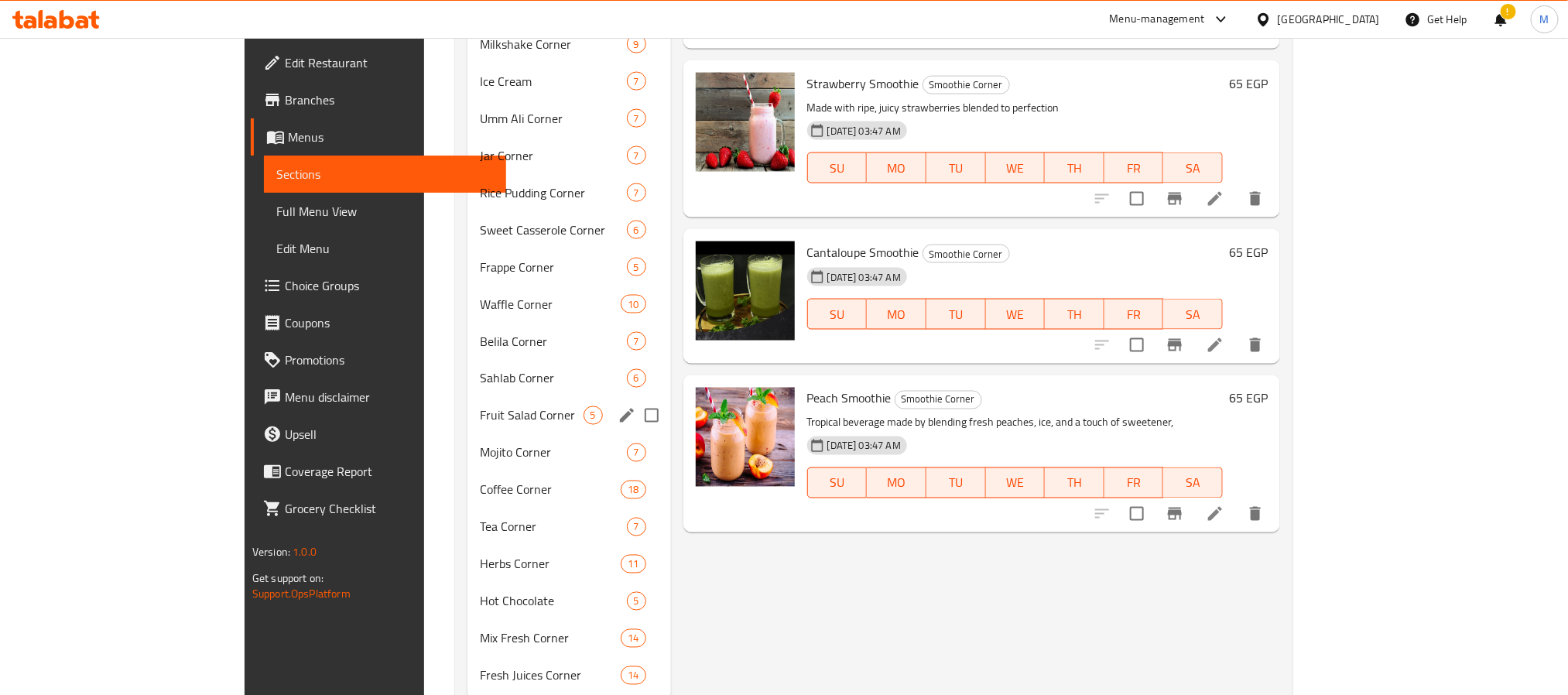
scroll to position [753, 0]
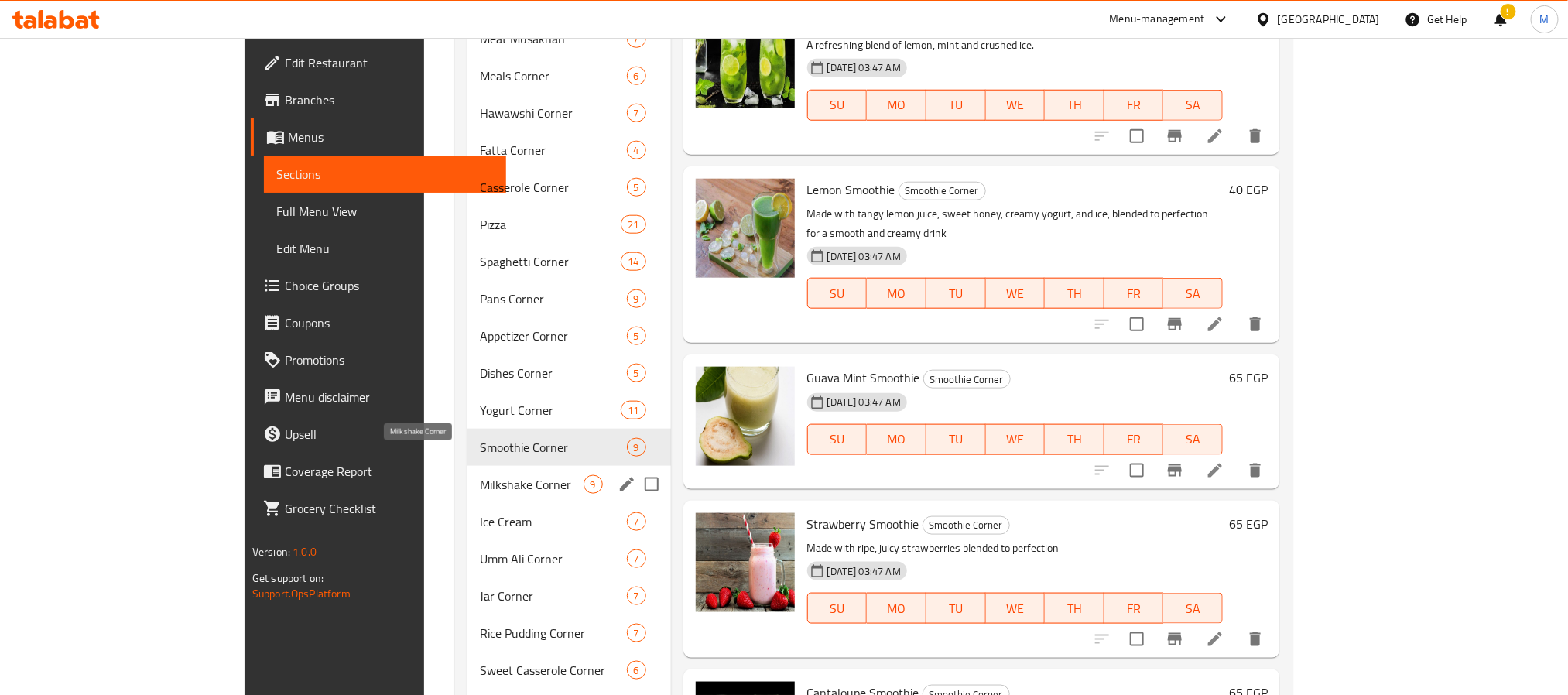
click at [468, 503] on div "Ice Cream 7" at bounding box center [569, 522] width 203 height 38
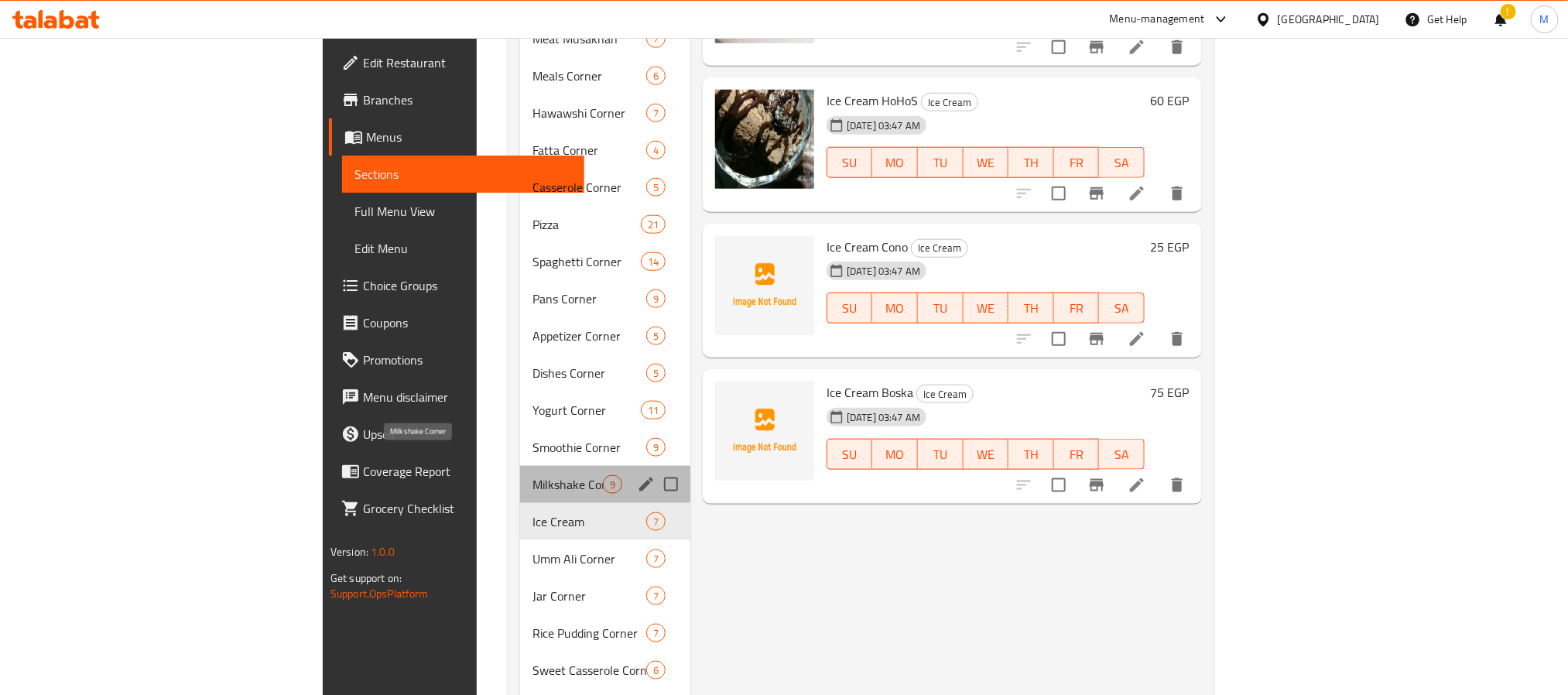
click at [532, 476] on span "Milkshake Corner" at bounding box center [567, 484] width 70 height 18
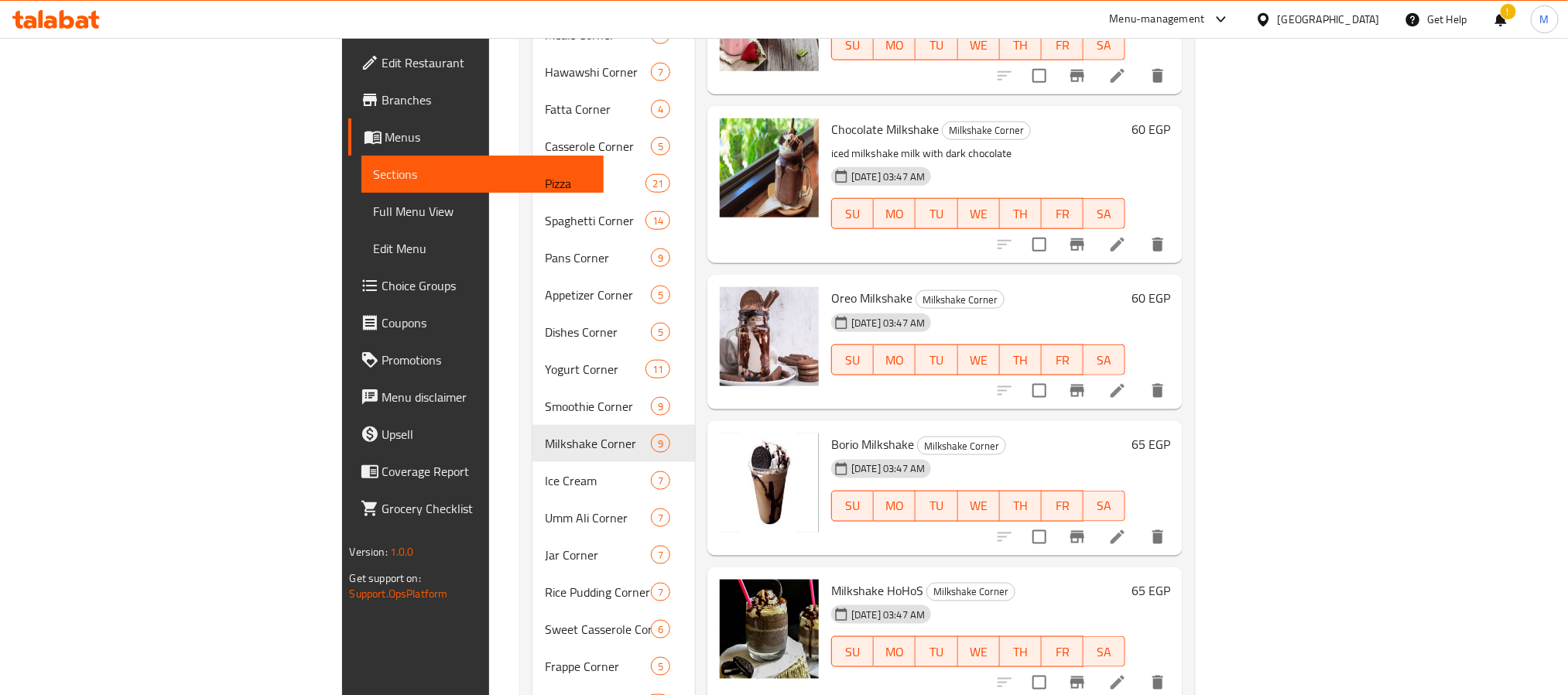
scroll to position [753, 0]
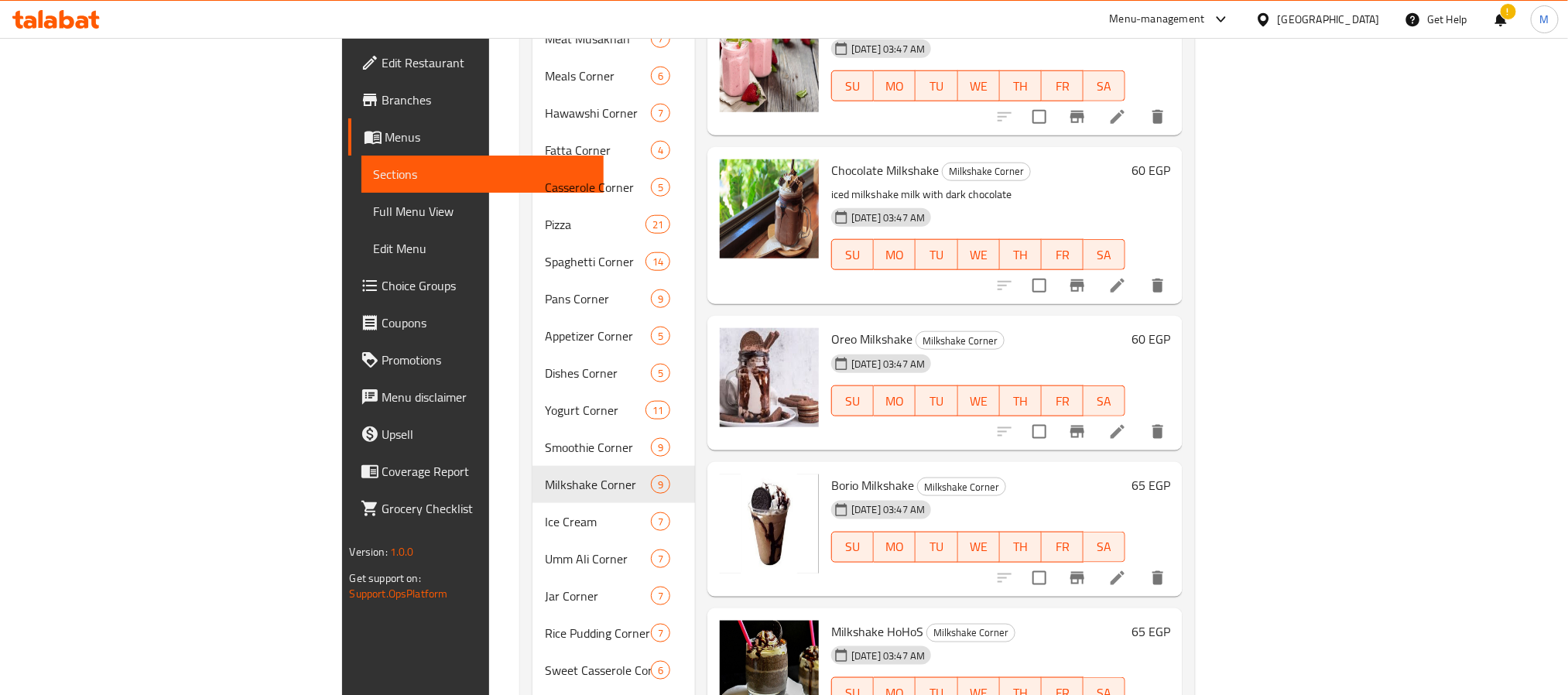
click at [831, 327] on span "Oreo Milkshake" at bounding box center [871, 339] width 81 height 23
click at [1127, 423] on icon at bounding box center [1117, 431] width 18 height 18
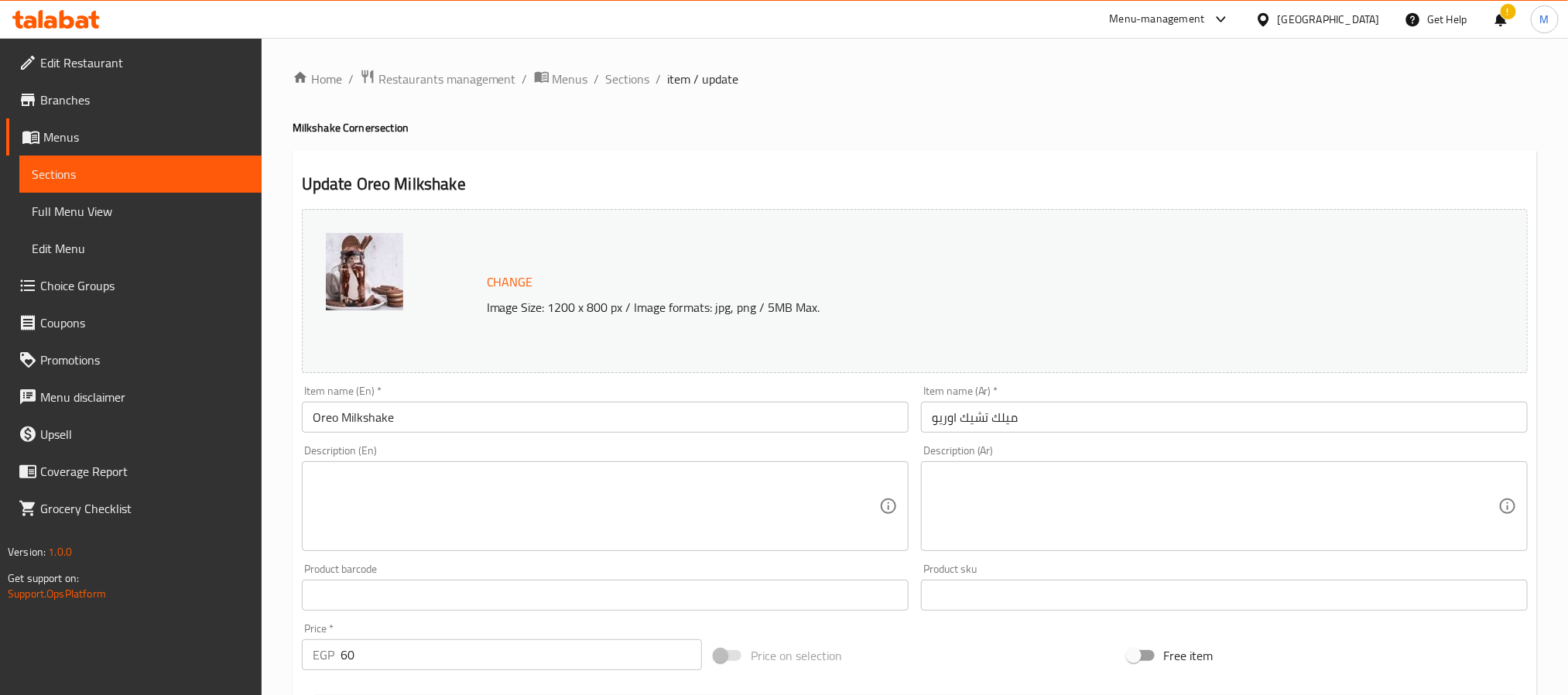
click at [648, 528] on textarea at bounding box center [596, 506] width 567 height 73
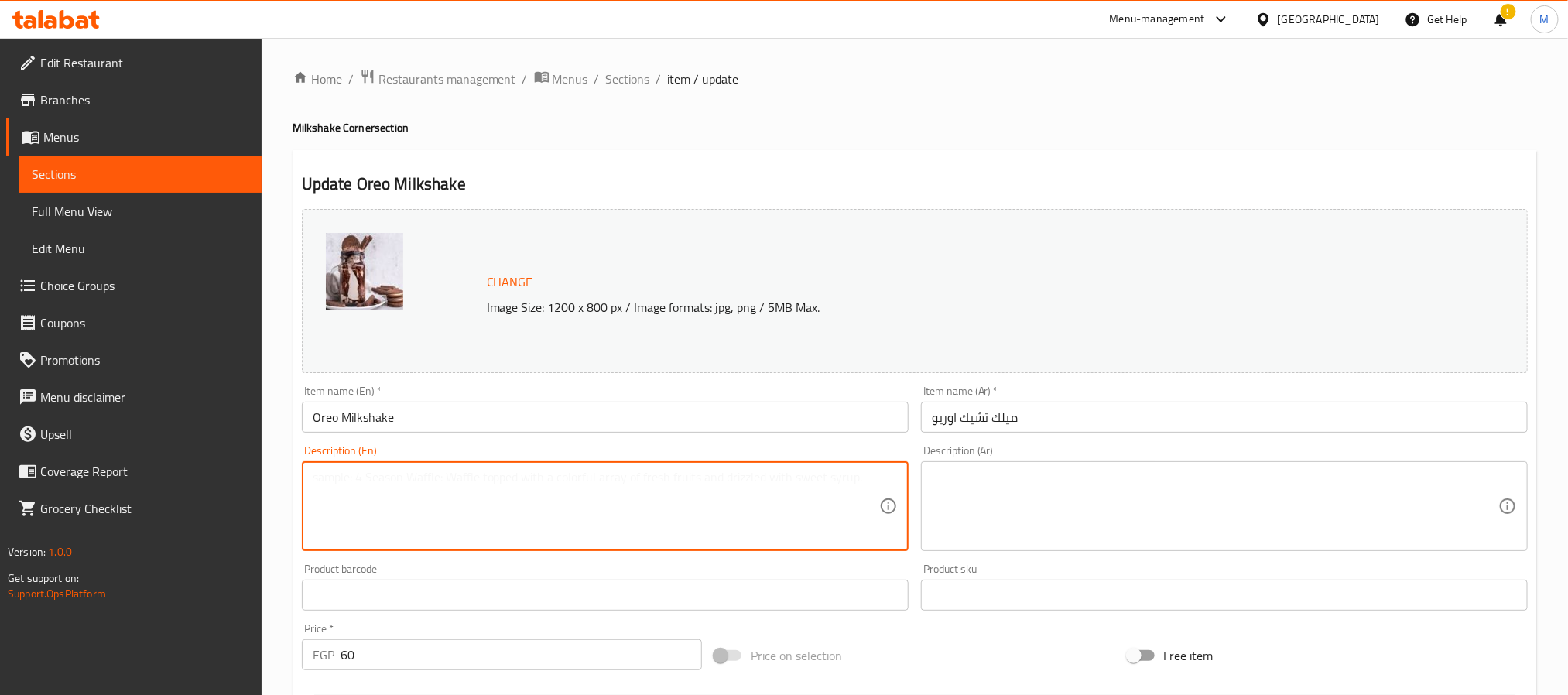
paste textarea "Made with vanilla ice cream, milk and crushed oreo cookies مصنوعة من آيس كريم ا…"
drag, startPoint x: 602, startPoint y: 511, endPoint x: 875, endPoint y: 478, distance: 275.0
click at [875, 478] on textarea "Made with vanilla ice cream, milk and crushed oreo cookies مصنوعة من آيس كريم ا…" at bounding box center [596, 506] width 567 height 73
type textarea "Made with vanilla ice cream, milk and crushed oreo cookies"
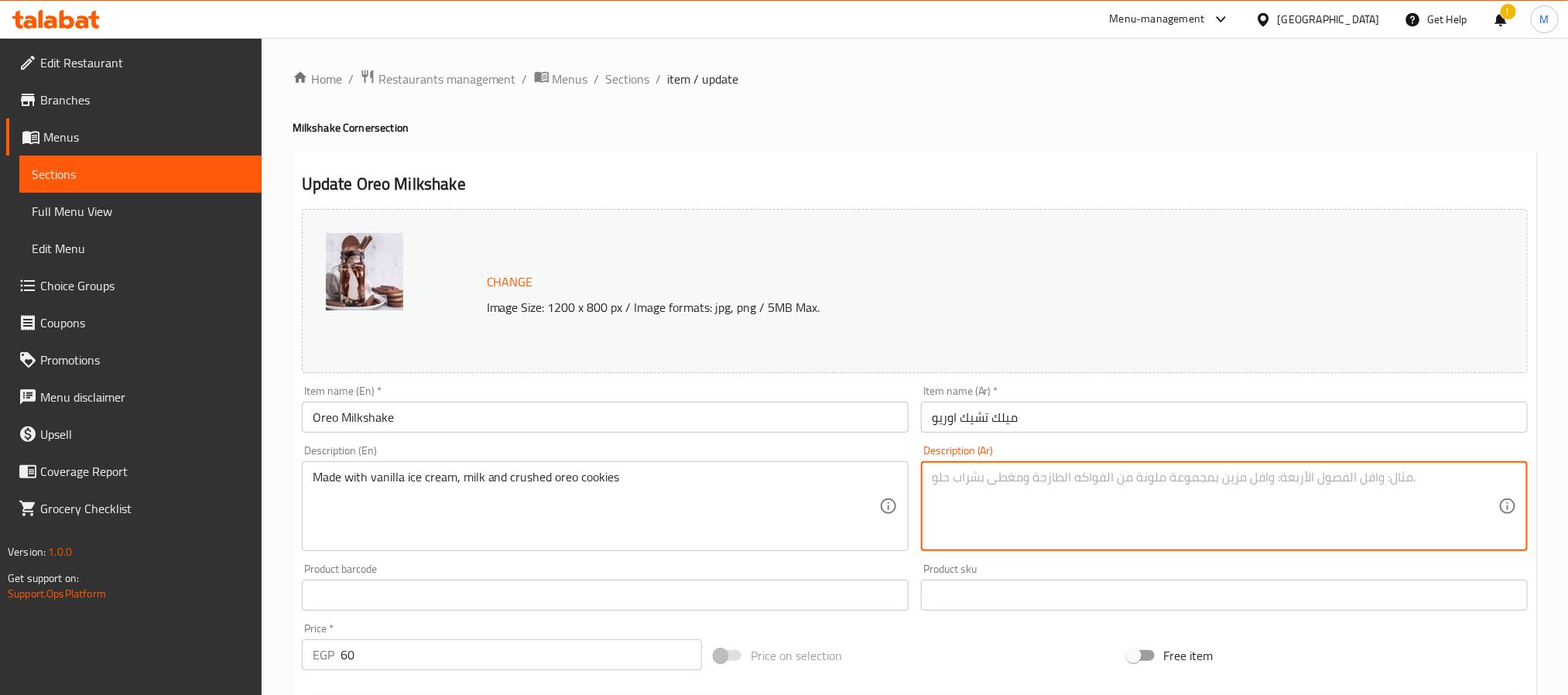
click at [1090, 516] on textarea at bounding box center [1215, 506] width 567 height 73
paste textarea "مصنوعة من آيس كريم الفانيليا والحليب وكوكيز الأوريو المطحونة"
type textarea "مصنوعة من آيس كريم الفانيليا والحليب وكوكيز الأوريو المطحونة"
click at [760, 428] on input "Oreo Milkshake" at bounding box center [605, 417] width 606 height 31
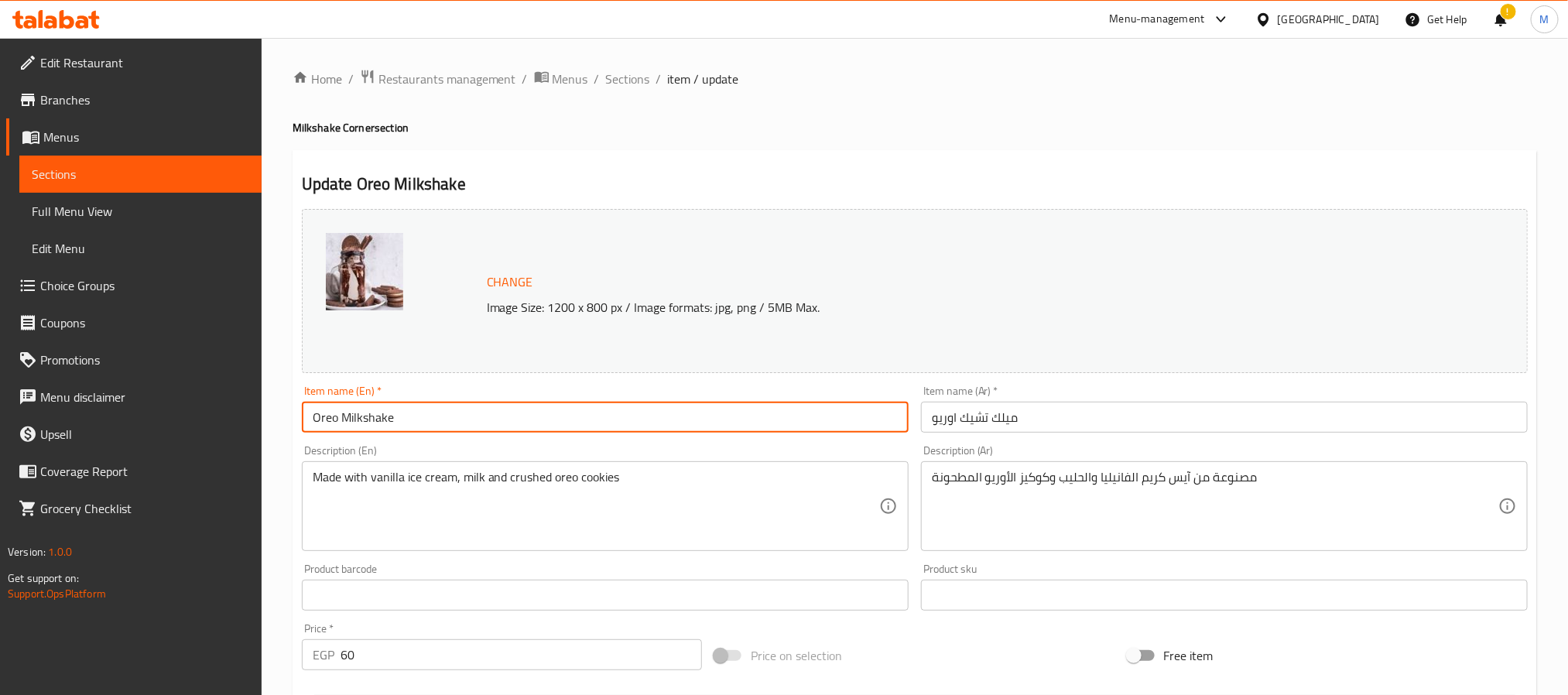
click at [610, 416] on input "Oreo Milkshake" at bounding box center [605, 417] width 606 height 31
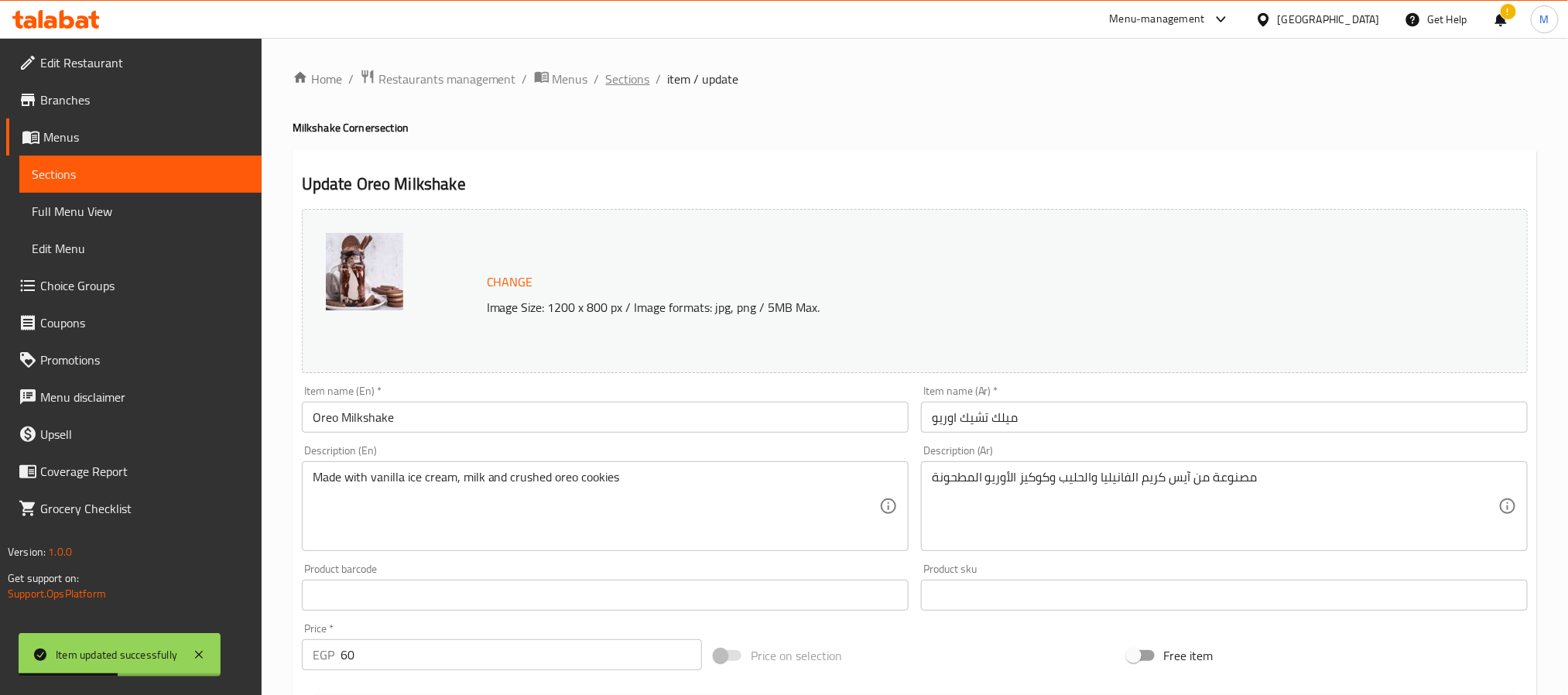
click at [611, 77] on span "Sections" at bounding box center [629, 78] width 44 height 18
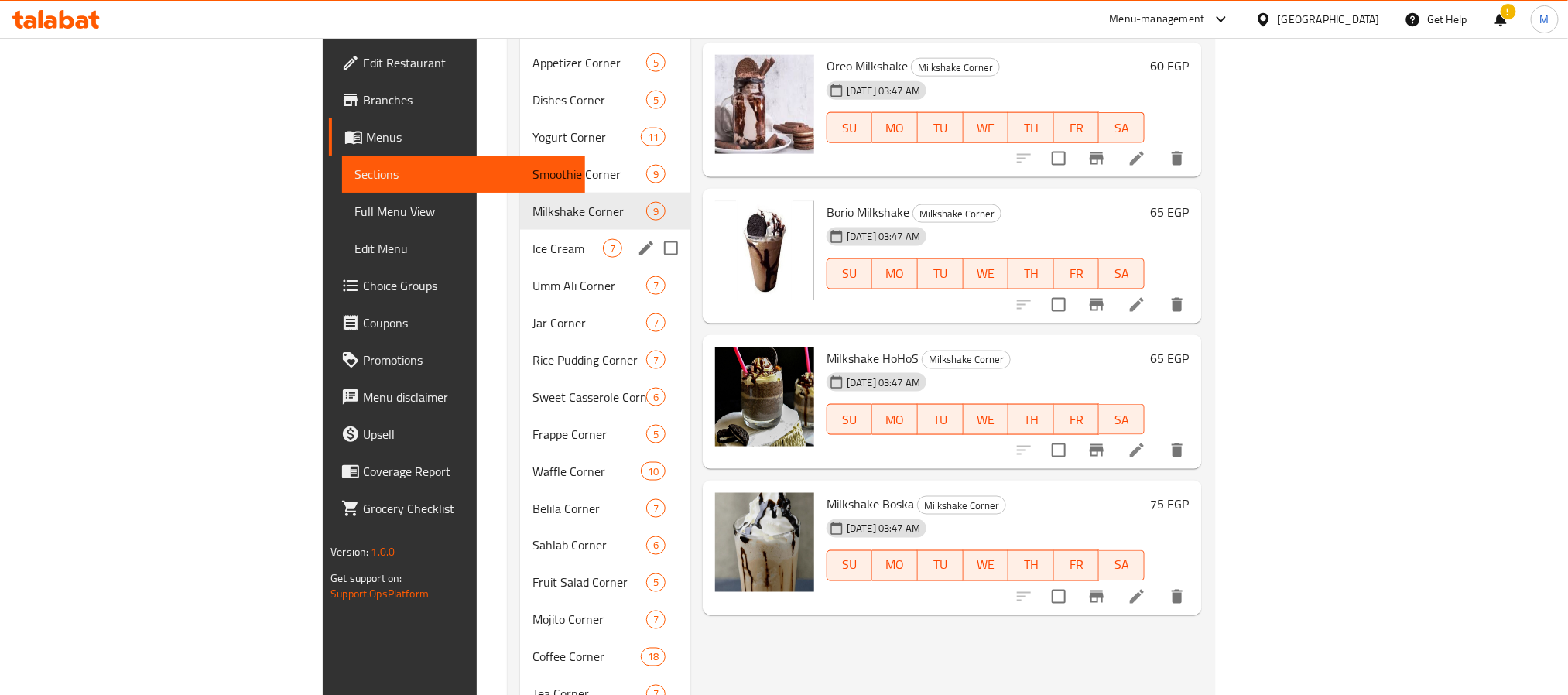
scroll to position [985, 0]
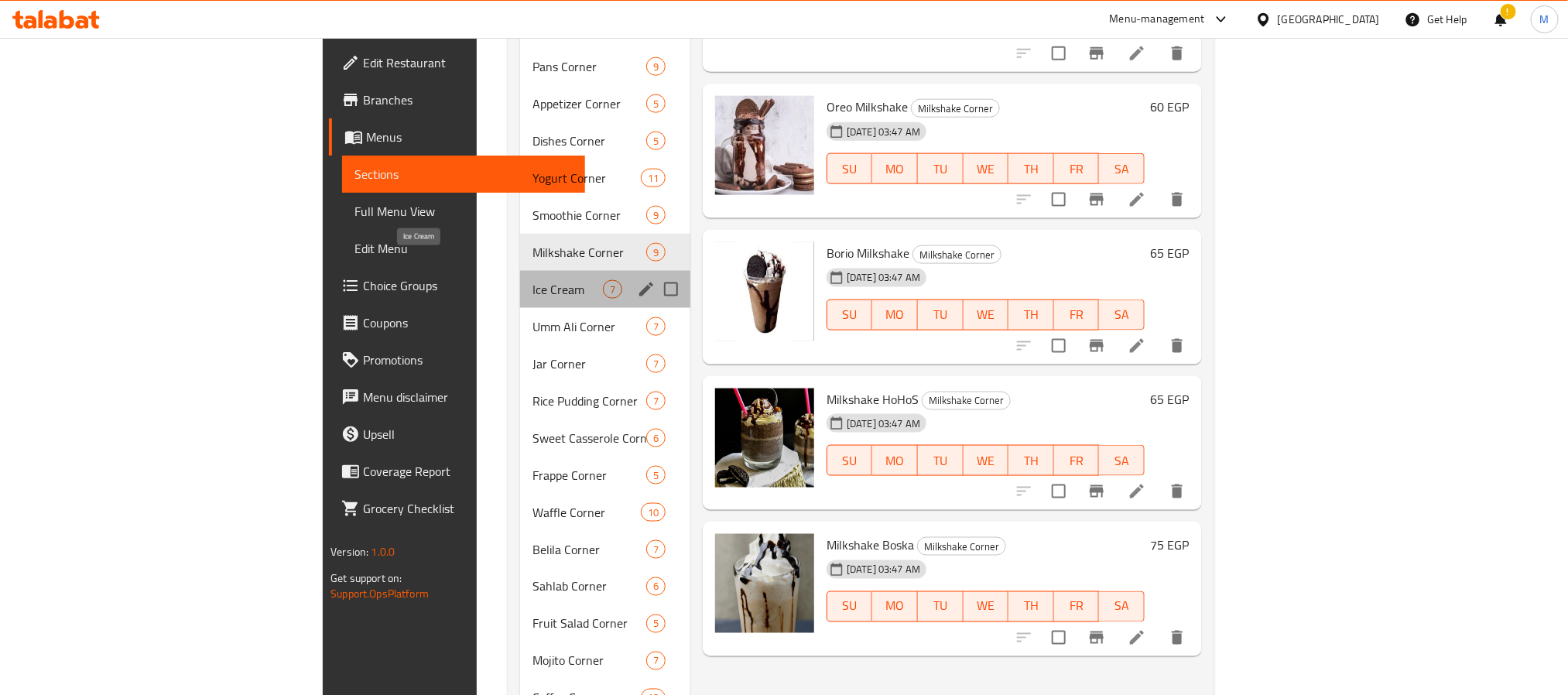
click at [532, 280] on span "Ice Cream" at bounding box center [567, 289] width 70 height 18
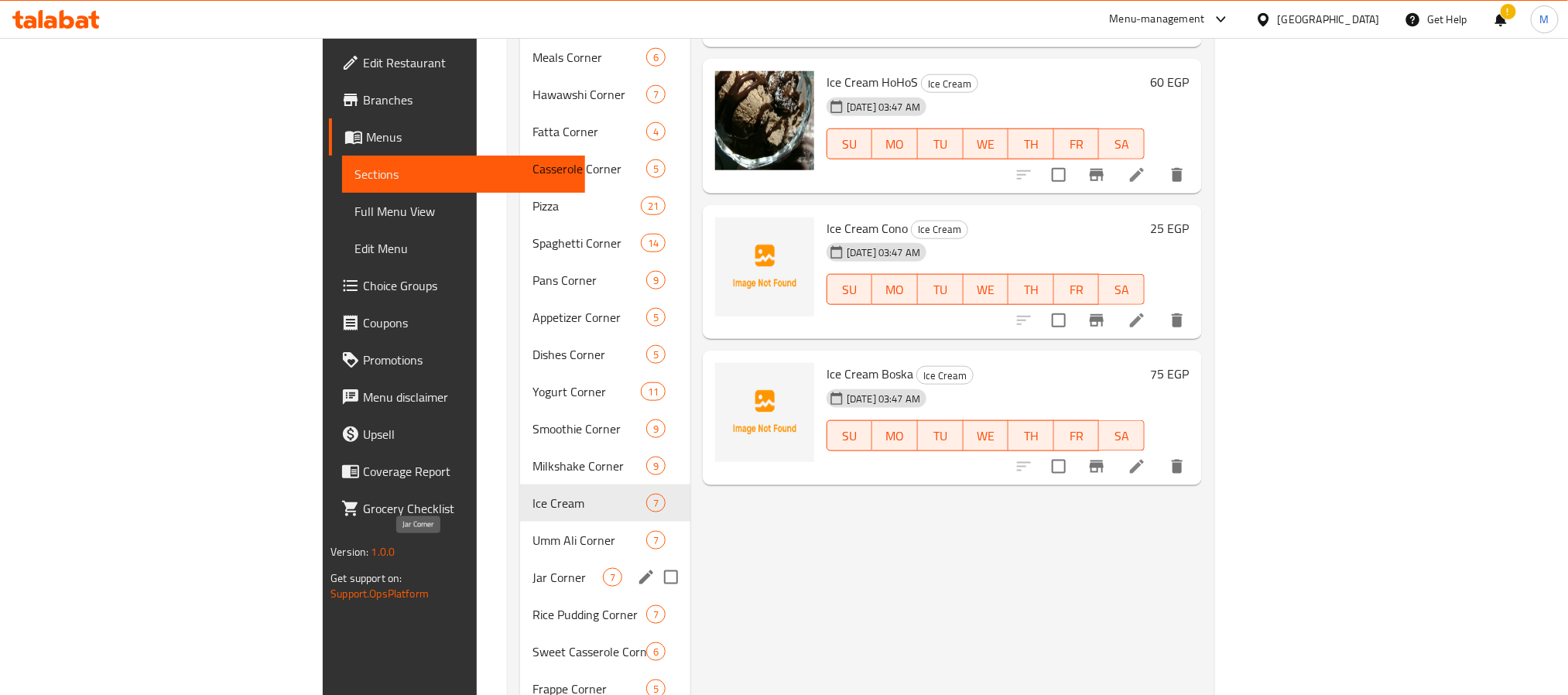
scroll to position [812, 0]
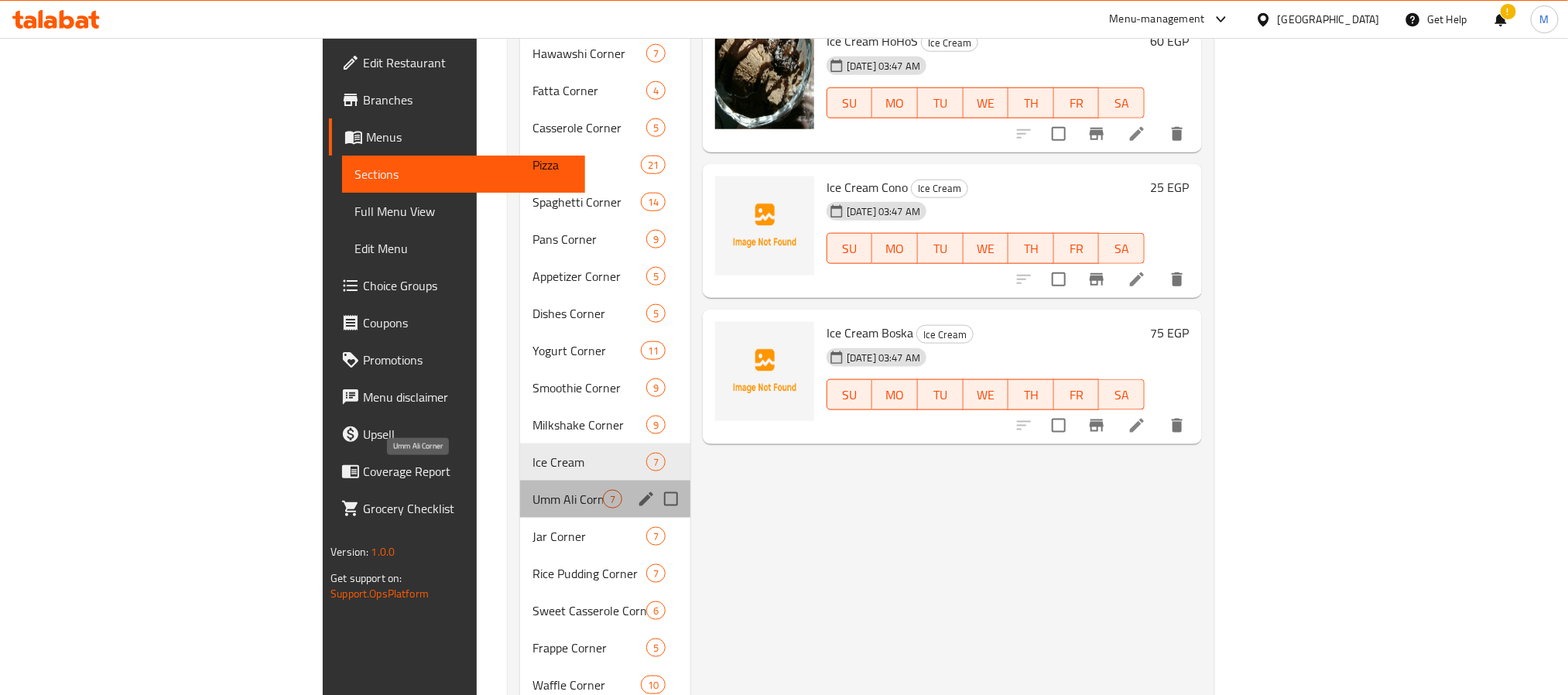
click at [532, 490] on span "Umm Ali Corner" at bounding box center [567, 499] width 70 height 18
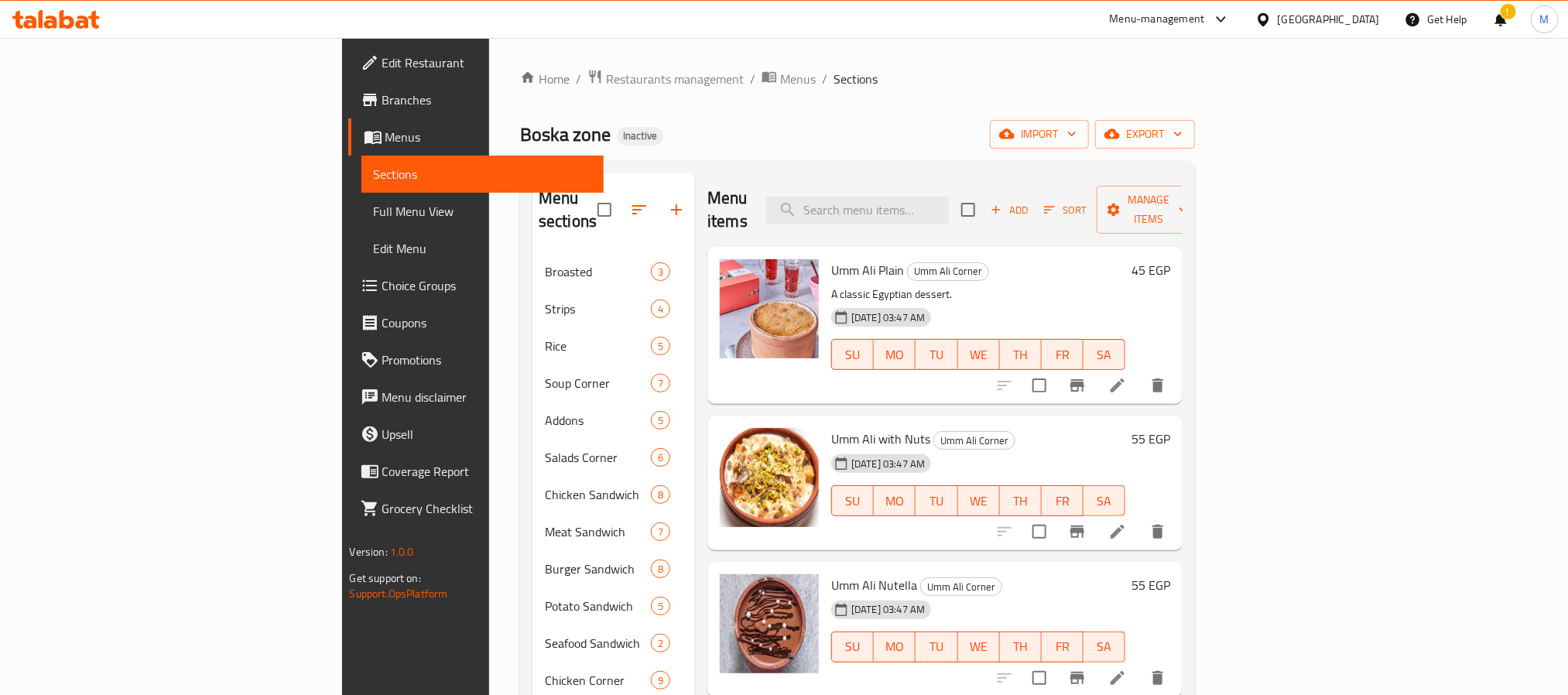
click at [831, 427] on span "Umm Ali with Nuts" at bounding box center [880, 439] width 99 height 23
click at [1127, 523] on icon at bounding box center [1117, 531] width 18 height 18
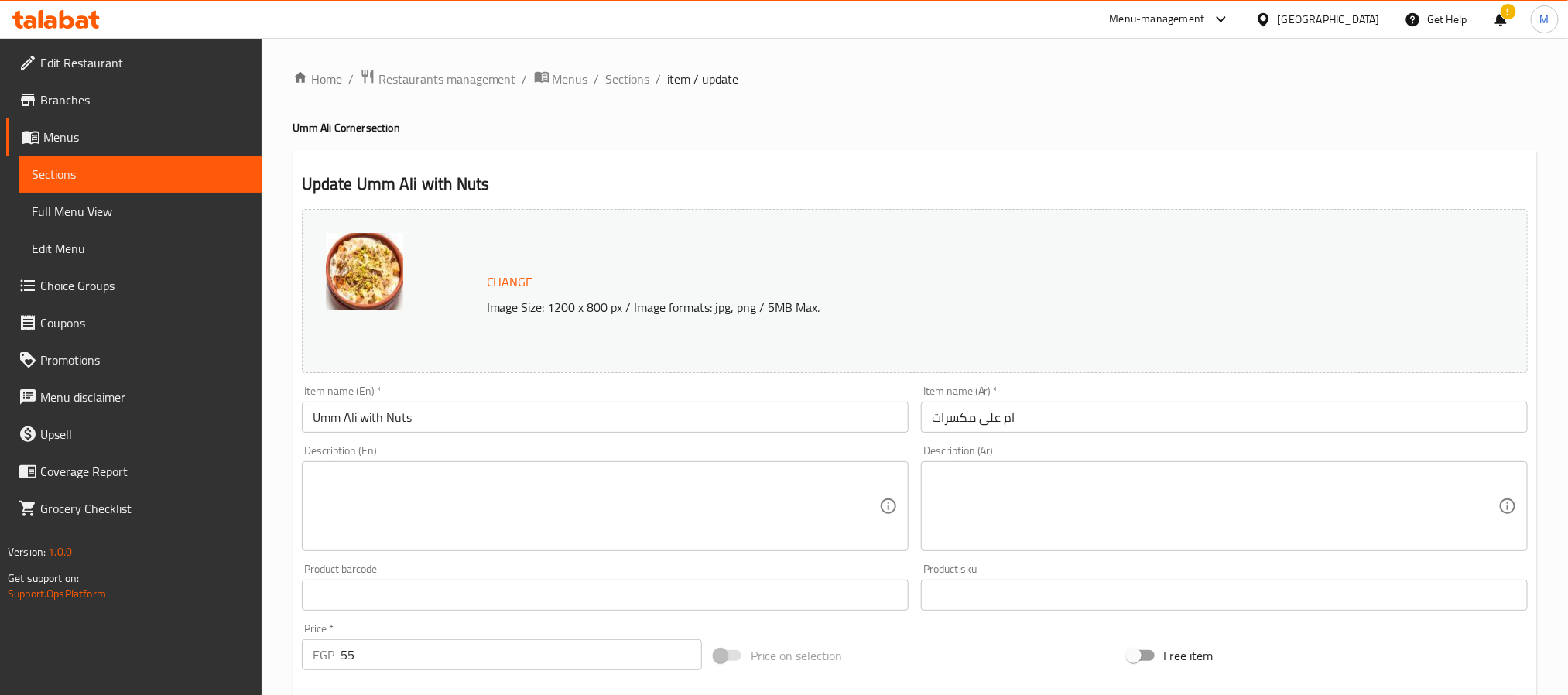
click at [625, 488] on textarea at bounding box center [596, 506] width 567 height 73
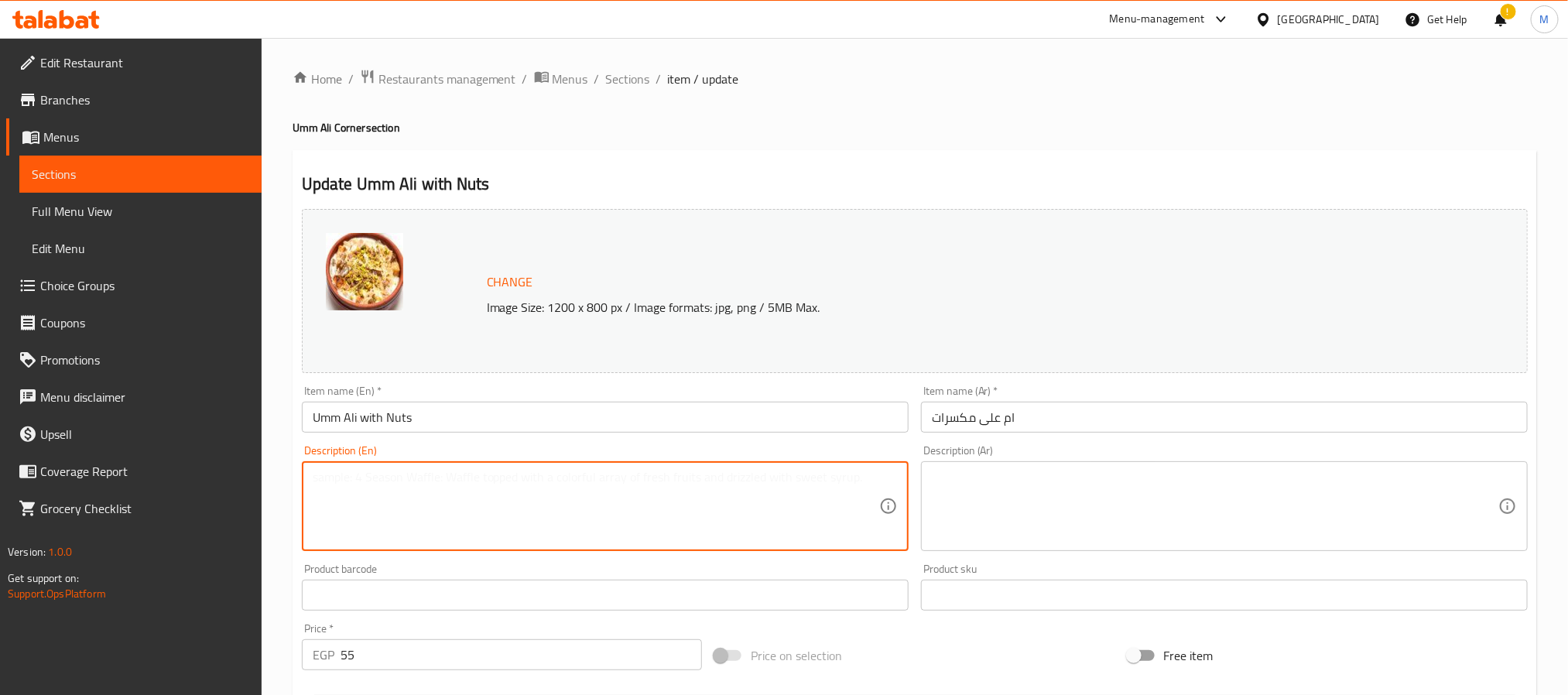
paste textarea "Puff pastry, Nuts, milk and sugar باف باستري، مكسرات، حليب وسكر"
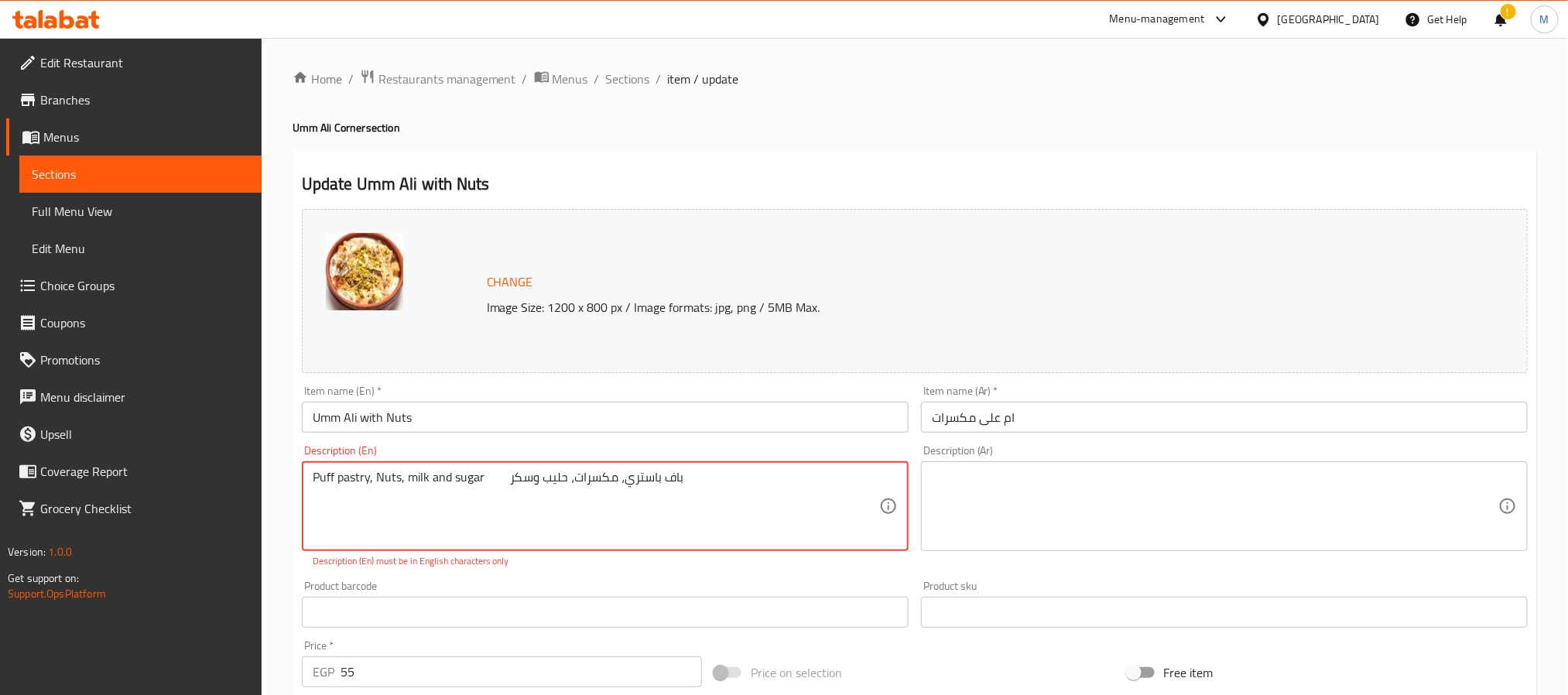
drag, startPoint x: 745, startPoint y: 481, endPoint x: 486, endPoint y: 480, distance: 259.0
click at [486, 480] on textarea "Puff pastry, Nuts, milk and sugar باف باستري، مكسرات، حليب وسكر" at bounding box center [596, 506] width 567 height 73
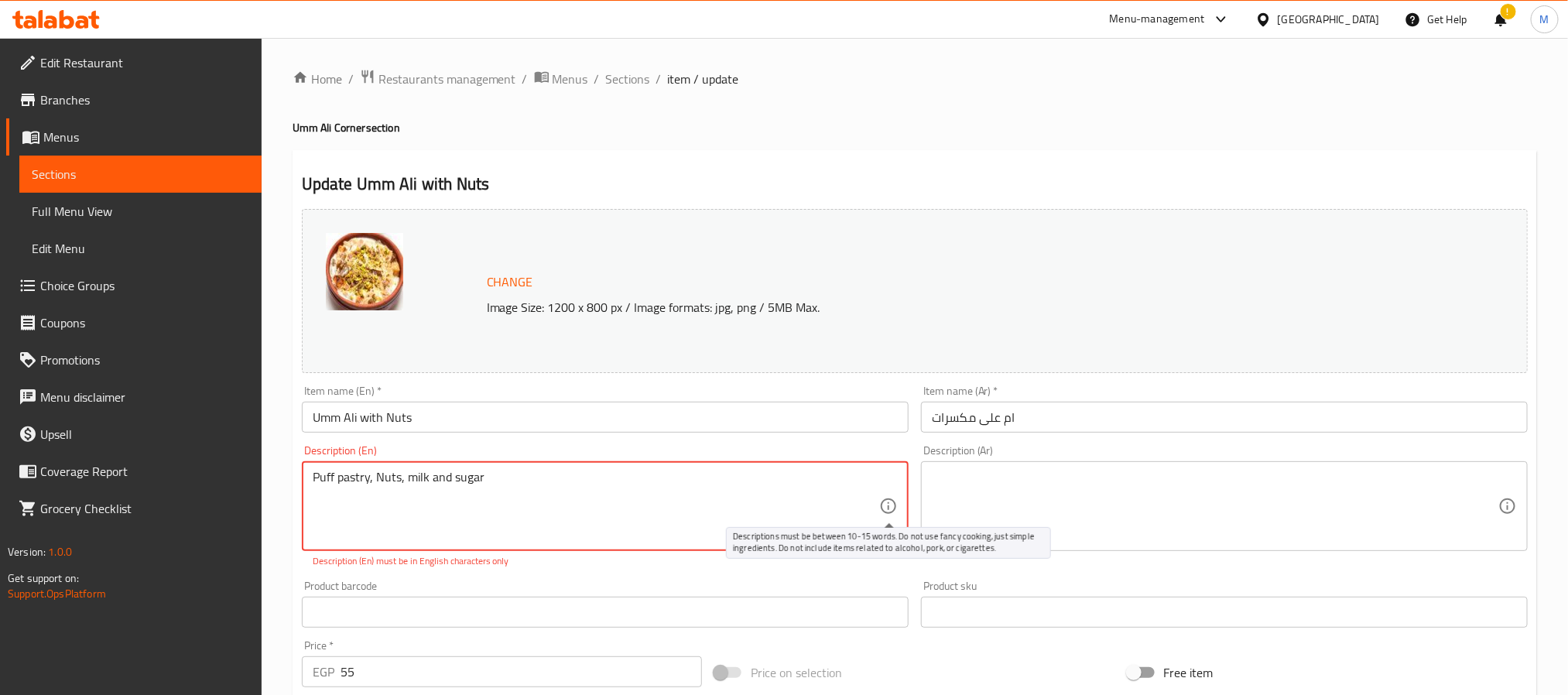
type textarea "Puff pastry, Nuts, milk and sugar"
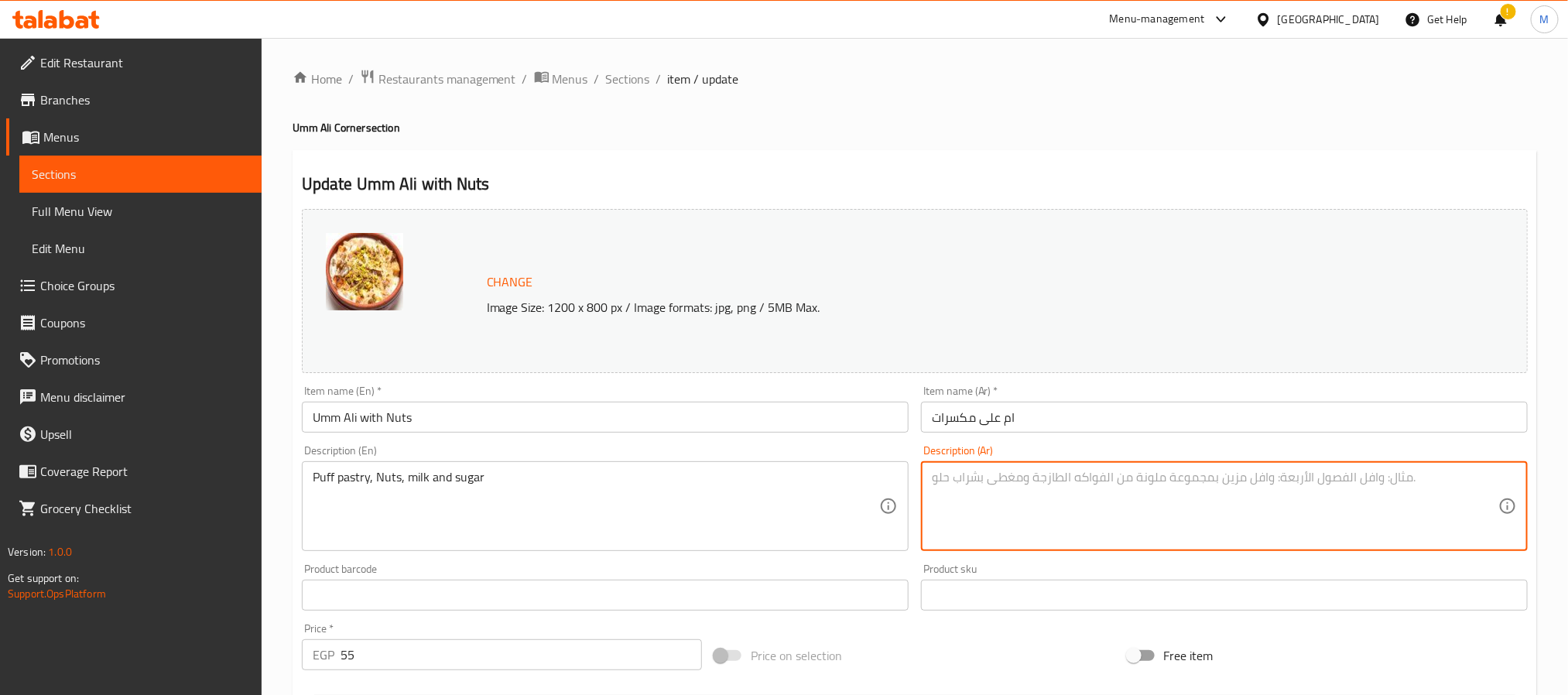
click at [985, 508] on textarea at bounding box center [1215, 506] width 567 height 73
paste textarea "باف باستري، مكسرات، حليب وسكر"
type textarea "باف باستري، مكسرات، حليب وسكر"
click at [722, 423] on input "Umm Ali with Nuts" at bounding box center [605, 417] width 606 height 31
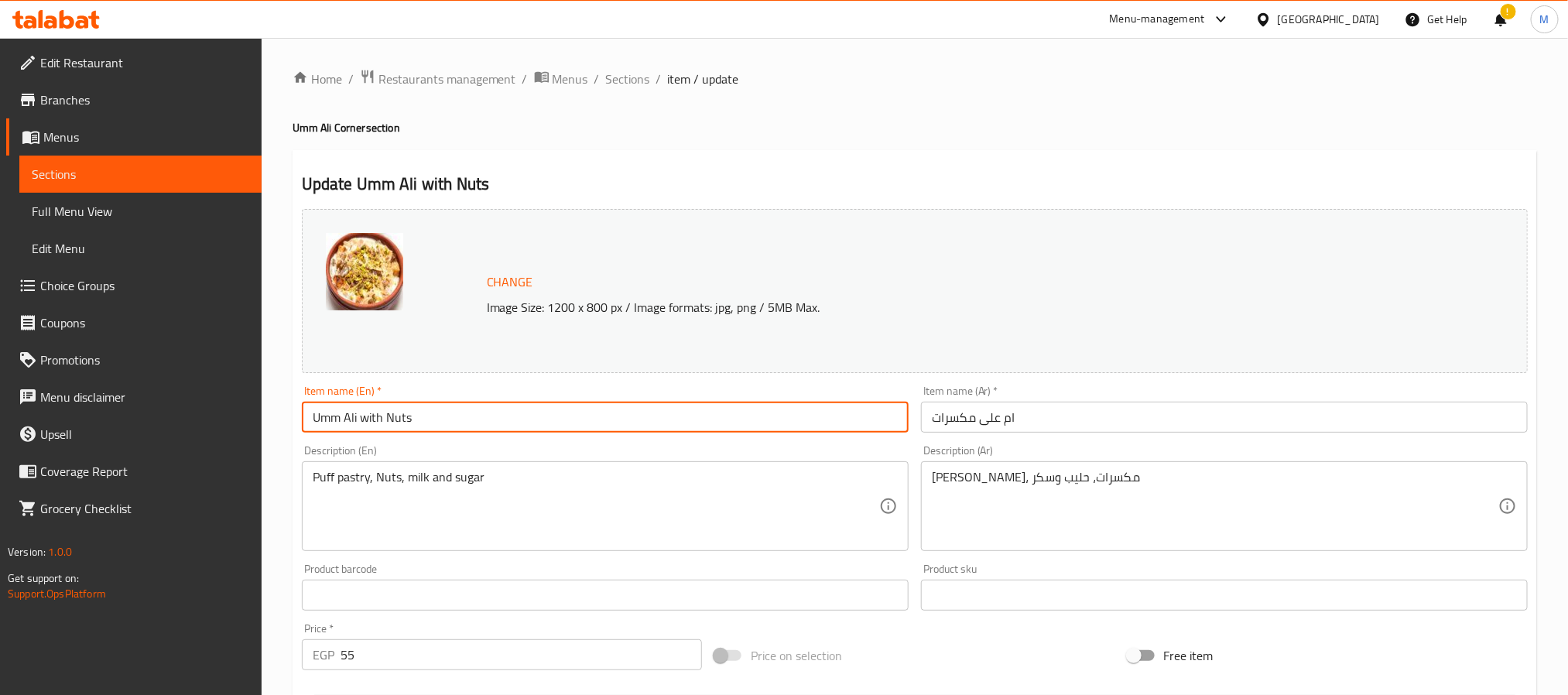
click at [451, 432] on input "Umm Ali with Nuts" at bounding box center [605, 417] width 606 height 31
click at [627, 89] on span "Sections" at bounding box center [629, 78] width 44 height 18
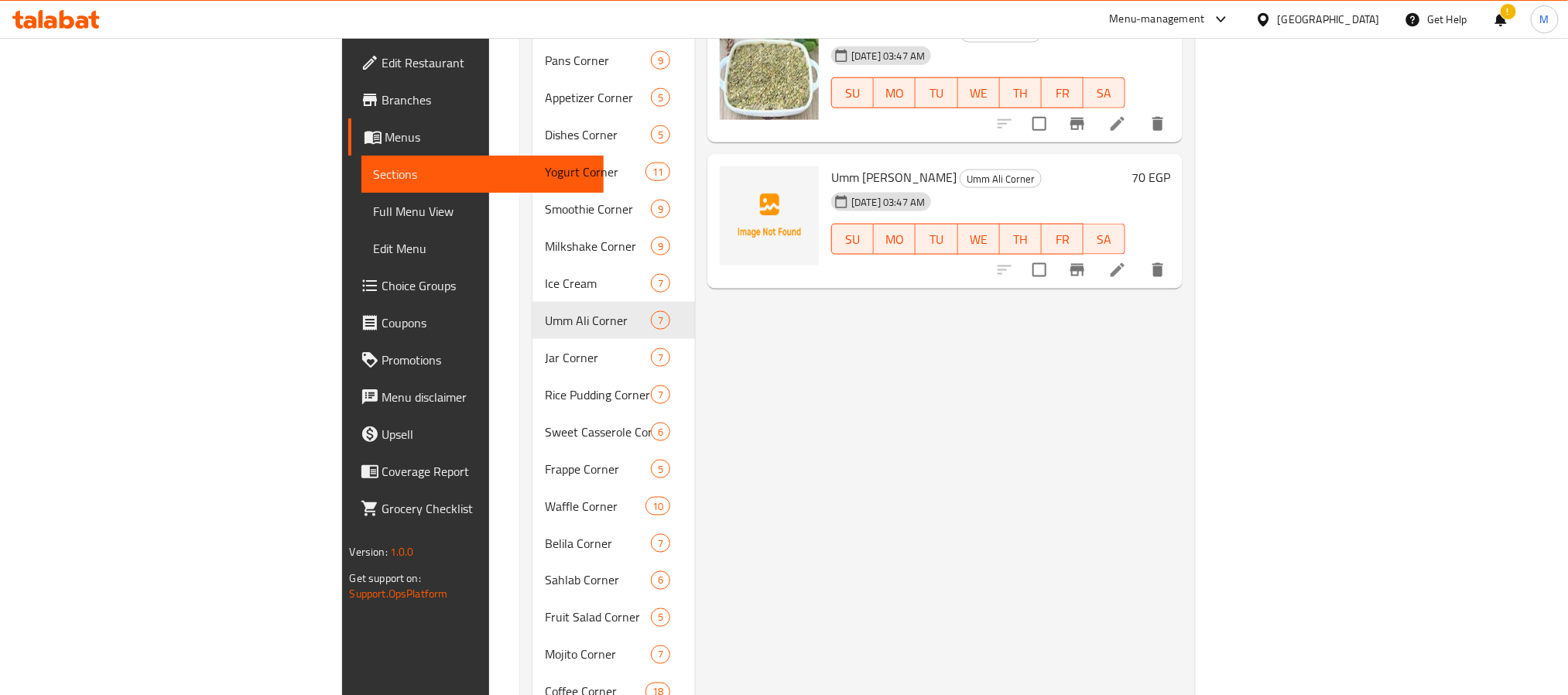
scroll to position [1044, 0]
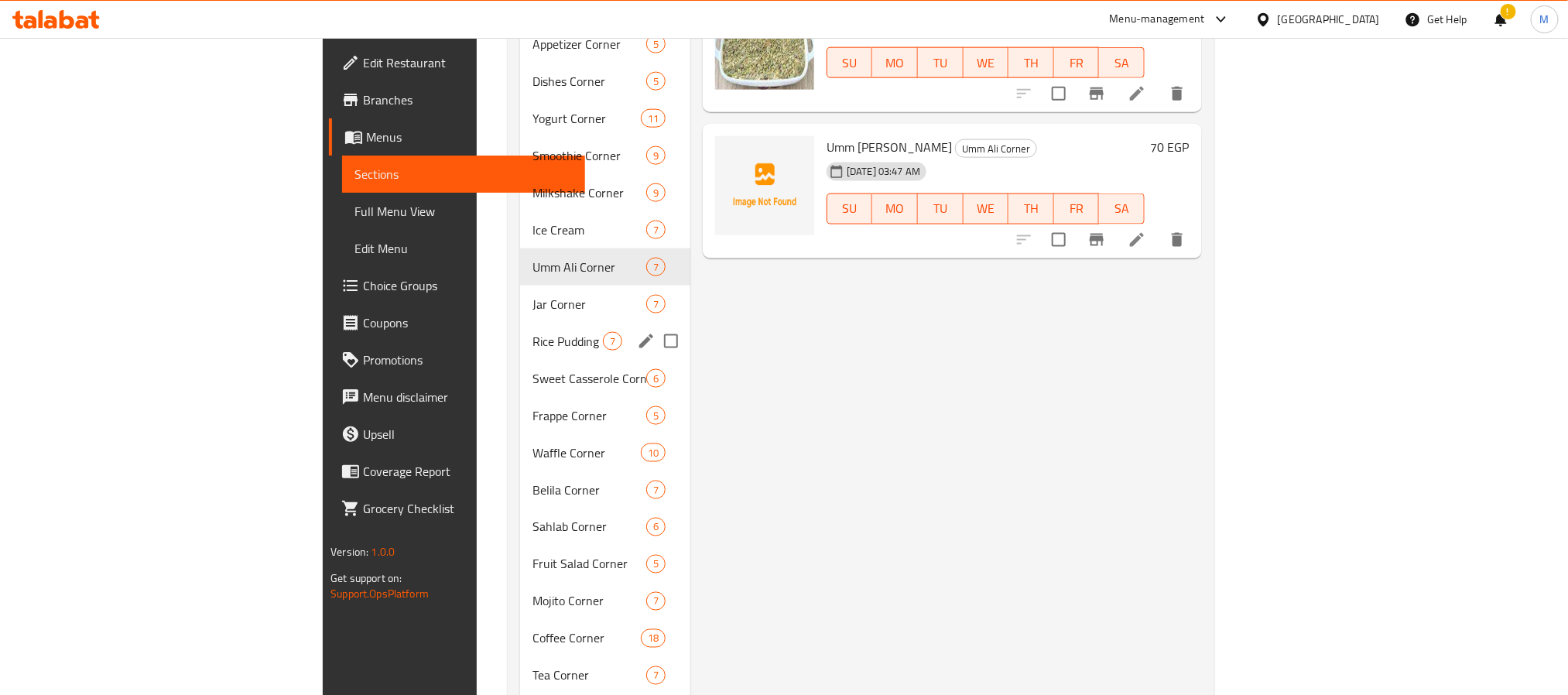
click at [520, 290] on div "Jar Corner 7" at bounding box center [604, 304] width 170 height 38
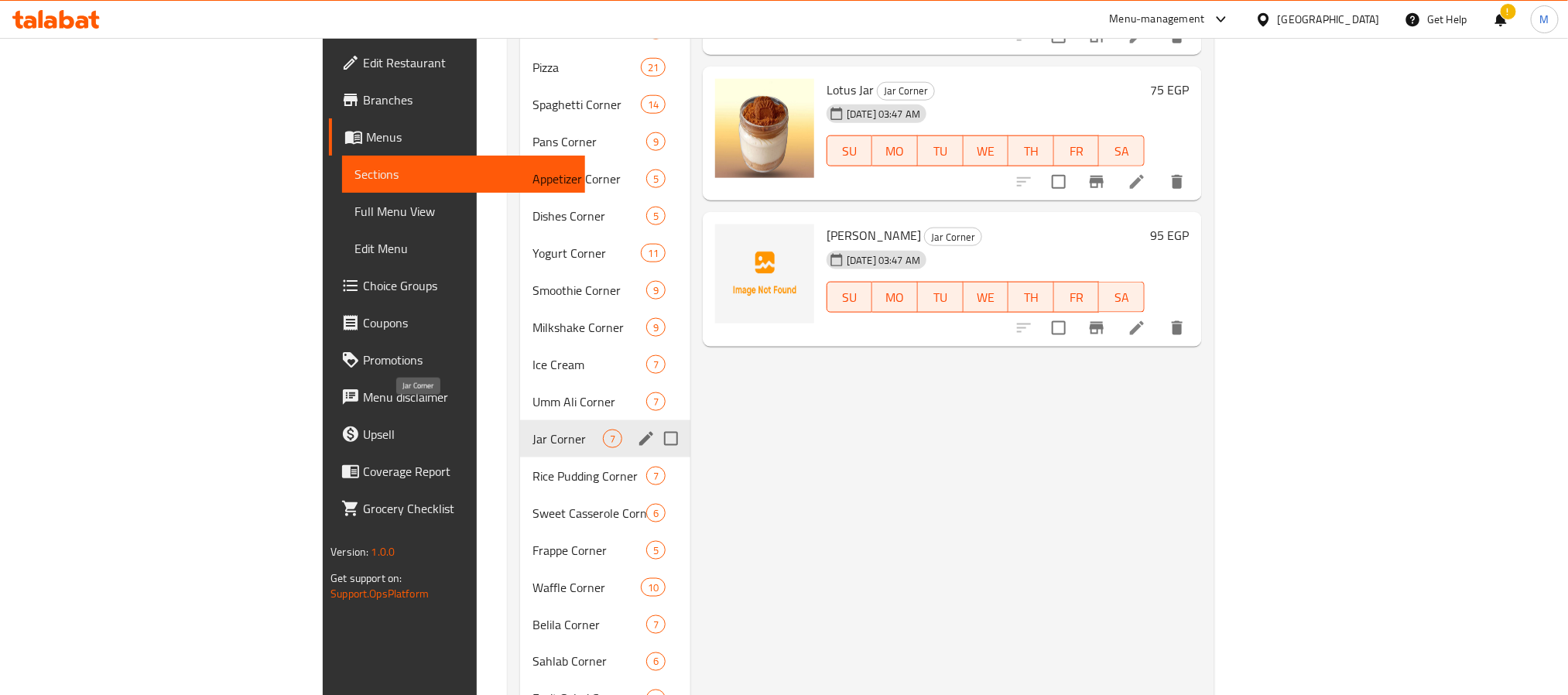
scroll to position [1044, 0]
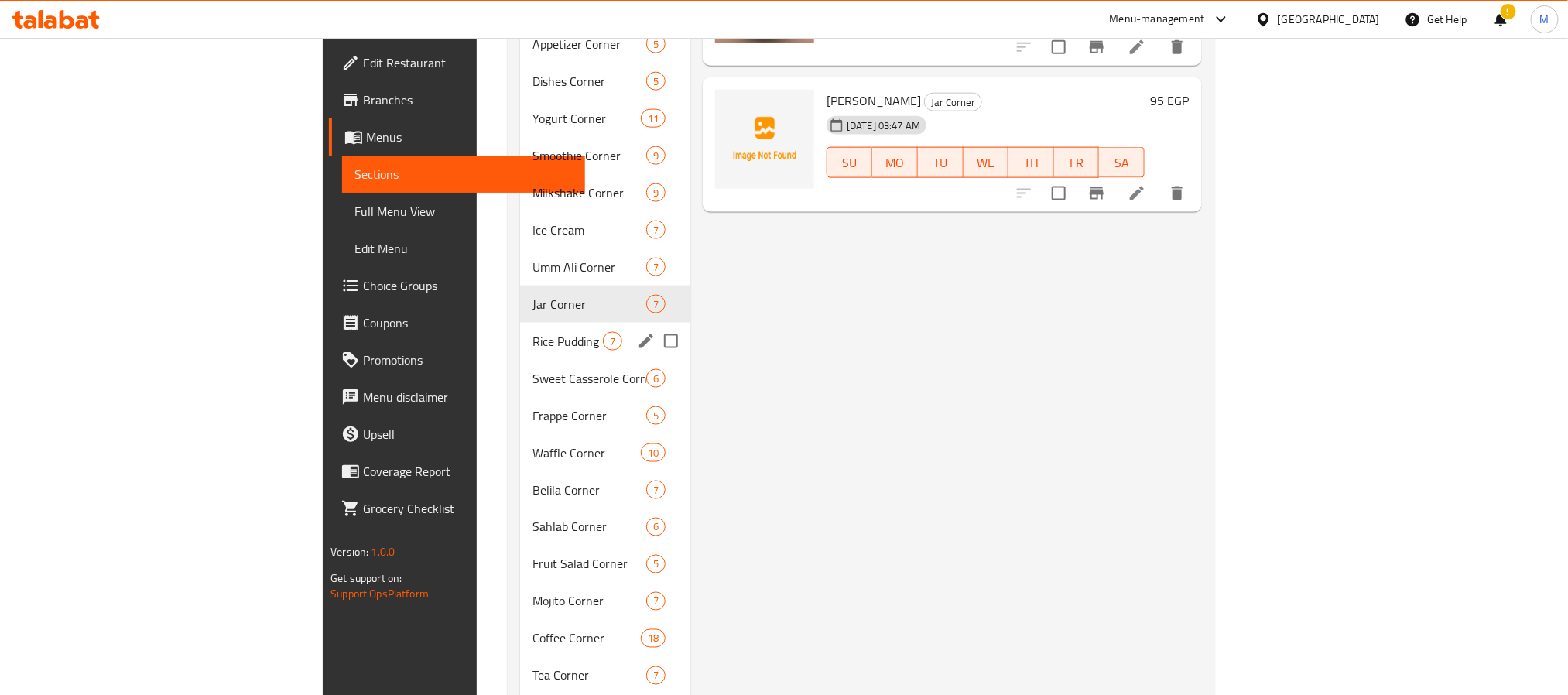
click at [520, 322] on div "Rice Pudding Corner 7" at bounding box center [604, 341] width 170 height 38
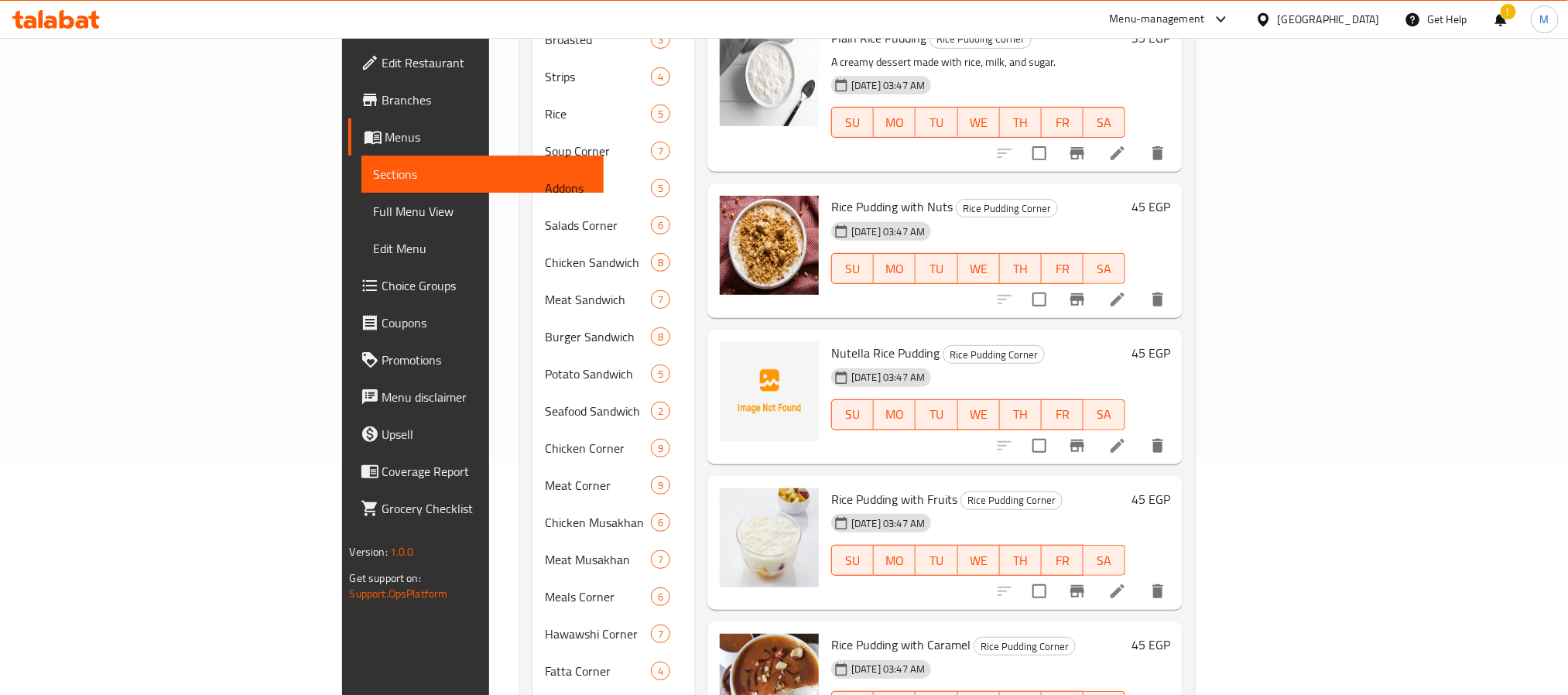
scroll to position [116, 0]
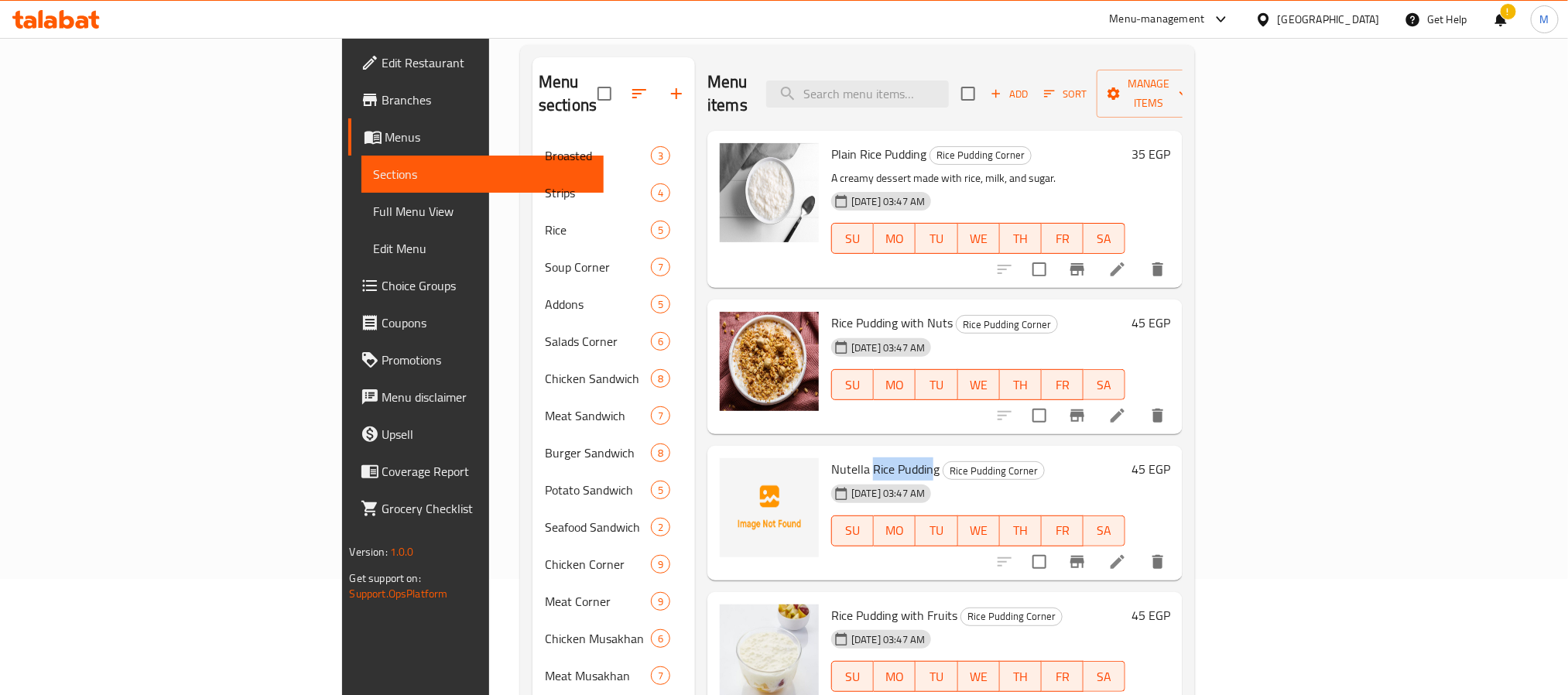
drag, startPoint x: 850, startPoint y: 450, endPoint x: 784, endPoint y: 447, distance: 66.1
click at [831, 457] on span "Nutella Rice Pudding" at bounding box center [885, 469] width 109 height 23
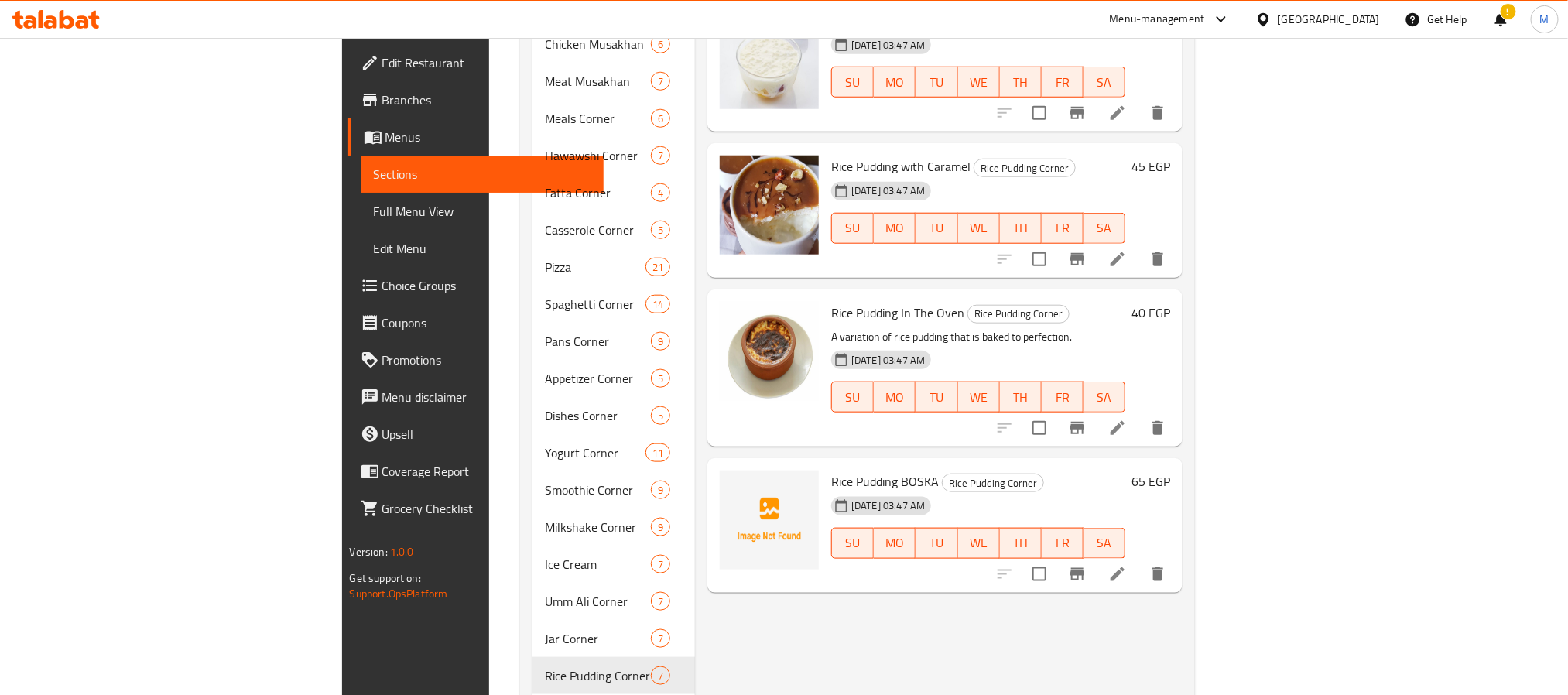
scroll to position [929, 0]
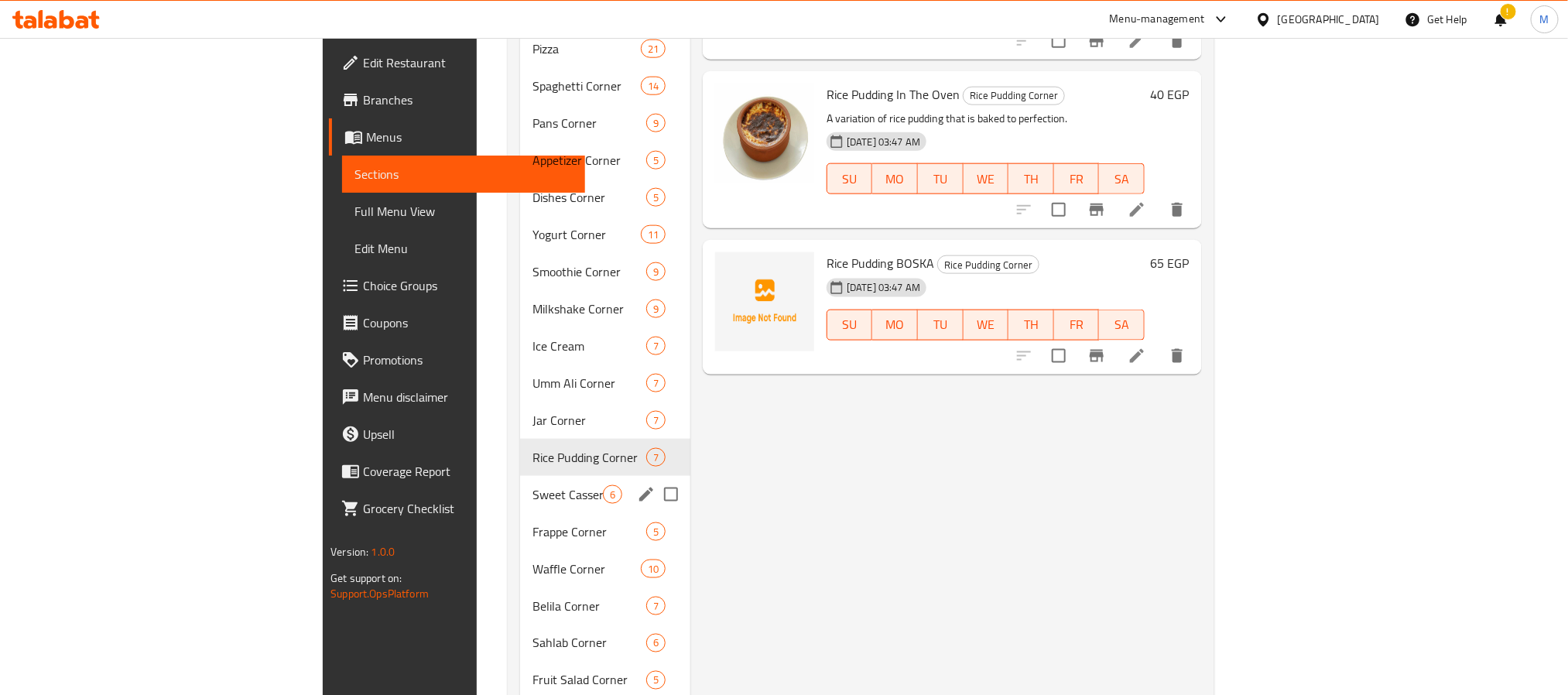
click at [520, 476] on div "Sweet Casserole Corner 6" at bounding box center [604, 494] width 170 height 38
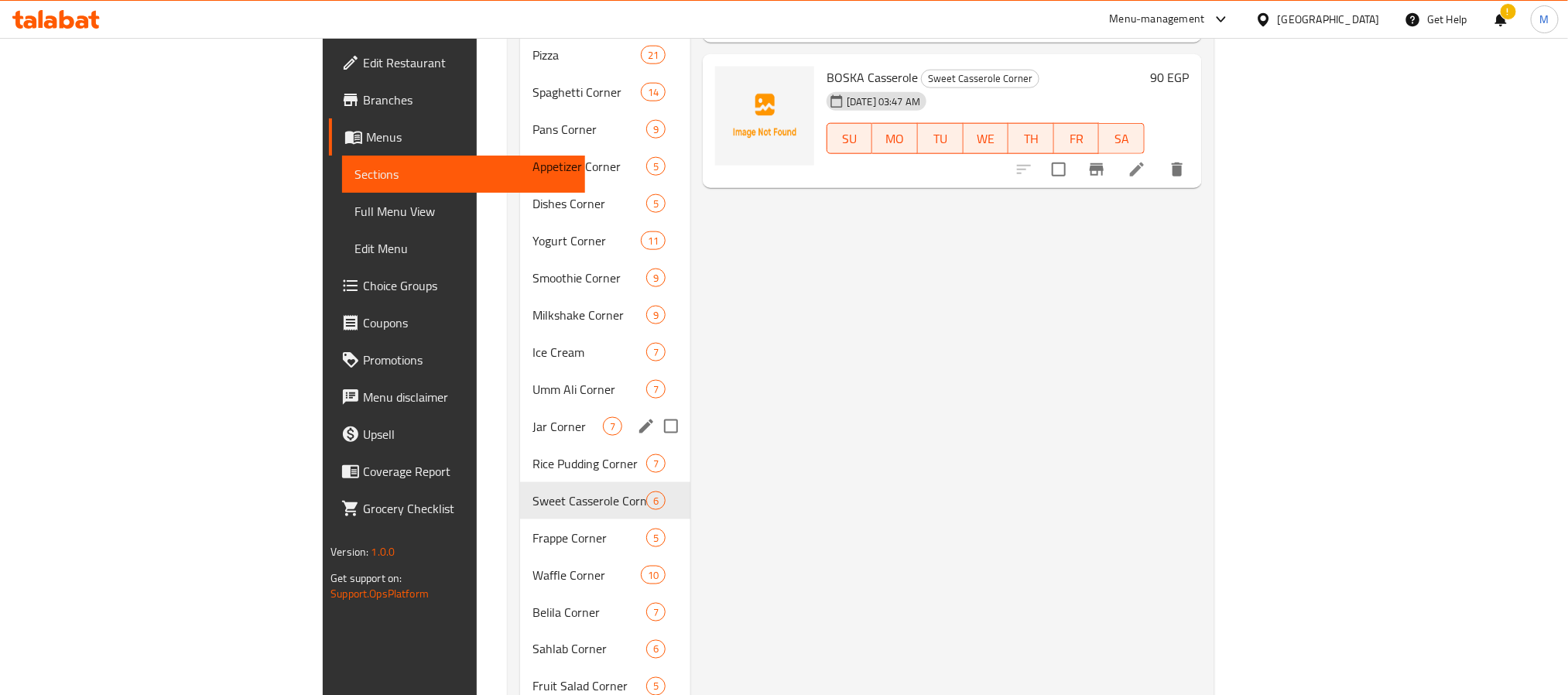
scroll to position [929, 0]
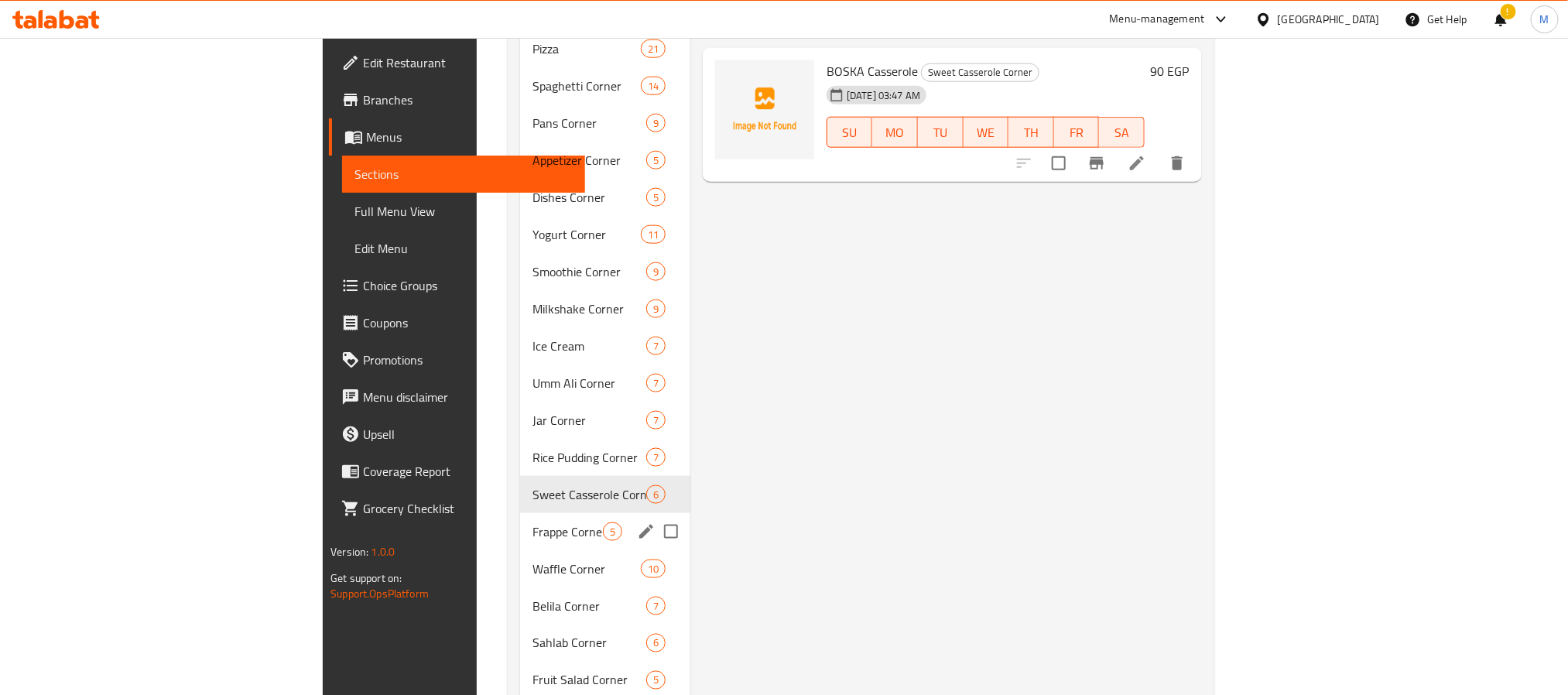
click at [532, 523] on span "Frappe Corner" at bounding box center [567, 531] width 70 height 18
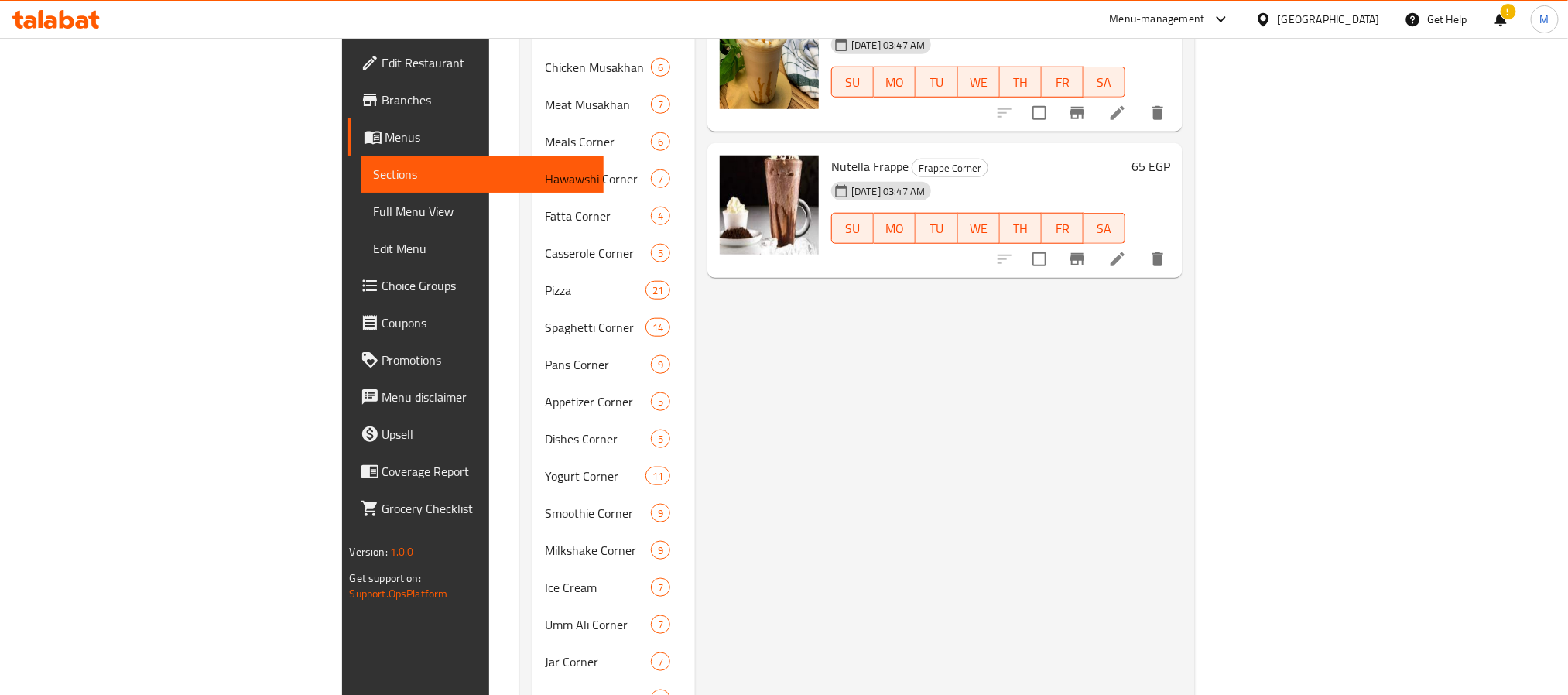
scroll to position [1044, 0]
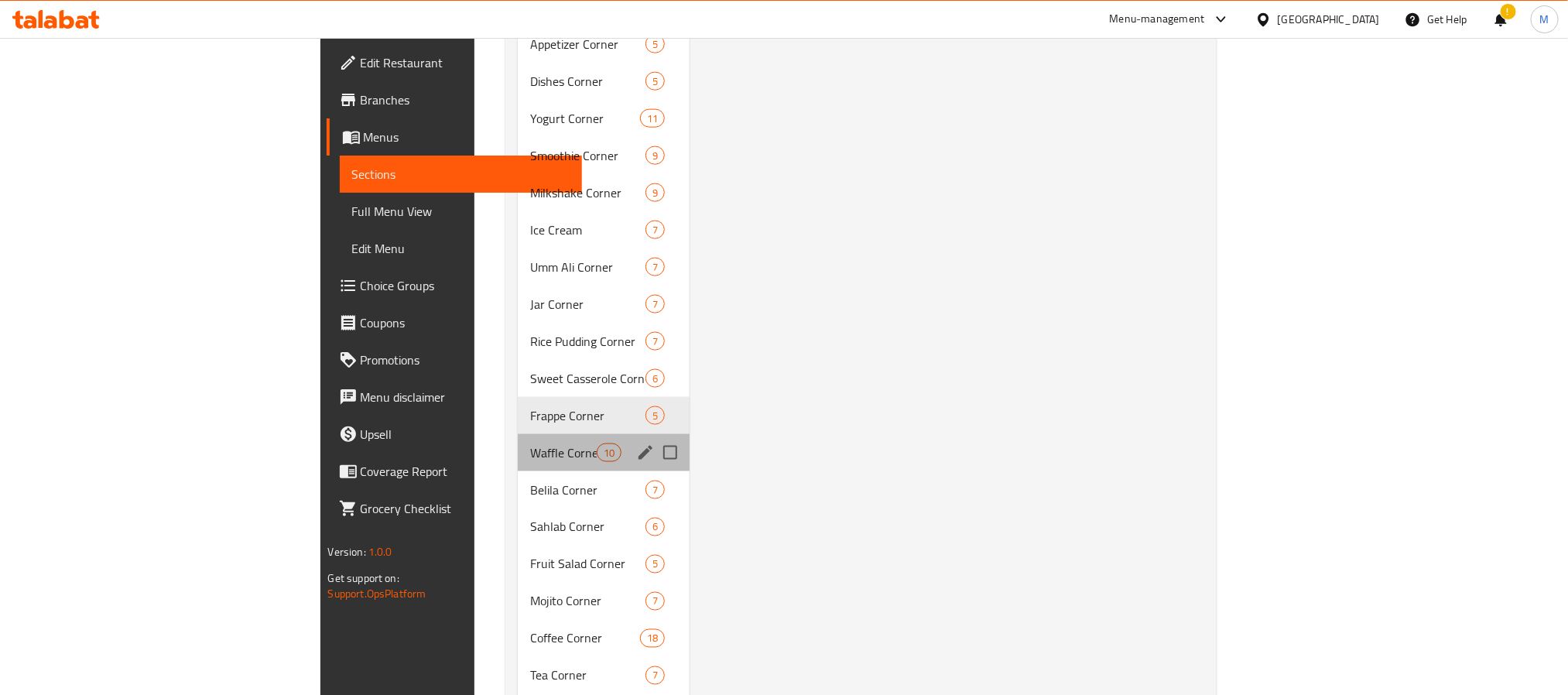
click at [518, 434] on div "Waffle Corner 10" at bounding box center [604, 452] width 171 height 38
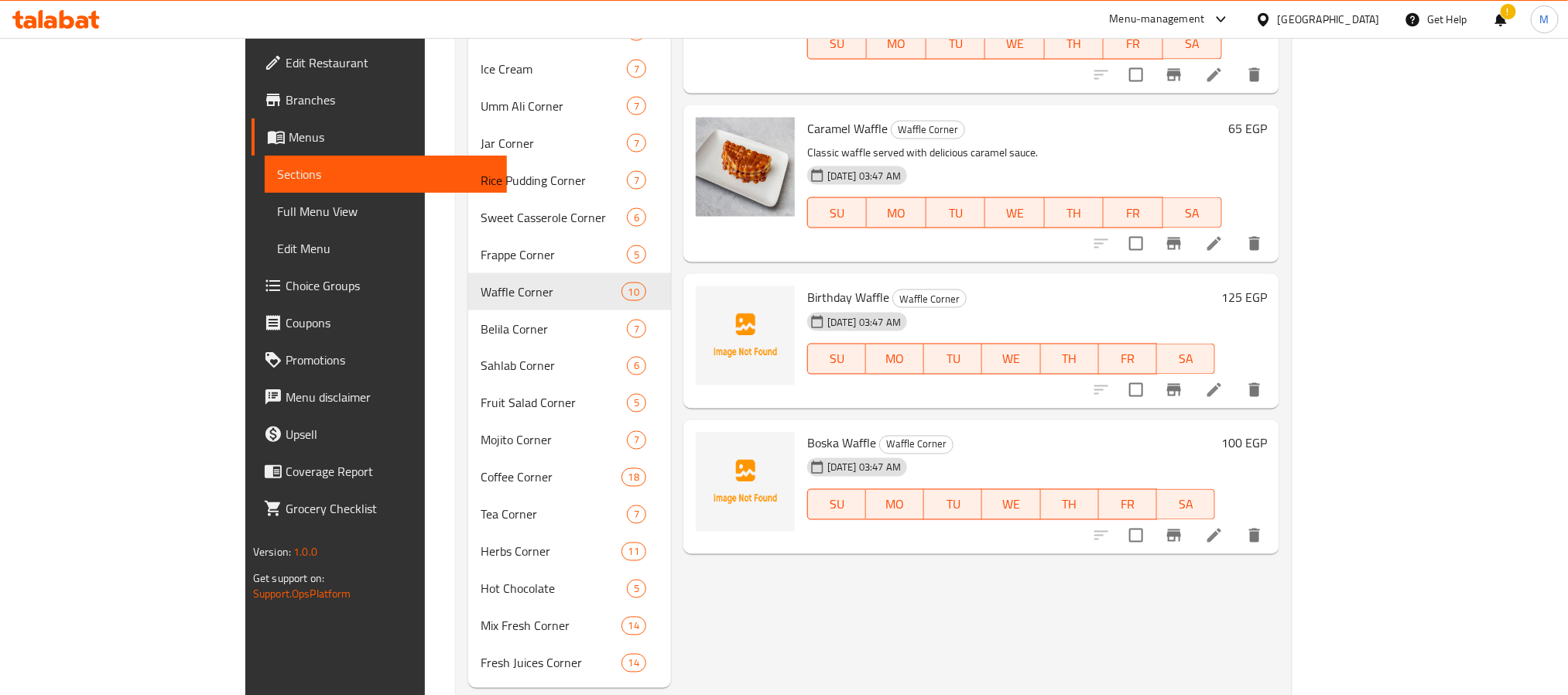
scroll to position [1218, 0]
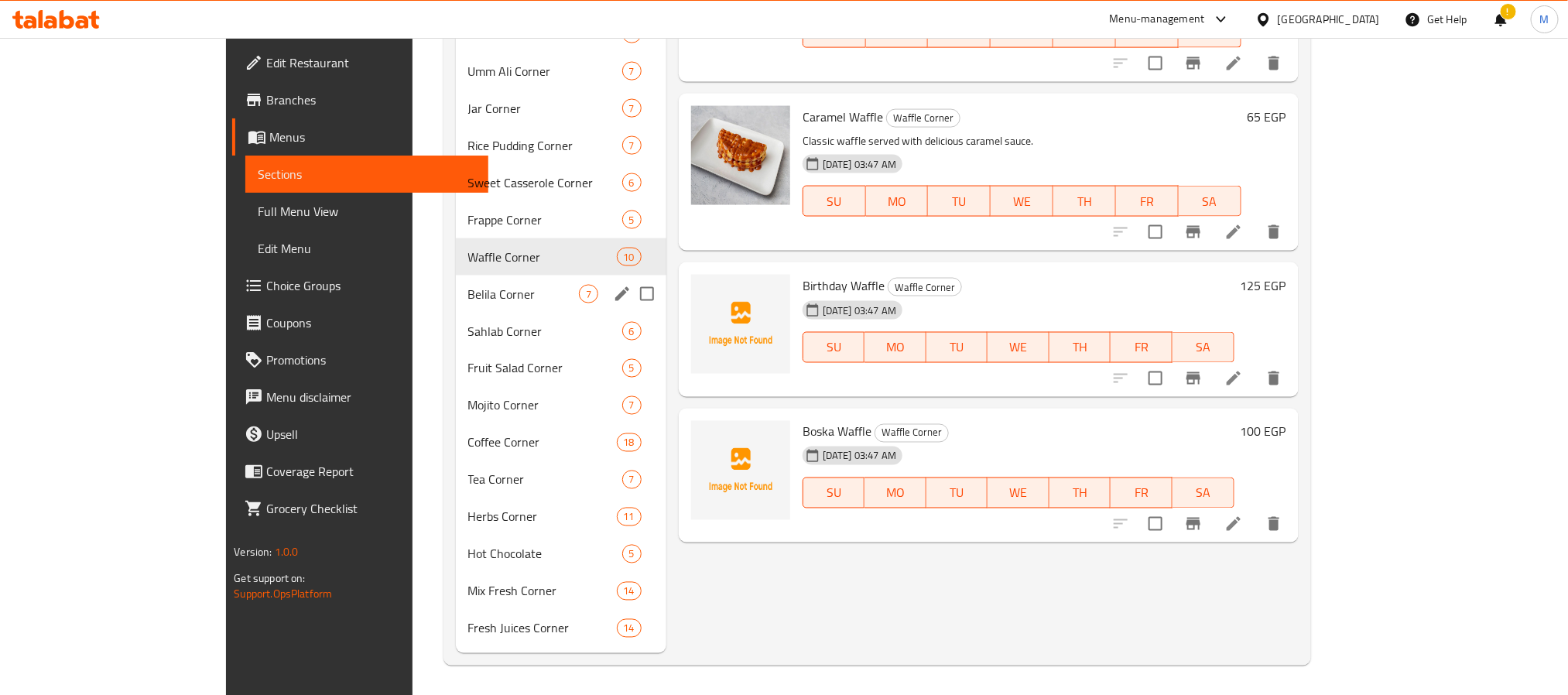
click at [457, 277] on div "Belila Corner 7" at bounding box center [561, 294] width 211 height 38
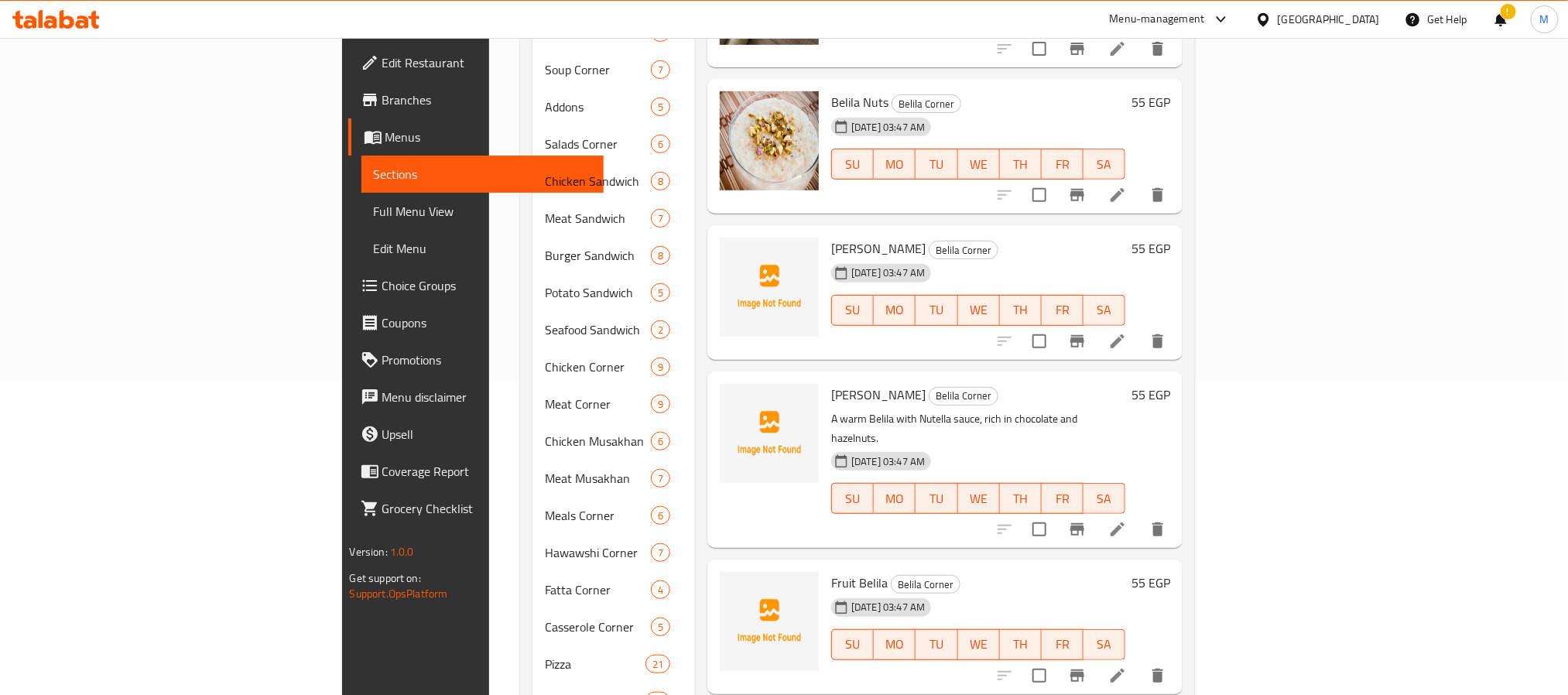
scroll to position [348, 0]
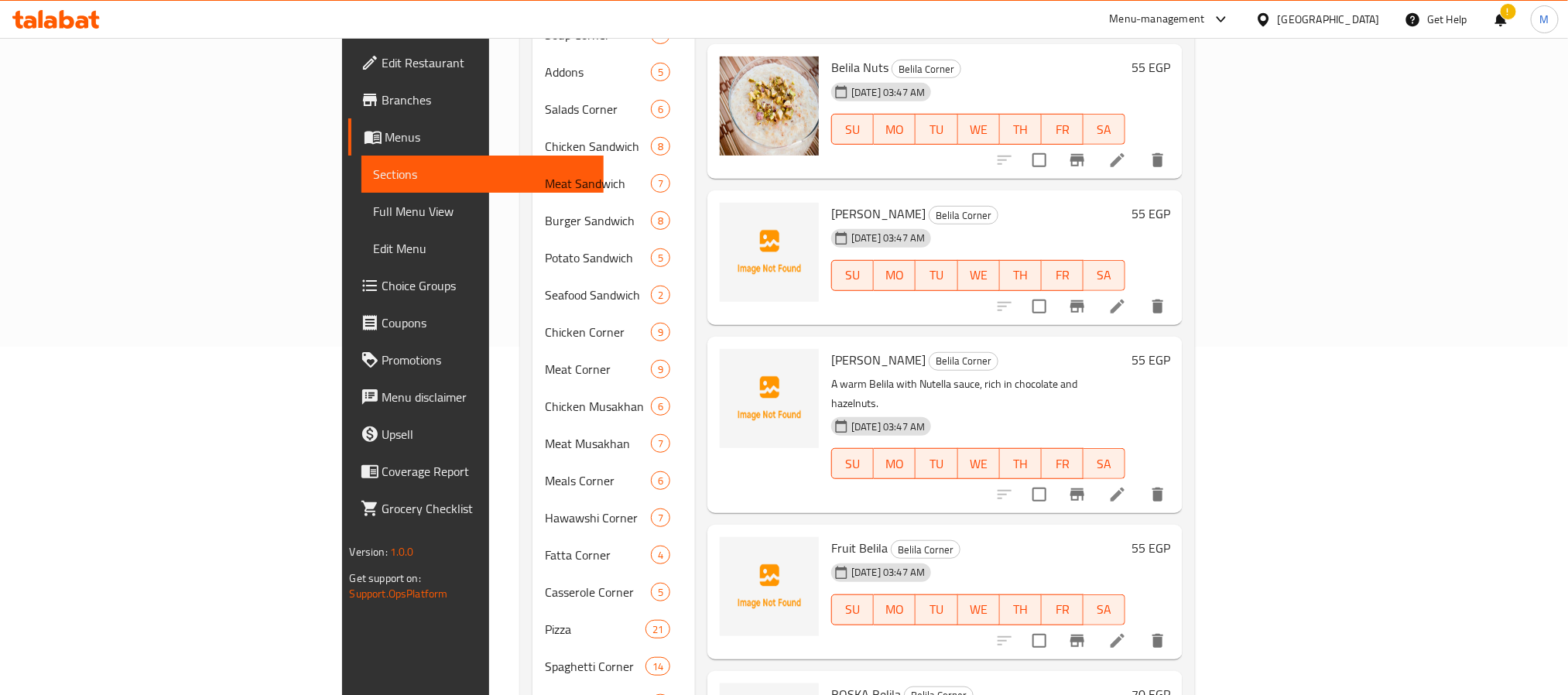
click at [831, 348] on span "Nutella Belila" at bounding box center [878, 360] width 94 height 23
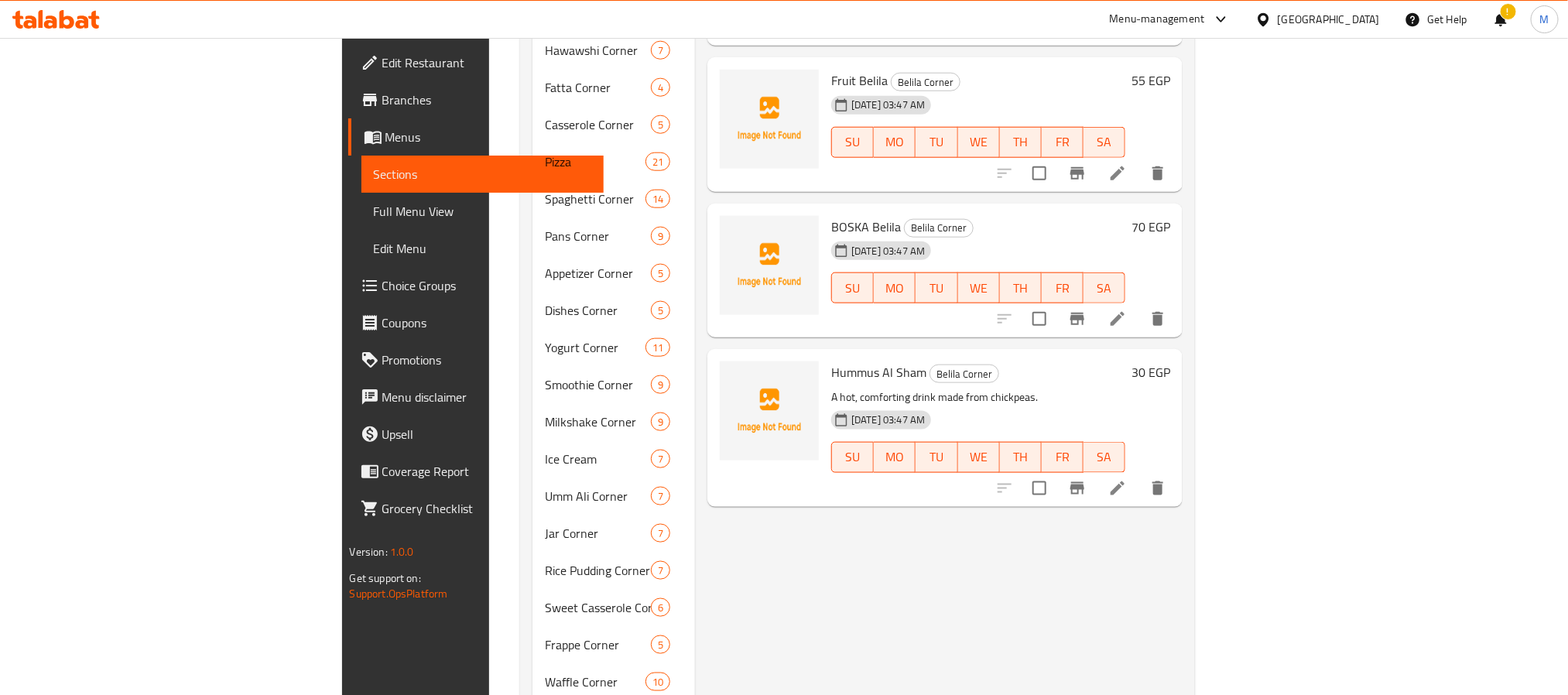
scroll to position [812, 0]
click at [831, 364] on span "Hummus Al Sham" at bounding box center [878, 375] width 95 height 23
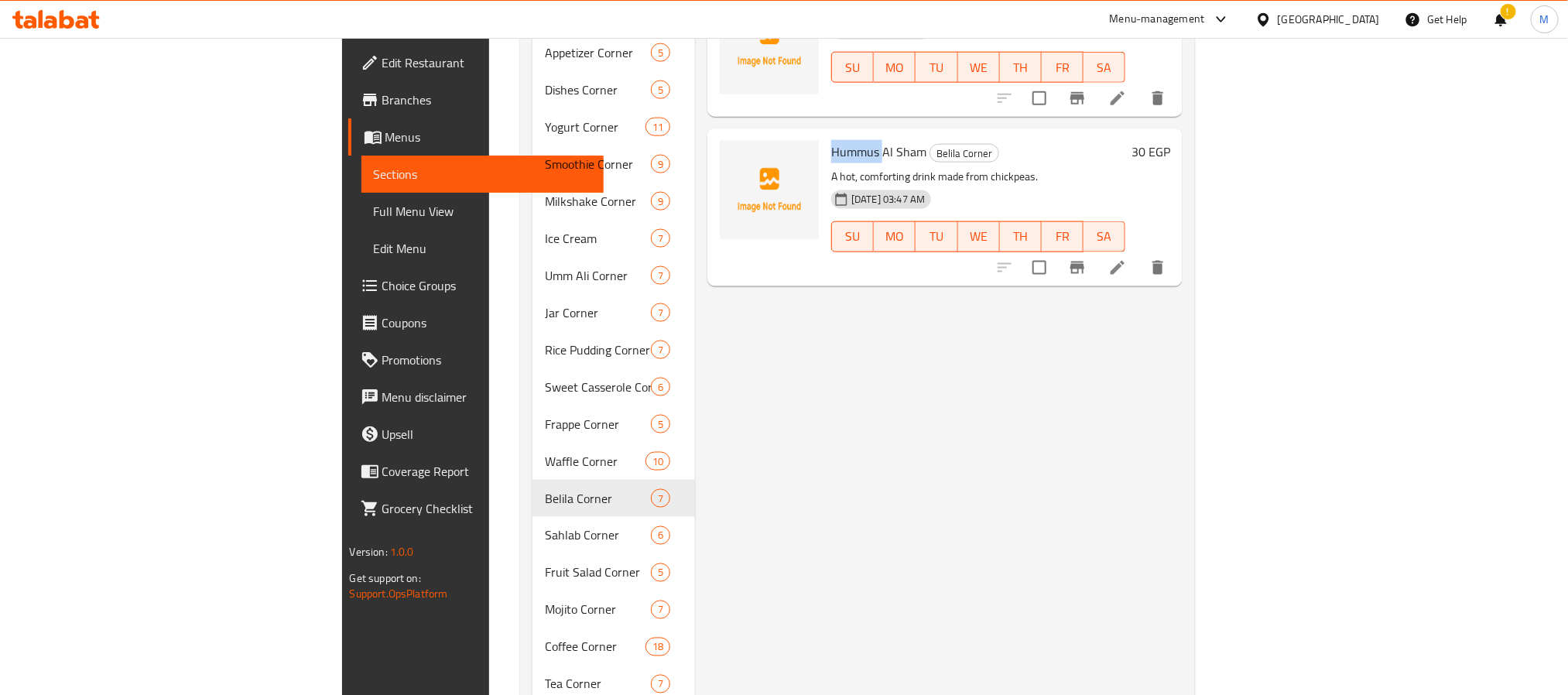
scroll to position [1044, 0]
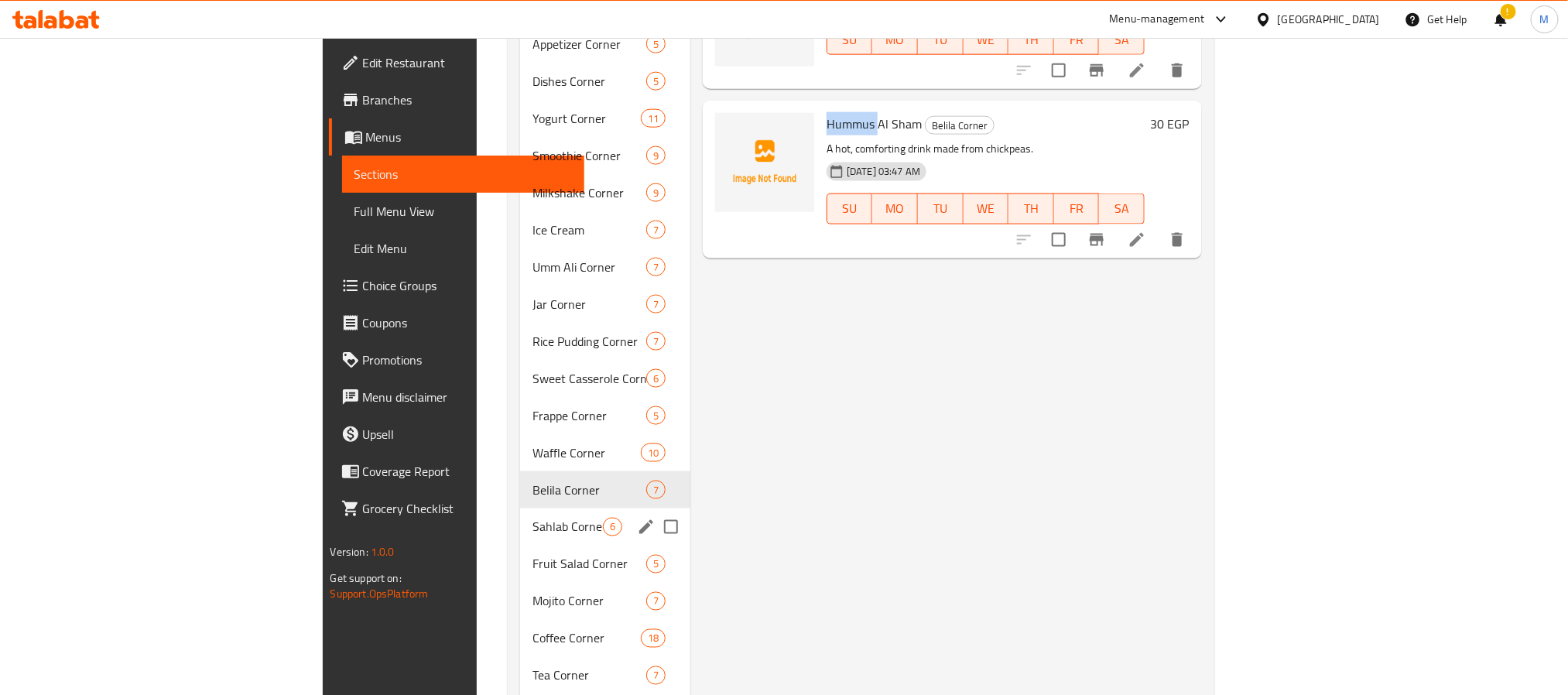
click at [520, 519] on div "Sahlab Corner 6" at bounding box center [604, 527] width 170 height 38
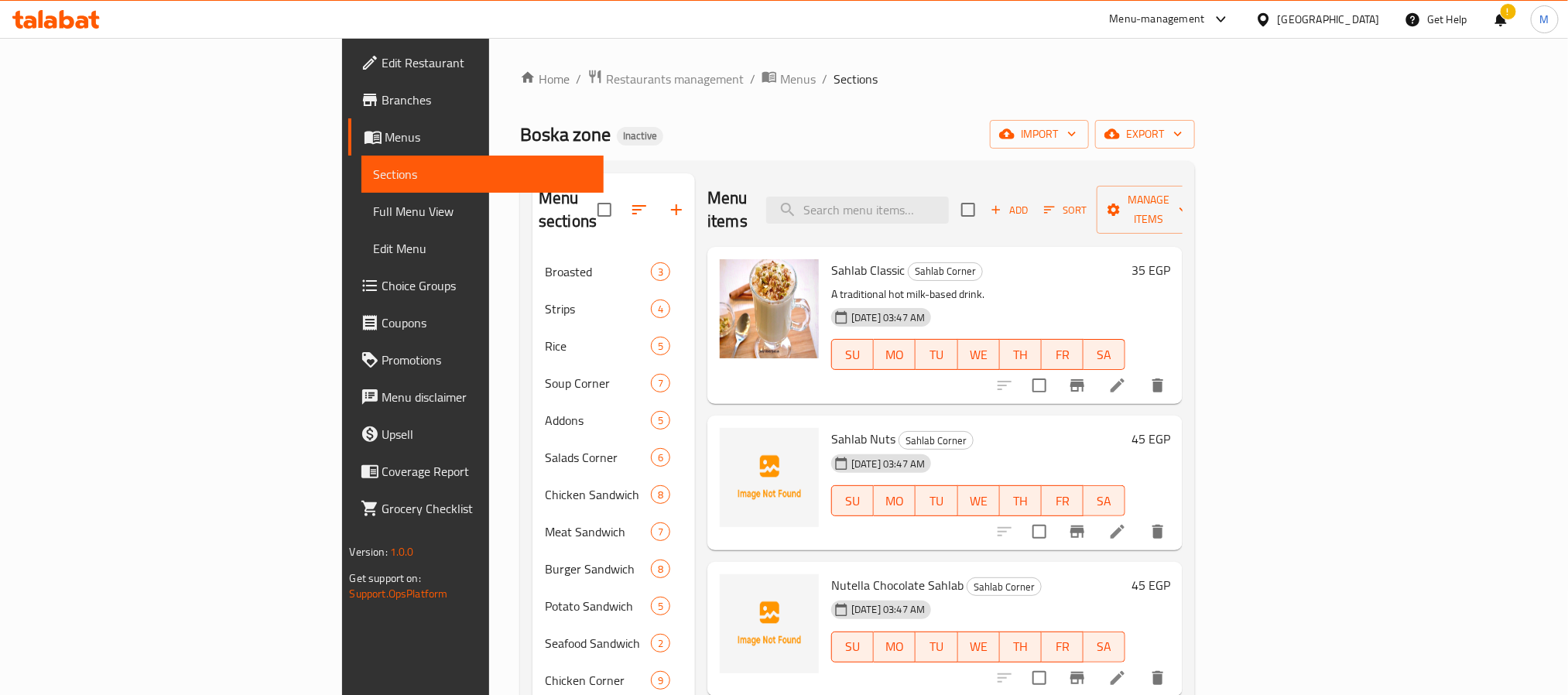
click at [831, 427] on span "Sahlab Nuts" at bounding box center [862, 439] width 64 height 23
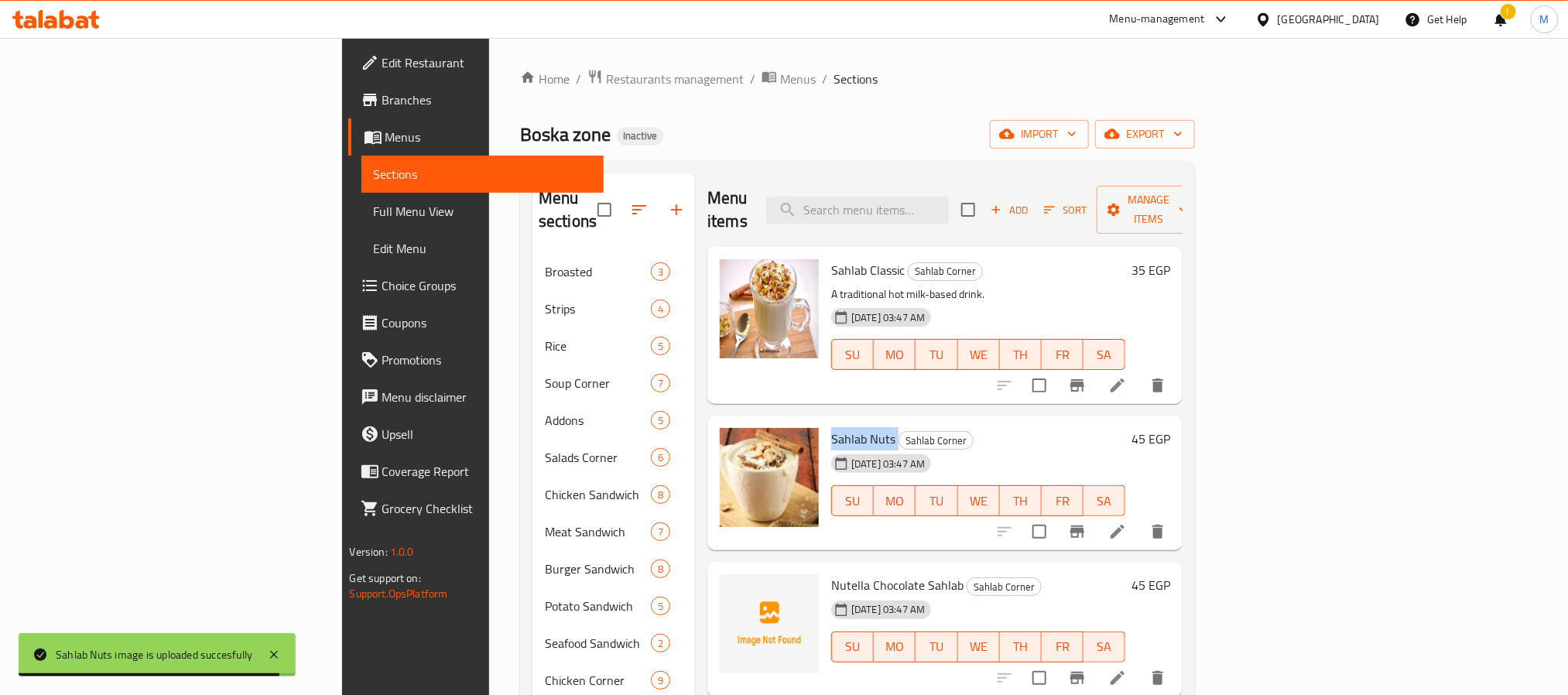
drag, startPoint x: 941, startPoint y: 432, endPoint x: 957, endPoint y: 479, distance: 49.6
click at [941, 449] on div "25-08-2025 03:47 AM SU MO TU WE TH FR SA" at bounding box center [978, 490] width 306 height 84
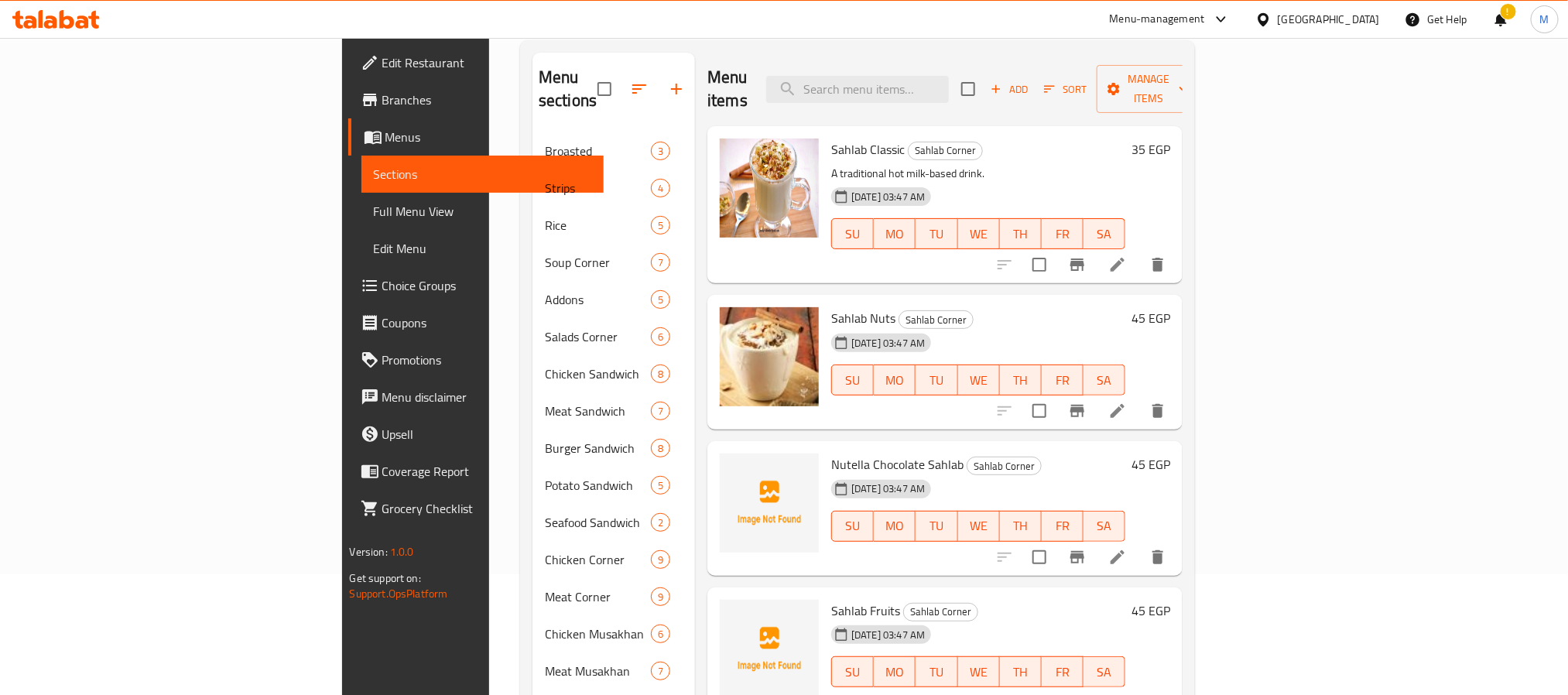
scroll to position [232, 0]
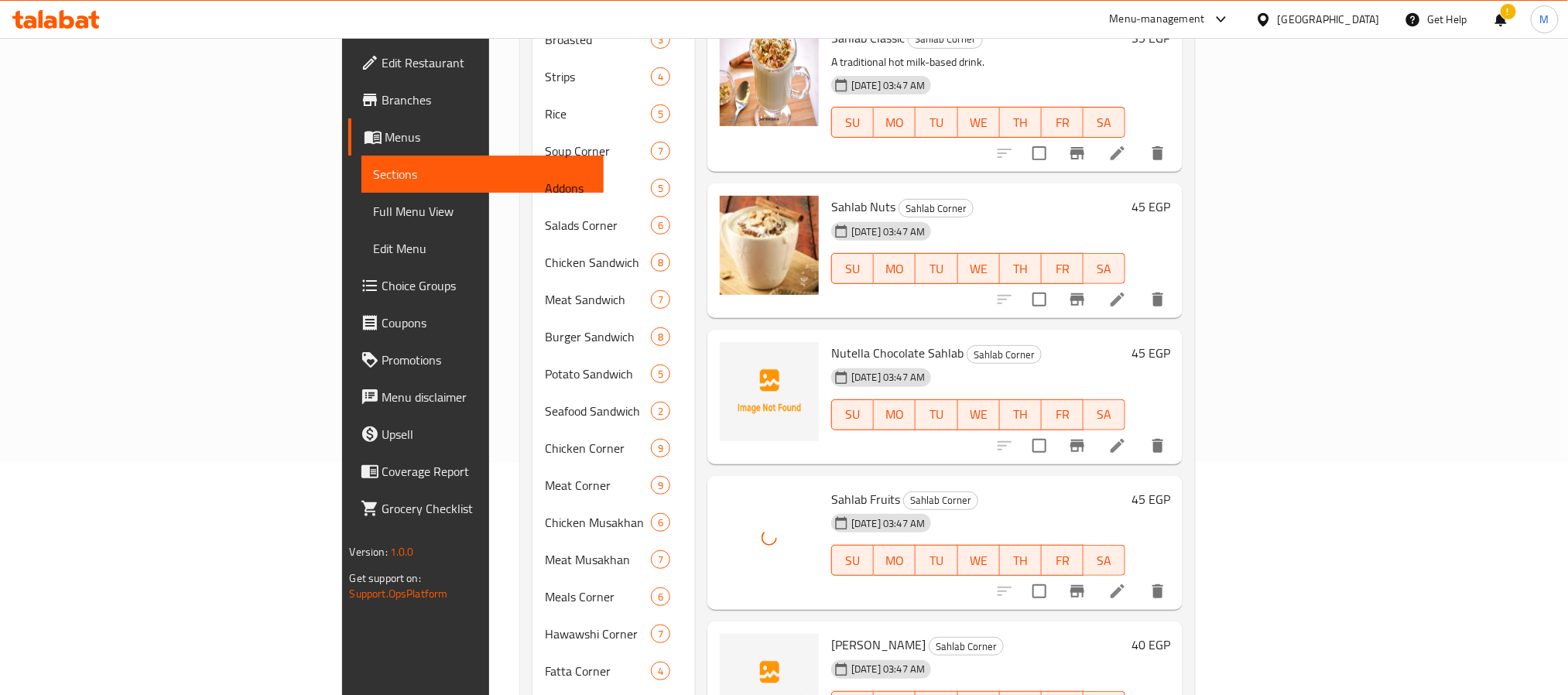
click at [831, 488] on span "Sahlab Fruits" at bounding box center [865, 500] width 69 height 23
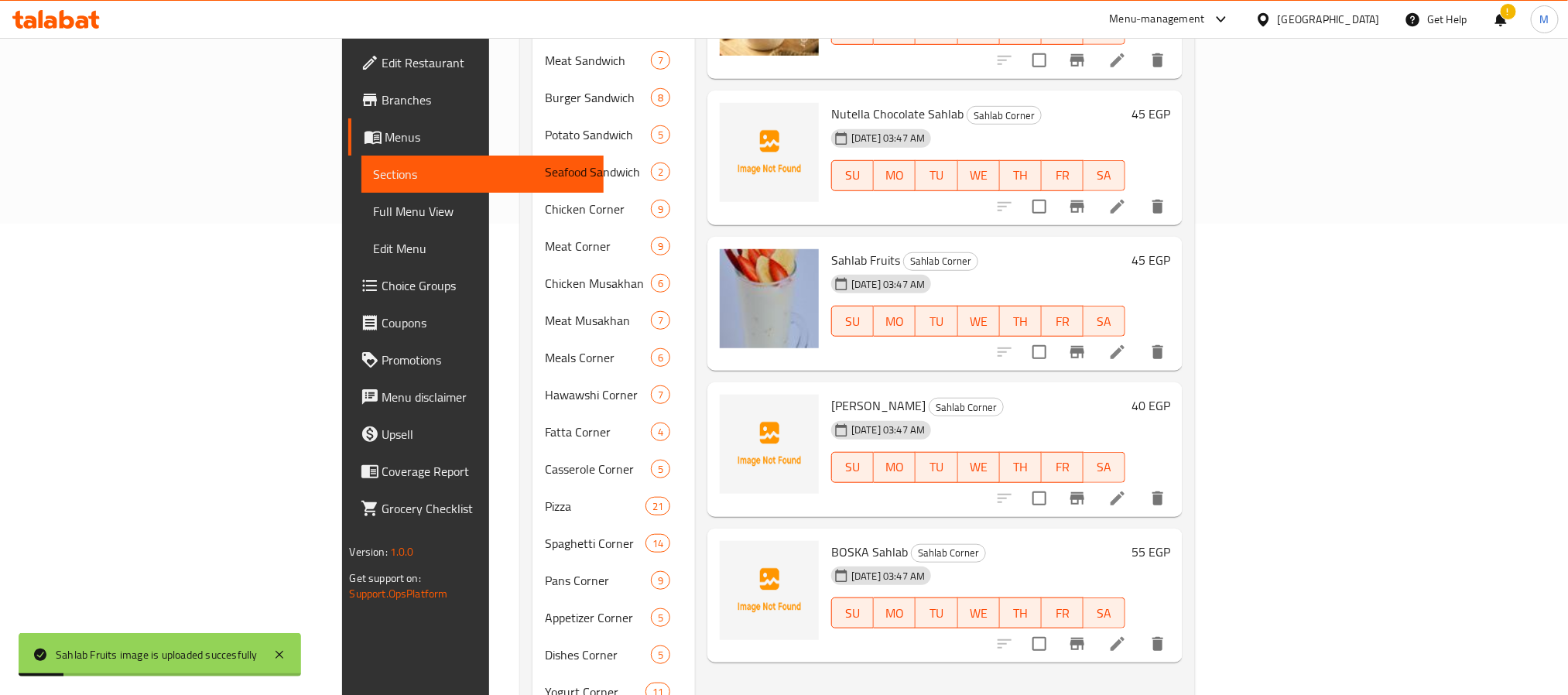
scroll to position [580, 0]
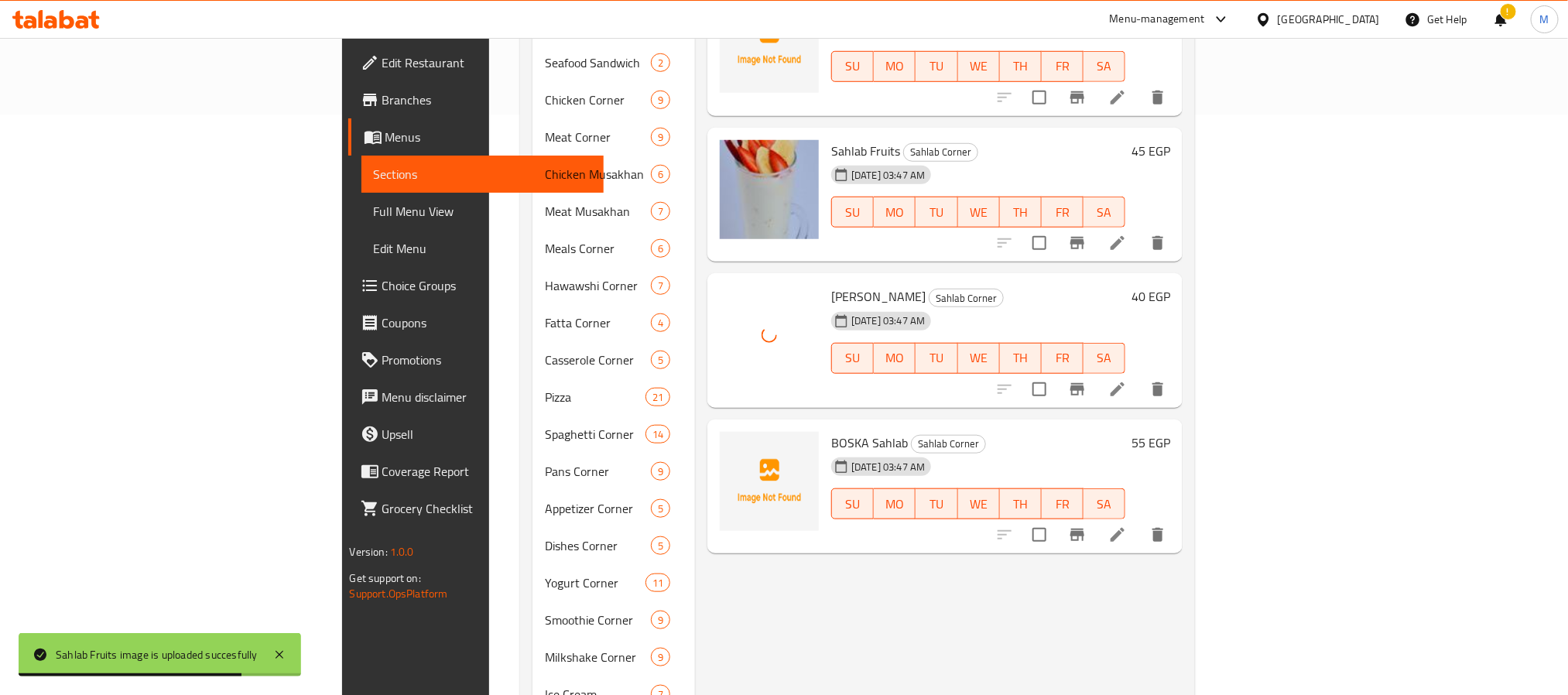
click at [831, 285] on span "Cinnamon Sahlab" at bounding box center [878, 296] width 94 height 23
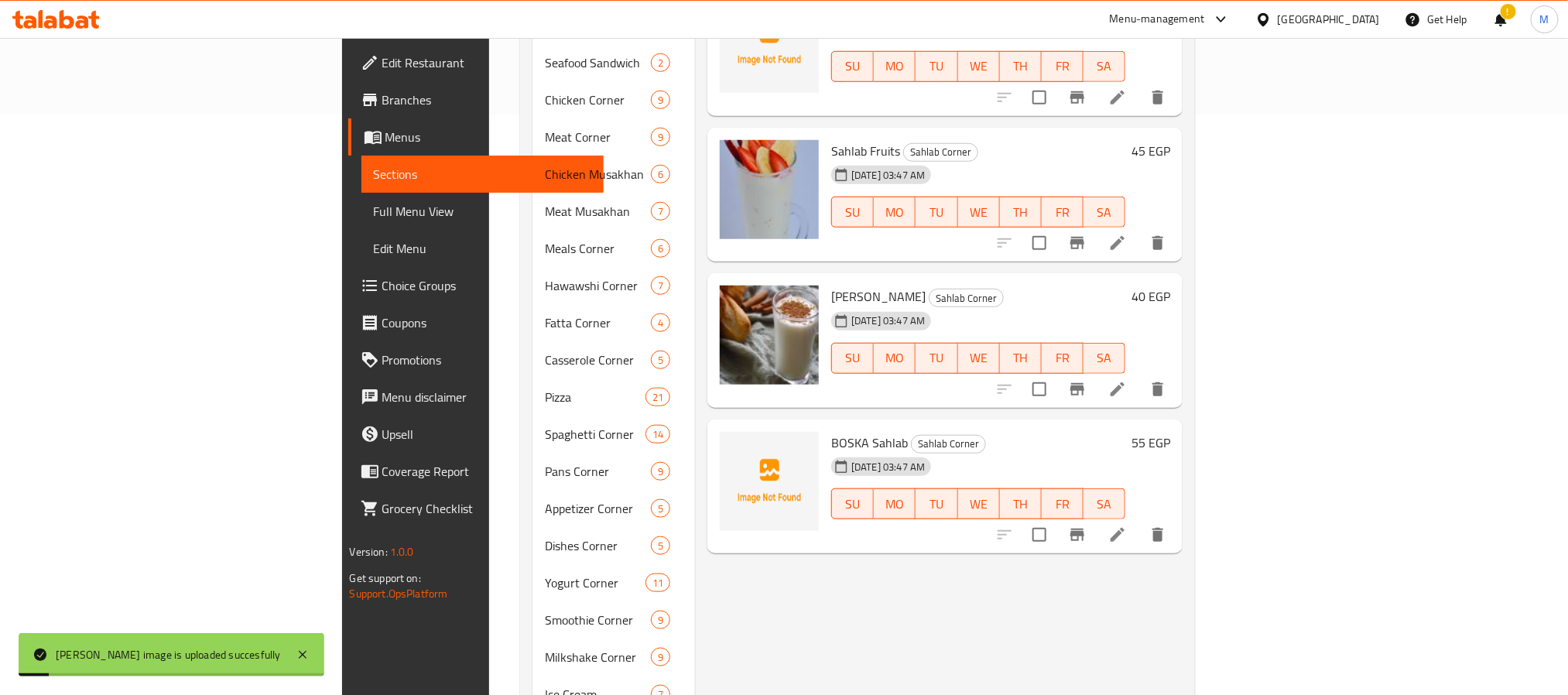
drag, startPoint x: 950, startPoint y: 606, endPoint x: 787, endPoint y: 544, distance: 174.4
click at [950, 606] on div "Menu items Add Sort Manage items Sahlab Classic Sahlab Corner A traditional hot…" at bounding box center [938, 452] width 488 height 1720
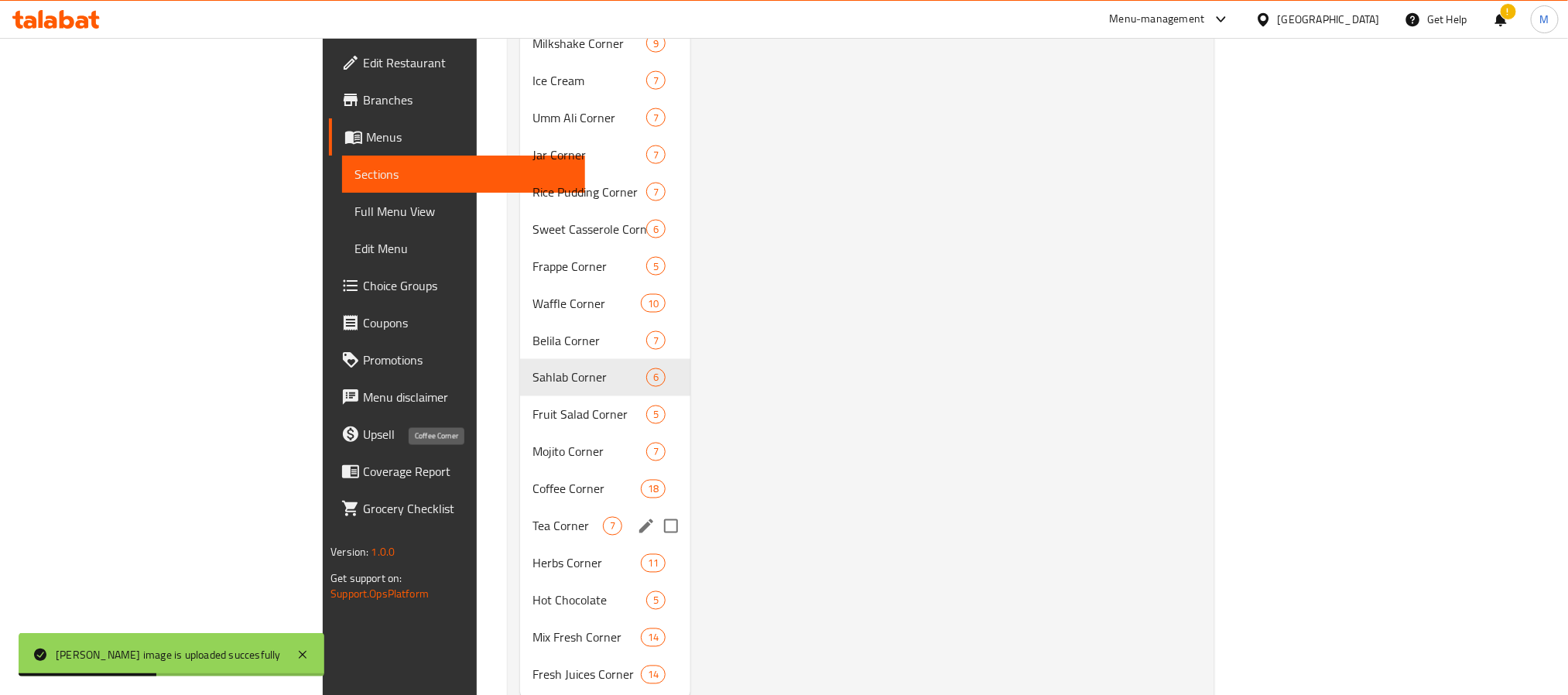
scroll to position [1218, 0]
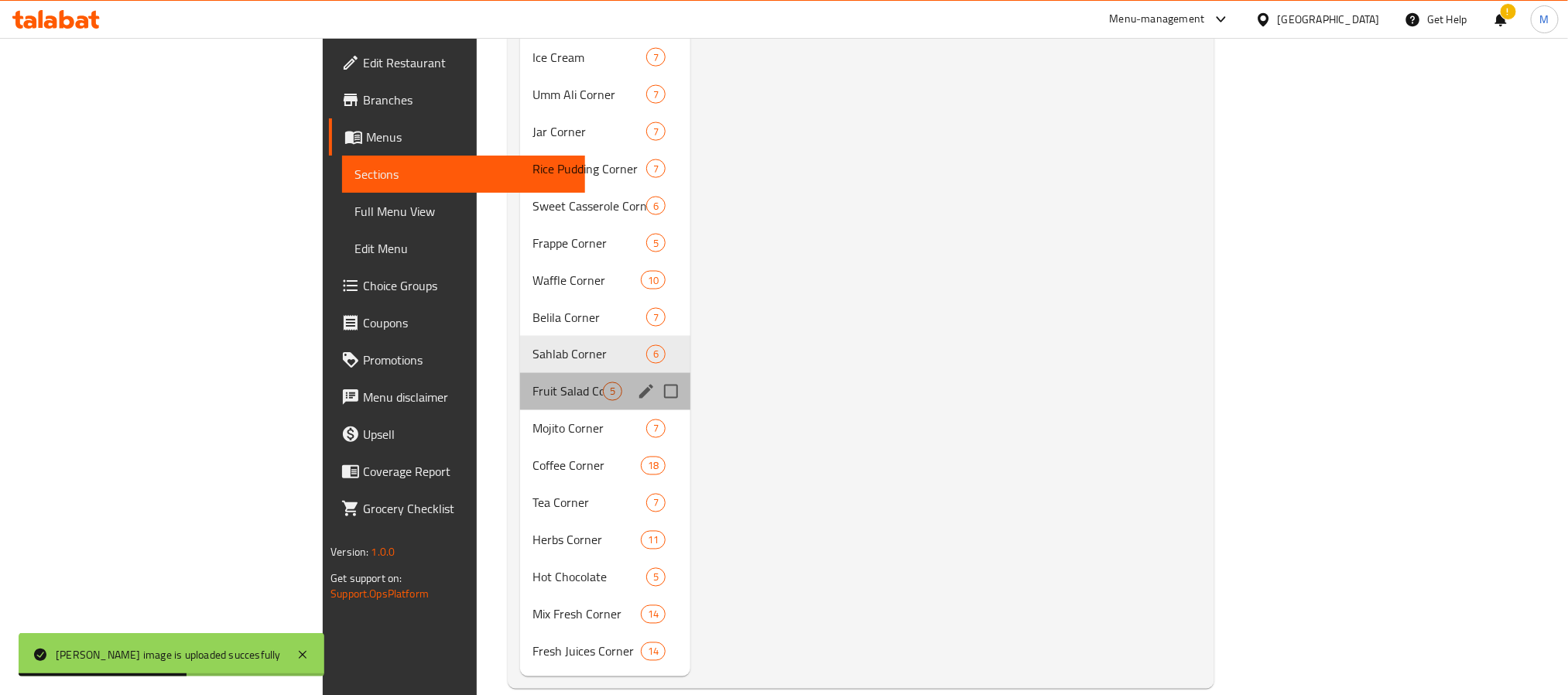
click at [520, 381] on div "Fruit Salad Corner 5" at bounding box center [604, 392] width 170 height 38
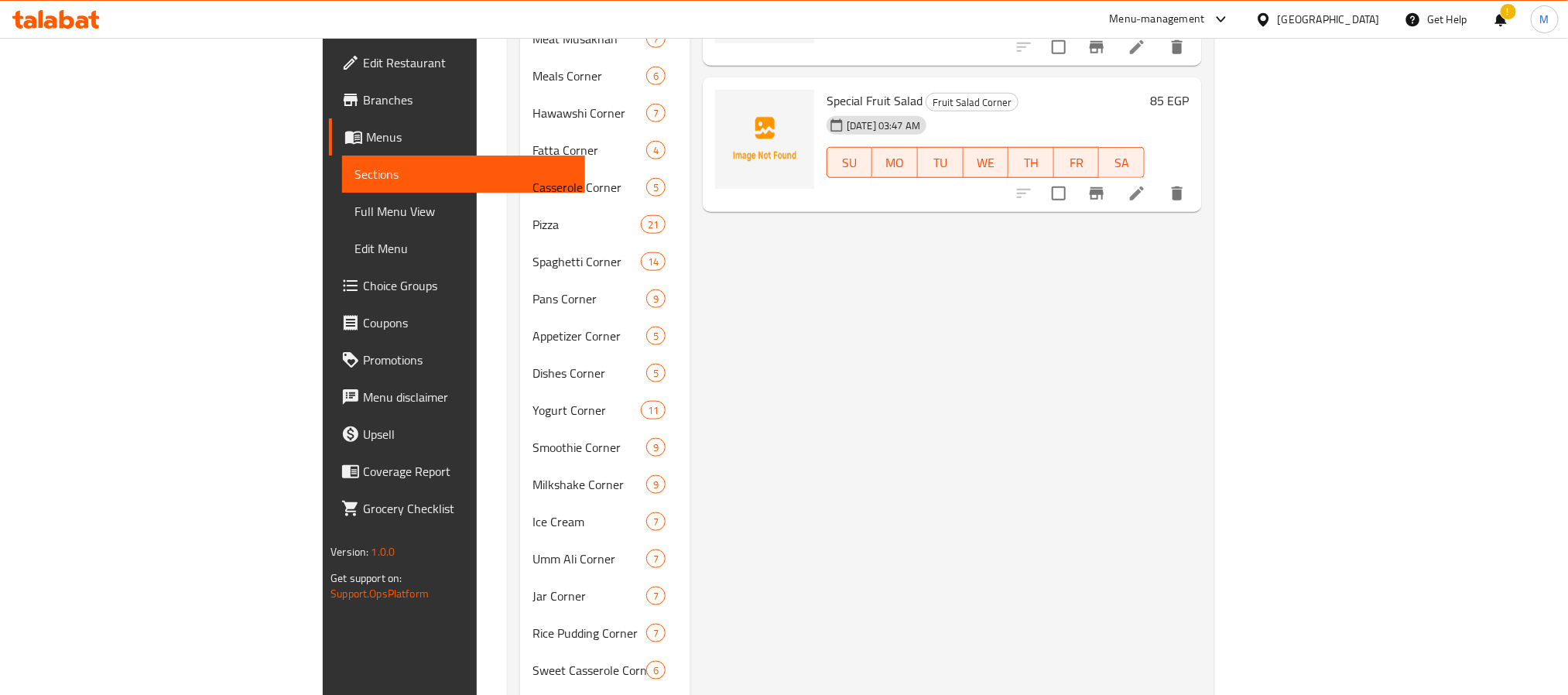
scroll to position [1218, 0]
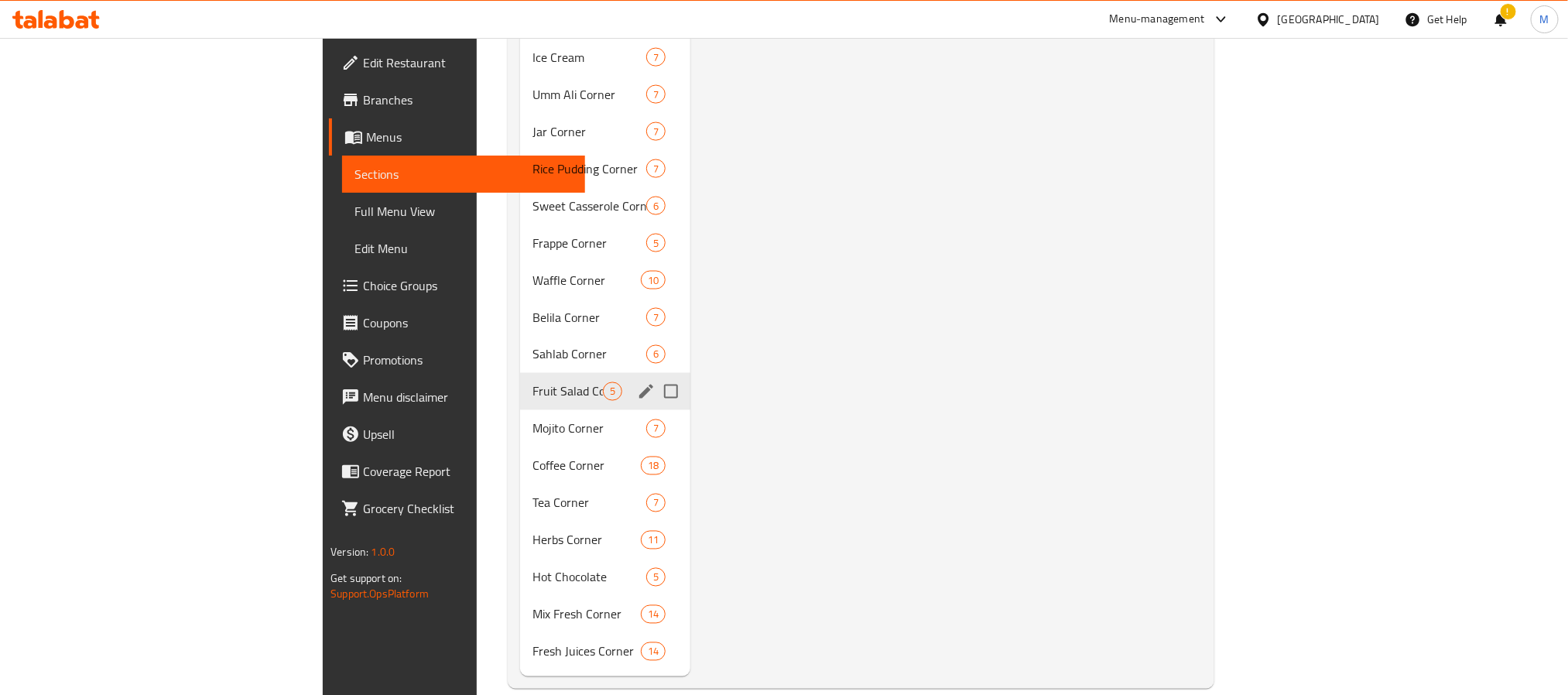
click at [520, 384] on div "Fruit Salad Corner 5" at bounding box center [604, 392] width 170 height 38
click at [532, 420] on span "Mojito Corner" at bounding box center [567, 428] width 70 height 18
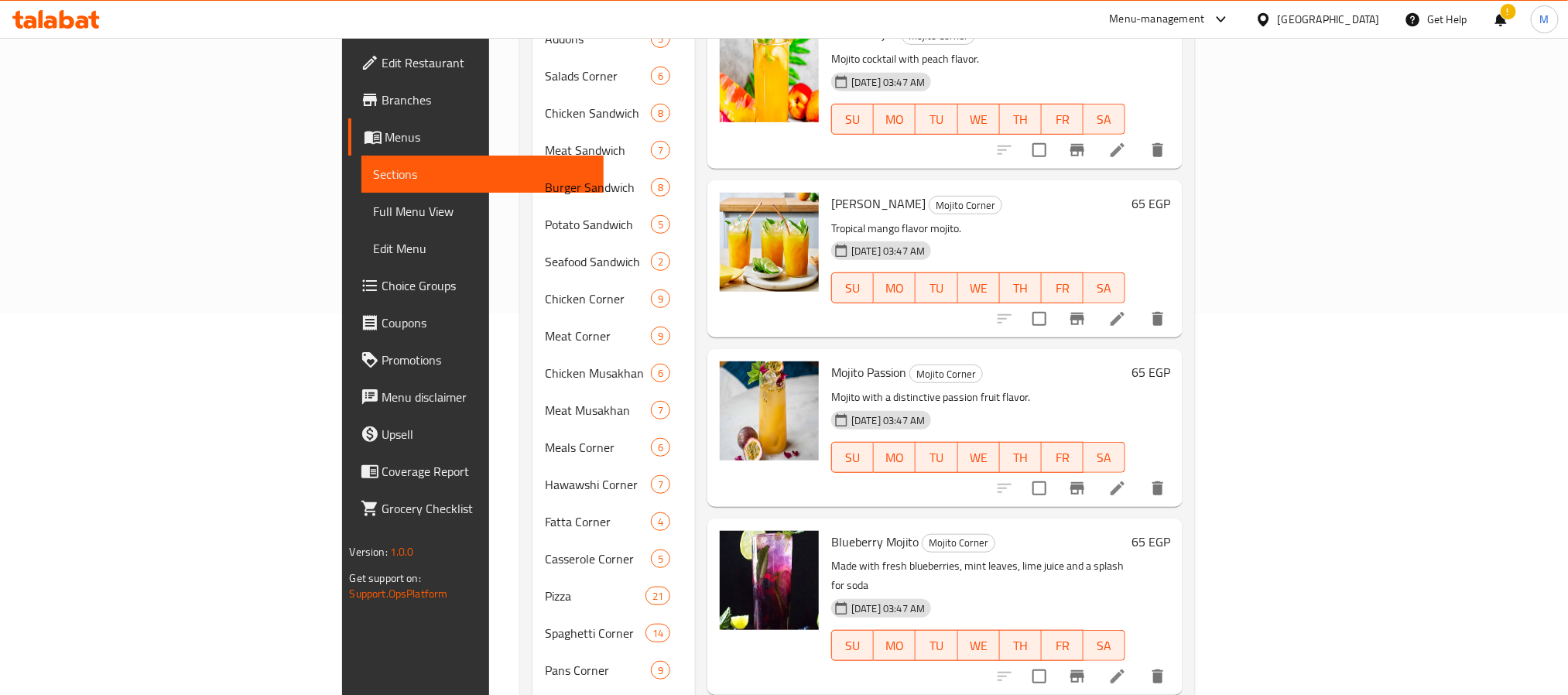
scroll to position [697, 0]
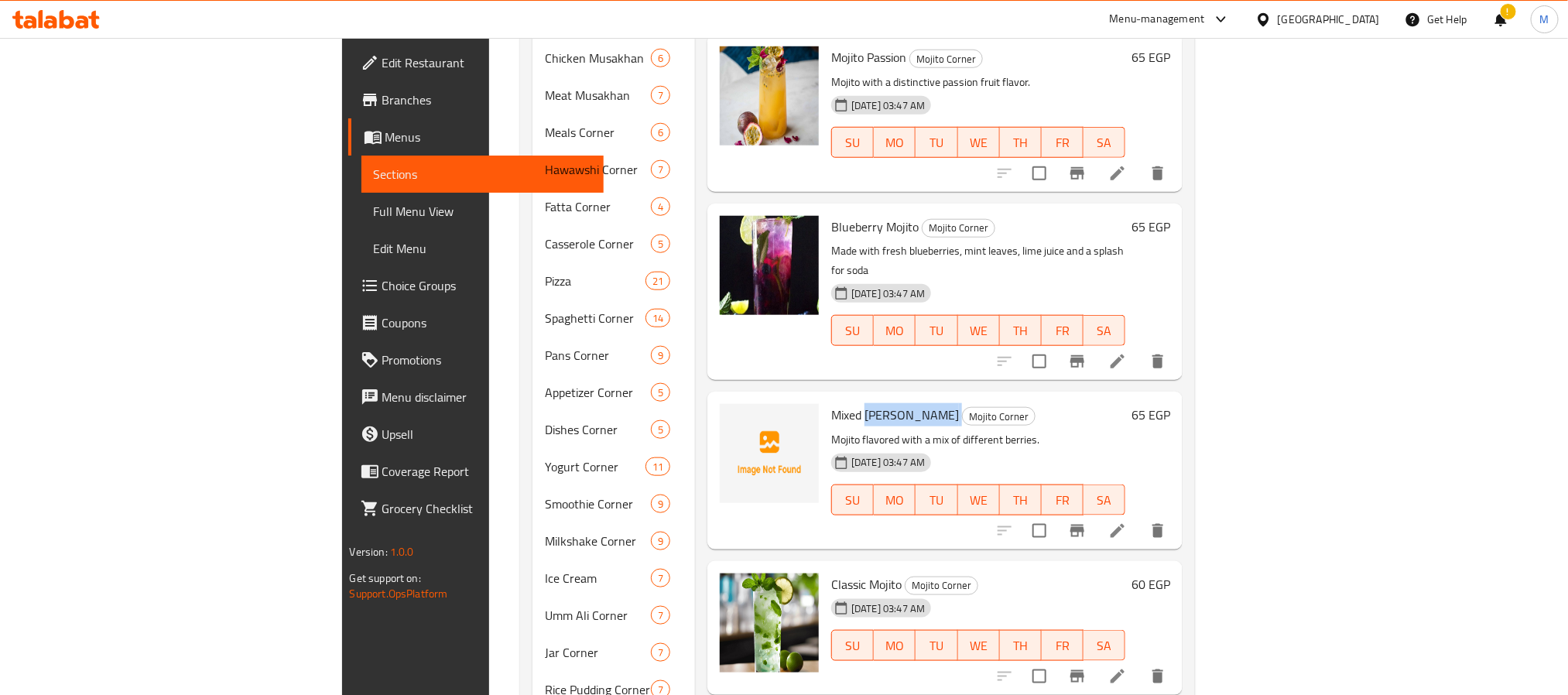
drag, startPoint x: 846, startPoint y: 370, endPoint x: 783, endPoint y: 373, distance: 63.1
click at [831, 404] on h6 "Mixed Berry Mojito Mojito Corner" at bounding box center [978, 415] width 295 height 22
click at [831, 403] on span "Mixed Berry Mojito" at bounding box center [894, 415] width 128 height 23
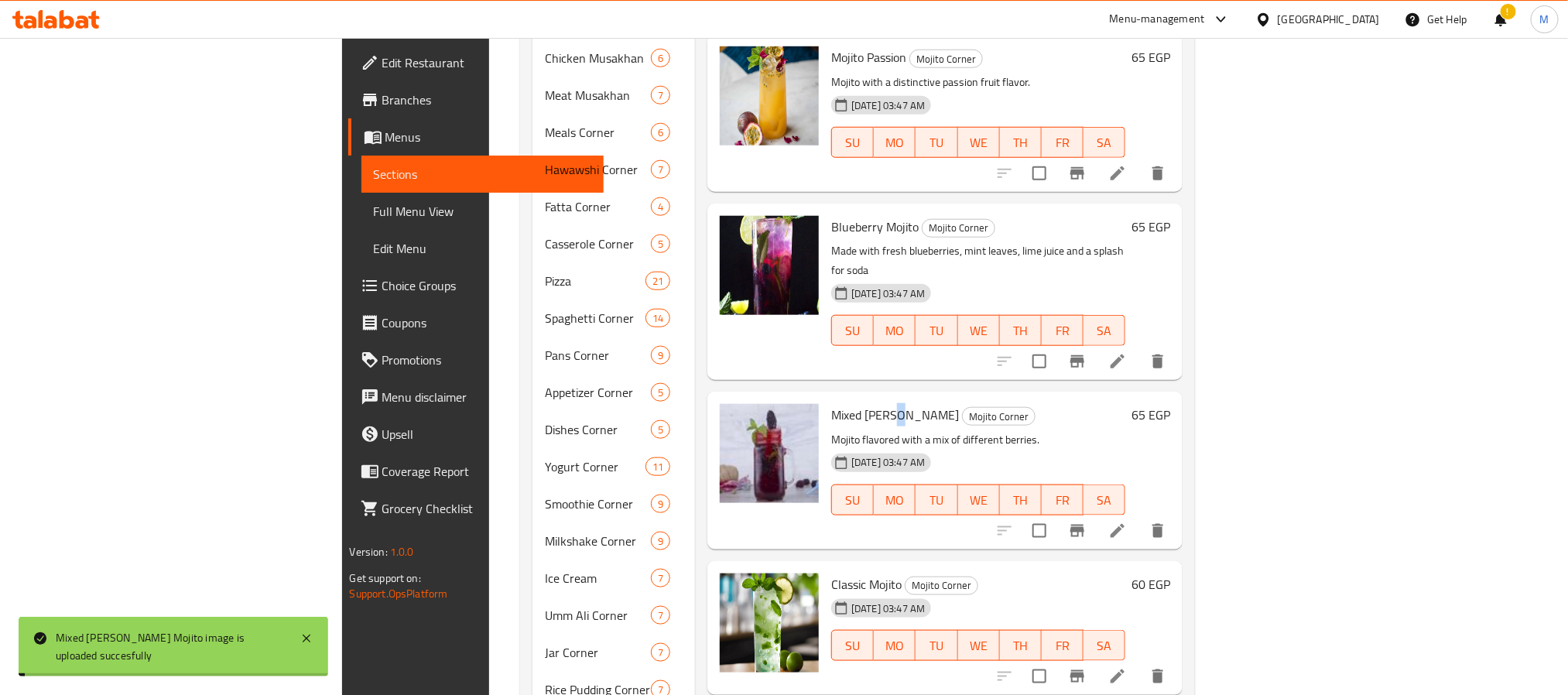
click at [831, 403] on span "Mixed Berry Mojito" at bounding box center [894, 415] width 128 height 23
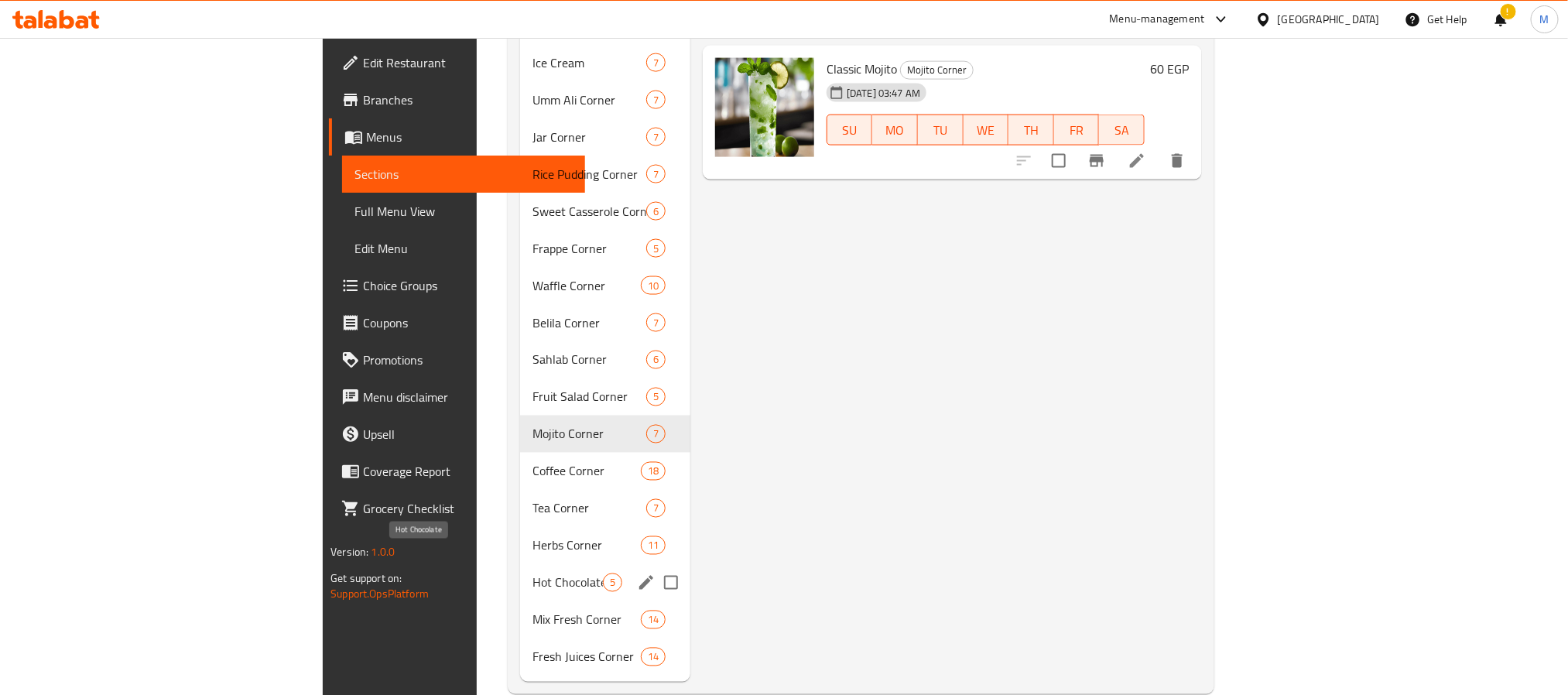
scroll to position [1218, 0]
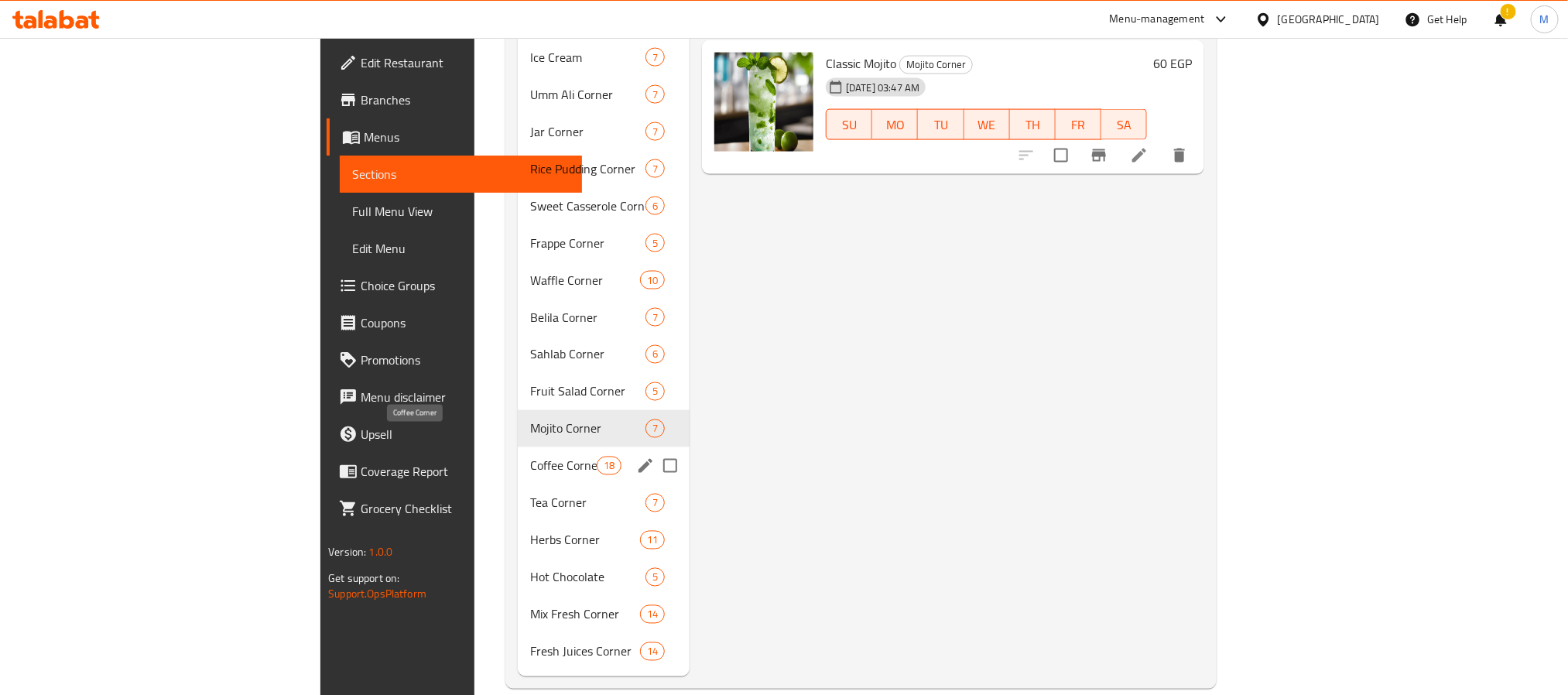
click at [530, 456] on span "Coffee Corner" at bounding box center [563, 465] width 65 height 18
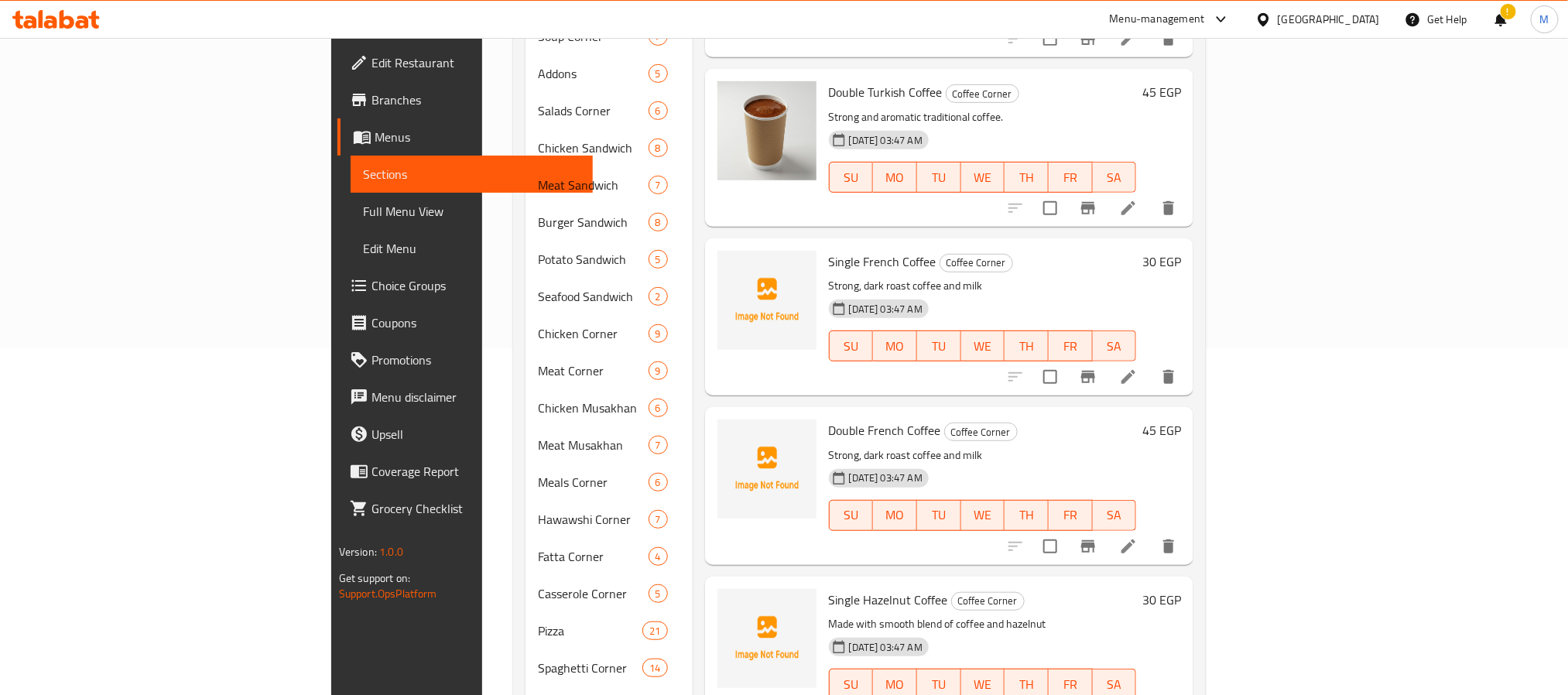
scroll to position [348, 0]
click at [829, 248] on span "Single French Coffee" at bounding box center [883, 260] width 108 height 23
drag, startPoint x: 783, startPoint y: 235, endPoint x: 862, endPoint y: 233, distance: 79.0
click at [862, 249] on h6 "Single French Coffee Coffee Corner" at bounding box center [982, 260] width 307 height 22
click at [829, 248] on span "Single French Coffee" at bounding box center [883, 260] width 108 height 23
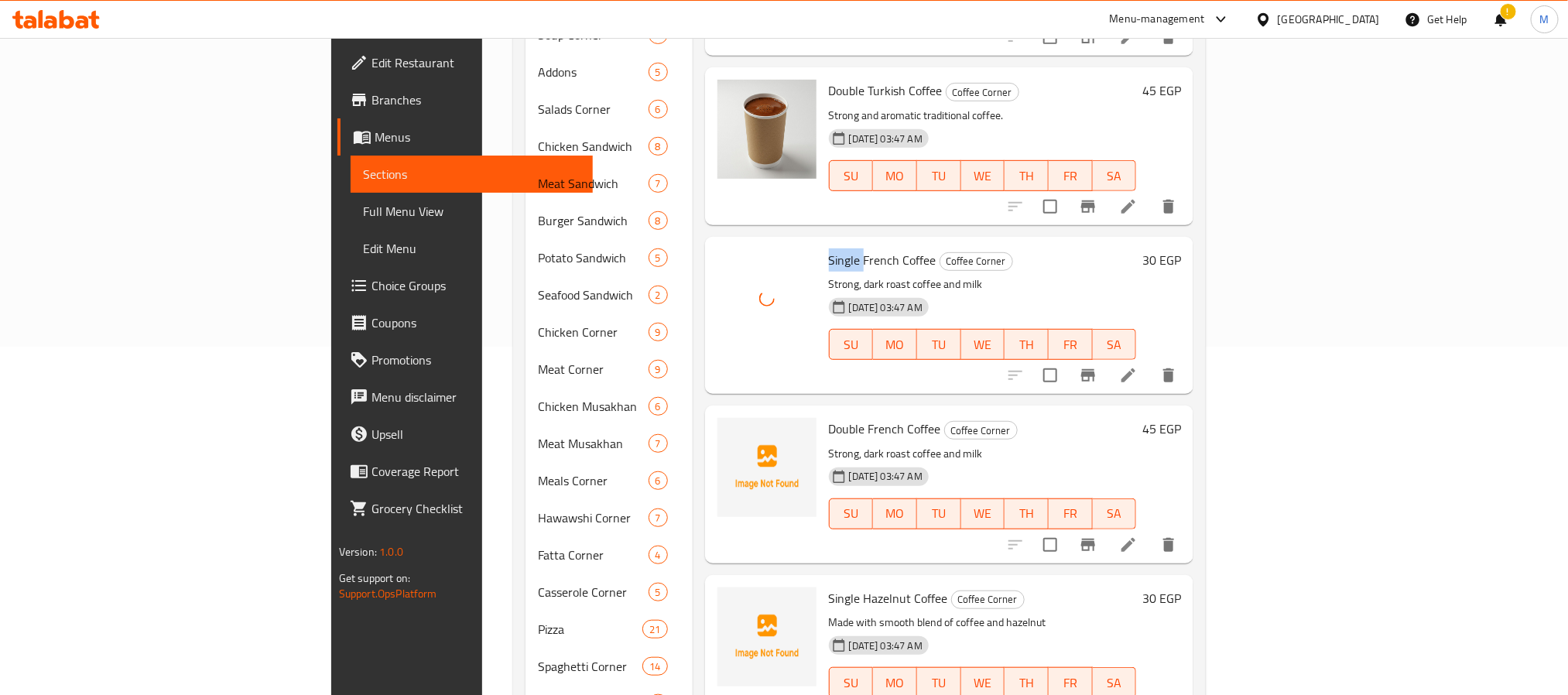
click at [829, 248] on span "Single French Coffee" at bounding box center [883, 260] width 108 height 23
click at [927, 444] on p "Strong, dark roast coffee and milk" at bounding box center [982, 453] width 307 height 19
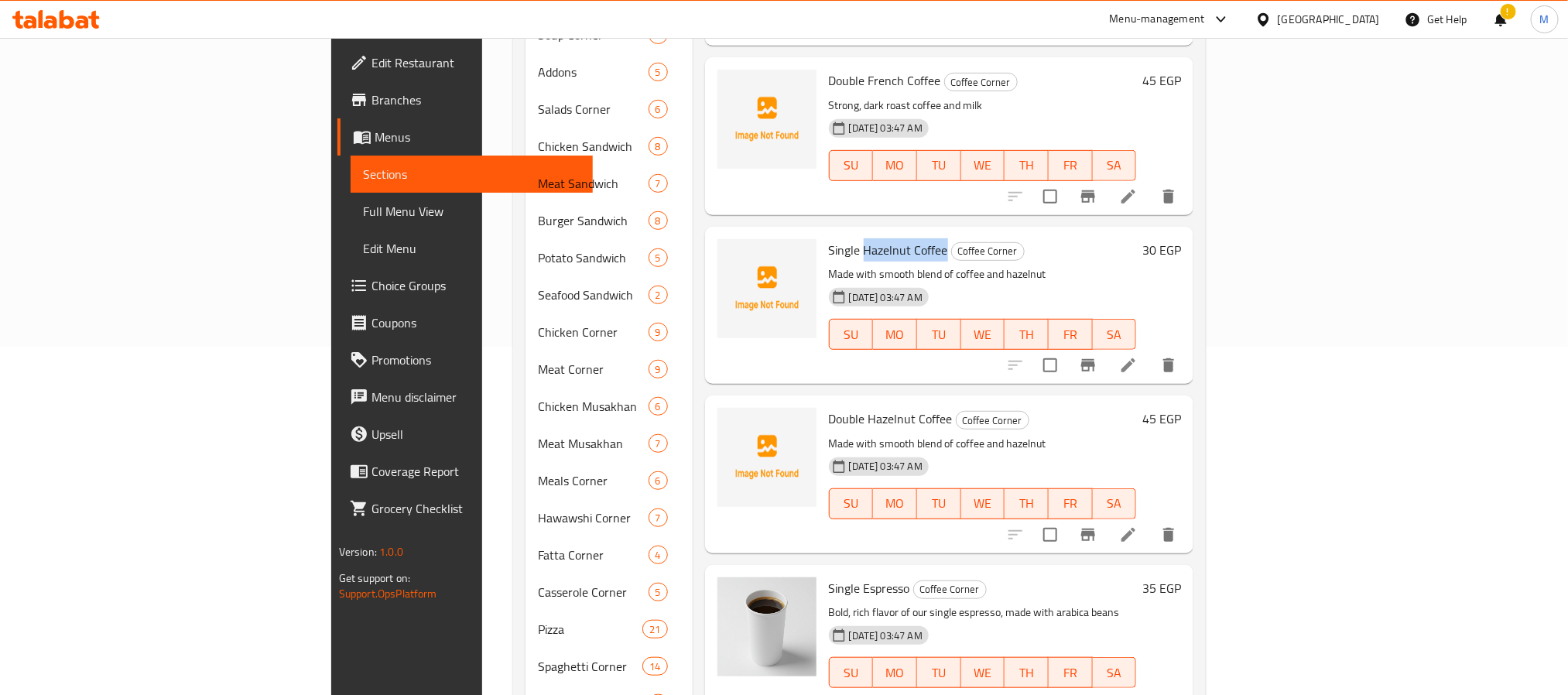
drag, startPoint x: 783, startPoint y: 228, endPoint x: 862, endPoint y: 226, distance: 79.0
click at [862, 239] on span "Single Hazelnut Coffee" at bounding box center [888, 250] width 119 height 23
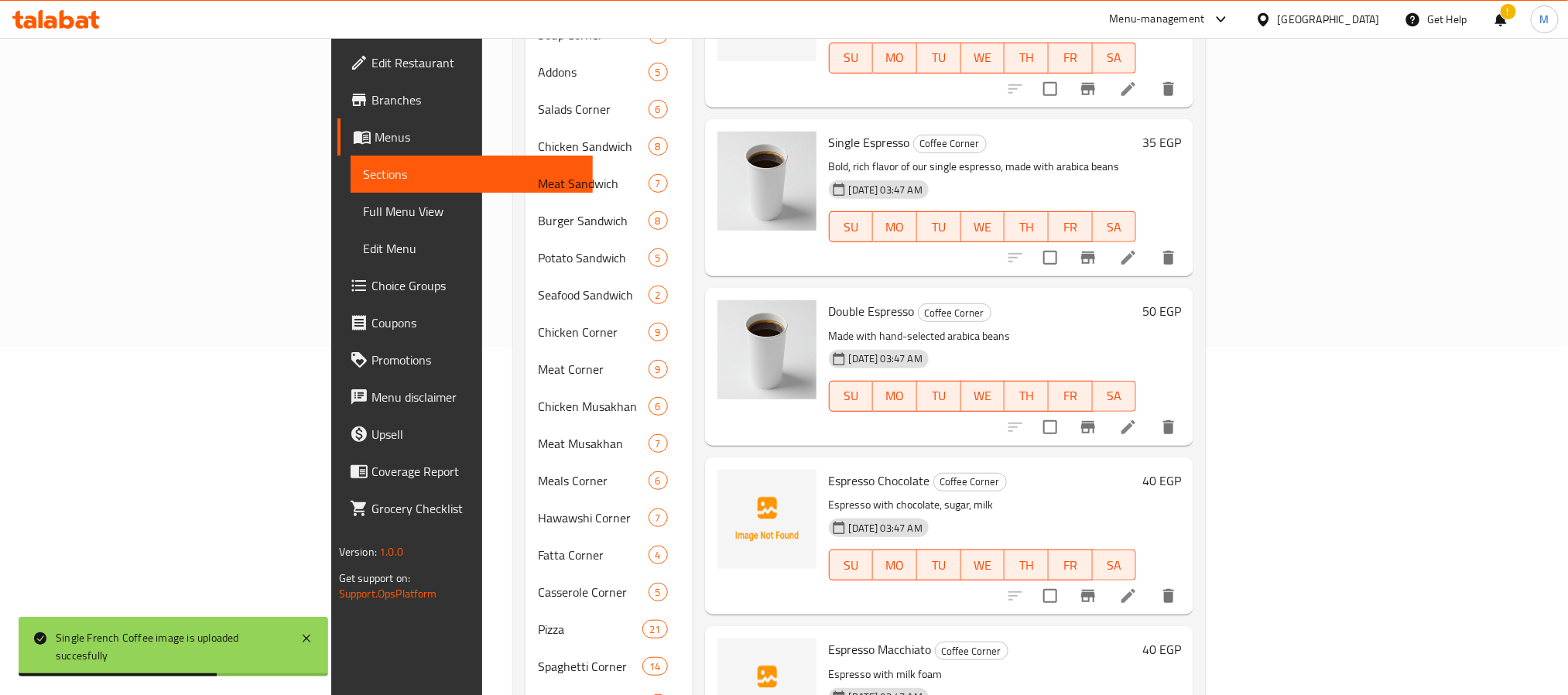
scroll to position [1044, 0]
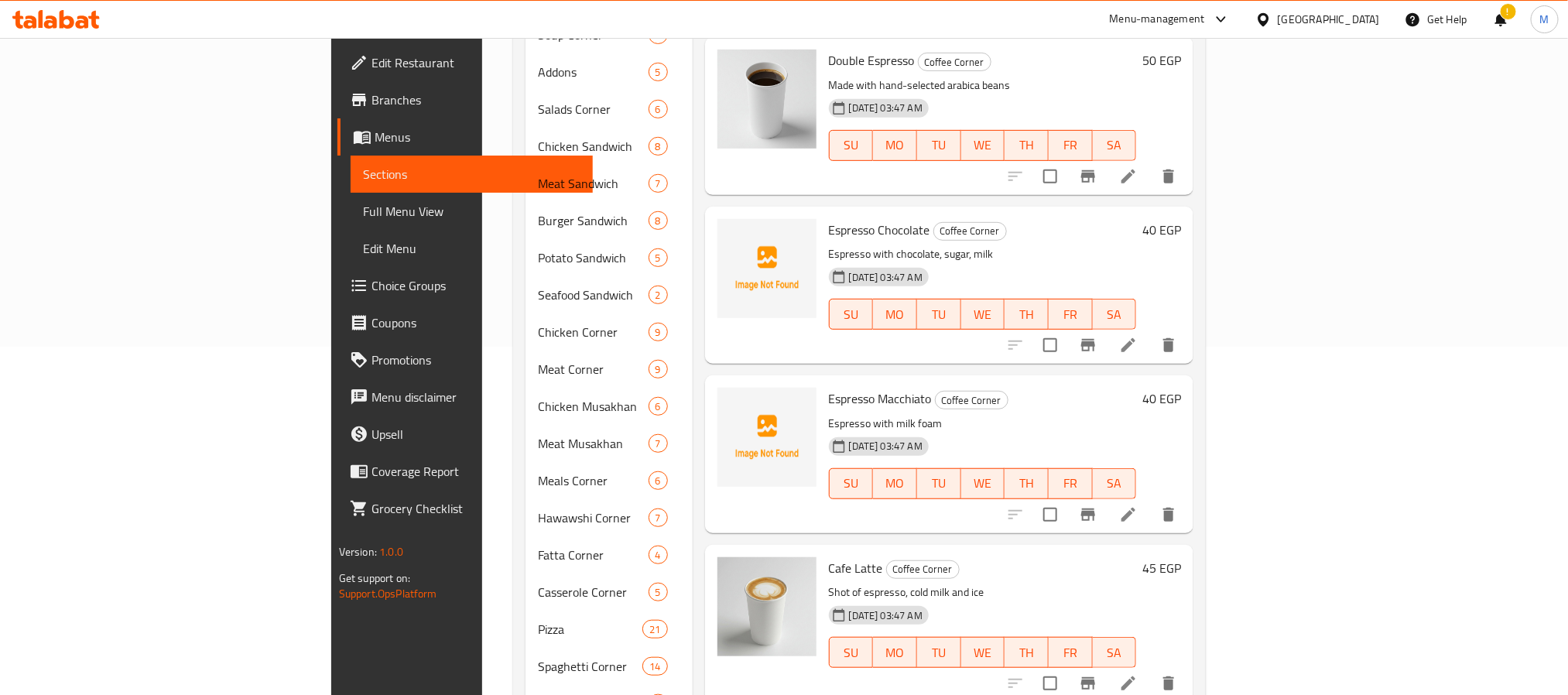
click at [818, 375] on div "Espresso Macchiato Coffee Corner Espresso with milk foam 25-08-2025 03:47 AM SU…" at bounding box center [948, 453] width 488 height 157
click at [829, 387] on span "Espresso Macchiato" at bounding box center [880, 399] width 103 height 23
click at [823, 381] on div "Espresso Macchiato Coffee Corner Espresso with milk foam 25-08-2025 03:47 AM SU…" at bounding box center [983, 453] width 320 height 144
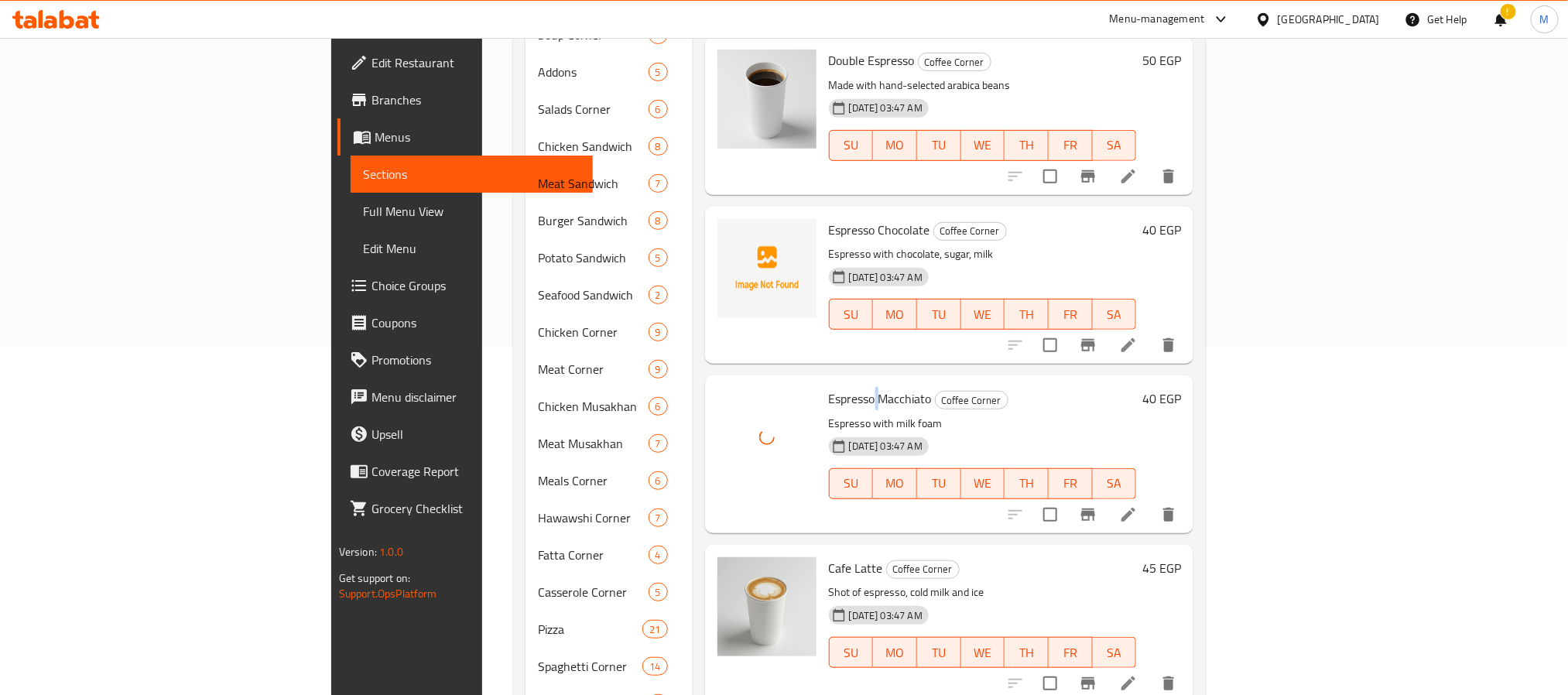
click at [823, 381] on div "Espresso Macchiato Coffee Corner Espresso with milk foam 25-08-2025 03:47 AM SU…" at bounding box center [983, 453] width 320 height 144
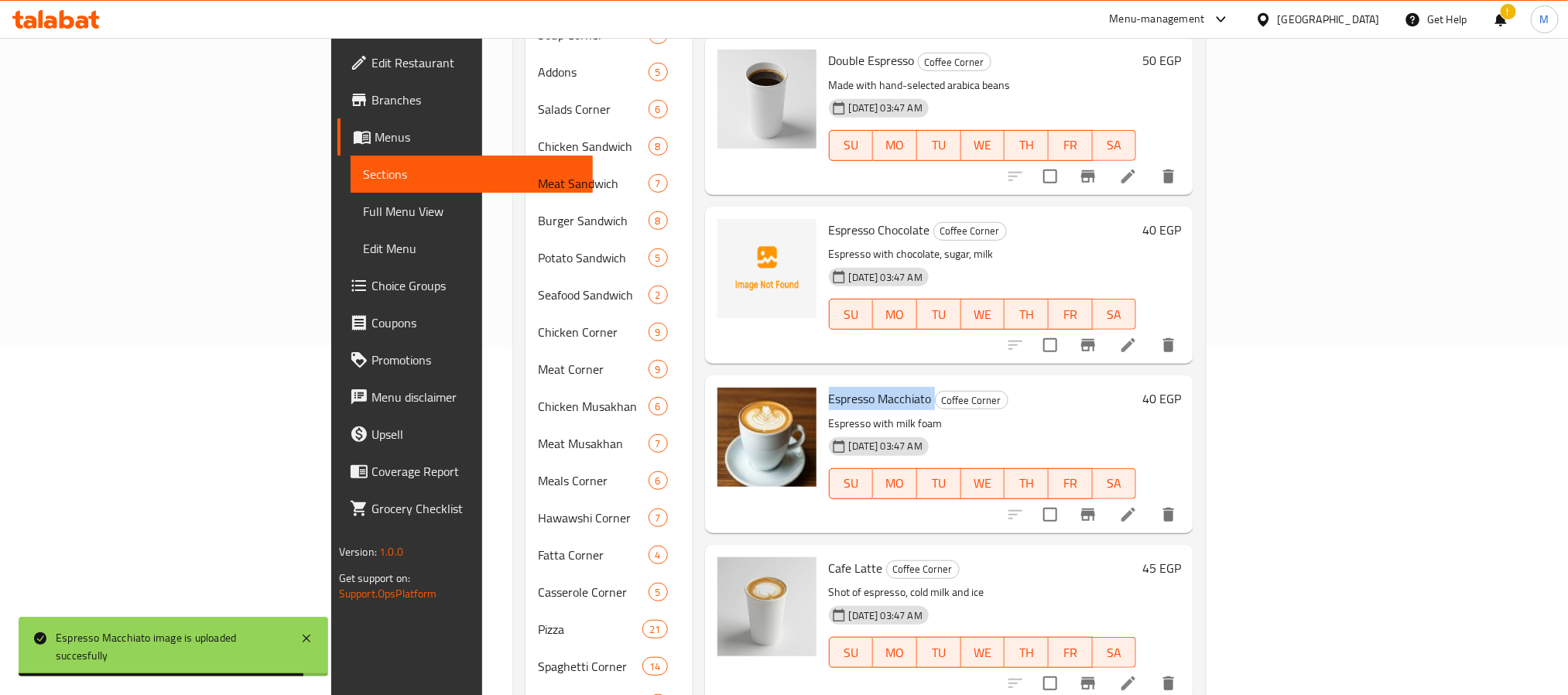
drag, startPoint x: 860, startPoint y: 534, endPoint x: 866, endPoint y: 548, distance: 15.2
click at [861, 557] on h6 "Cafe Latte Coffee Corner" at bounding box center [982, 568] width 307 height 22
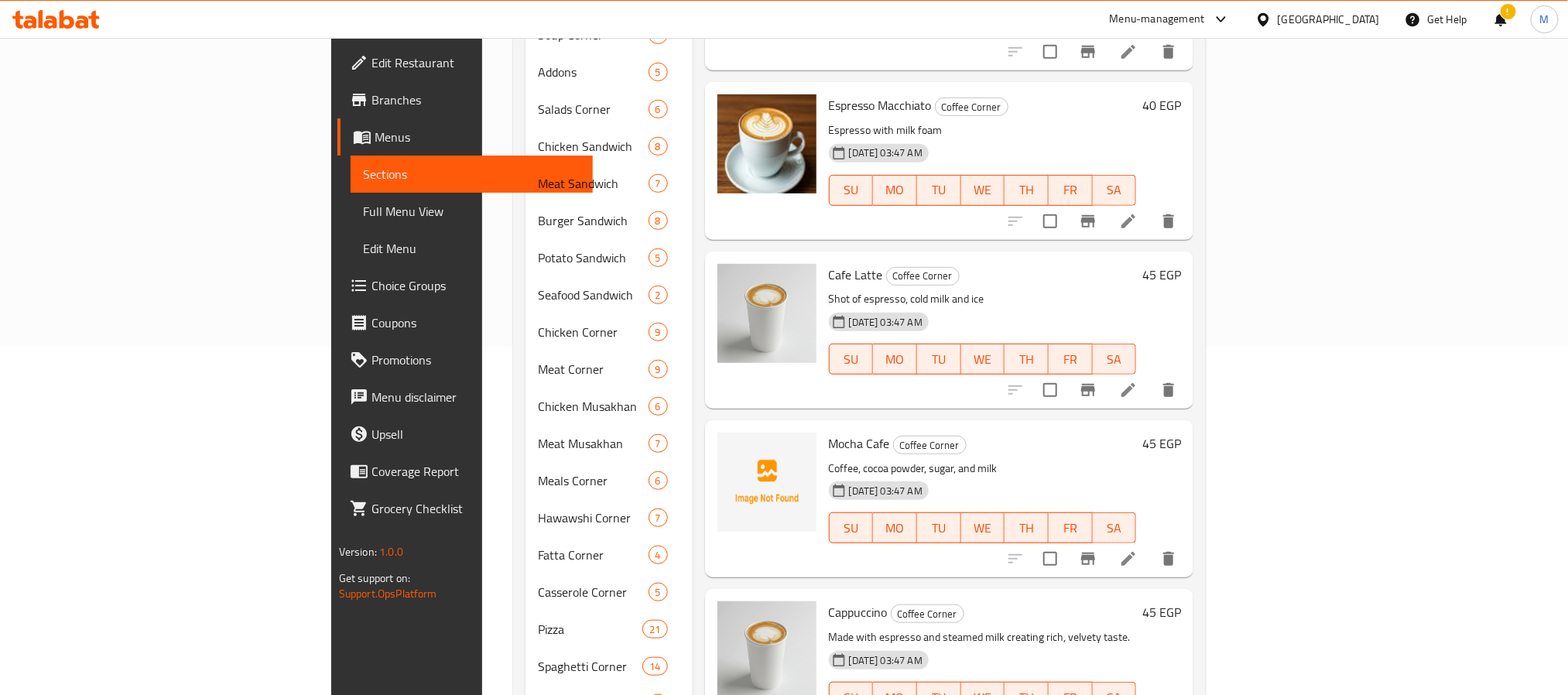
click at [829, 432] on span "Mocha Cafe" at bounding box center [860, 444] width 62 height 23
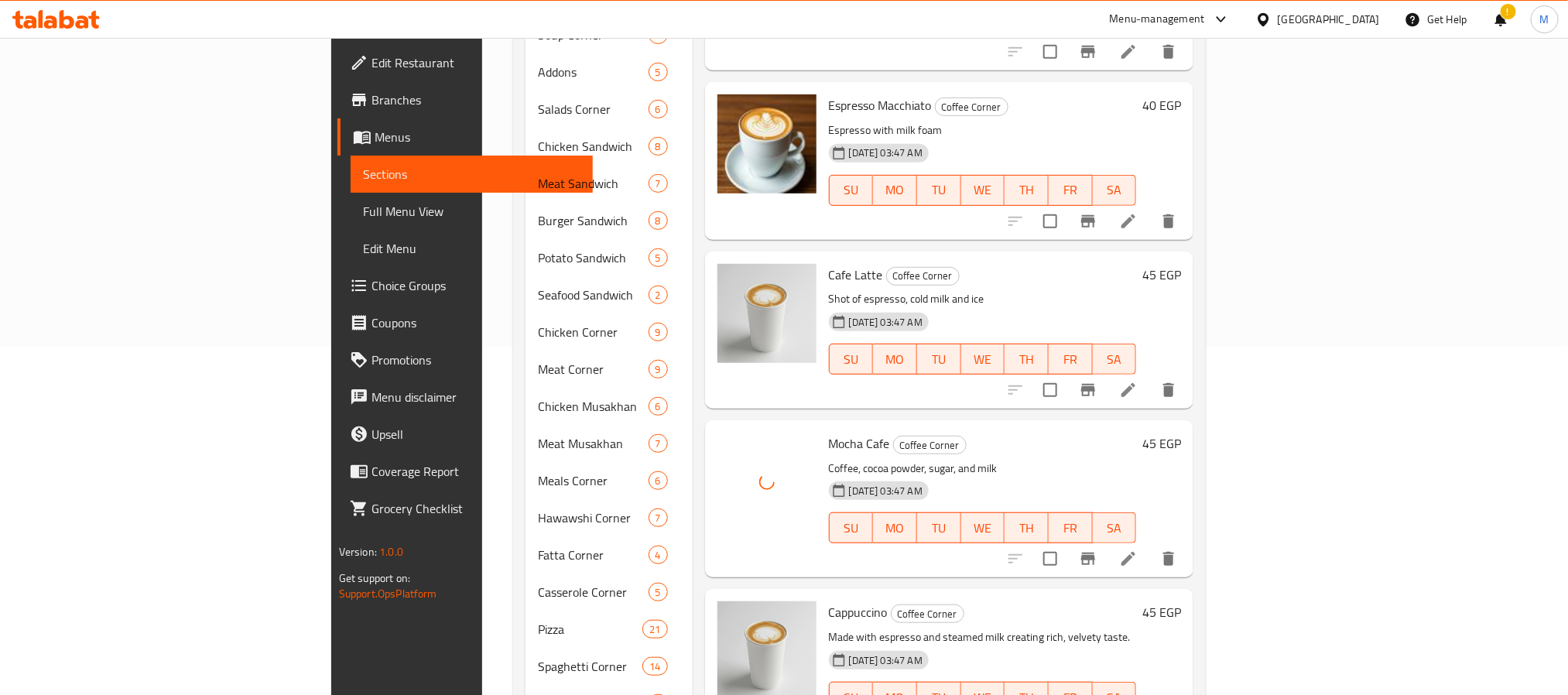
click at [954, 602] on h6 "Cappuccino Coffee Corner" at bounding box center [982, 612] width 307 height 22
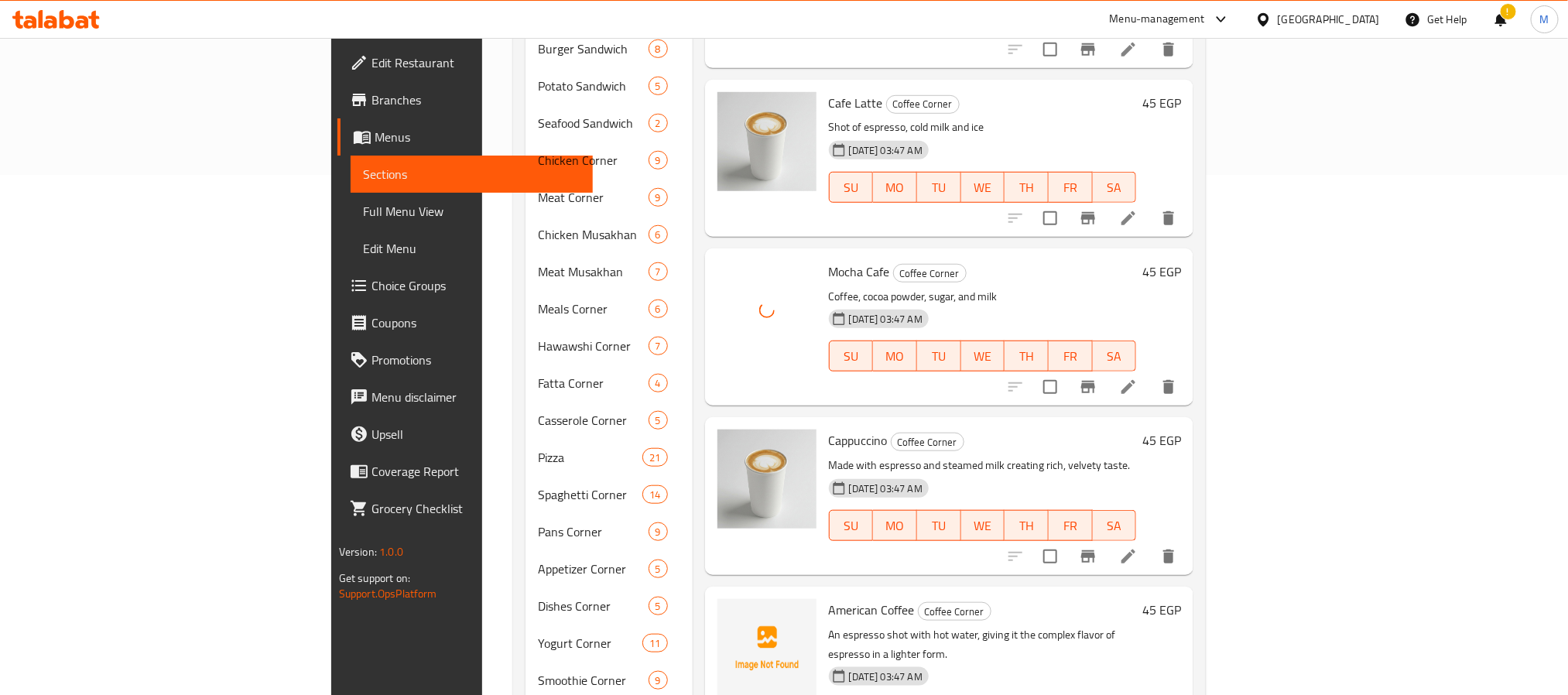
scroll to position [697, 0]
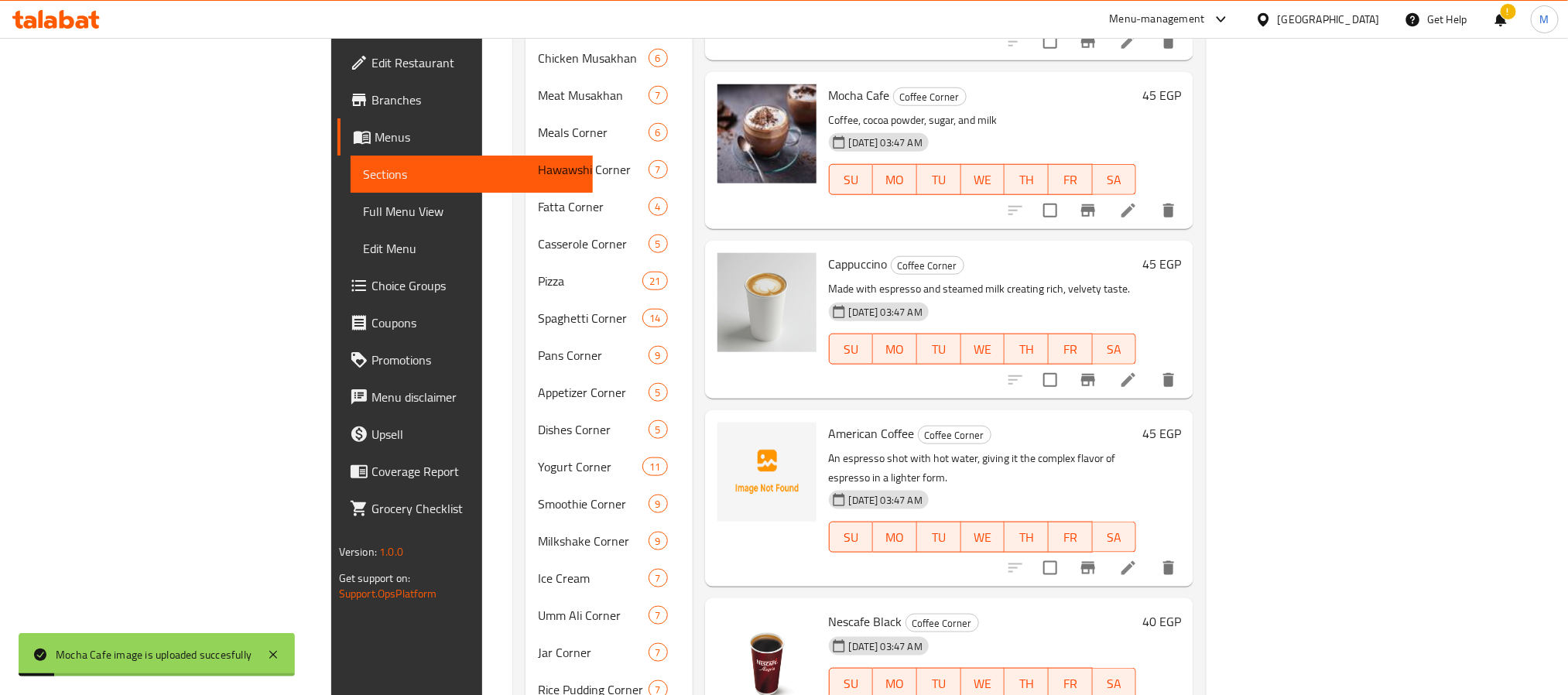
click at [829, 422] on span "American Coffee" at bounding box center [871, 433] width 86 height 23
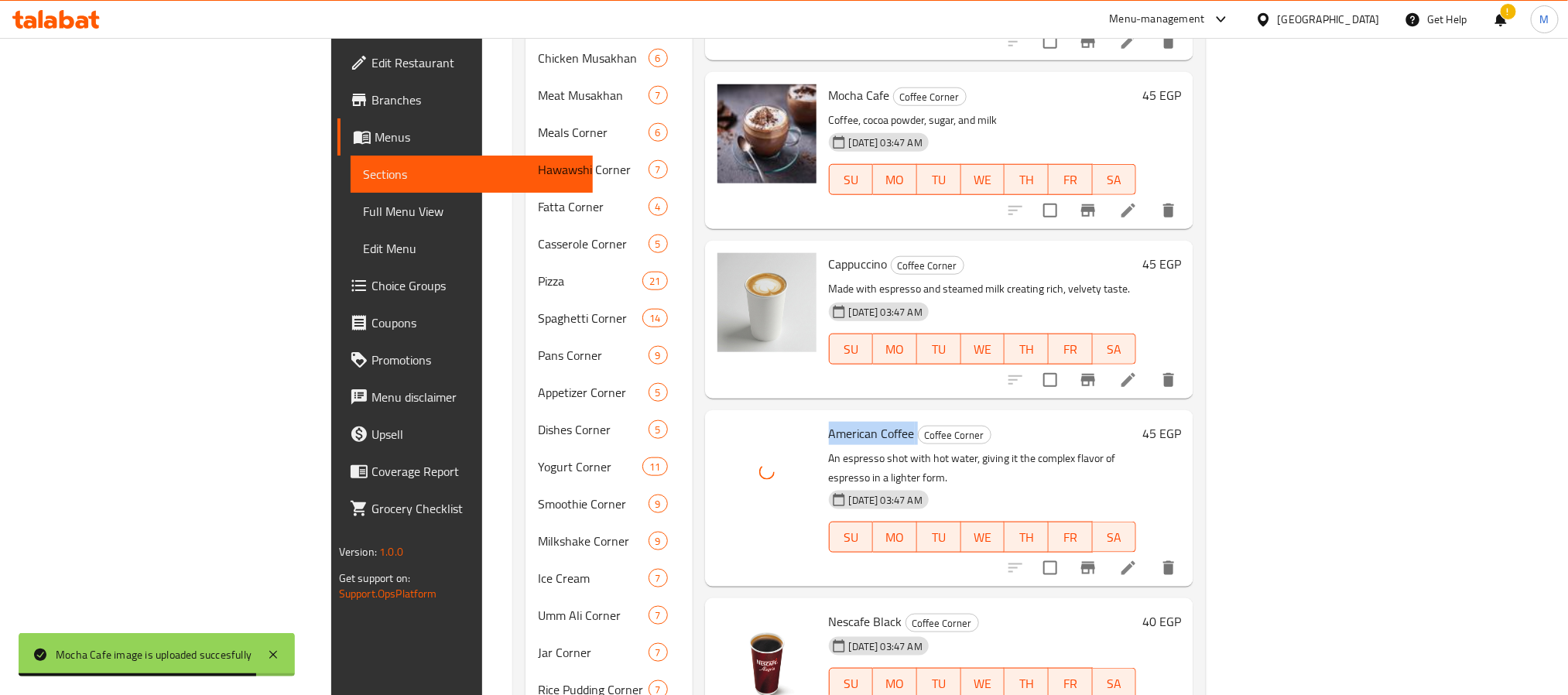
click at [829, 422] on span "American Coffee" at bounding box center [871, 433] width 86 height 23
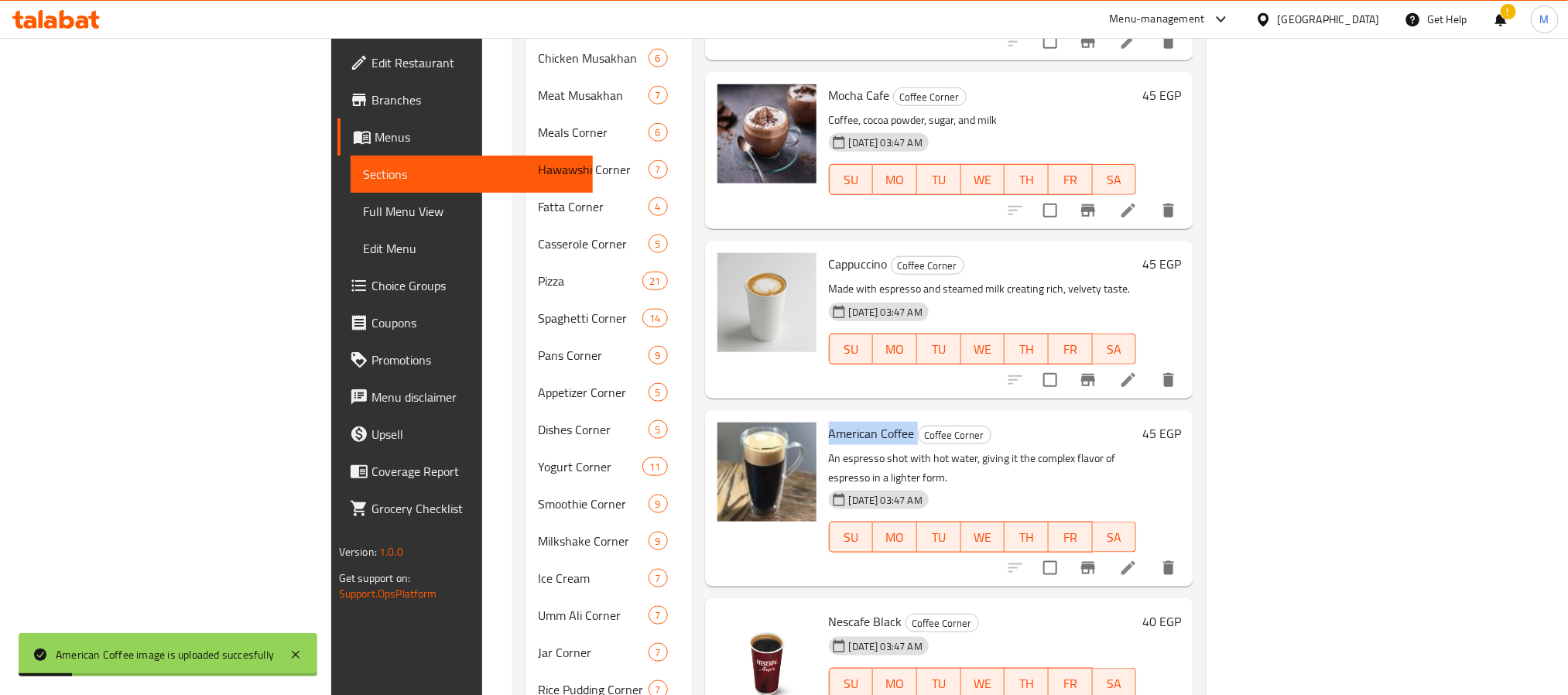
click at [919, 299] on div "25-08-2025 03:47 AM SU MO TU WE TH FR SA" at bounding box center [983, 338] width 320 height 84
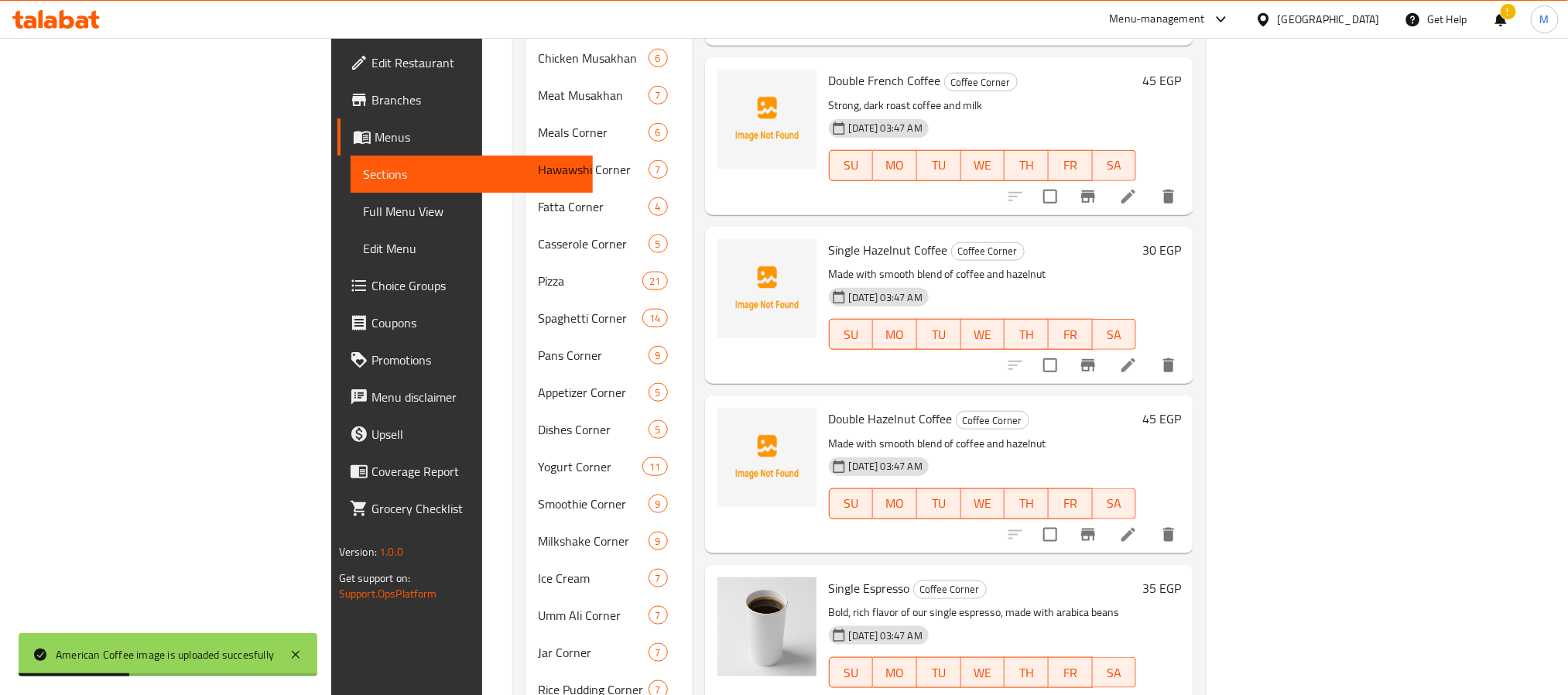
scroll to position [0, 0]
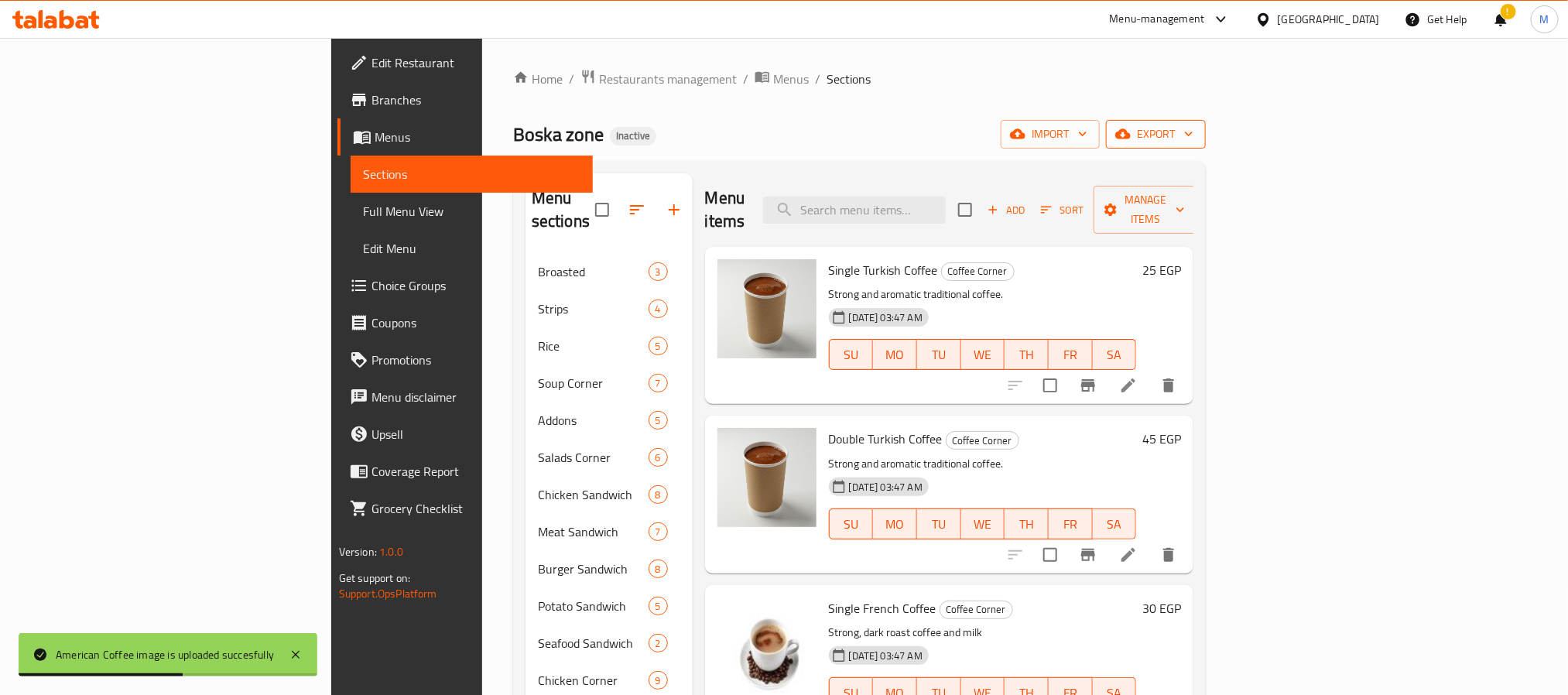
click at [1194, 130] on span "export" at bounding box center [1156, 134] width 75 height 19
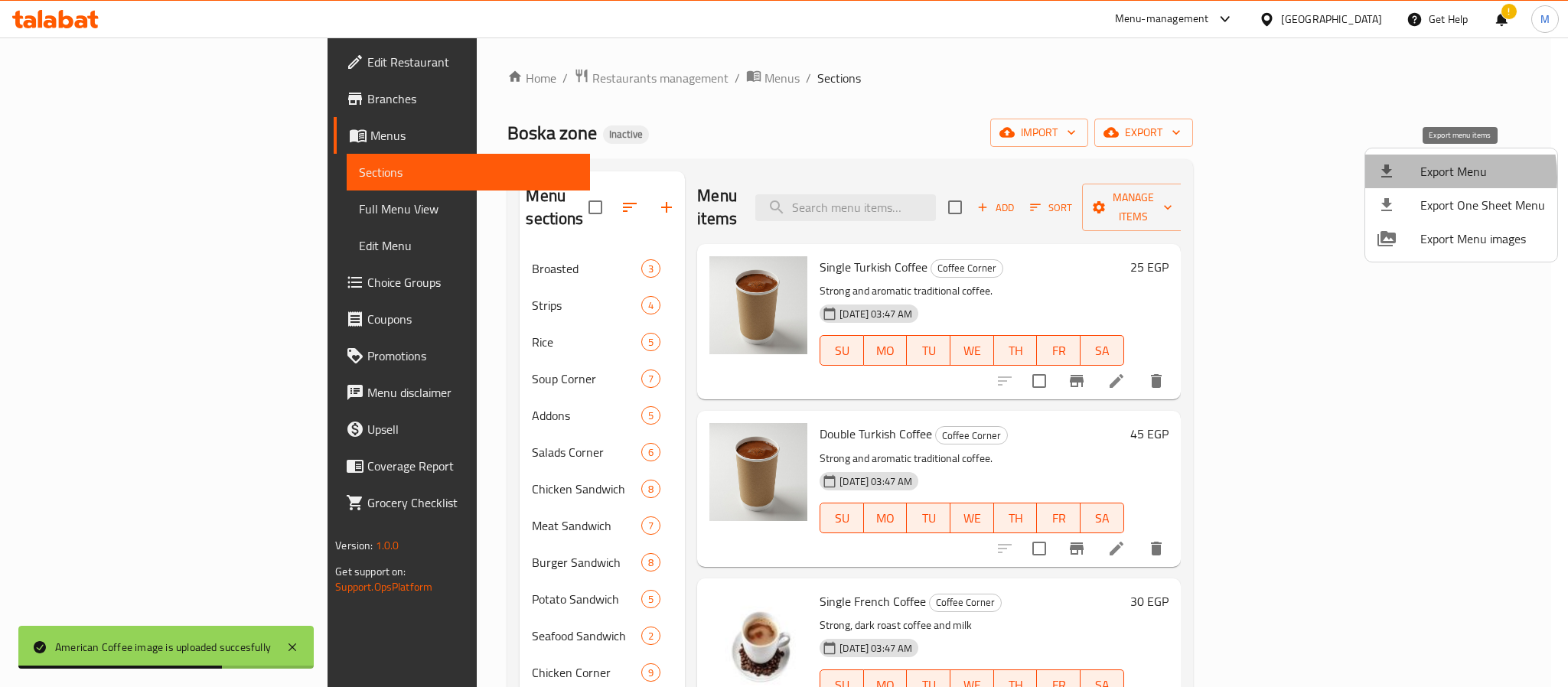
click at [1418, 178] on div at bounding box center [1399, 170] width 43 height 18
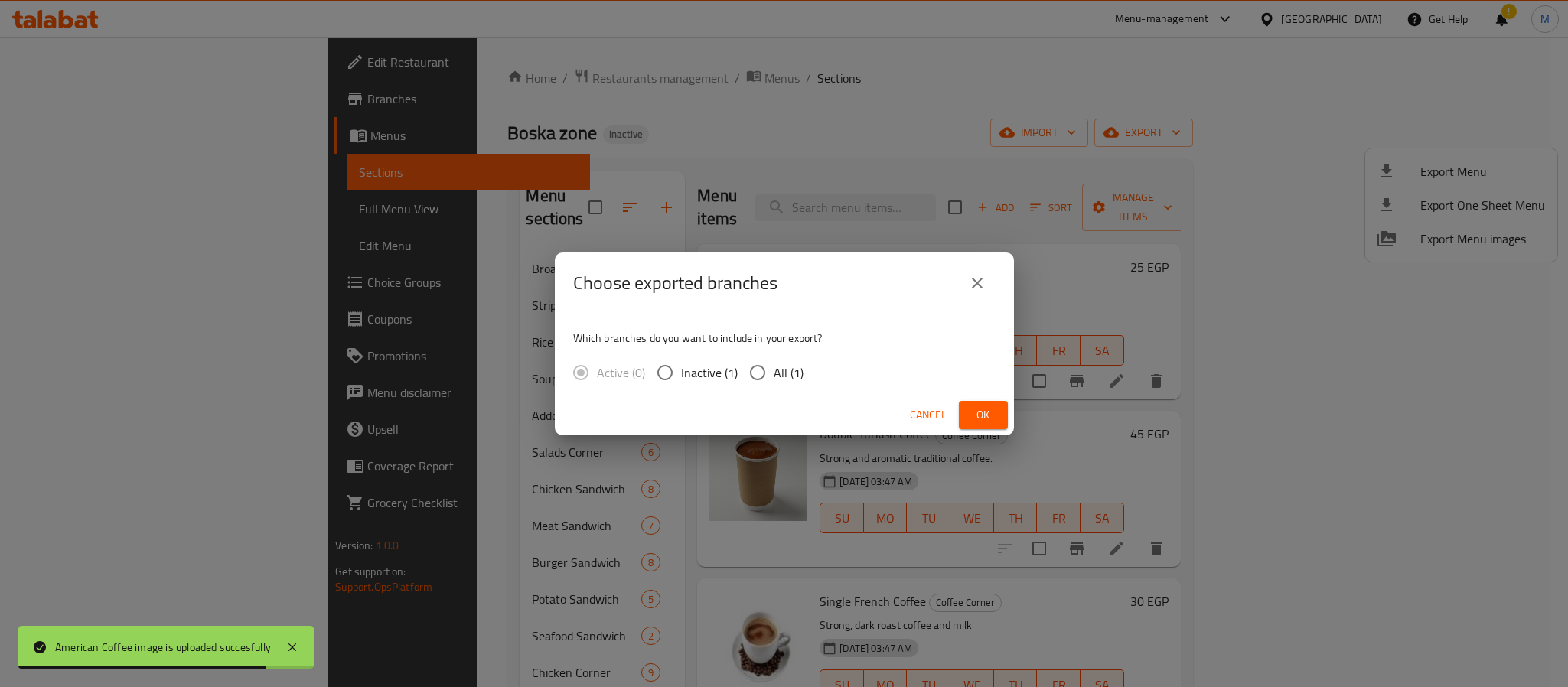
click at [744, 369] on input "All (1)" at bounding box center [758, 373] width 32 height 32
radio input "true"
click at [974, 419] on span "Ok" at bounding box center [983, 415] width 25 height 19
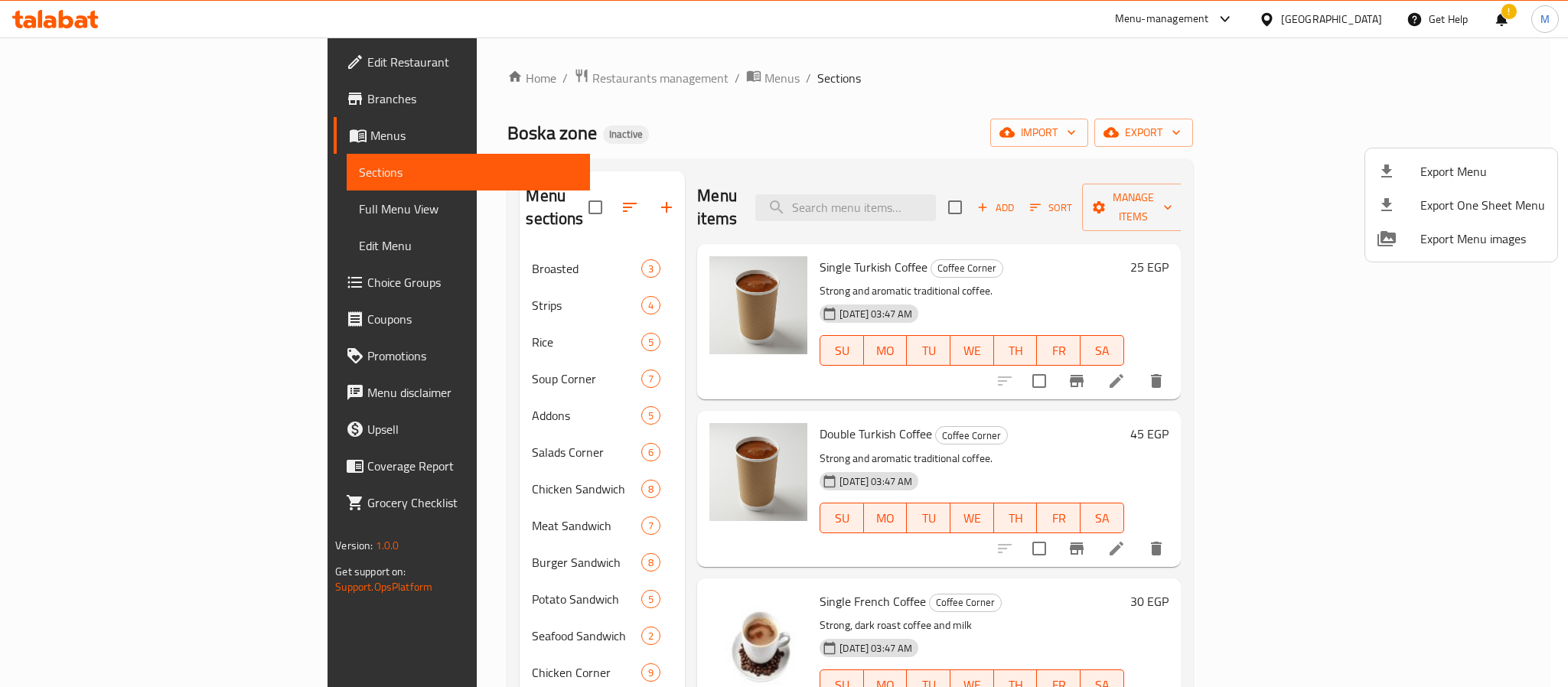
click at [1376, 14] on div at bounding box center [784, 344] width 1568 height 687
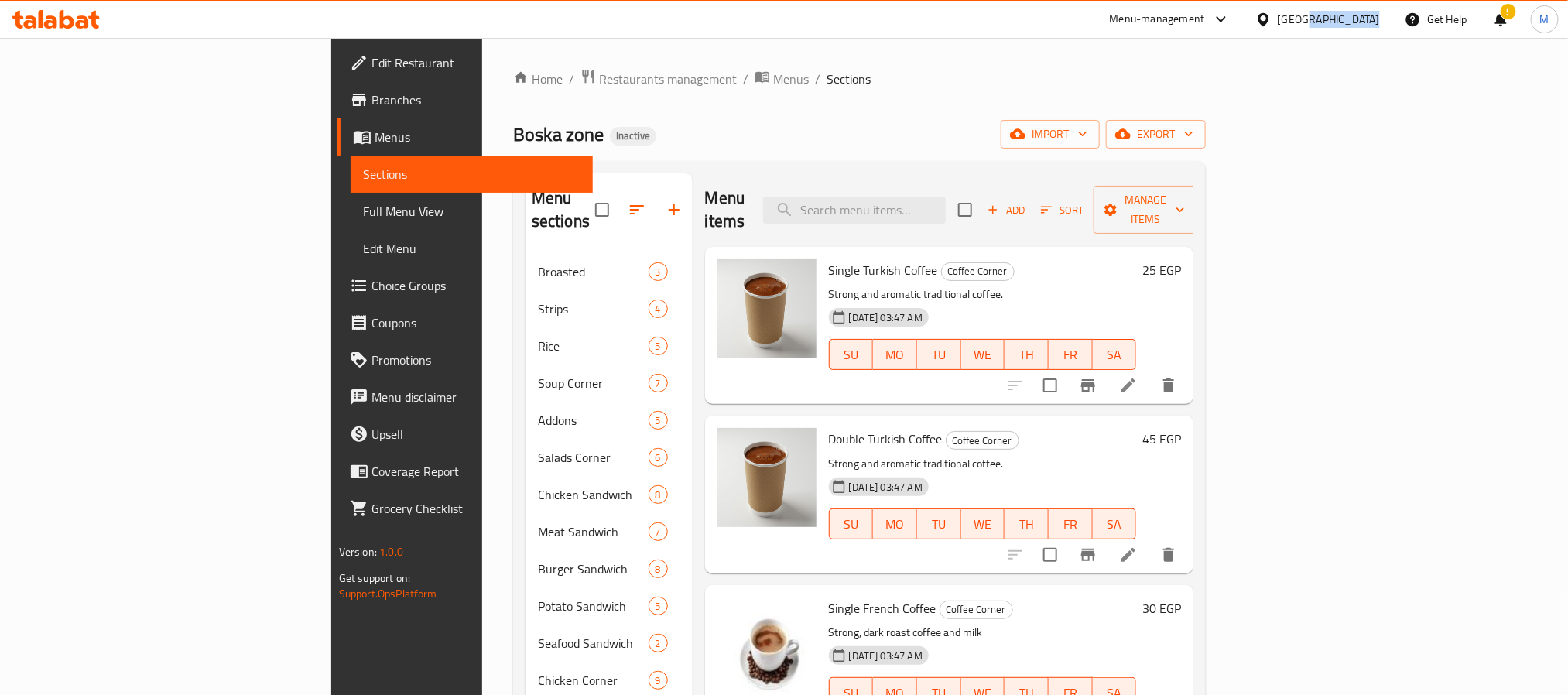
click at [1391, 14] on div "Egypt" at bounding box center [1317, 19] width 149 height 38
click at [1360, 26] on div "Egypt" at bounding box center [1328, 19] width 102 height 17
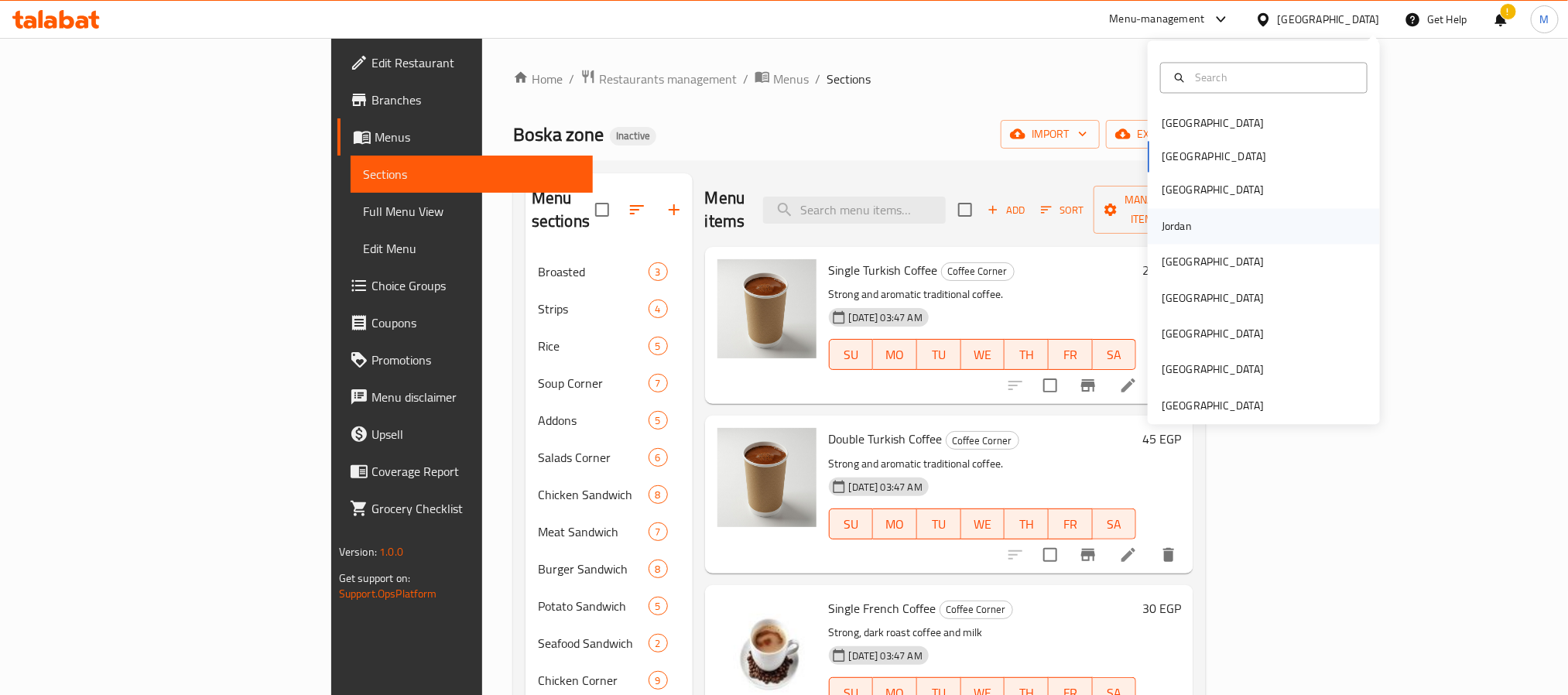
click at [1191, 235] on div "Jordan" at bounding box center [1263, 225] width 232 height 36
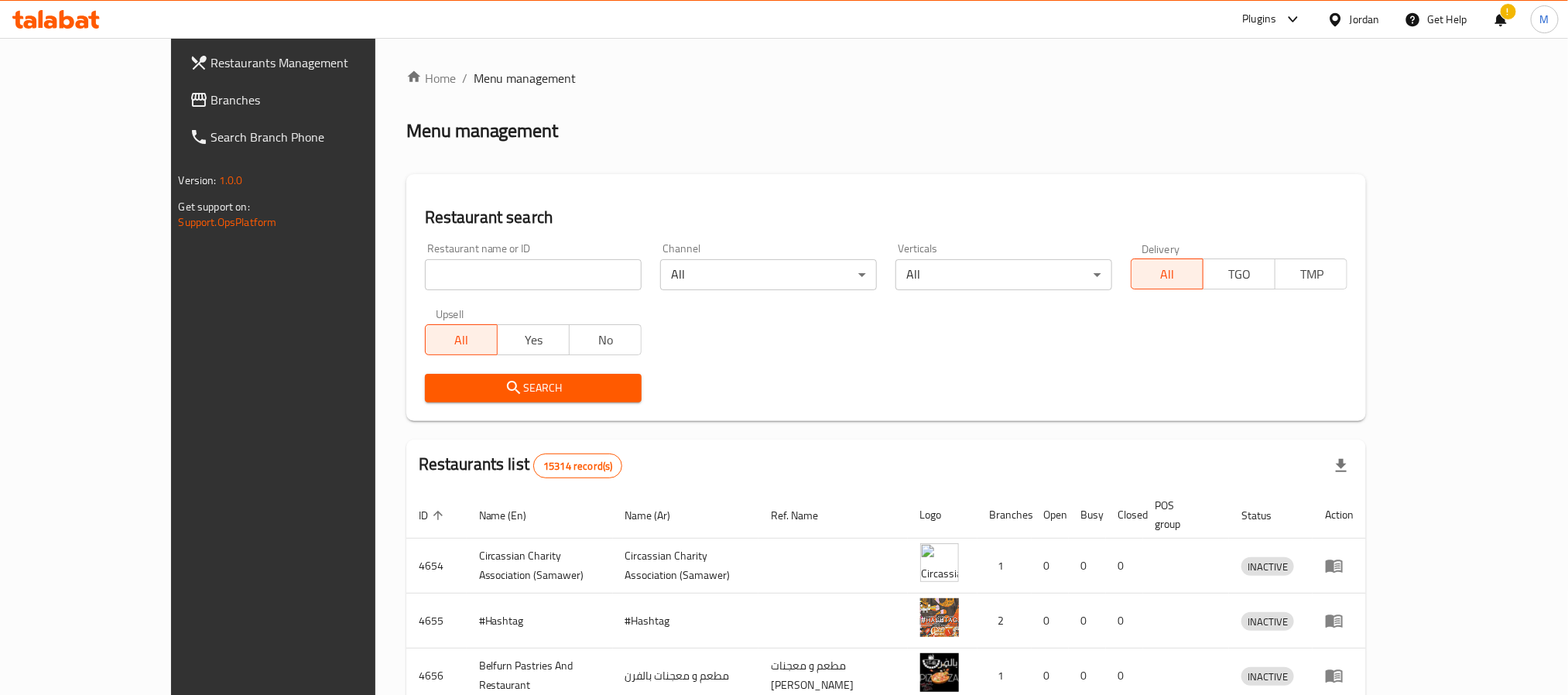
click at [177, 86] on link "Branches" at bounding box center [304, 99] width 255 height 38
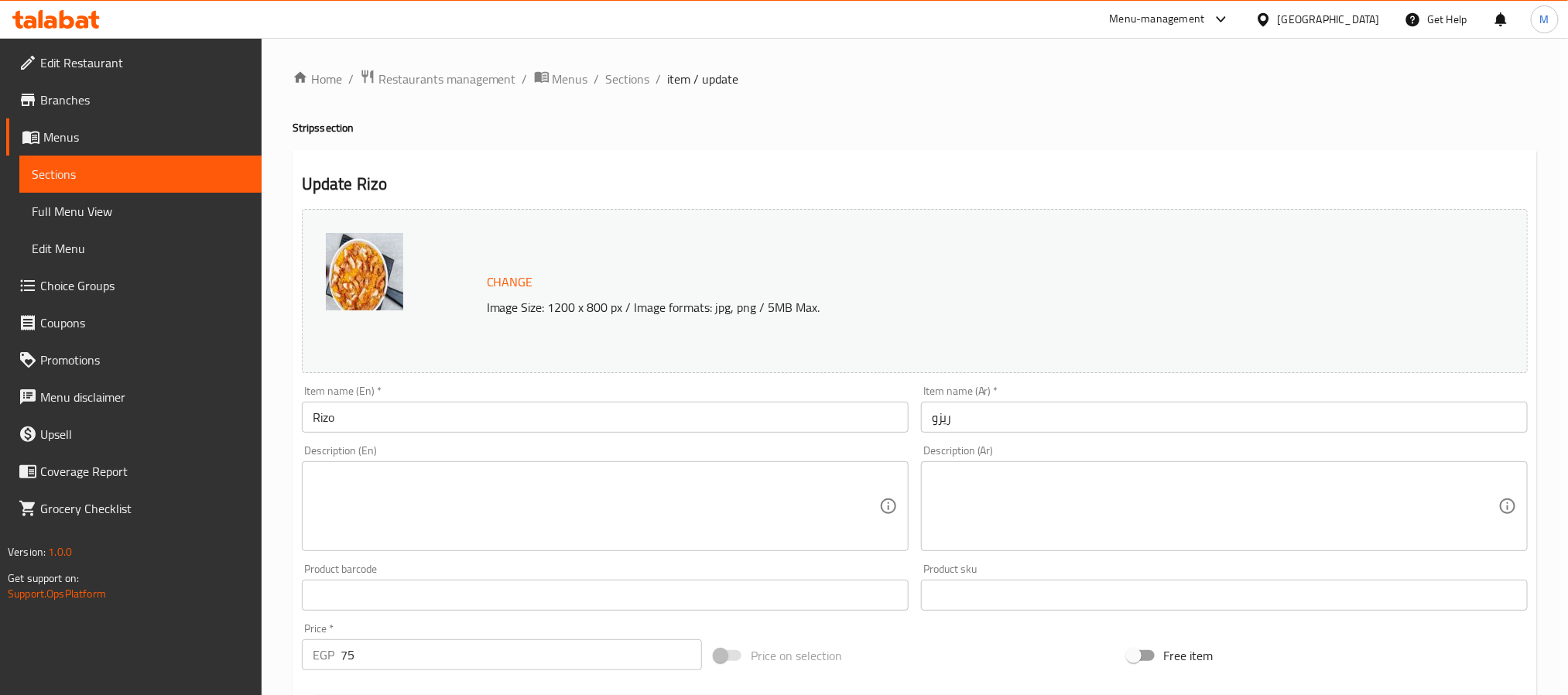
click at [530, 479] on textarea at bounding box center [596, 506] width 567 height 73
paste textarea "Made with rice, spices, BBQ sauce and chicken مصنوع من أرز، توابل، صوص باربكيو …"
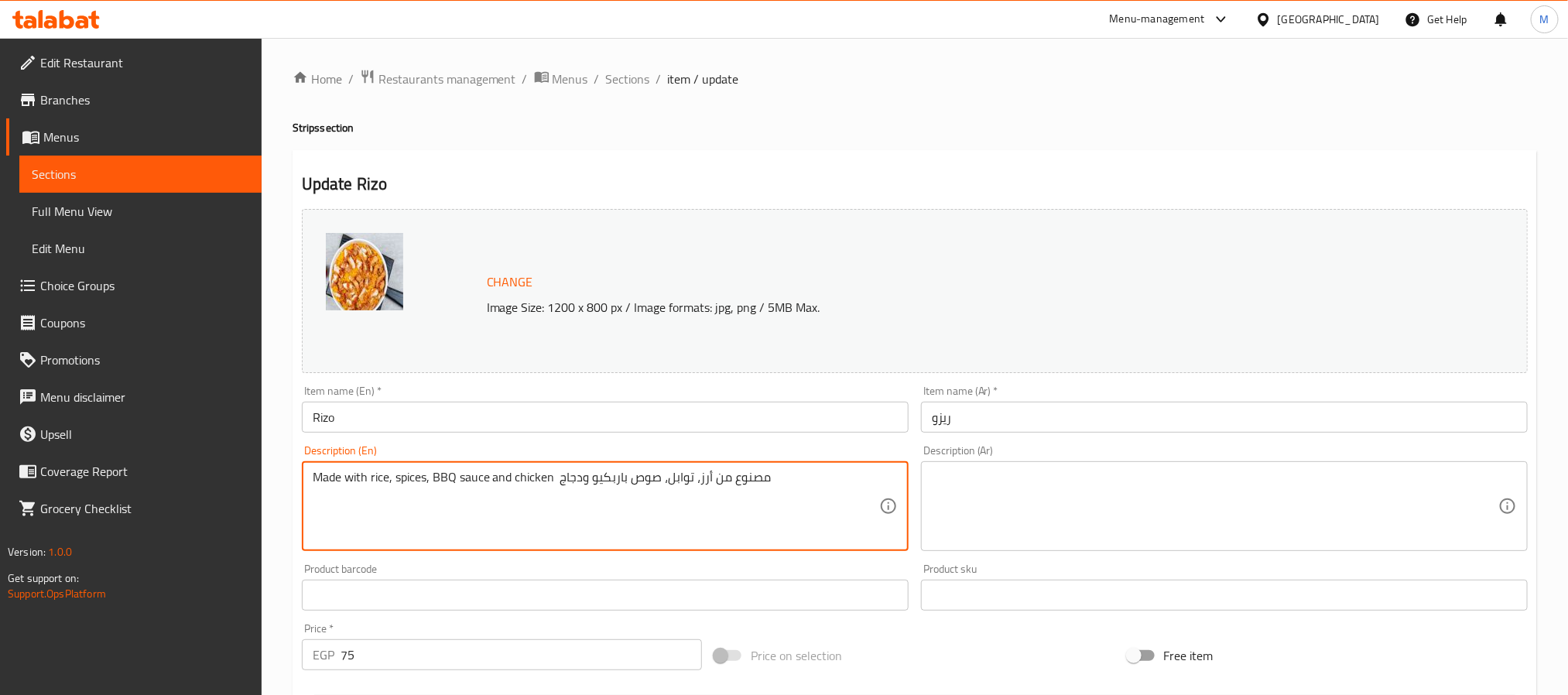
drag, startPoint x: 789, startPoint y: 493, endPoint x: 571, endPoint y: 496, distance: 218.0
click at [571, 496] on textarea "Made with rice, spices, BBQ sauce and chicken مصنوع من أرز، توابل، صوص باربكيو …" at bounding box center [596, 506] width 567 height 73
type textarea "Made with rice, spices, BBQ sauce and chicken"
click at [1001, 504] on textarea at bounding box center [1215, 506] width 567 height 73
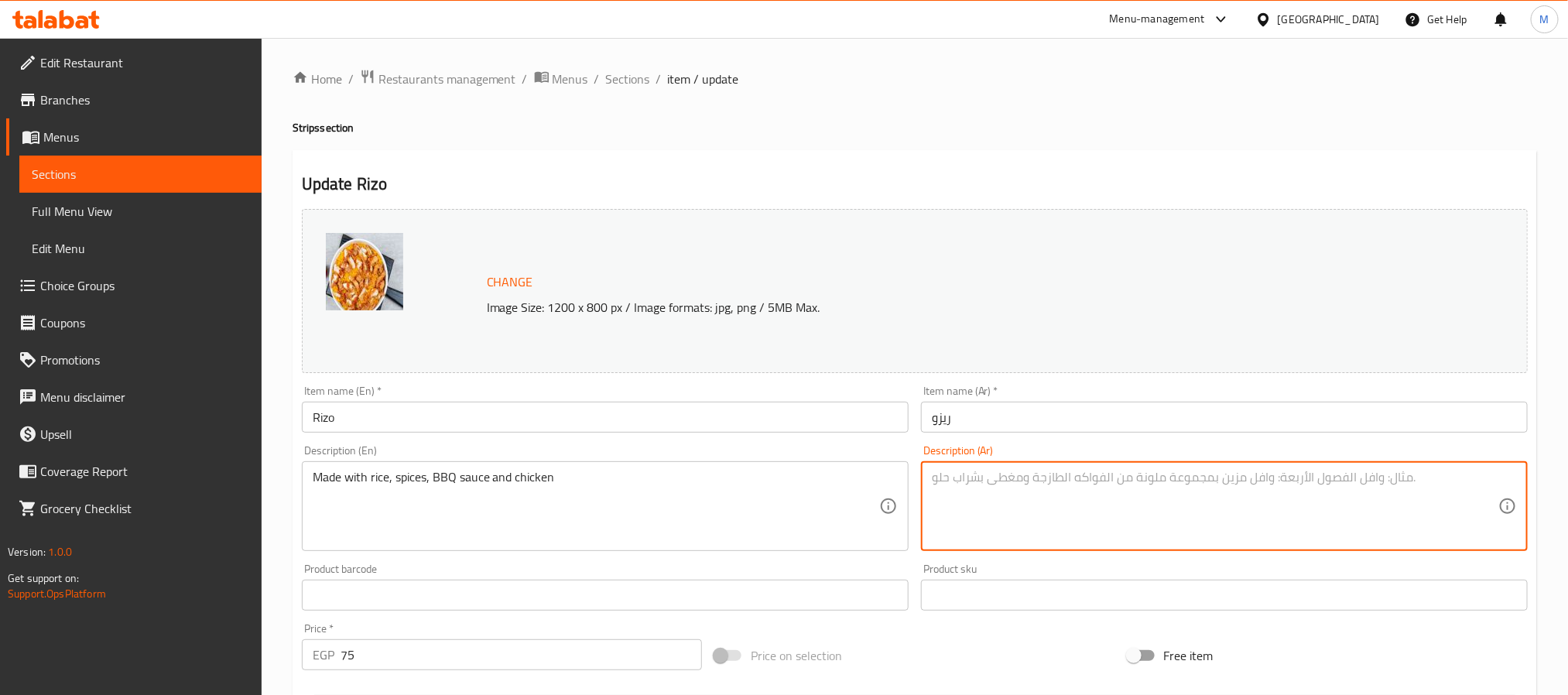
paste textarea "مصنوع من أرز، توابل، صوص باربكيو ودجاج"
type textarea "مصنوع من أرز، توابل، صوص باربكيو ودجاج"
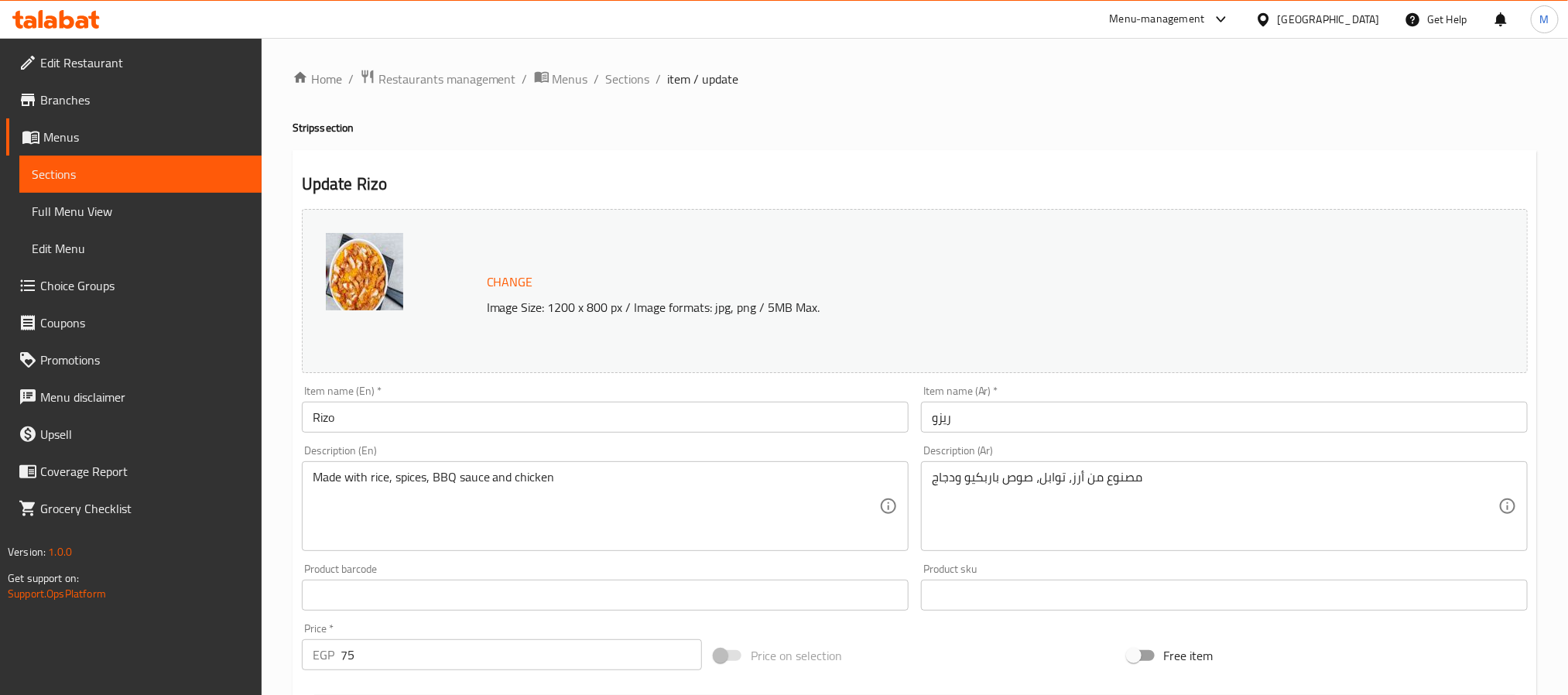
click at [748, 439] on div "Description (En) Made with rice, spices, BBQ sauce and chicken Description (En)" at bounding box center [604, 498] width 619 height 118
click at [752, 425] on input "Rizo" at bounding box center [605, 417] width 606 height 31
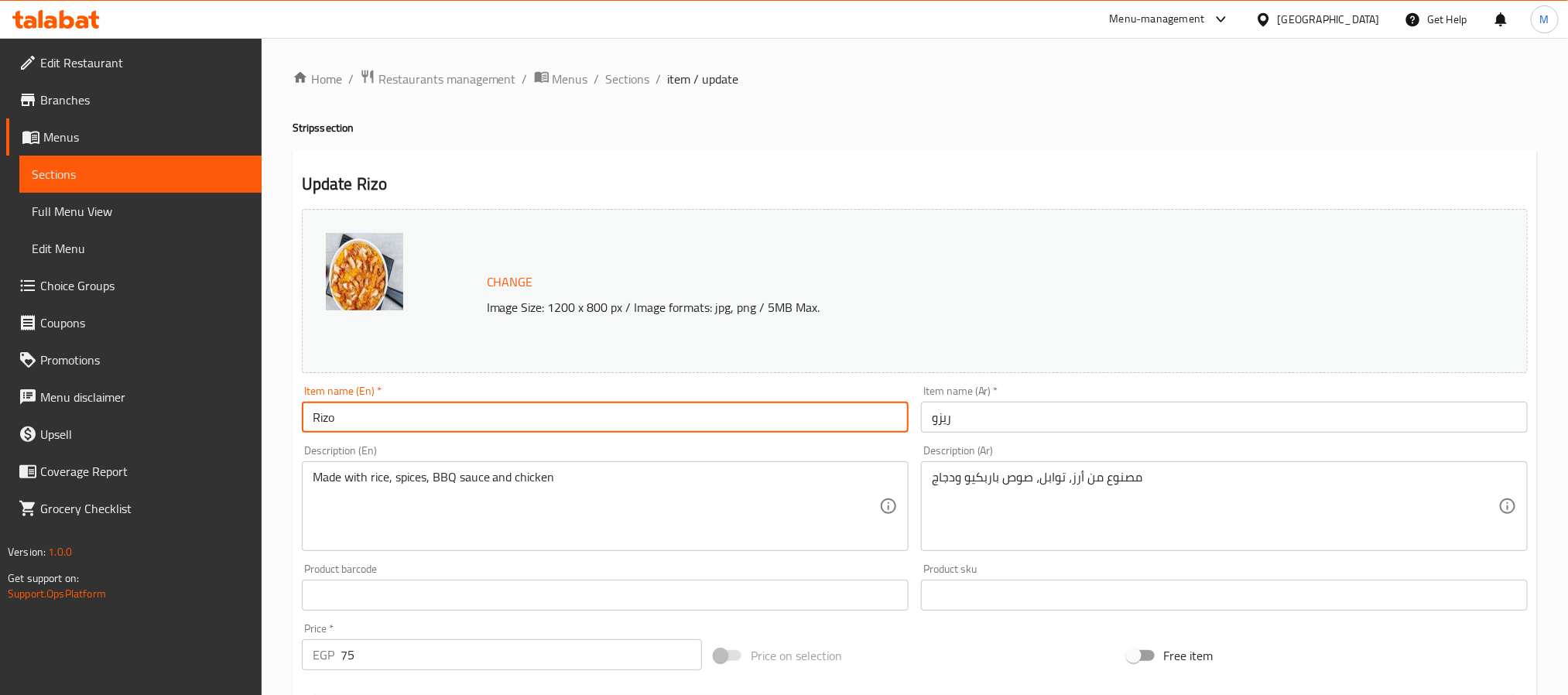
click at [427, 409] on input "Rizo" at bounding box center [605, 417] width 606 height 31
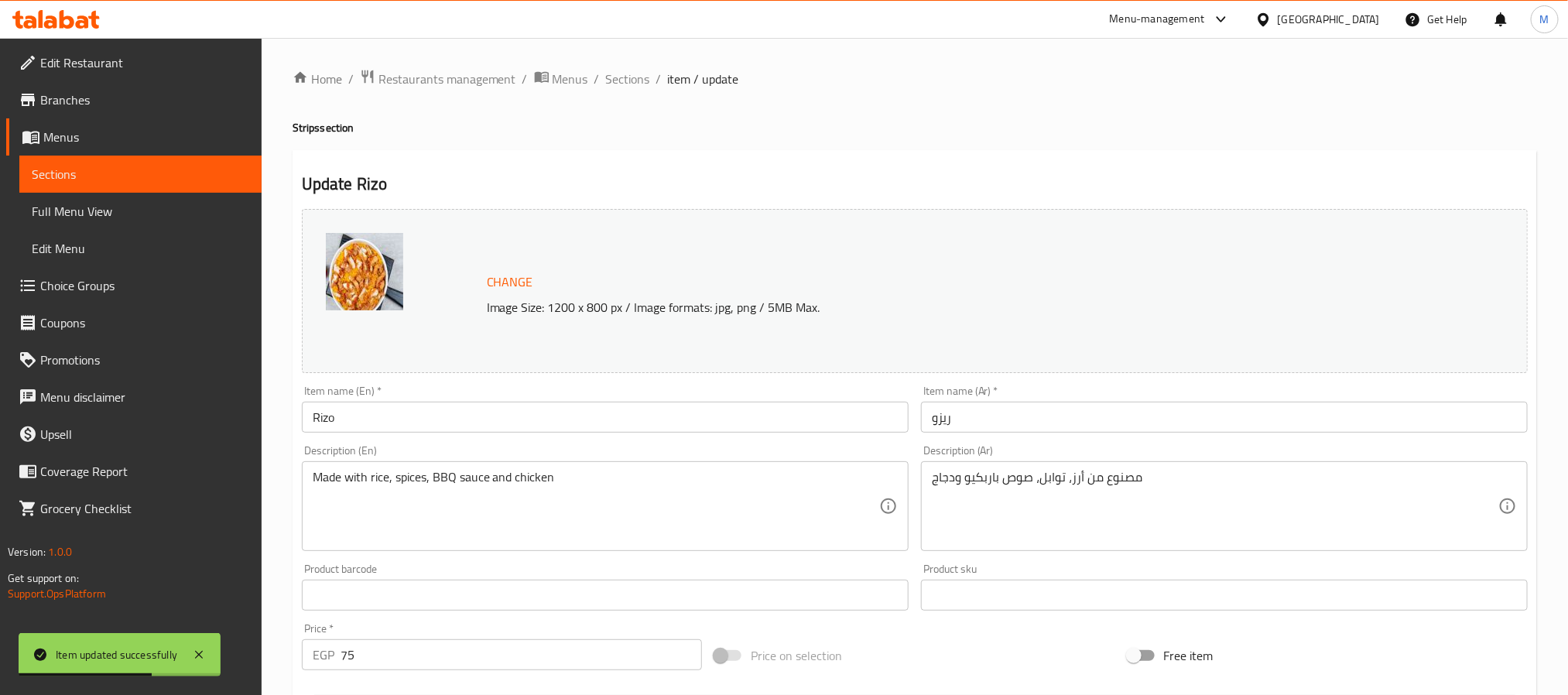
drag, startPoint x: 1029, startPoint y: 342, endPoint x: 1032, endPoint y: 306, distance: 36.1
click at [1032, 306] on div "Change Image Size: 1200 x 800 px / Image formats: jpg, png / 5MB Max." at bounding box center [915, 291] width 1226 height 164
click at [633, 424] on input "Rizo" at bounding box center [605, 417] width 606 height 31
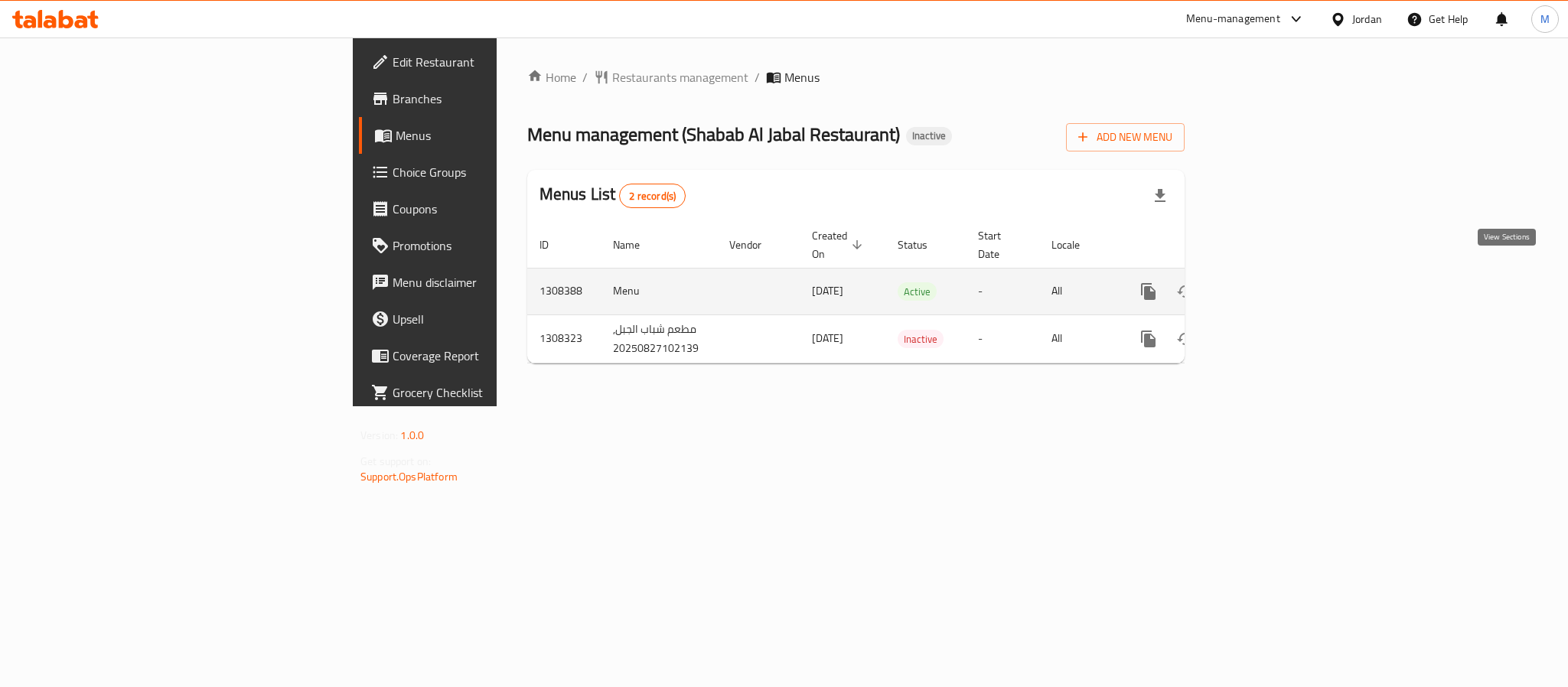
click at [1278, 273] on link "enhanced table" at bounding box center [1259, 291] width 37 height 37
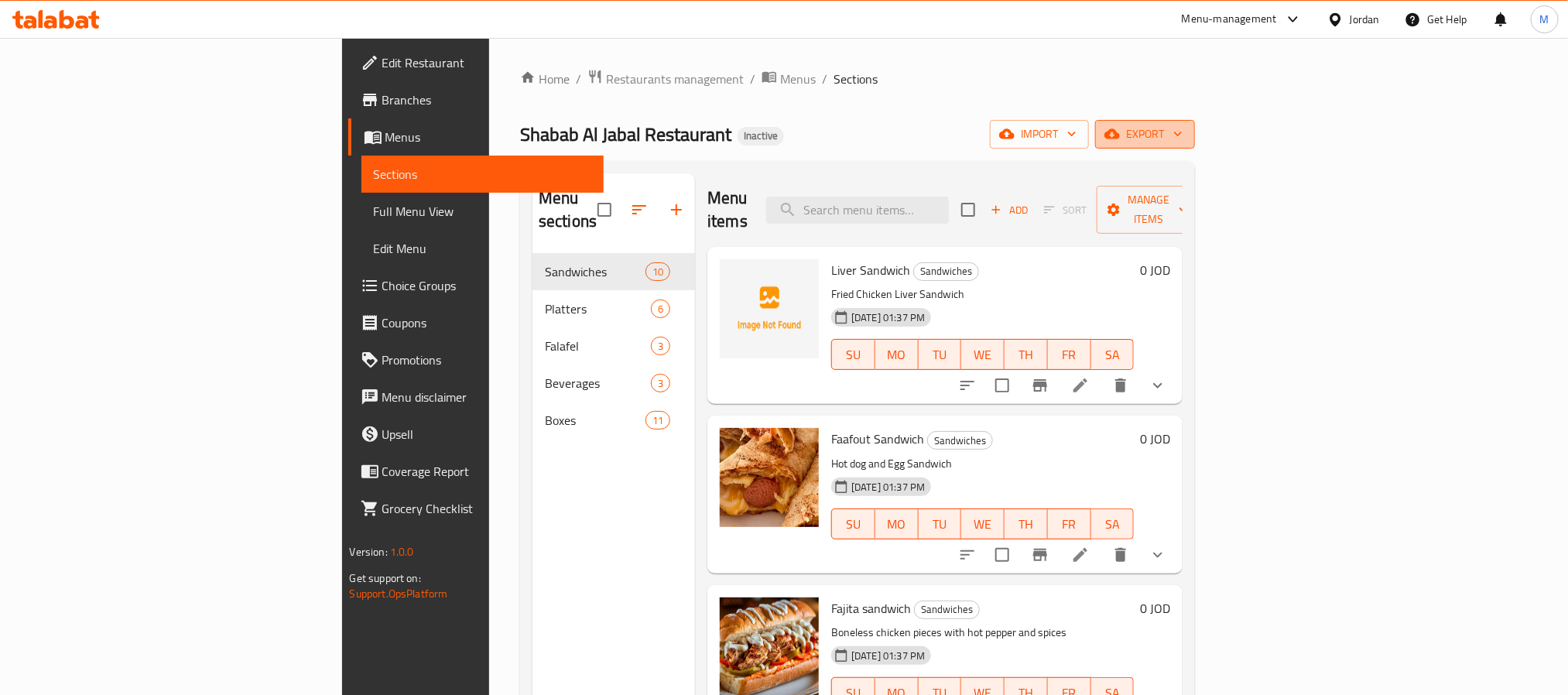
click at [1186, 135] on icon "button" at bounding box center [1178, 134] width 15 height 15
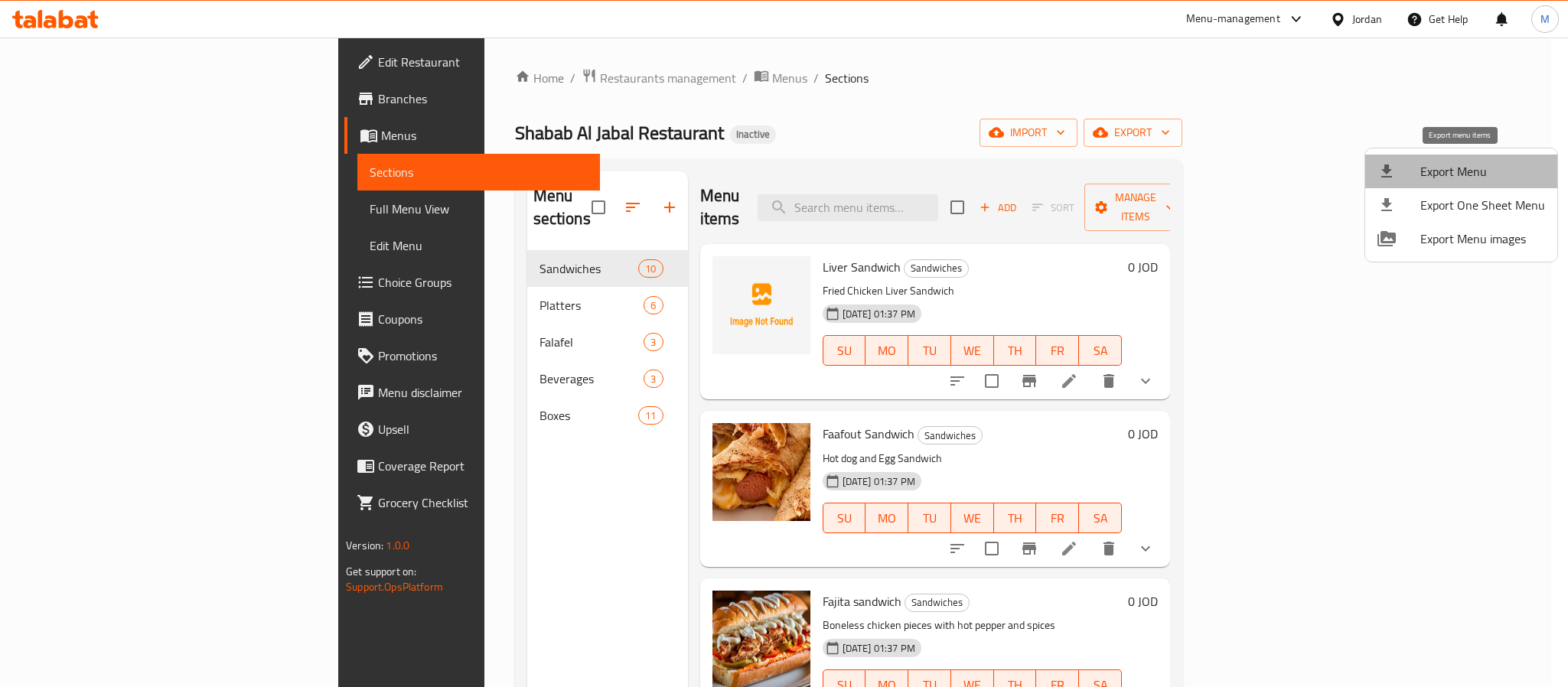
click at [1467, 154] on li "Export Menu" at bounding box center [1461, 170] width 192 height 33
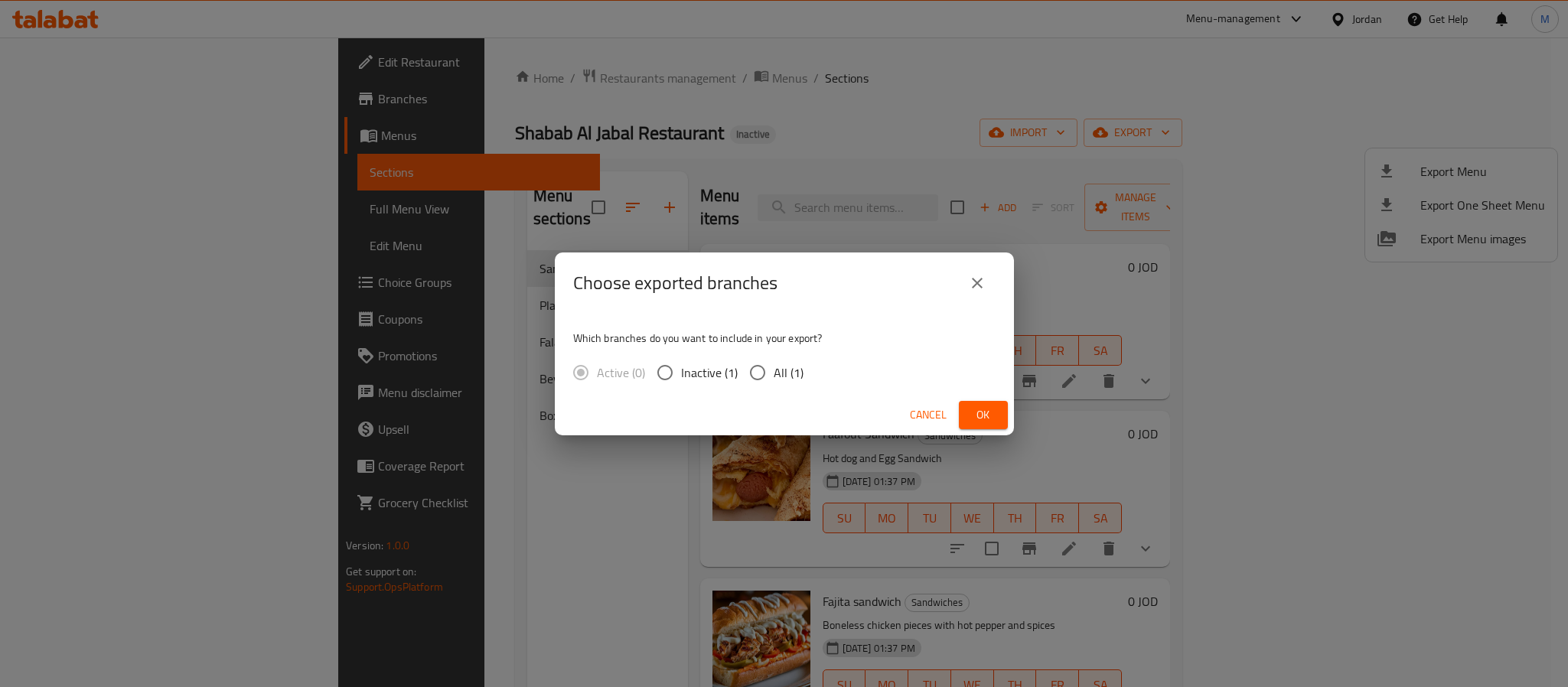
click at [806, 374] on div "Active (0) Inactive (1) All (1)" at bounding box center [694, 373] width 243 height 32
click at [779, 380] on span "All (1)" at bounding box center [788, 372] width 30 height 18
click at [774, 380] on input "All (1)" at bounding box center [758, 373] width 32 height 32
radio input "true"
click at [985, 414] on span "Ok" at bounding box center [983, 415] width 25 height 19
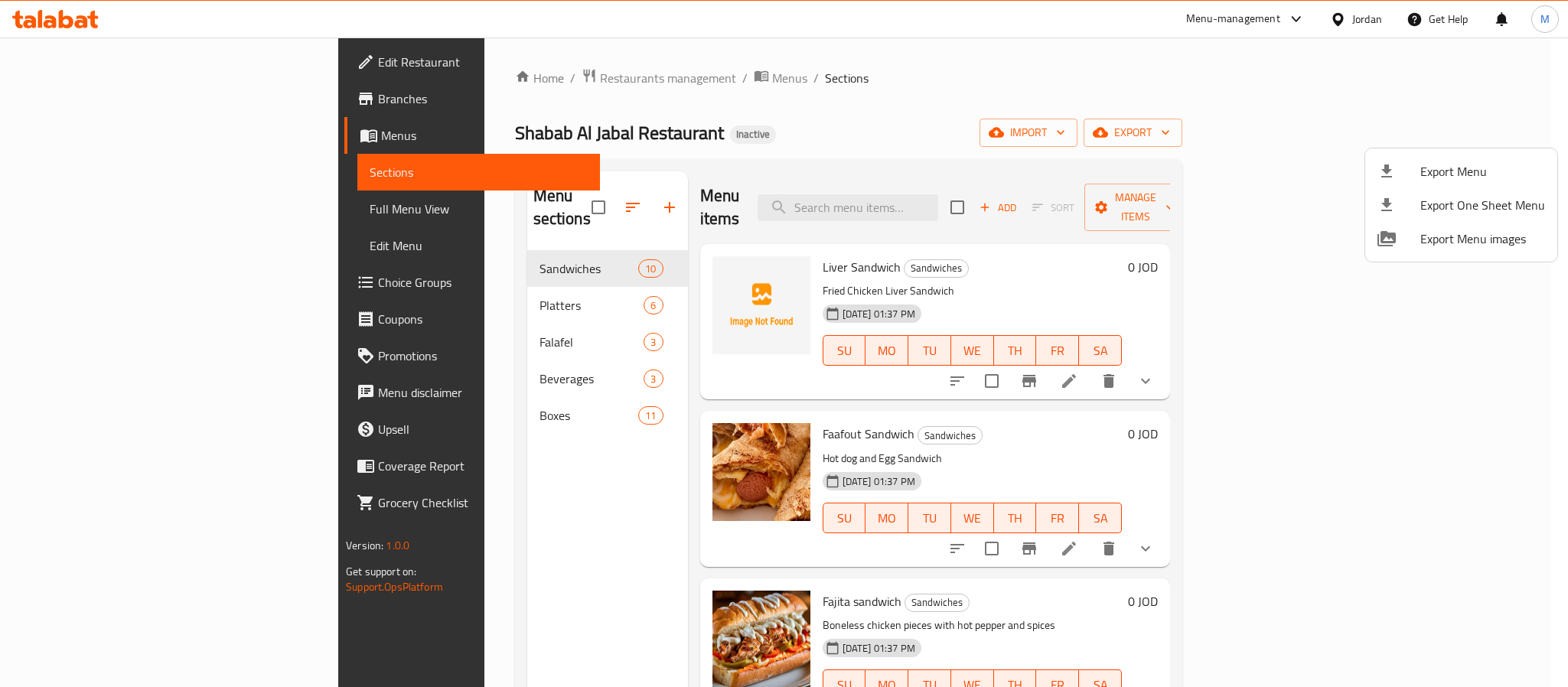
click at [1377, 11] on div at bounding box center [784, 344] width 1568 height 687
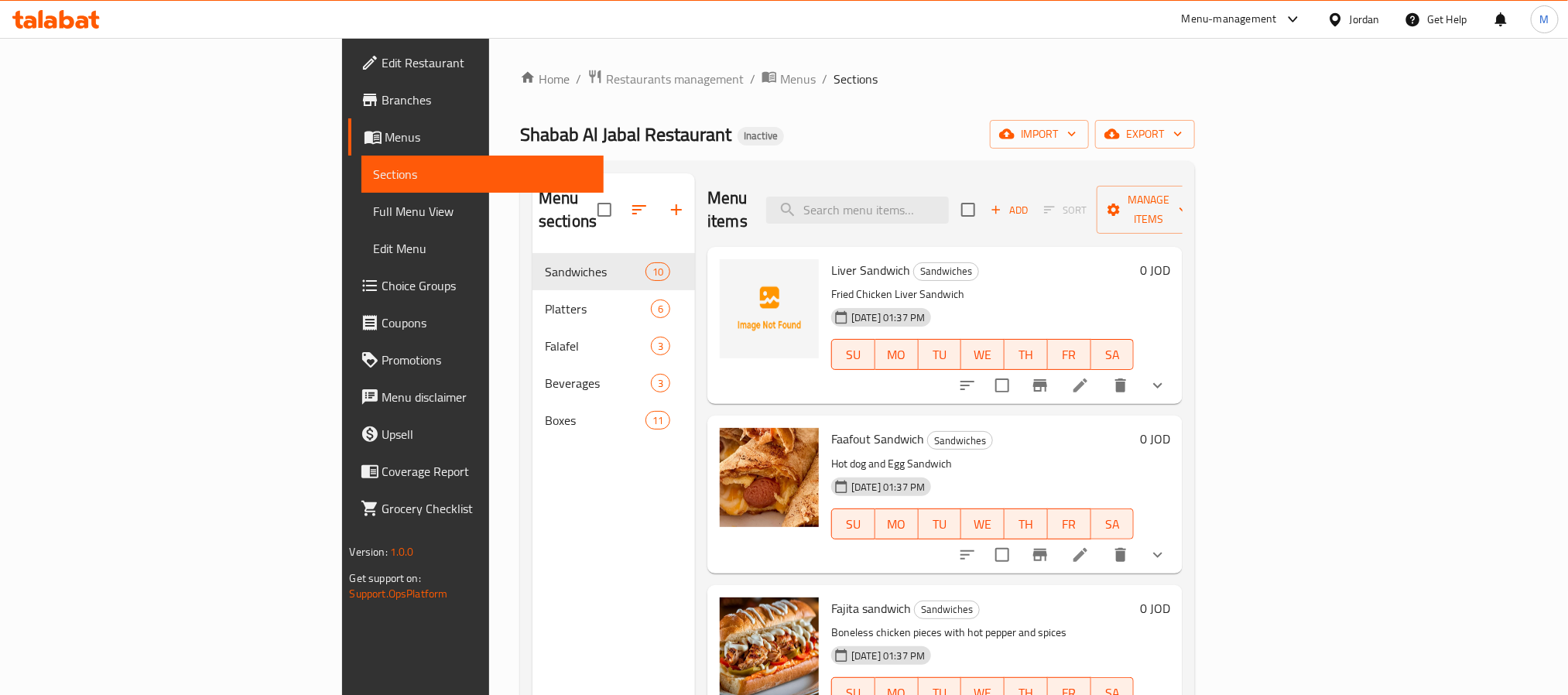
click at [1391, 13] on div "Jordan" at bounding box center [1353, 19] width 77 height 38
click at [1328, 18] on icon at bounding box center [1335, 19] width 16 height 16
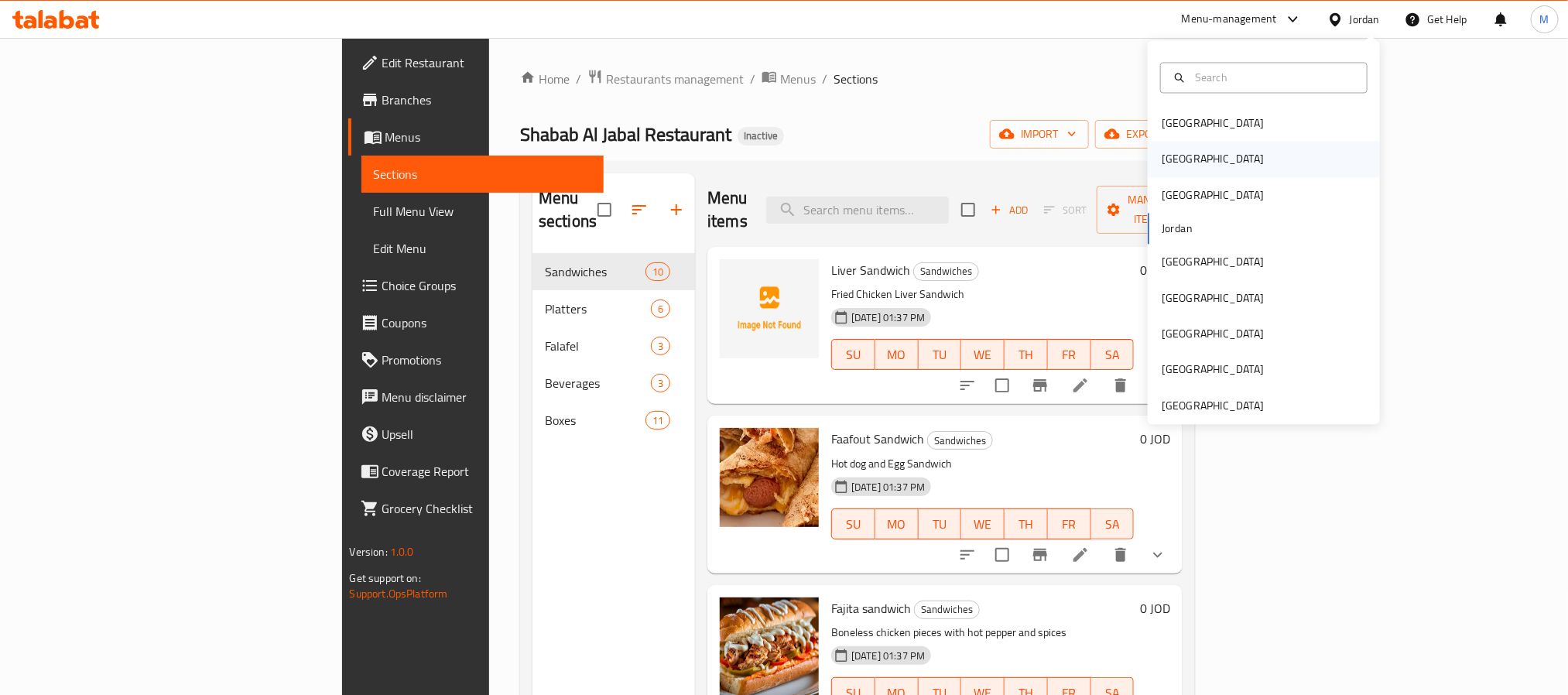
click at [1247, 154] on div "[GEOGRAPHIC_DATA]" at bounding box center [1263, 159] width 232 height 36
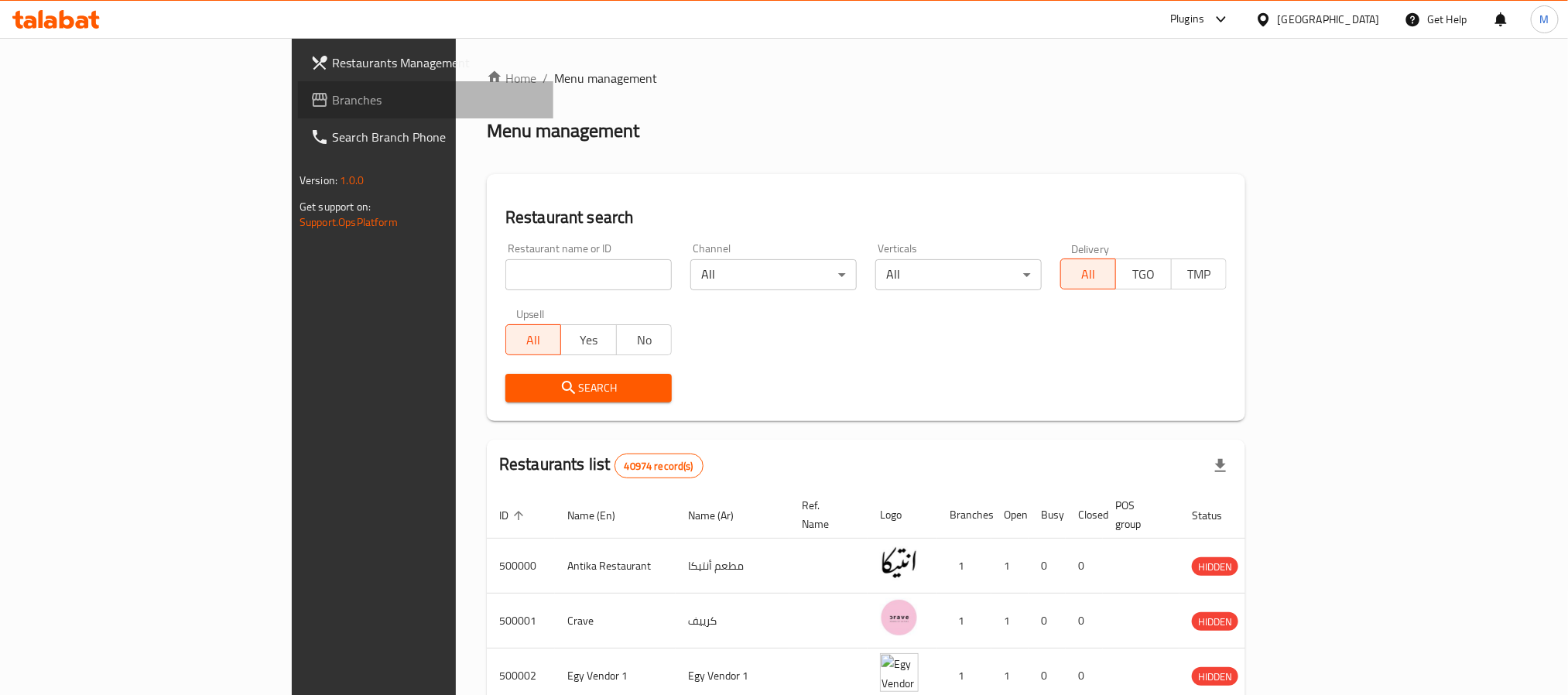
click at [332, 108] on span "Branches" at bounding box center [436, 99] width 209 height 18
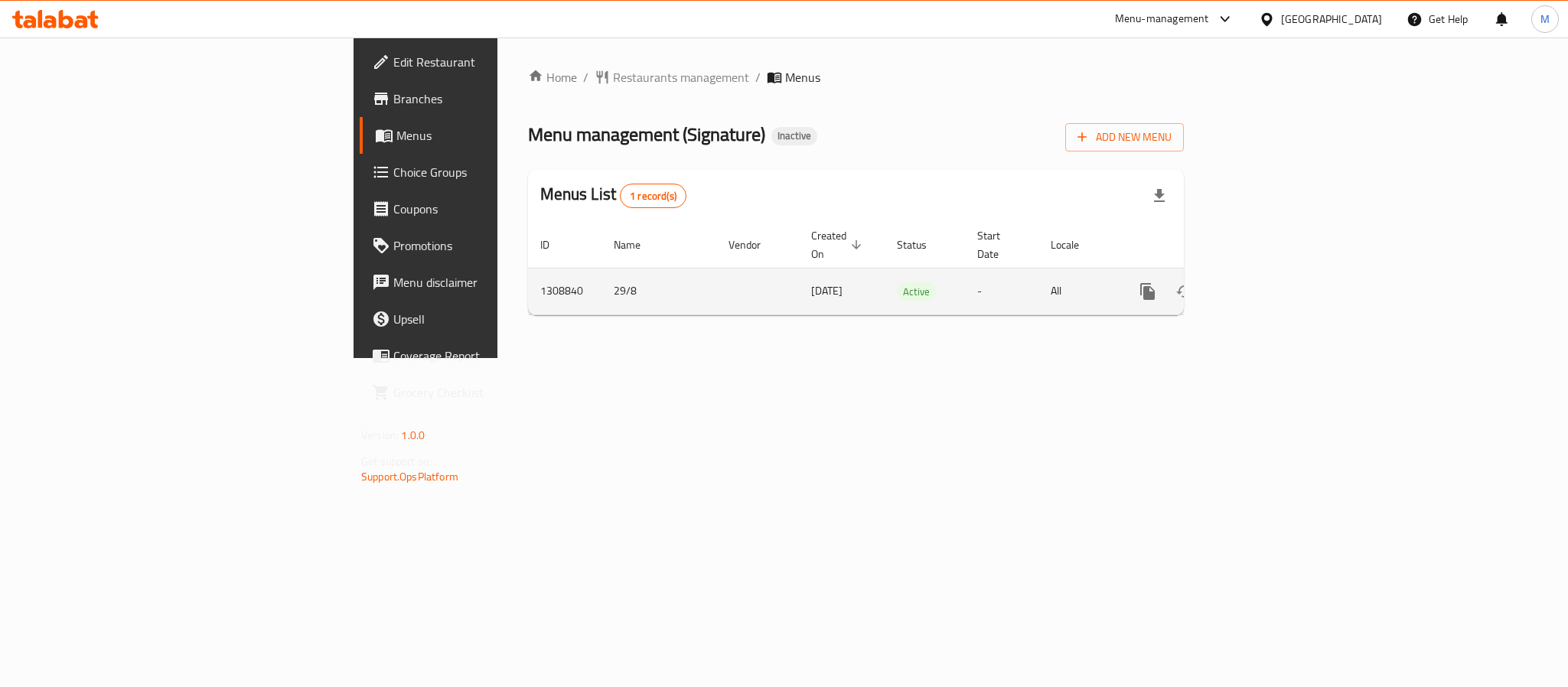
click at [1277, 273] on link "enhanced table" at bounding box center [1258, 291] width 37 height 37
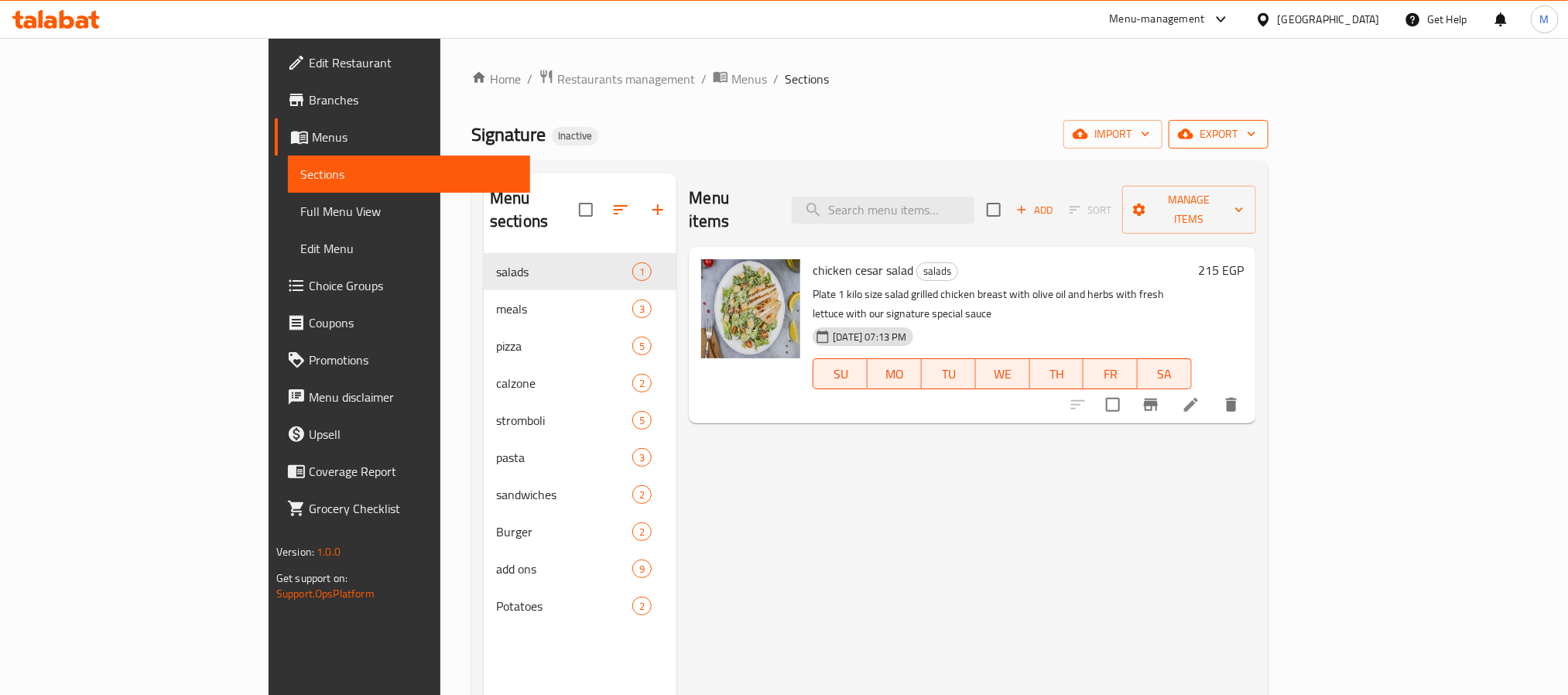
click at [1269, 146] on button "export" at bounding box center [1219, 135] width 100 height 29
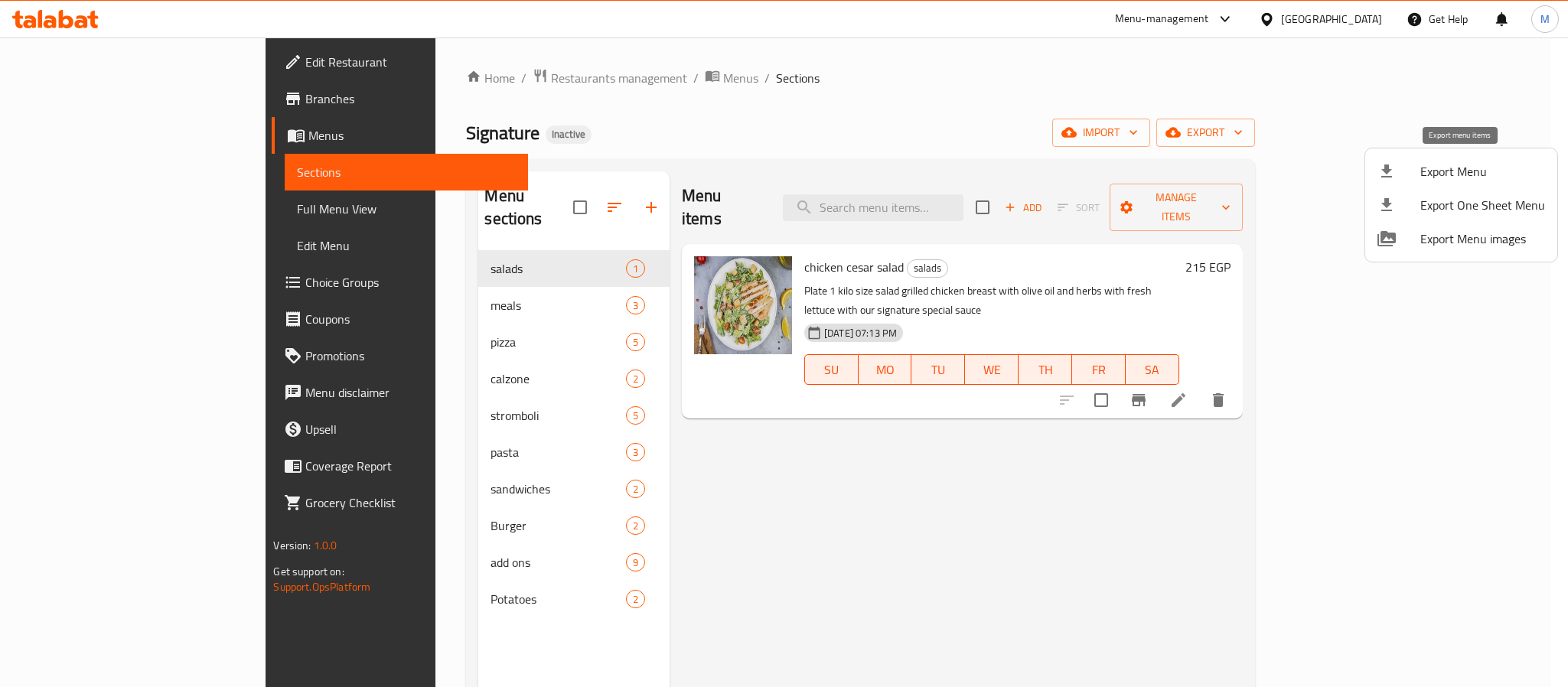
click at [1495, 185] on li "Export Menu" at bounding box center [1461, 170] width 192 height 33
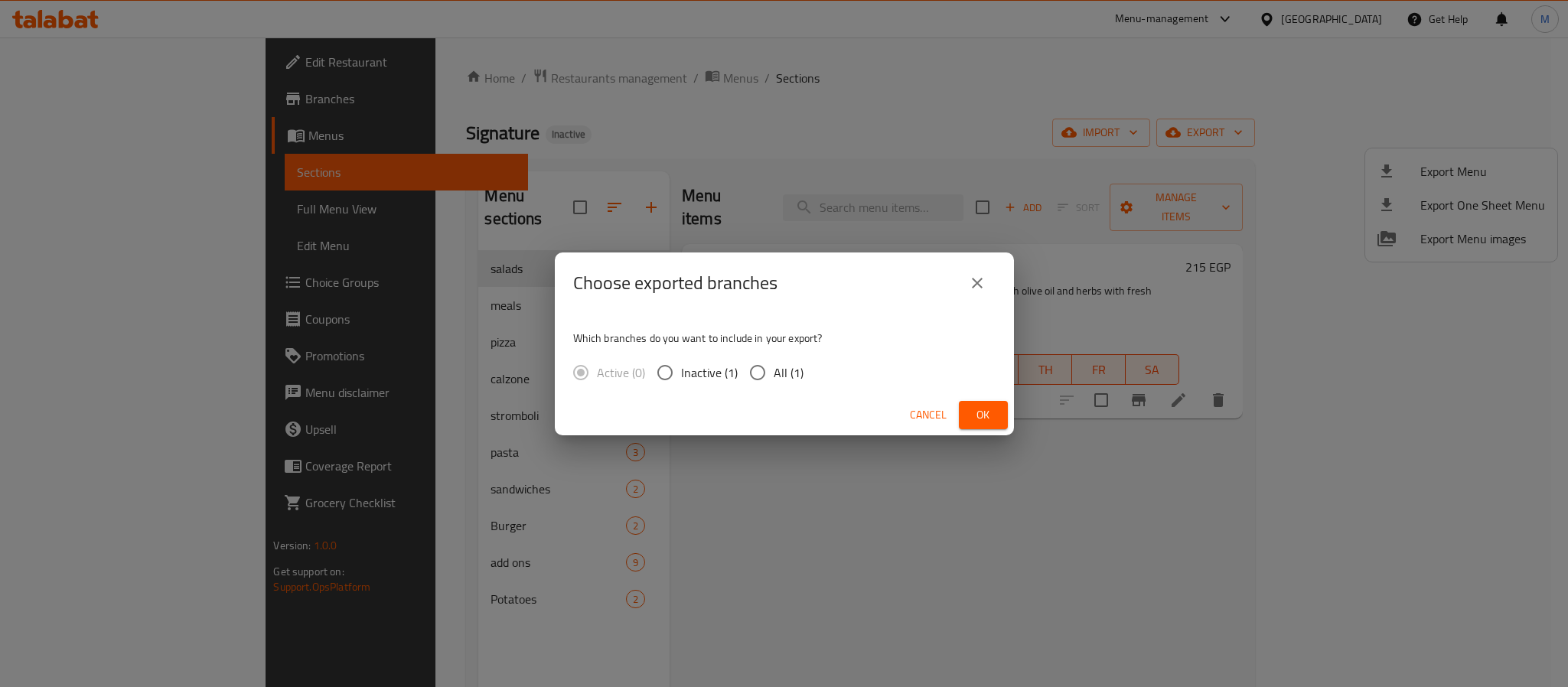
click at [767, 379] on input "All (1)" at bounding box center [758, 373] width 32 height 32
radio input "true"
click at [963, 412] on button "Ok" at bounding box center [982, 415] width 49 height 29
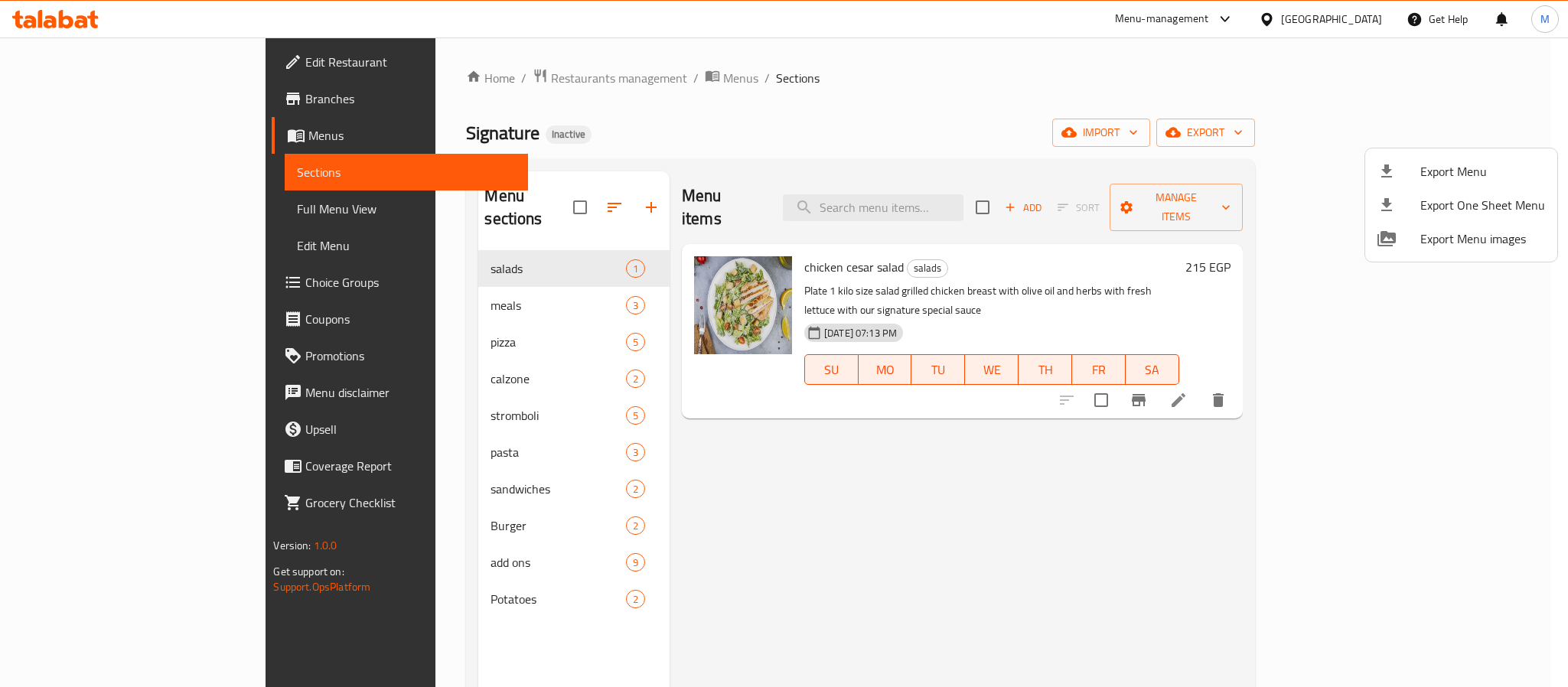
click at [1358, 28] on div at bounding box center [784, 344] width 1568 height 687
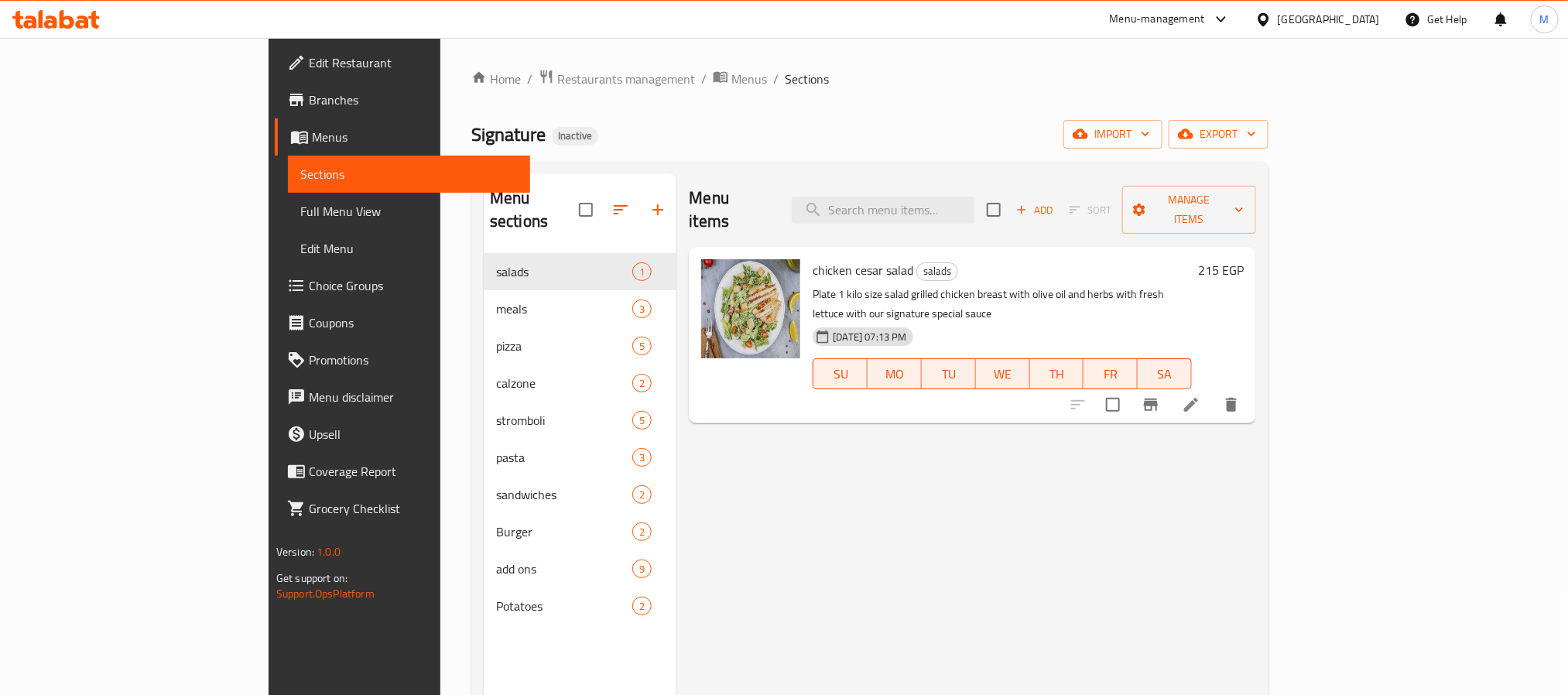
click at [1379, 14] on div "[GEOGRAPHIC_DATA]" at bounding box center [1328, 19] width 102 height 17
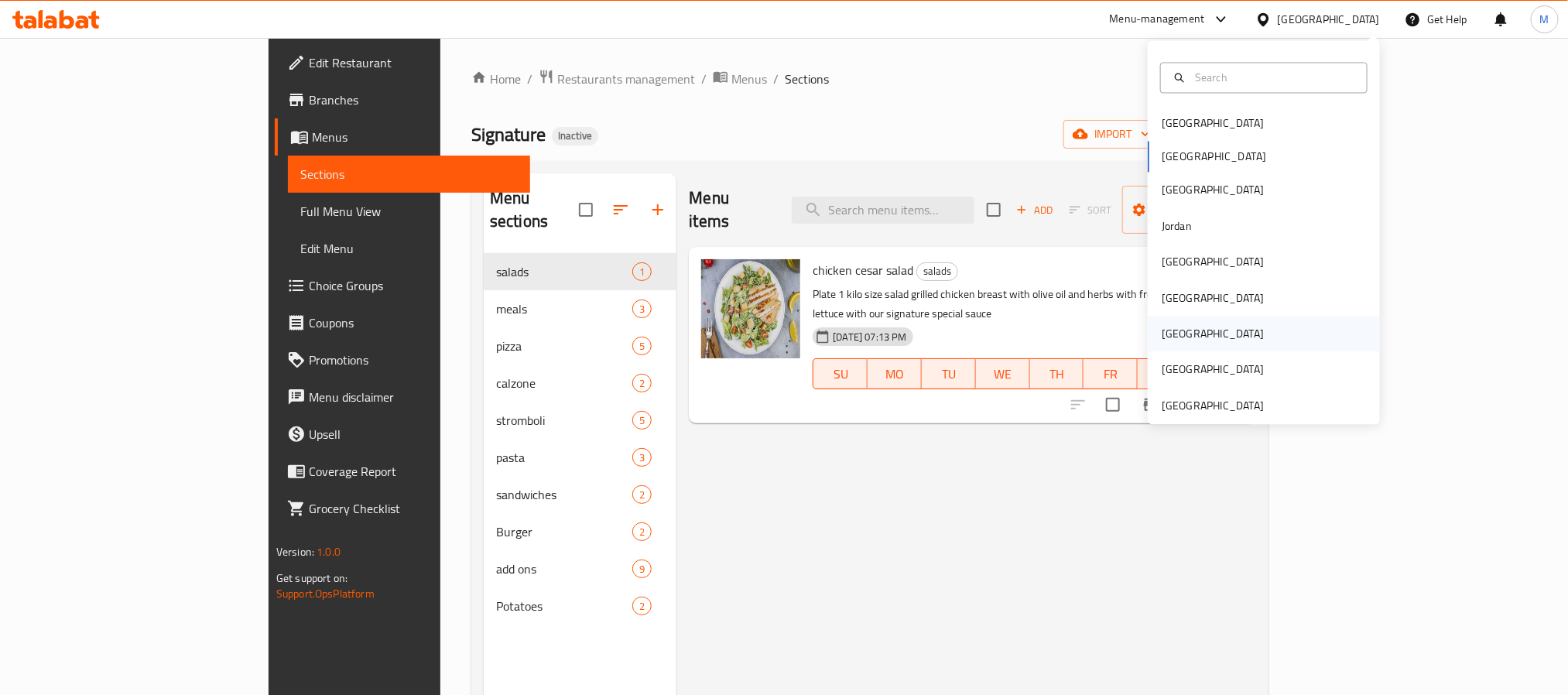
click at [1180, 322] on div "[GEOGRAPHIC_DATA]" at bounding box center [1213, 334] width 127 height 36
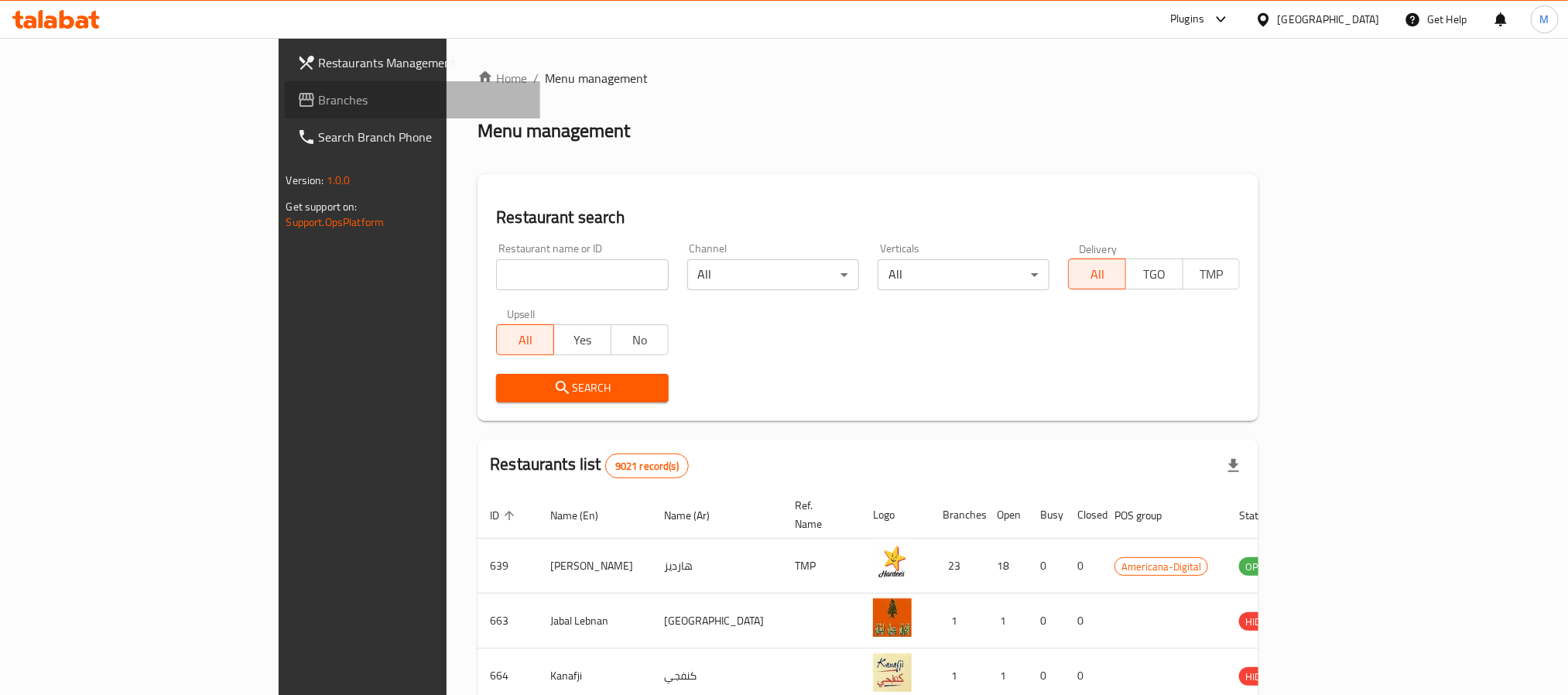
click at [285, 113] on link "Branches" at bounding box center [412, 99] width 255 height 38
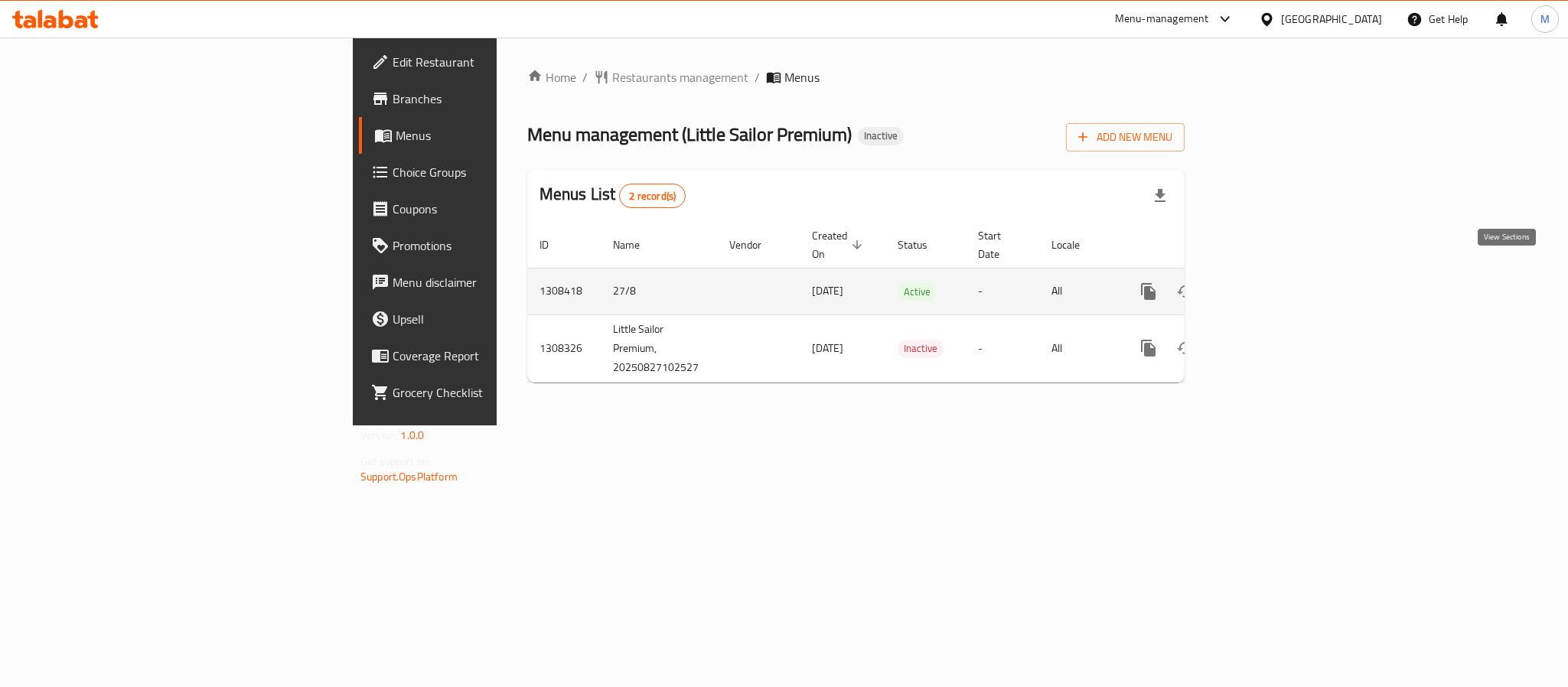
click at [1268, 283] on icon "enhanced table" at bounding box center [1259, 291] width 18 height 18
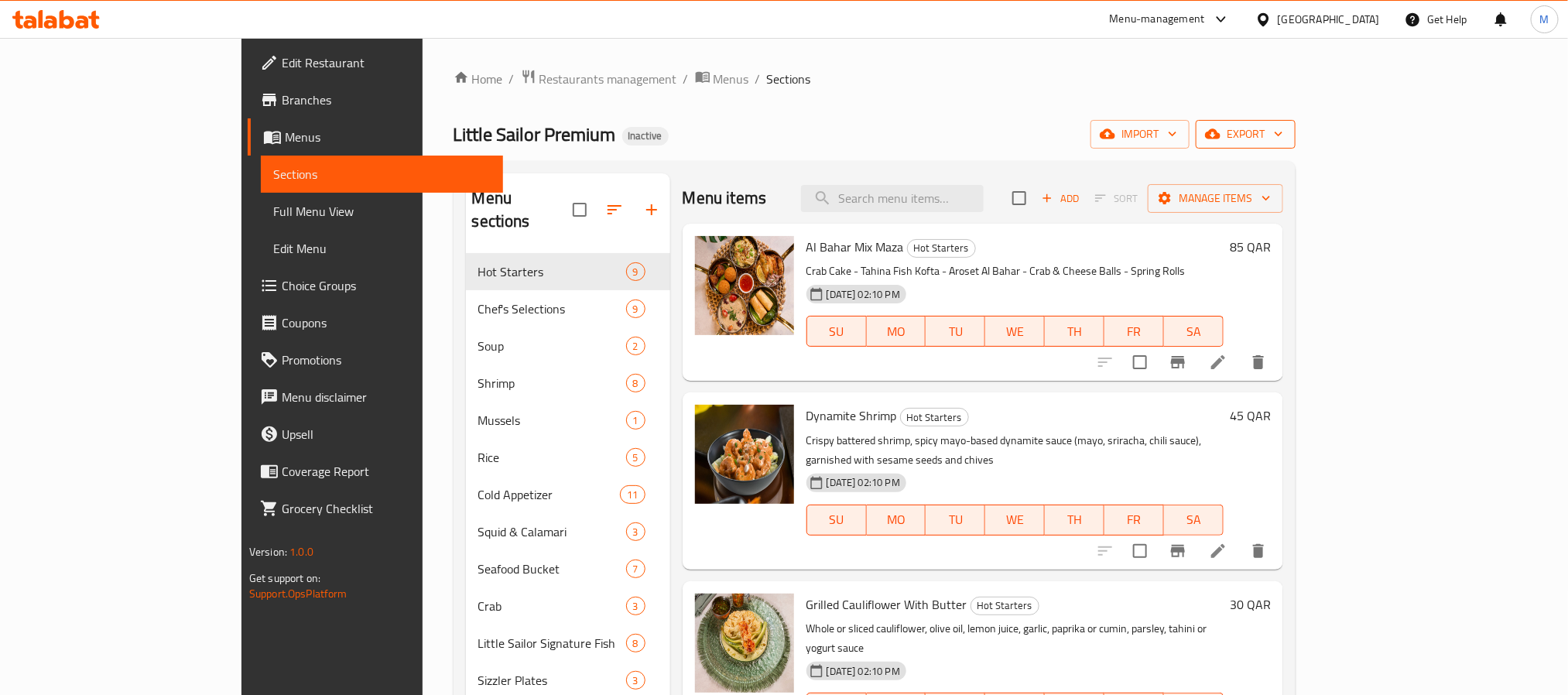
click at [1283, 141] on span "export" at bounding box center [1246, 134] width 75 height 19
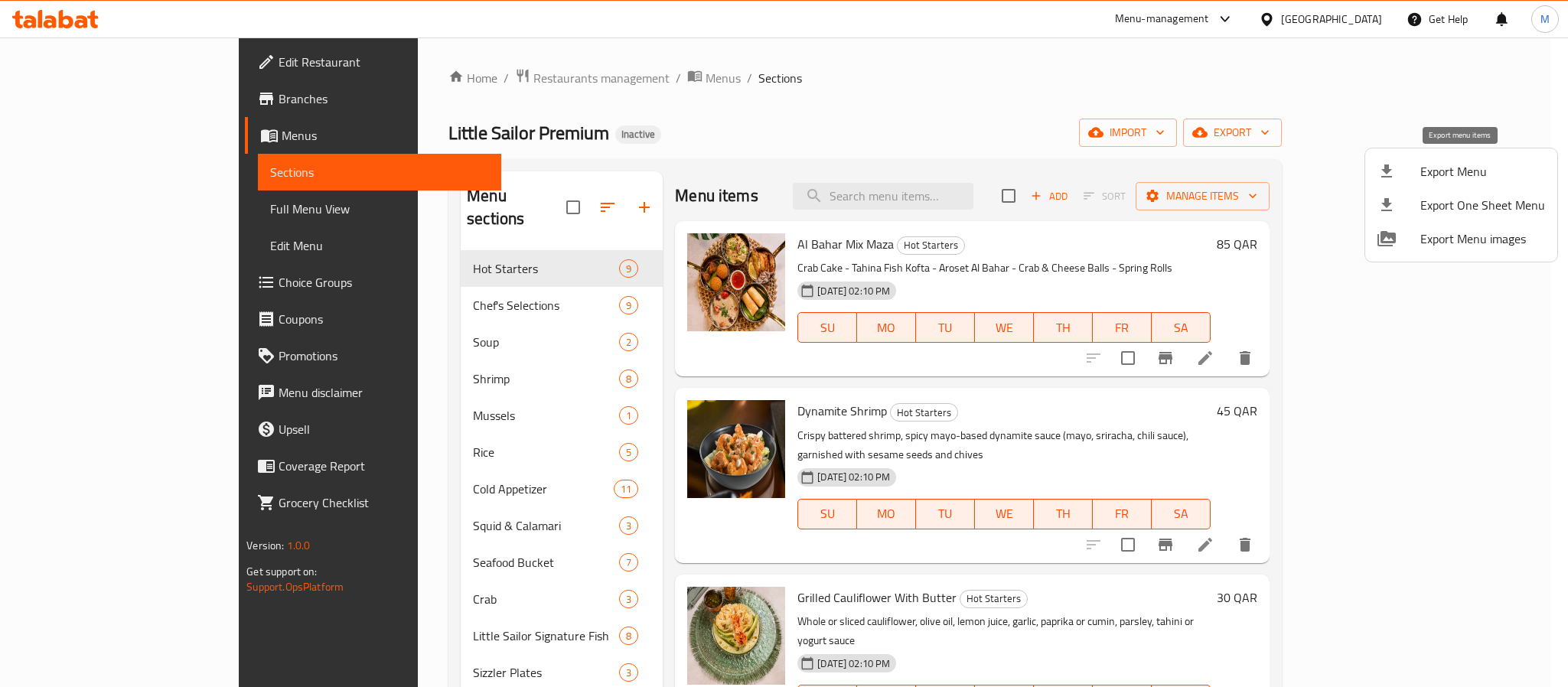
click at [1444, 169] on span "Export Menu" at bounding box center [1482, 170] width 125 height 18
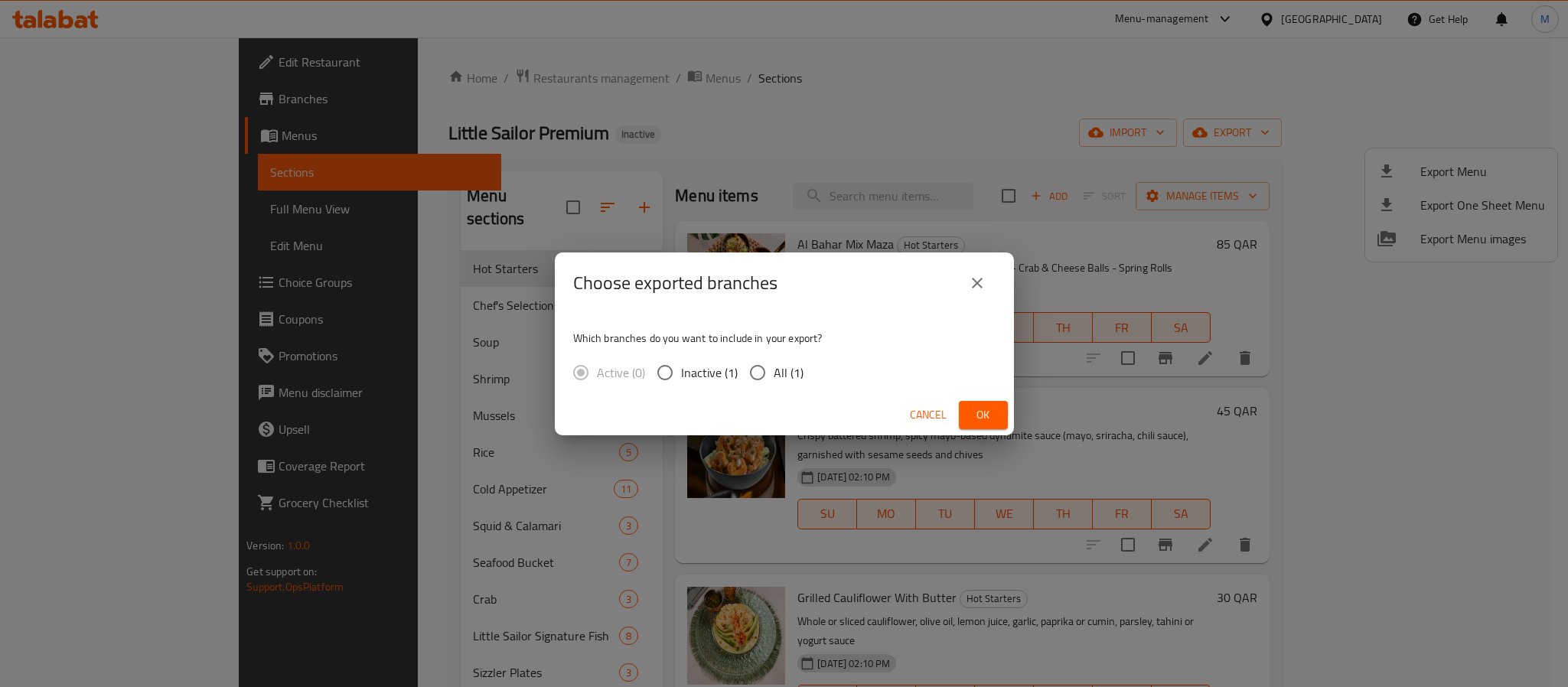
click at [765, 377] on input "All (1)" at bounding box center [758, 373] width 32 height 32
radio input "true"
click at [976, 402] on button "Ok" at bounding box center [982, 415] width 49 height 29
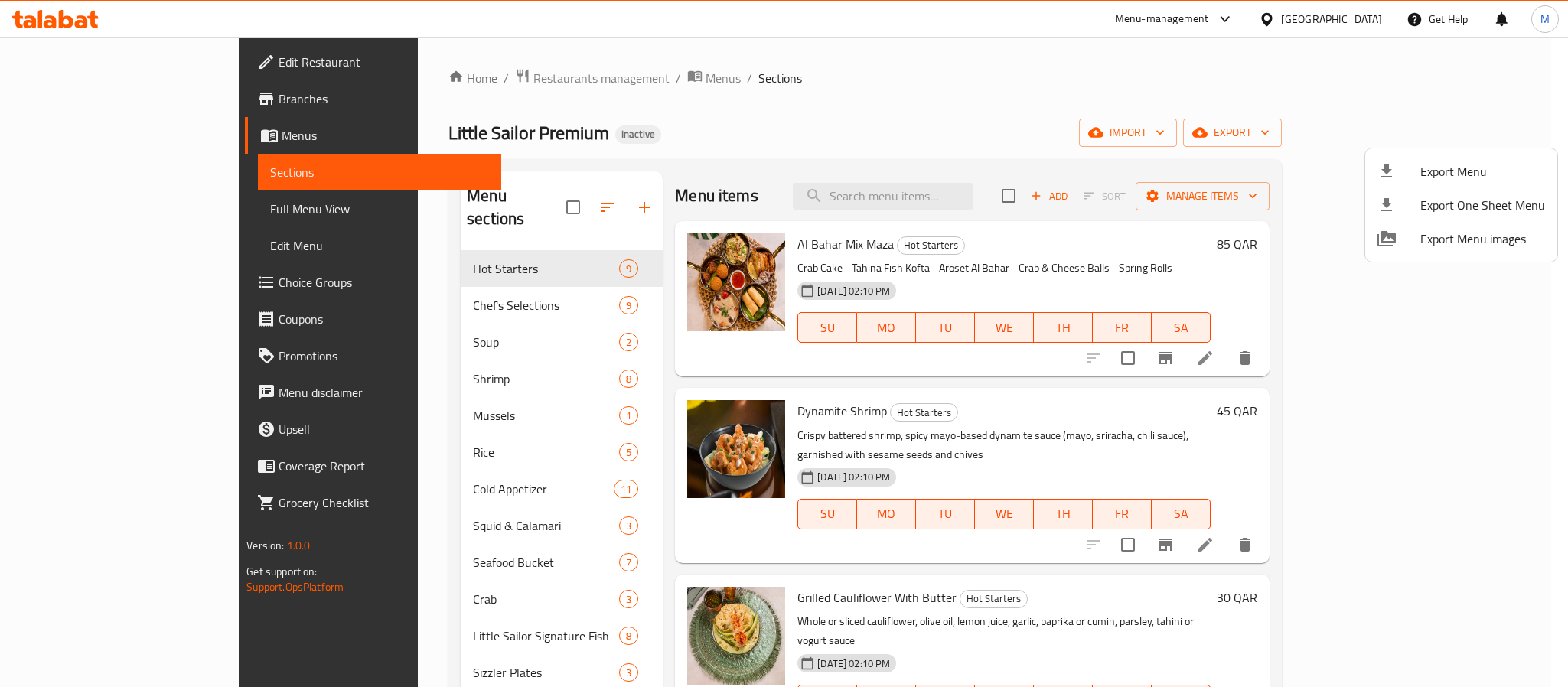
click at [1369, 6] on div at bounding box center [784, 344] width 1568 height 687
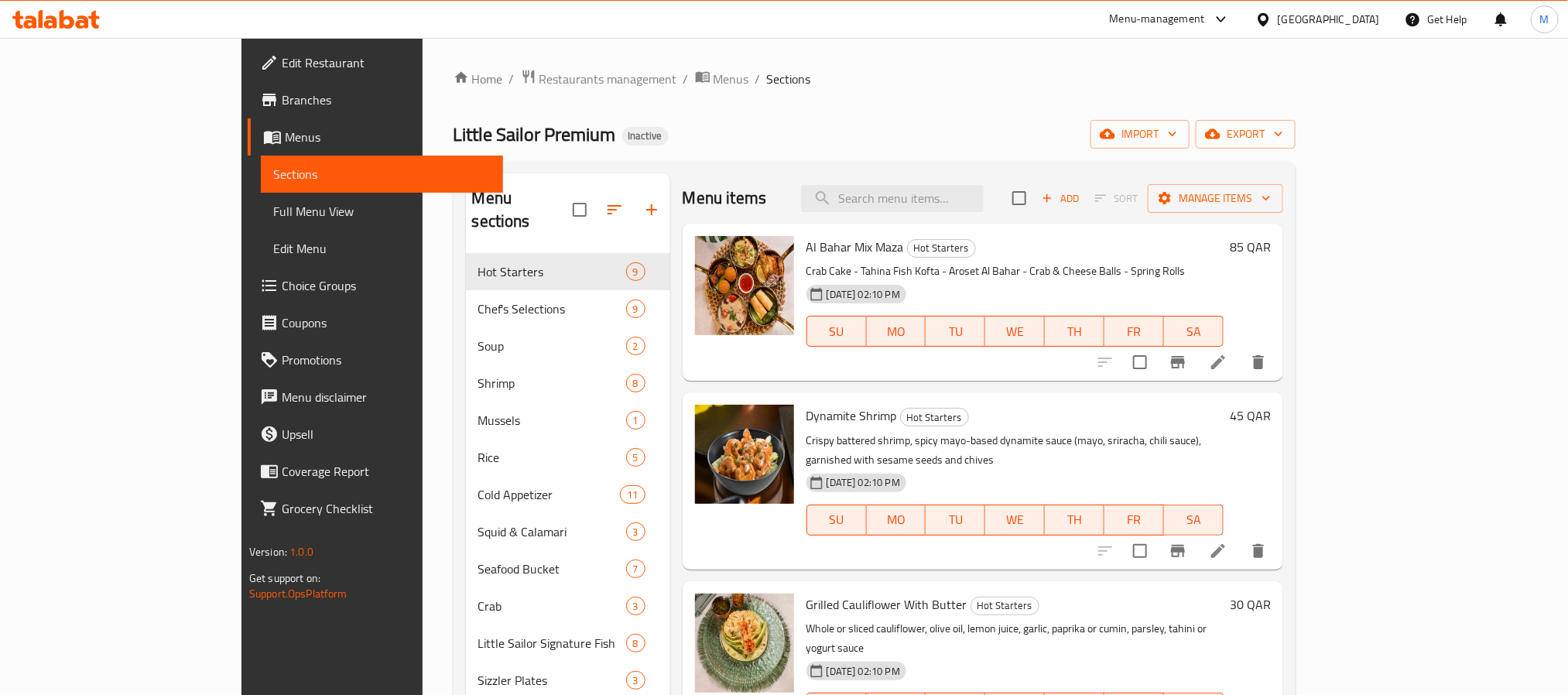
click at [1375, 26] on div "[GEOGRAPHIC_DATA]" at bounding box center [1328, 19] width 102 height 17
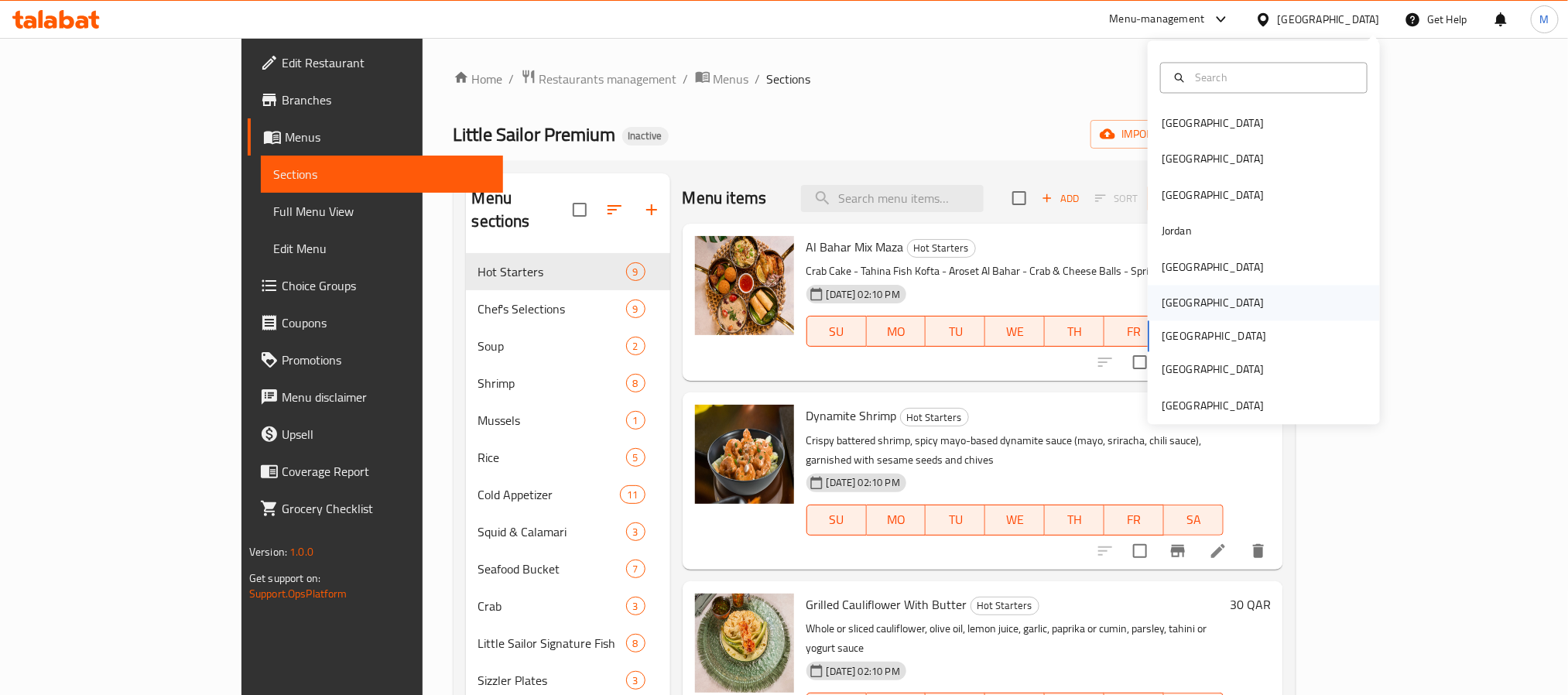
click at [1194, 307] on div "[GEOGRAPHIC_DATA]" at bounding box center [1263, 303] width 232 height 36
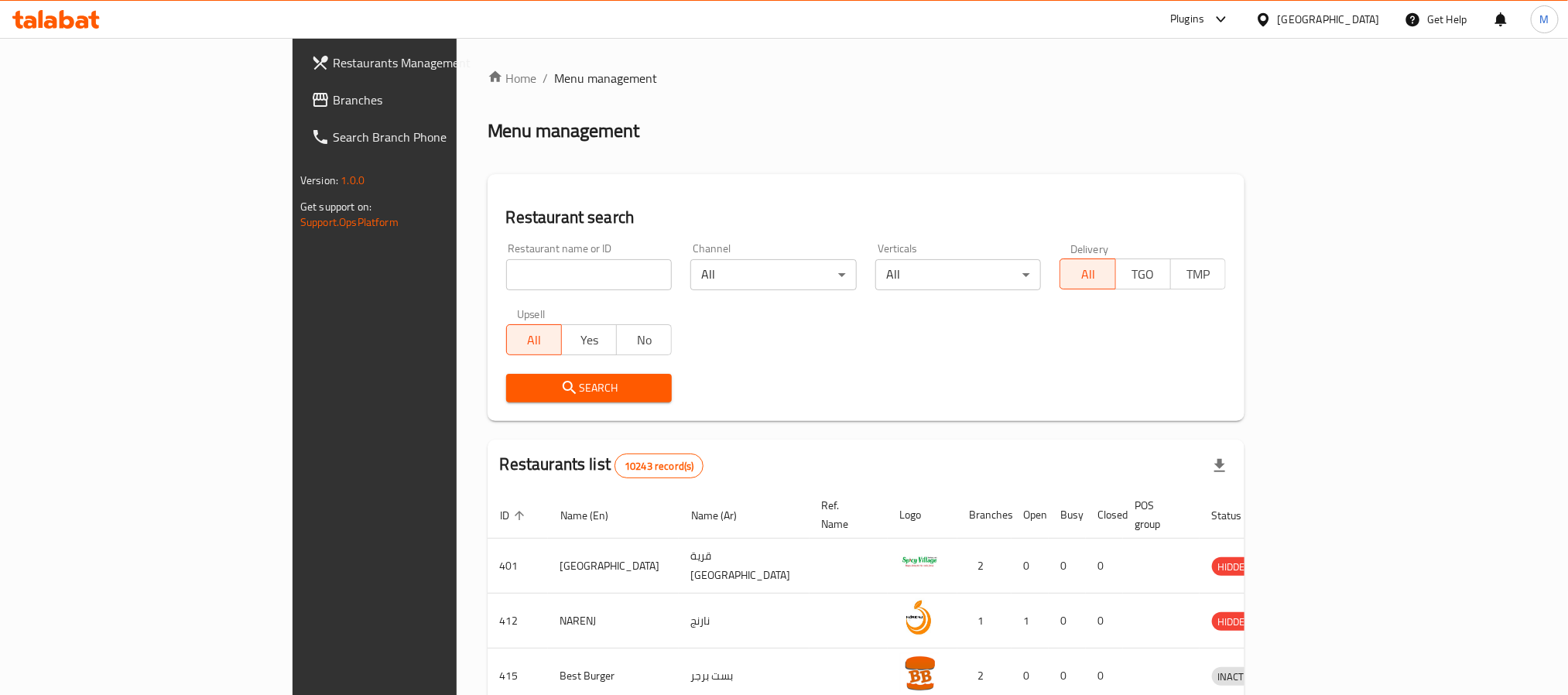
click at [333, 101] on span "Branches" at bounding box center [437, 99] width 209 height 18
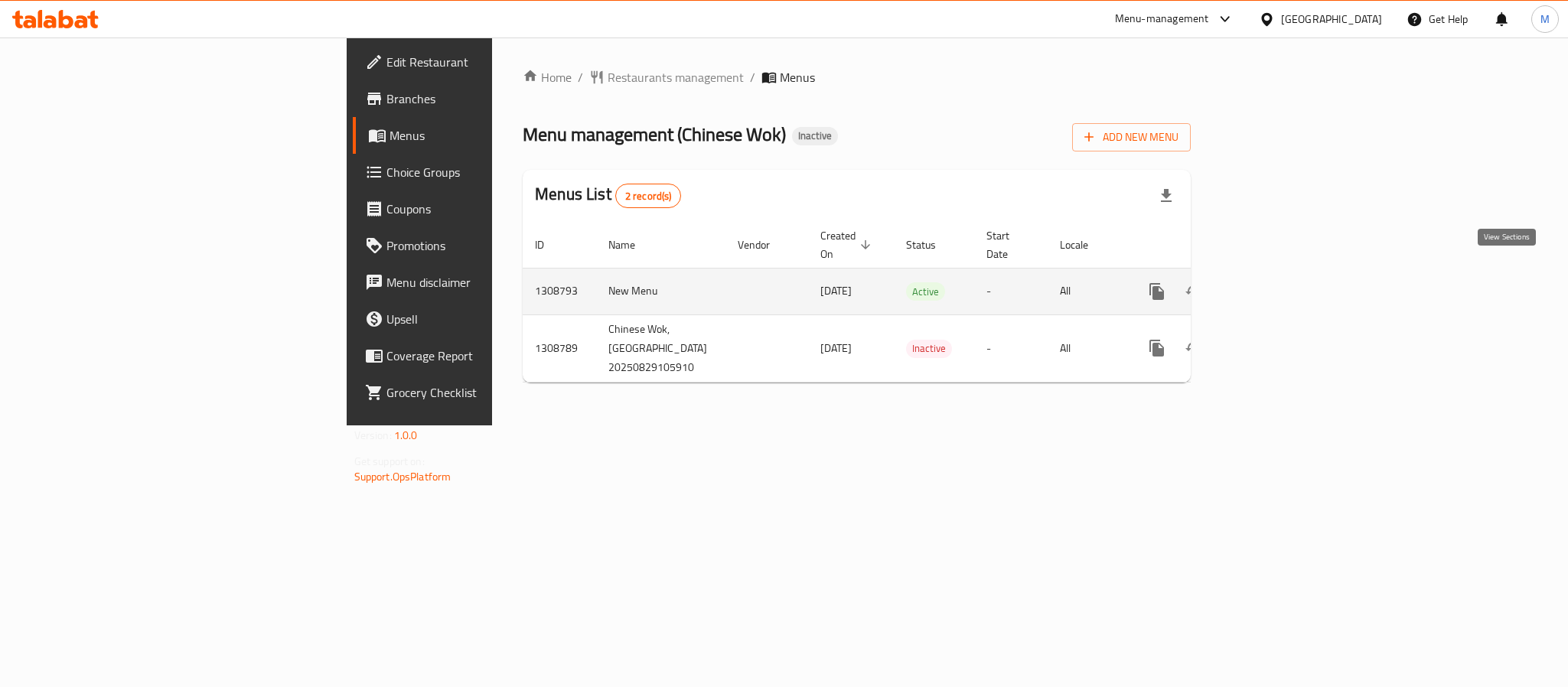
click at [1277, 283] on icon "enhanced table" at bounding box center [1267, 291] width 18 height 18
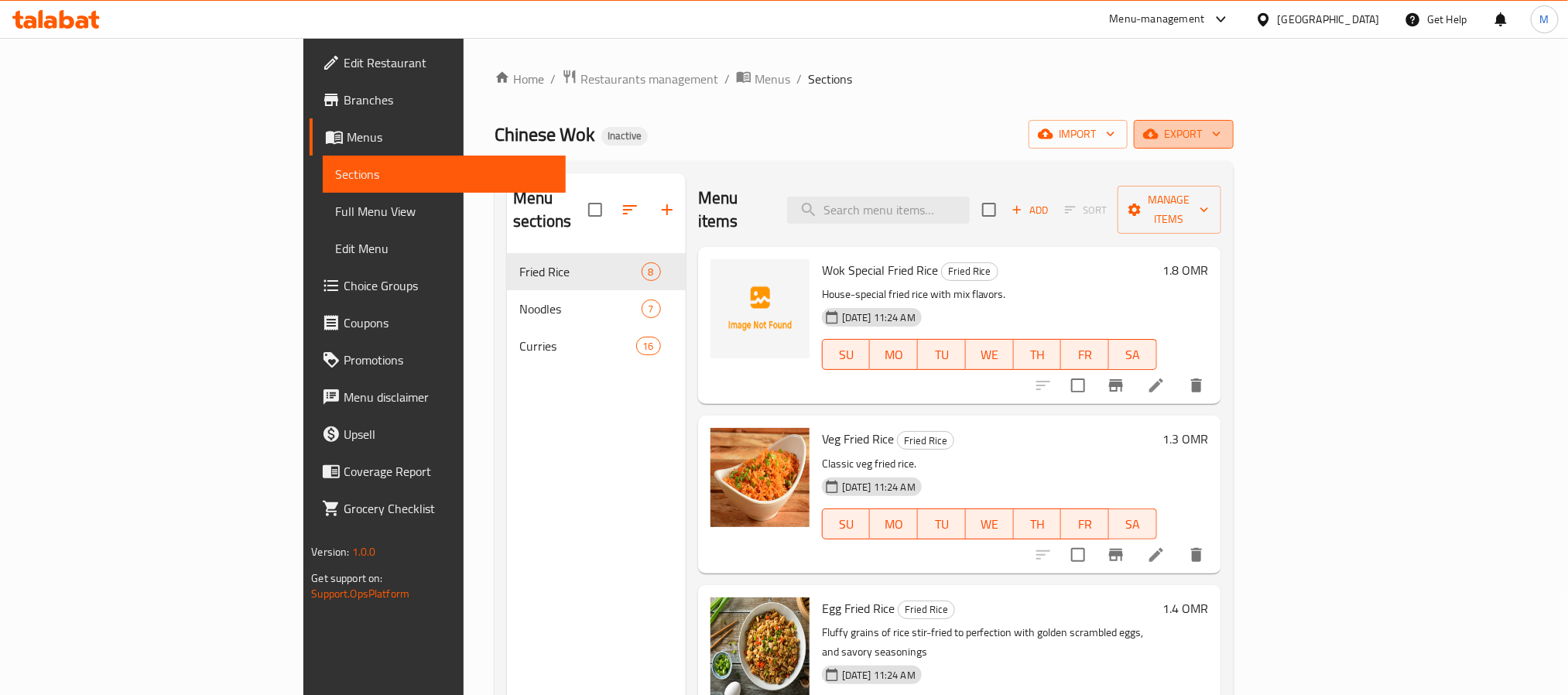
click at [1234, 123] on button "export" at bounding box center [1184, 135] width 100 height 29
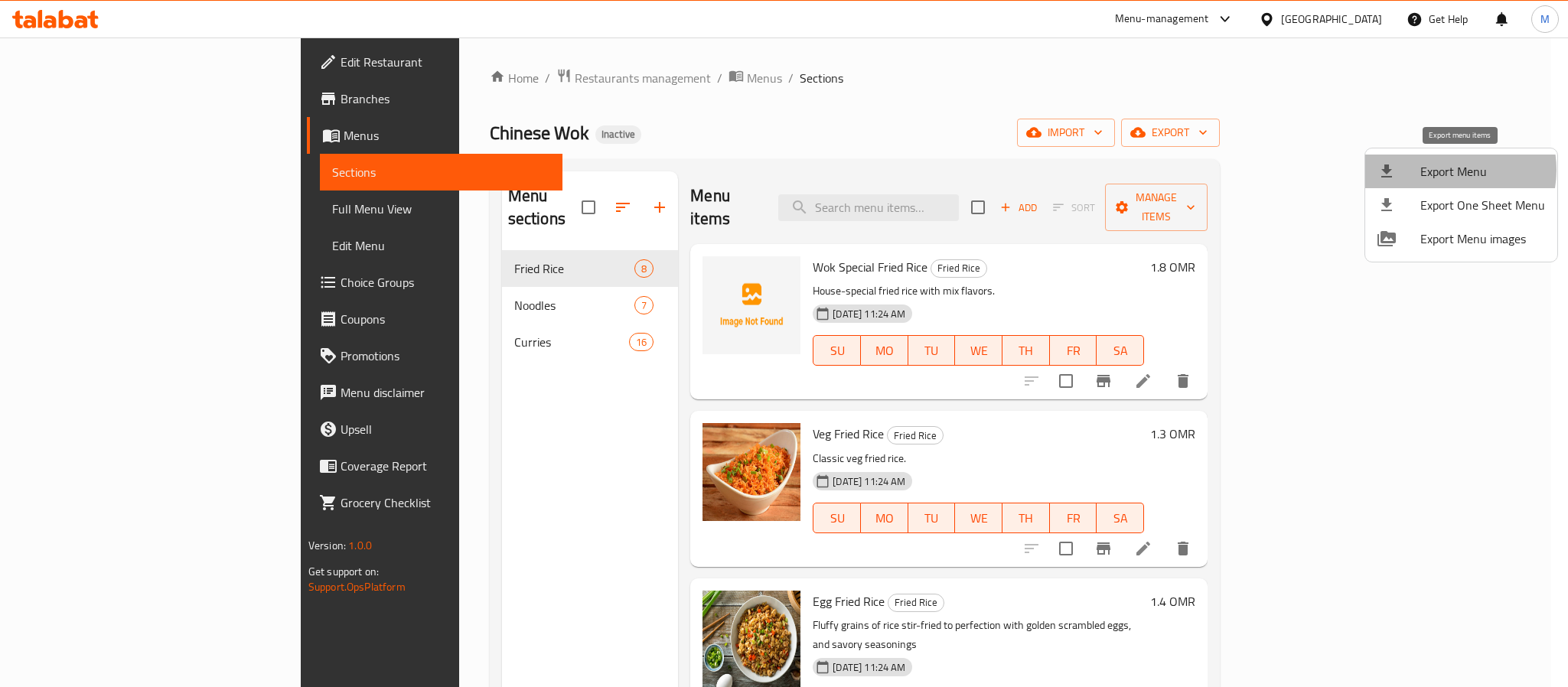
click at [1447, 169] on span "Export Menu" at bounding box center [1482, 170] width 125 height 18
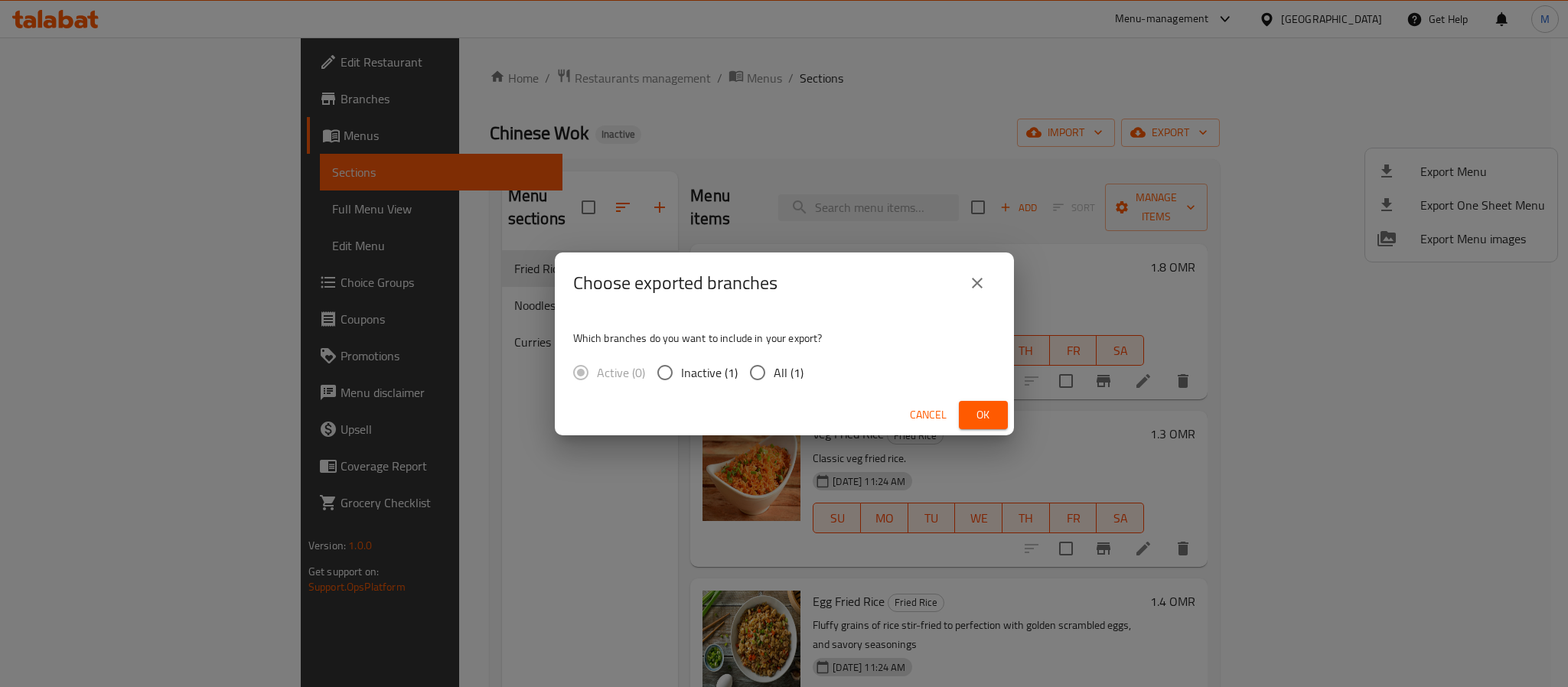
click at [776, 382] on span "All (1)" at bounding box center [788, 372] width 30 height 18
click at [774, 383] on input "All (1)" at bounding box center [758, 373] width 32 height 32
radio input "true"
click at [990, 401] on button "Ok" at bounding box center [982, 415] width 49 height 29
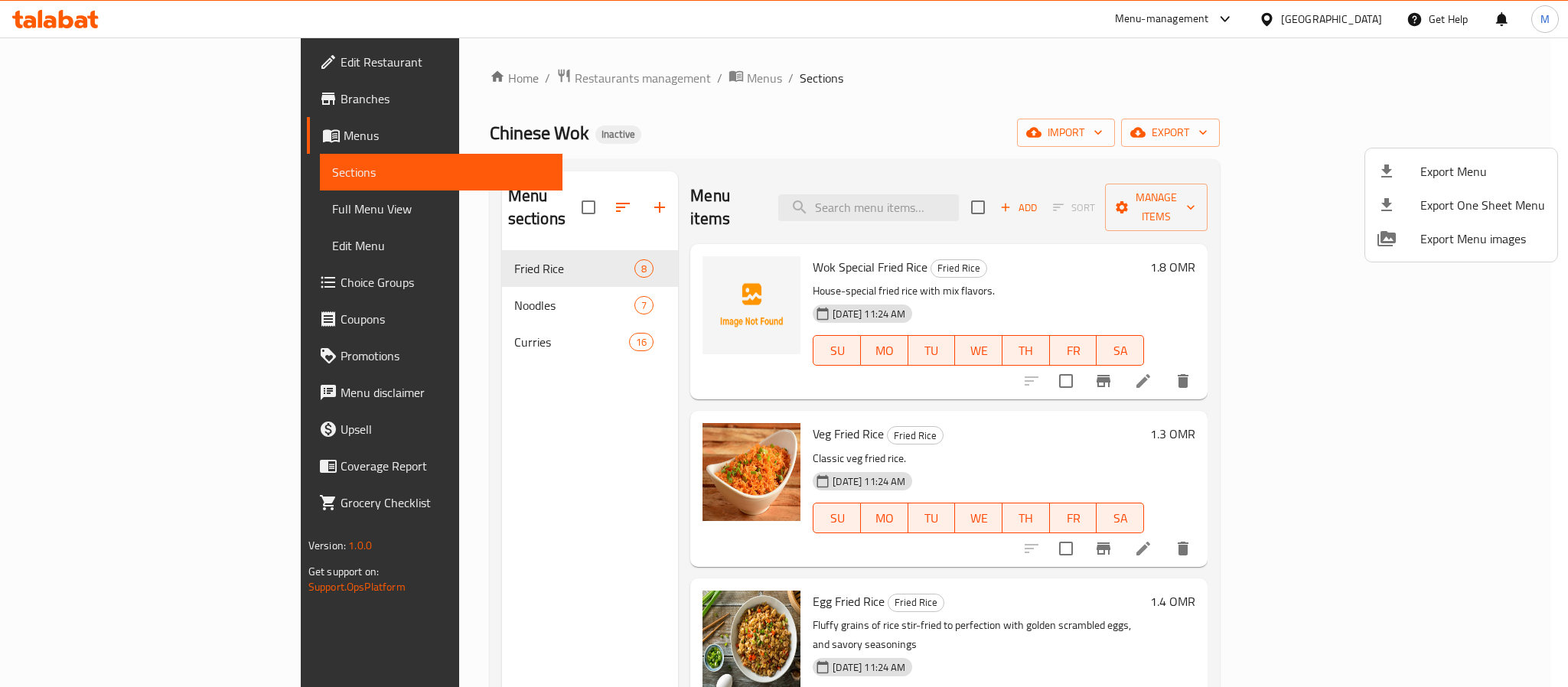
click at [463, 78] on div at bounding box center [784, 344] width 1568 height 687
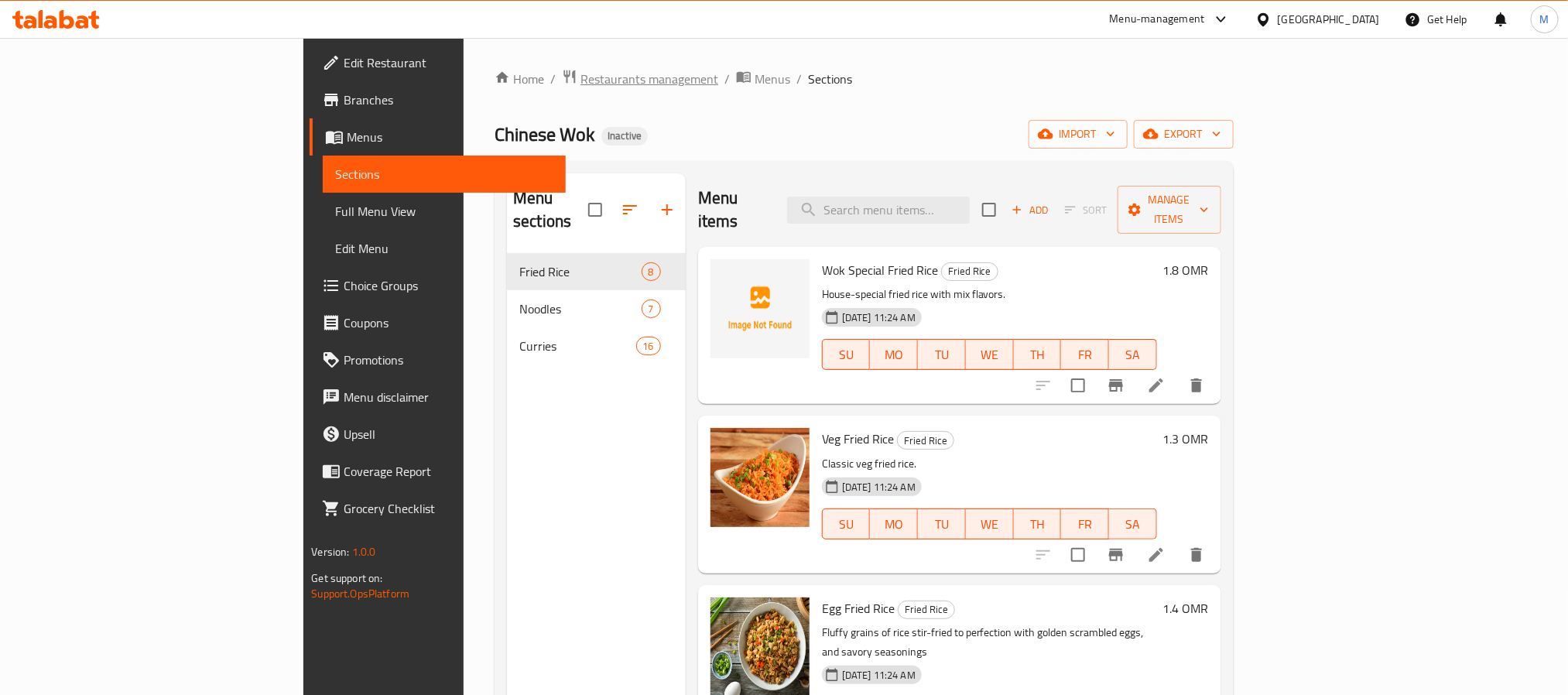
click at [580, 79] on span "Restaurants management" at bounding box center [649, 78] width 138 height 18
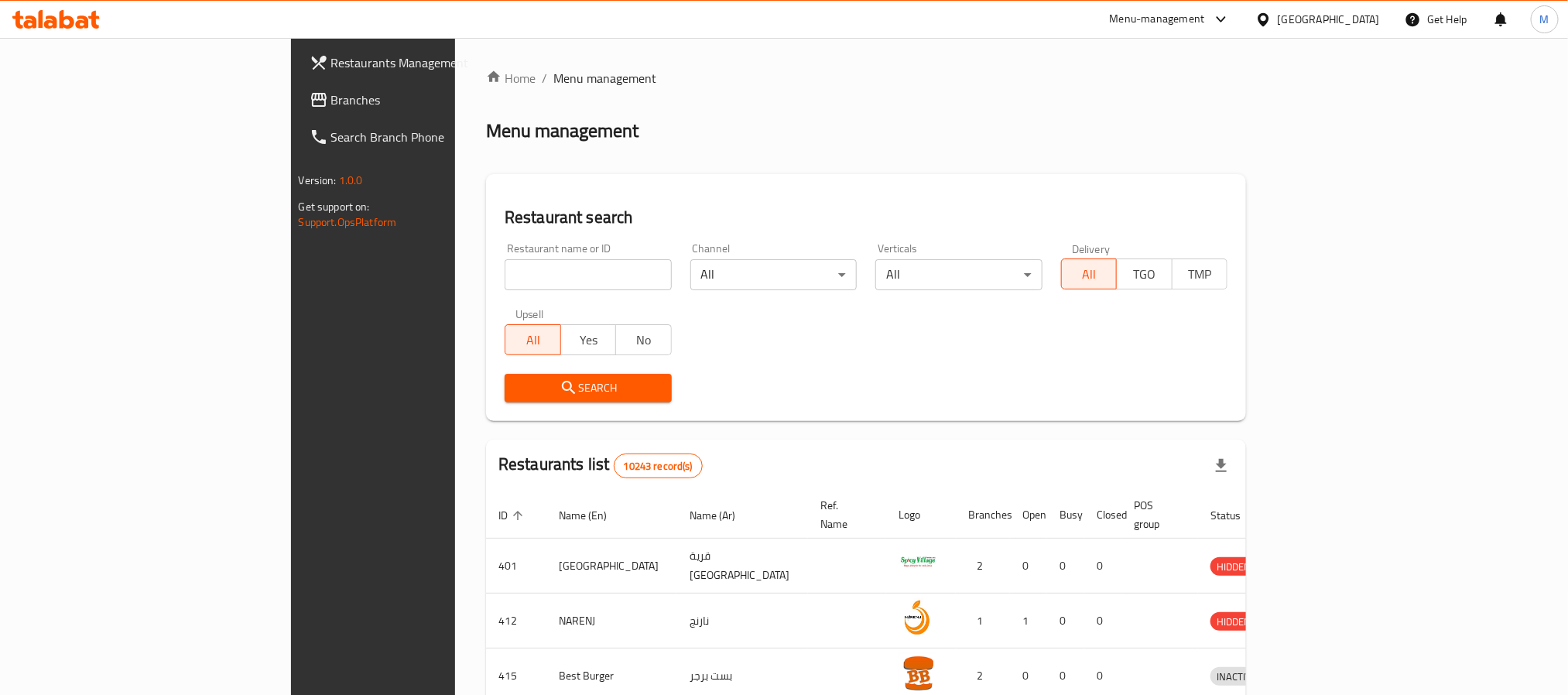
click at [331, 102] on span "Branches" at bounding box center [435, 99] width 209 height 18
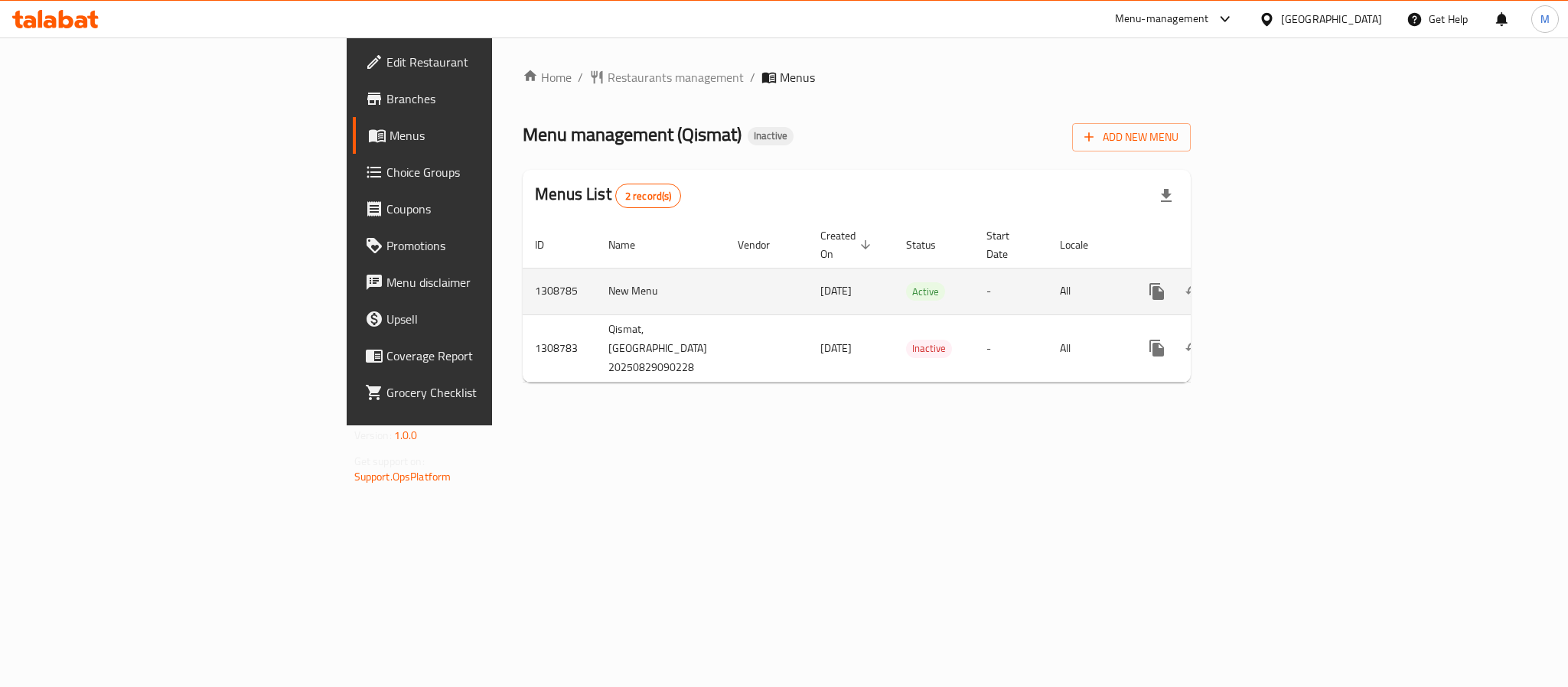
click at [1286, 273] on div "enhanced table" at bounding box center [1212, 291] width 147 height 37
click at [1286, 273] on link "enhanced table" at bounding box center [1267, 291] width 37 height 37
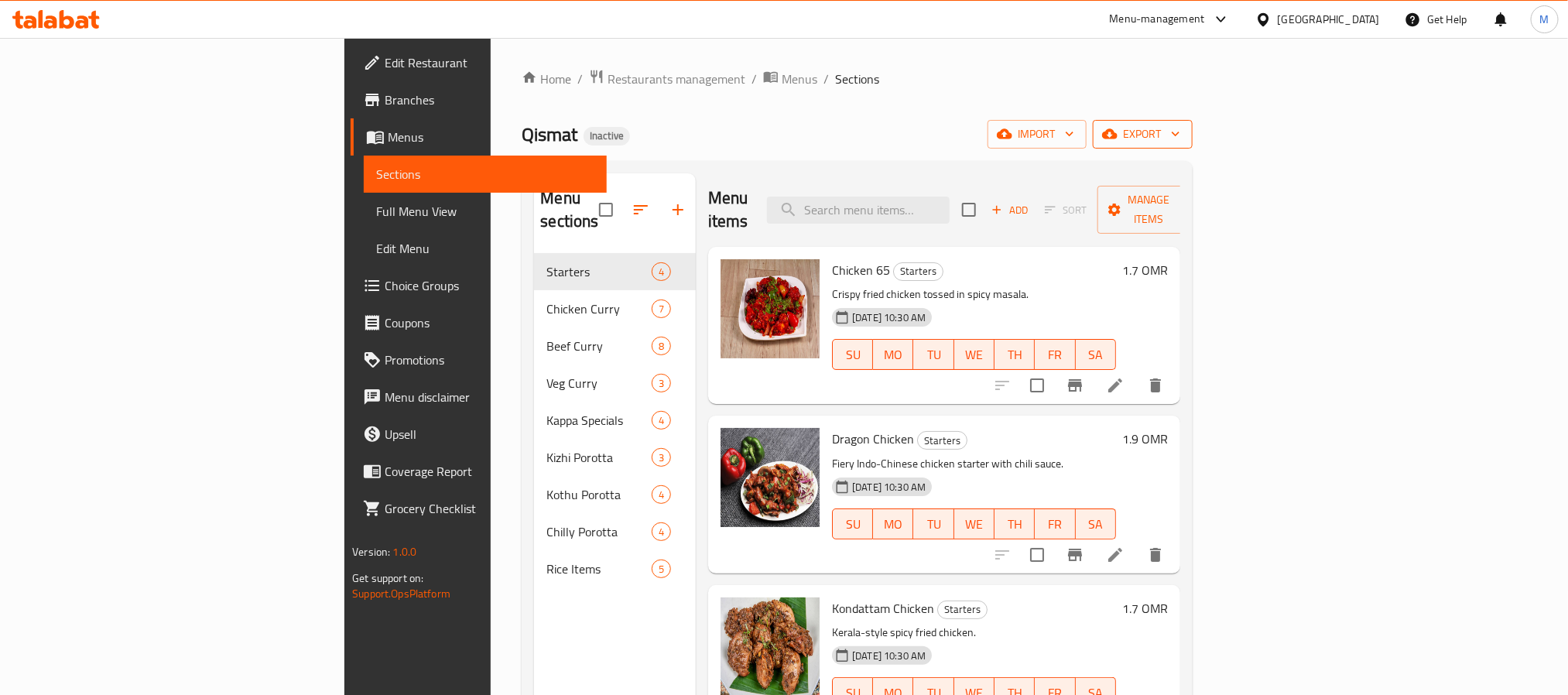
click at [1180, 128] on span "export" at bounding box center [1143, 134] width 75 height 19
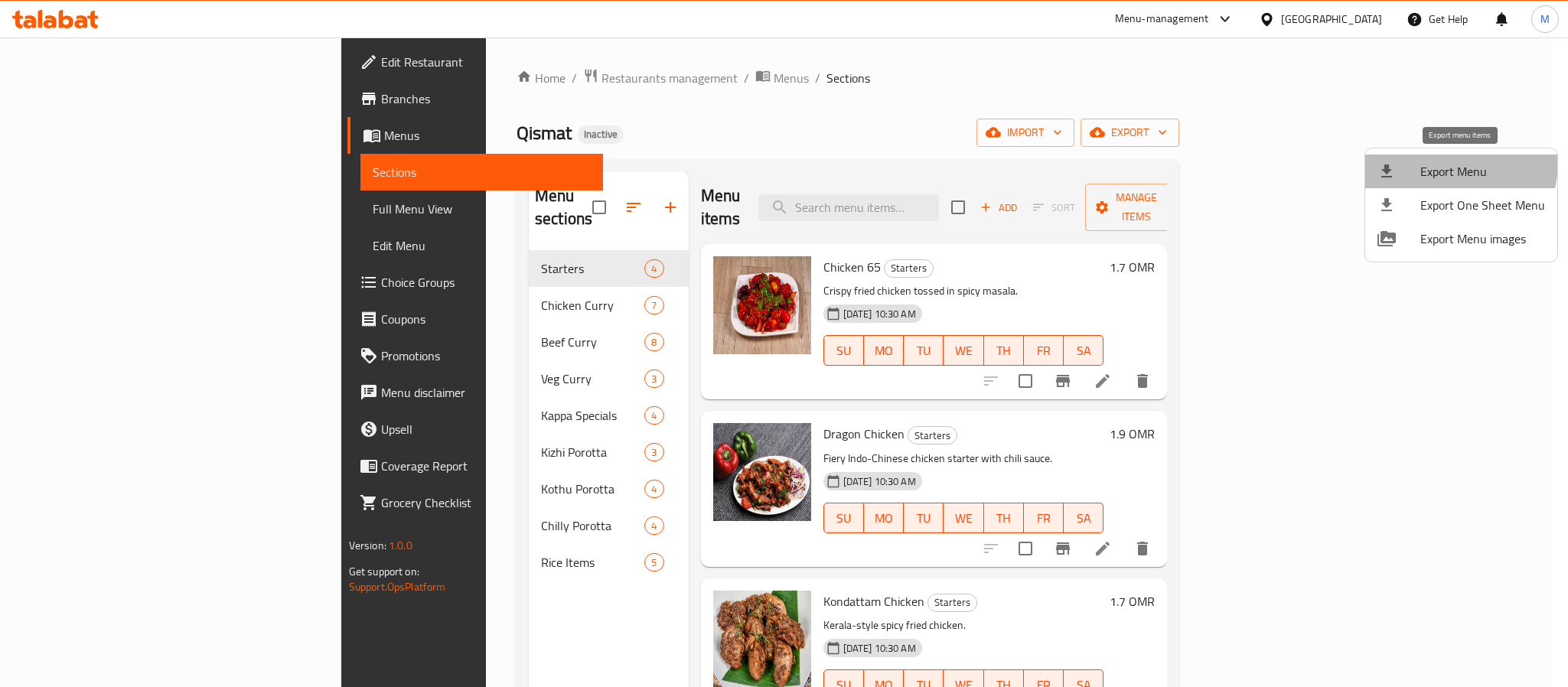
click at [1438, 162] on span "Export Menu" at bounding box center [1482, 170] width 125 height 18
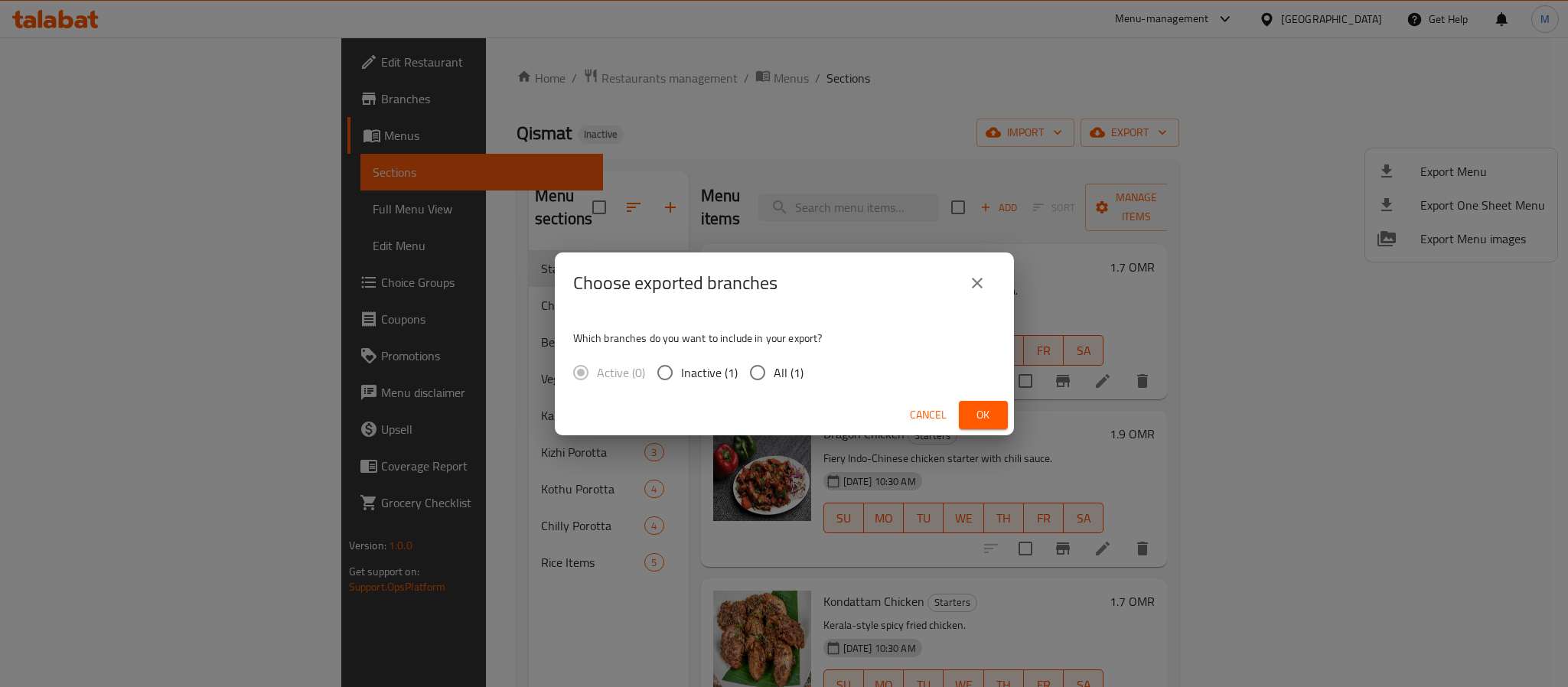
click at [795, 357] on label "All (1)" at bounding box center [772, 373] width 62 height 32
click at [774, 357] on input "All (1)" at bounding box center [758, 373] width 32 height 32
radio input "true"
click at [995, 404] on button "Ok" at bounding box center [982, 415] width 49 height 29
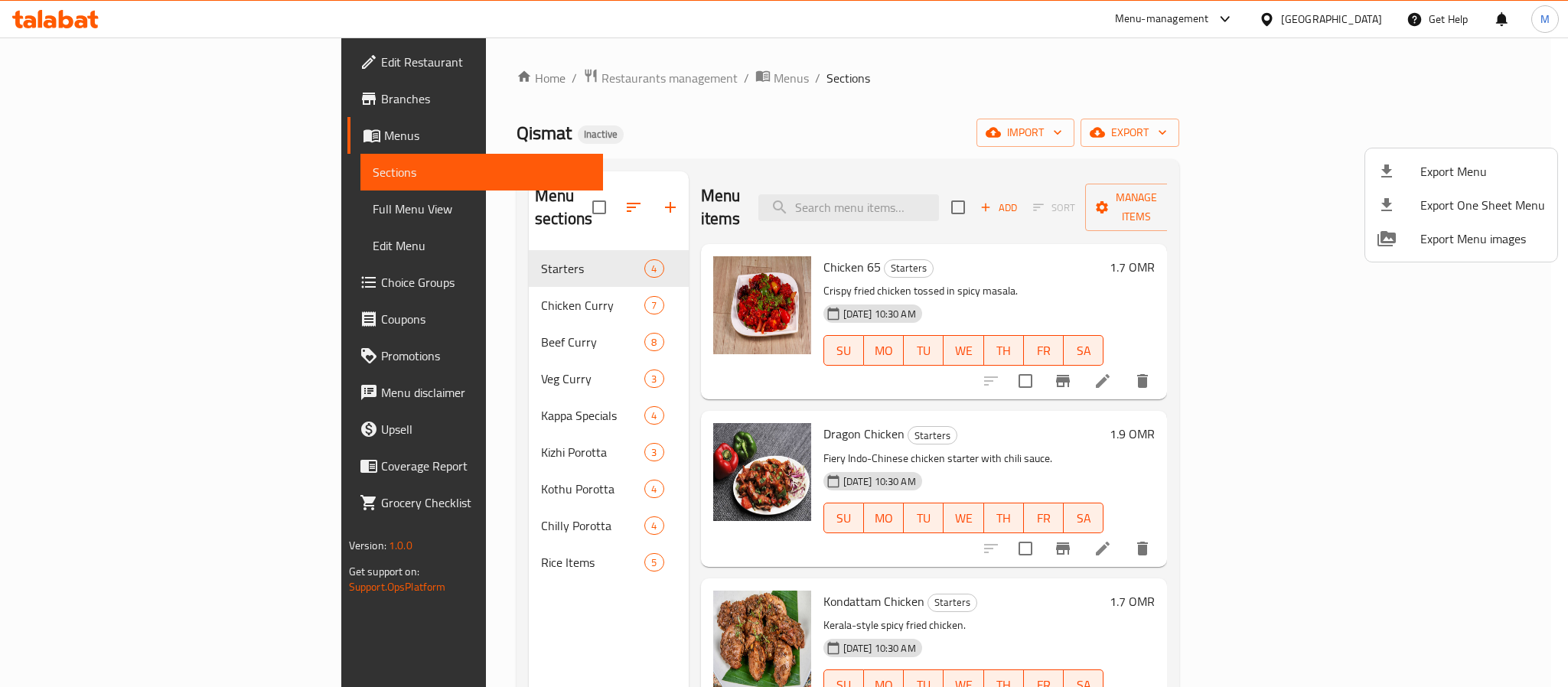
click at [1371, 16] on div at bounding box center [784, 344] width 1568 height 687
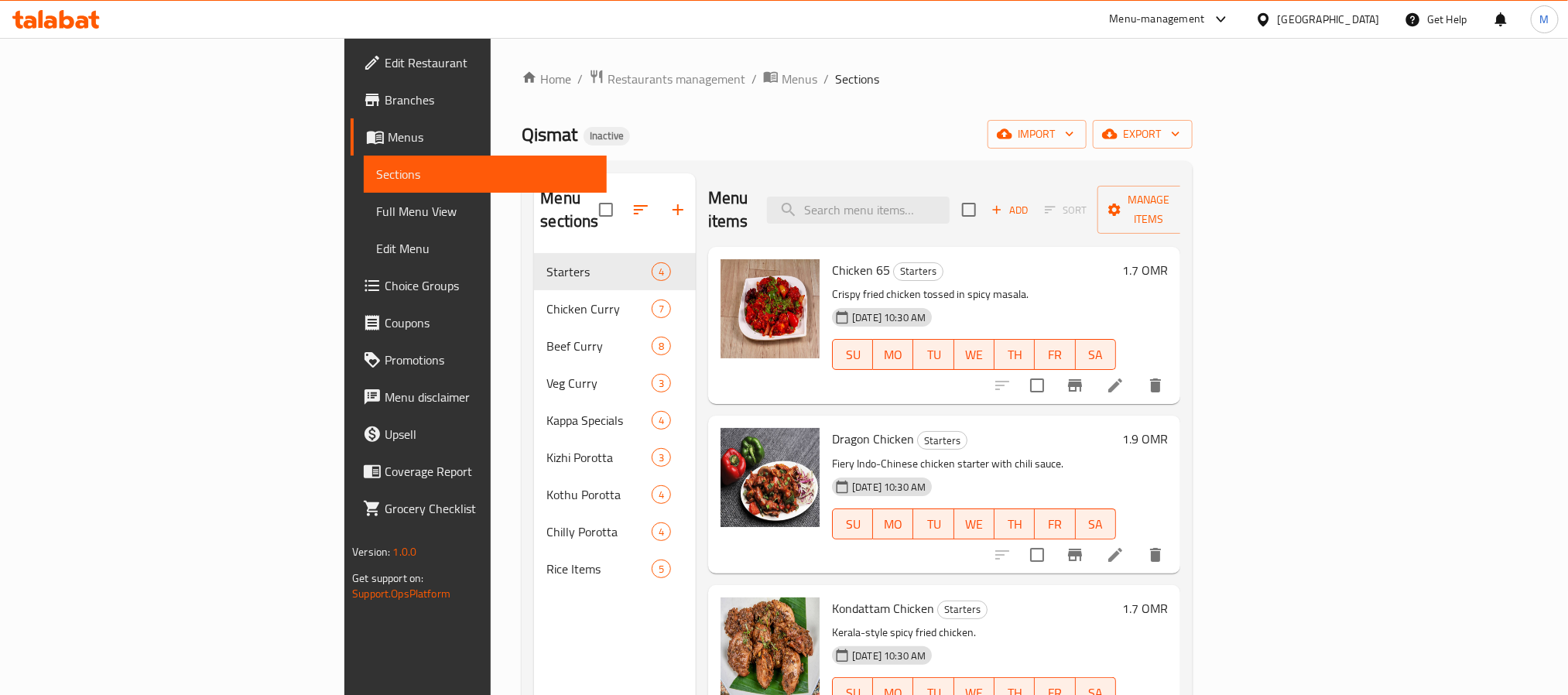
click at [1382, 17] on div "[GEOGRAPHIC_DATA]" at bounding box center [1317, 19] width 149 height 38
click at [1272, 13] on icon at bounding box center [1263, 19] width 16 height 16
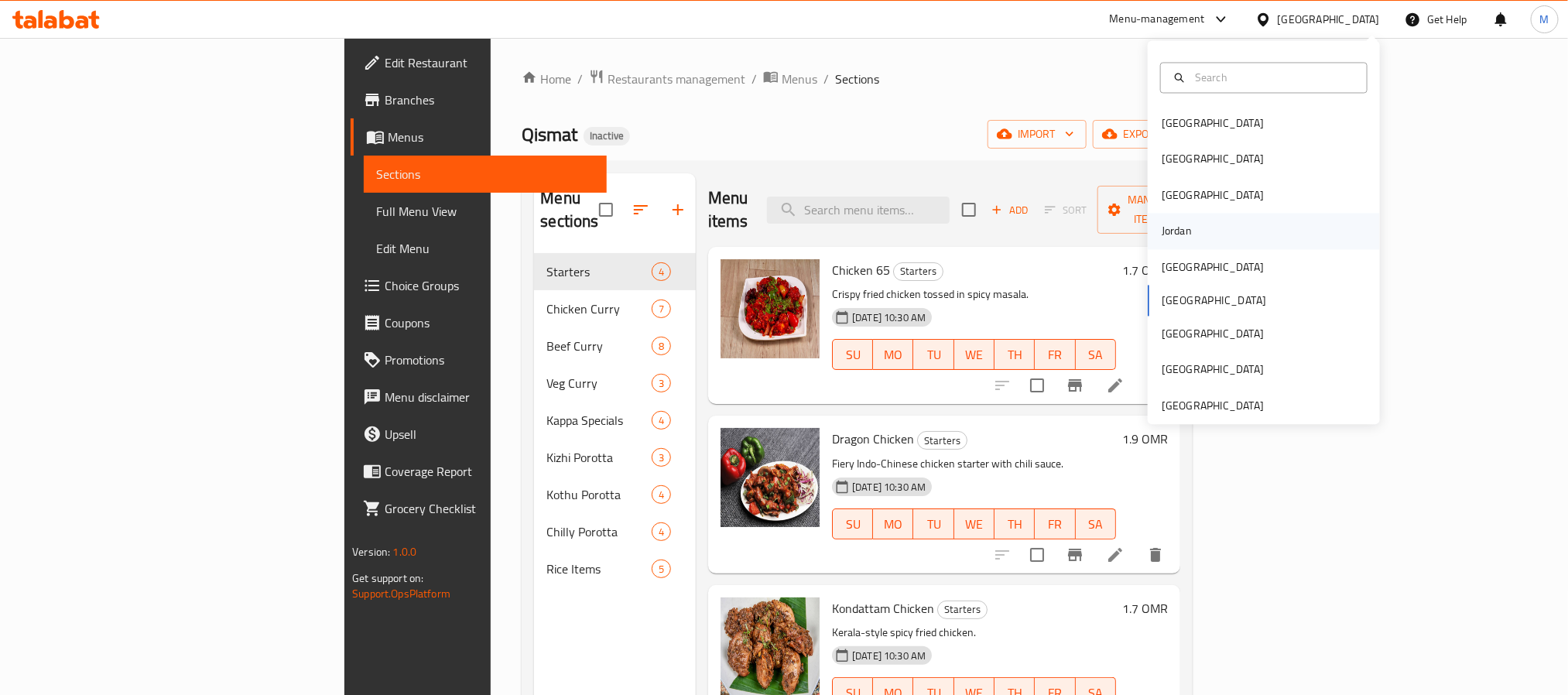
click at [1173, 227] on div "Jordan" at bounding box center [1176, 232] width 30 height 17
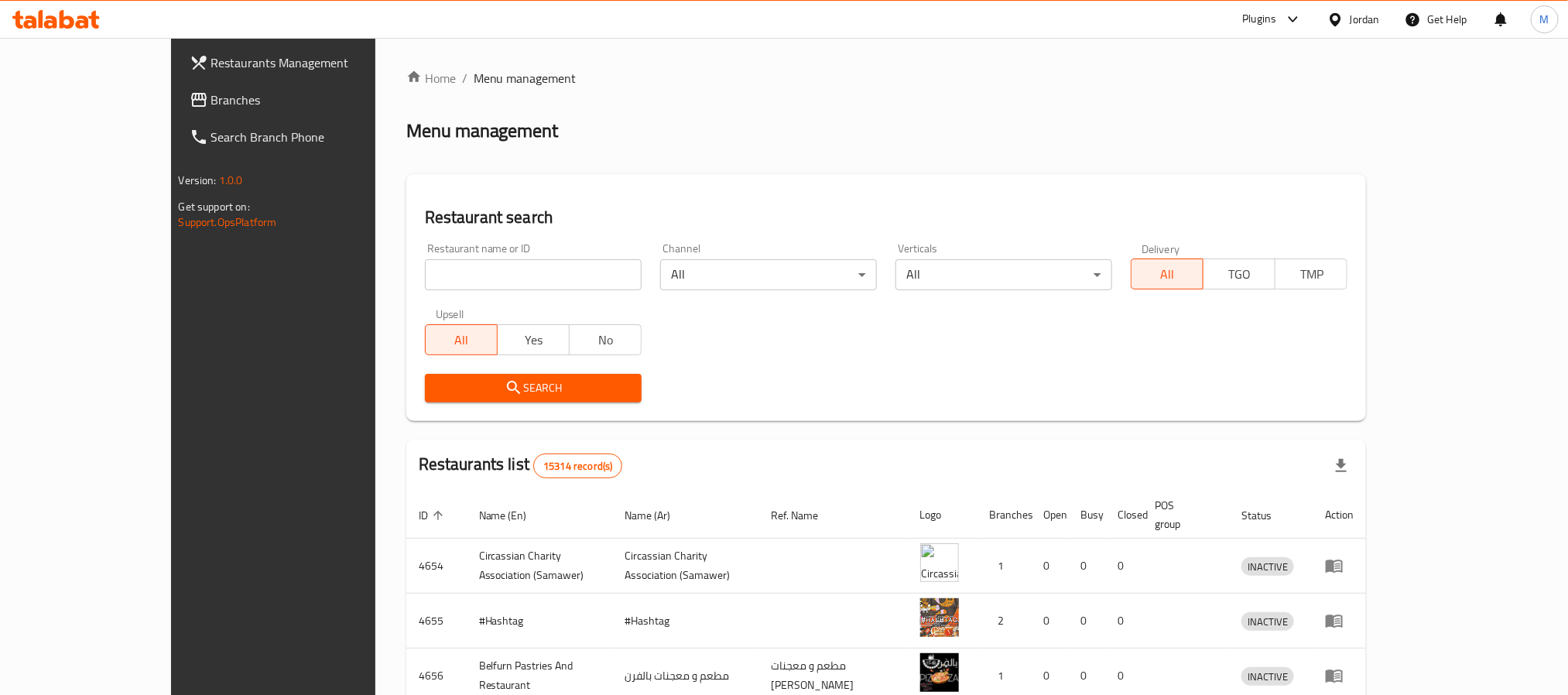
click at [211, 98] on span "Branches" at bounding box center [315, 99] width 209 height 18
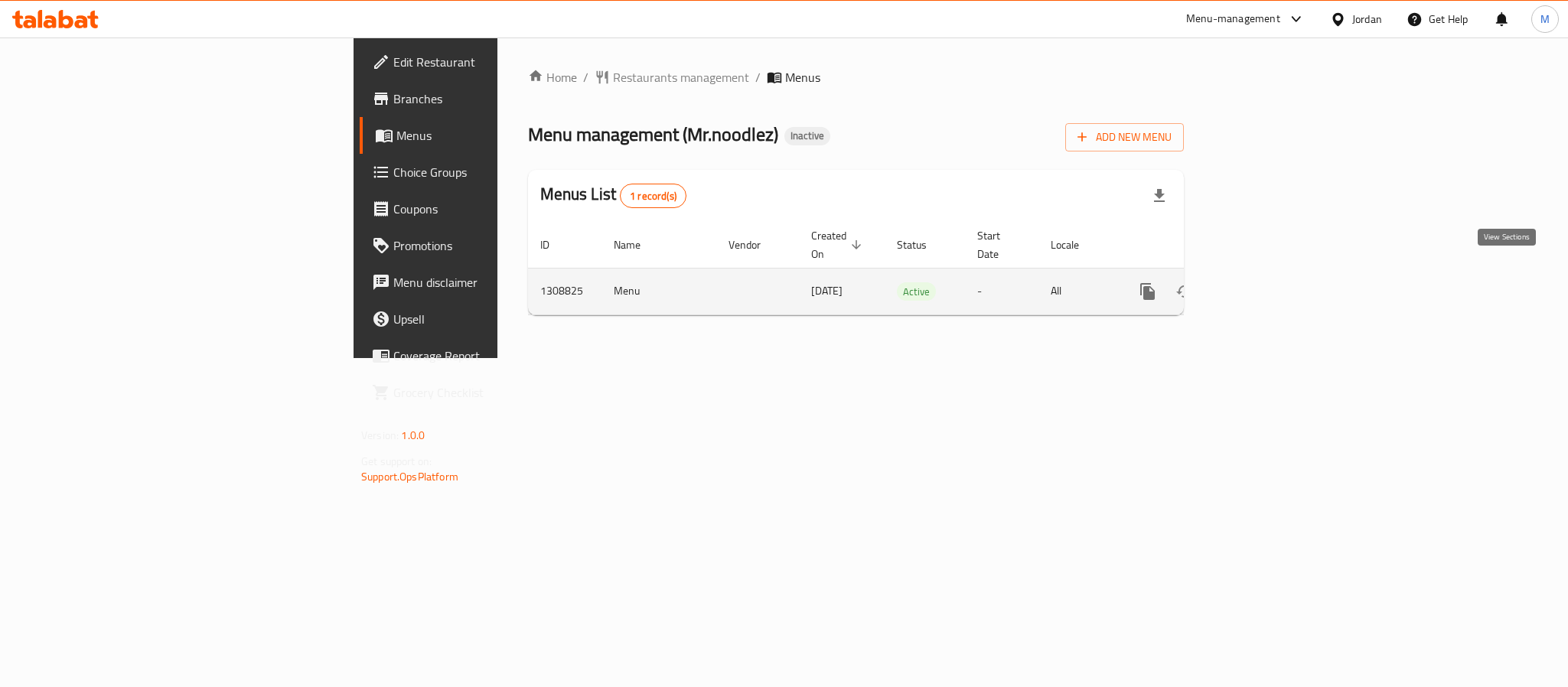
click at [1267, 283] on icon "enhanced table" at bounding box center [1258, 291] width 18 height 18
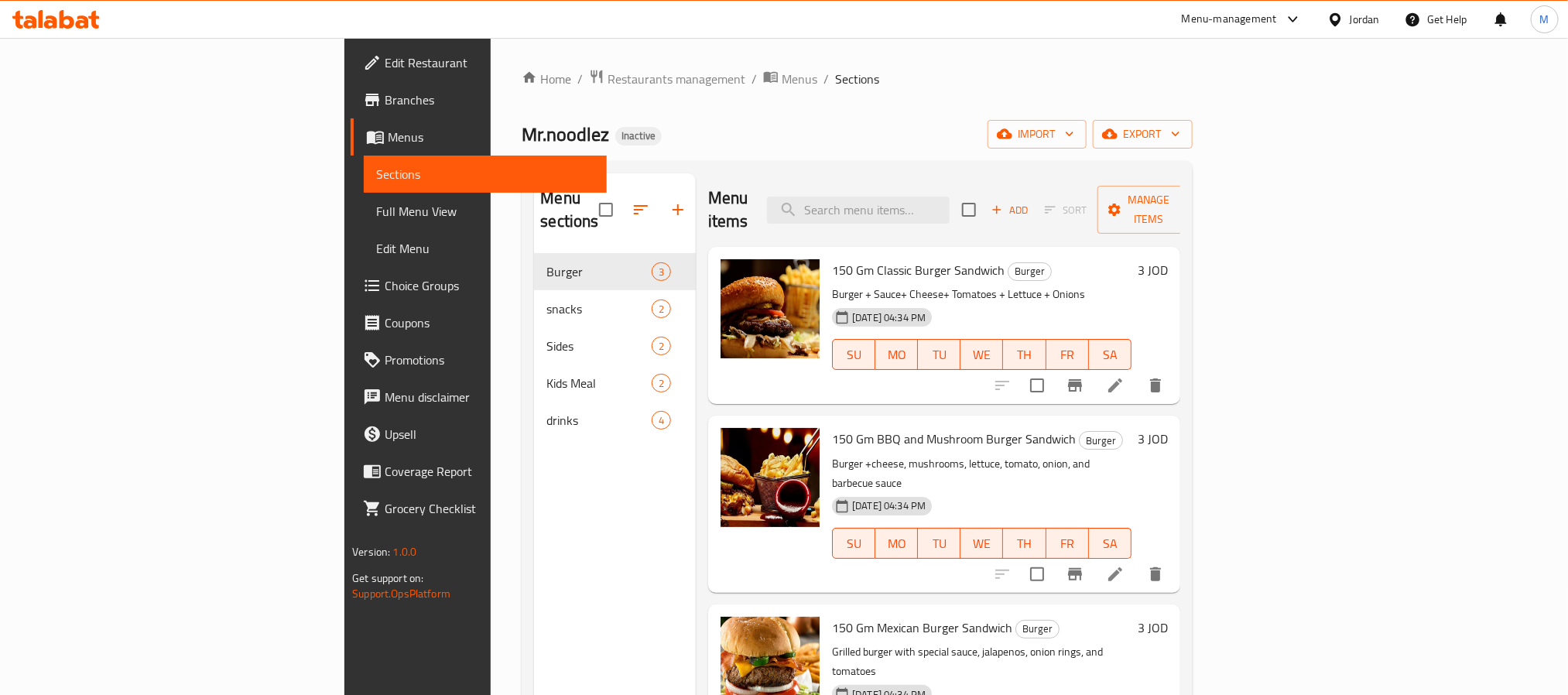
click at [909, 73] on ol "Home / Restaurants management / Menus / Sections" at bounding box center [857, 79] width 670 height 20
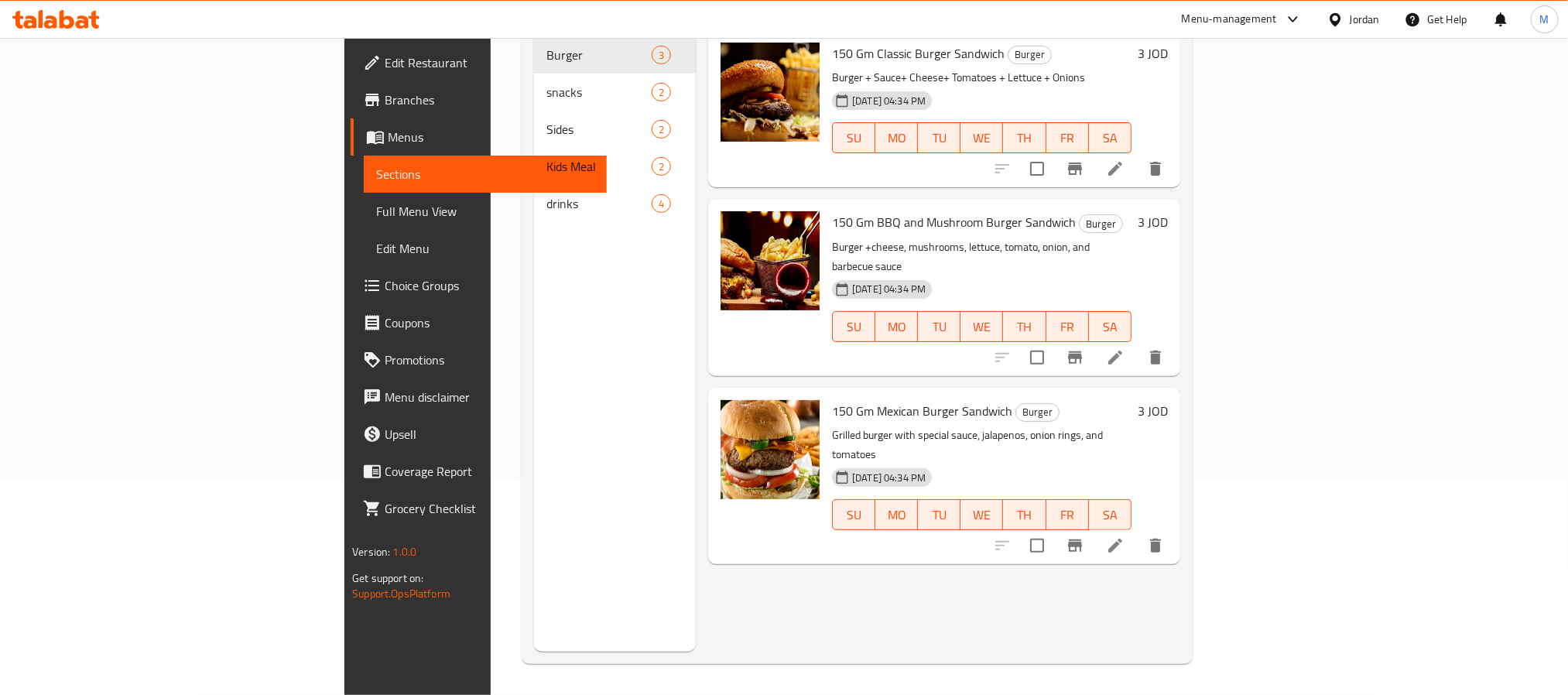
scroll to position [101, 0]
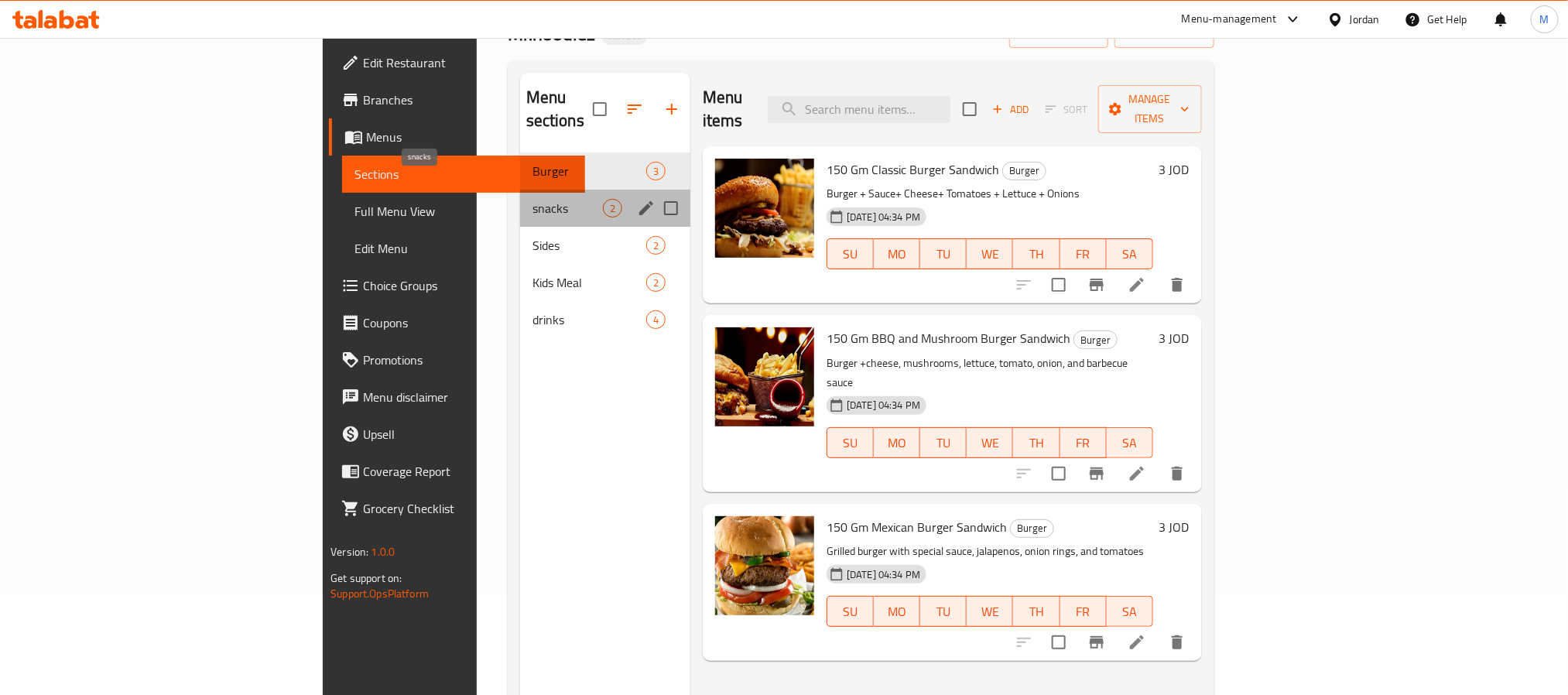
click at [532, 199] on span "snacks" at bounding box center [567, 208] width 70 height 18
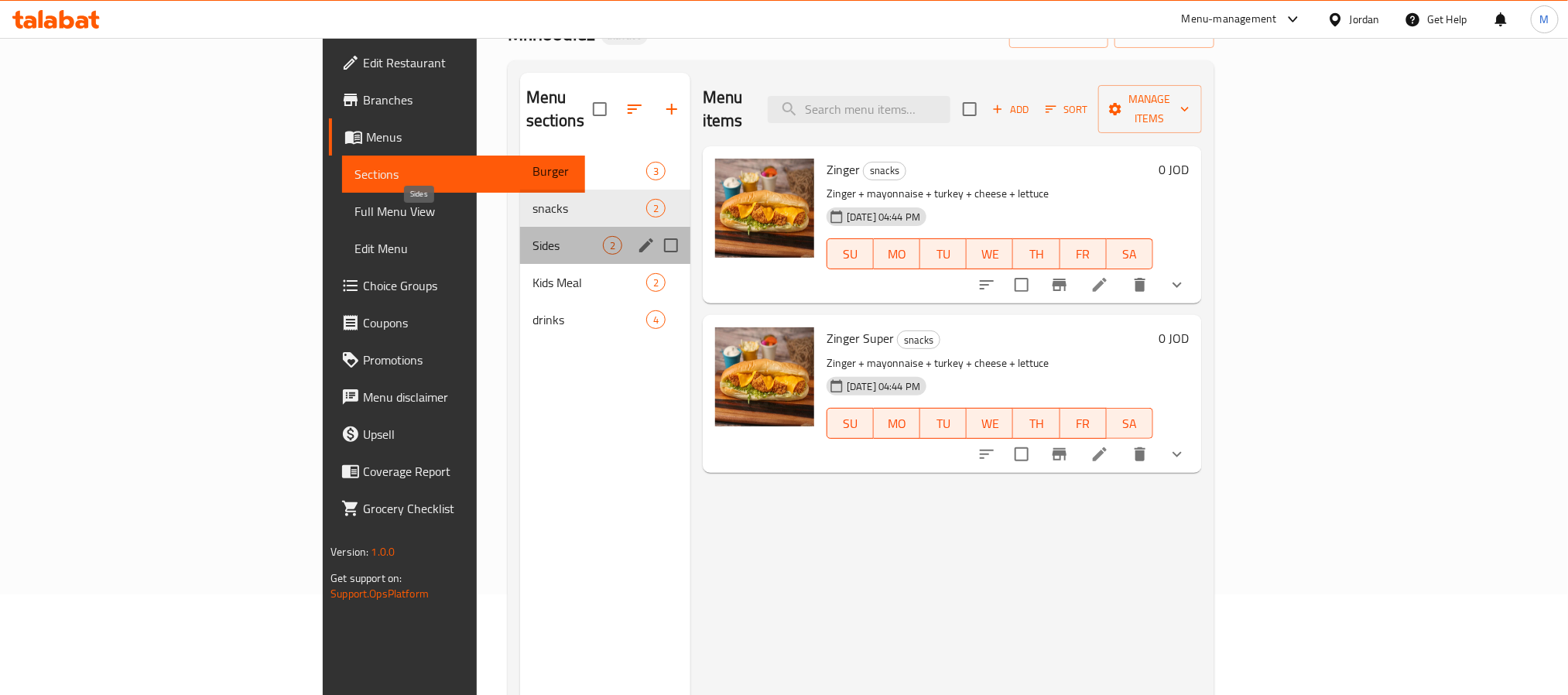
click at [532, 236] on span "Sides" at bounding box center [567, 245] width 70 height 18
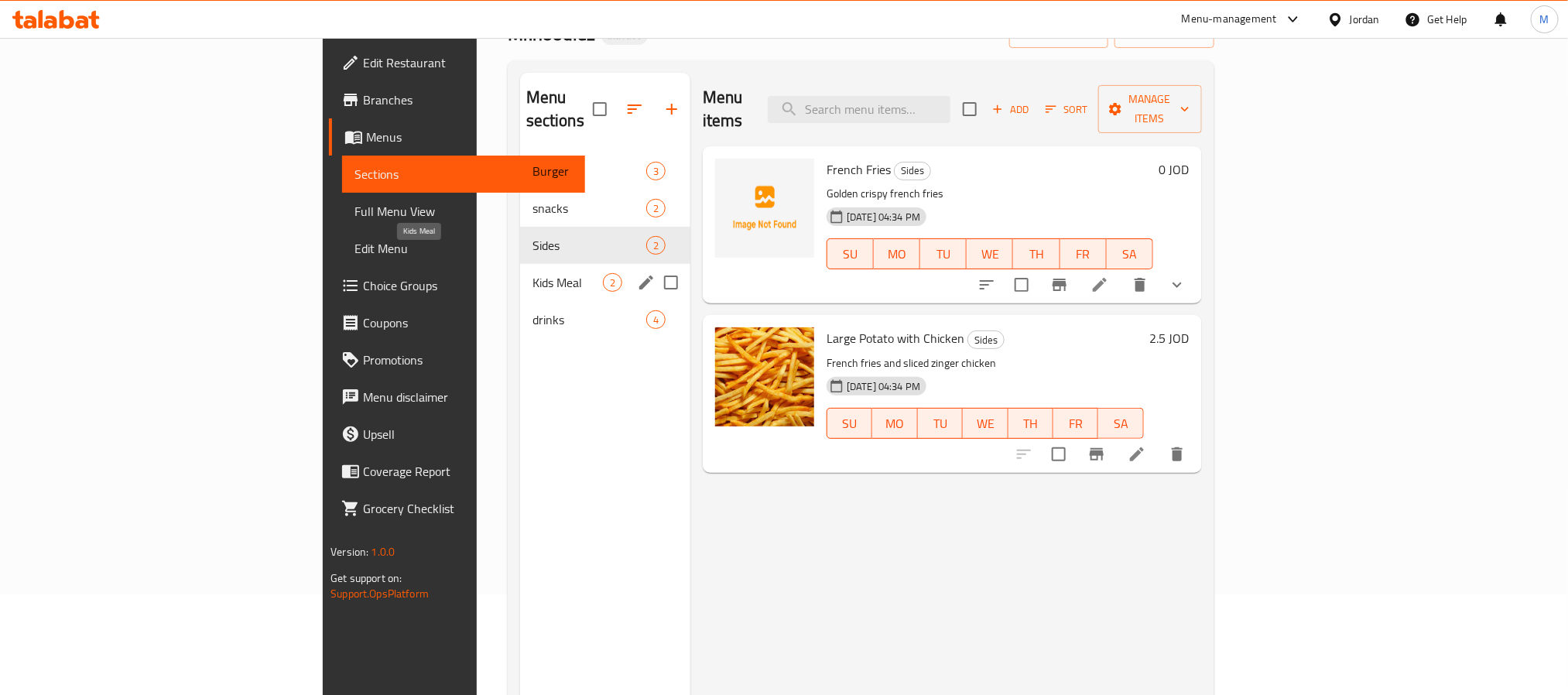
click at [532, 273] on span "Kids Meal" at bounding box center [567, 282] width 70 height 18
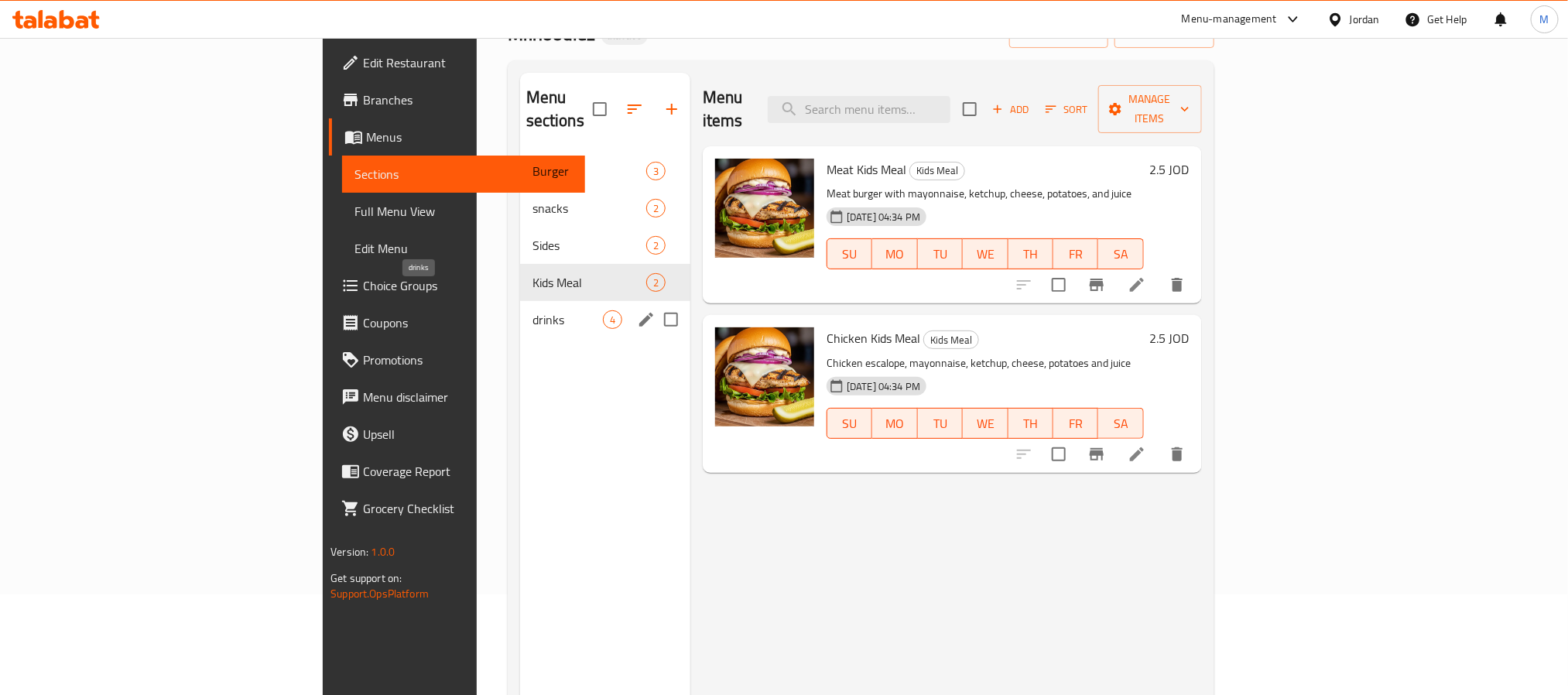
click at [532, 310] on span "drinks" at bounding box center [567, 319] width 70 height 18
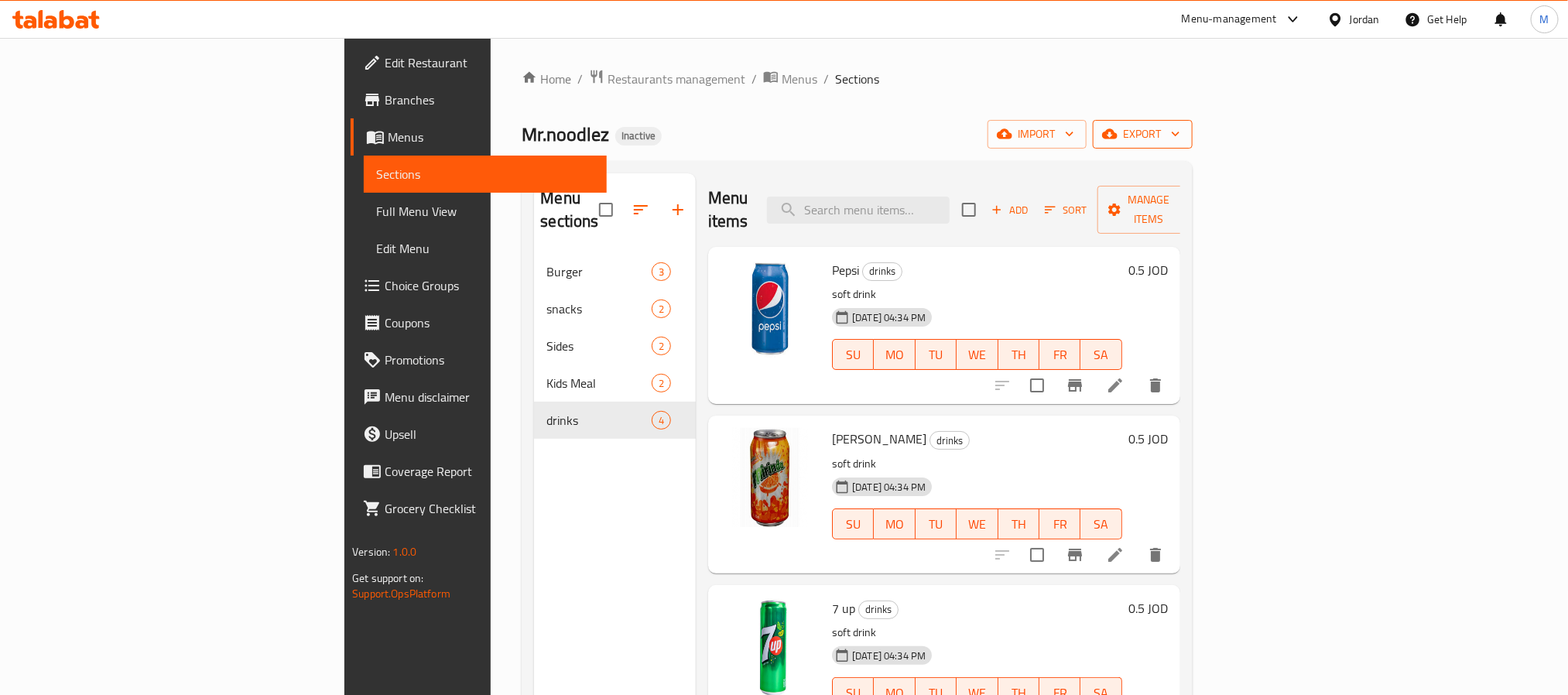
click at [1193, 144] on button "export" at bounding box center [1143, 135] width 100 height 29
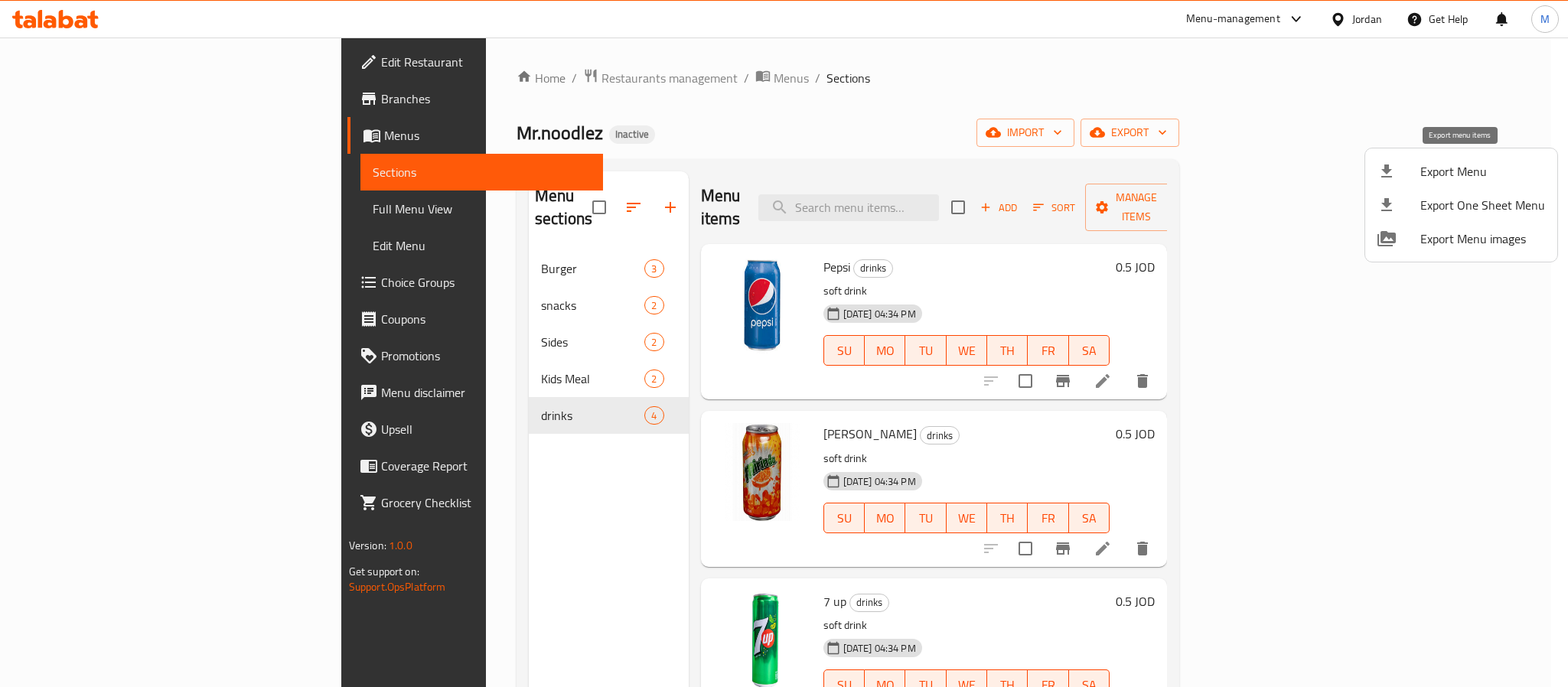
click at [1460, 168] on span "Export Menu" at bounding box center [1482, 170] width 125 height 18
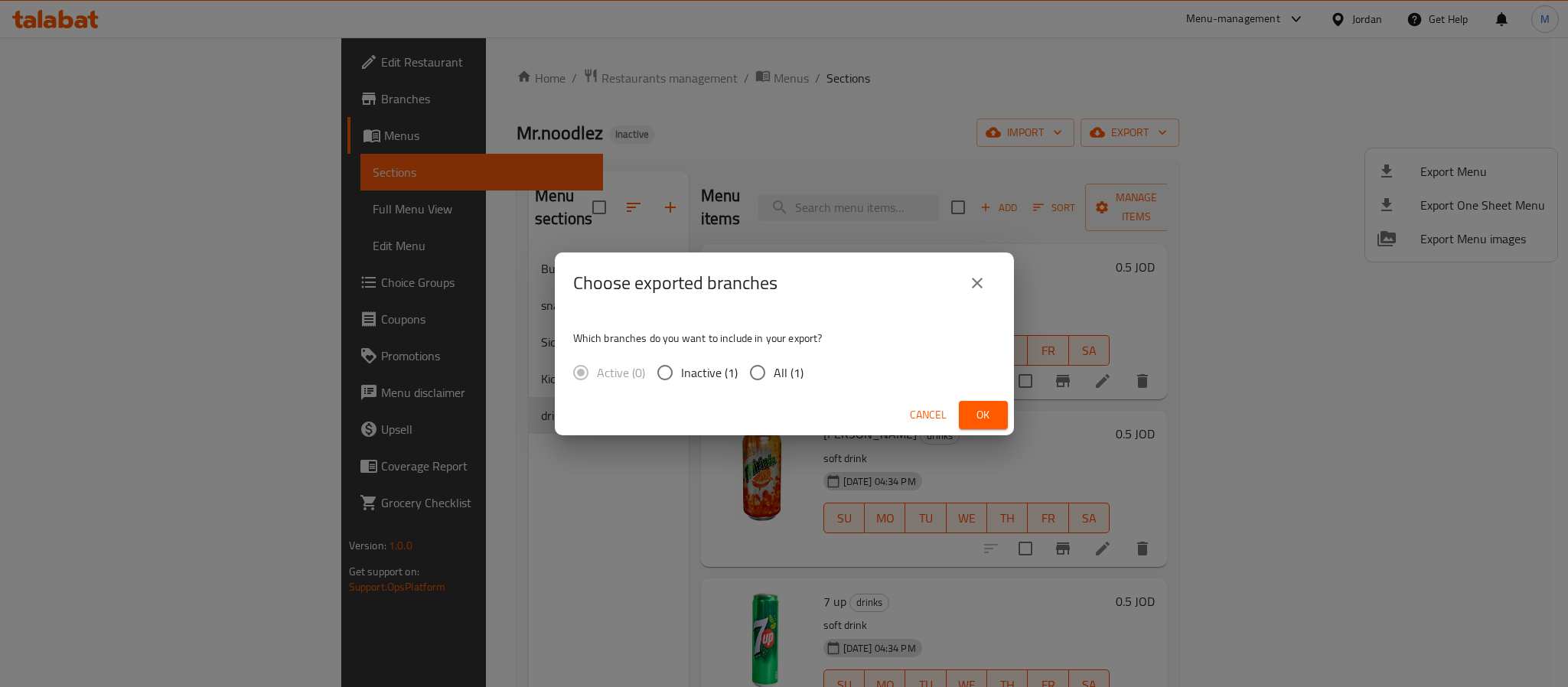
click at [775, 369] on span "All (1)" at bounding box center [788, 372] width 30 height 18
click at [774, 369] on input "All (1)" at bounding box center [758, 373] width 32 height 32
radio input "true"
click at [974, 411] on span "Ok" at bounding box center [983, 415] width 25 height 19
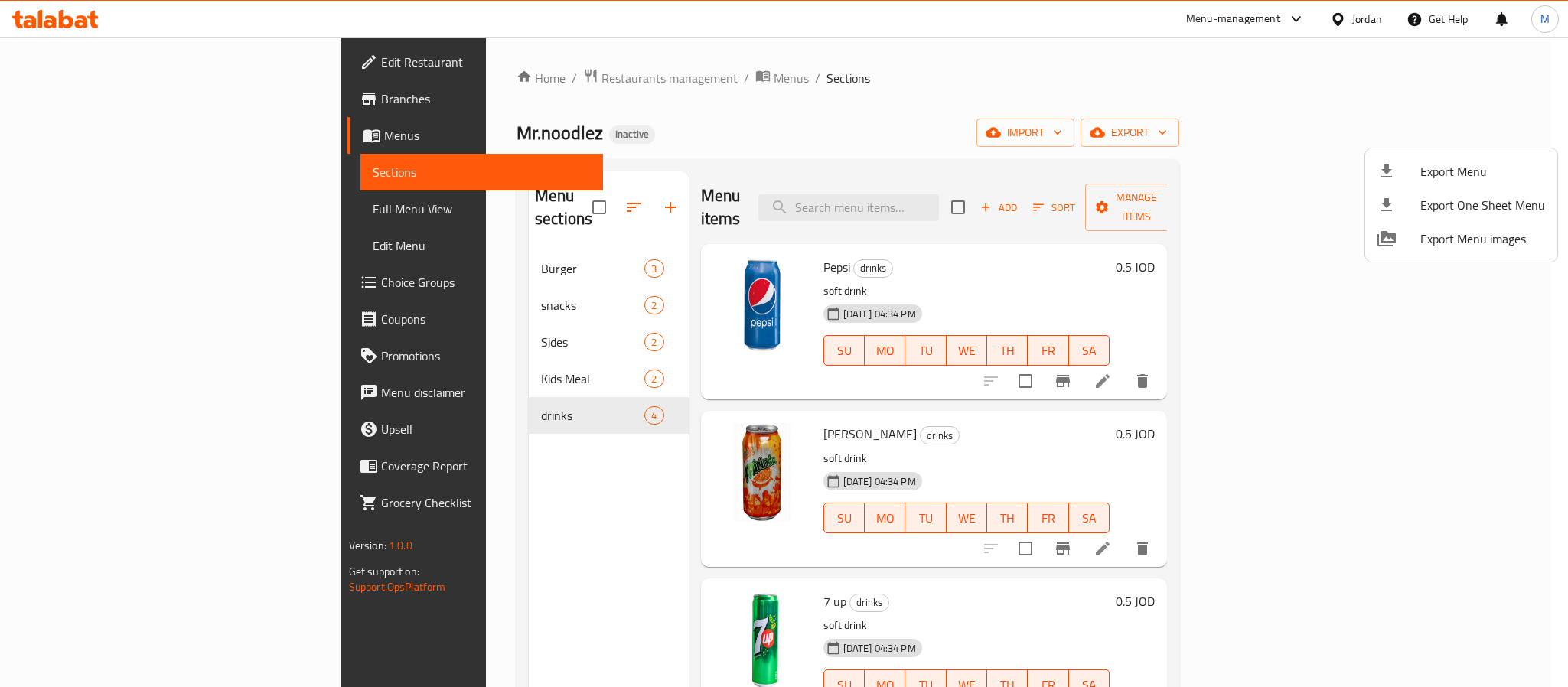
click at [71, 58] on div at bounding box center [784, 344] width 1568 height 687
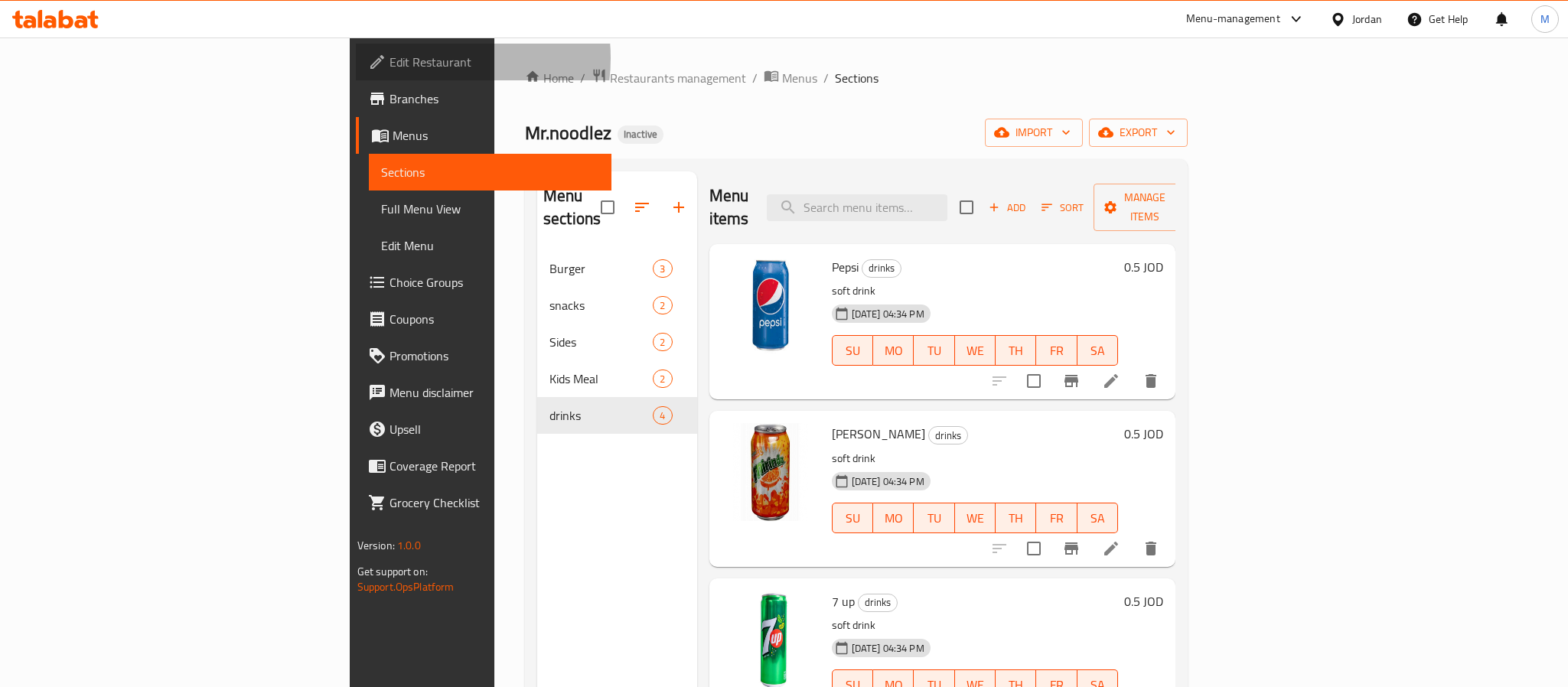
click at [389, 58] on span "Edit Restaurant" at bounding box center [494, 61] width 209 height 18
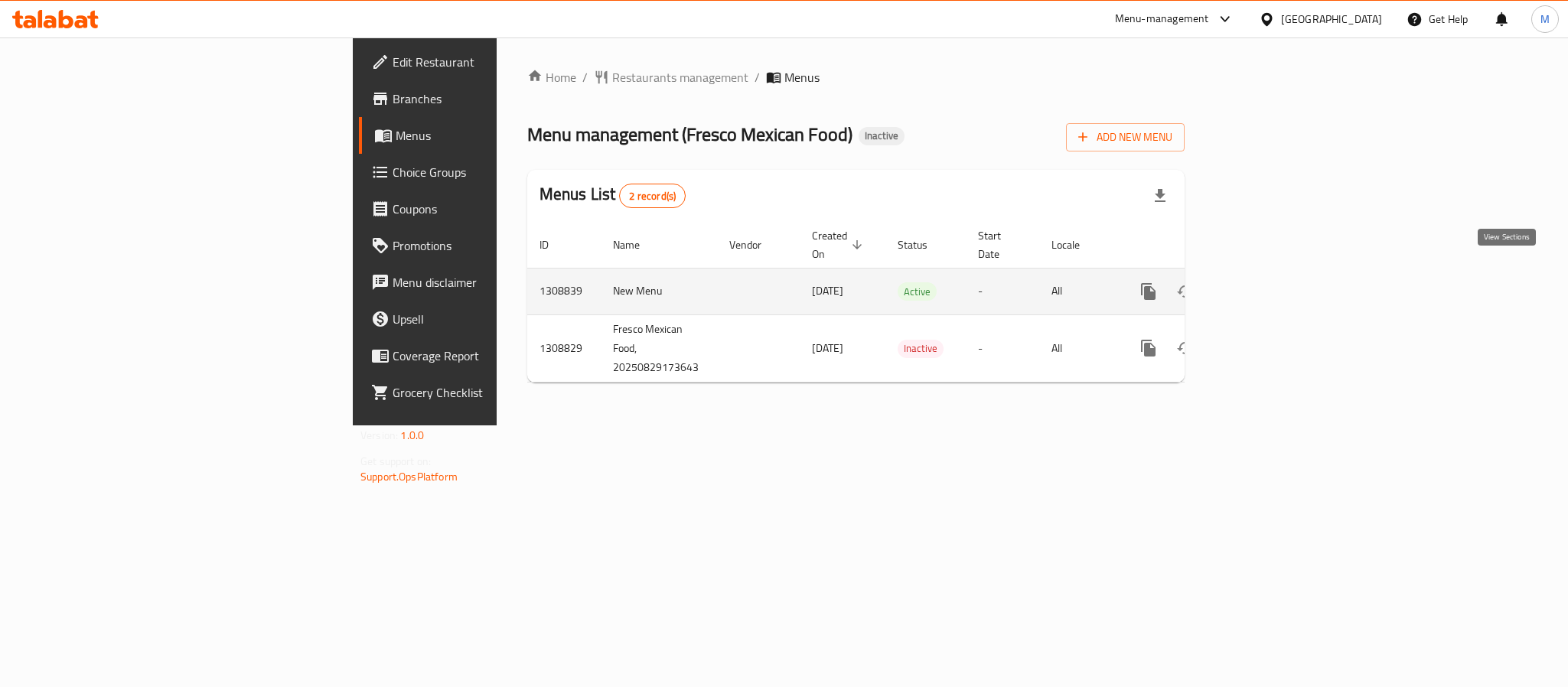
click at [1268, 283] on icon "enhanced table" at bounding box center [1259, 291] width 18 height 18
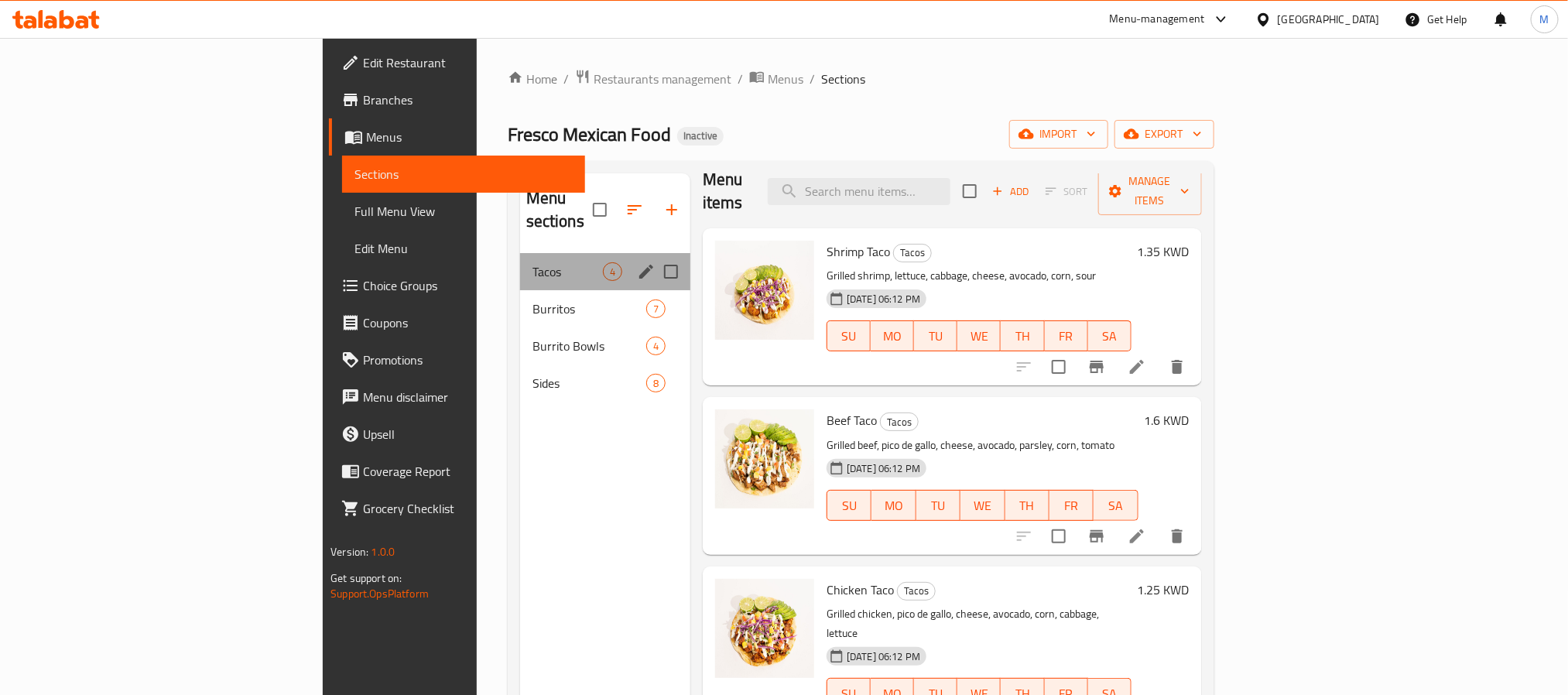
click at [520, 263] on div "Tacos 4" at bounding box center [604, 271] width 170 height 38
click at [532, 299] on span "Burritos" at bounding box center [567, 308] width 70 height 18
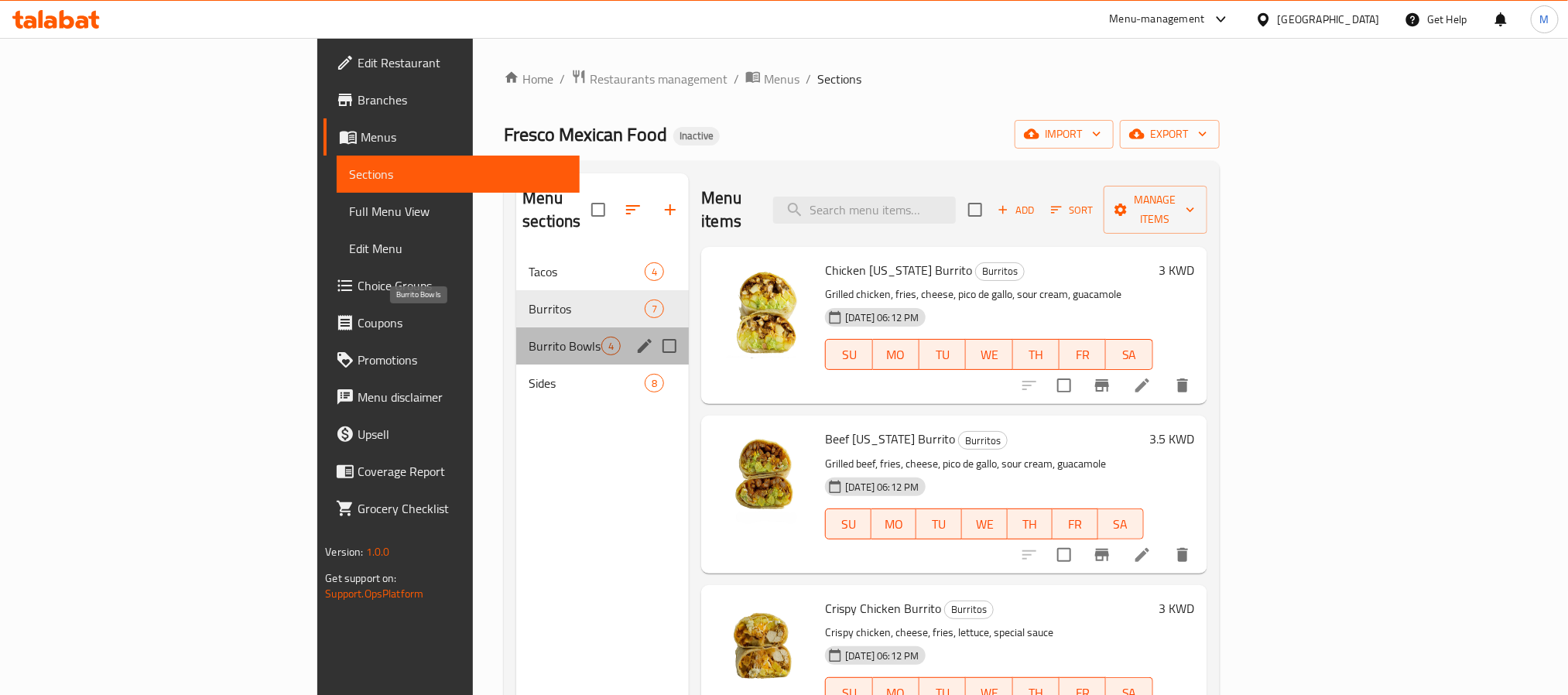
click at [528, 337] on span "Burrito Bowls" at bounding box center [565, 346] width 73 height 18
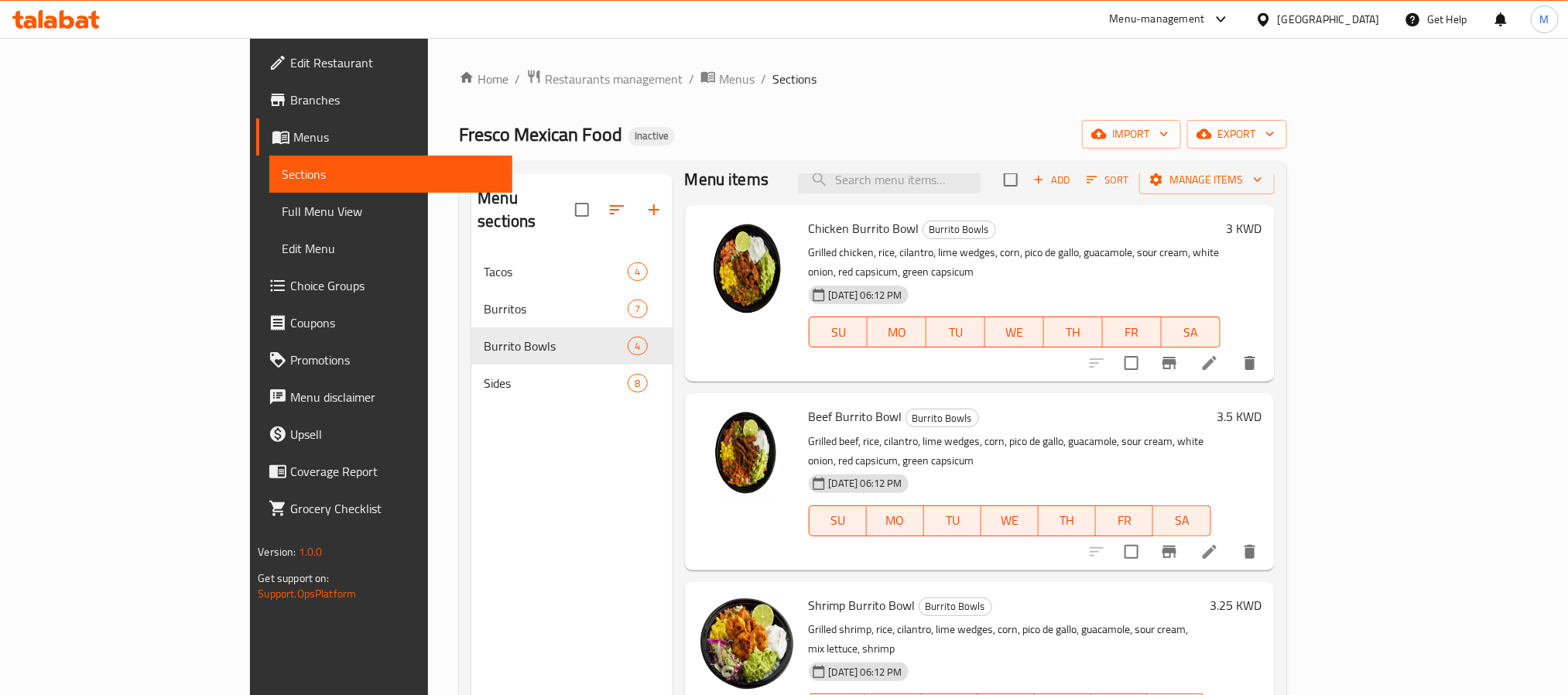
scroll to position [217, 0]
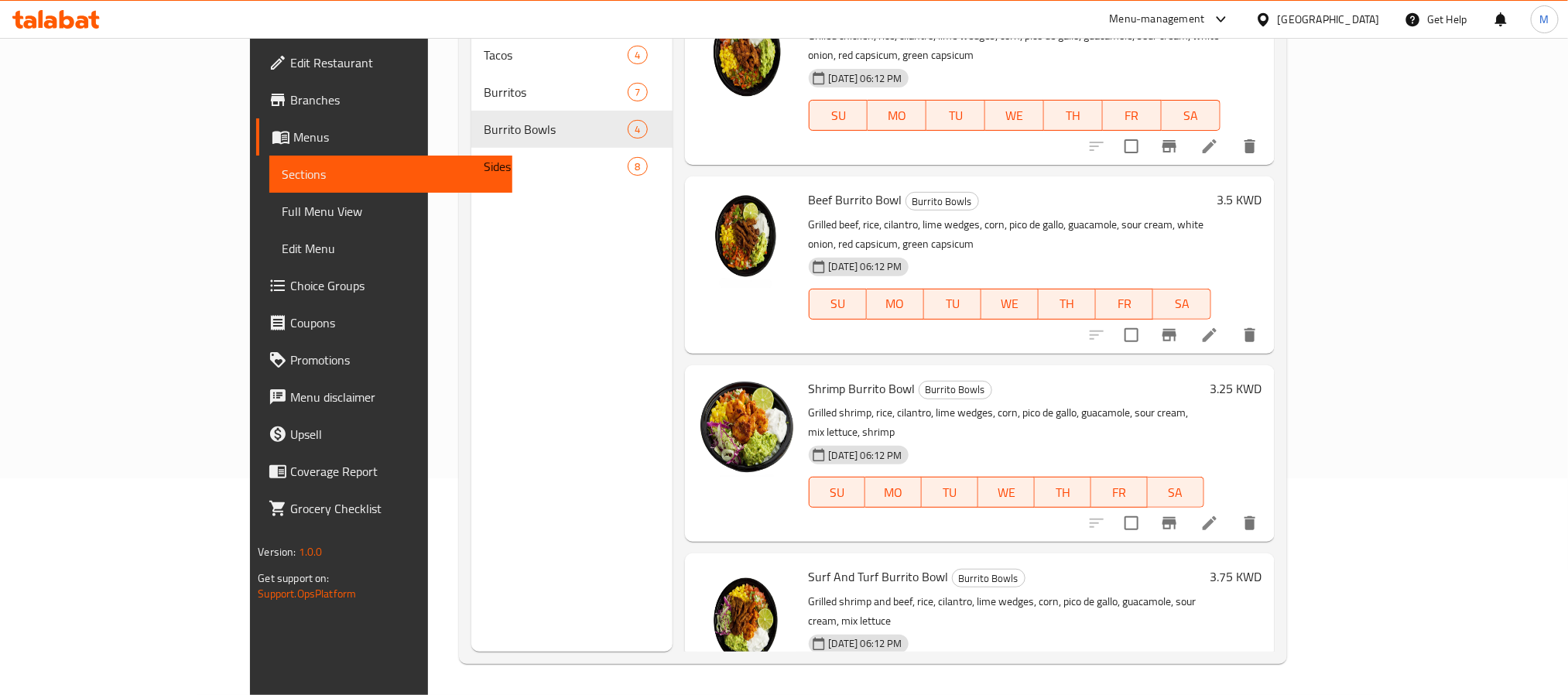
click at [472, 171] on div "Menu sections Tacos 4 Burritos 7 Burrito Bowls 4 Sides 8" at bounding box center [572, 304] width 200 height 695
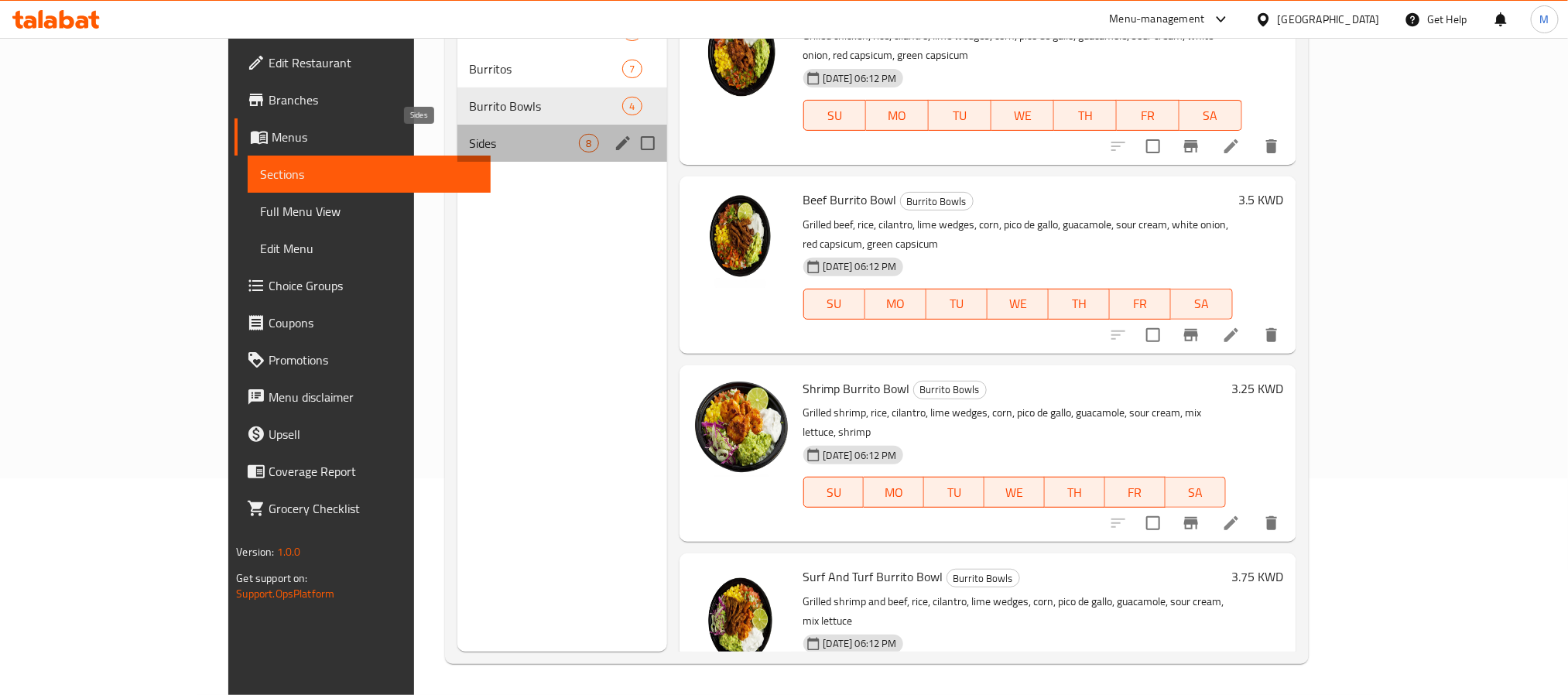
click at [470, 146] on span "Sides" at bounding box center [525, 142] width 110 height 18
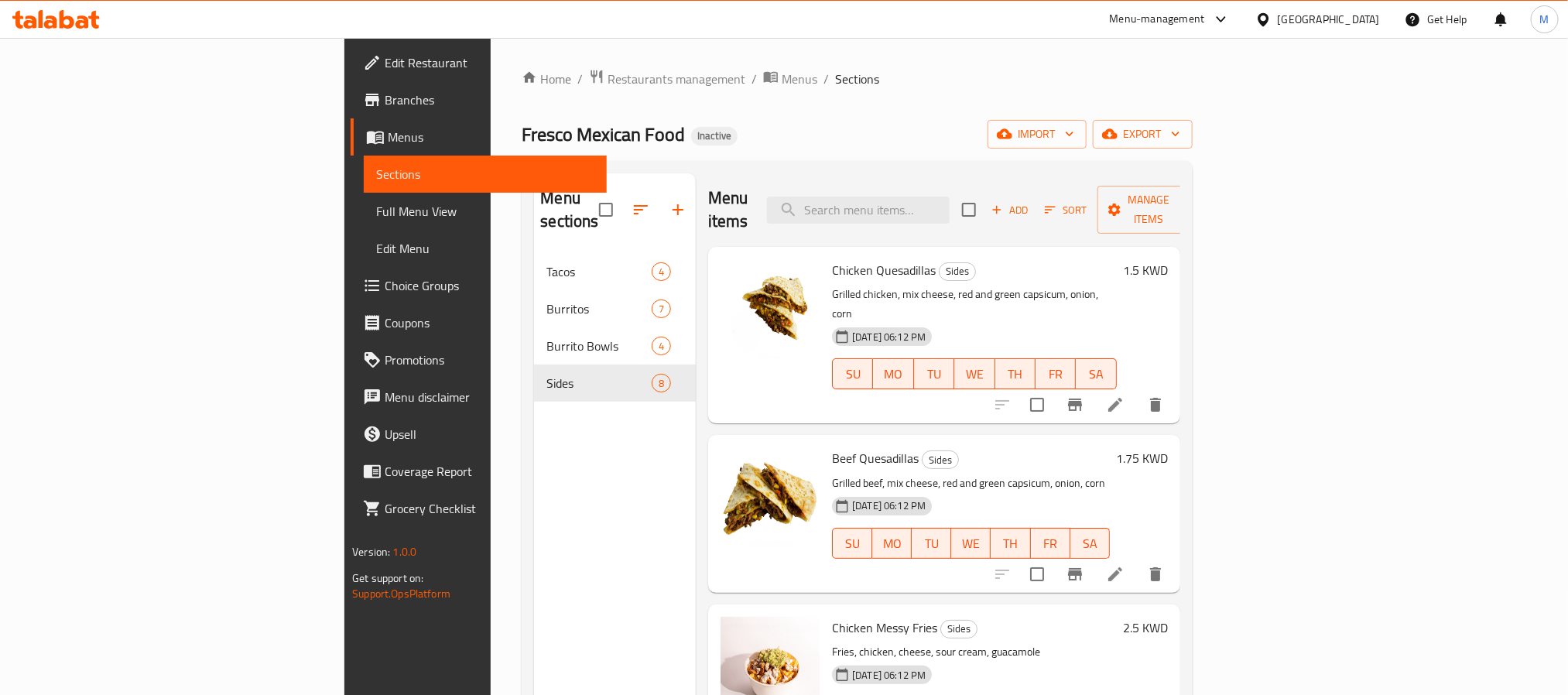
click at [1192, 149] on div "Home / Restaurants management / Menus / Sections Fresco Mexican Food Inactive i…" at bounding box center [857, 475] width 670 height 811
click at [1180, 125] on span "export" at bounding box center [1143, 134] width 75 height 19
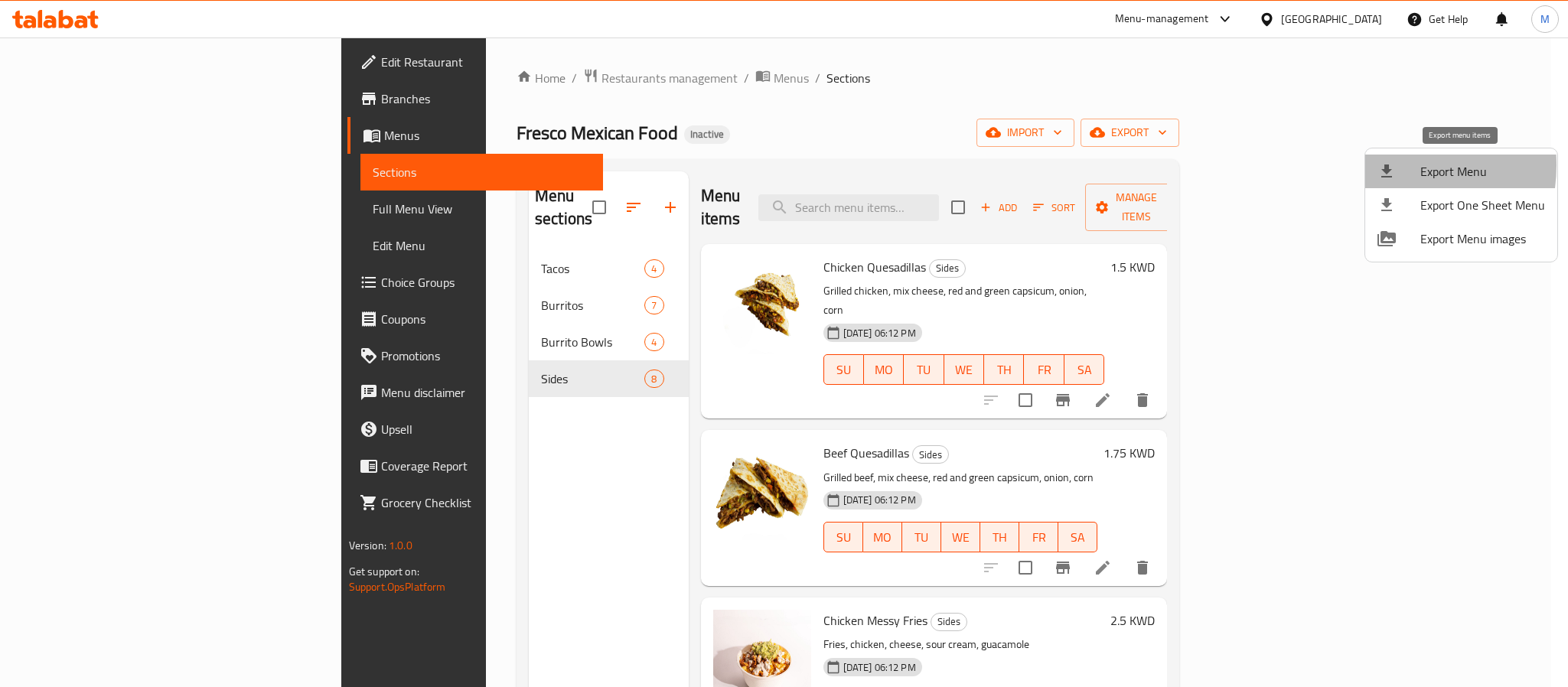
click at [1382, 166] on icon at bounding box center [1386, 170] width 18 height 18
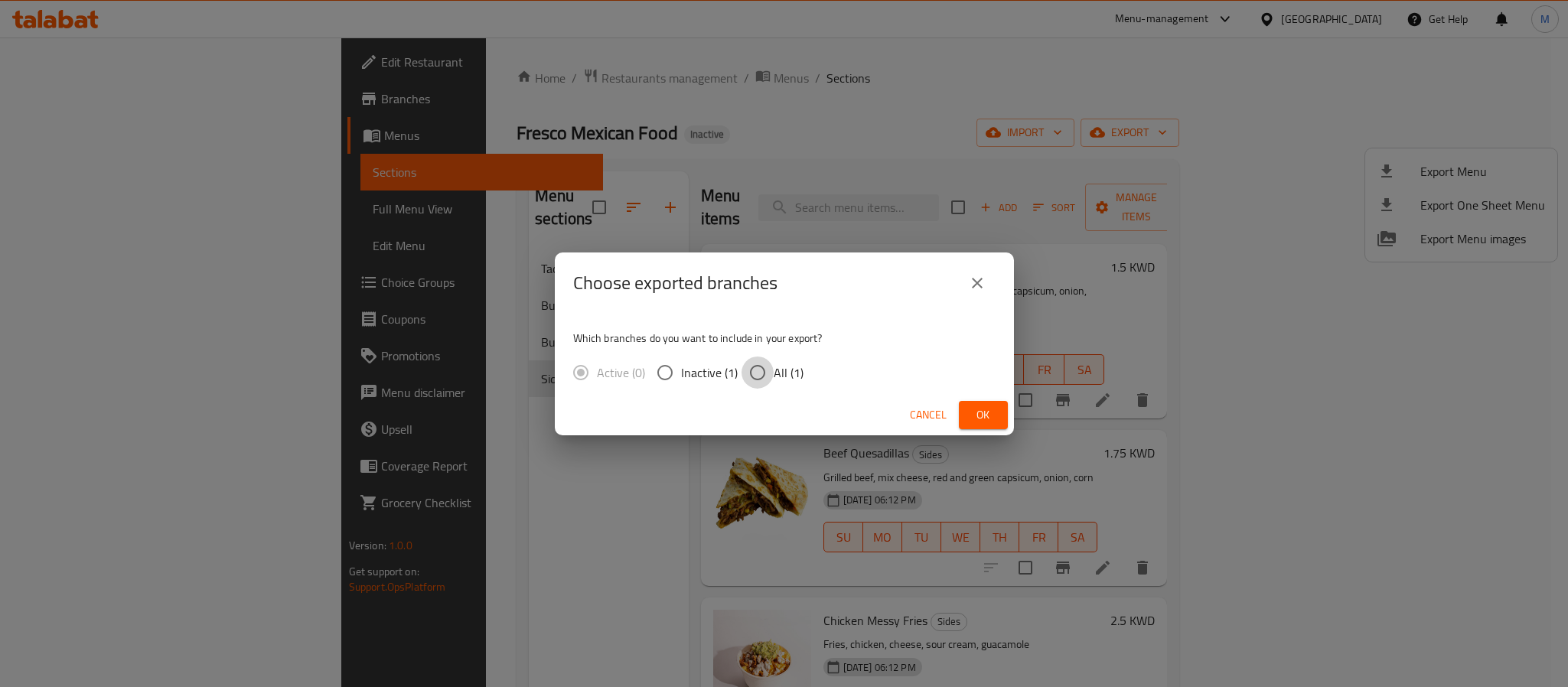
click at [767, 365] on input "All (1)" at bounding box center [758, 373] width 32 height 32
radio input "true"
click at [986, 411] on span "Ok" at bounding box center [983, 415] width 25 height 19
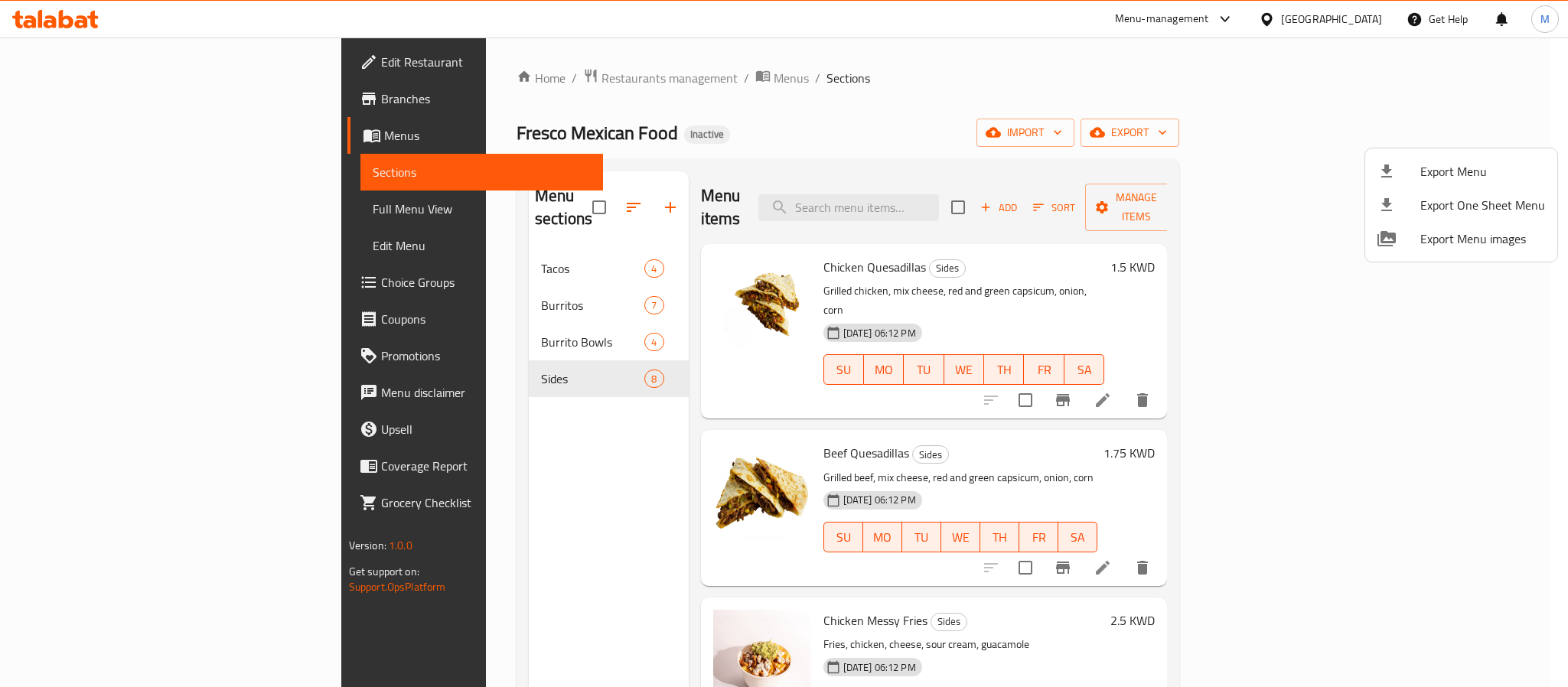
click at [1346, 17] on div at bounding box center [784, 344] width 1568 height 687
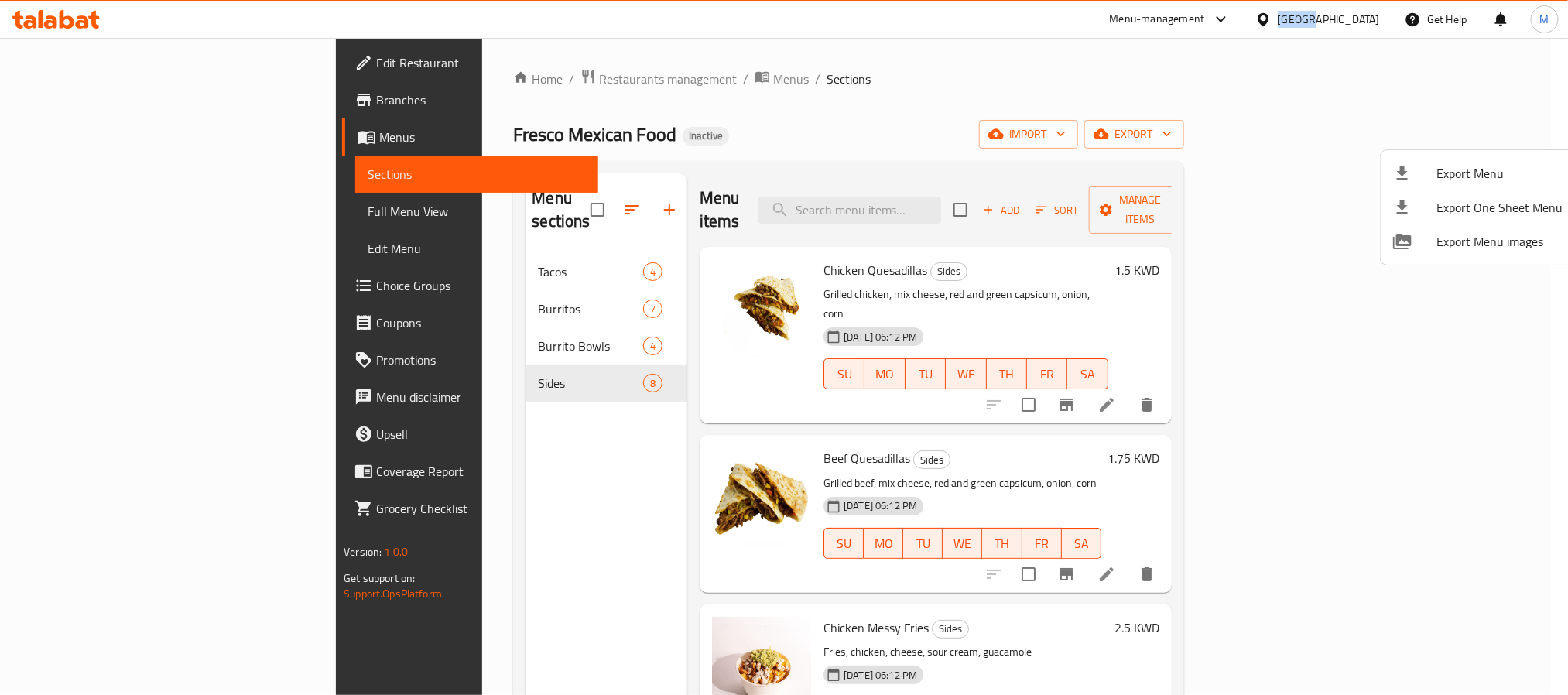
click at [1361, 17] on div "[GEOGRAPHIC_DATA]" at bounding box center [1328, 19] width 102 height 17
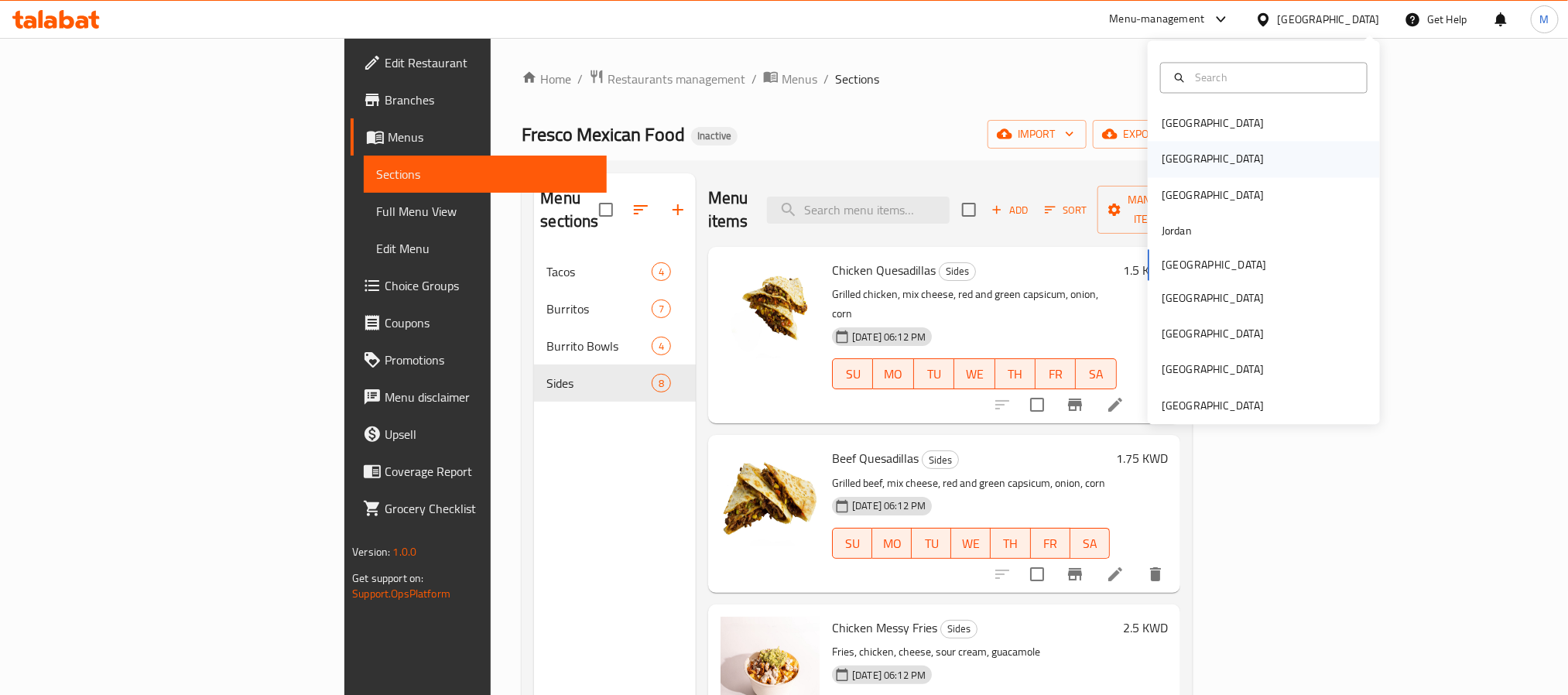
click at [1187, 166] on div "[GEOGRAPHIC_DATA]" at bounding box center [1263, 159] width 232 height 36
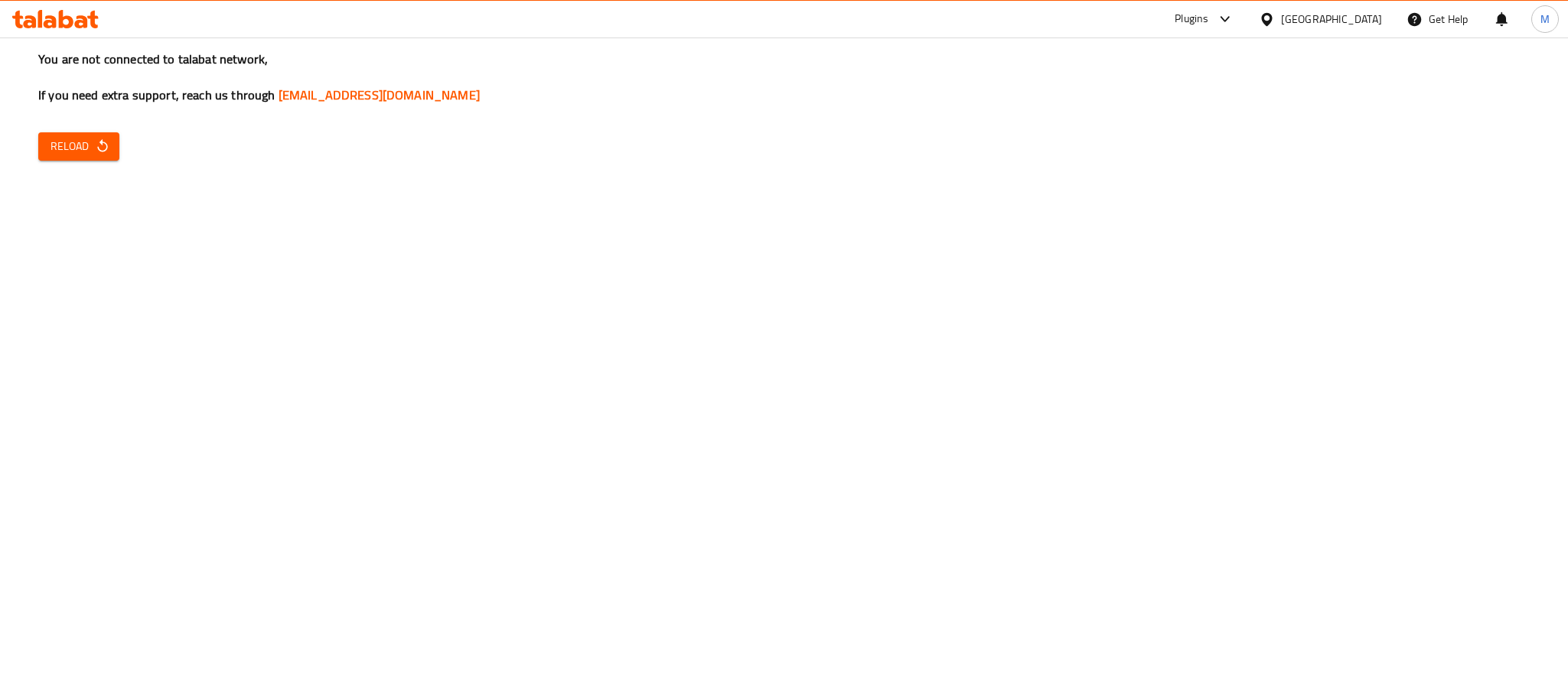
click at [102, 141] on icon "button" at bounding box center [103, 147] width 15 height 15
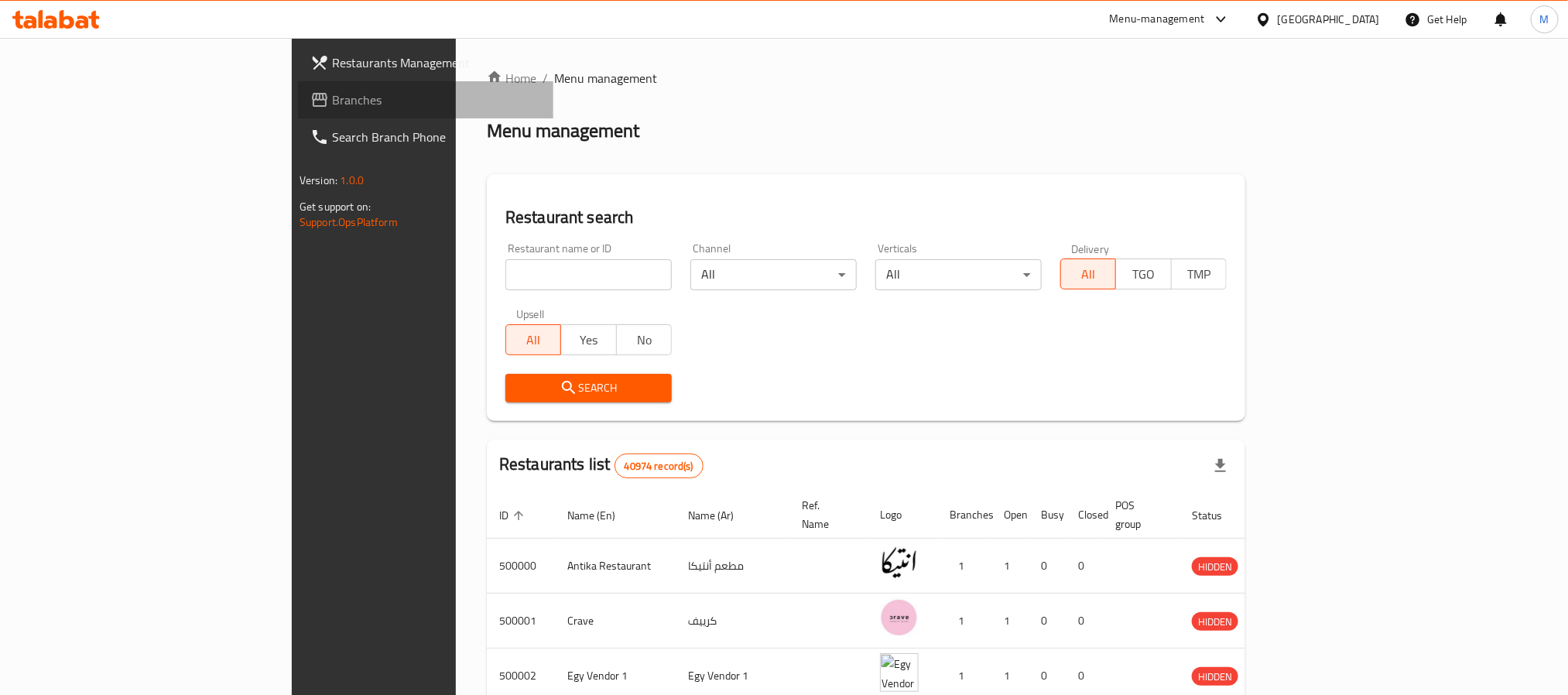
click at [332, 101] on span "Branches" at bounding box center [436, 99] width 209 height 18
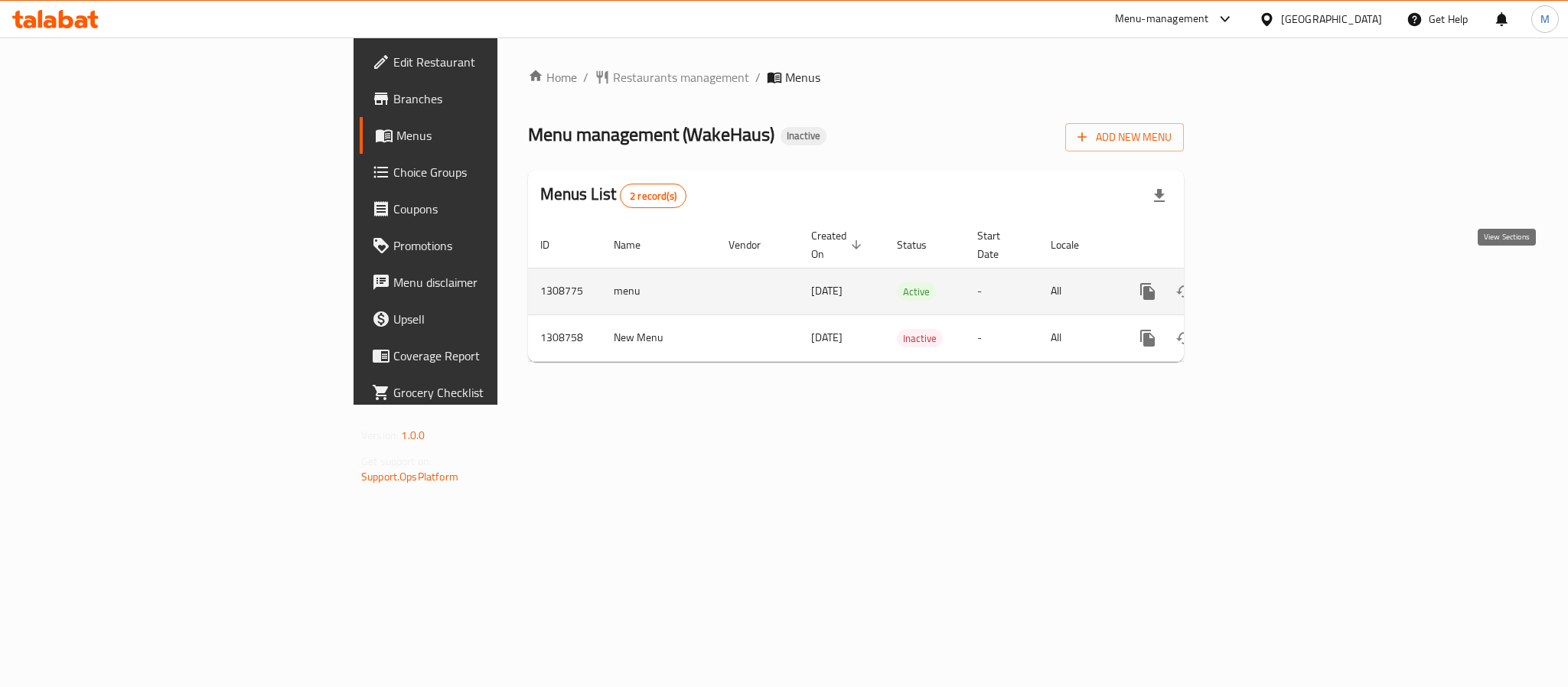
click at [1267, 283] on icon "enhanced table" at bounding box center [1258, 291] width 18 height 18
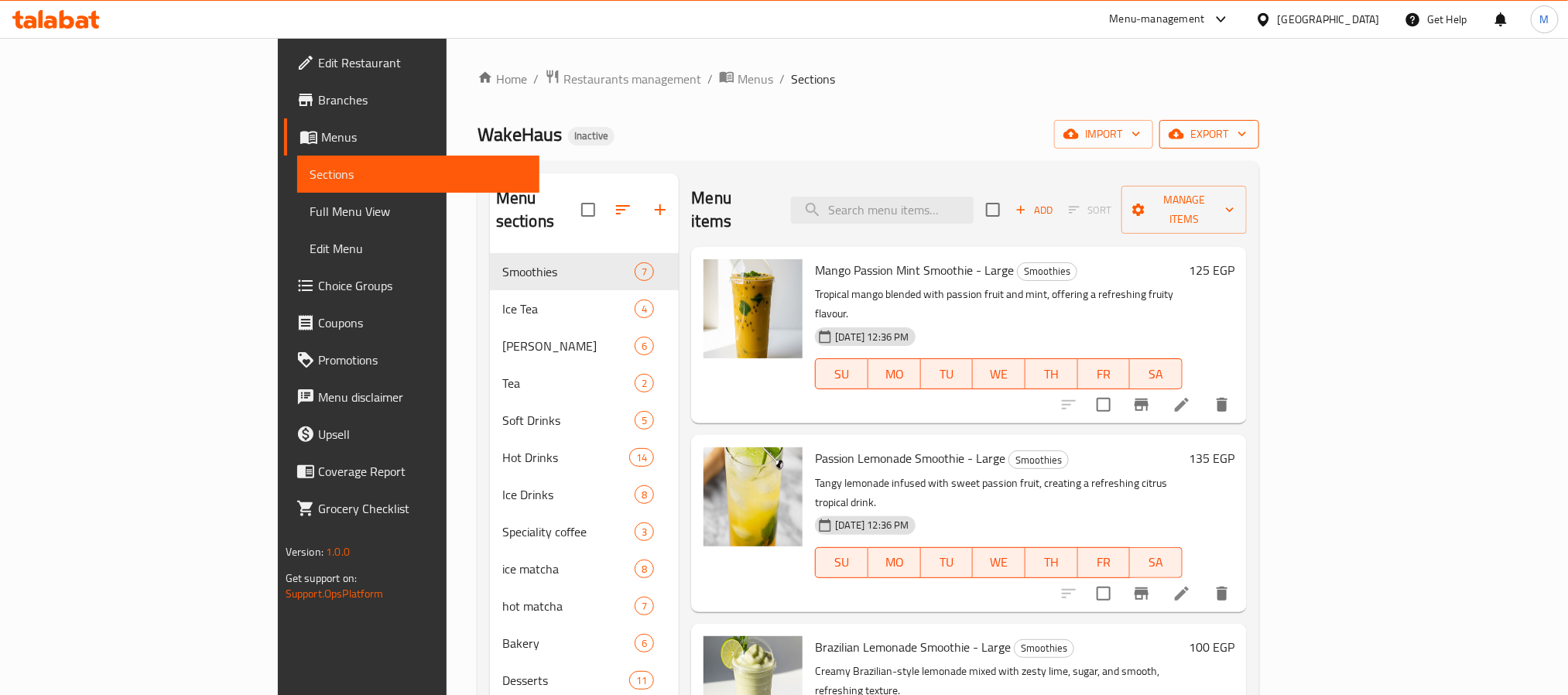
click at [1247, 136] on span "export" at bounding box center [1209, 134] width 75 height 19
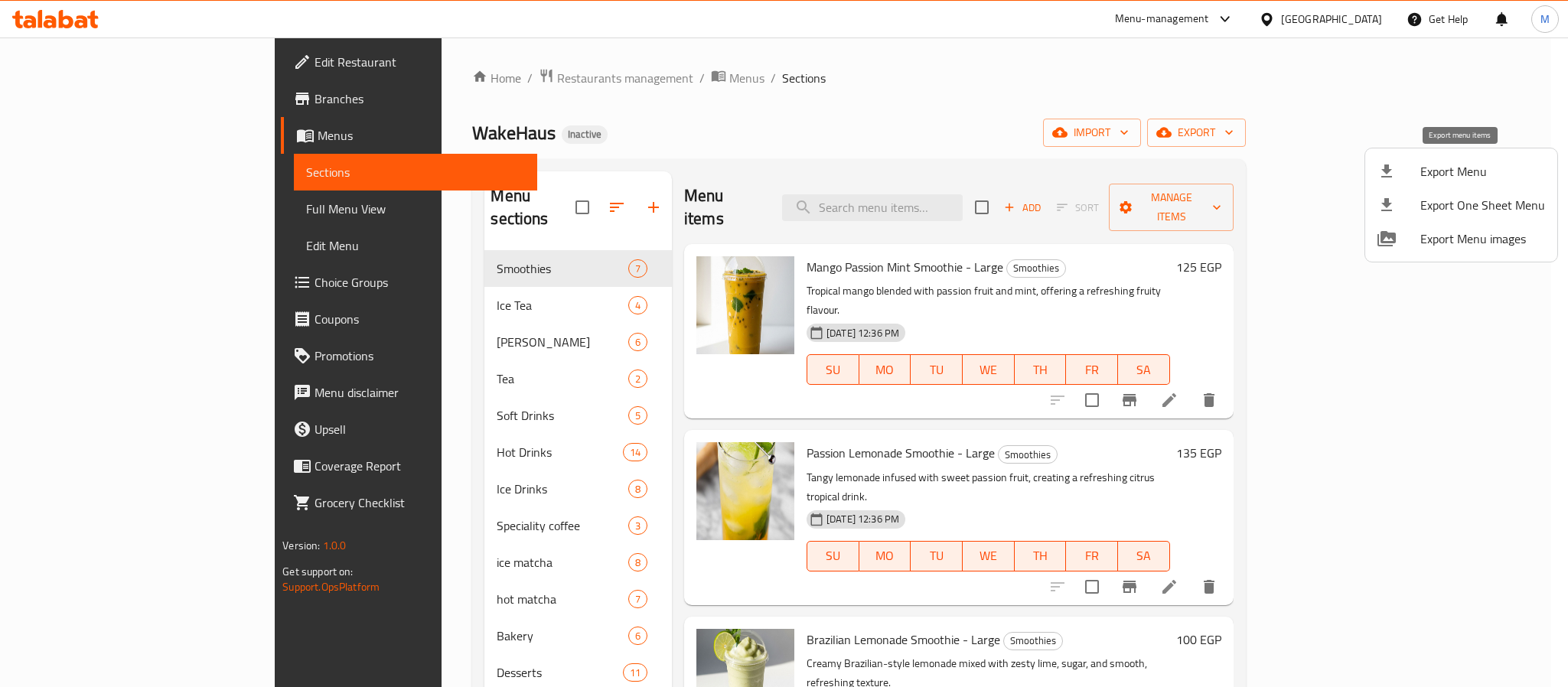
click at [1449, 166] on span "Export Menu" at bounding box center [1482, 170] width 125 height 18
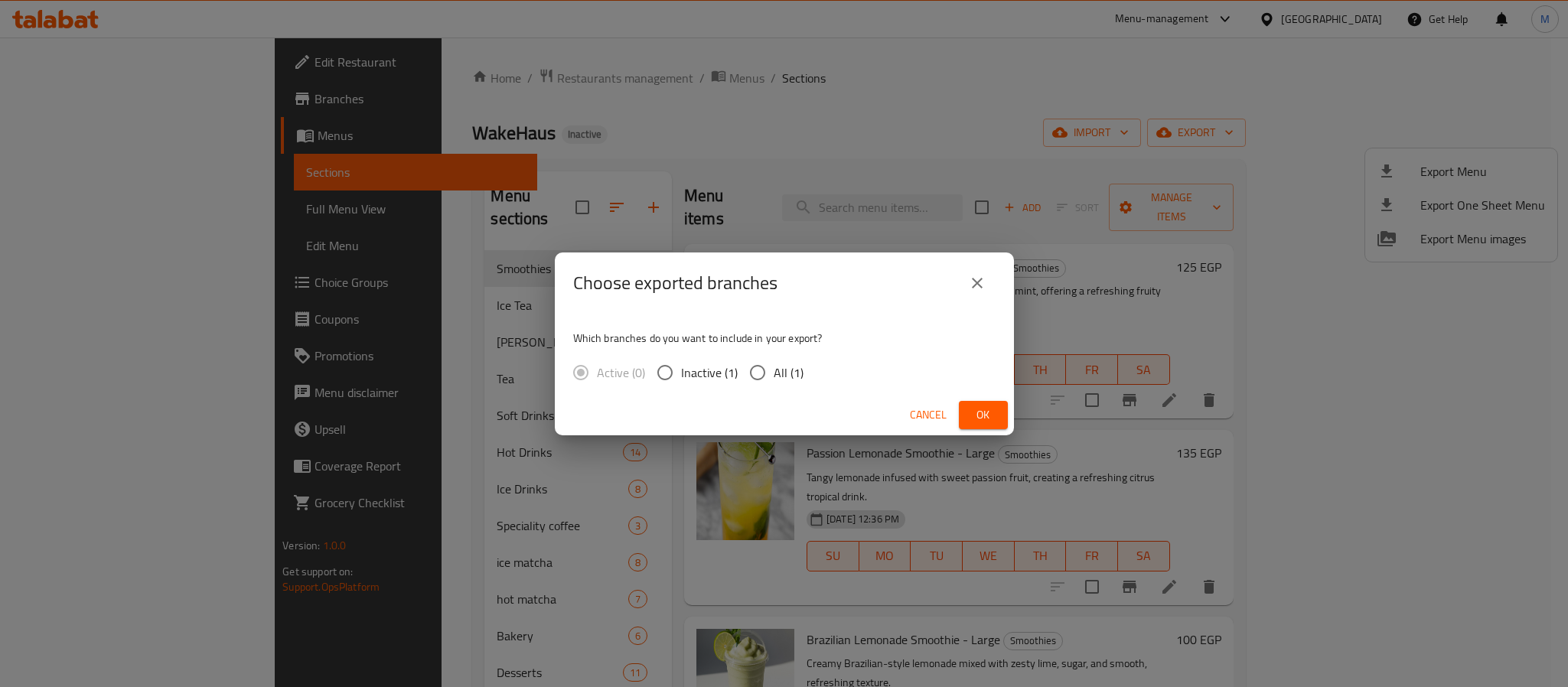
click at [779, 380] on span "All (1)" at bounding box center [788, 372] width 30 height 18
click at [774, 380] on input "All (1)" at bounding box center [758, 373] width 32 height 32
radio input "true"
click at [994, 416] on span "Ok" at bounding box center [983, 415] width 25 height 19
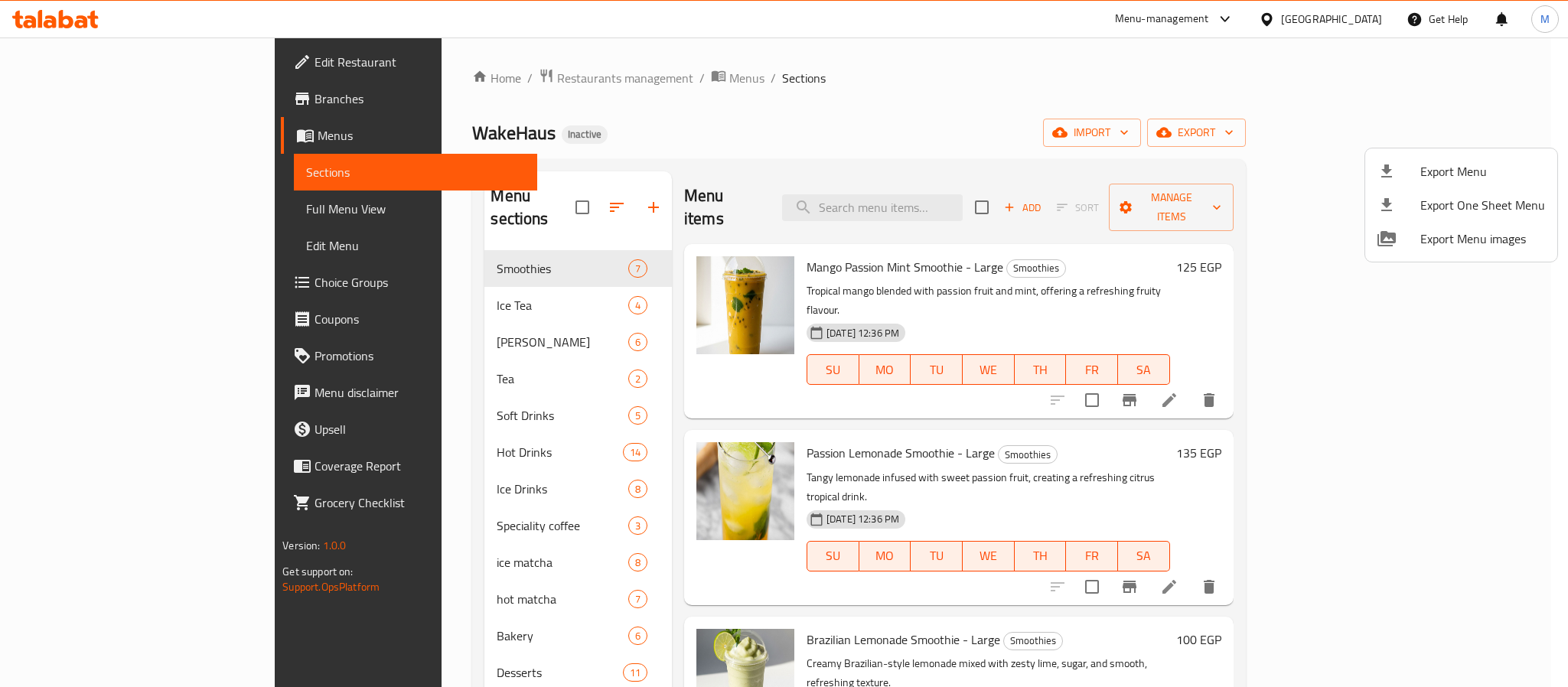
click at [1357, 17] on div at bounding box center [784, 344] width 1568 height 687
click at [1357, 17] on div "Egypt" at bounding box center [1332, 19] width 101 height 17
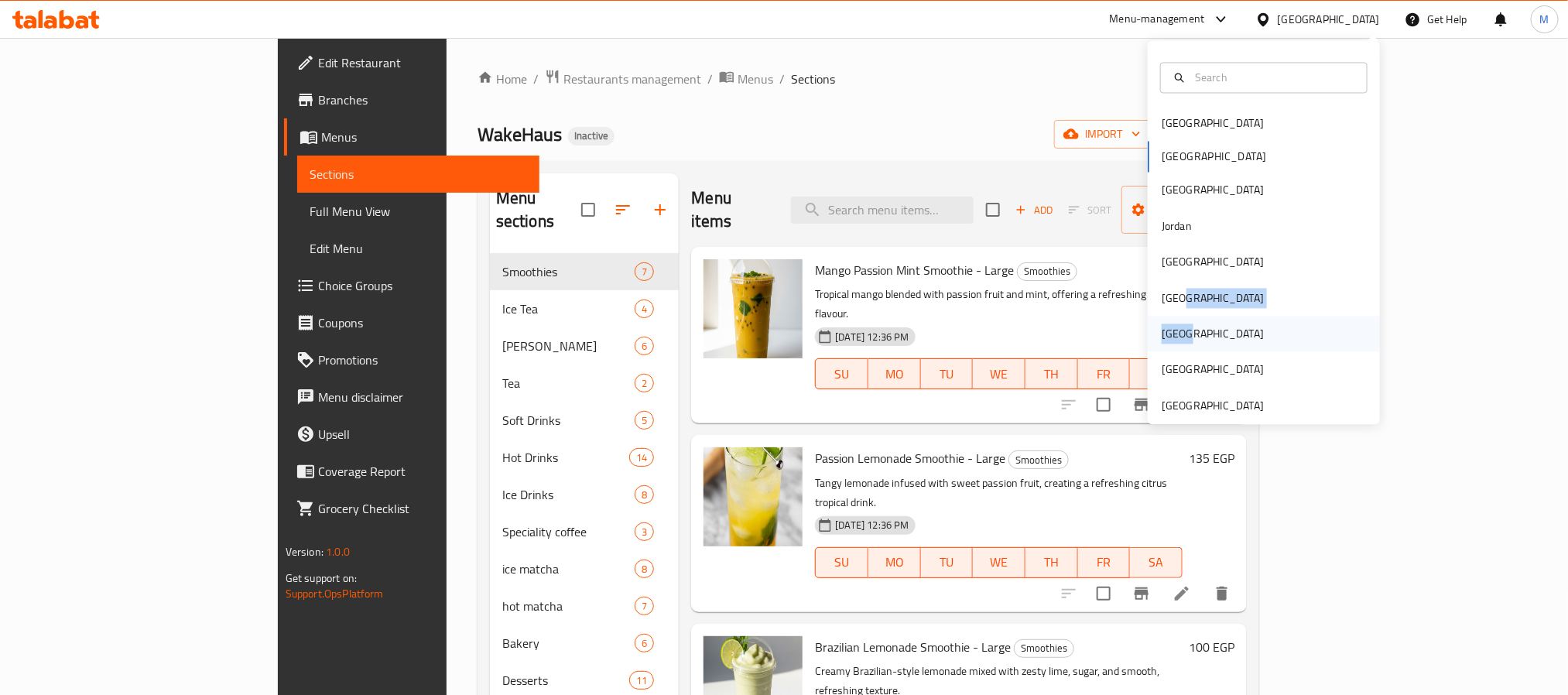
drag, startPoint x: 1182, startPoint y: 302, endPoint x: 1183, endPoint y: 328, distance: 26.0
click at [1183, 328] on div "Bahrain Egypt Iraq Jordan Kuwait Oman Qatar Saudi Arabia United Arab Emirates" at bounding box center [1263, 265] width 232 height 318
click at [1183, 330] on div "Qatar" at bounding box center [1263, 334] width 232 height 36
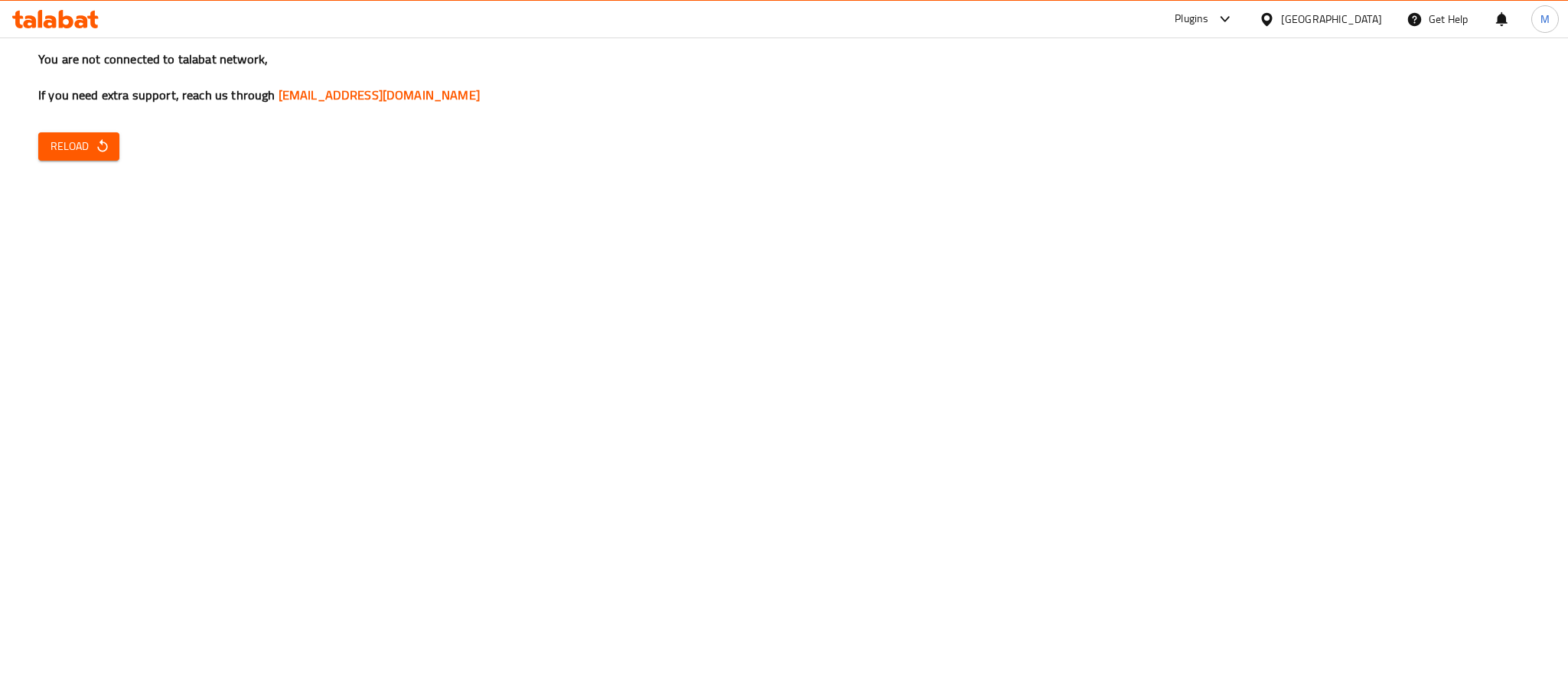
click at [102, 130] on div "You are not connected to talabat network, If you need extra support, reach us t…" at bounding box center [784, 344] width 1568 height 687
click at [61, 149] on span "Reload" at bounding box center [78, 147] width 56 height 19
click at [102, 145] on icon "button" at bounding box center [103, 147] width 15 height 15
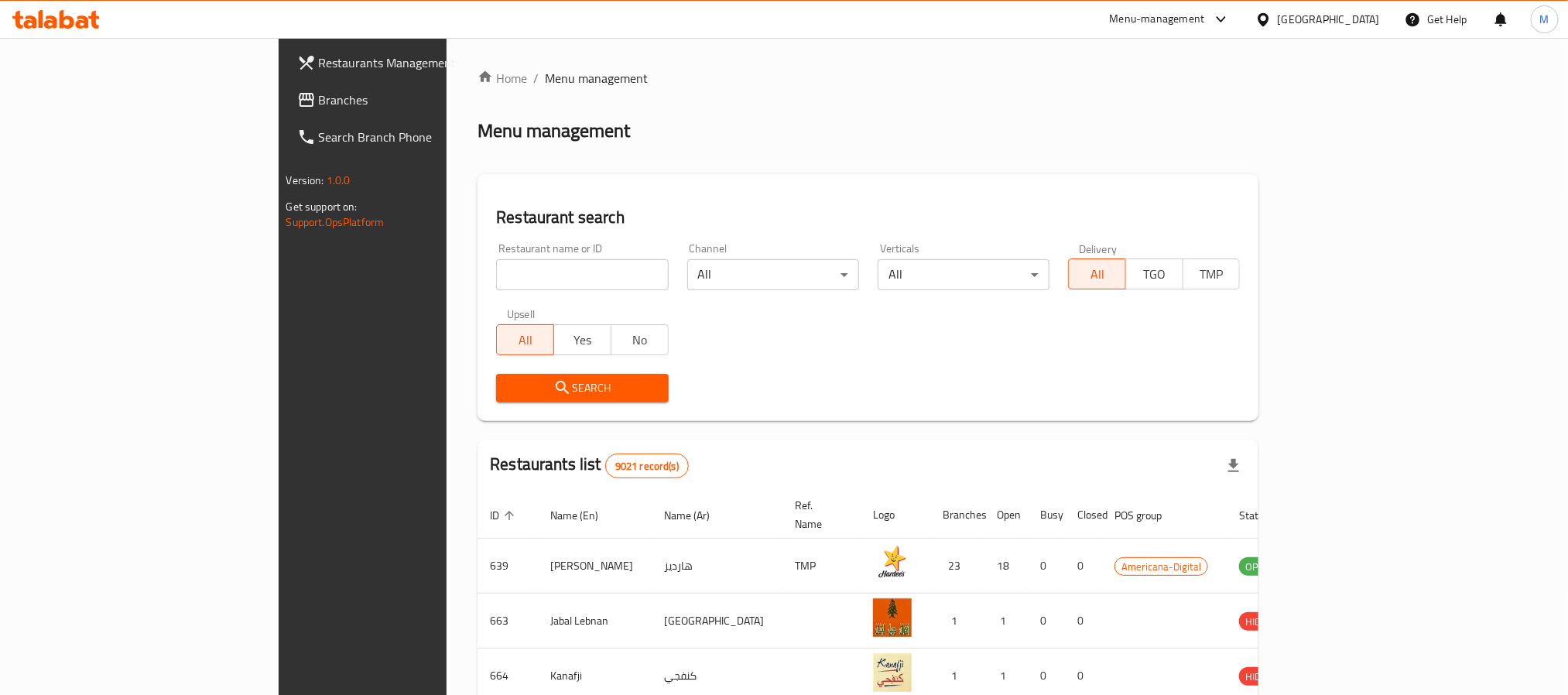
click at [319, 93] on span "Branches" at bounding box center [423, 99] width 209 height 18
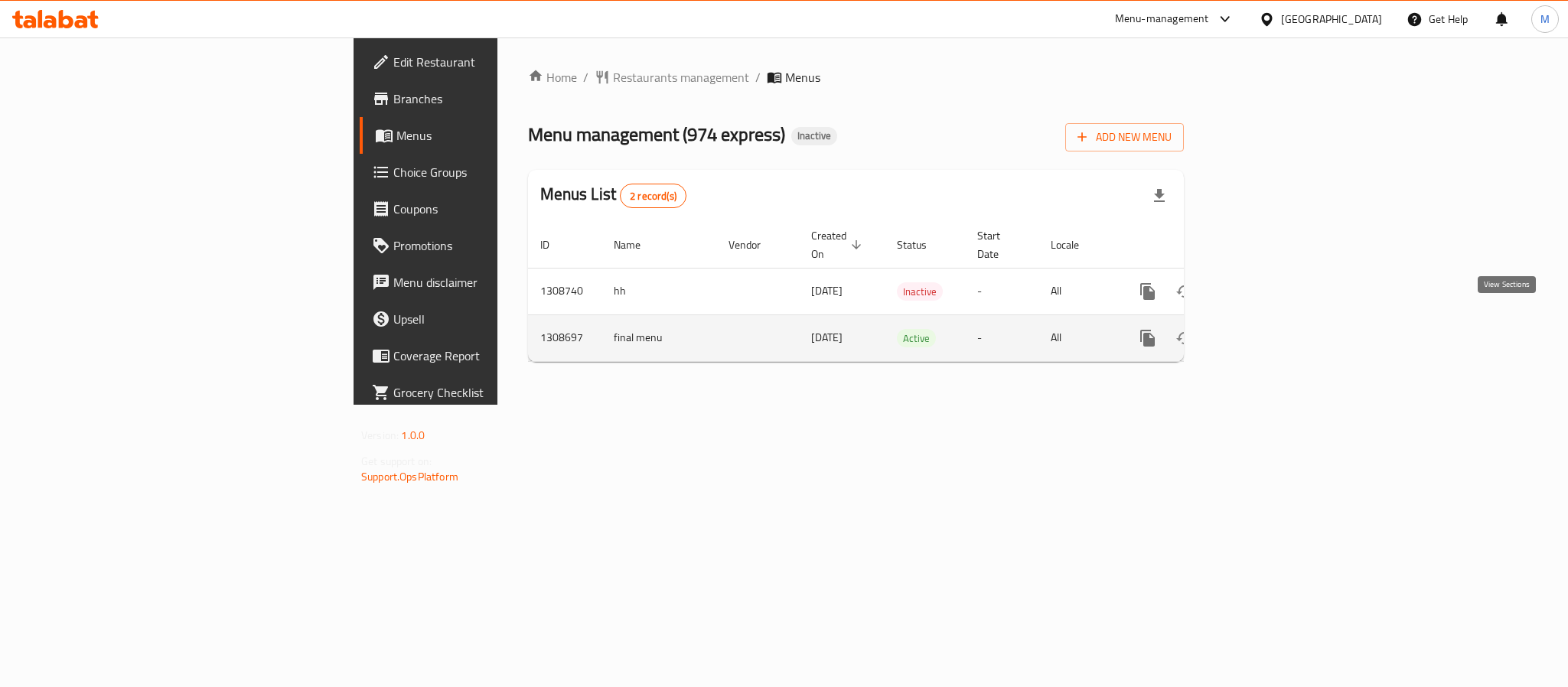
click at [1267, 329] on icon "enhanced table" at bounding box center [1258, 338] width 18 height 18
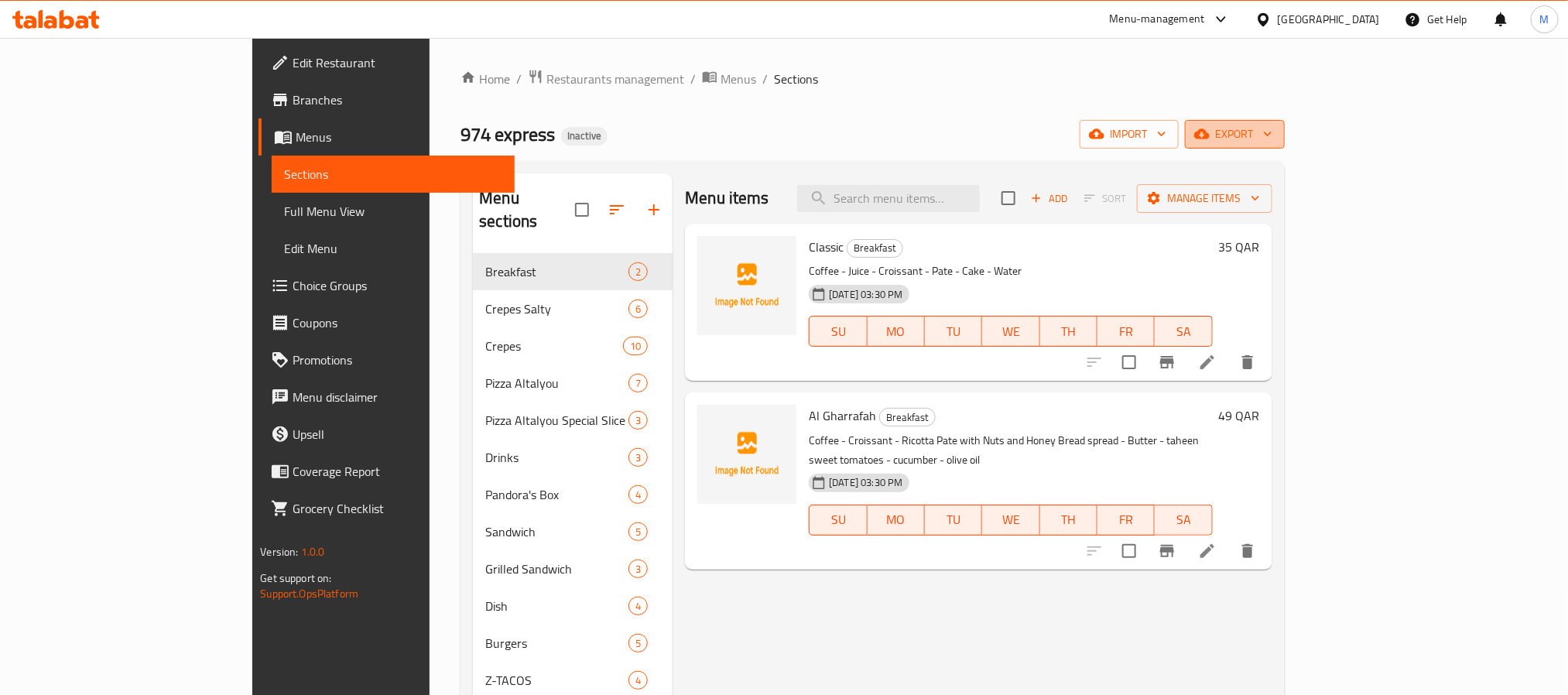
click at [1272, 133] on span "export" at bounding box center [1235, 134] width 75 height 19
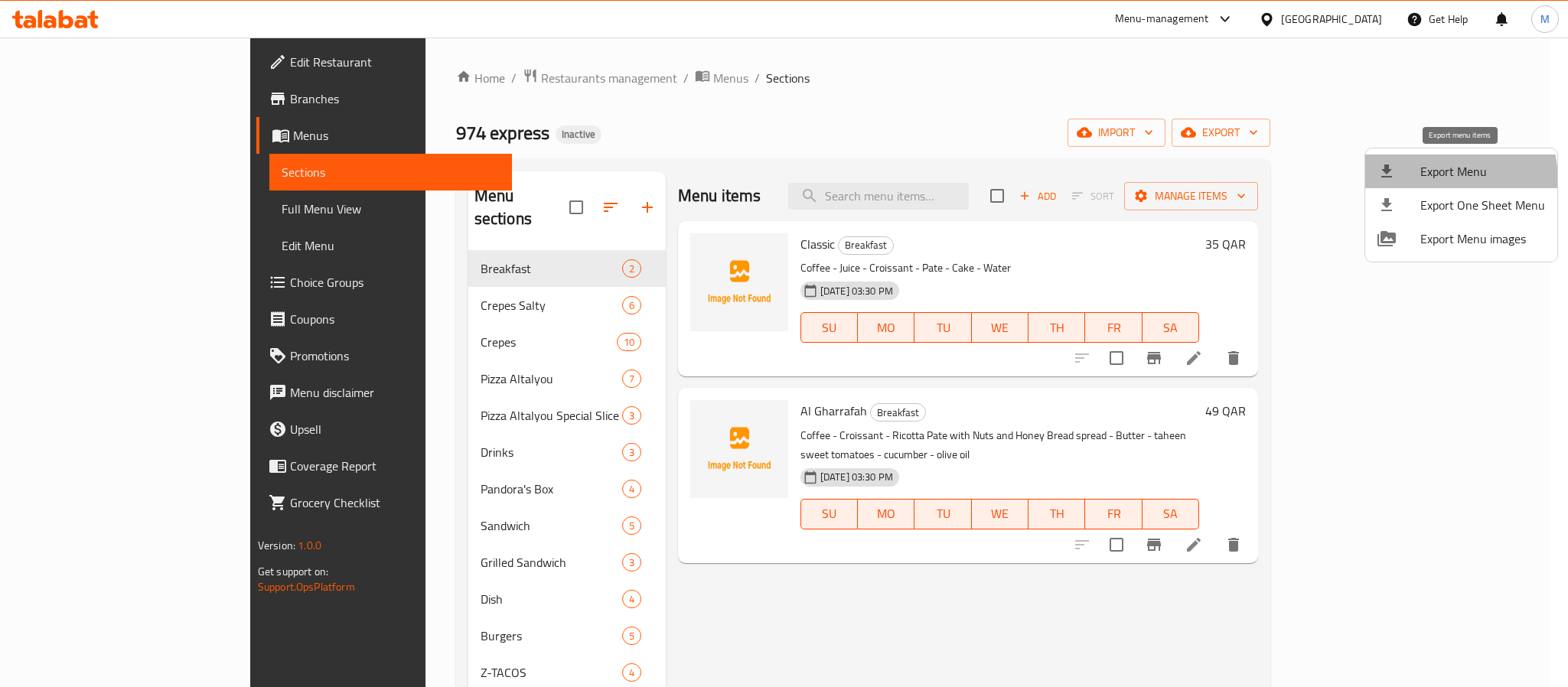
click at [1416, 182] on li "Export Menu" at bounding box center [1461, 170] width 192 height 33
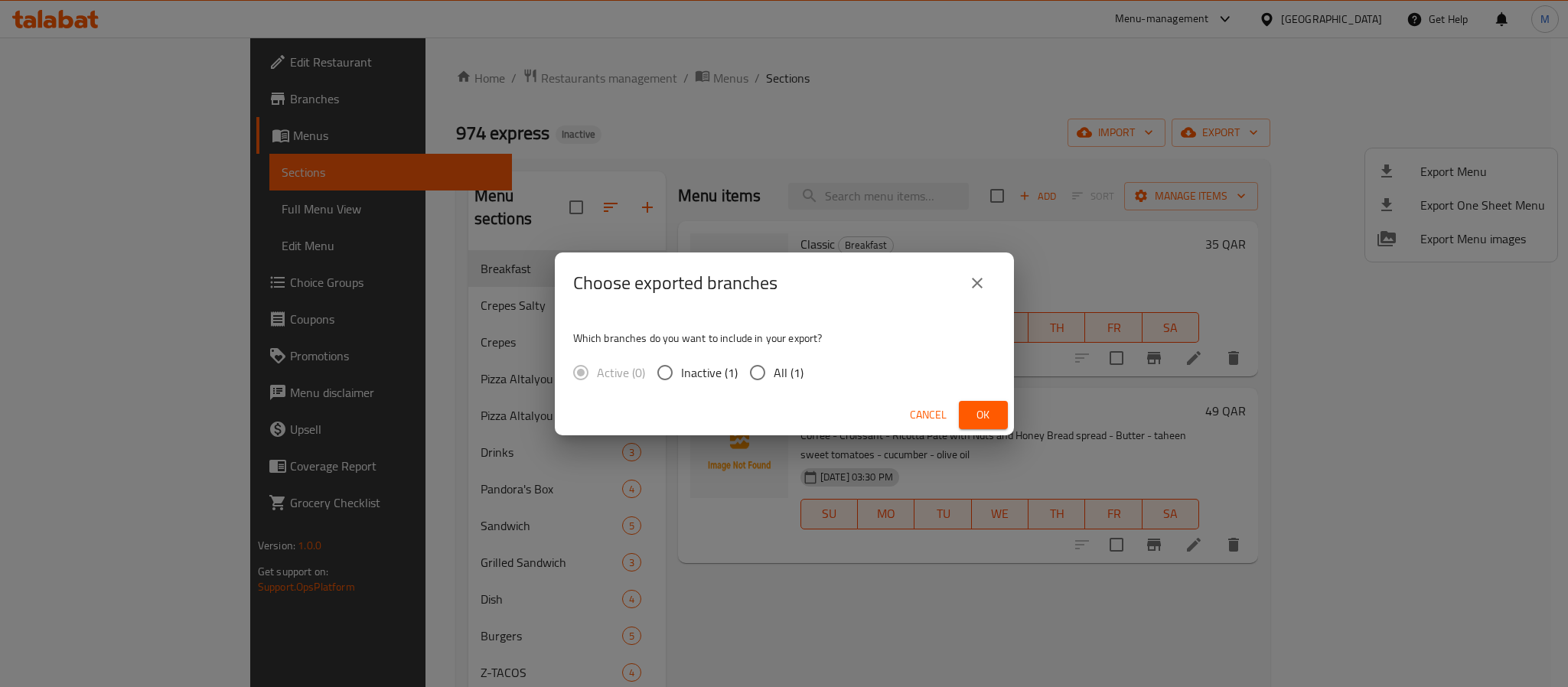
click at [752, 349] on div "Which branches do you want to include in your export? Active (0) Inactive (1) A…" at bounding box center [784, 354] width 459 height 81
drag, startPoint x: 763, startPoint y: 370, endPoint x: 818, endPoint y: 458, distance: 103.8
click at [763, 384] on input "All (1)" at bounding box center [758, 373] width 32 height 32
radio input "true"
click at [972, 396] on div "Cancel Ok" at bounding box center [784, 415] width 459 height 41
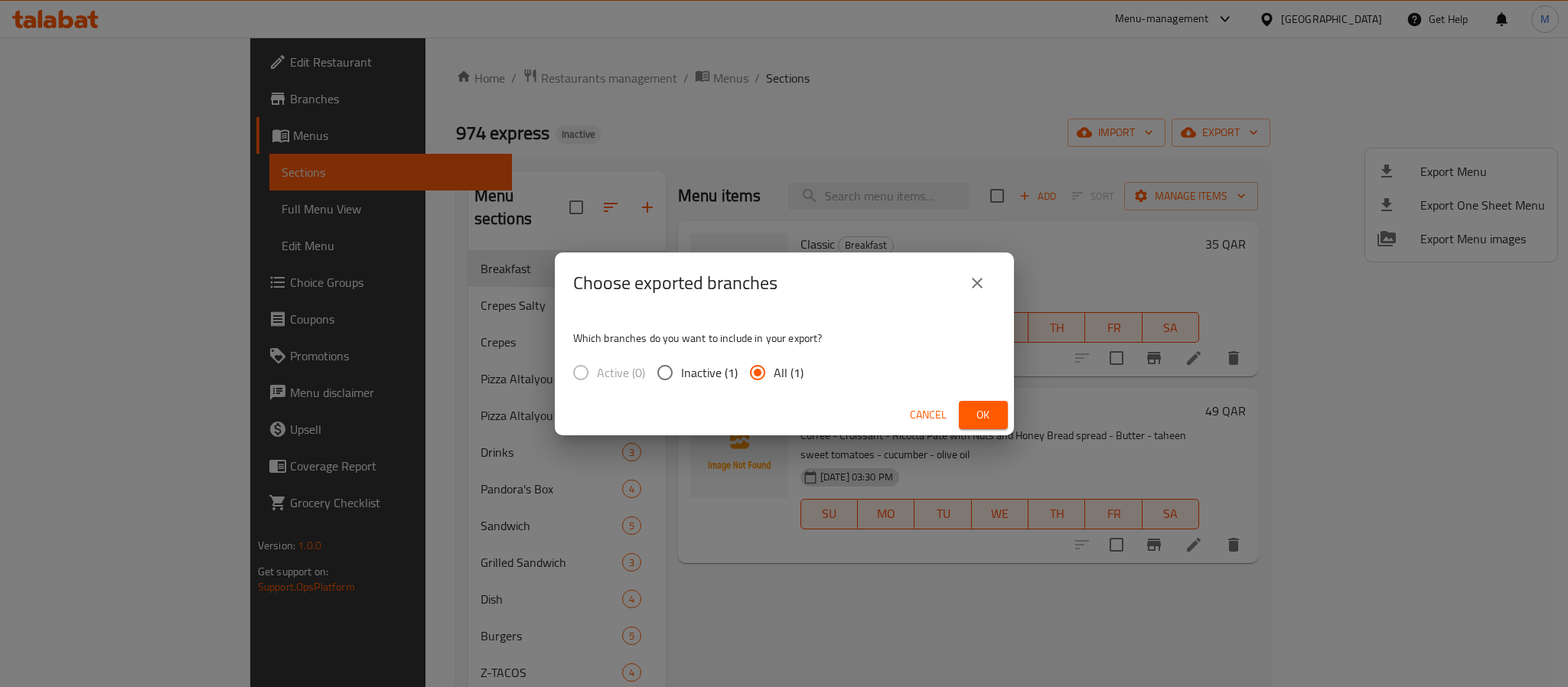
click at [971, 401] on button "Ok" at bounding box center [982, 415] width 49 height 29
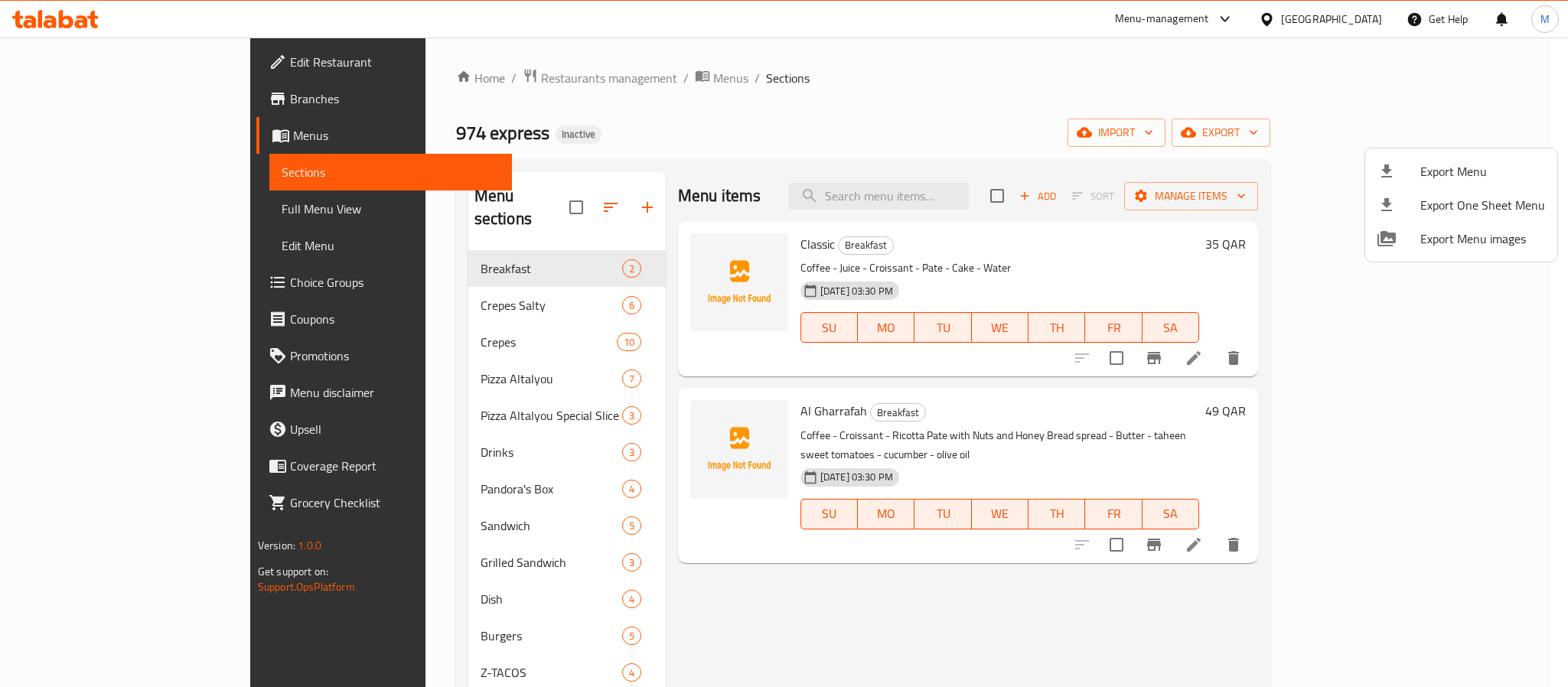
click at [1371, 10] on div at bounding box center [784, 344] width 1568 height 687
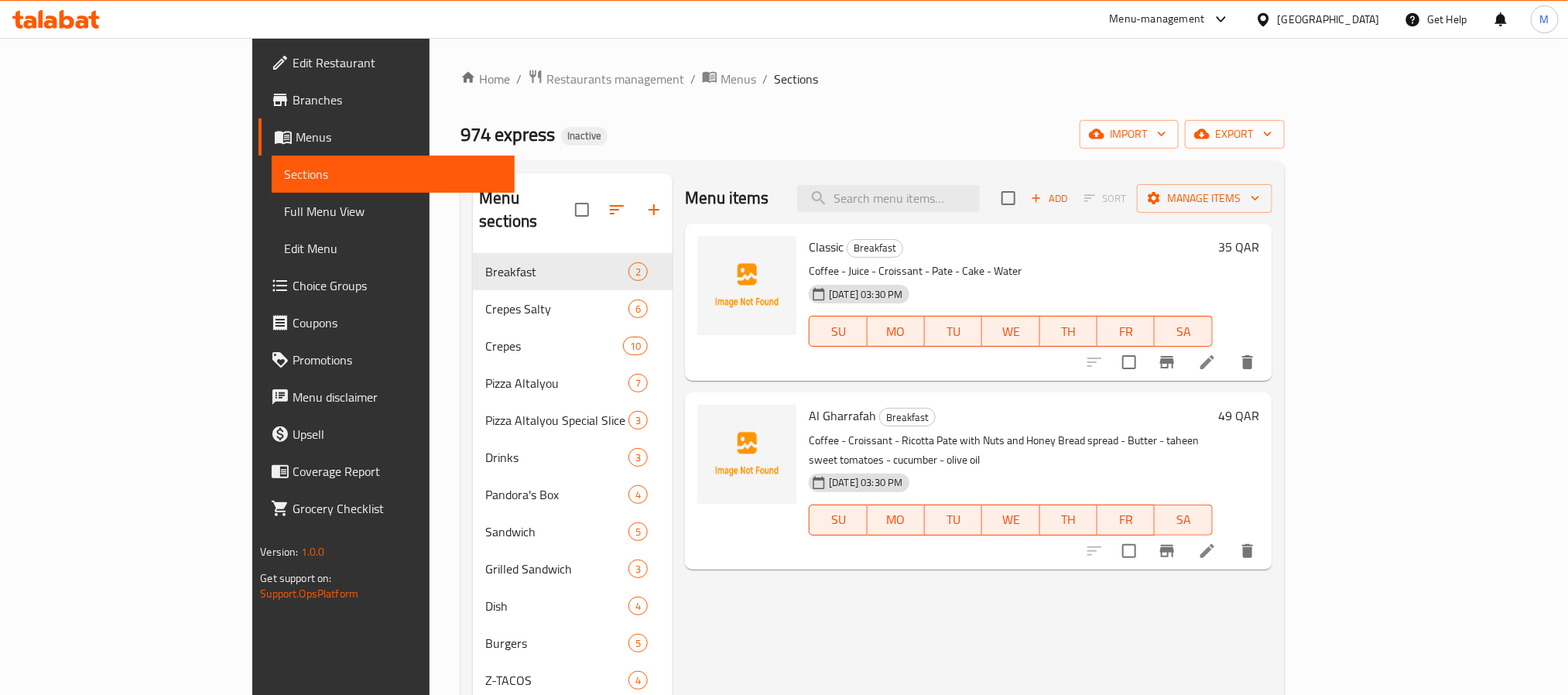
click at [1386, 10] on div "[GEOGRAPHIC_DATA]" at bounding box center [1317, 19] width 149 height 38
click at [1376, 16] on div "[GEOGRAPHIC_DATA]" at bounding box center [1328, 19] width 102 height 17
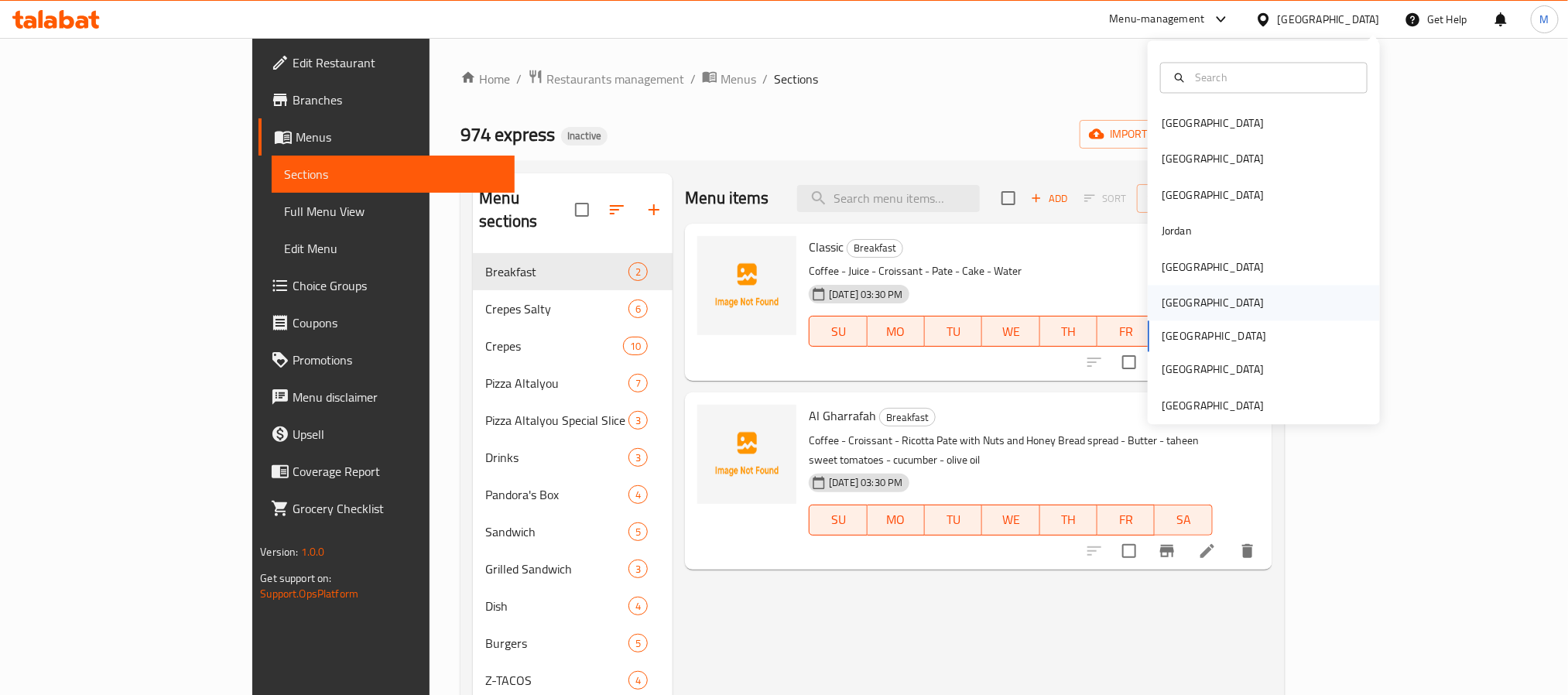
click at [1206, 300] on div "[GEOGRAPHIC_DATA]" at bounding box center [1263, 303] width 232 height 36
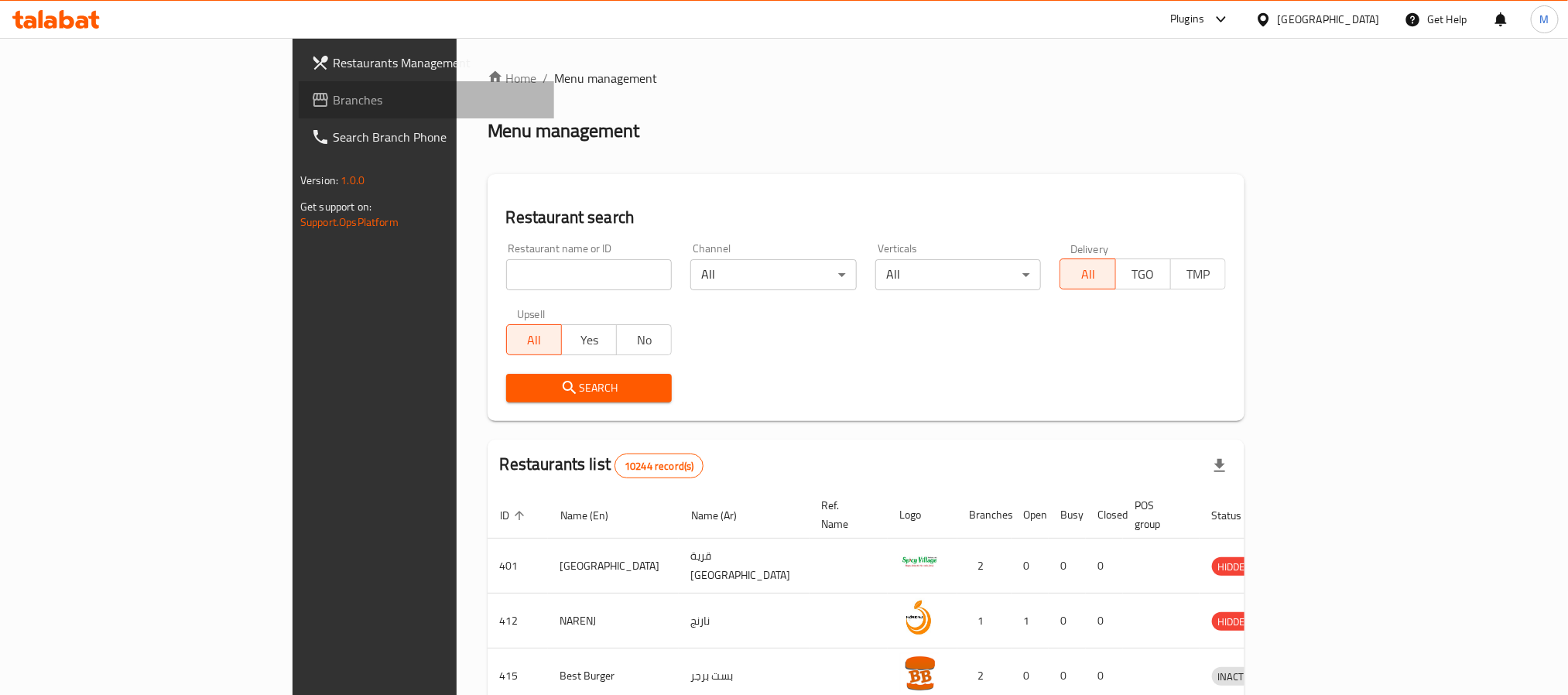
drag, startPoint x: 148, startPoint y: 98, endPoint x: 181, endPoint y: 97, distance: 33.0
click at [333, 98] on span "Branches" at bounding box center [437, 99] width 209 height 18
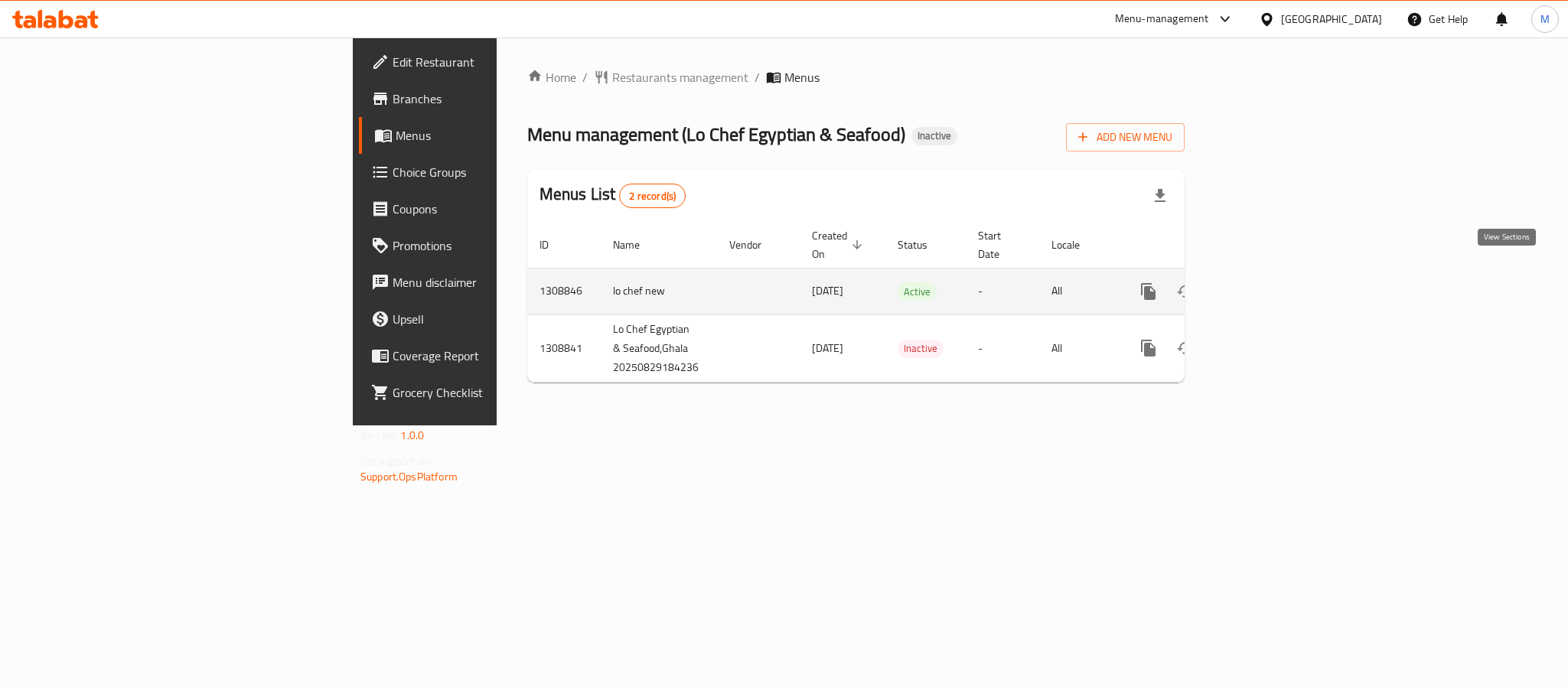
click at [1268, 283] on icon "enhanced table" at bounding box center [1259, 291] width 18 height 18
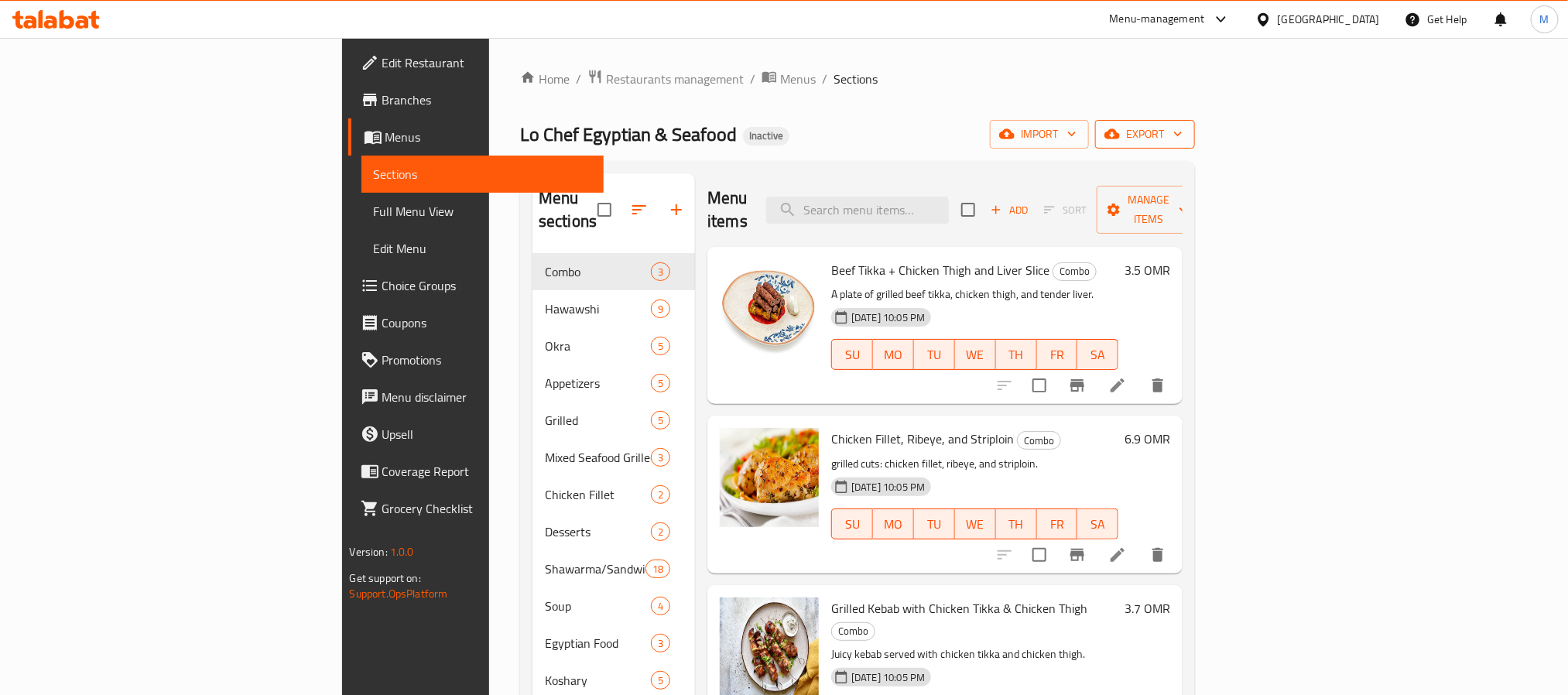
click at [1195, 123] on button "export" at bounding box center [1145, 135] width 100 height 29
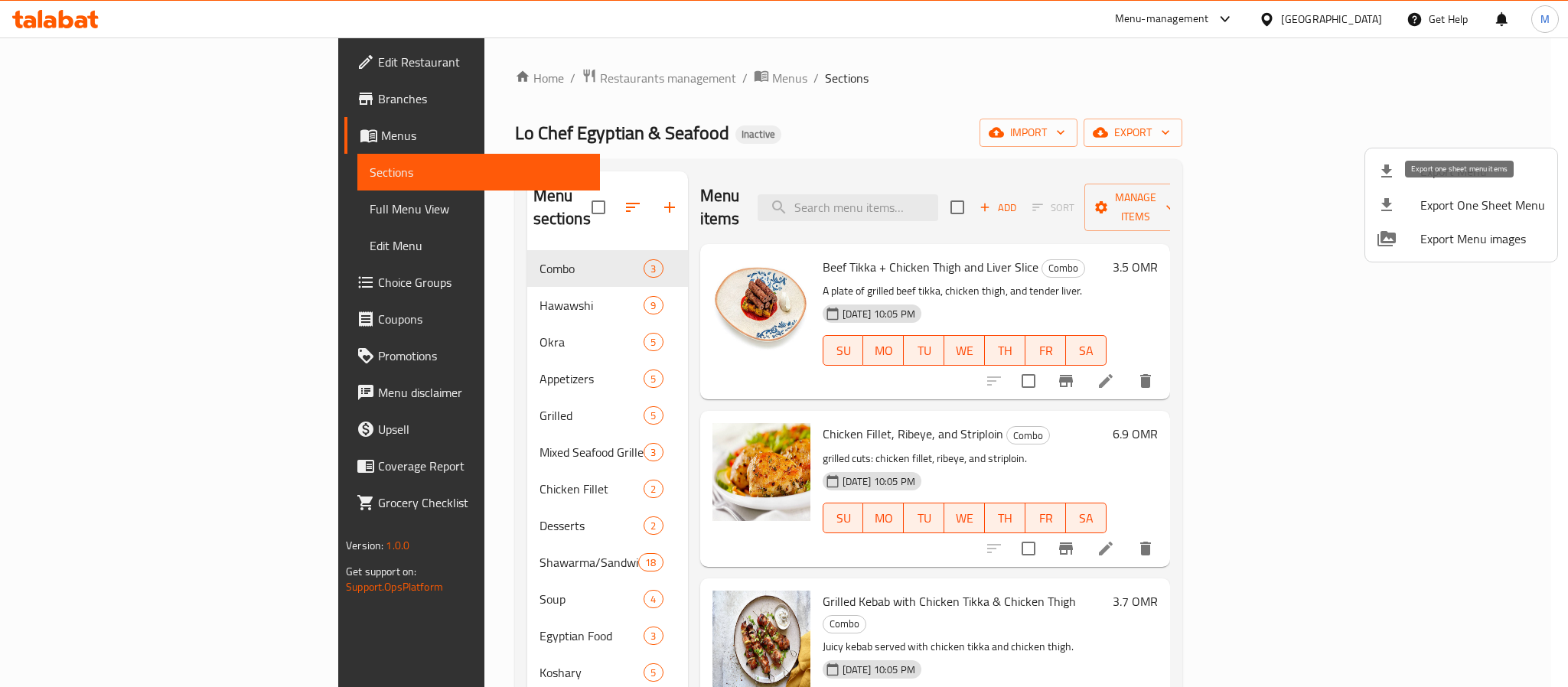
click at [1435, 162] on span "Export Menu" at bounding box center [1482, 170] width 125 height 18
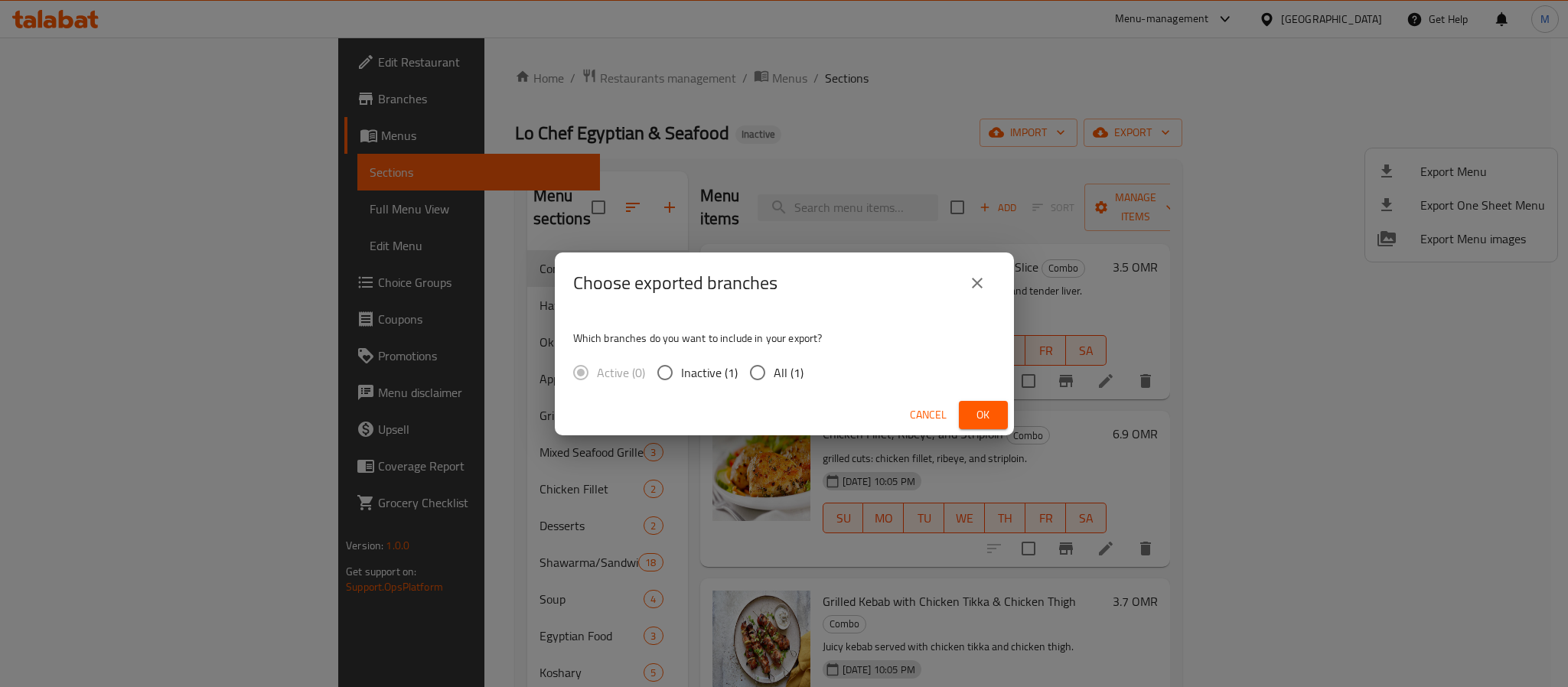
click at [793, 373] on span "All (1)" at bounding box center [788, 372] width 30 height 18
click at [775, 365] on span "All (1)" at bounding box center [788, 372] width 30 height 18
click at [774, 365] on input "All (1)" at bounding box center [758, 373] width 32 height 32
radio input "true"
click at [985, 402] on button "Ok" at bounding box center [982, 415] width 49 height 29
